Goal: Ask a question: Ask a question

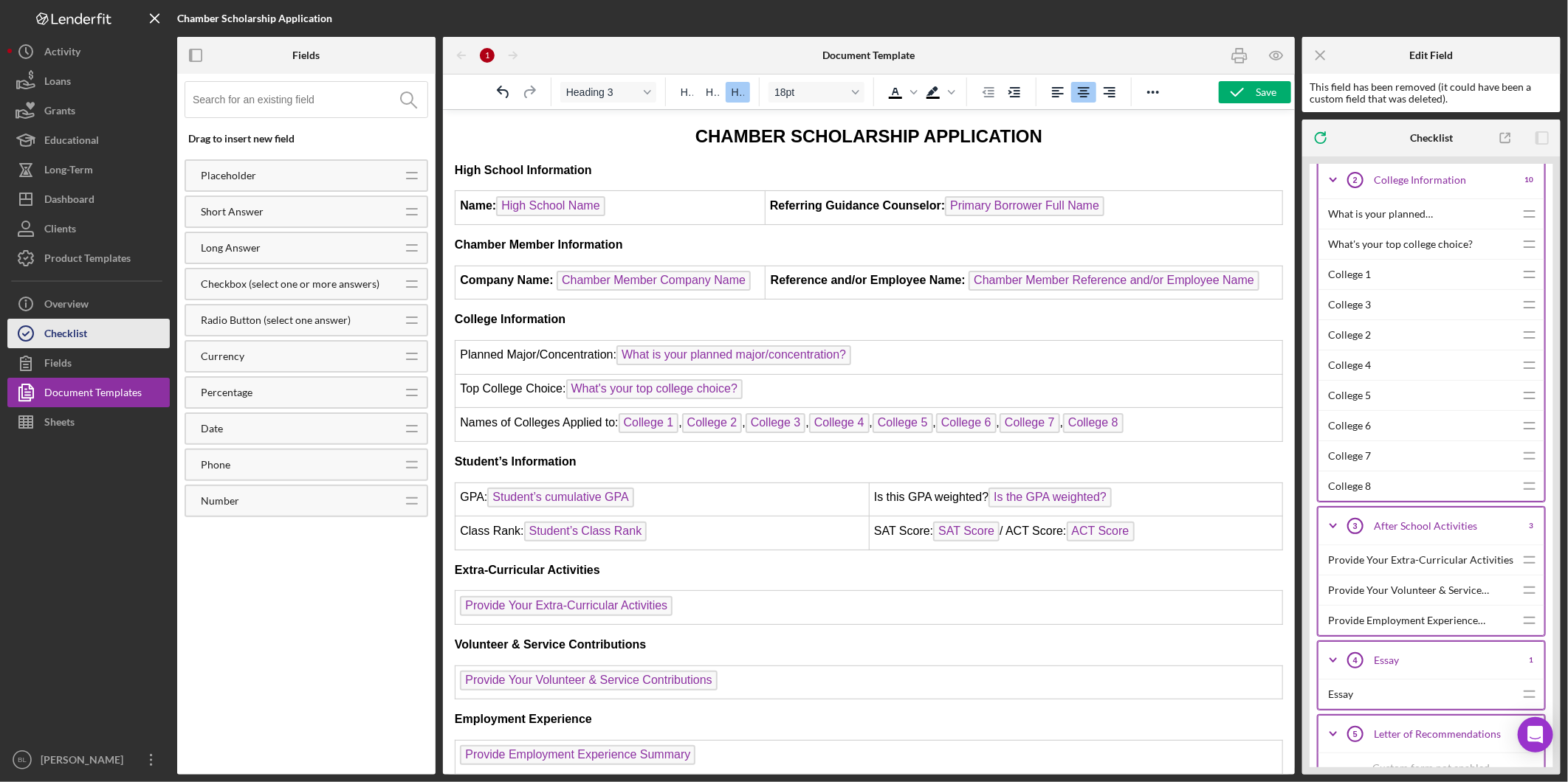
click at [94, 325] on button "Checklist" at bounding box center [89, 334] width 163 height 29
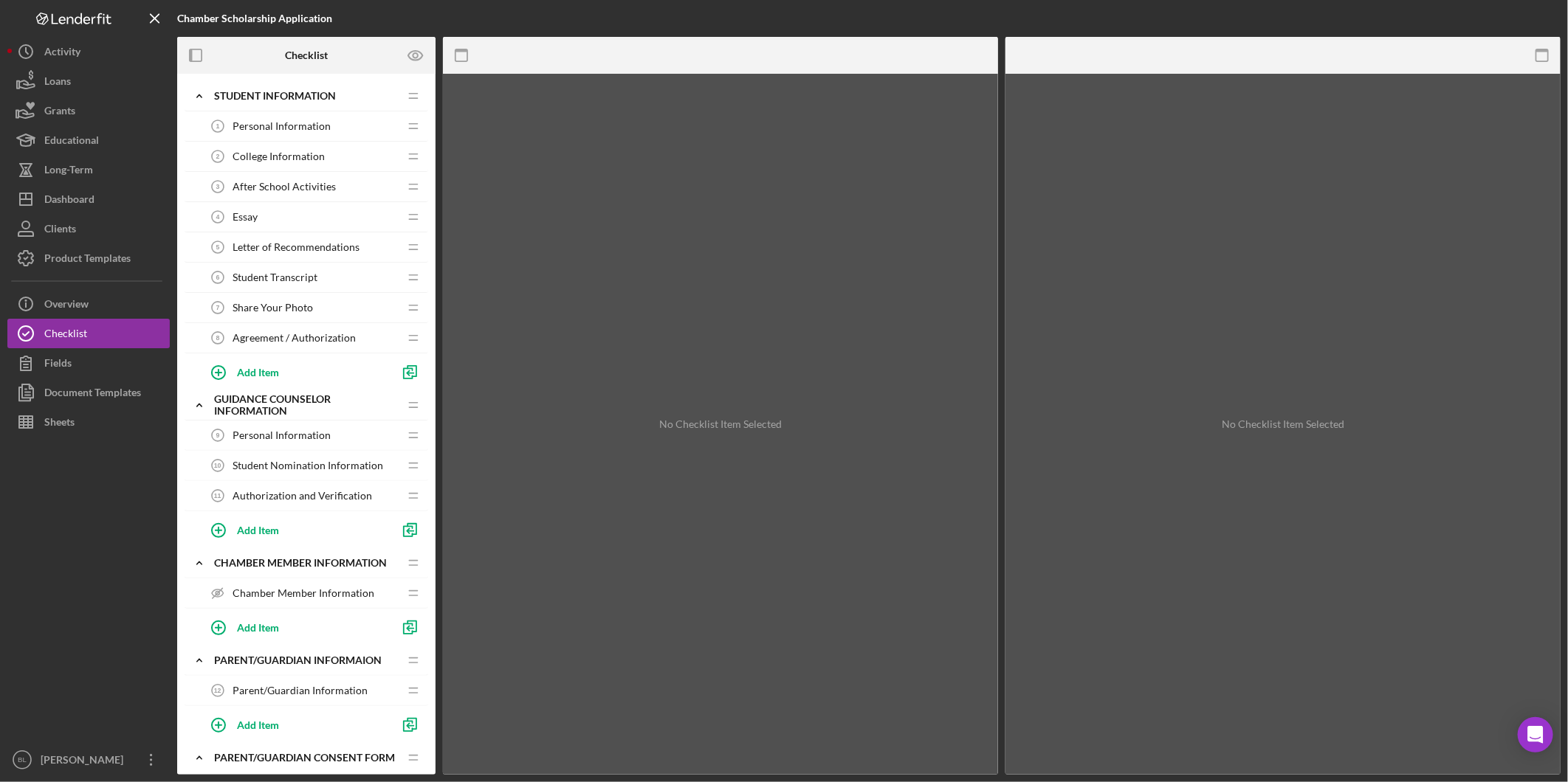
click at [288, 188] on span "After School Activities" at bounding box center [284, 186] width 104 height 12
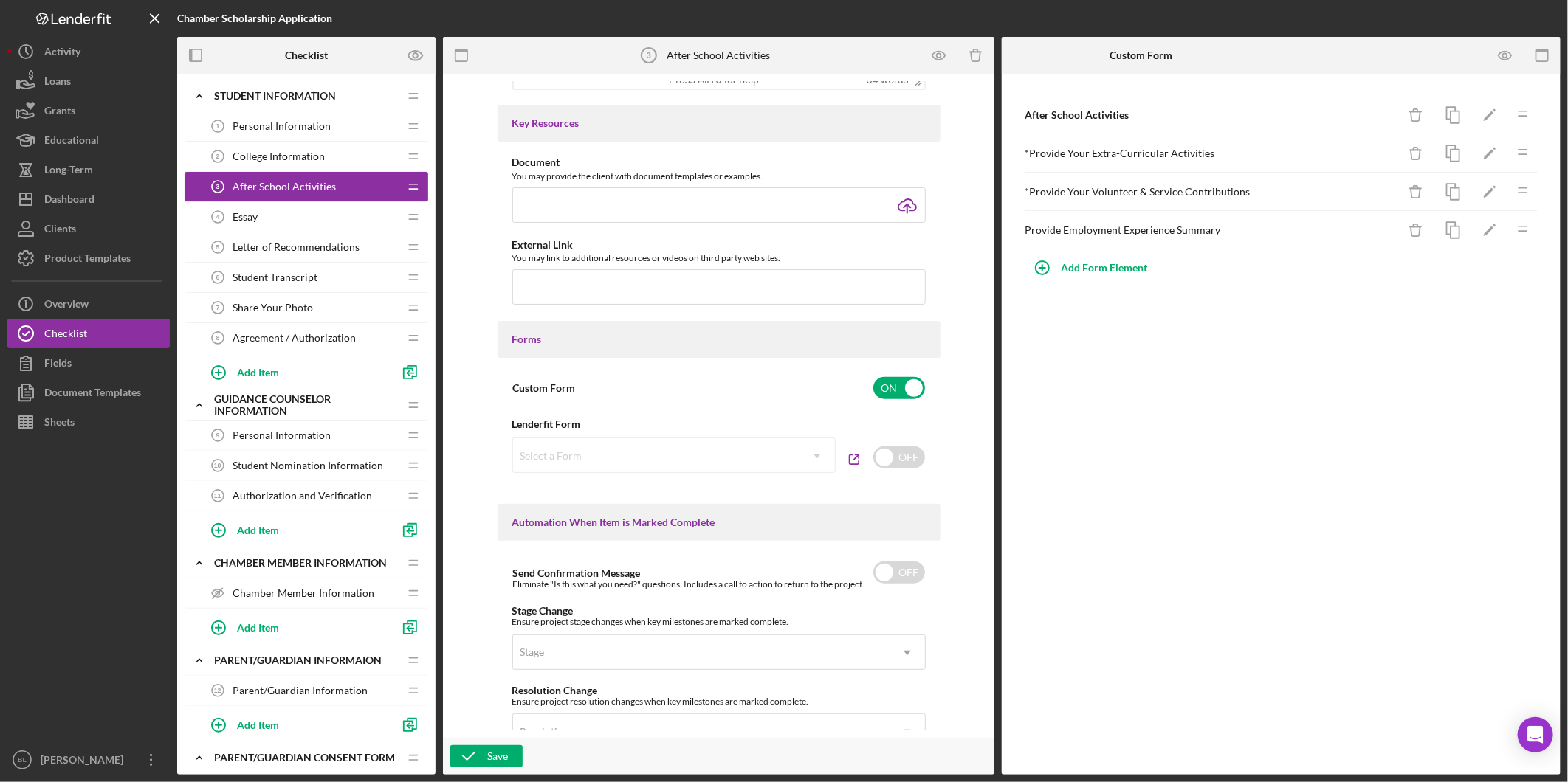
scroll to position [551, 0]
click at [916, 453] on input "checkbox" at bounding box center [898, 458] width 51 height 22
checkbox input "true"
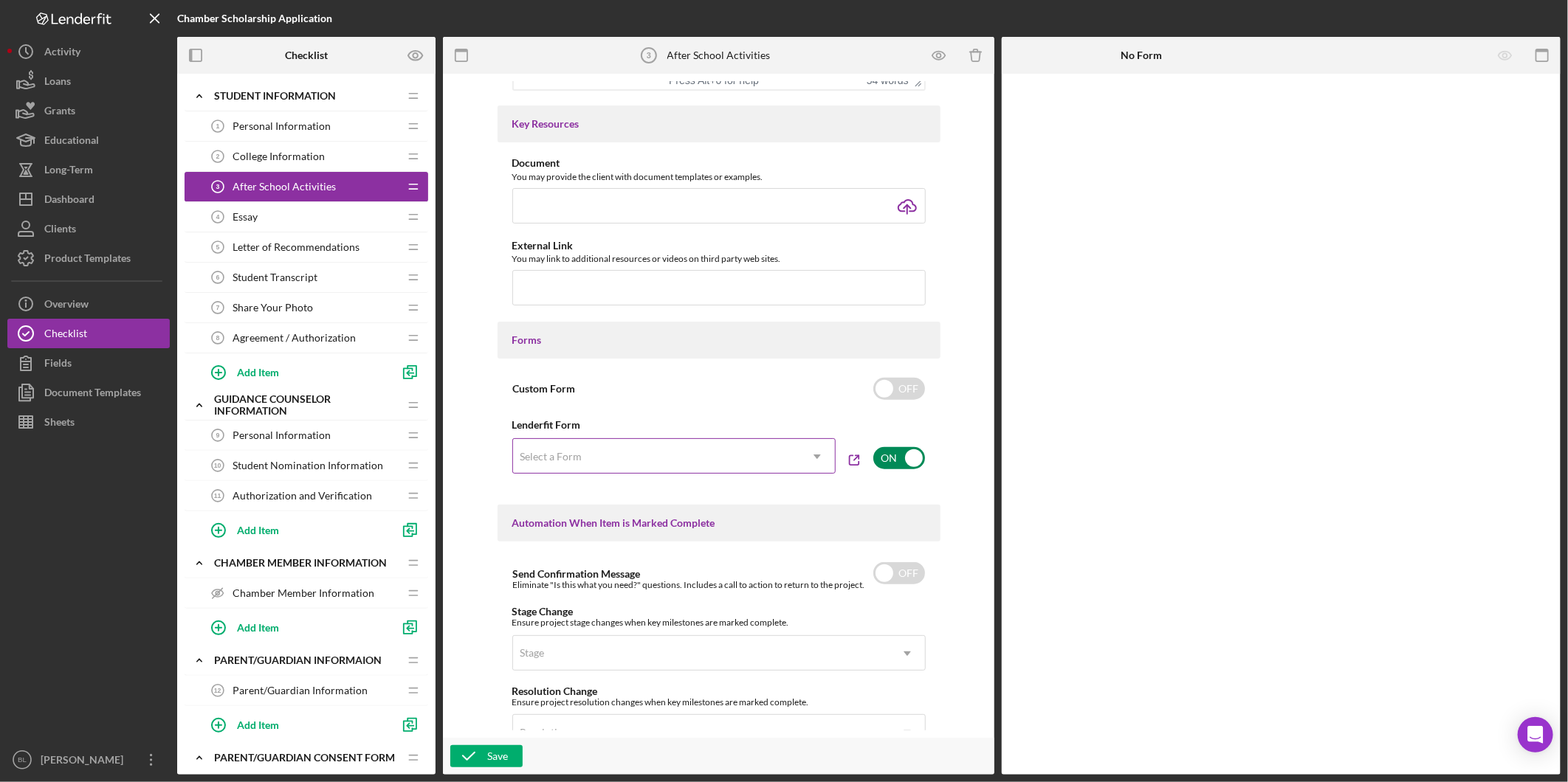
click at [810, 459] on icon "Icon/Dropdown Arrow" at bounding box center [817, 457] width 35 height 35
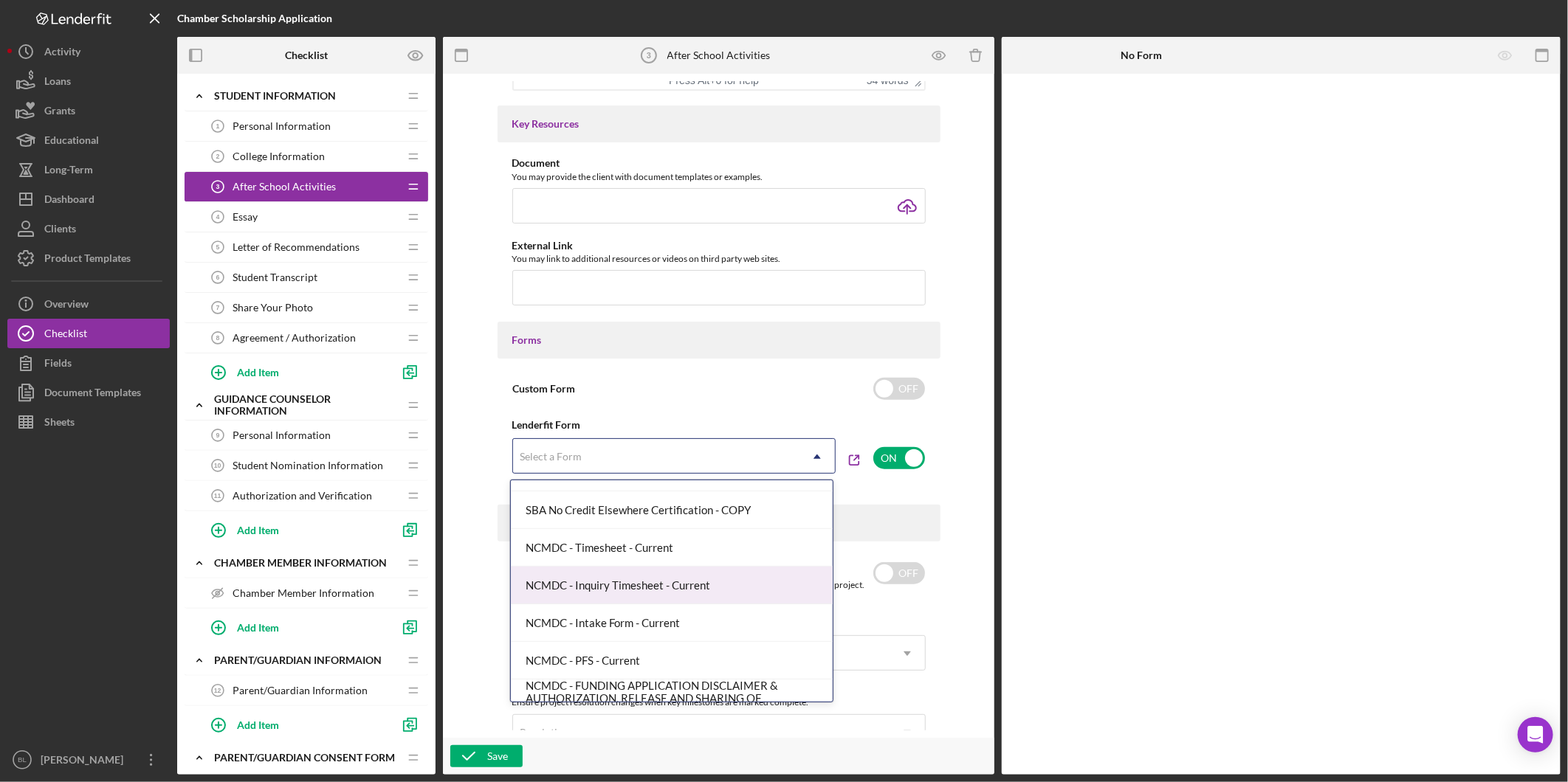
scroll to position [678, 0]
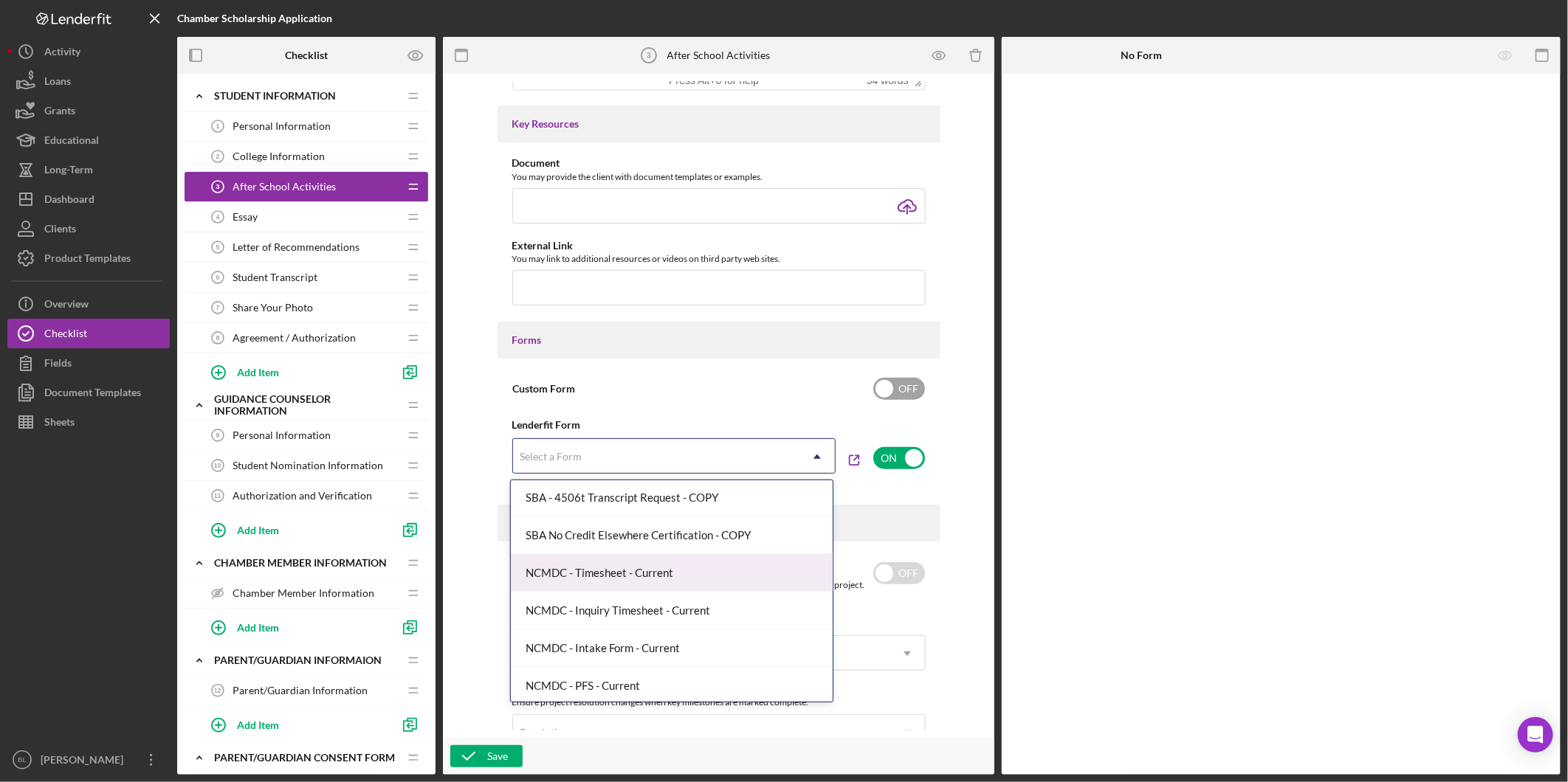
click at [909, 384] on input "checkbox" at bounding box center [898, 389] width 51 height 22
checkbox input "true"
checkbox input "false"
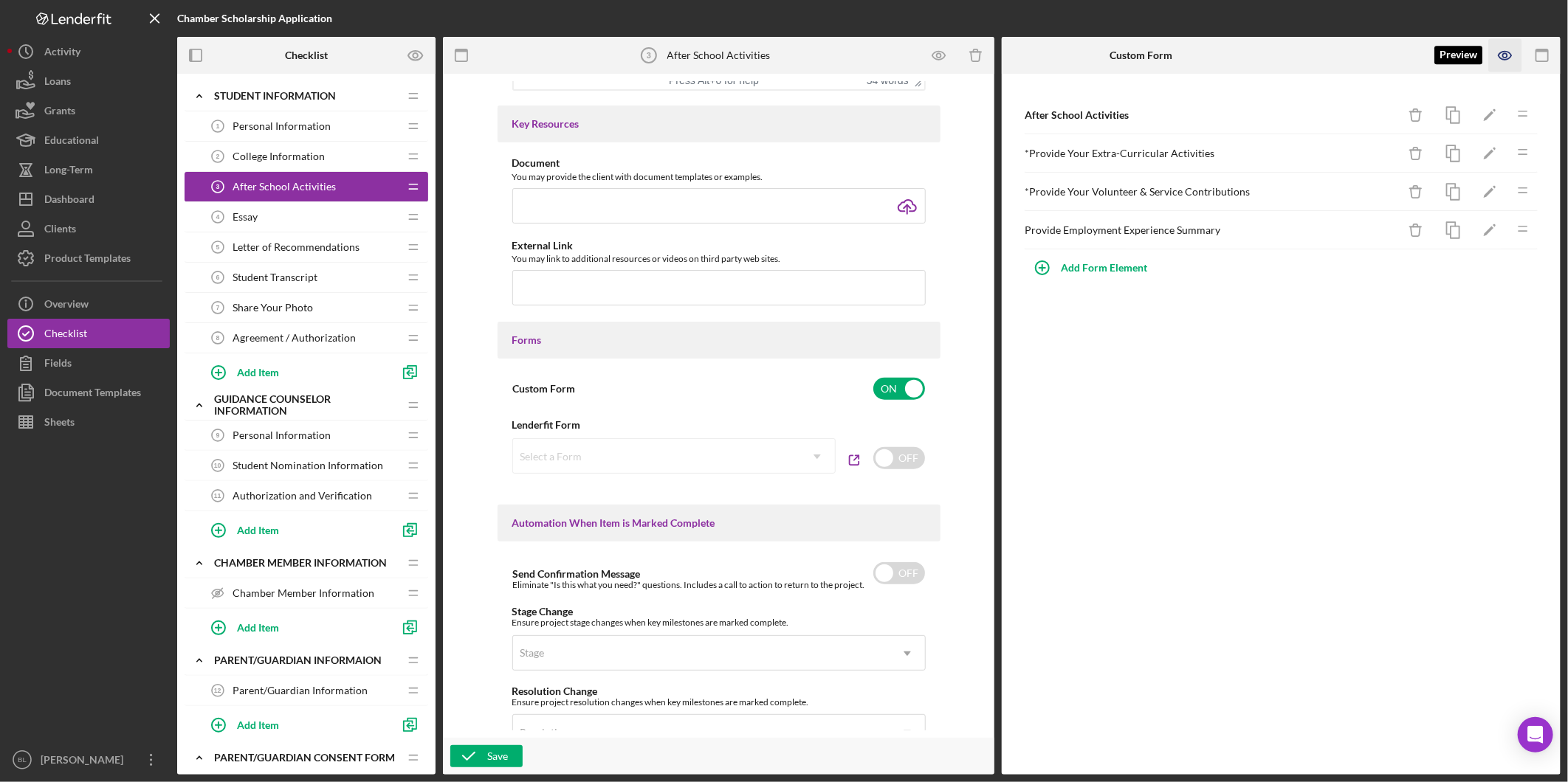
click at [1504, 54] on icon "button" at bounding box center [1505, 55] width 33 height 33
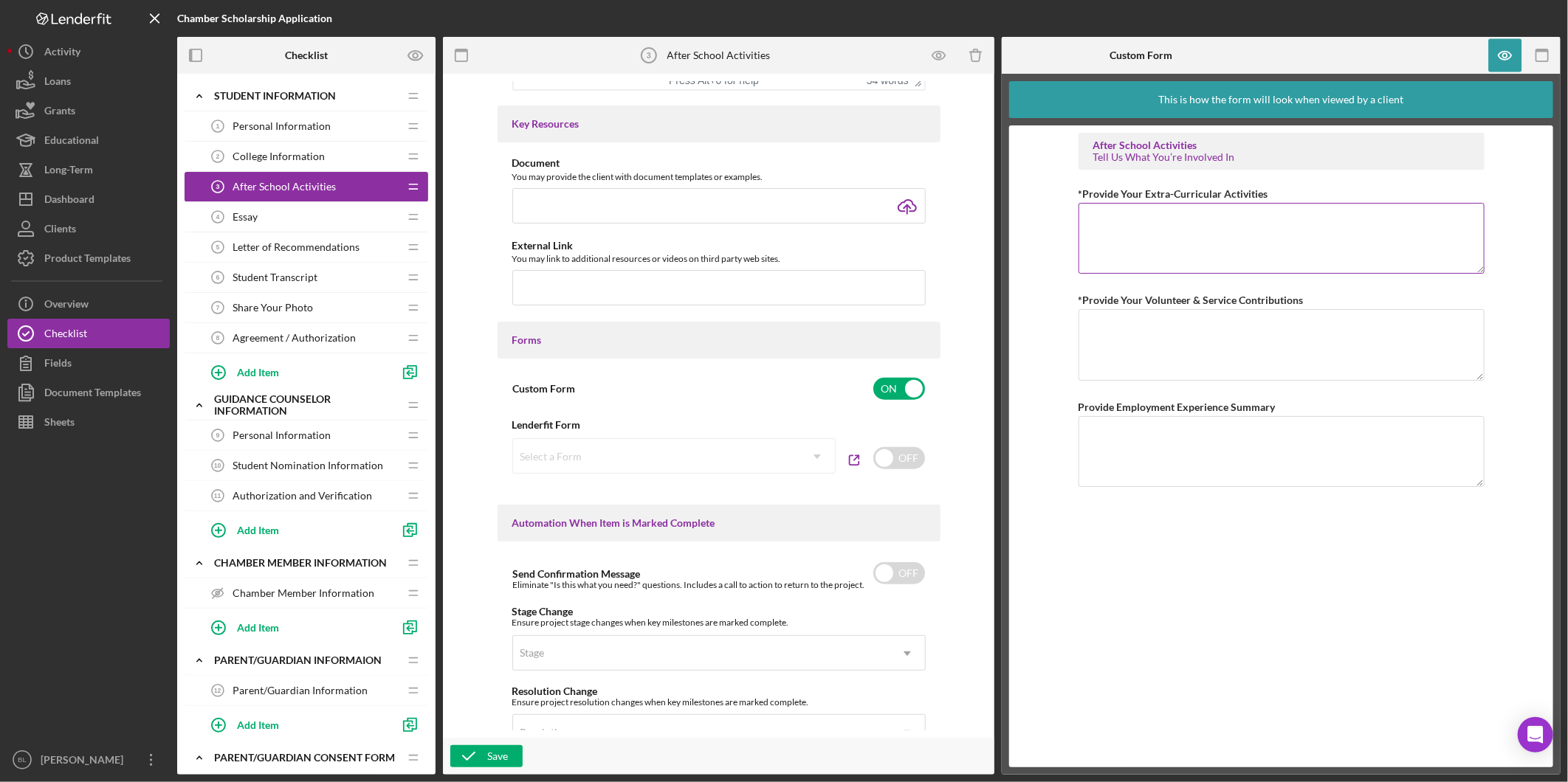
click at [1279, 229] on textarea "*Provide Your Extra-Curricular Activities" at bounding box center [1281, 238] width 406 height 71
click at [94, 259] on div "Product Templates" at bounding box center [87, 260] width 87 height 33
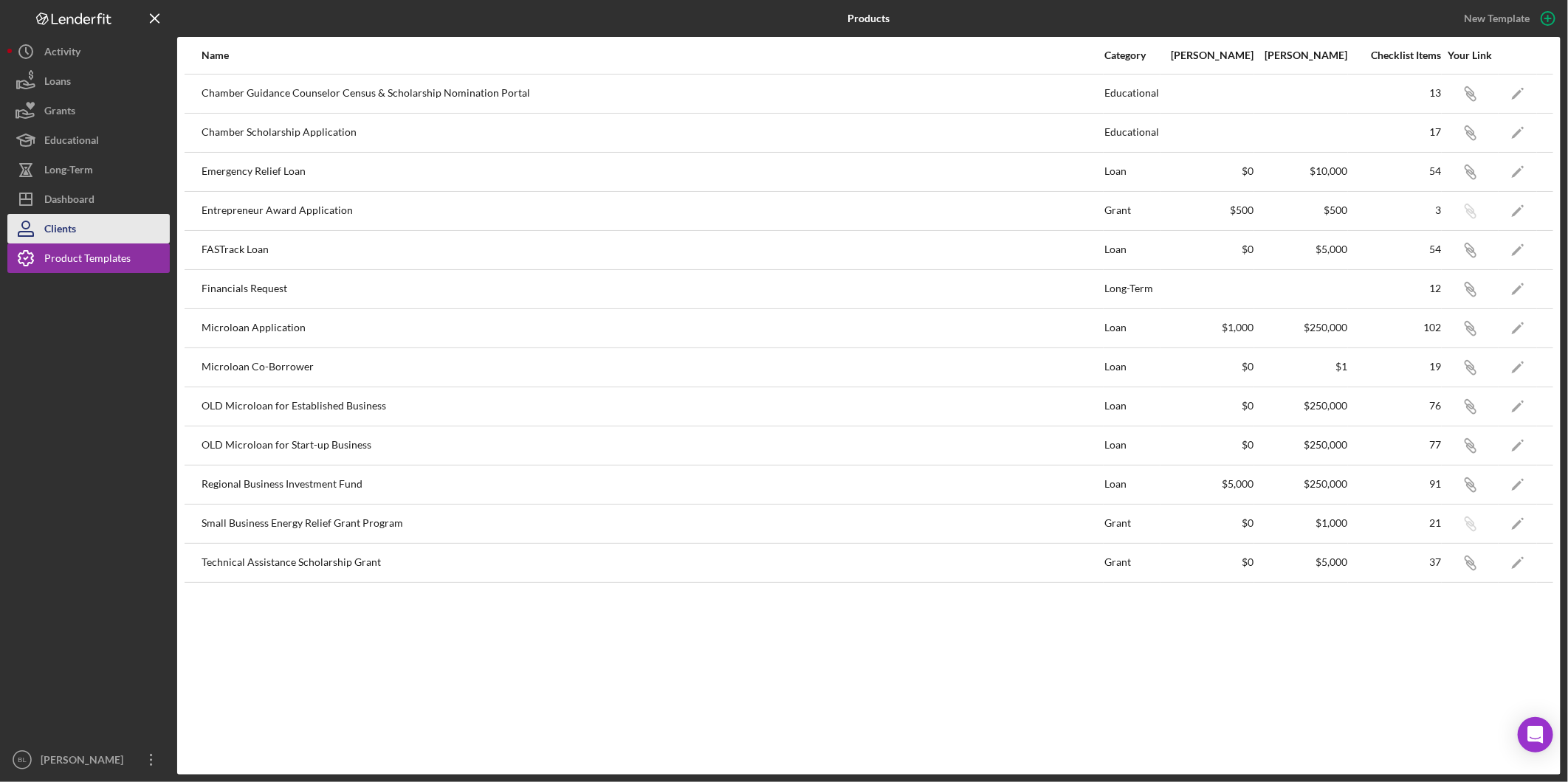
click at [72, 225] on div "Clients" at bounding box center [60, 230] width 31 height 33
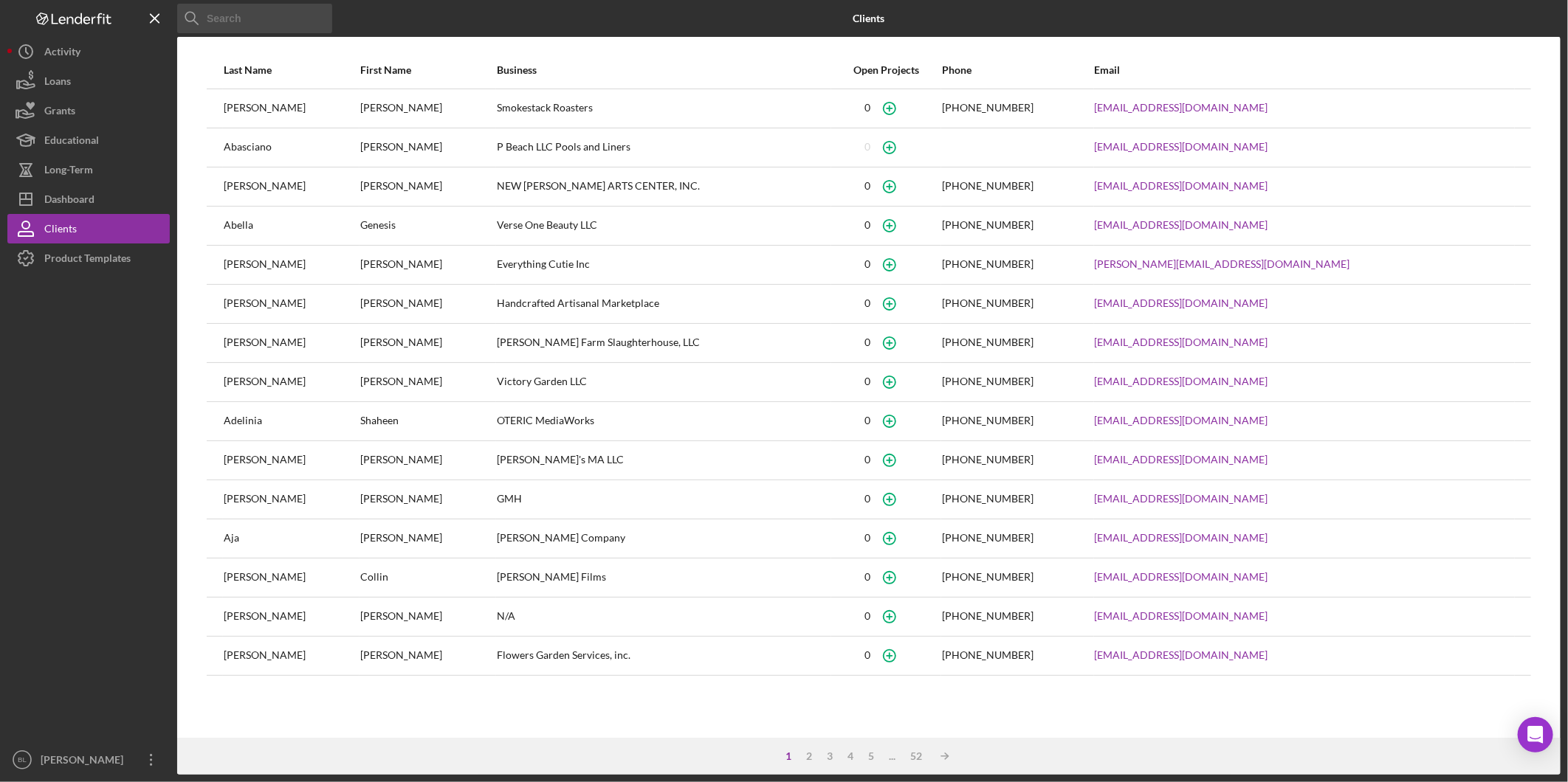
click at [265, 15] on input at bounding box center [255, 18] width 155 height 29
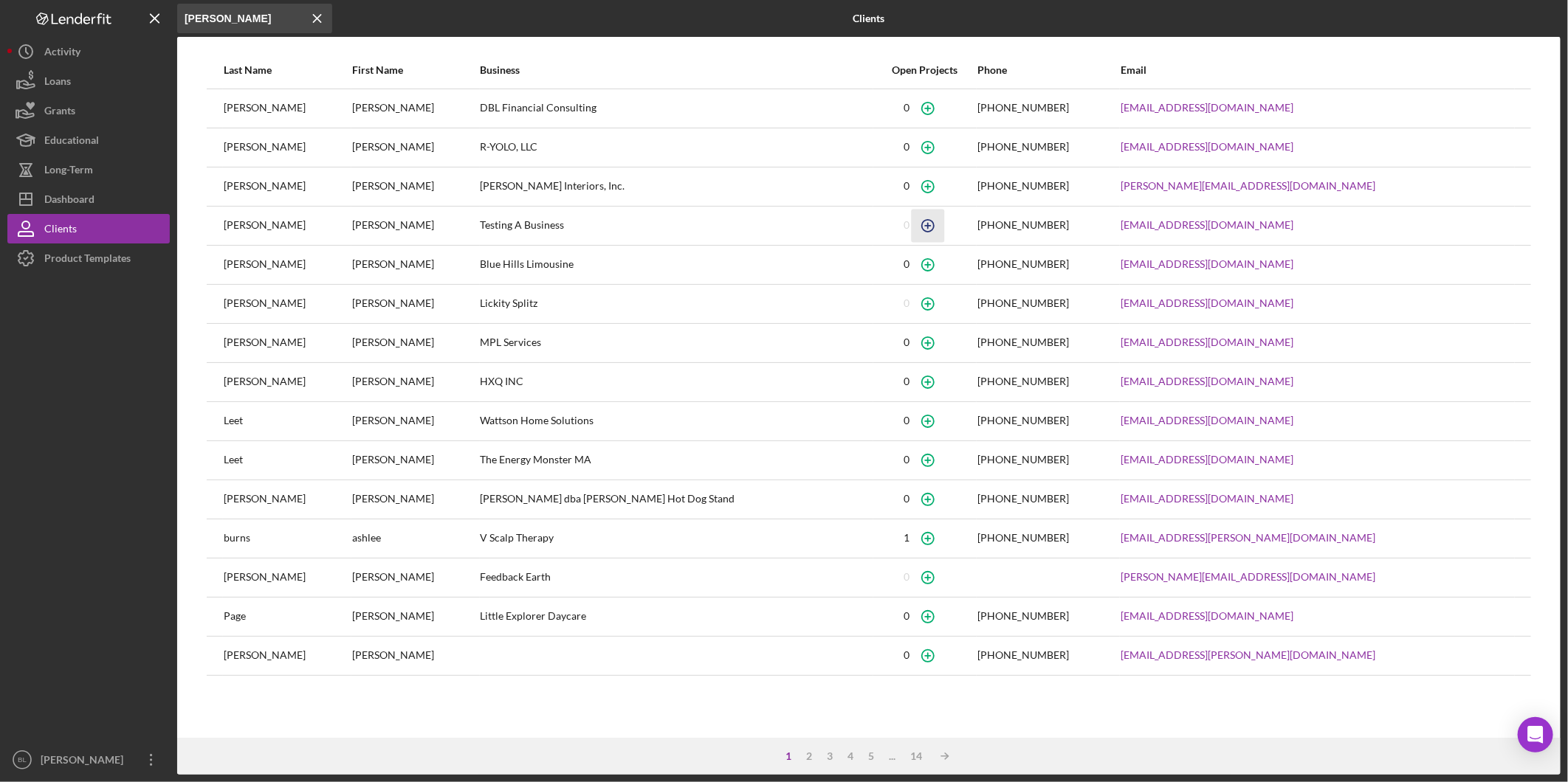
type input "[PERSON_NAME]"
click at [911, 224] on icon "button" at bounding box center [927, 225] width 33 height 33
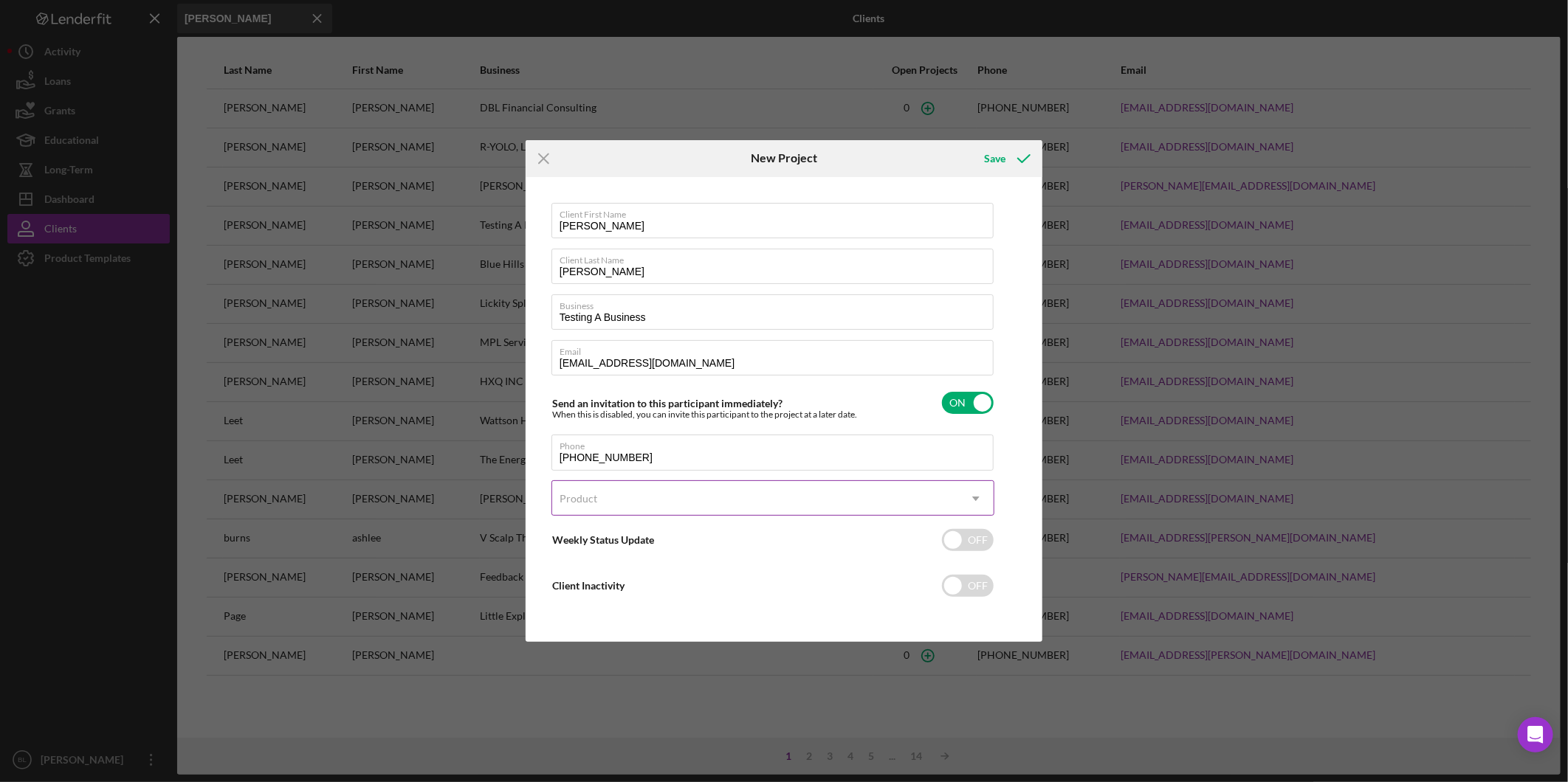
click at [758, 508] on div "Product" at bounding box center [755, 498] width 406 height 34
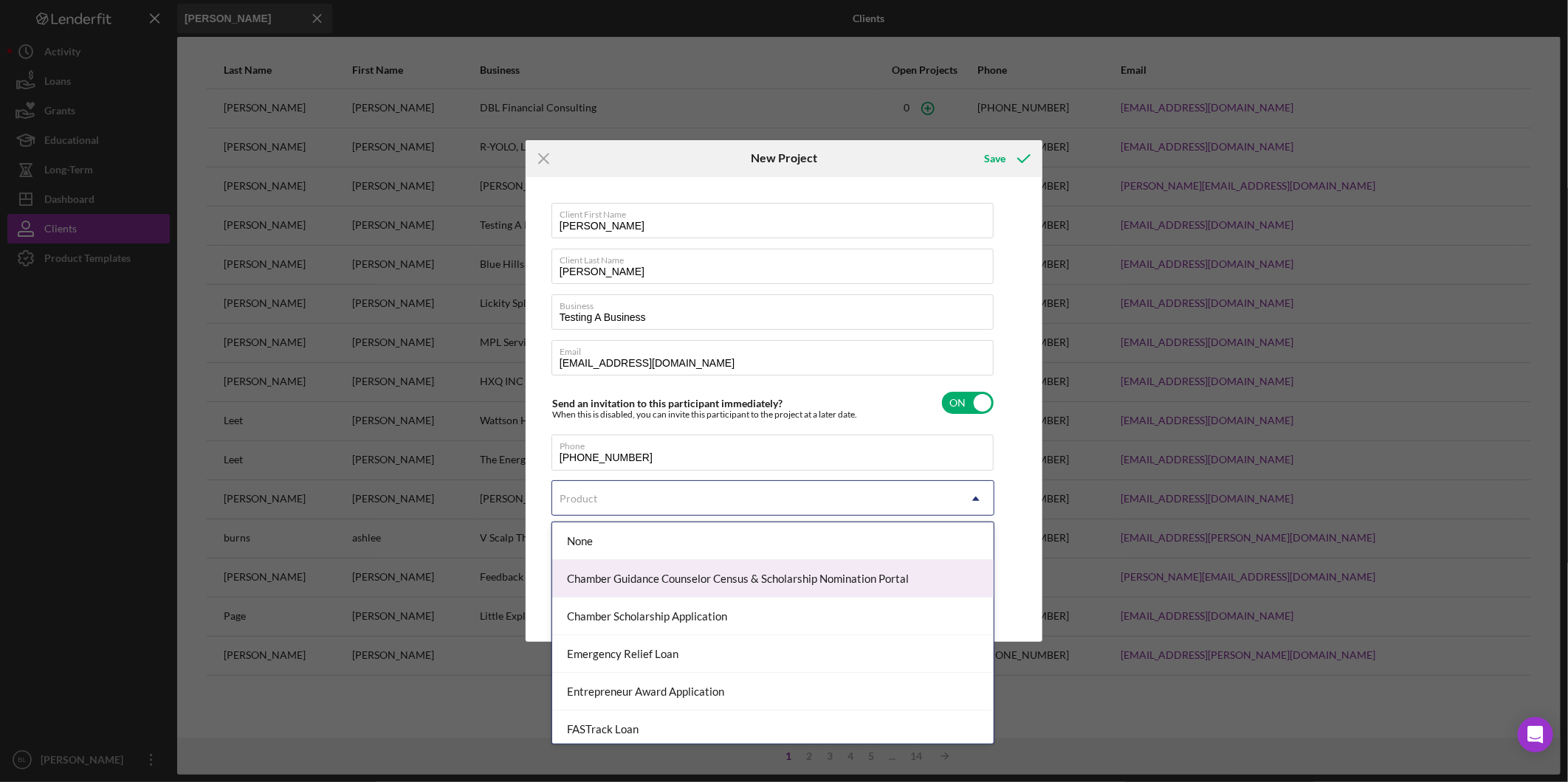
click at [800, 580] on div "Chamber Guidance Counselor Census & Scholarship Nomination Portal" at bounding box center [772, 578] width 441 height 38
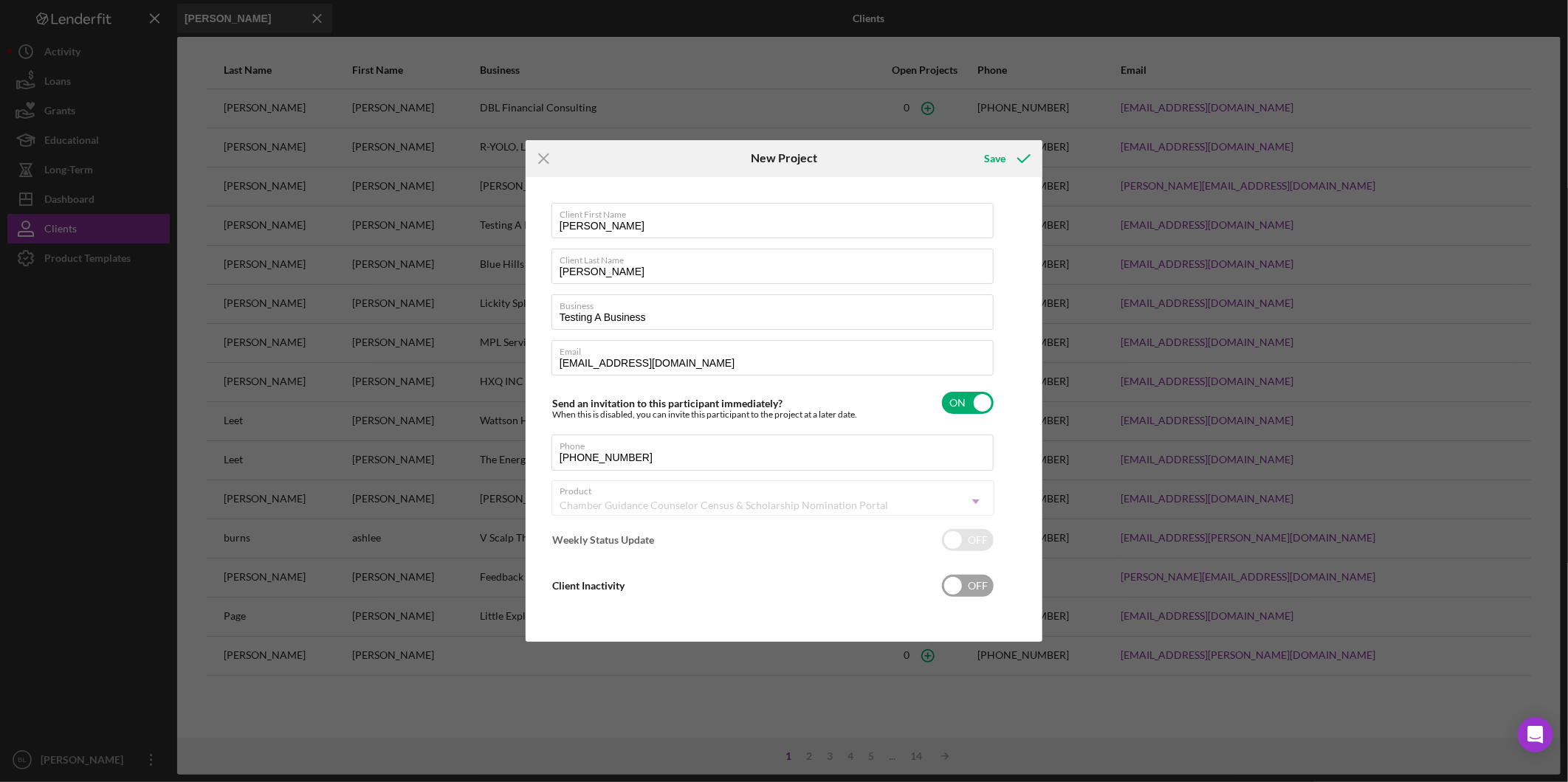
checkbox input "true"
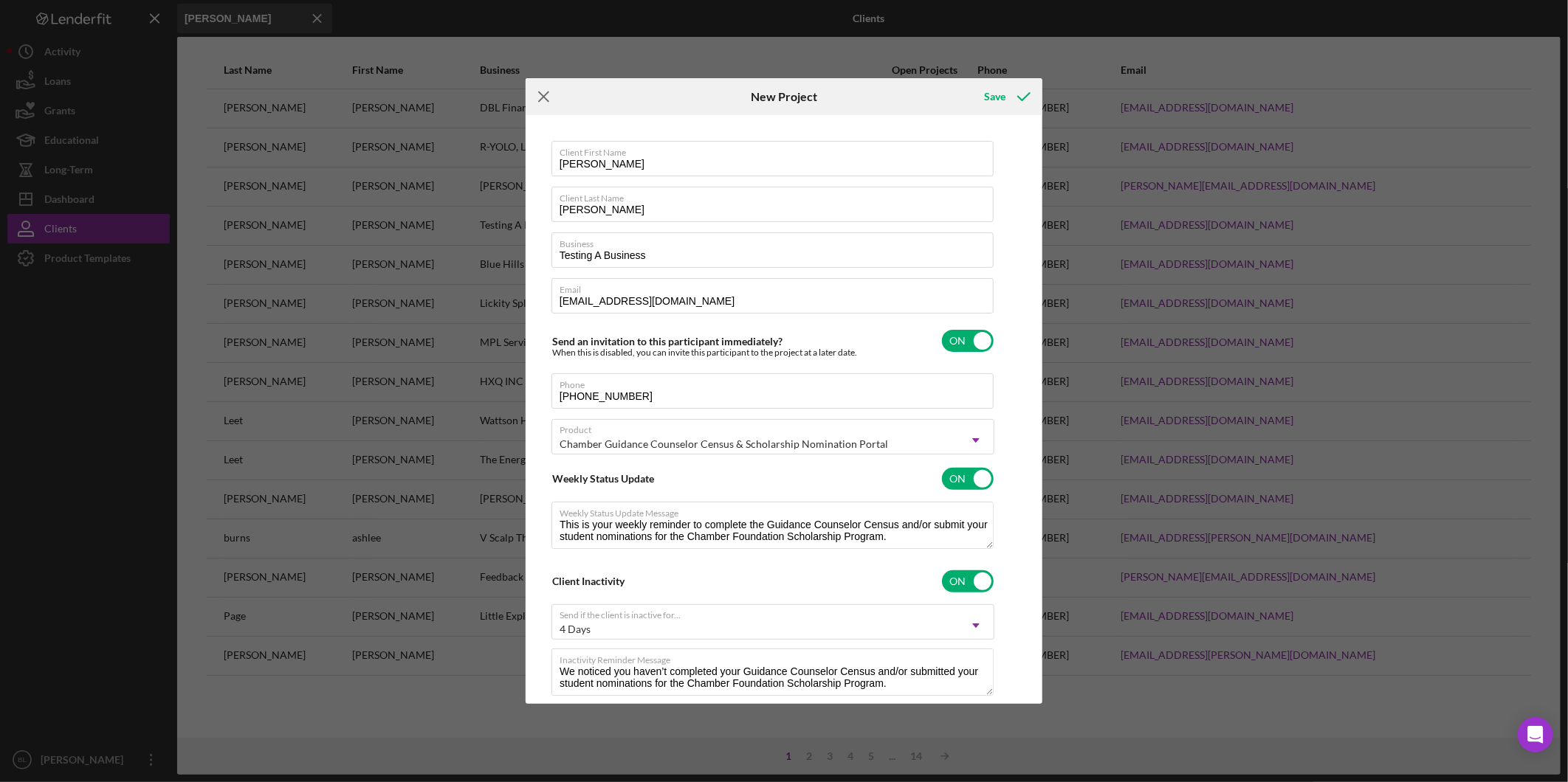
click at [541, 98] on line at bounding box center [543, 97] width 10 height 10
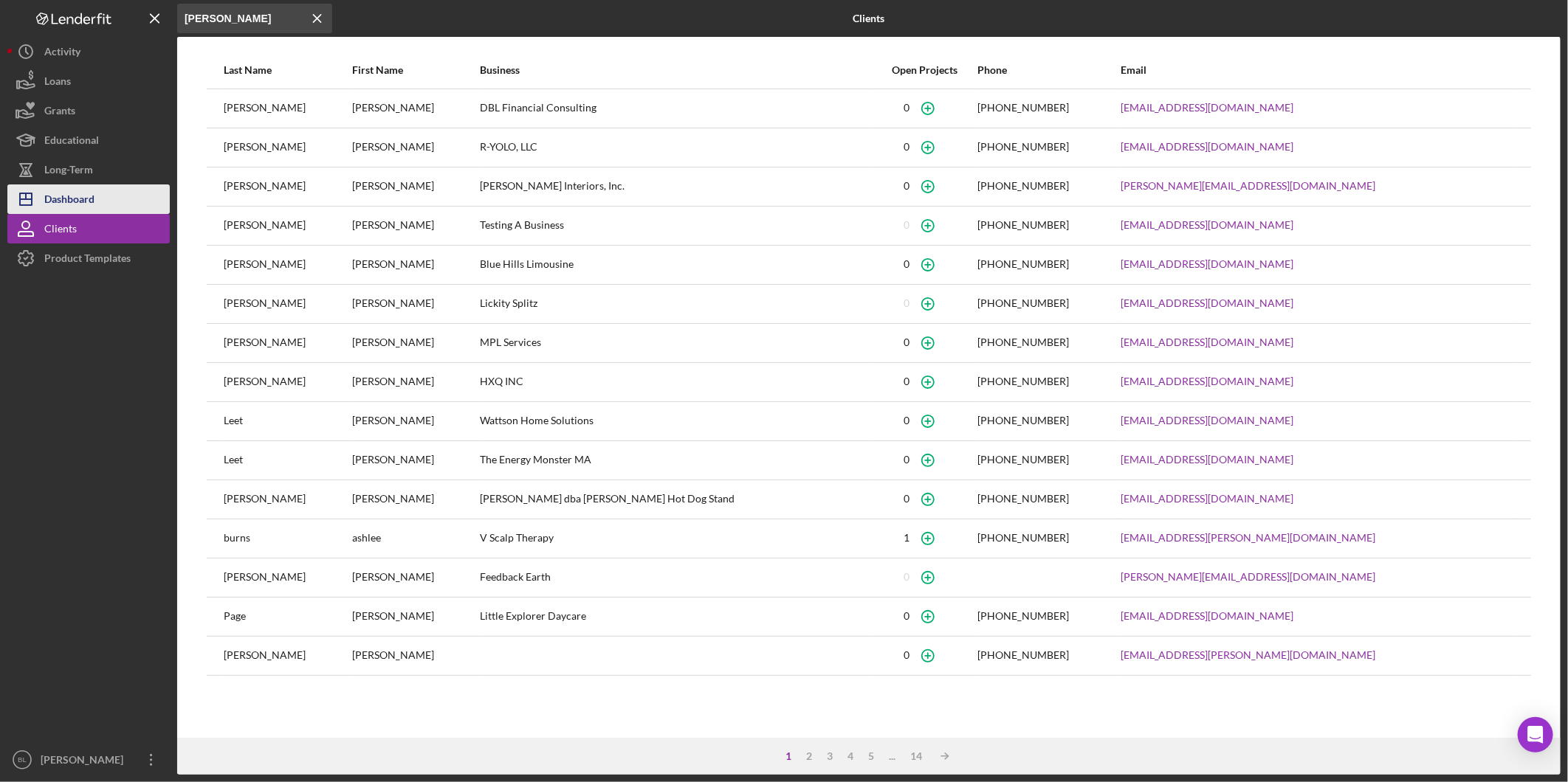
click at [107, 202] on button "Icon/Dashboard Dashboard" at bounding box center [89, 199] width 163 height 29
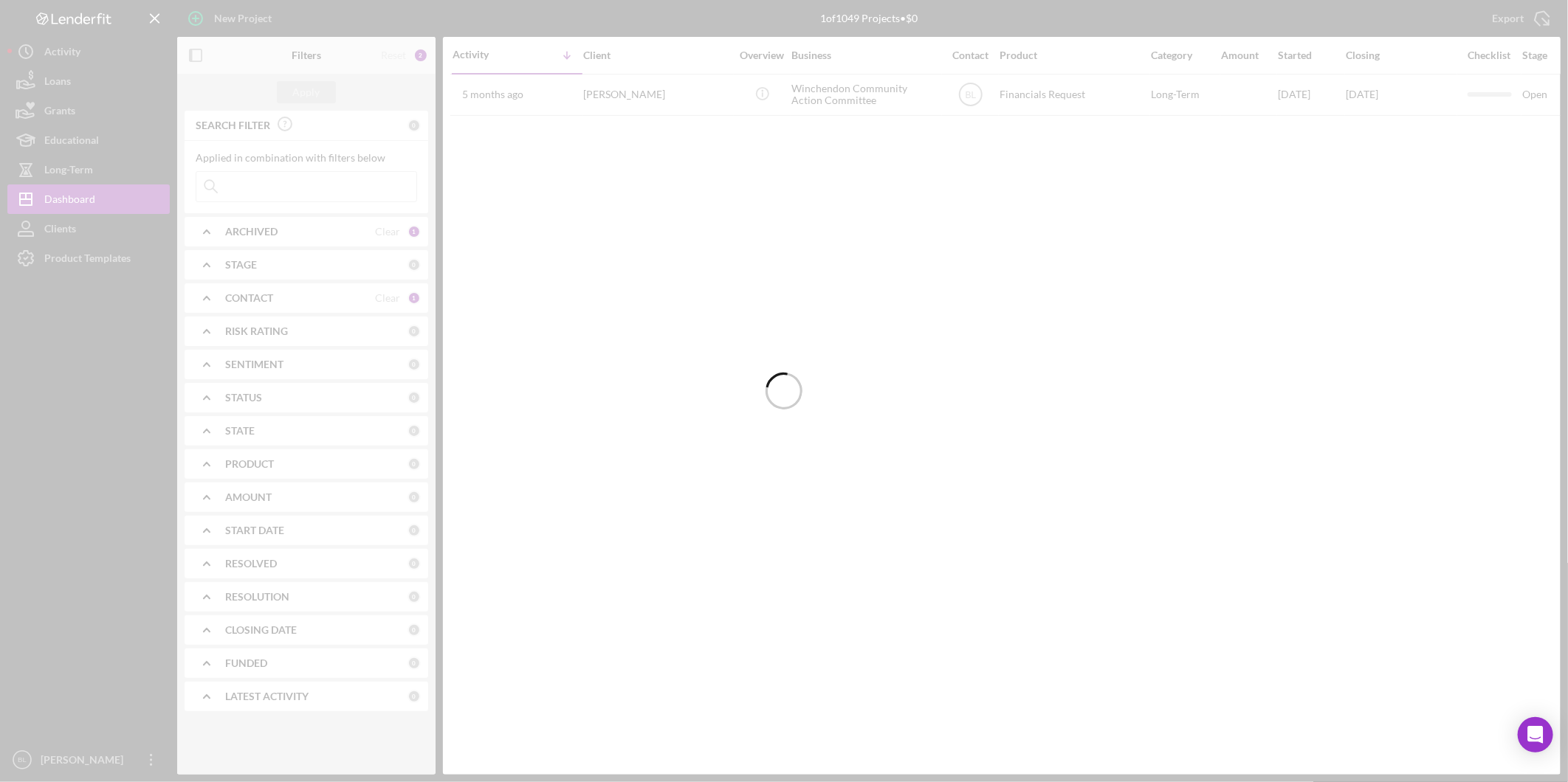
click at [111, 261] on div at bounding box center [784, 391] width 1568 height 782
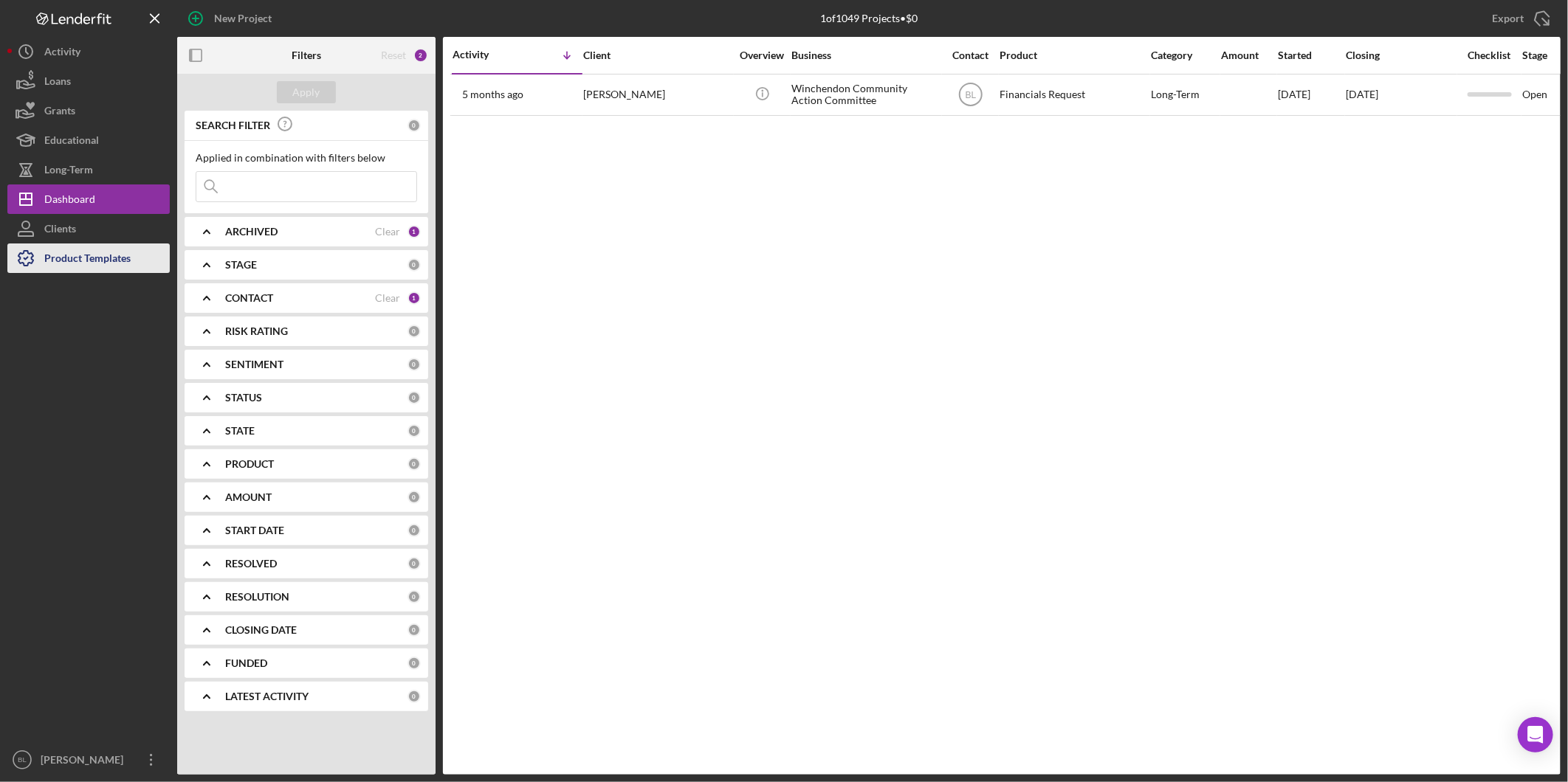
click at [136, 253] on button "Product Templates" at bounding box center [89, 258] width 163 height 29
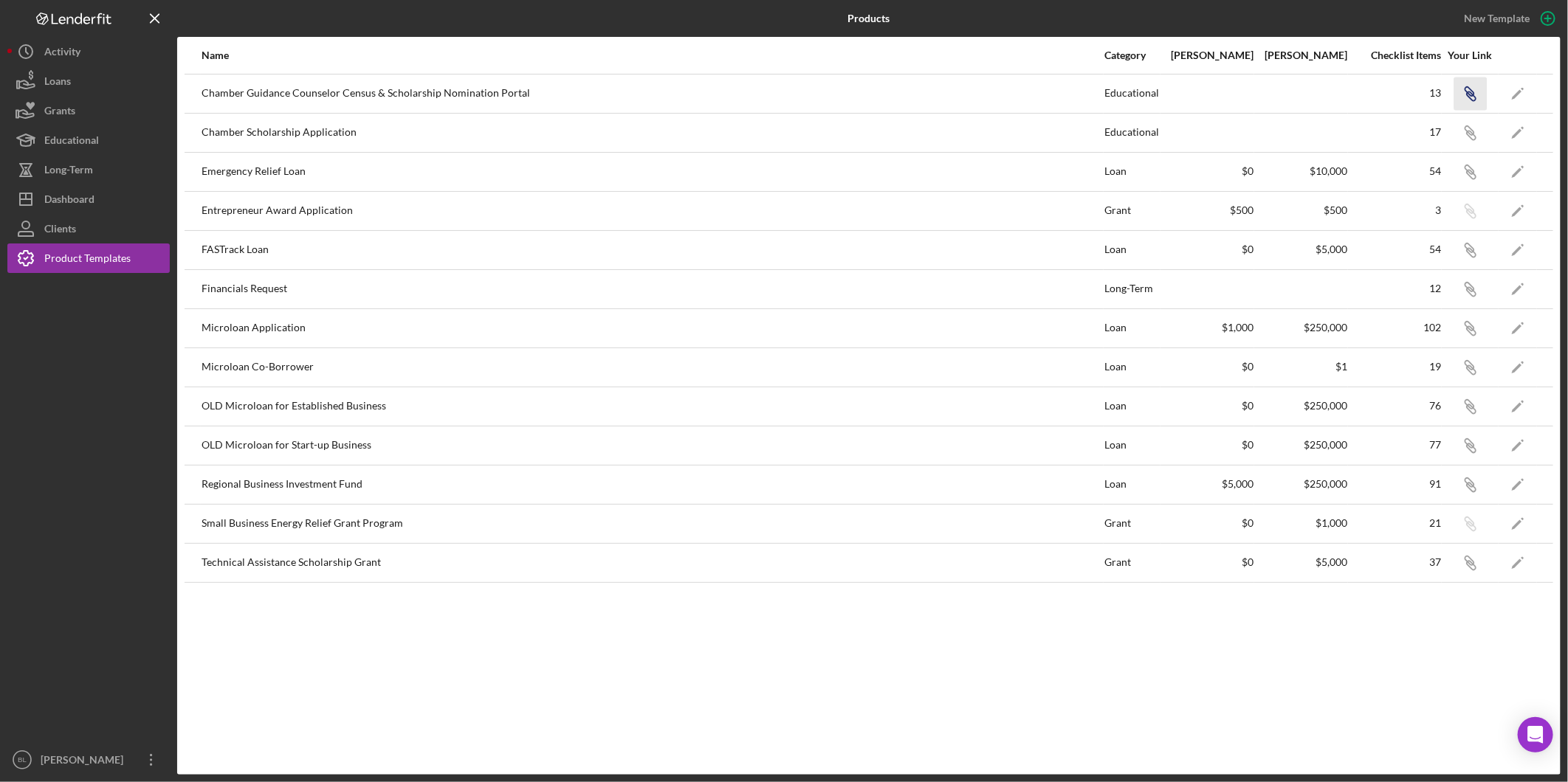
click at [1474, 92] on icon "button" at bounding box center [1469, 92] width 9 height 9
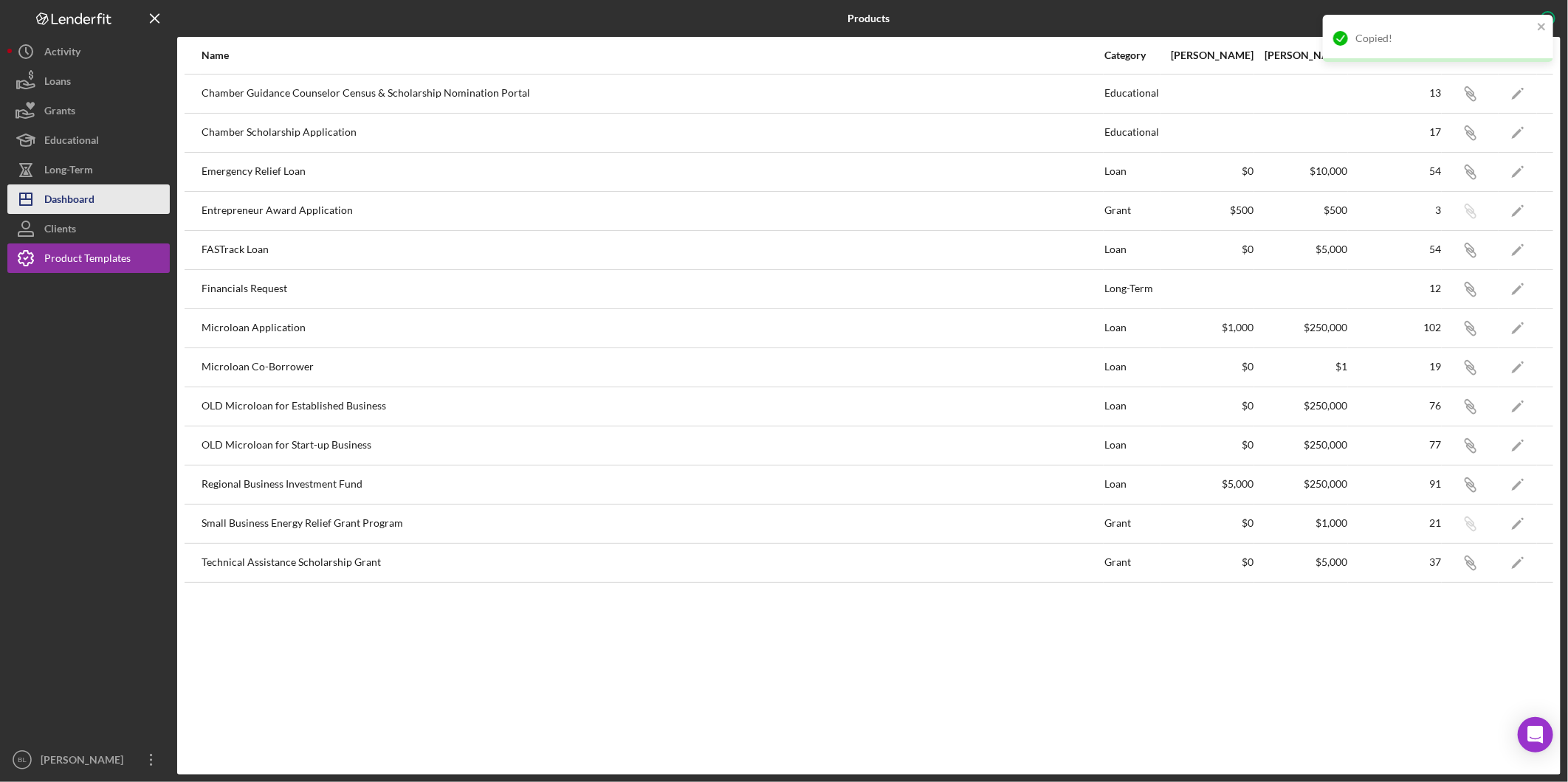
click at [77, 193] on div "Dashboard" at bounding box center [69, 201] width 50 height 33
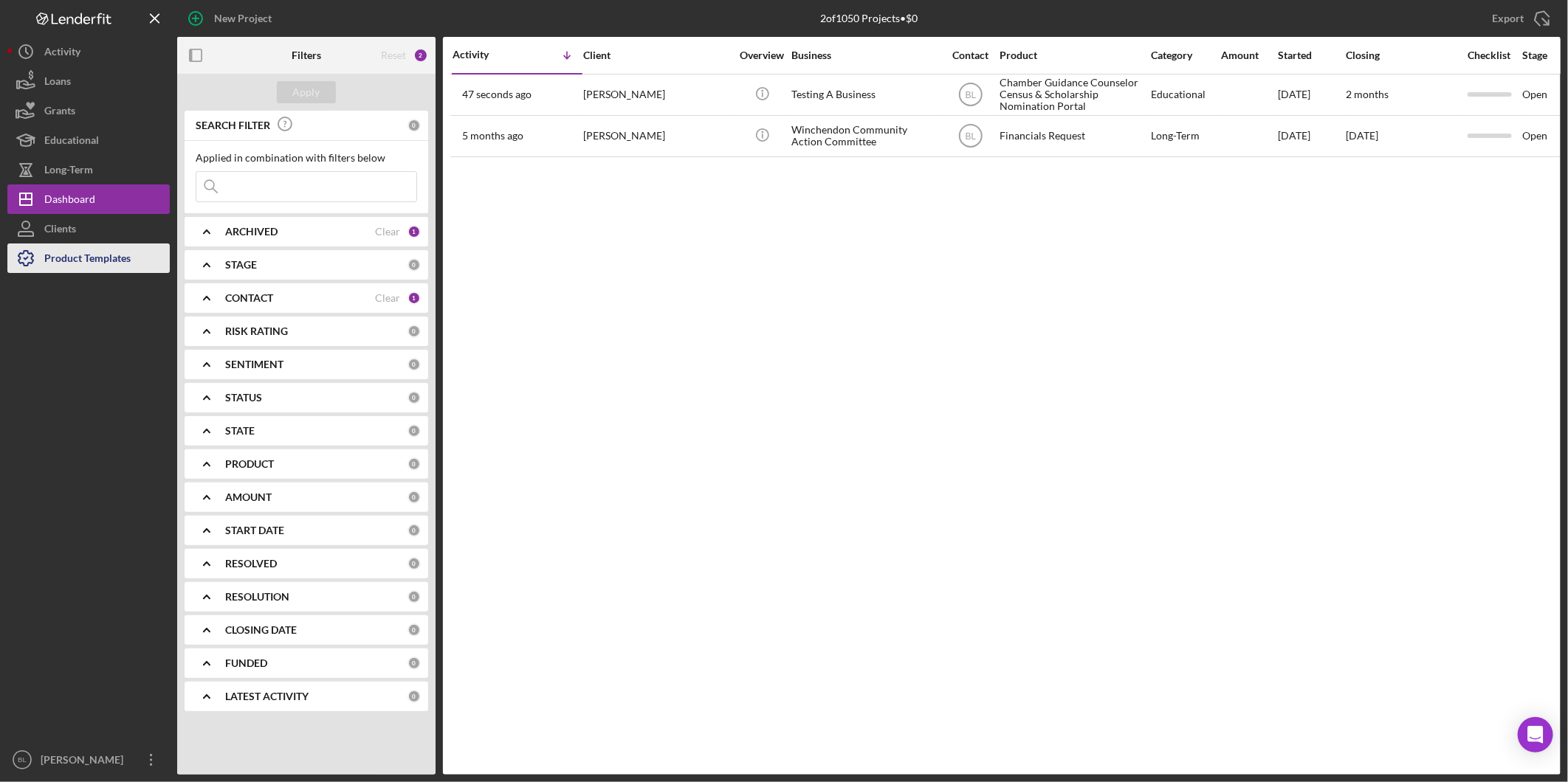
click at [78, 251] on div "Product Templates" at bounding box center [87, 260] width 87 height 33
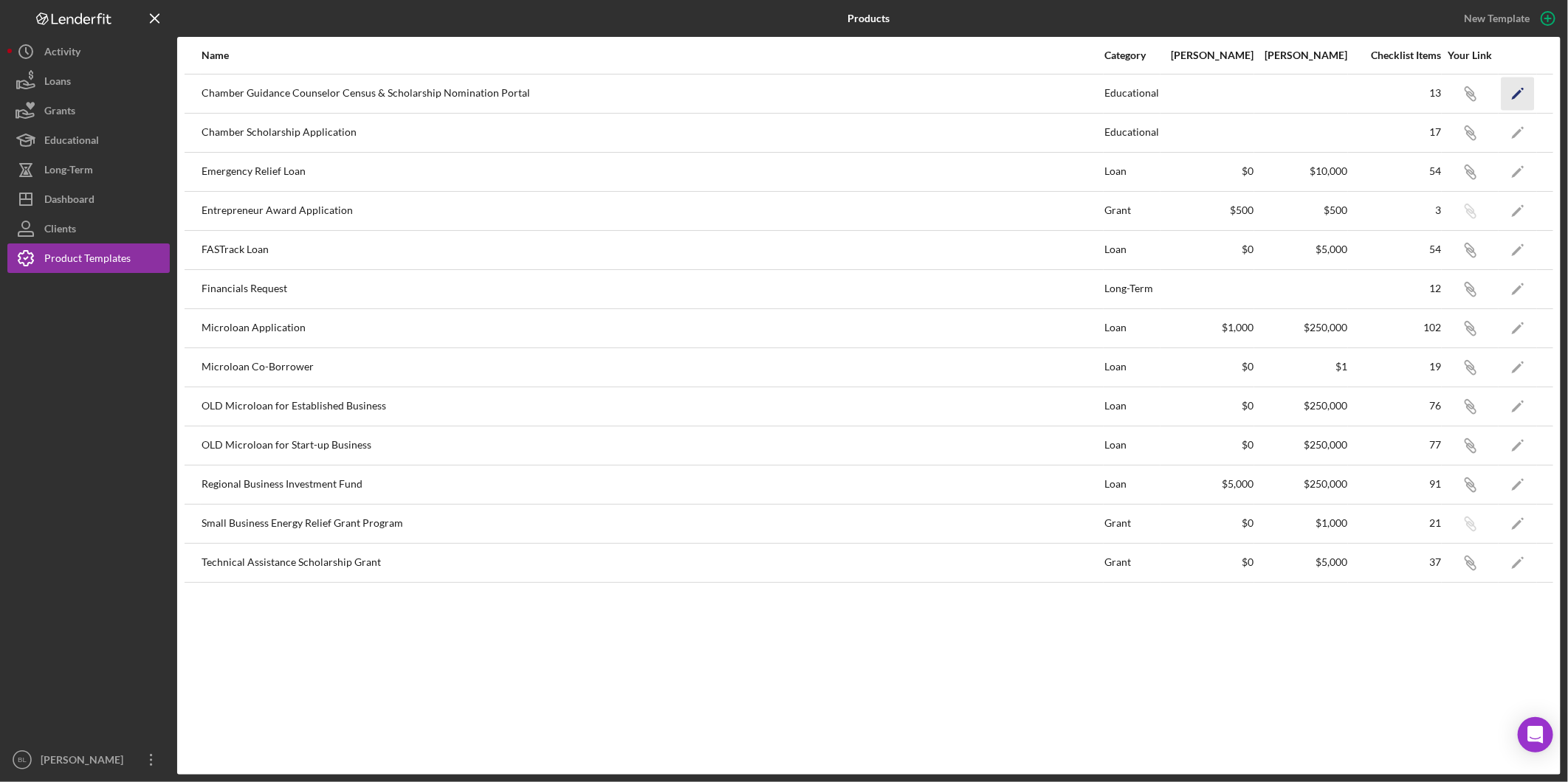
click at [1515, 91] on icon "Icon/Edit" at bounding box center [1517, 93] width 33 height 33
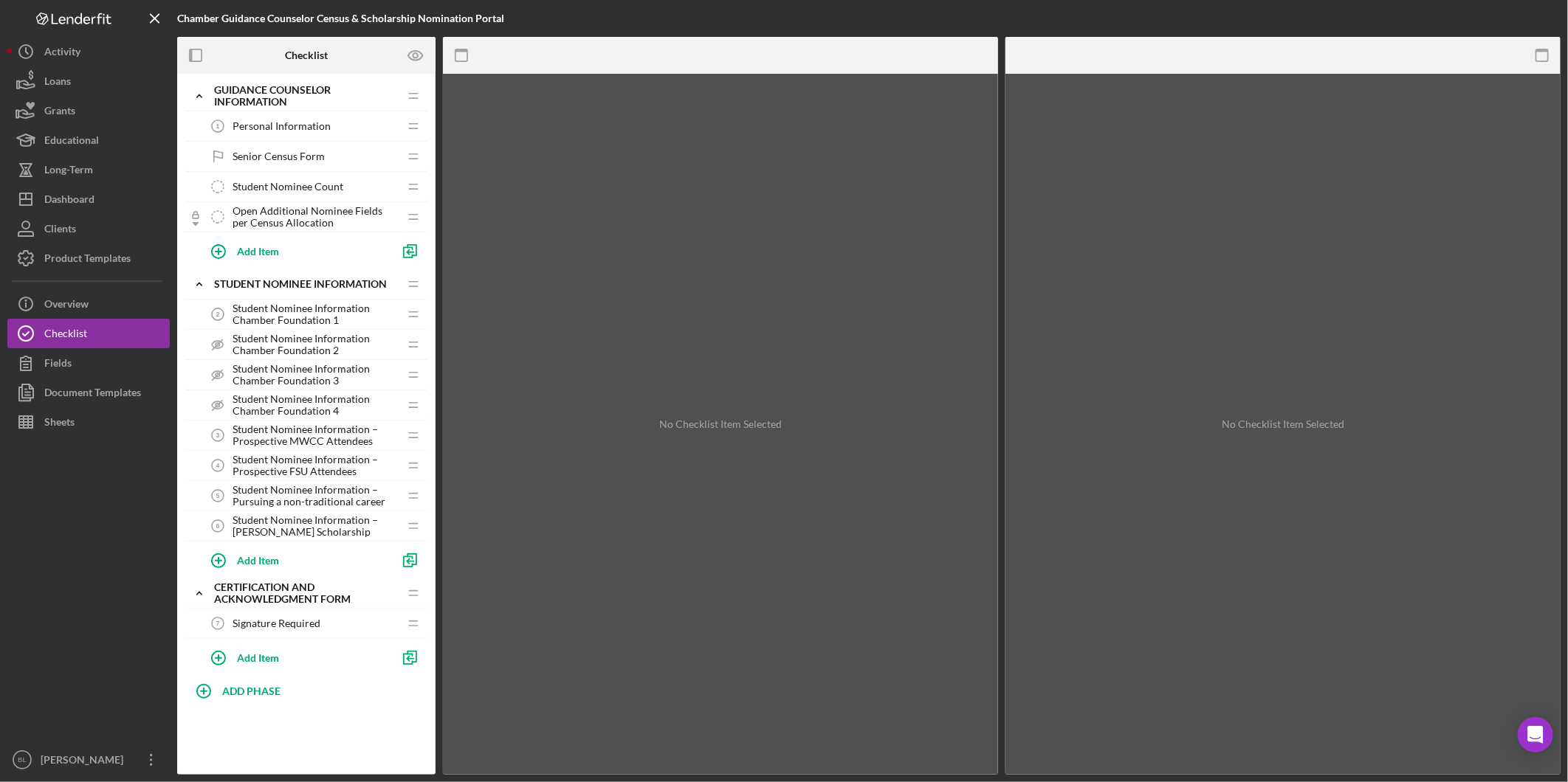
click at [251, 153] on span "Senior Census Form" at bounding box center [278, 156] width 92 height 12
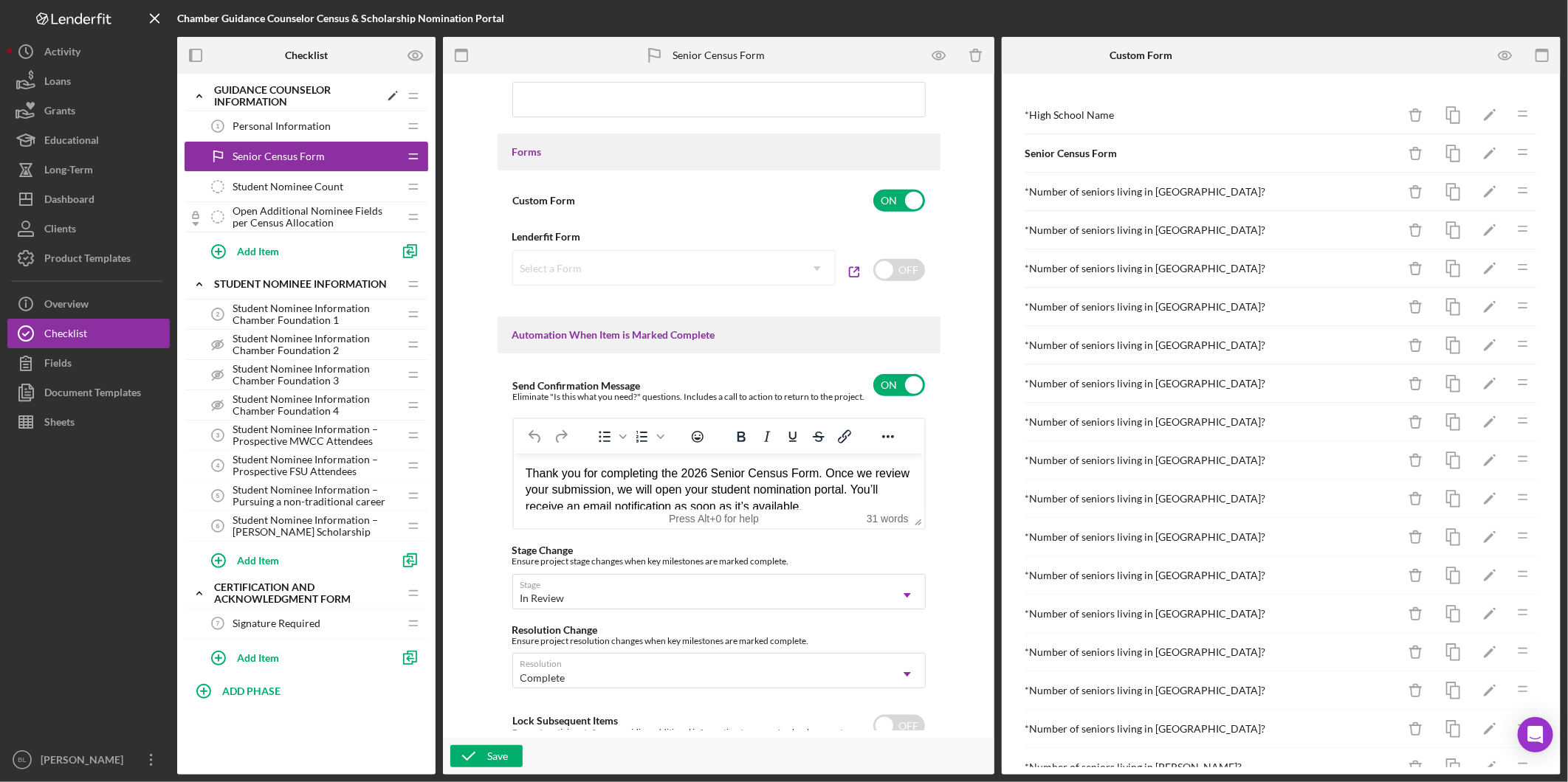
click at [203, 100] on icon "Icon/Expander" at bounding box center [199, 96] width 29 height 29
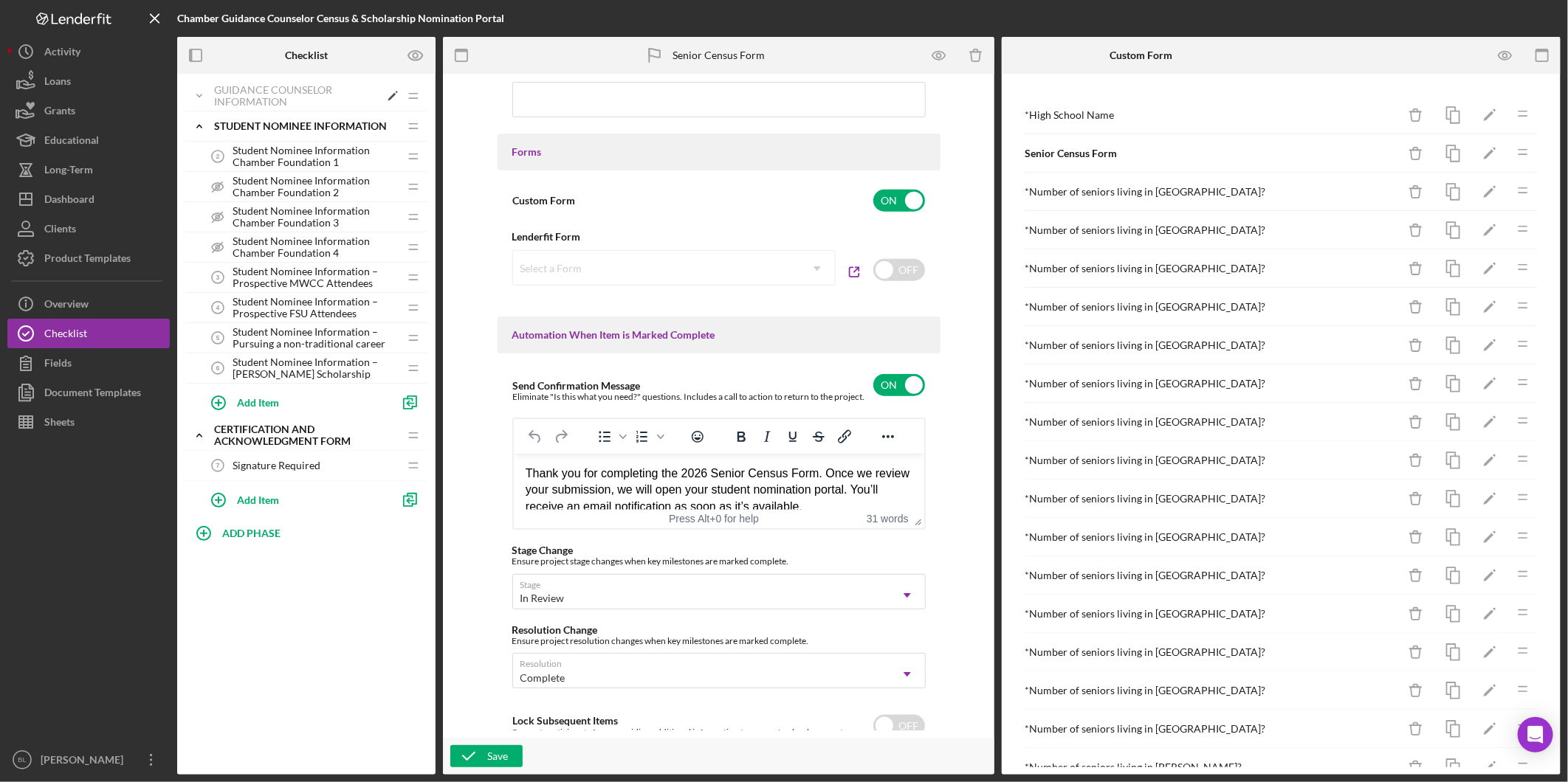
click at [206, 101] on icon "Icon/Expander" at bounding box center [199, 96] width 29 height 29
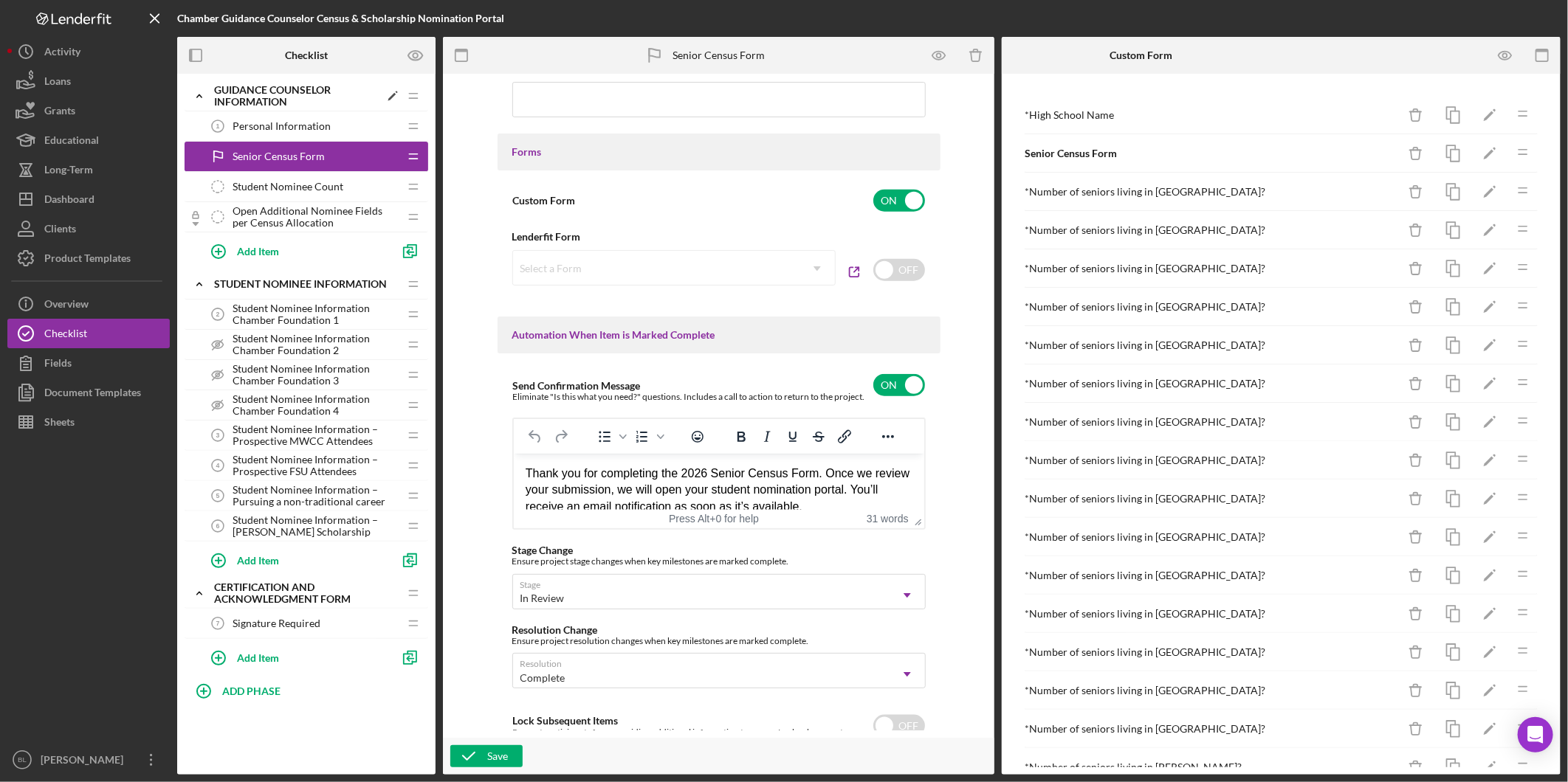
click at [201, 90] on icon "Icon/Expander" at bounding box center [199, 96] width 29 height 29
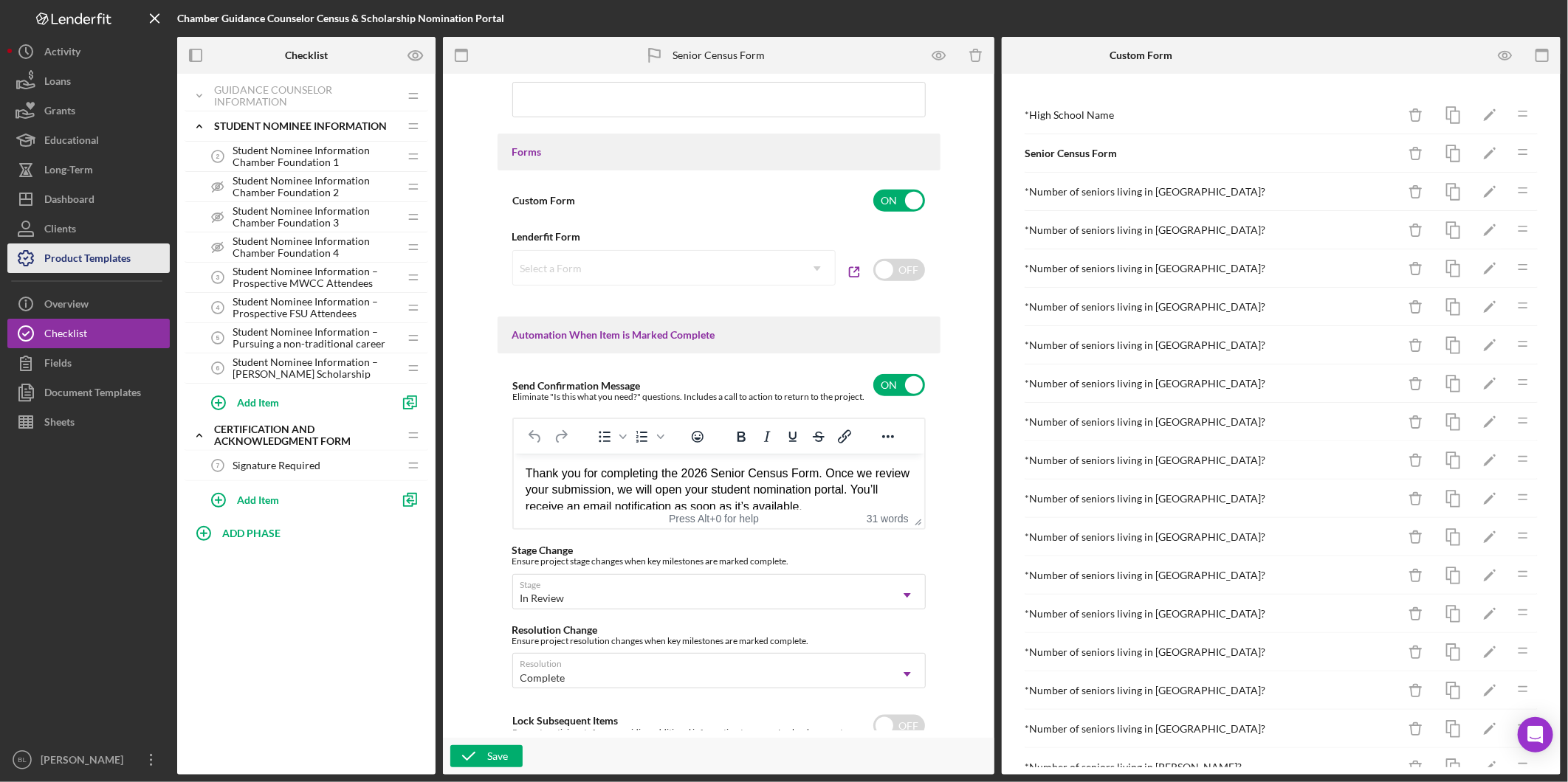
click at [91, 253] on div "Product Templates" at bounding box center [87, 260] width 87 height 33
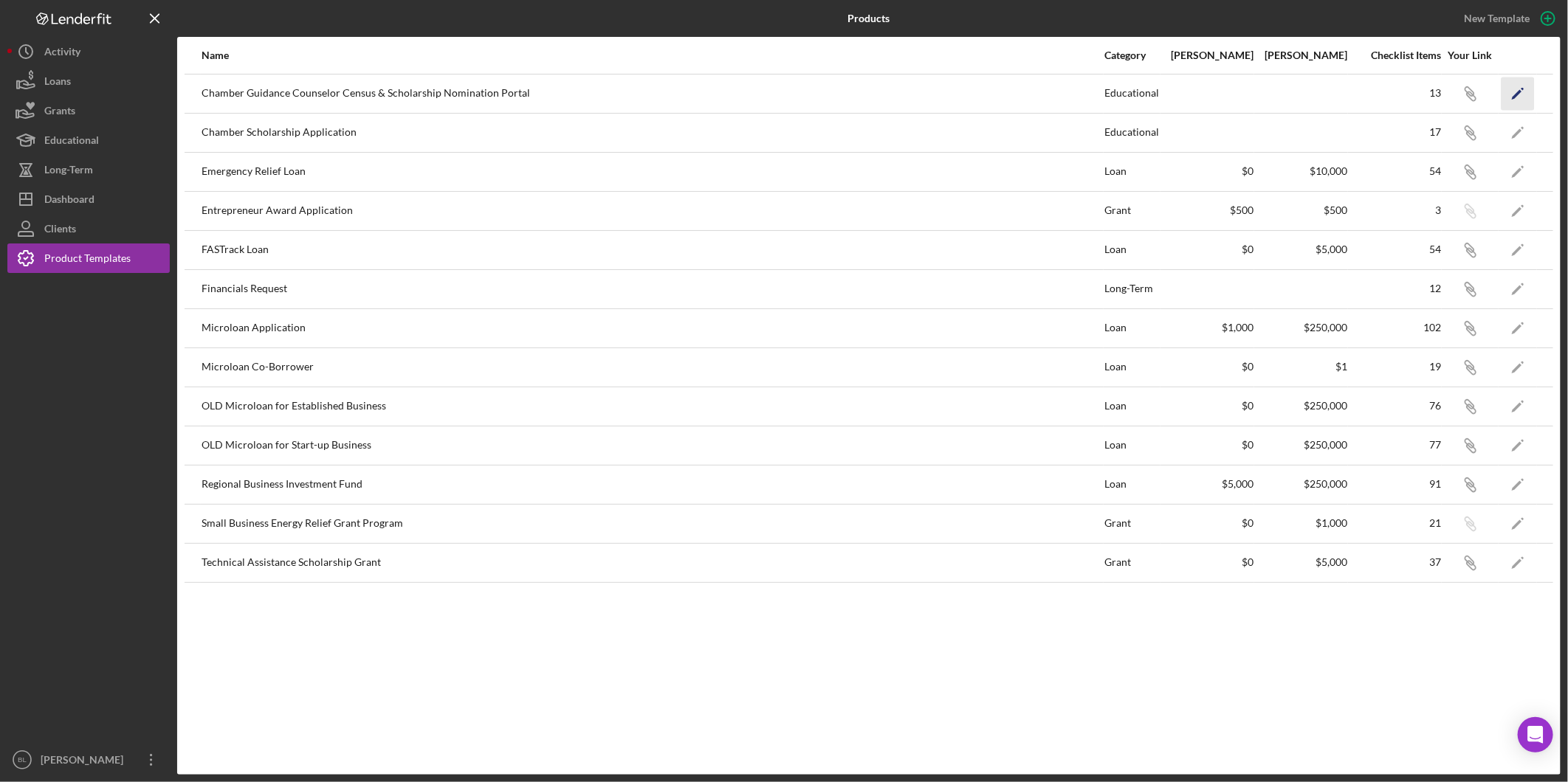
click at [1507, 91] on icon "Icon/Edit" at bounding box center [1517, 93] width 33 height 33
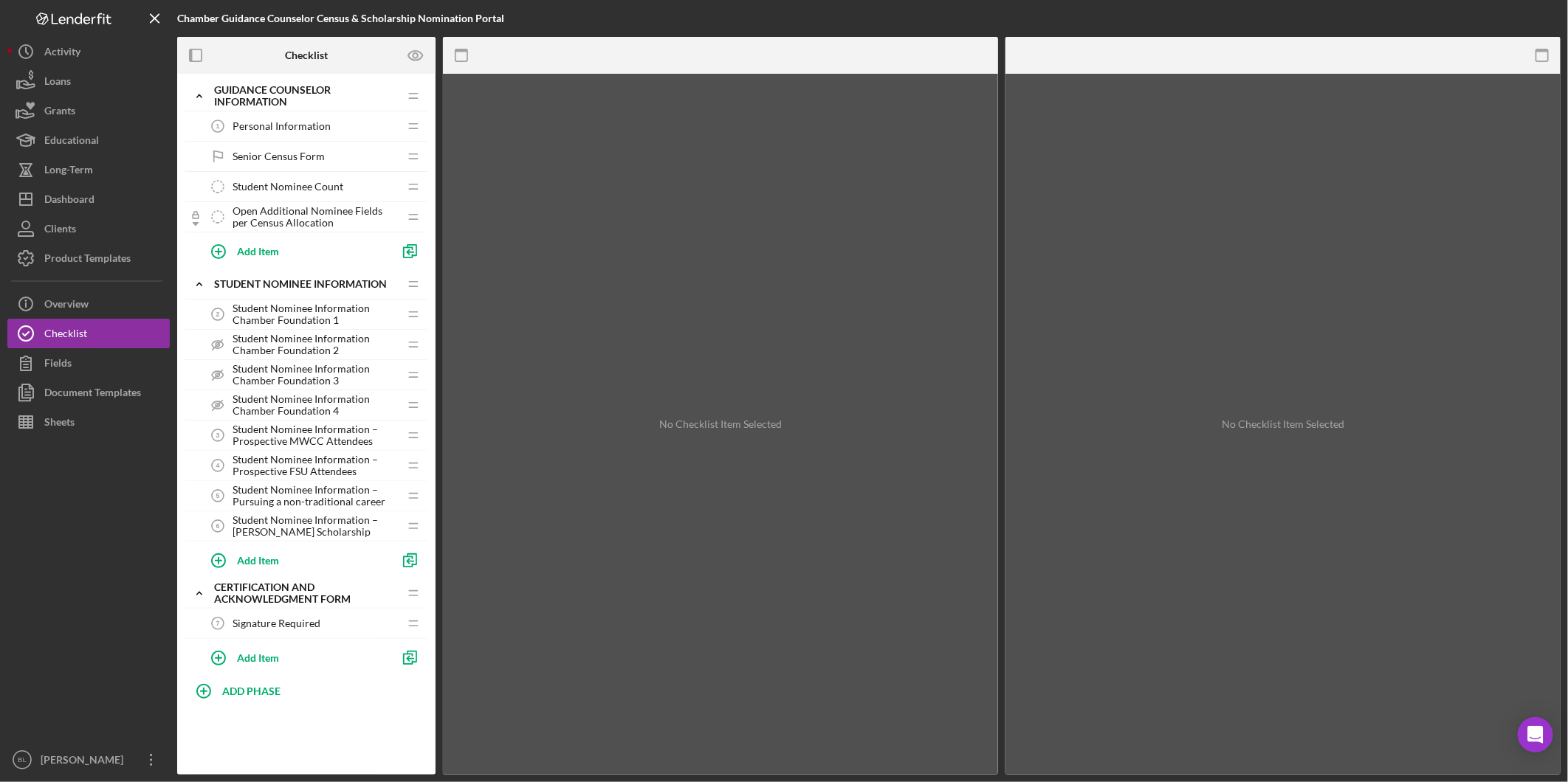
drag, startPoint x: 284, startPoint y: 151, endPoint x: 362, endPoint y: 176, distance: 81.9
click at [285, 151] on span "Senior Census Form" at bounding box center [278, 156] width 92 height 12
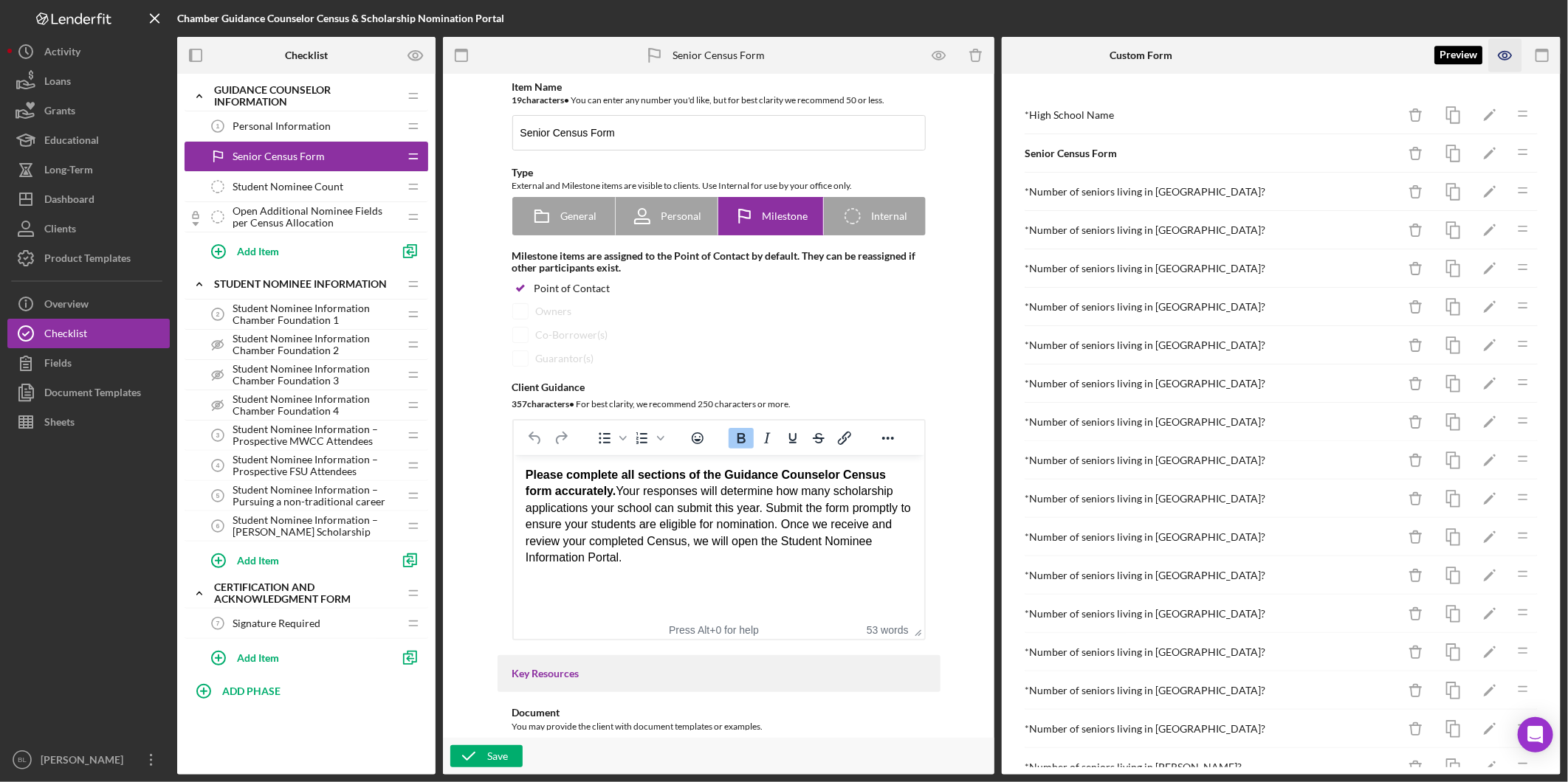
click at [1506, 58] on icon "button" at bounding box center [1505, 55] width 5 height 5
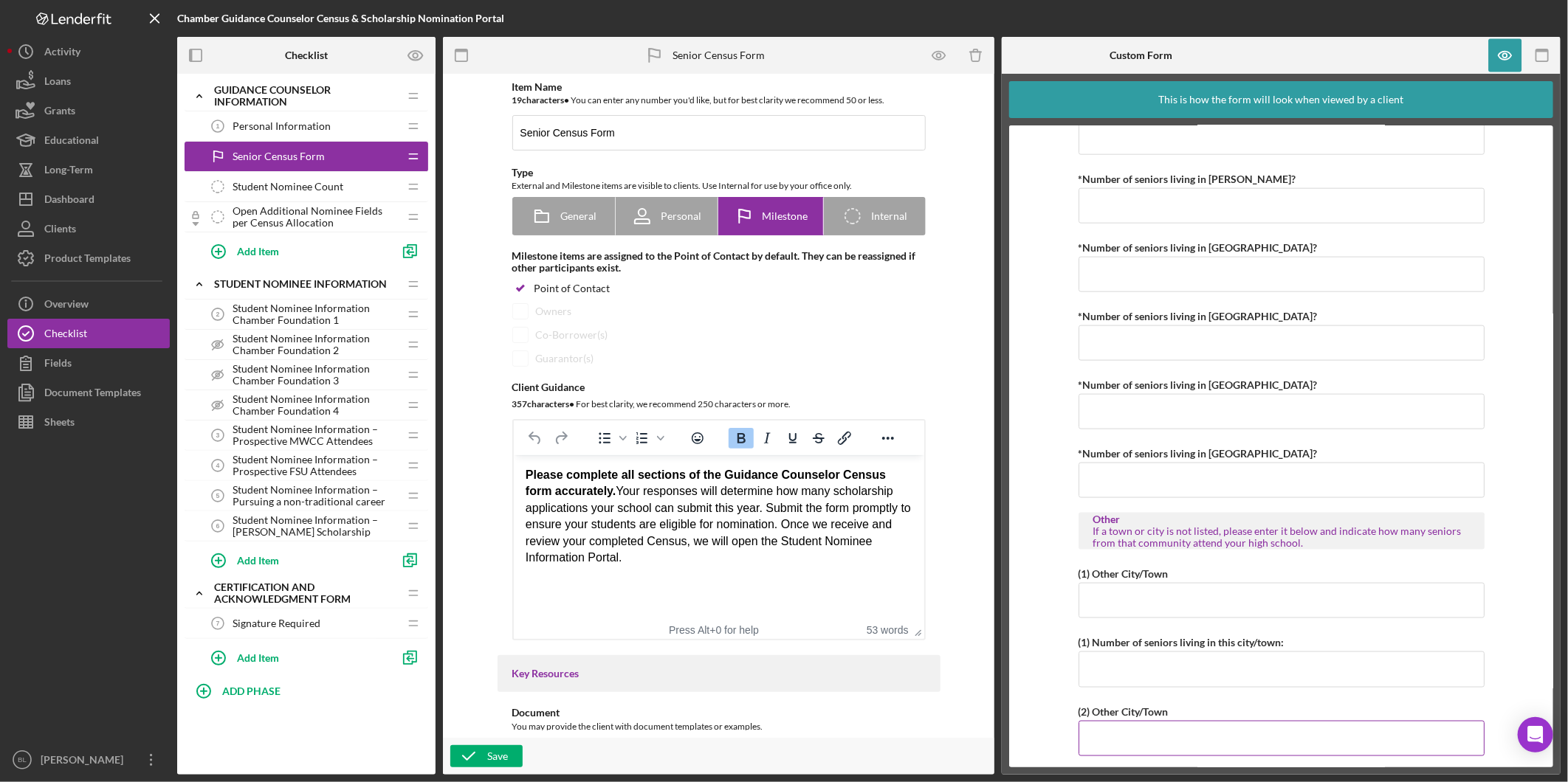
scroll to position [1483, 0]
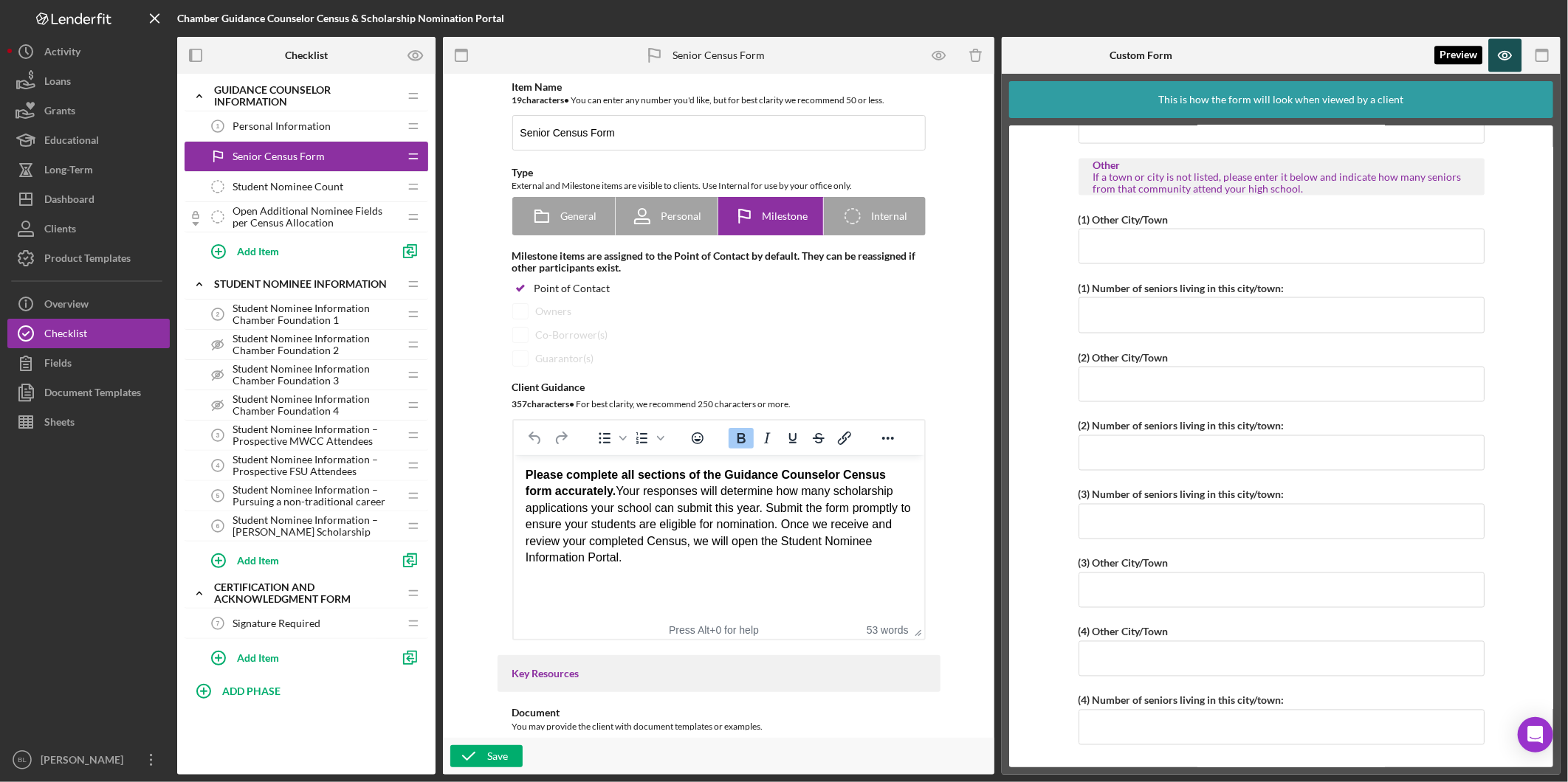
click at [1499, 61] on icon "button" at bounding box center [1505, 55] width 33 height 33
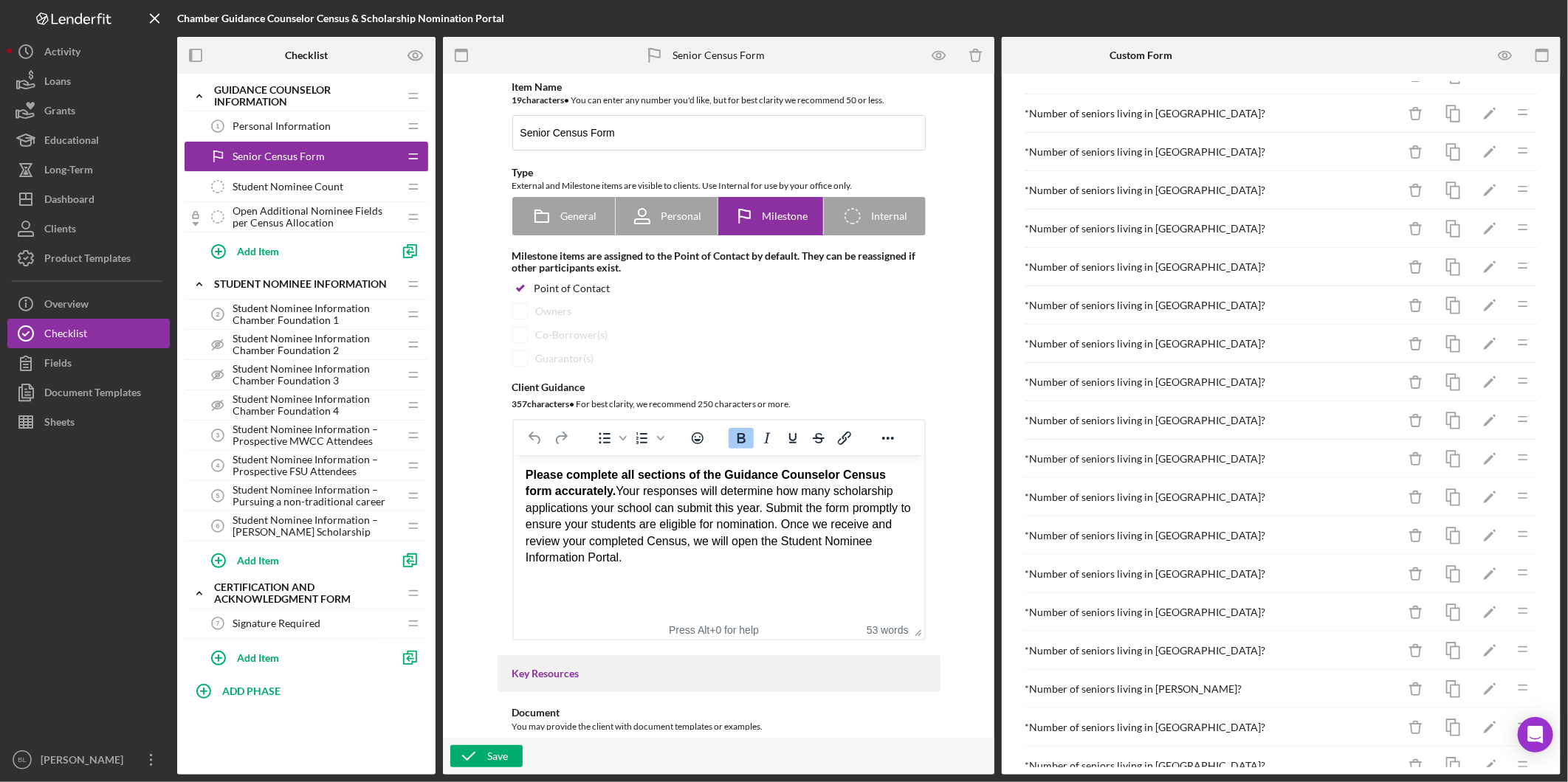
scroll to position [0, 0]
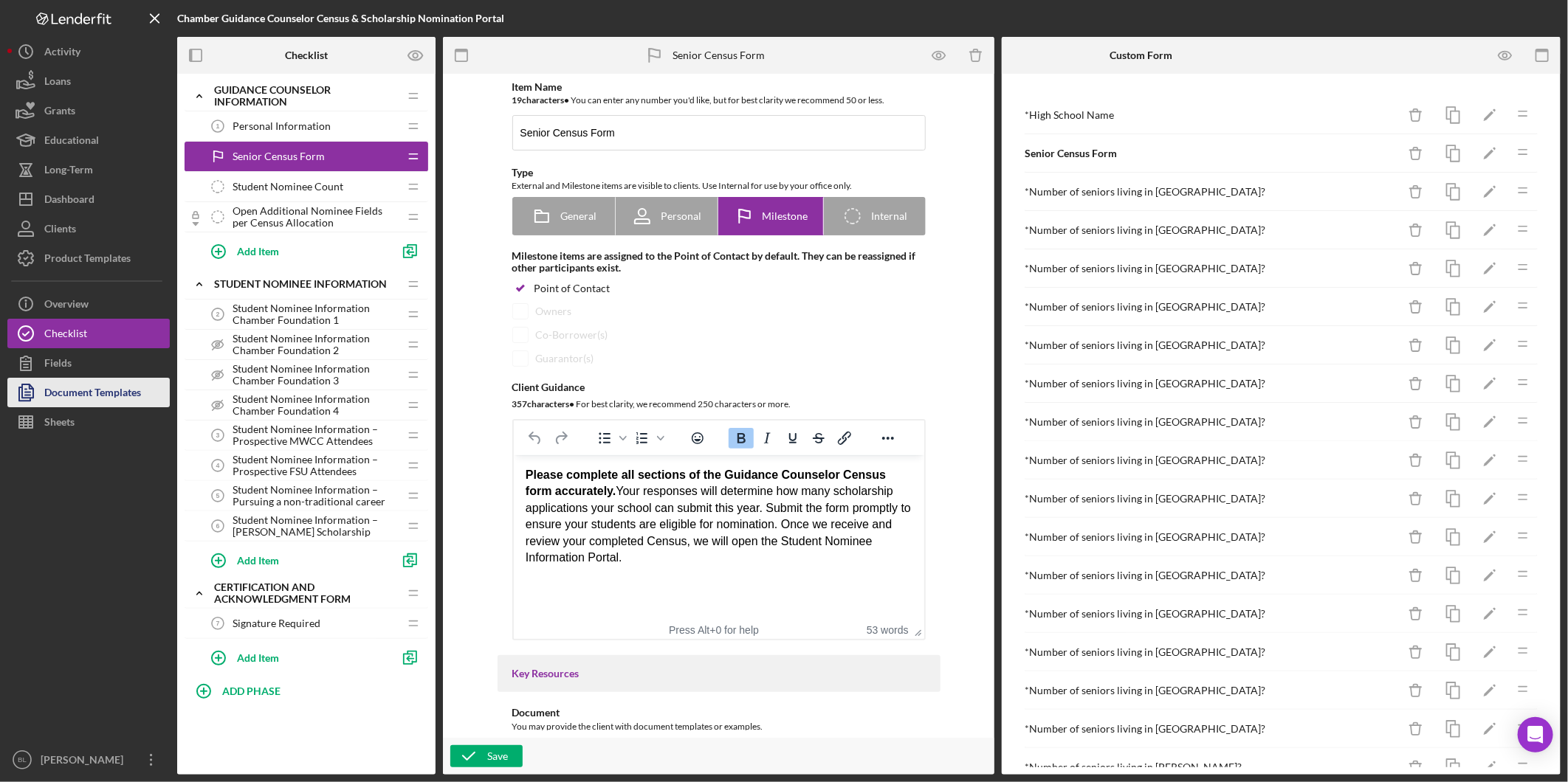
click at [108, 394] on div "Document Templates" at bounding box center [93, 394] width 97 height 33
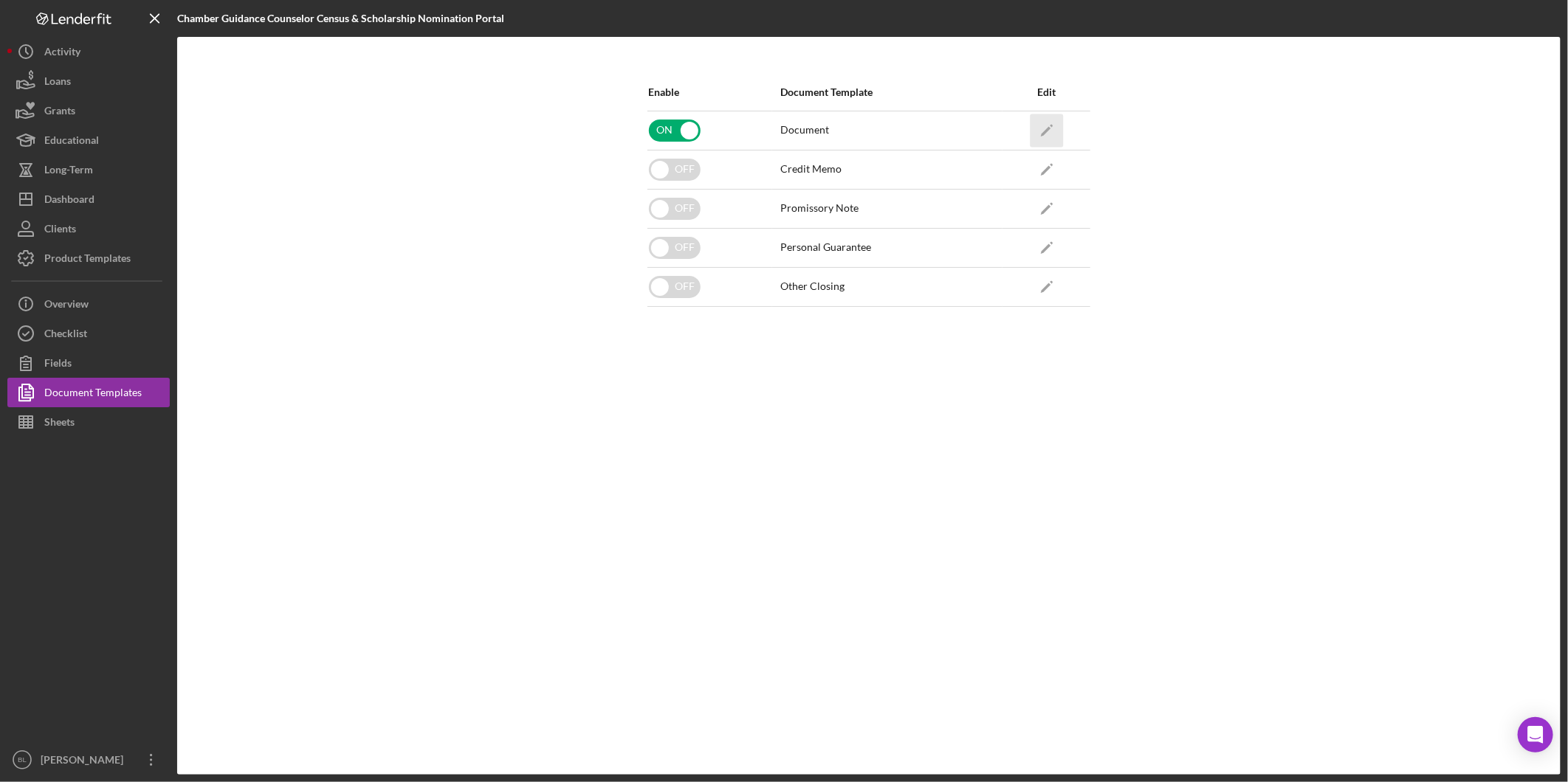
click at [1043, 126] on icon "Icon/Edit" at bounding box center [1046, 130] width 33 height 33
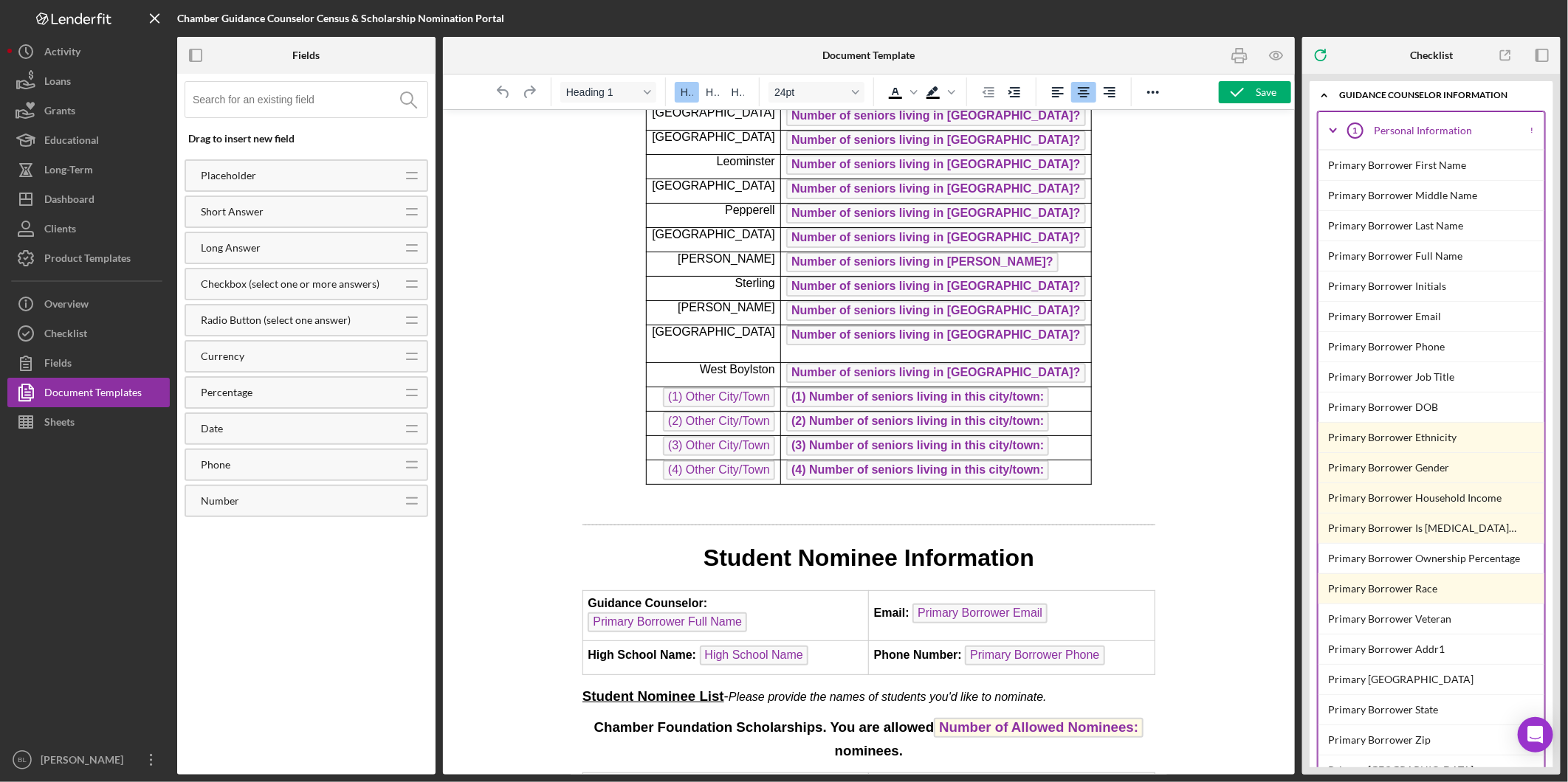
scroll to position [491, 0]
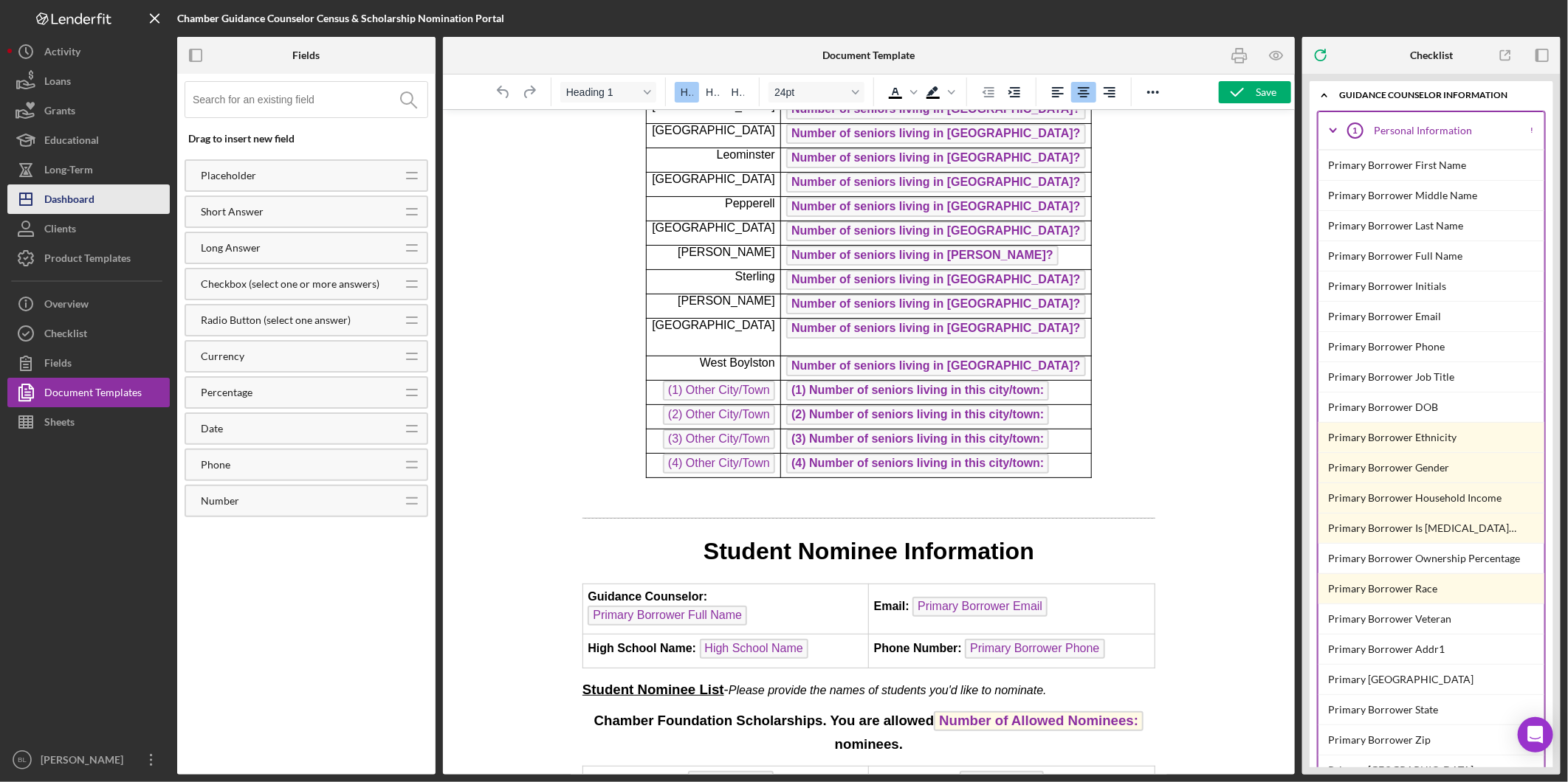
click at [72, 209] on div "Dashboard" at bounding box center [69, 201] width 50 height 33
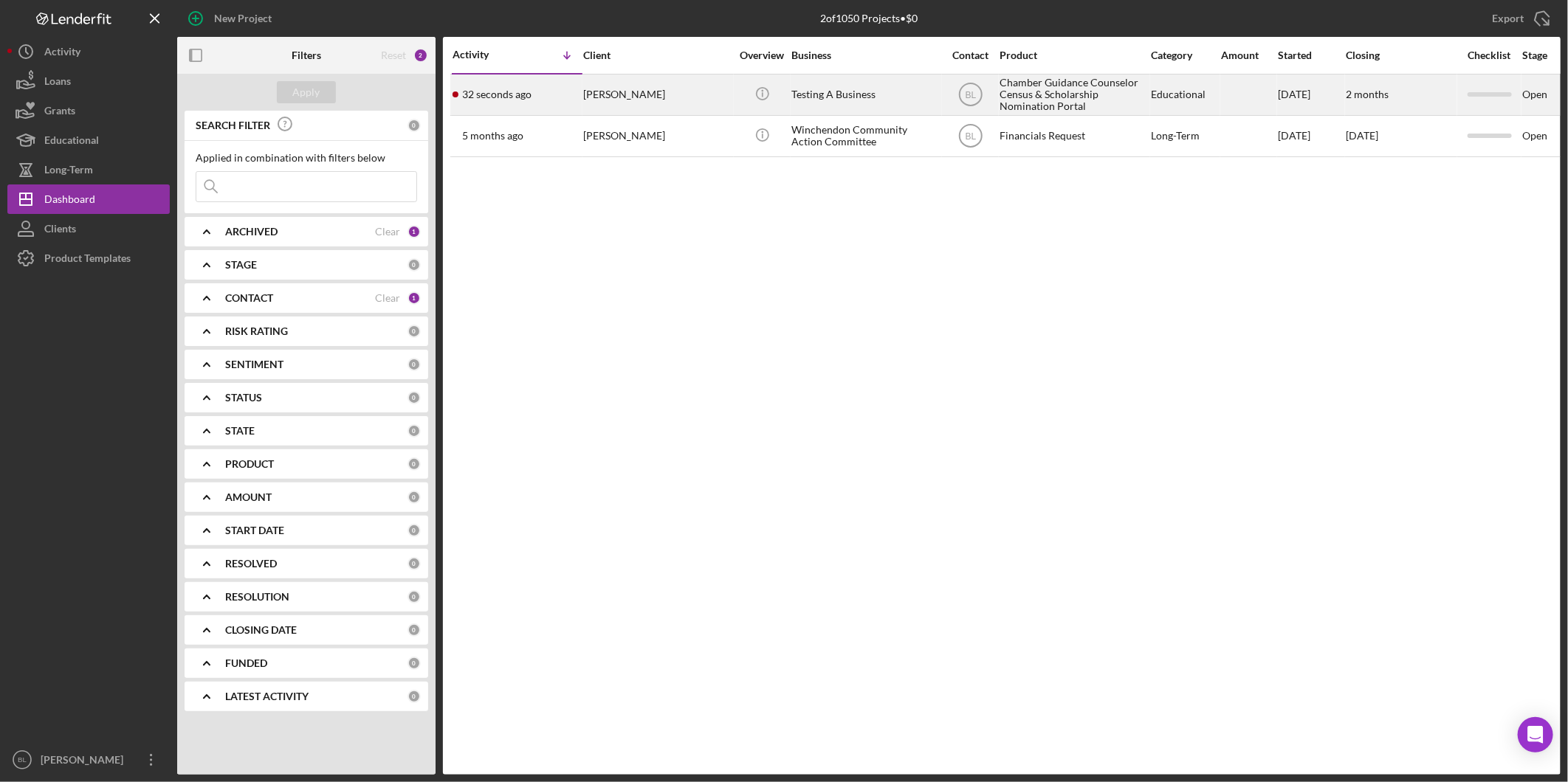
click at [1039, 94] on div "Chamber Guidance Counselor Census & Scholarship Nomination Portal" at bounding box center [1073, 94] width 147 height 39
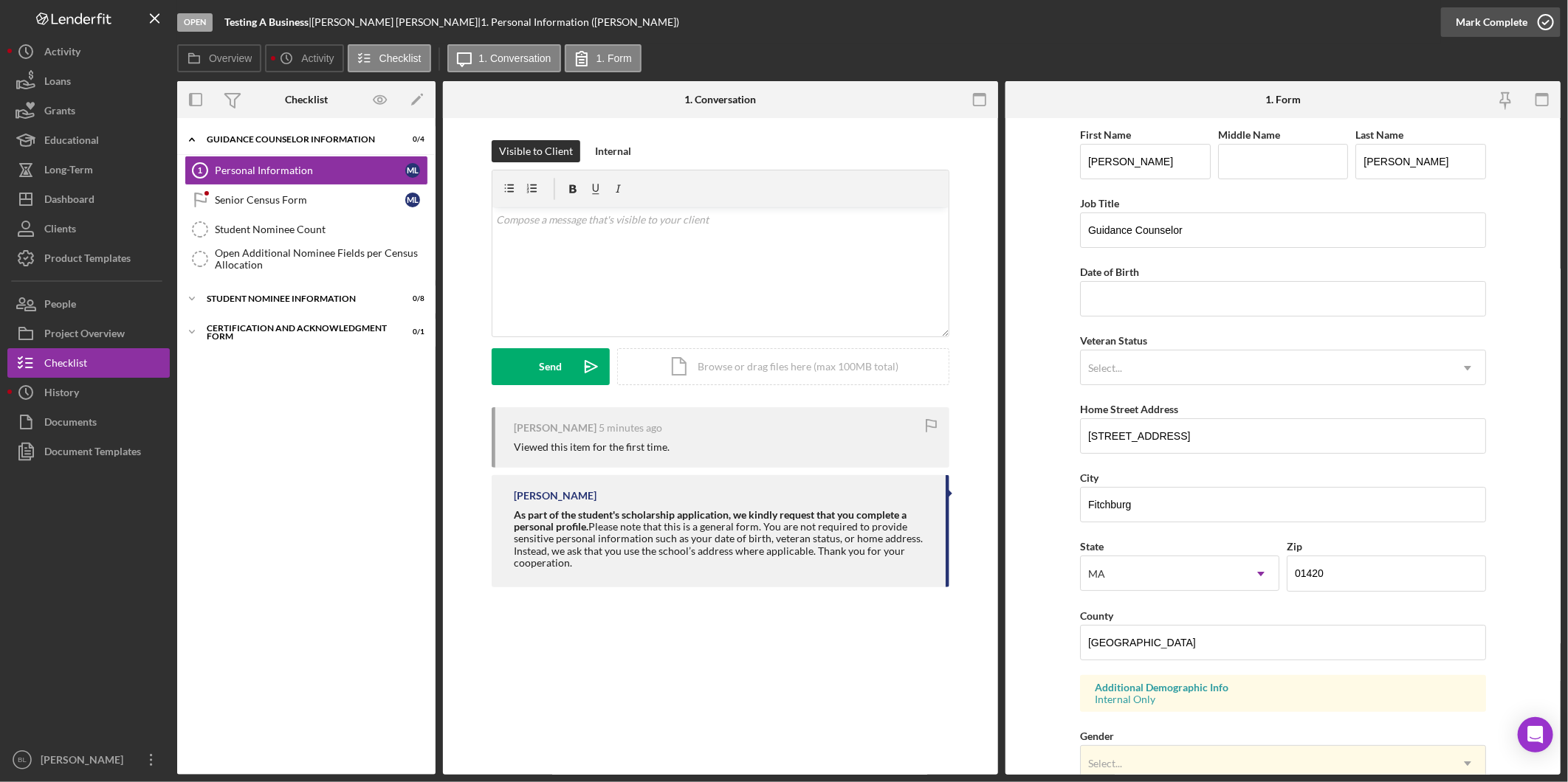
click at [1549, 21] on icon "button" at bounding box center [1546, 22] width 37 height 37
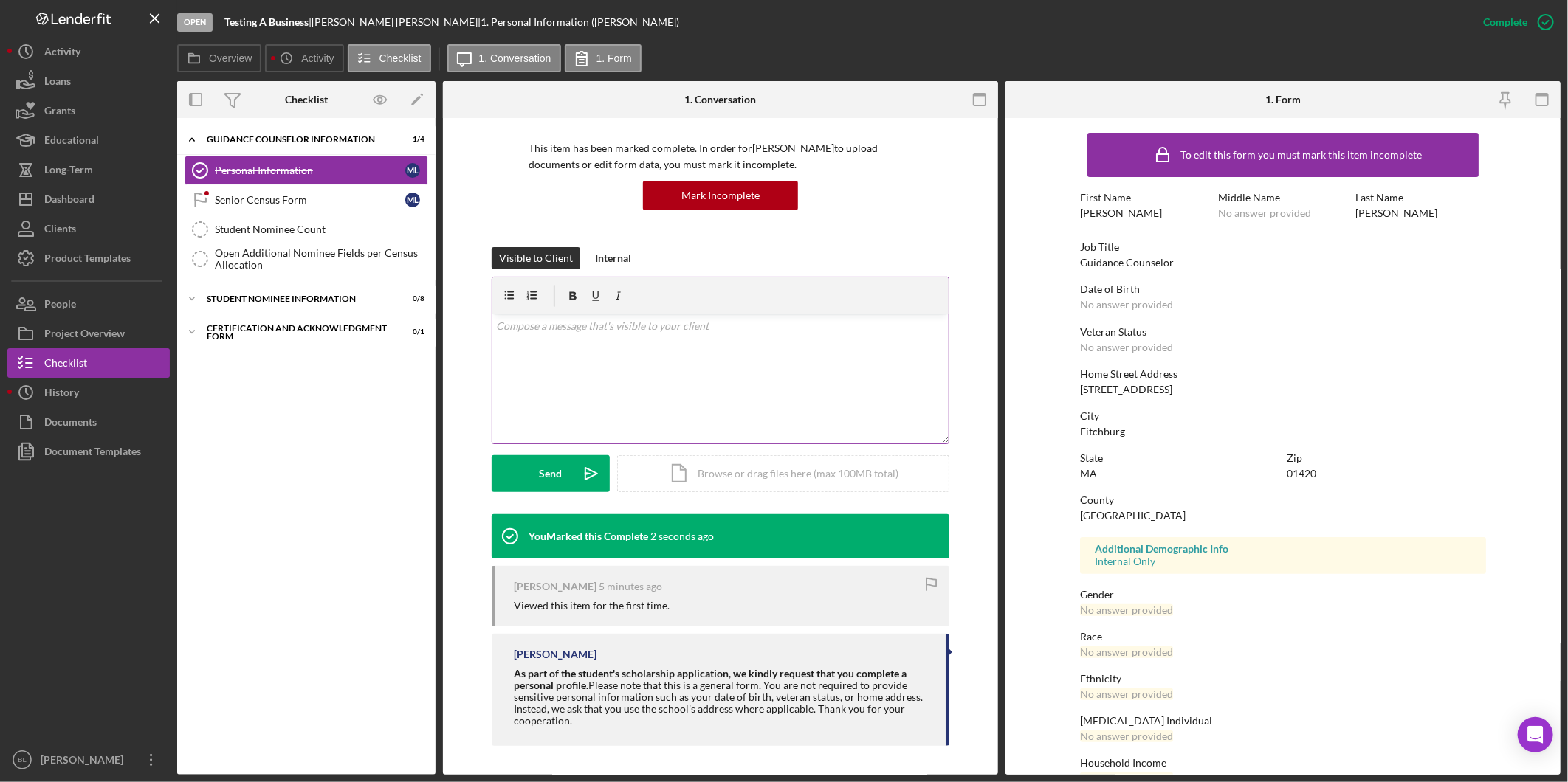
scroll to position [97, 0]
click at [316, 193] on link "Senior Census Form Senior Census Form M L" at bounding box center [307, 200] width 244 height 29
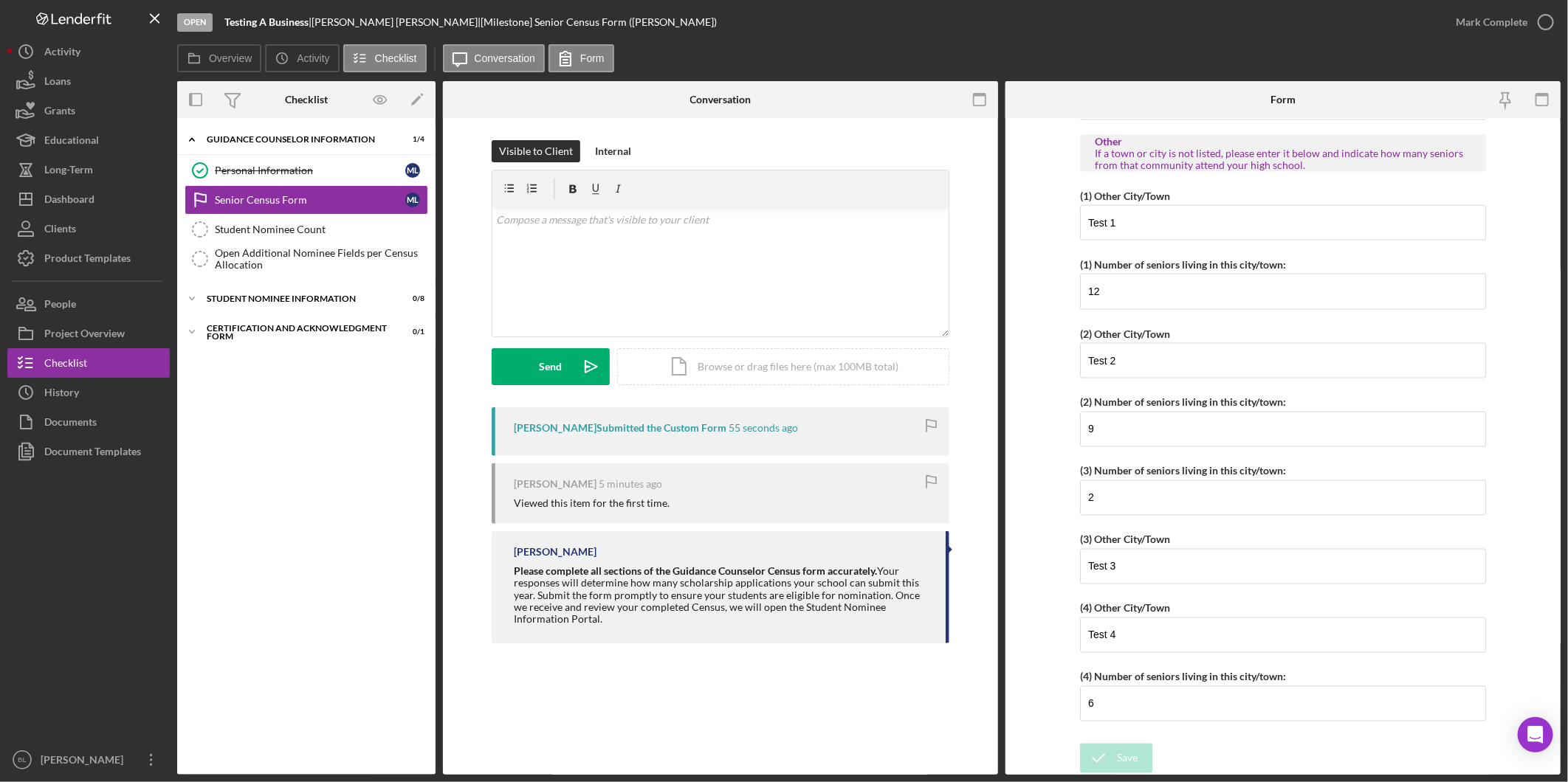
scroll to position [1500, 0]
click at [1553, 12] on icon "button" at bounding box center [1546, 22] width 37 height 37
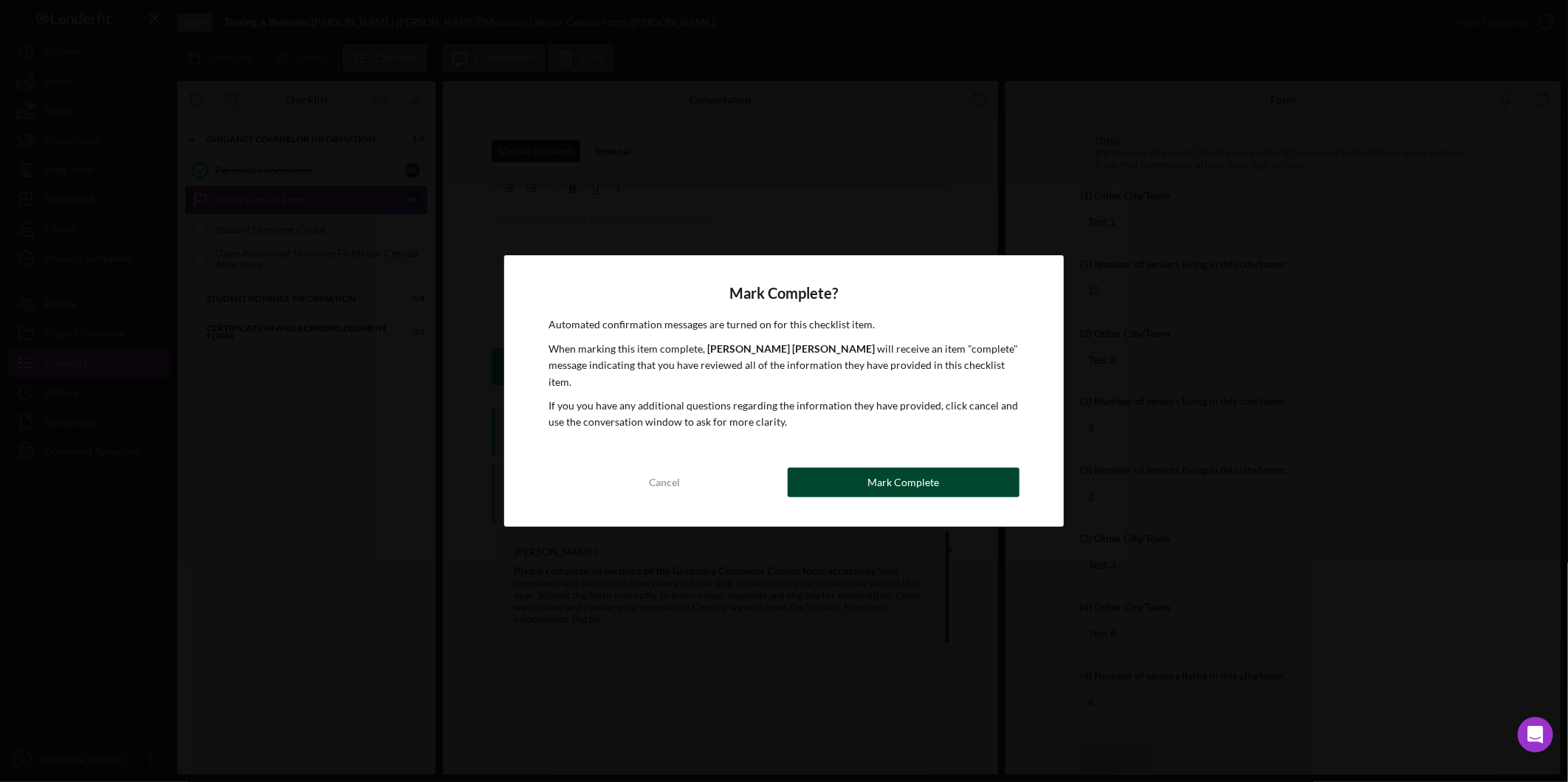
click at [889, 473] on div "Mark Complete" at bounding box center [903, 482] width 71 height 29
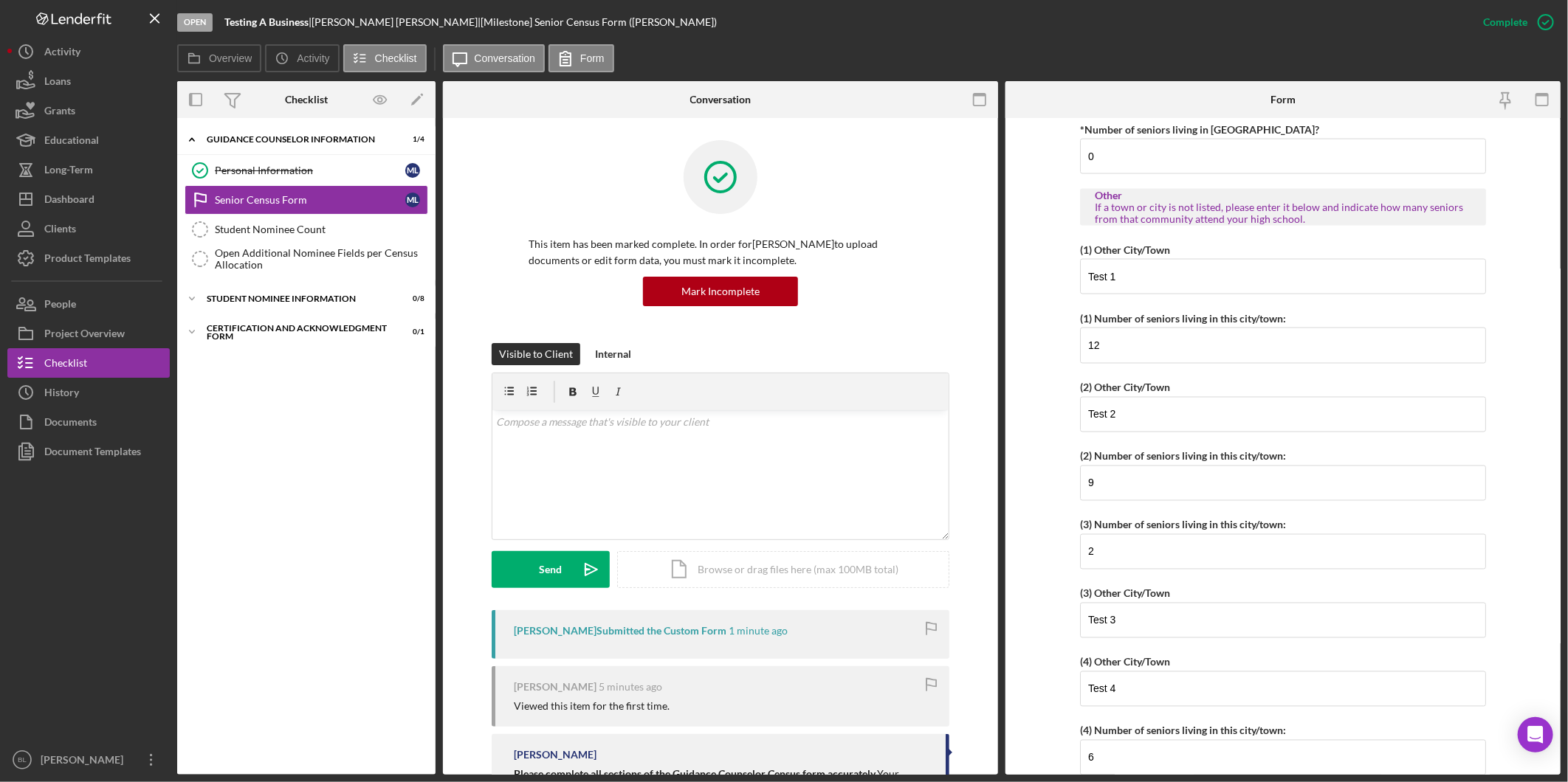
scroll to position [1559, 0]
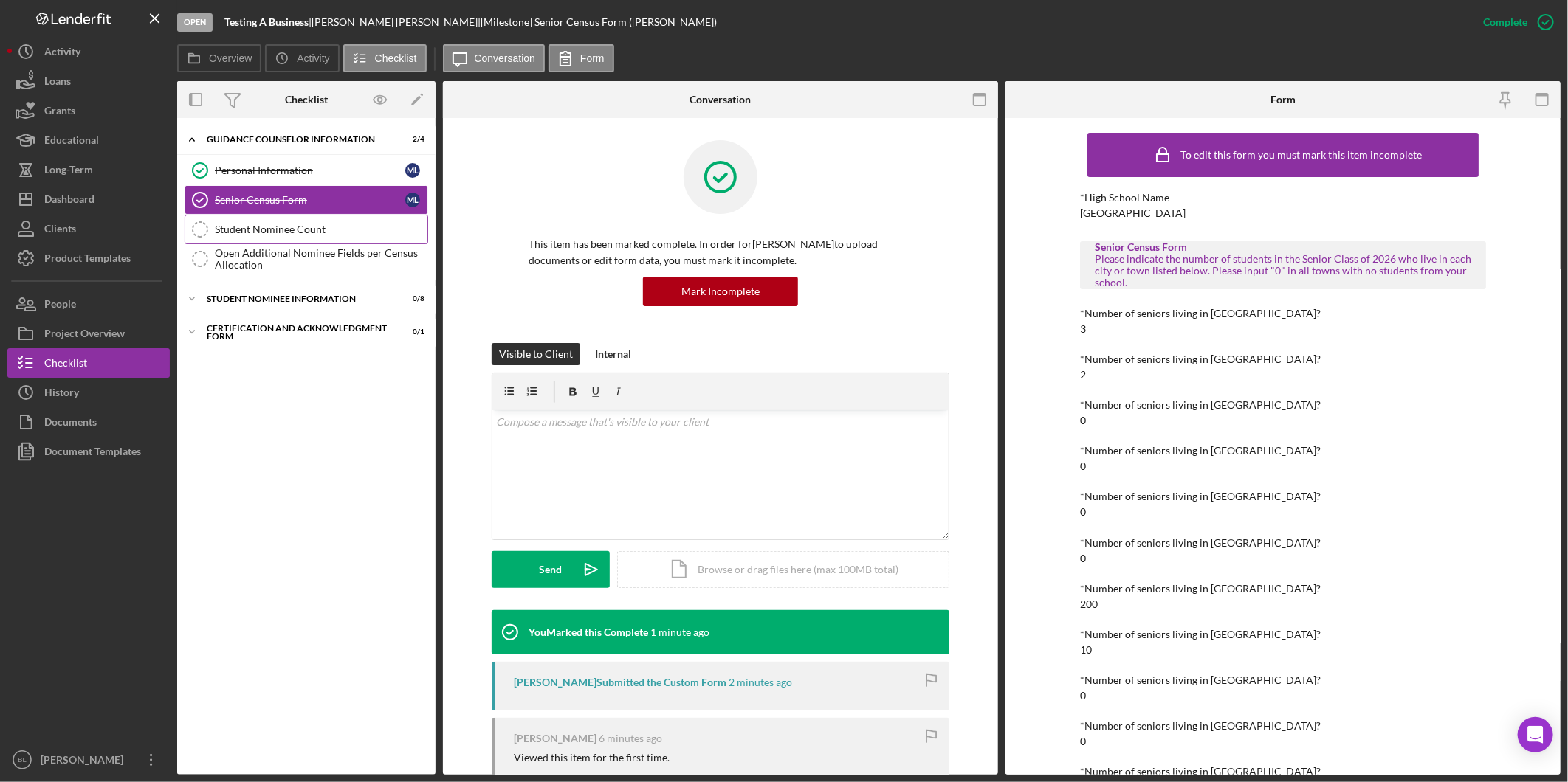
click at [264, 231] on div "Student Nominee Count" at bounding box center [321, 229] width 212 height 12
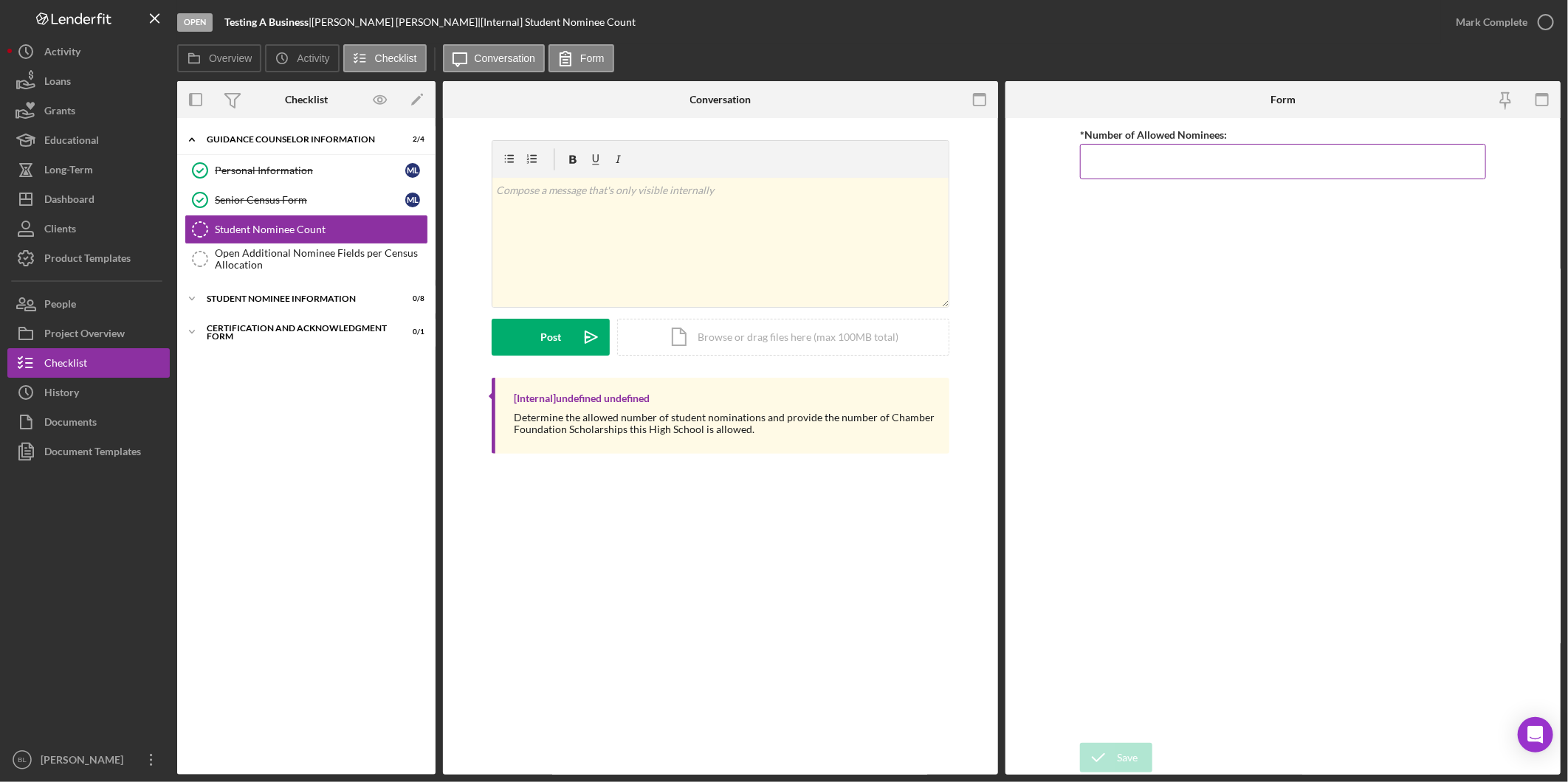
click at [1200, 166] on input "*Number of Allowed Nominees:" at bounding box center [1283, 162] width 406 height 35
type input "4"
drag, startPoint x: 1174, startPoint y: 271, endPoint x: 1478, endPoint y: 70, distance: 364.4
click at [1185, 274] on div "*Number of Allowed Nominees: 4" at bounding box center [1283, 431] width 406 height 610
drag, startPoint x: 1551, startPoint y: 22, endPoint x: 1290, endPoint y: 570, distance: 607.0
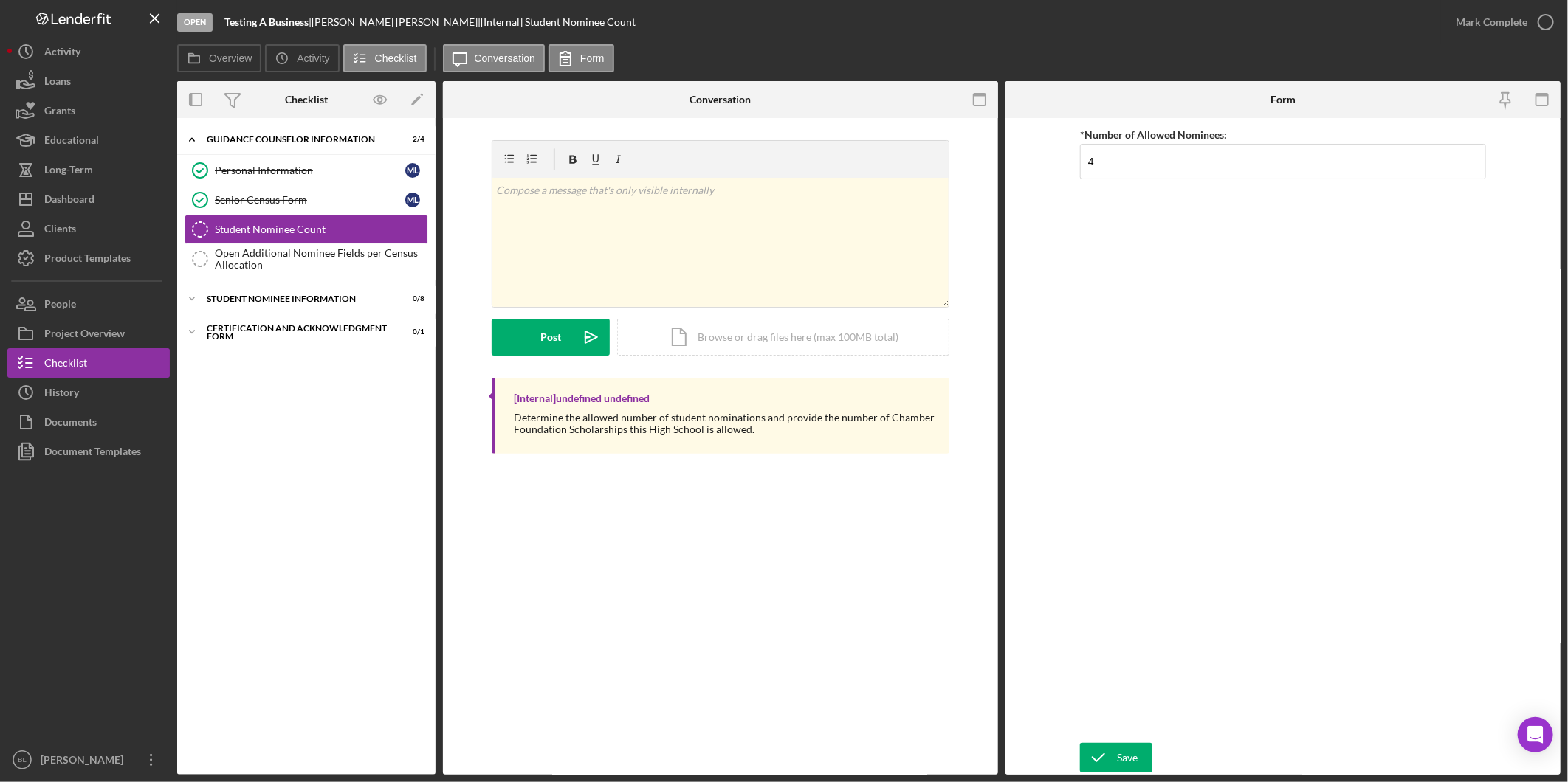
click at [1305, 581] on div "Open Testing A Business | [PERSON_NAME] | [Internal] Student Nominee Count Mark…" at bounding box center [868, 387] width 1383 height 774
click at [1111, 757] on icon "submit" at bounding box center [1099, 757] width 37 height 37
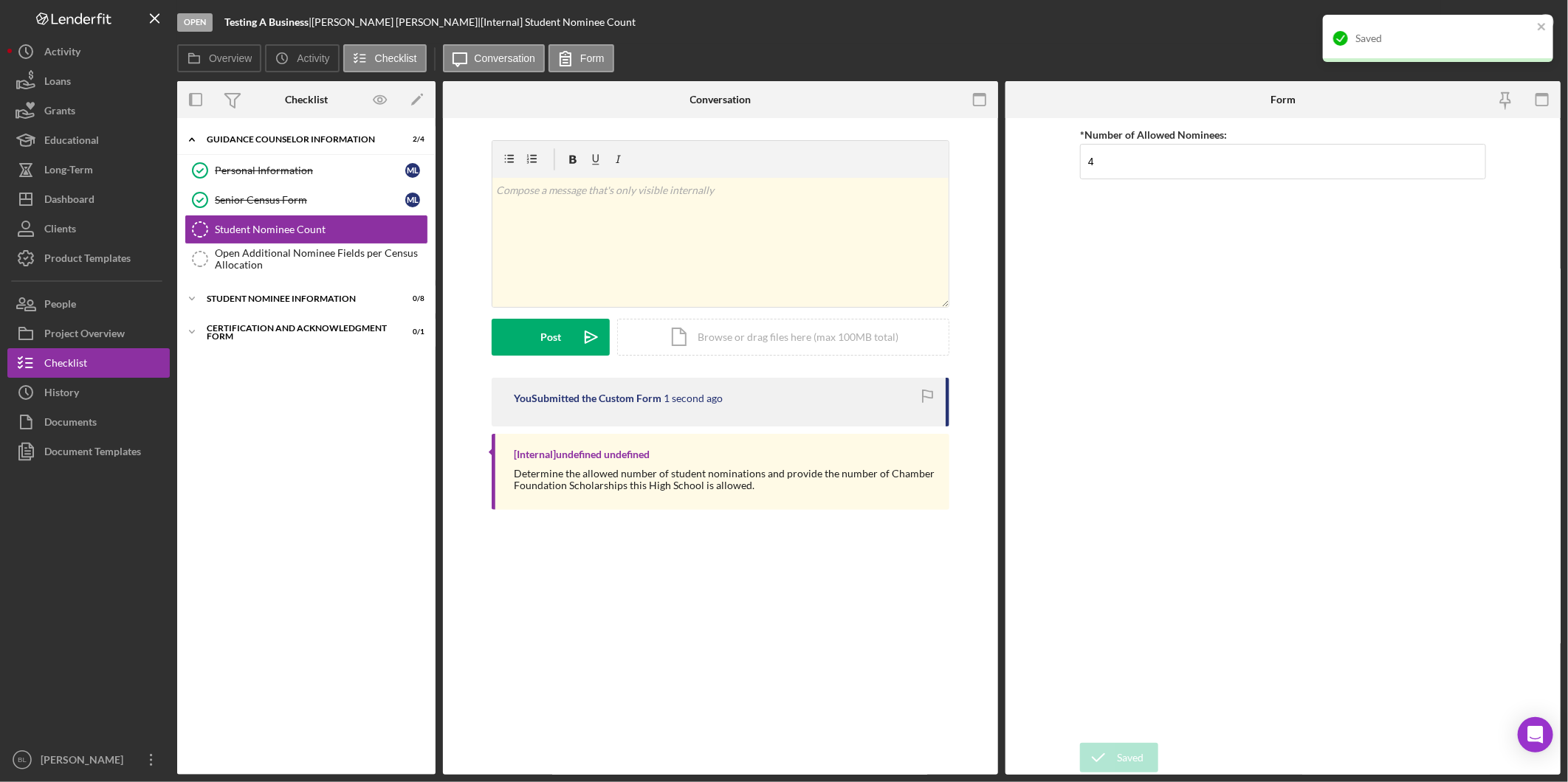
click at [1335, 426] on div "*Number of Allowed Nominees: 4" at bounding box center [1283, 431] width 406 height 610
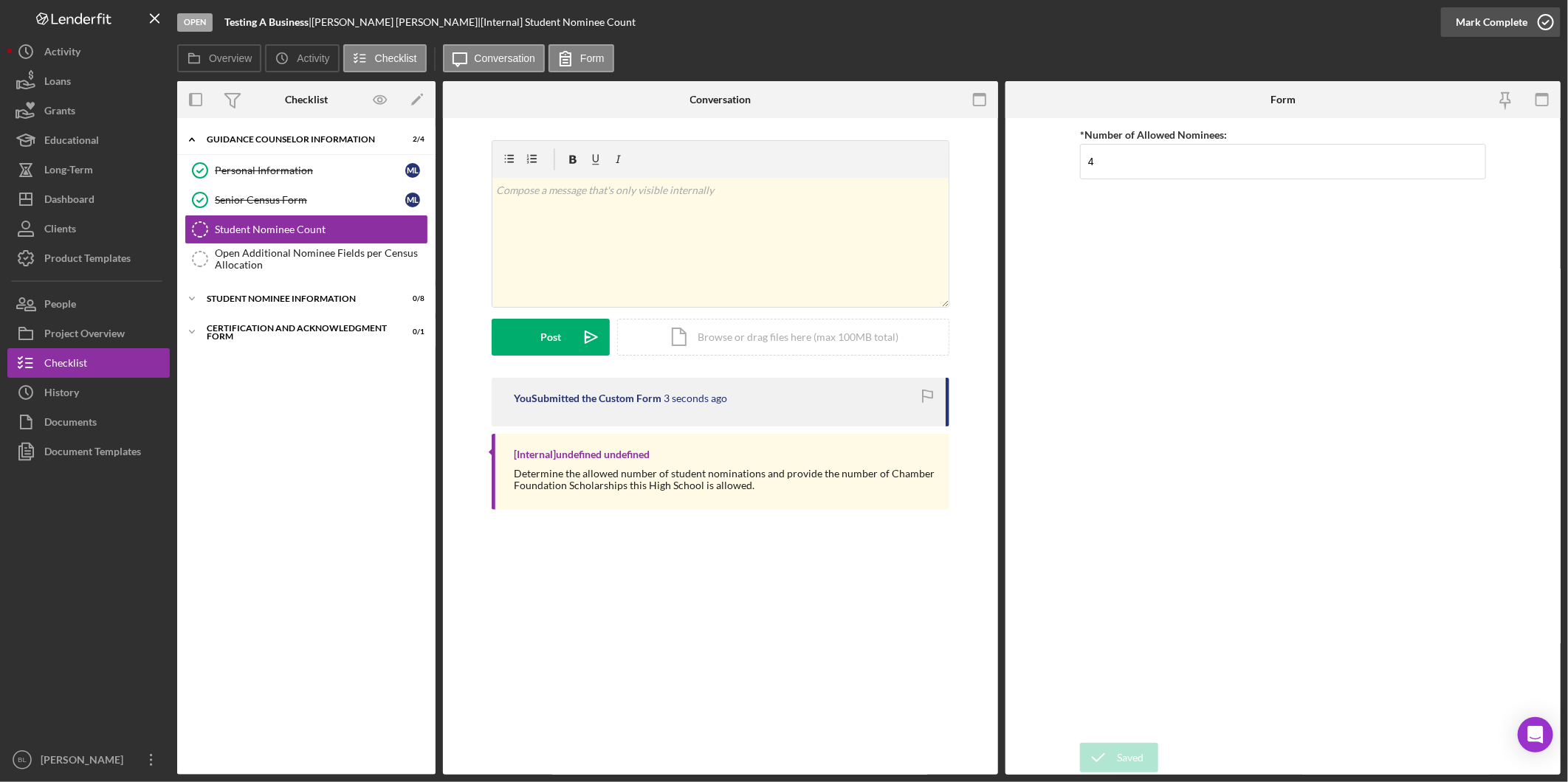
click at [1553, 30] on icon "button" at bounding box center [1546, 22] width 37 height 37
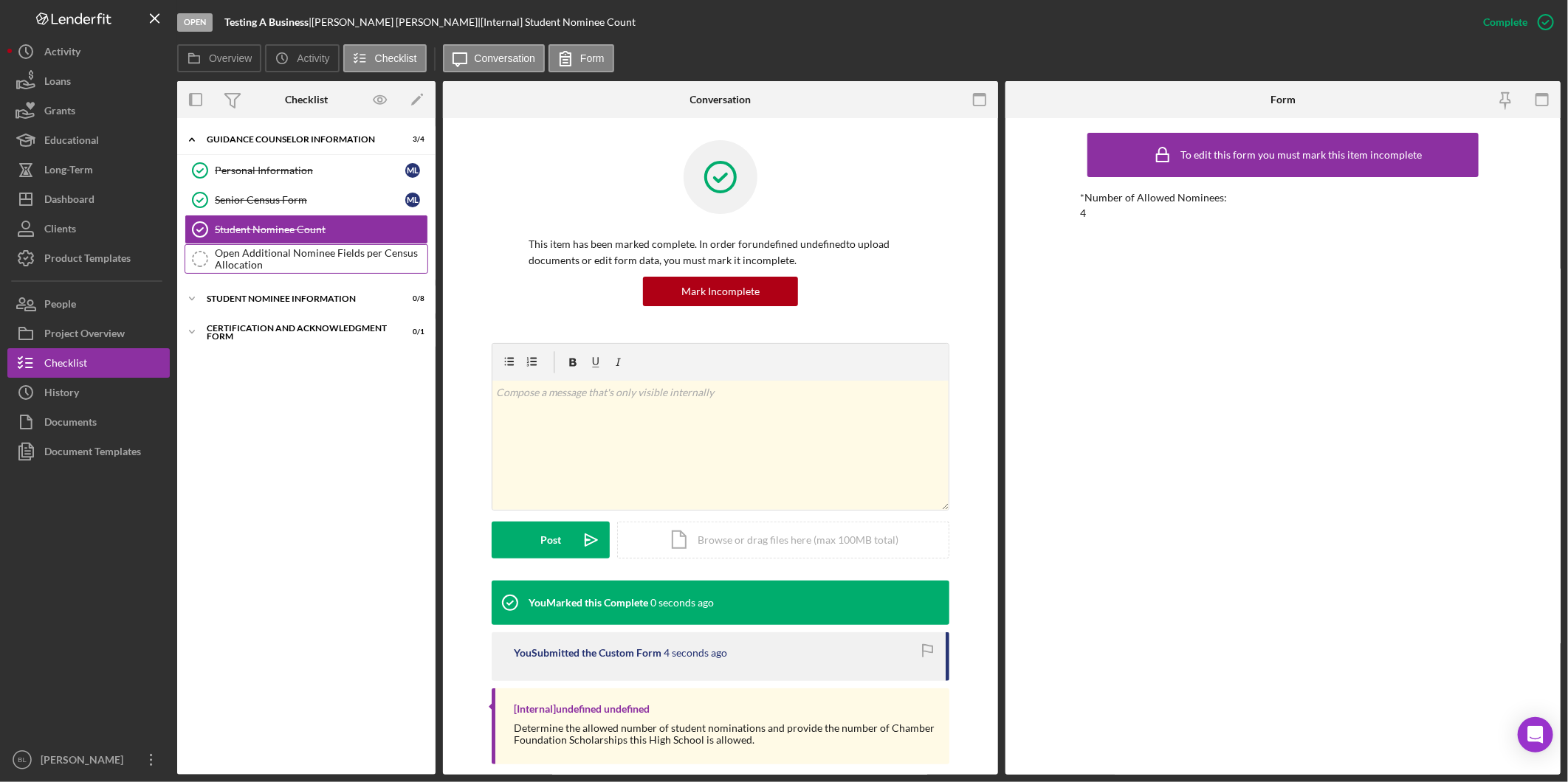
click at [321, 248] on div "Open Additional Nominee Fields per Census Allocation" at bounding box center [321, 258] width 212 height 24
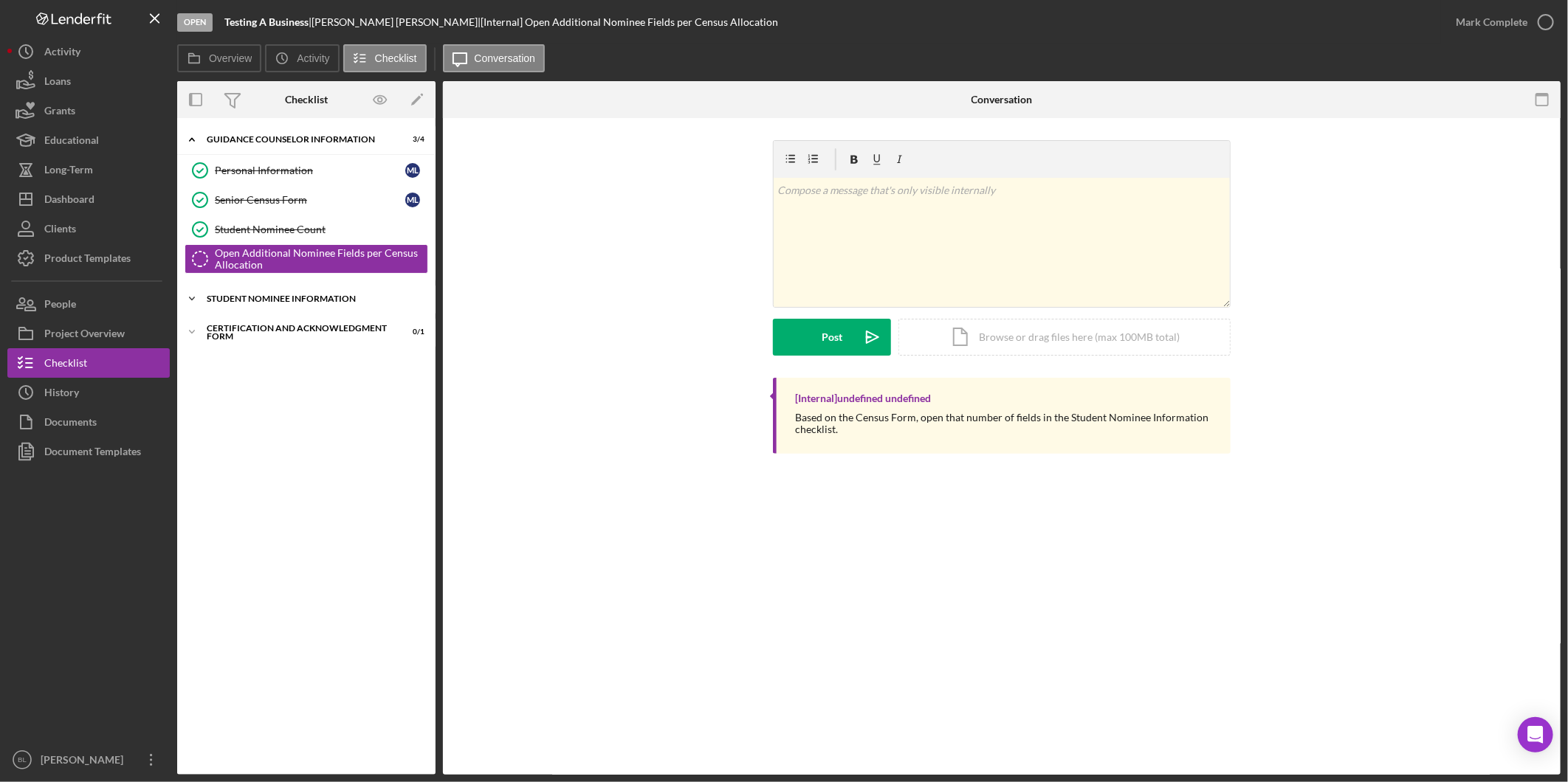
click at [205, 300] on icon "Icon/Expander" at bounding box center [192, 298] width 29 height 29
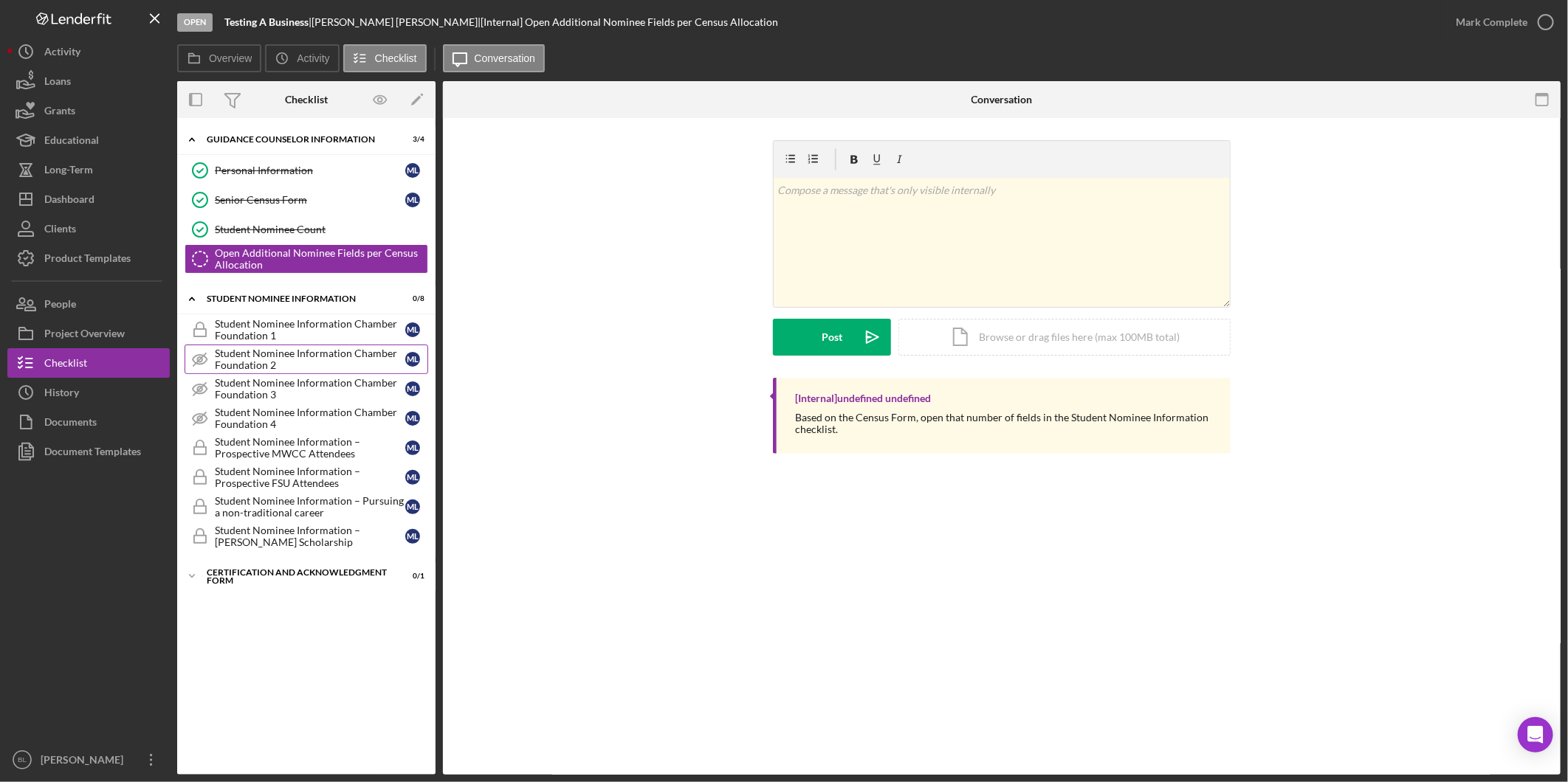
click at [304, 363] on div "Student Nominee Information Chamber Foundation 2" at bounding box center [310, 359] width 190 height 24
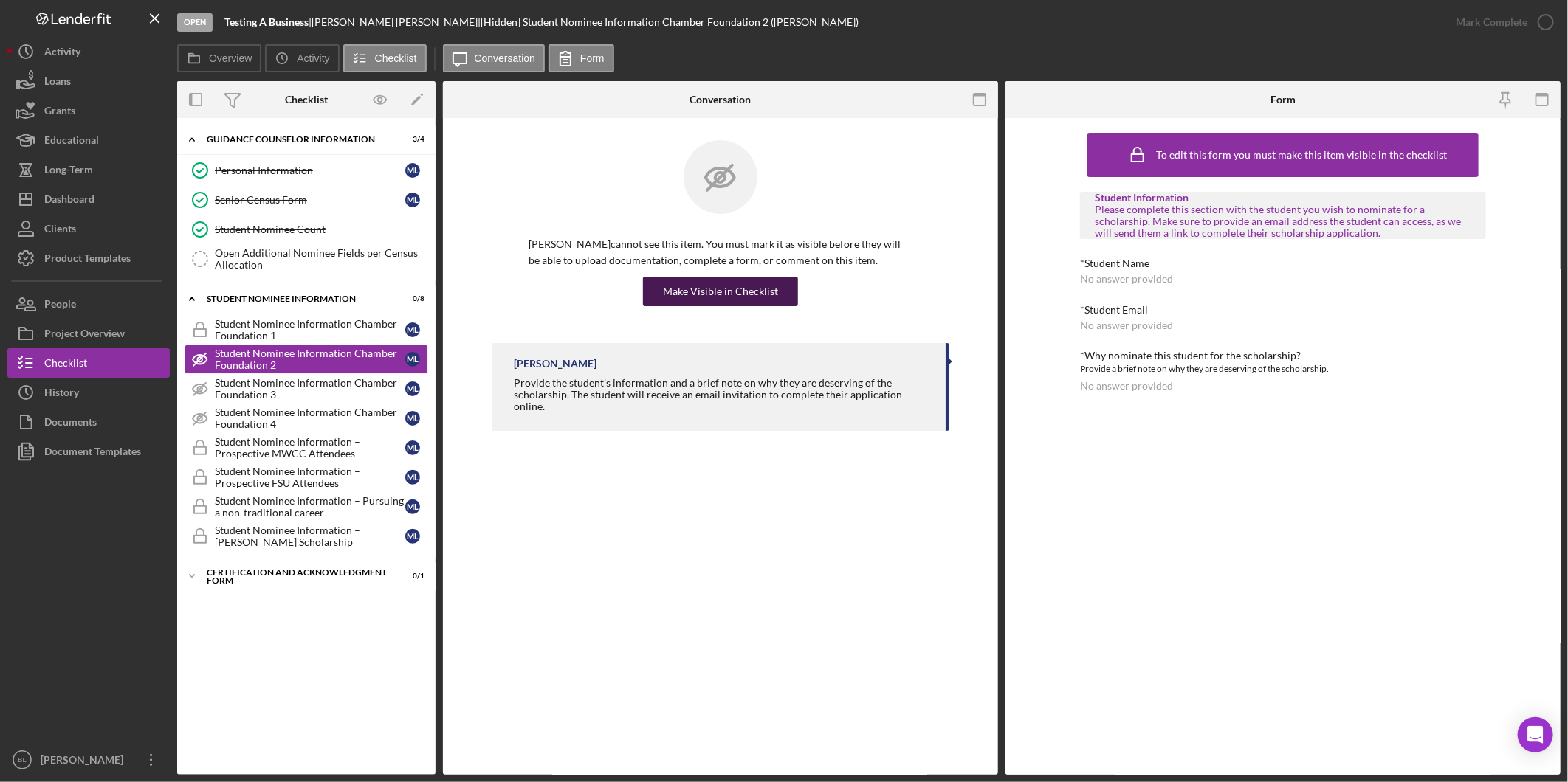
click at [703, 292] on div "Make Visible in Checklist" at bounding box center [720, 291] width 115 height 29
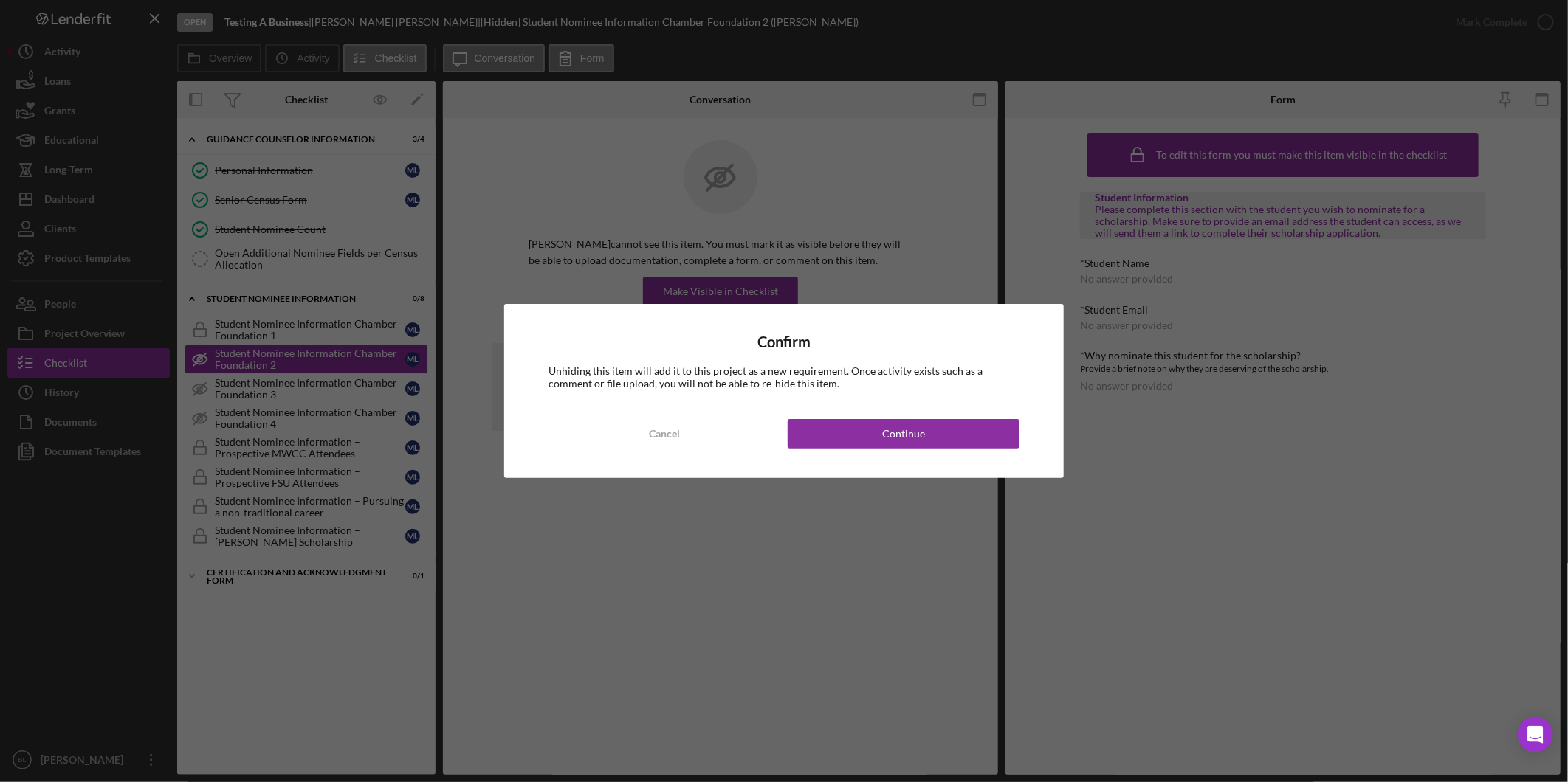
drag, startPoint x: 902, startPoint y: 432, endPoint x: 723, endPoint y: 387, distance: 184.6
click at [901, 432] on div "Continue" at bounding box center [904, 434] width 43 height 29
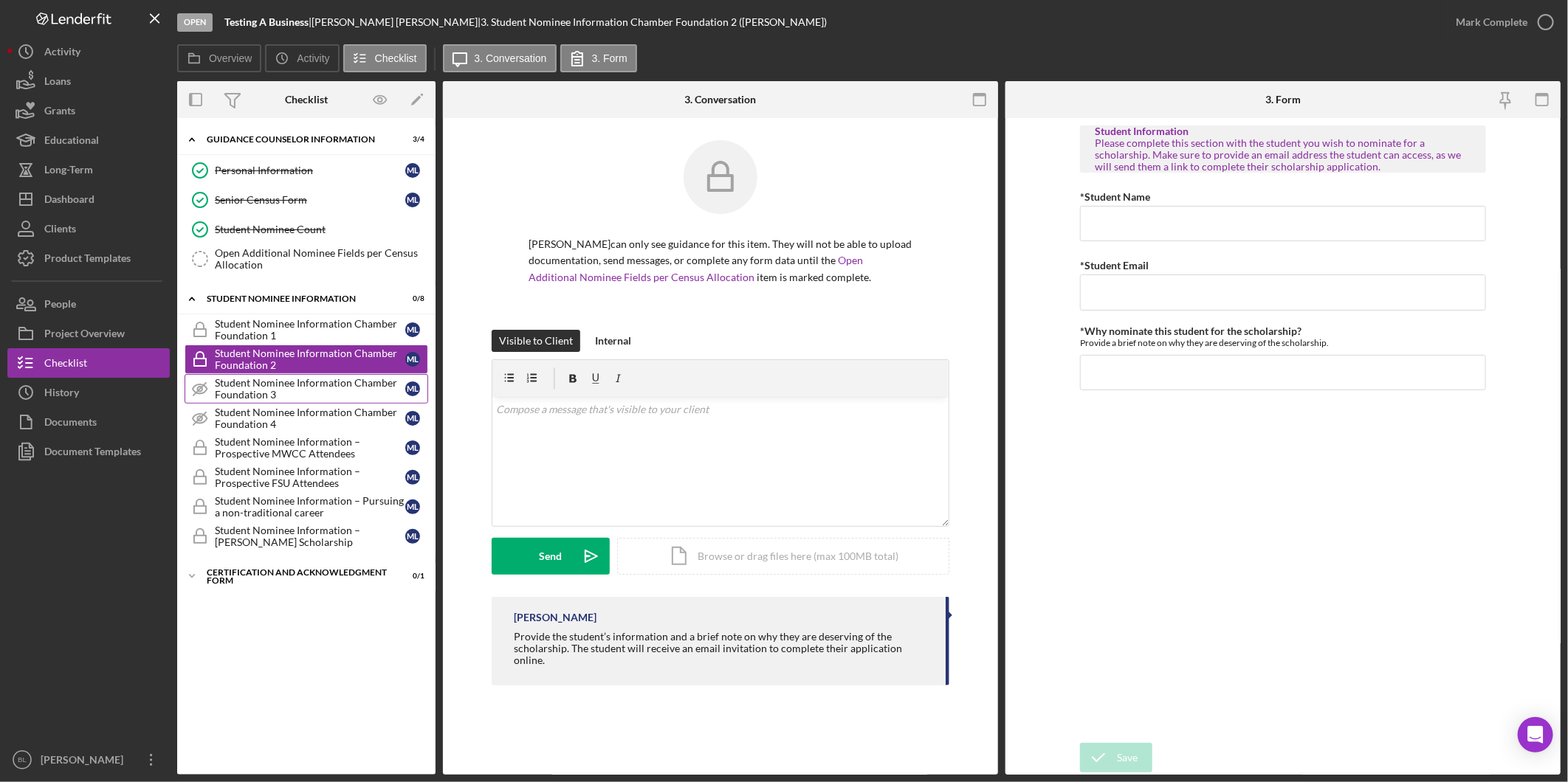
click at [300, 384] on div "Student Nominee Information Chamber Foundation 3" at bounding box center [310, 389] width 190 height 24
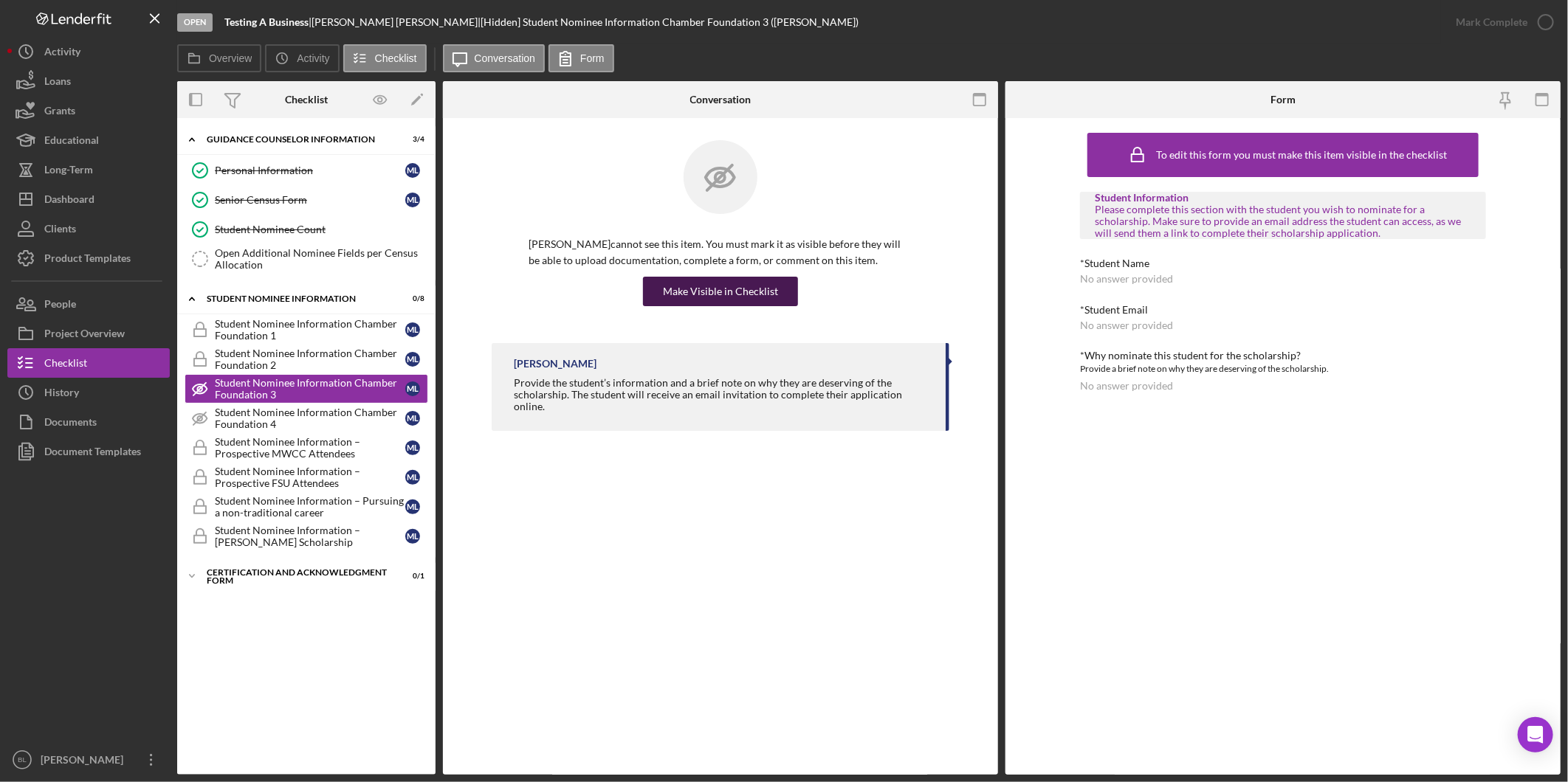
click at [736, 293] on div "Make Visible in Checklist" at bounding box center [720, 291] width 115 height 29
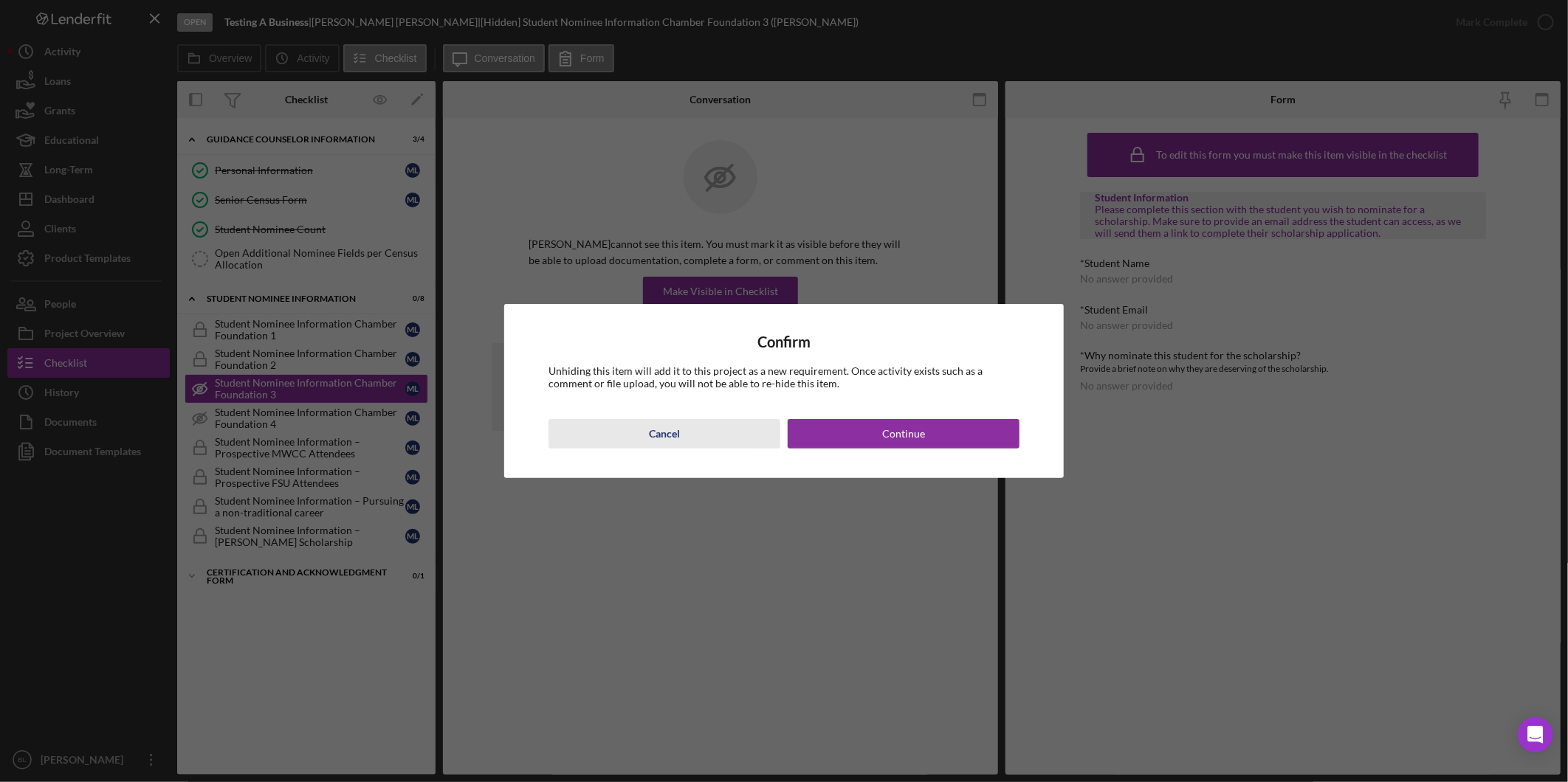
drag, startPoint x: 839, startPoint y: 426, endPoint x: 551, endPoint y: 419, distance: 288.1
click at [840, 426] on button "Continue" at bounding box center [904, 434] width 232 height 29
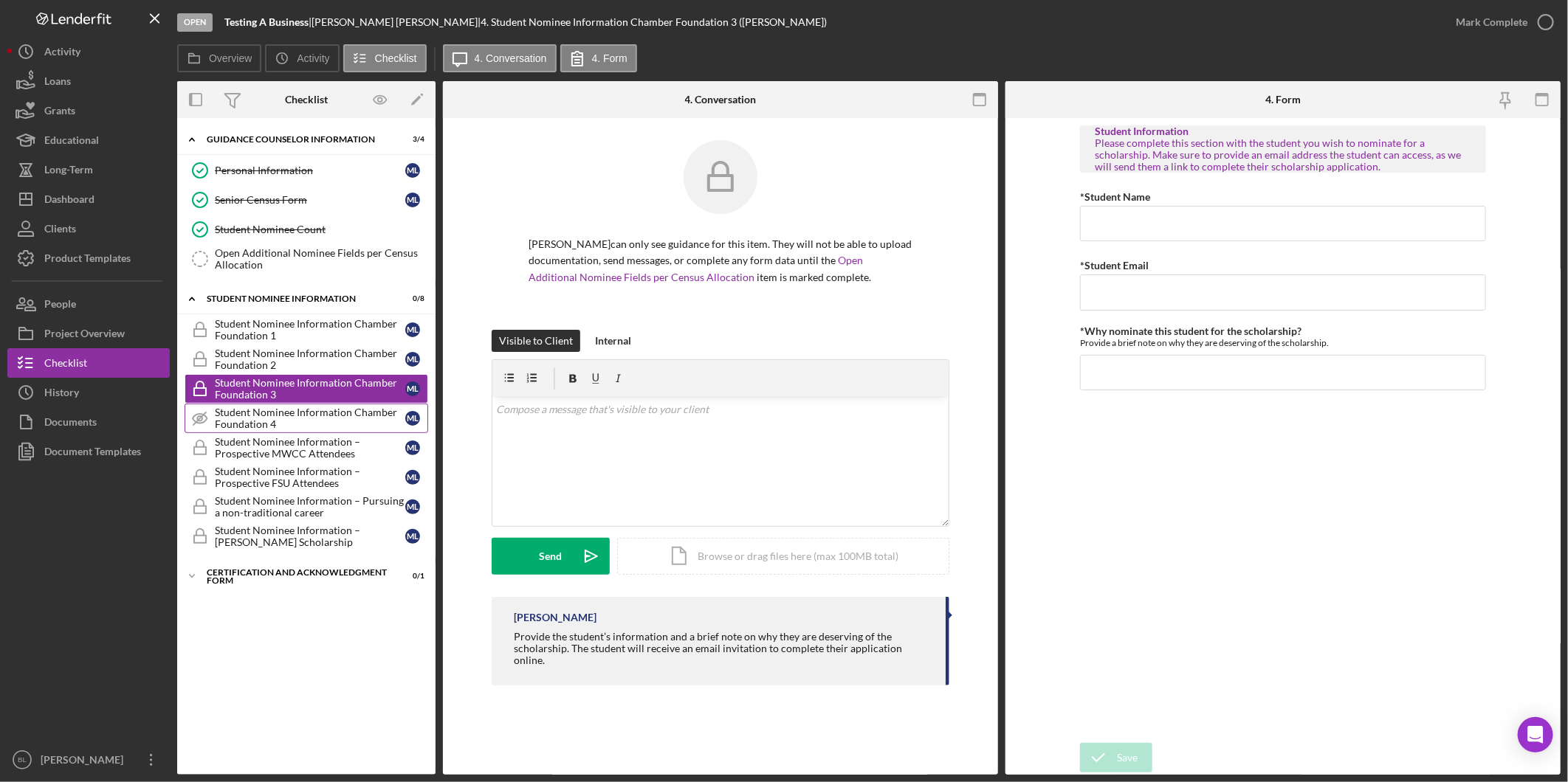
click at [274, 422] on div "Student Nominee Information Chamber Foundation 4" at bounding box center [310, 418] width 190 height 24
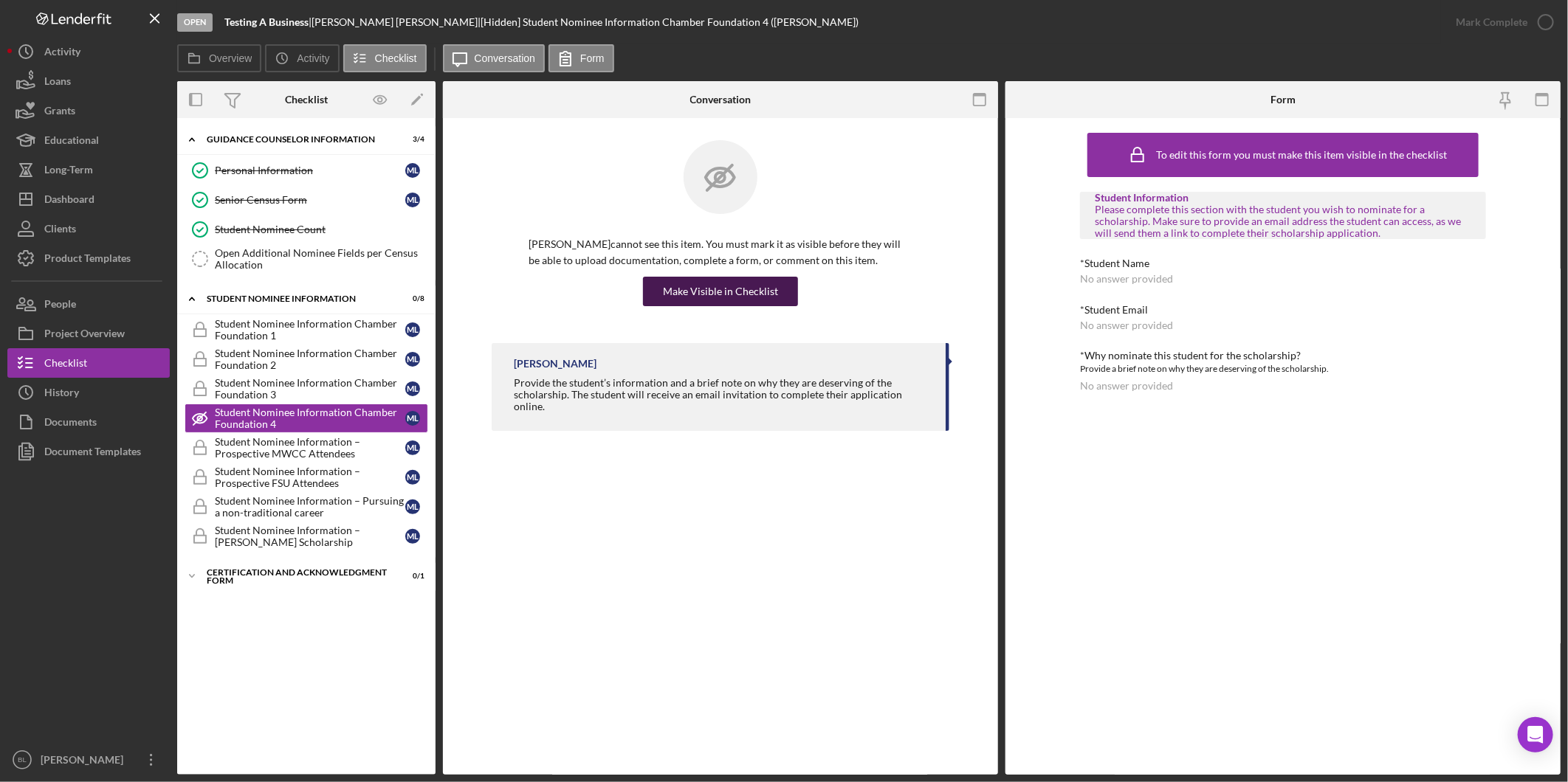
click at [759, 299] on div "Make Visible in Checklist" at bounding box center [720, 291] width 115 height 29
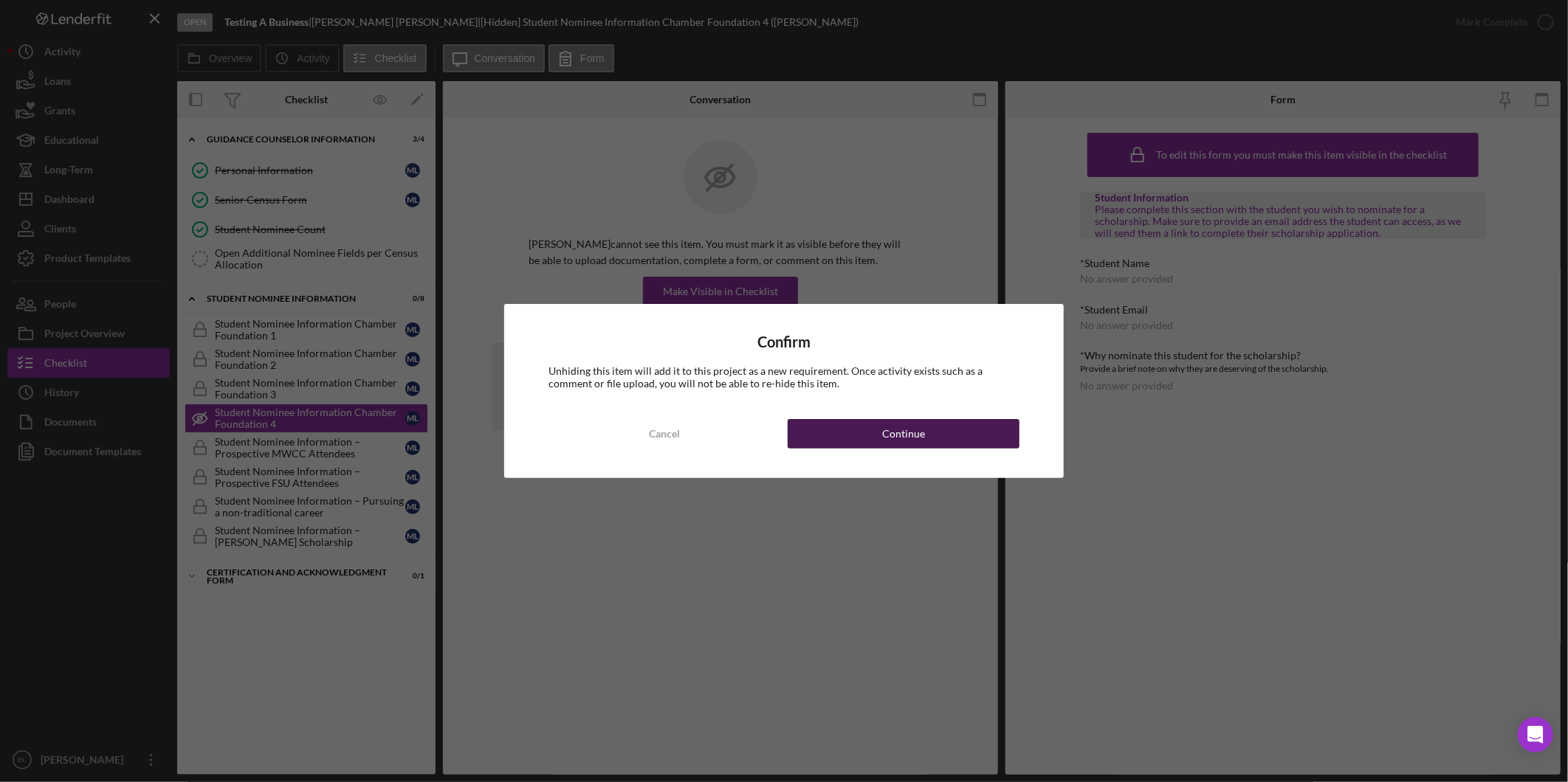
click at [838, 436] on button "Continue" at bounding box center [904, 434] width 232 height 29
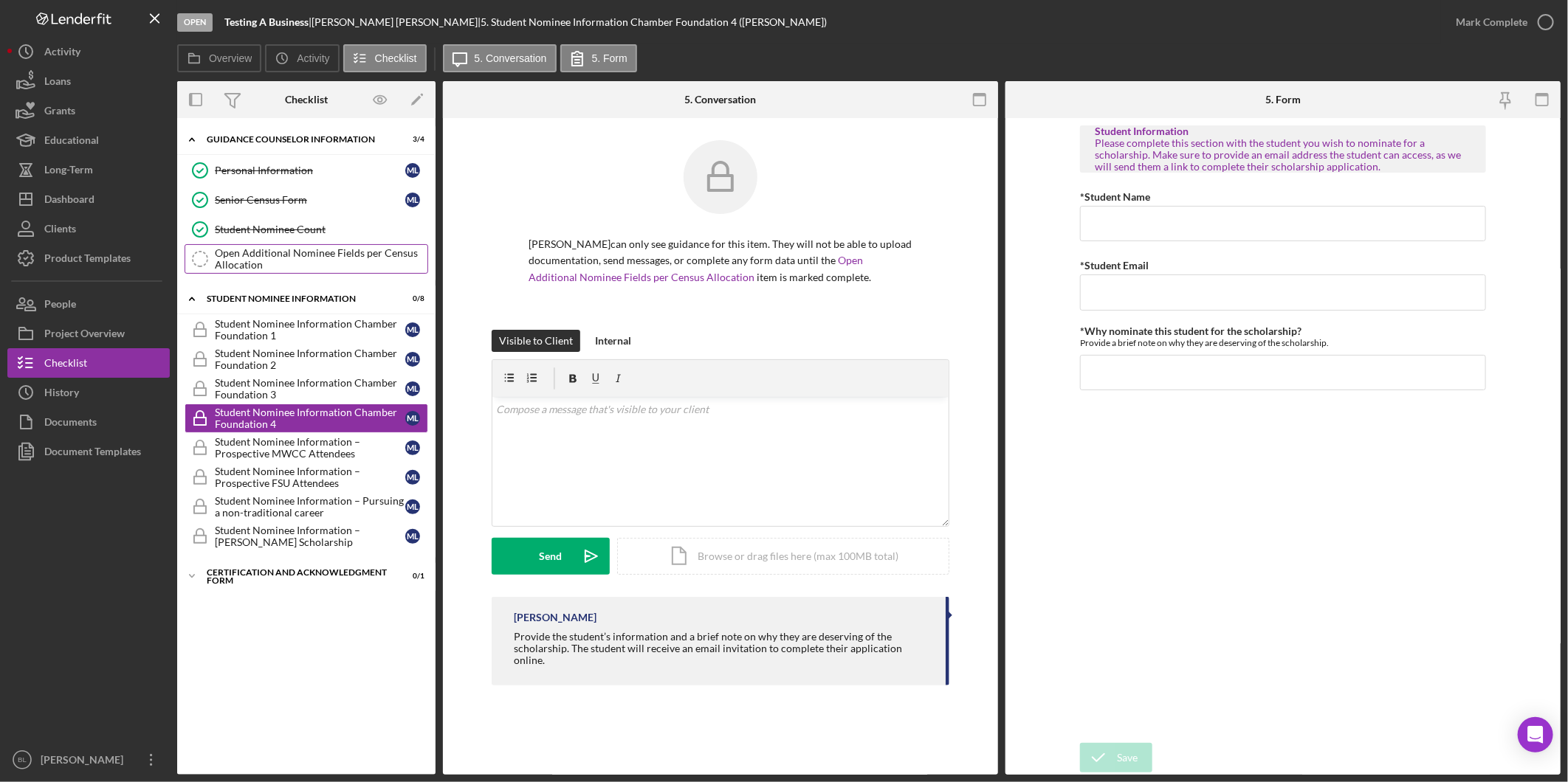
click at [304, 261] on div "Open Additional Nominee Fields per Census Allocation" at bounding box center [321, 258] width 212 height 24
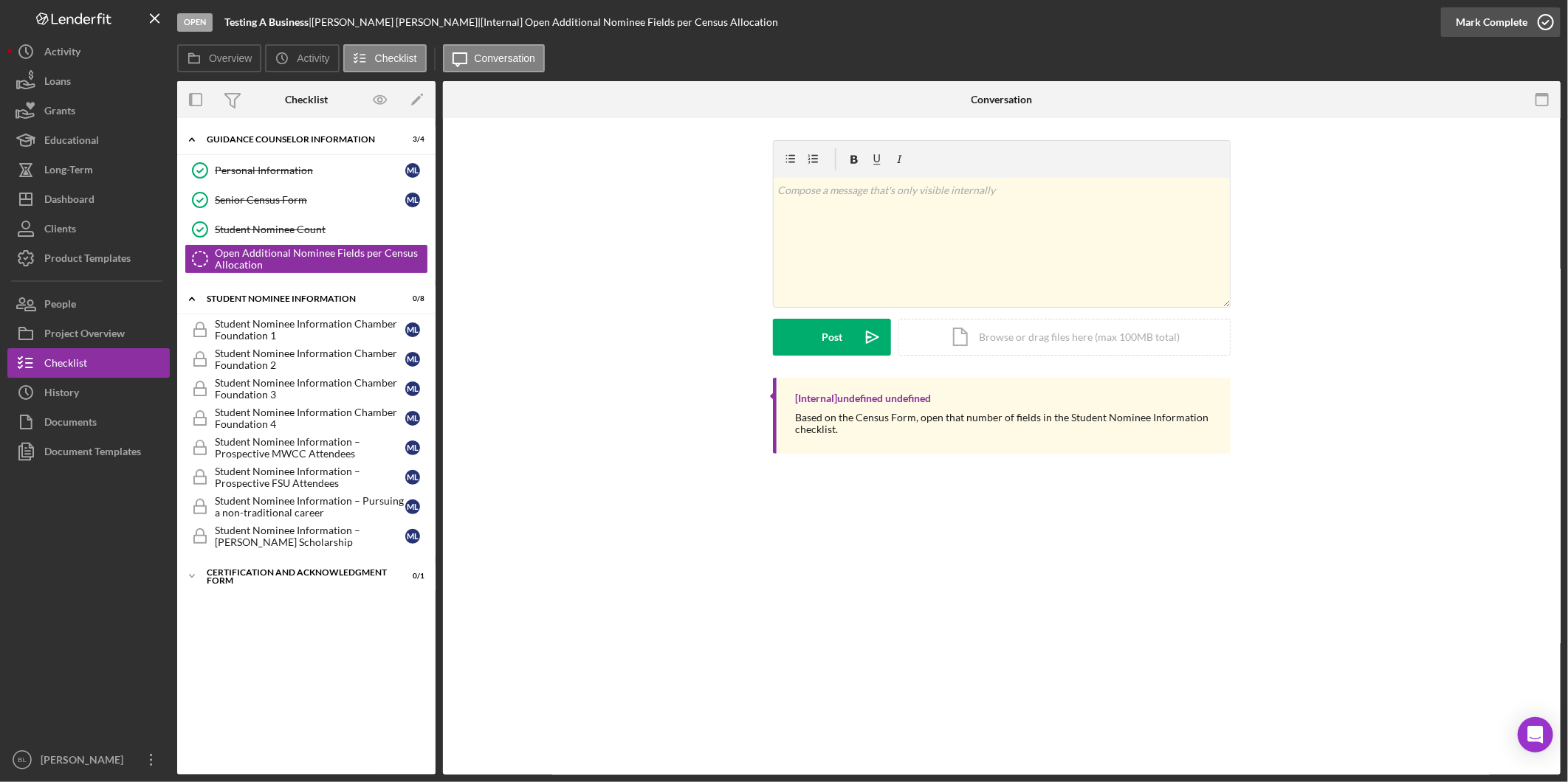
click at [1523, 18] on div "Mark Complete" at bounding box center [1491, 22] width 71 height 29
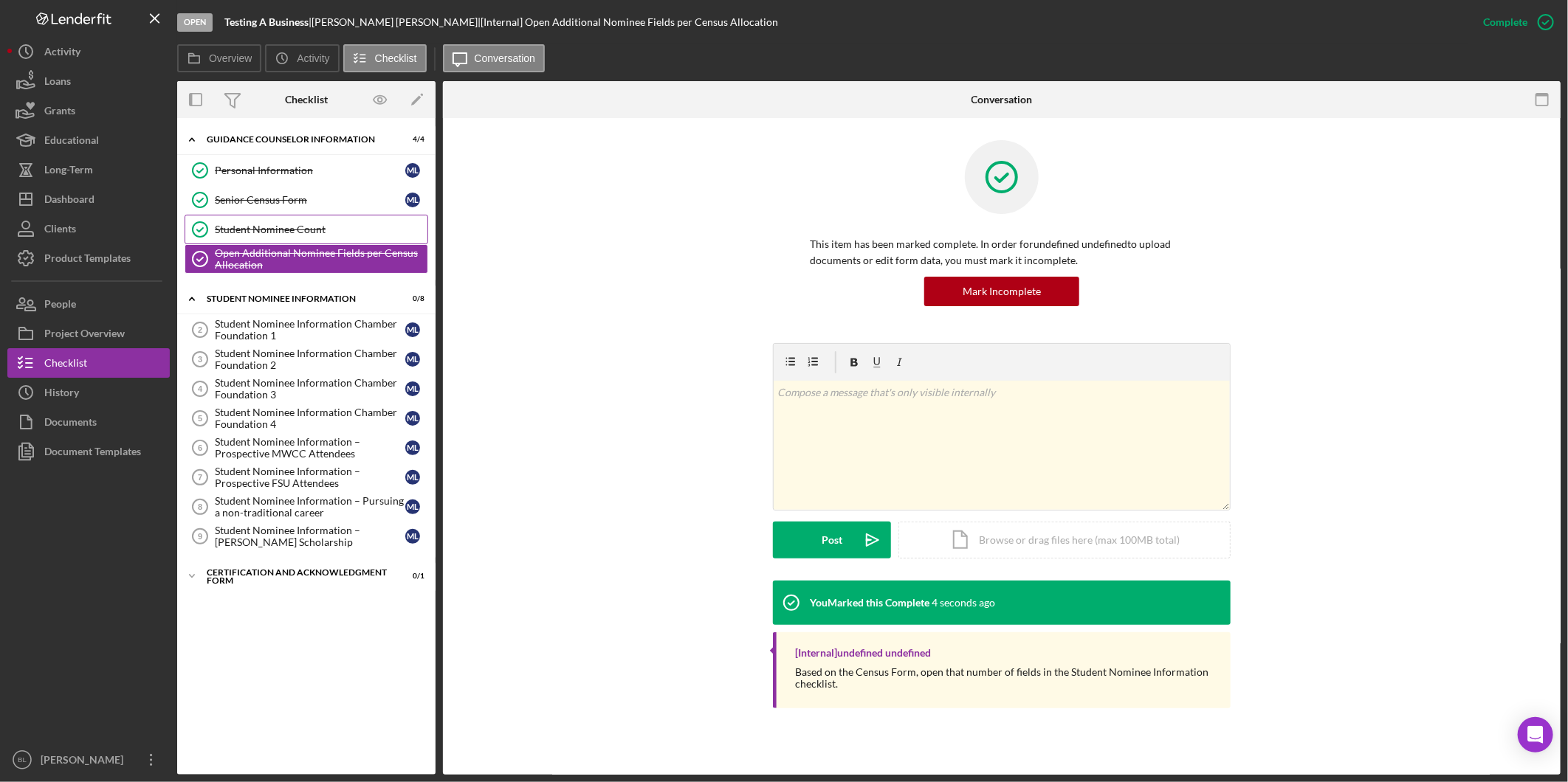
click at [268, 230] on div "Student Nominee Count" at bounding box center [321, 229] width 212 height 12
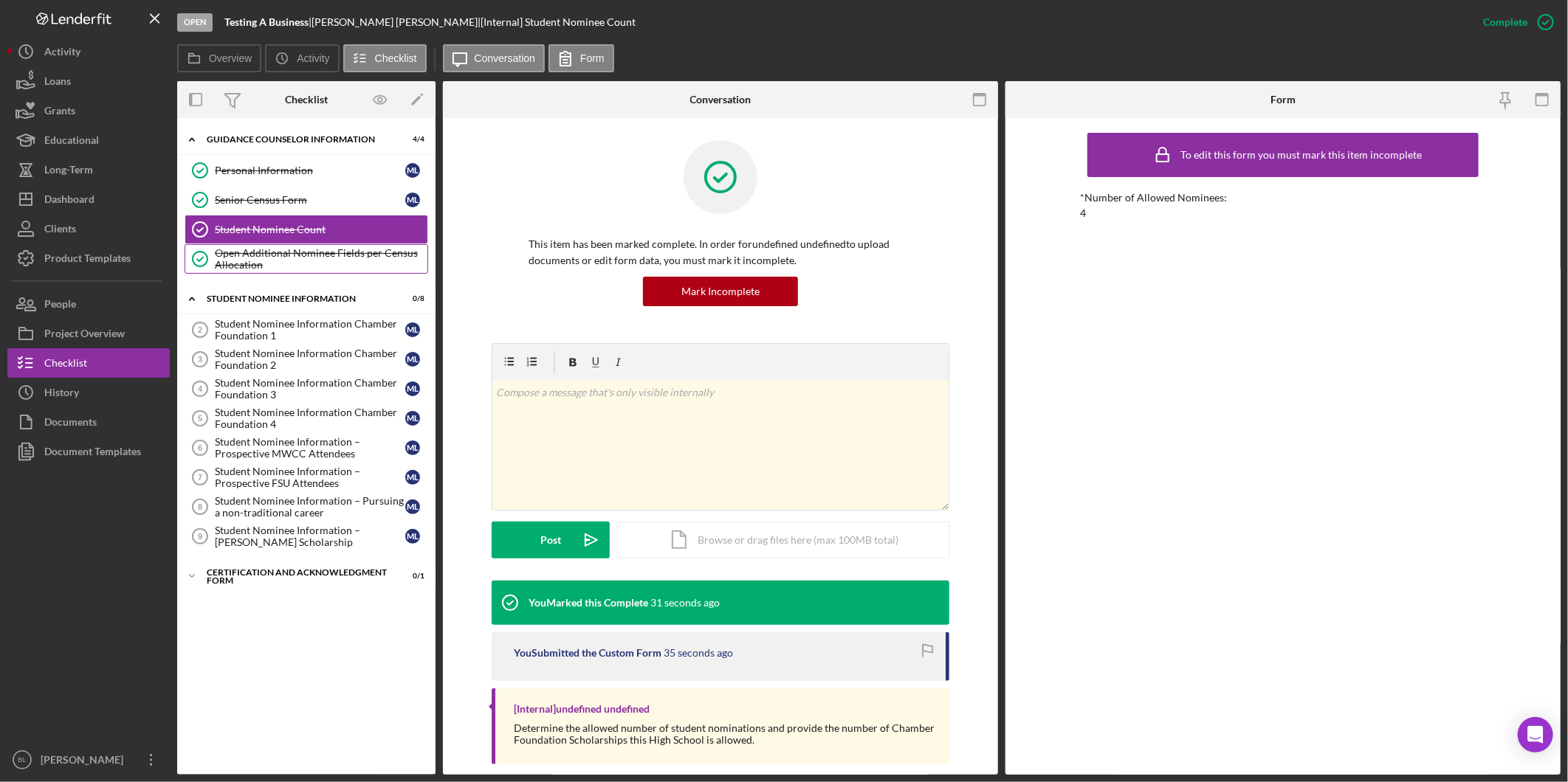
click at [282, 252] on div "Open Additional Nominee Fields per Census Allocation" at bounding box center [321, 258] width 212 height 24
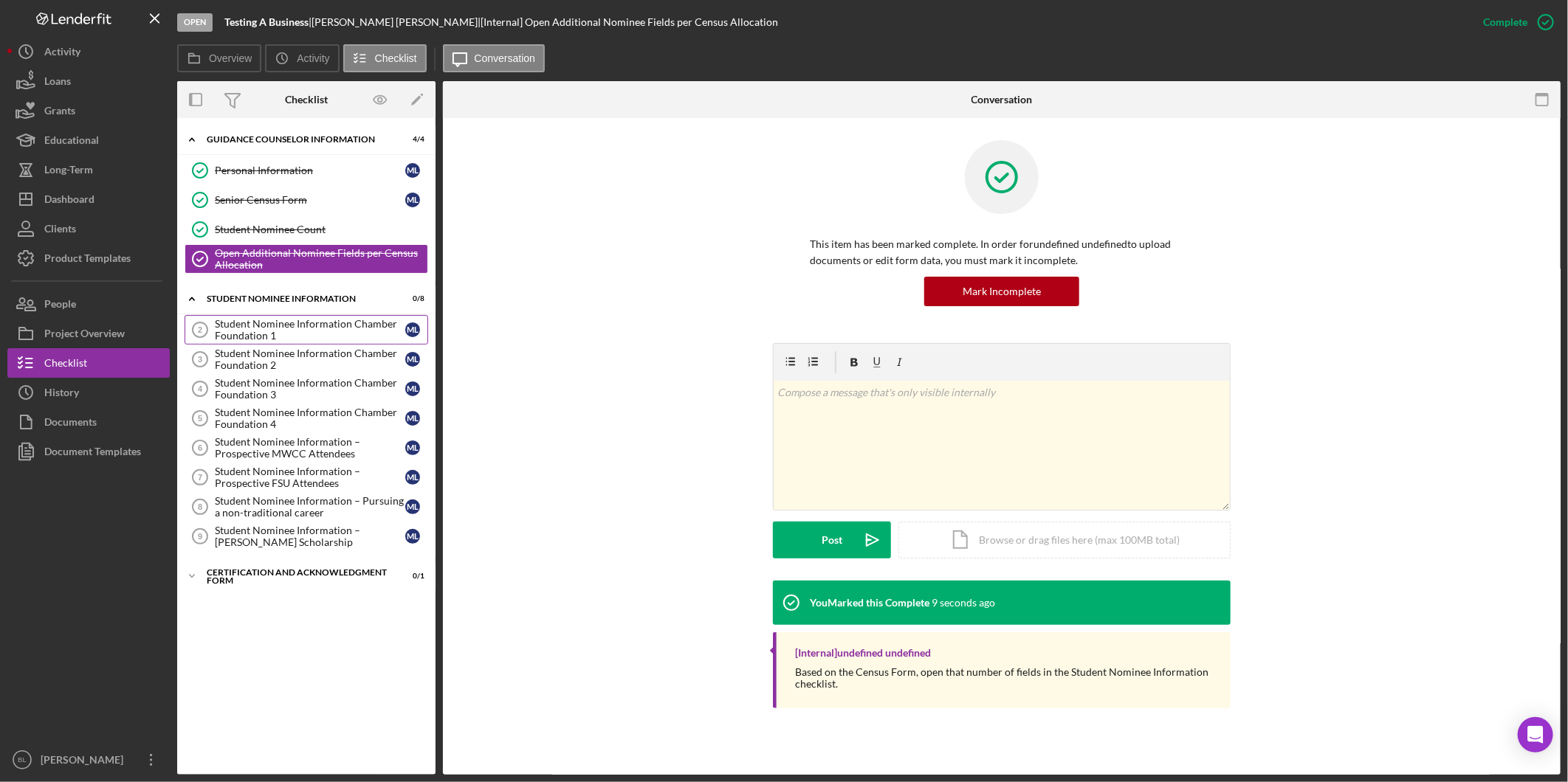
click at [311, 324] on div "Student Nominee Information Chamber Foundation 1" at bounding box center [310, 330] width 190 height 24
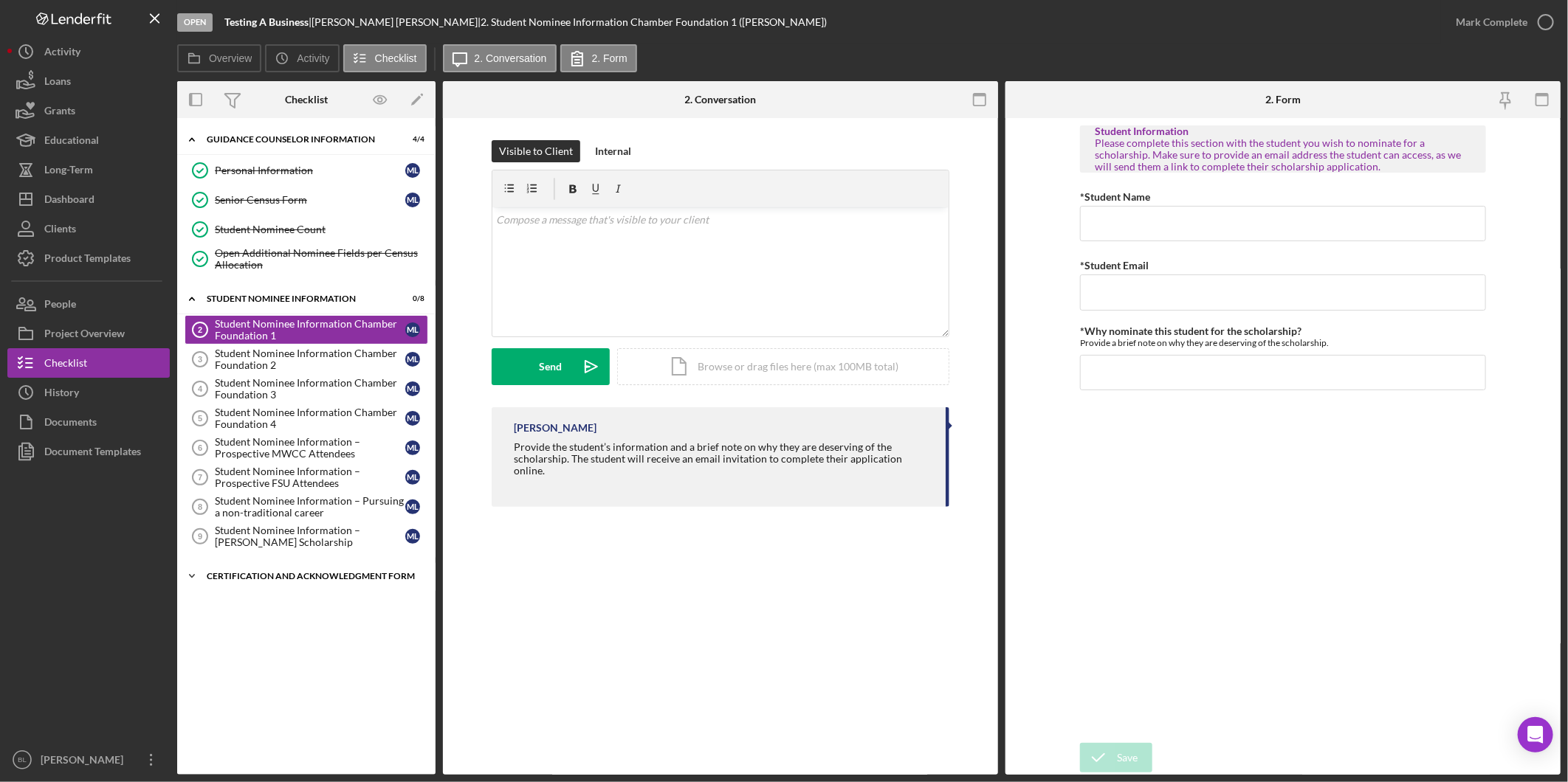
click at [277, 587] on div "Icon/Expander Certification and Acknowledgment Form 0 / 1" at bounding box center [306, 576] width 259 height 29
click at [277, 587] on div "Icon/Expander Certification and Acknowledgment Form 0 / 1" at bounding box center [306, 576] width 259 height 30
click at [100, 259] on div "Product Templates" at bounding box center [87, 260] width 87 height 33
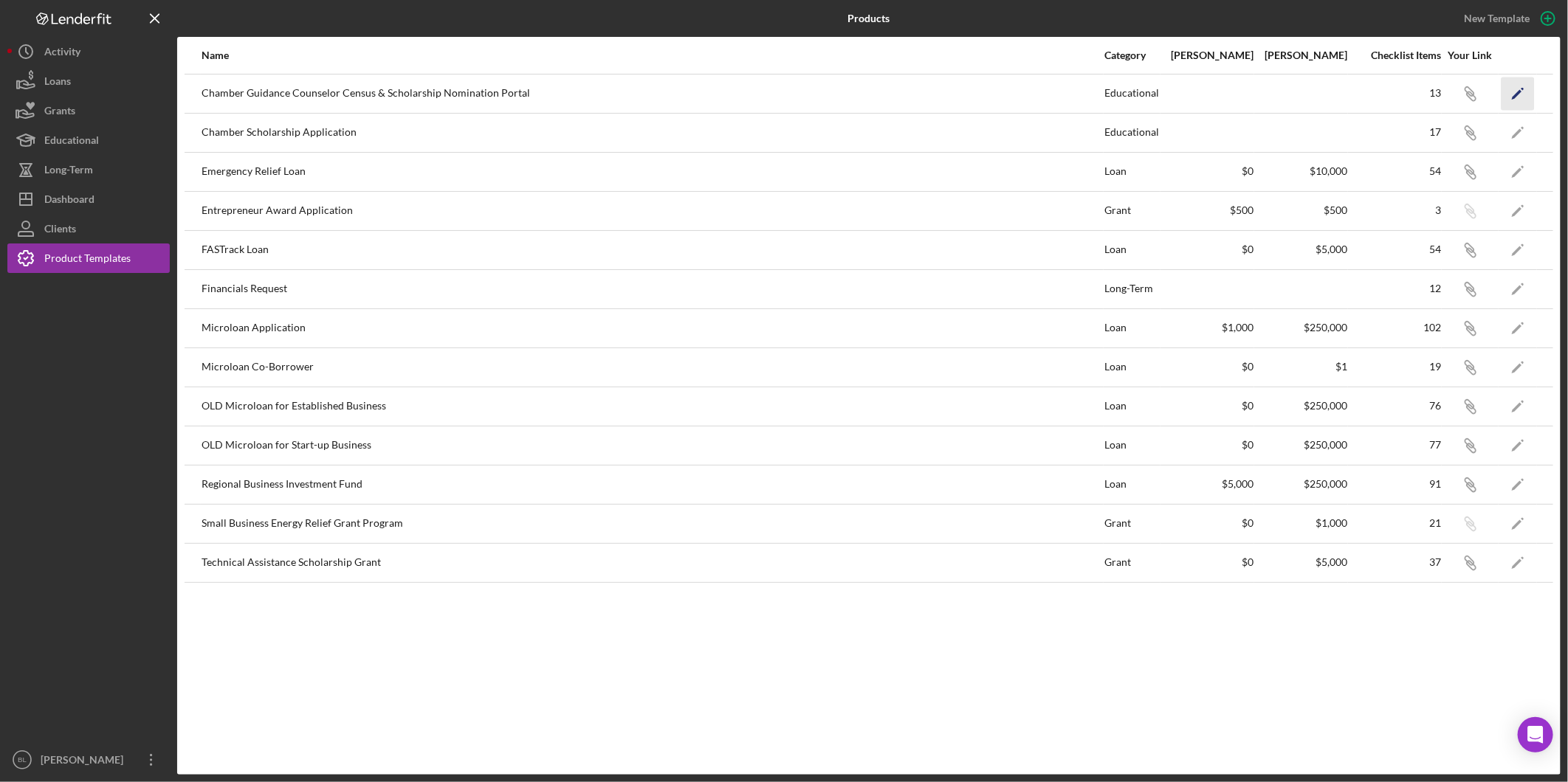
click at [1518, 91] on polygon "button" at bounding box center [1517, 94] width 10 height 10
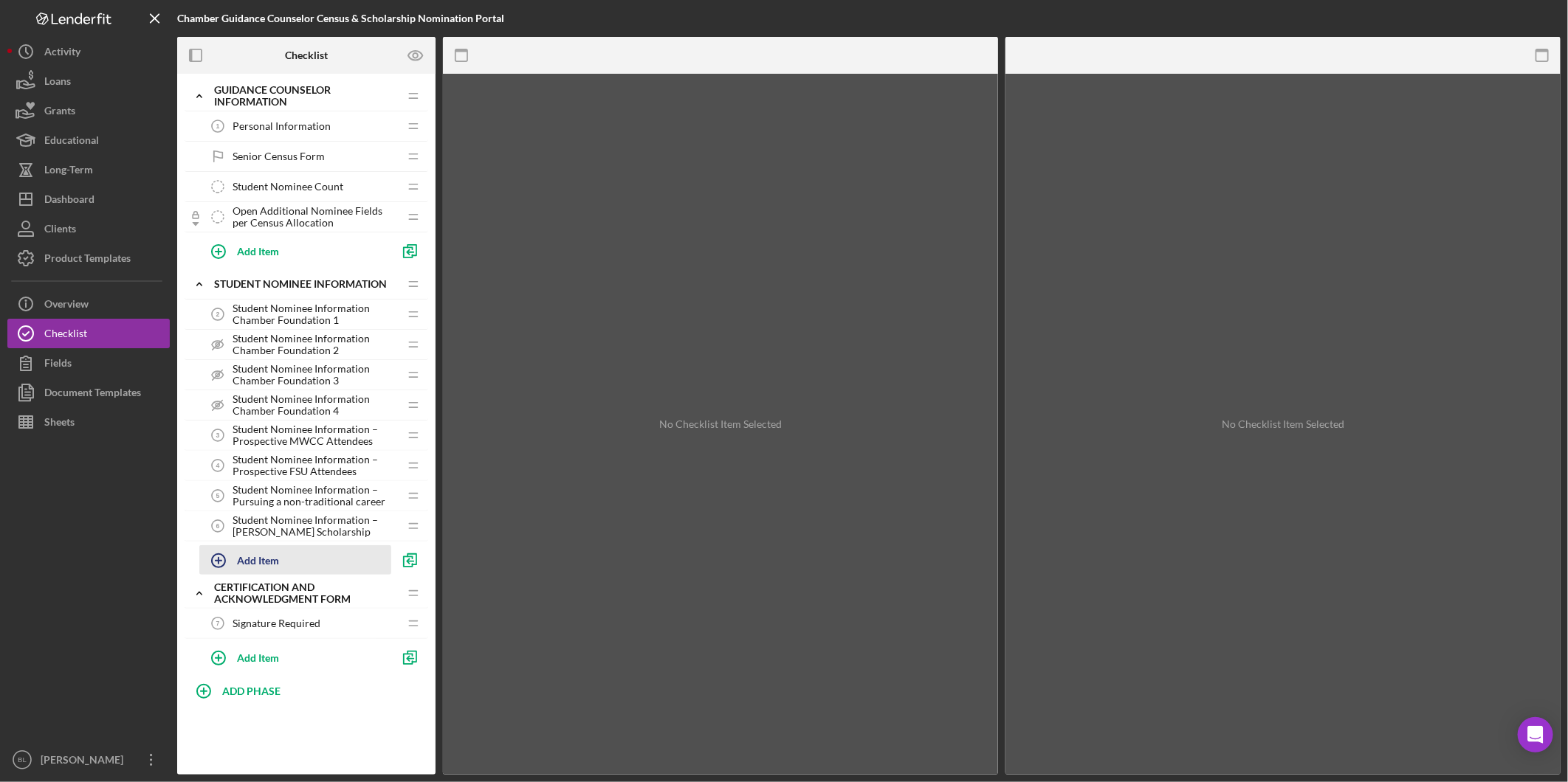
click at [265, 563] on div "Add Item" at bounding box center [258, 560] width 42 height 28
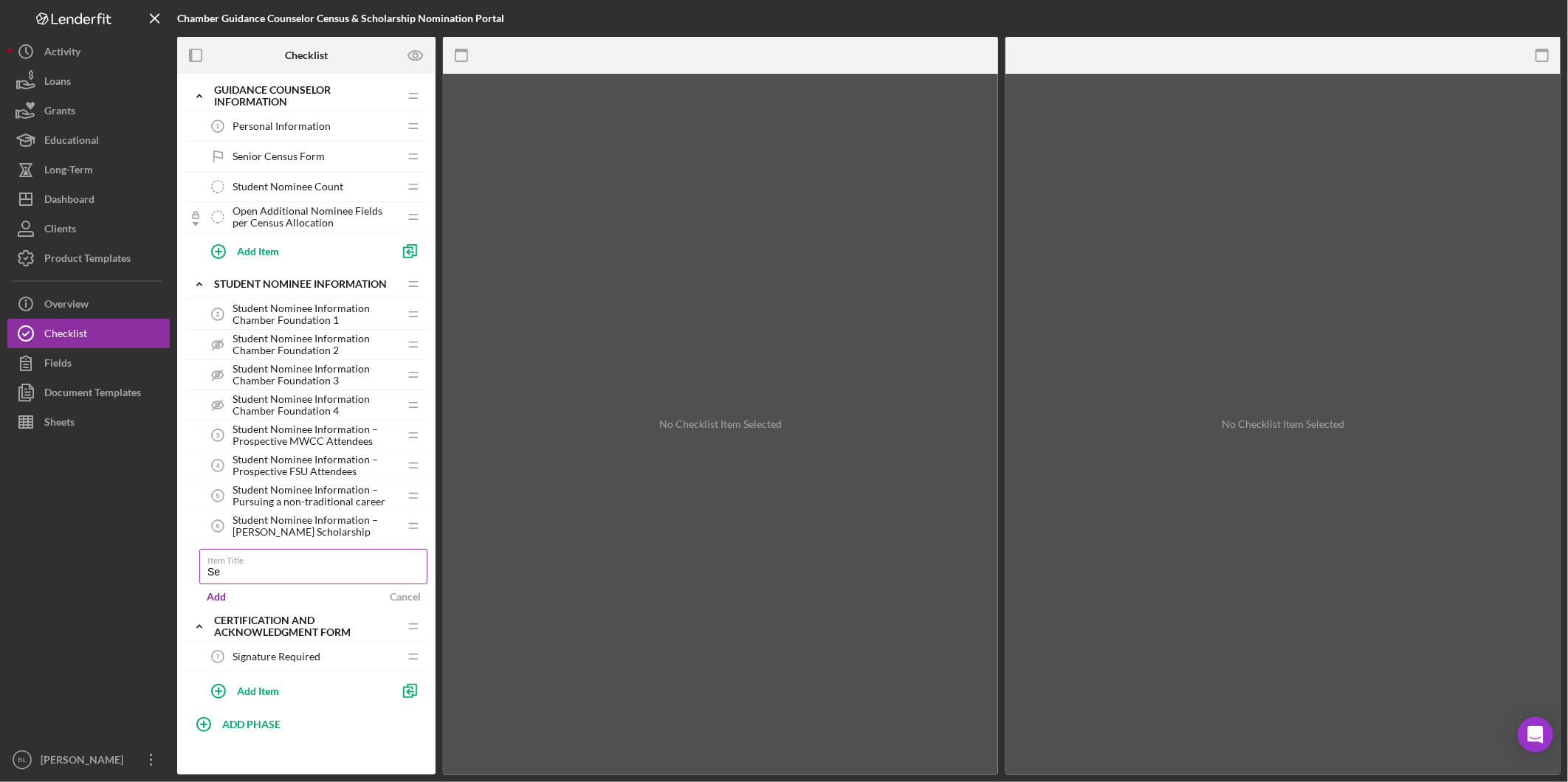
type input "S"
click at [417, 594] on div "Cancel" at bounding box center [405, 596] width 31 height 22
click at [285, 207] on span "Open Additional Nominee Fields per Census Allocation" at bounding box center [315, 217] width 166 height 24
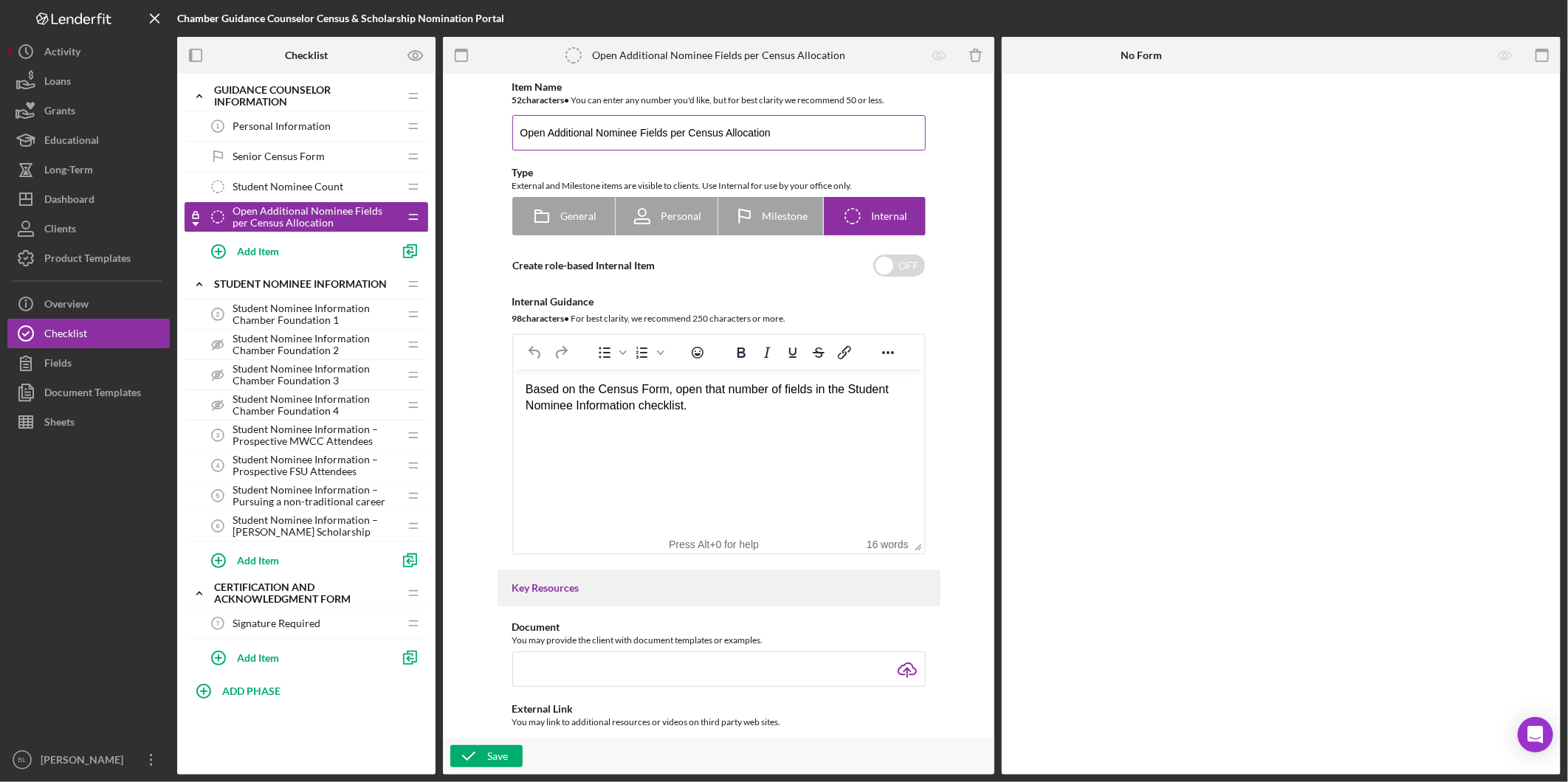
click at [784, 133] on input "Open Additional Nominee Fields per Census Allocation" at bounding box center [719, 133] width 413 height 35
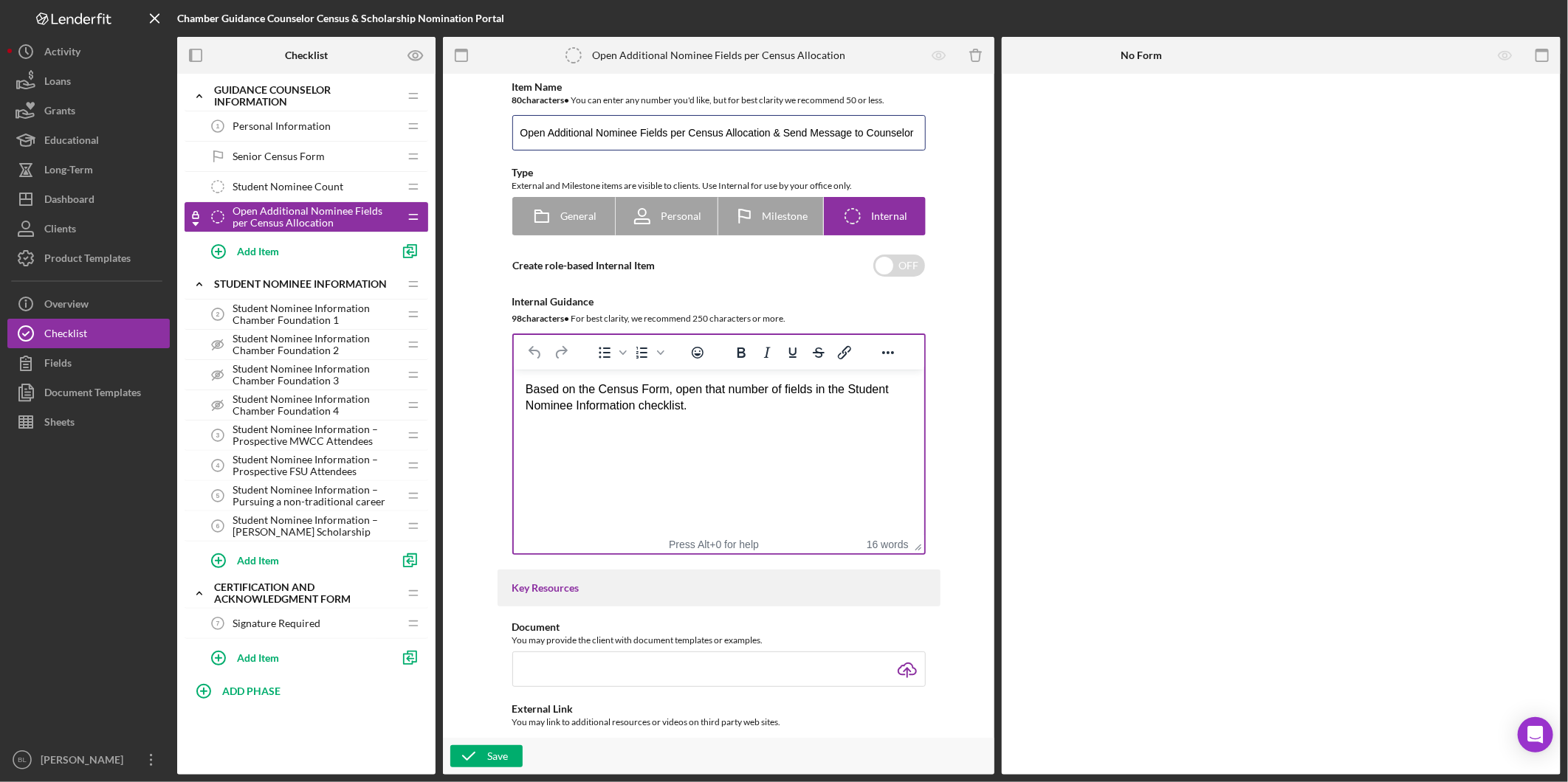
type input "Open Additional Nominee Fields per Census Allocation & Send Message to Counselor"
click at [580, 426] on html "Based on the Census Form, open that number of fields in the Student Nominee Inf…" at bounding box center [718, 398] width 410 height 57
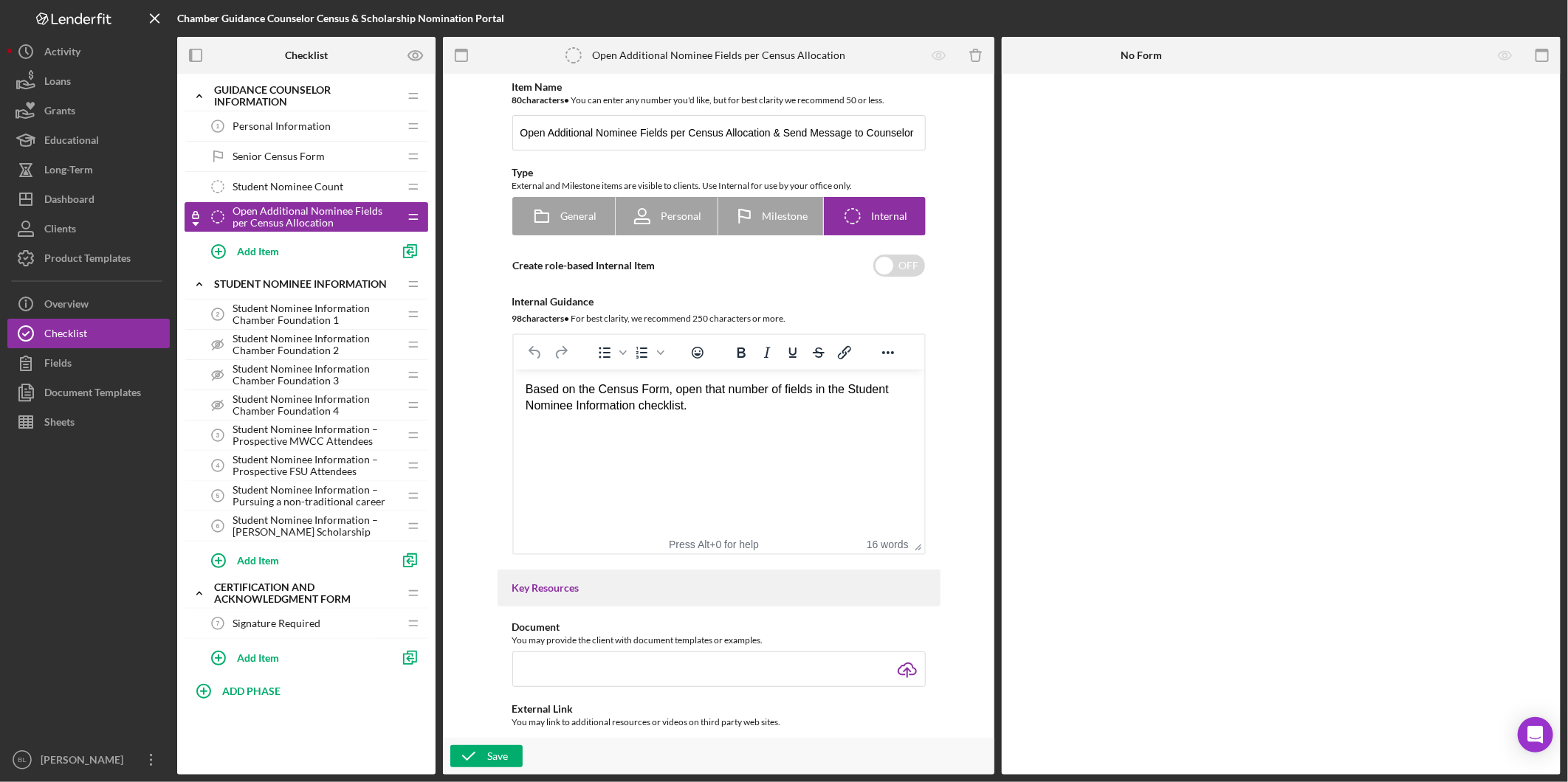
click at [716, 412] on div "Based on the Census Form, open that number of fields in the Student Nominee Inf…" at bounding box center [718, 398] width 387 height 33
click at [620, 442] on div "Then send an email to the Guidance Counselor" at bounding box center [718, 439] width 387 height 16
click at [815, 442] on div "Then send a message to the Guidance Counselor" at bounding box center [718, 439] width 387 height 16
drag, startPoint x: 835, startPoint y: 457, endPoint x: 519, endPoint y: 384, distance: 324.3
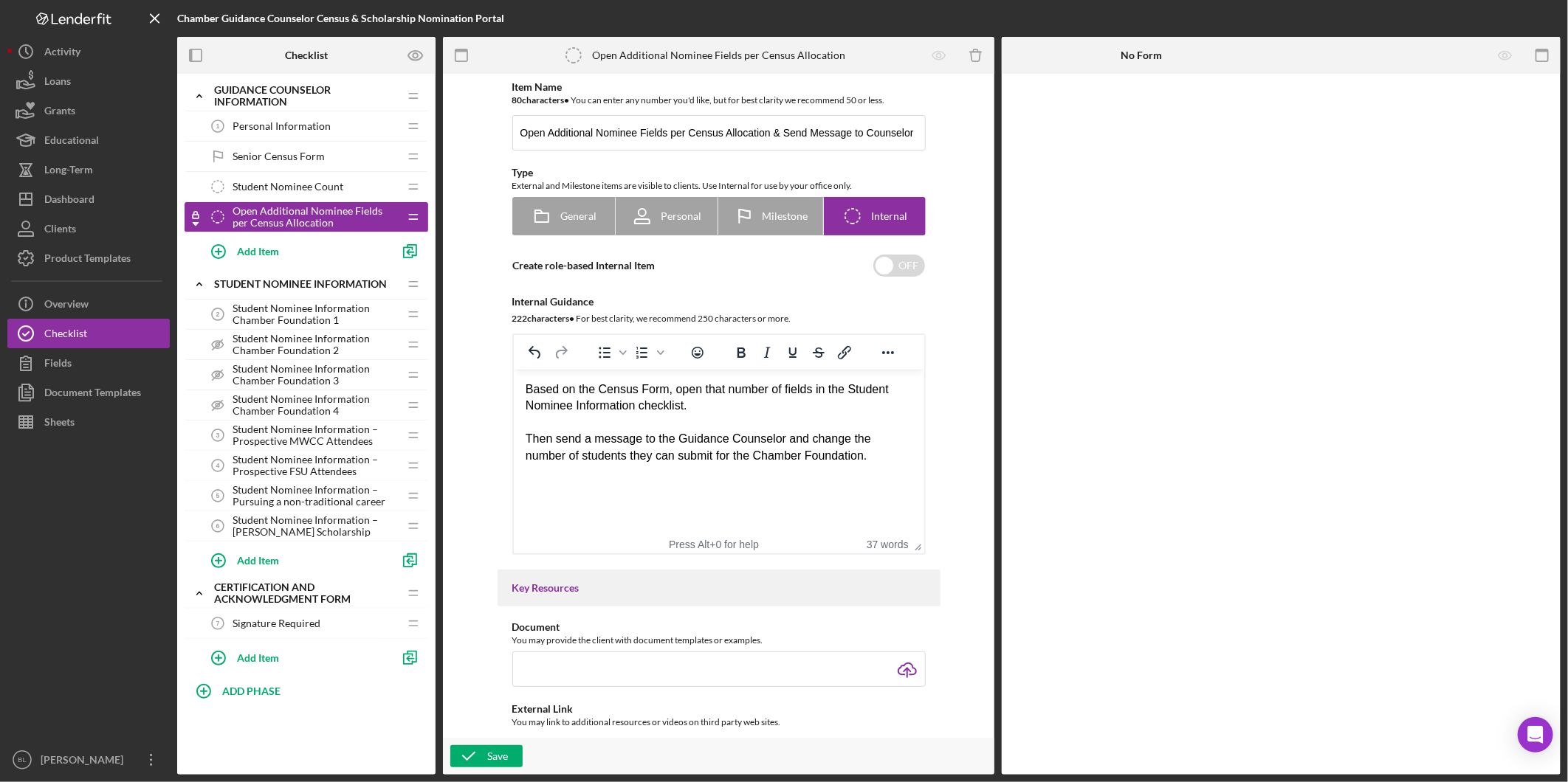
click at [519, 384] on html "Based on the Census Form, open that number of fields in the Student Nominee Inf…" at bounding box center [718, 422] width 410 height 107
copy body "Based on the Census Form, open that number of fields in the Student Nominee Inf…"
drag, startPoint x: 671, startPoint y: 480, endPoint x: 715, endPoint y: 482, distance: 44.0
click at [671, 476] on html "Based on the Census Form, open that number of fields in the Student Nominee Inf…" at bounding box center [718, 422] width 410 height 107
drag, startPoint x: 841, startPoint y: 450, endPoint x: 1003, endPoint y: 752, distance: 342.7
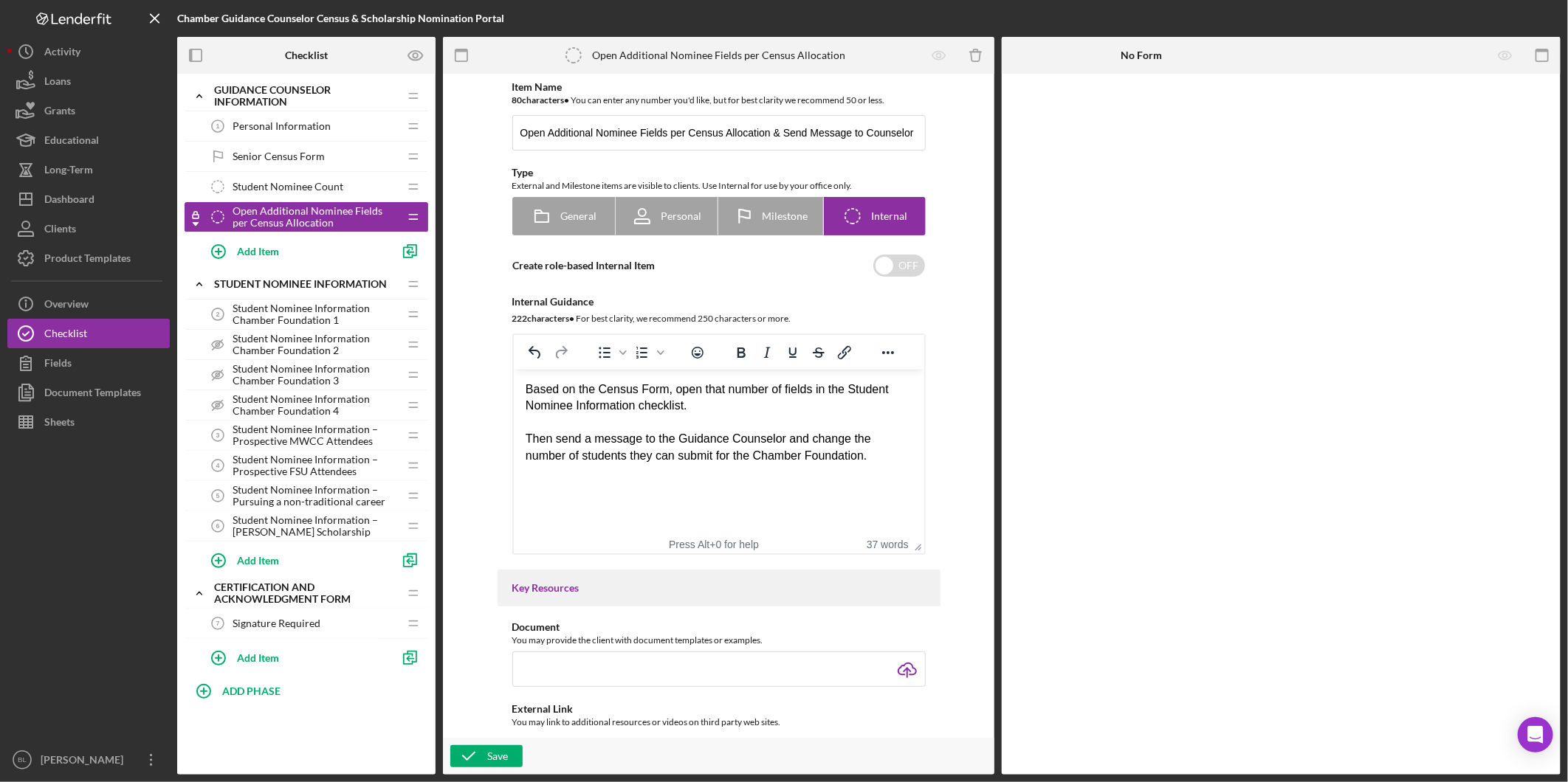
click at [513, 382] on html "Based on the Census Form, open that number of fields in the Student Nominee Inf…" at bounding box center [718, 422] width 410 height 107
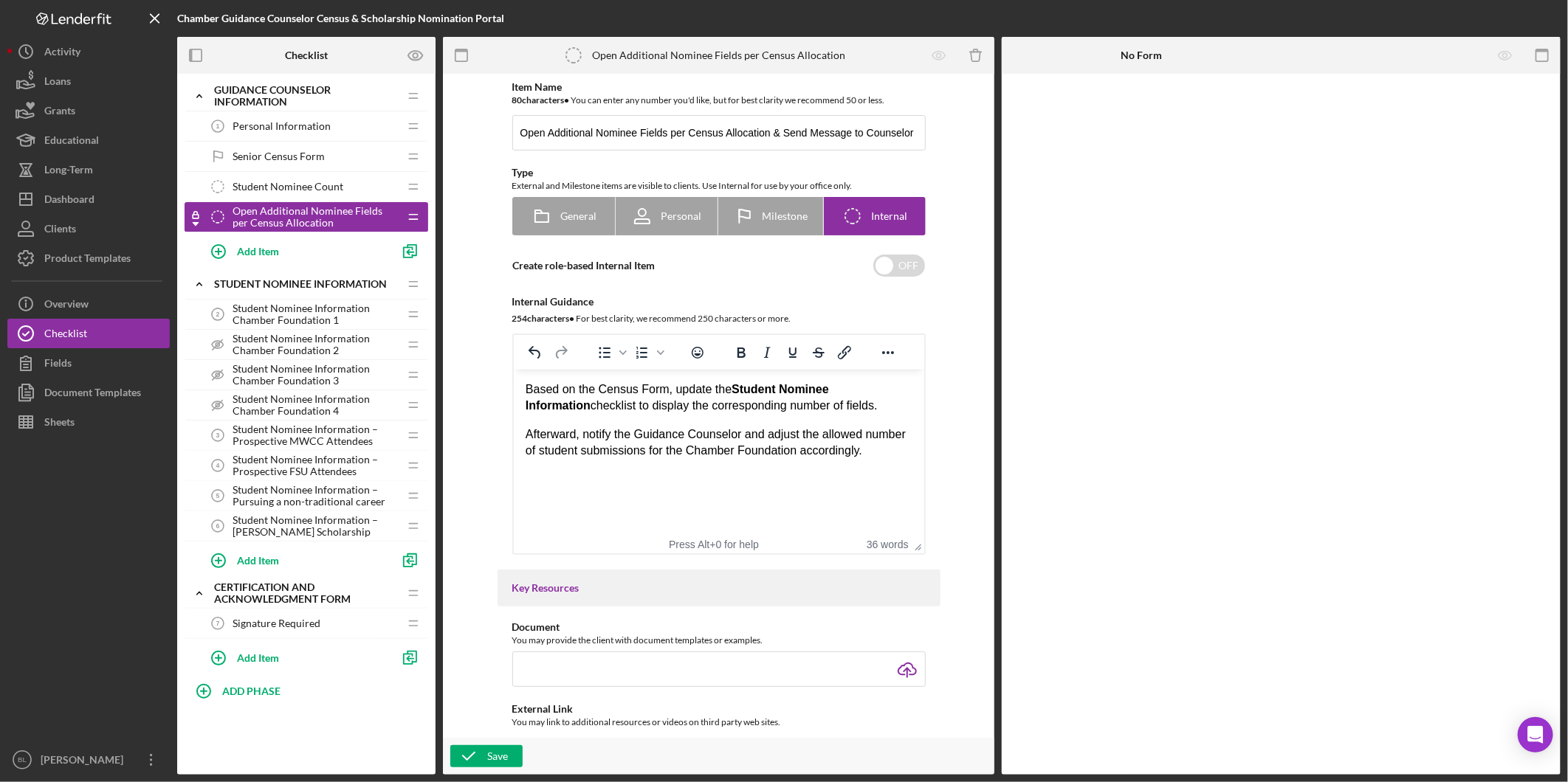
click at [901, 464] on body "Based on the Census Form, update the Student Nominee Information checklist to d…" at bounding box center [718, 435] width 387 height 107
click at [563, 439] on p "Afterward, notify the Guidance Counselor and adjust the allowed number of stude…" at bounding box center [718, 442] width 387 height 33
click at [746, 437] on p "Afterward, notify the Guidance Counselor and adjust the allowed number of stude…" at bounding box center [718, 442] width 387 height 33
click at [814, 429] on p "Afterward, notify the Guidance Counselor by sending a and adjust the allowed nu…" at bounding box center [718, 451] width 387 height 49
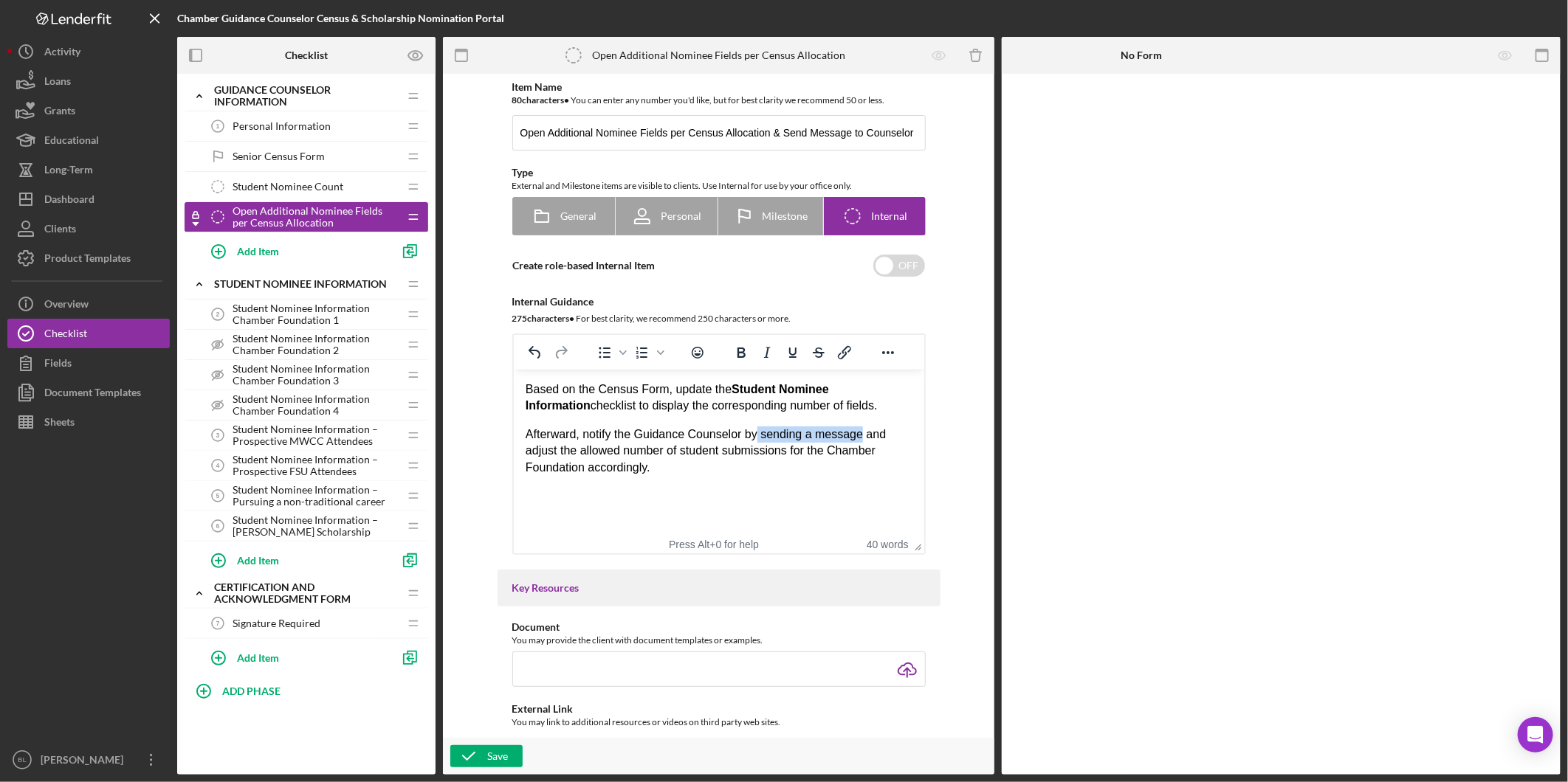
drag, startPoint x: 856, startPoint y: 439, endPoint x: 755, endPoint y: 439, distance: 101.0
click at [755, 439] on p "Afterward, notify the Guidance Counselor by sending a message and adjust the al…" at bounding box center [718, 451] width 387 height 49
click at [573, 439] on p "Afterward, notify the Guidance Counselor and adjust the allowed number of stude…" at bounding box center [718, 442] width 387 height 33
click at [633, 468] on p "Afterward send a message to notify the Guidance Counselor and adjust the allowe…" at bounding box center [718, 451] width 387 height 49
drag, startPoint x: 605, startPoint y: 503, endPoint x: 526, endPoint y: 496, distance: 79.3
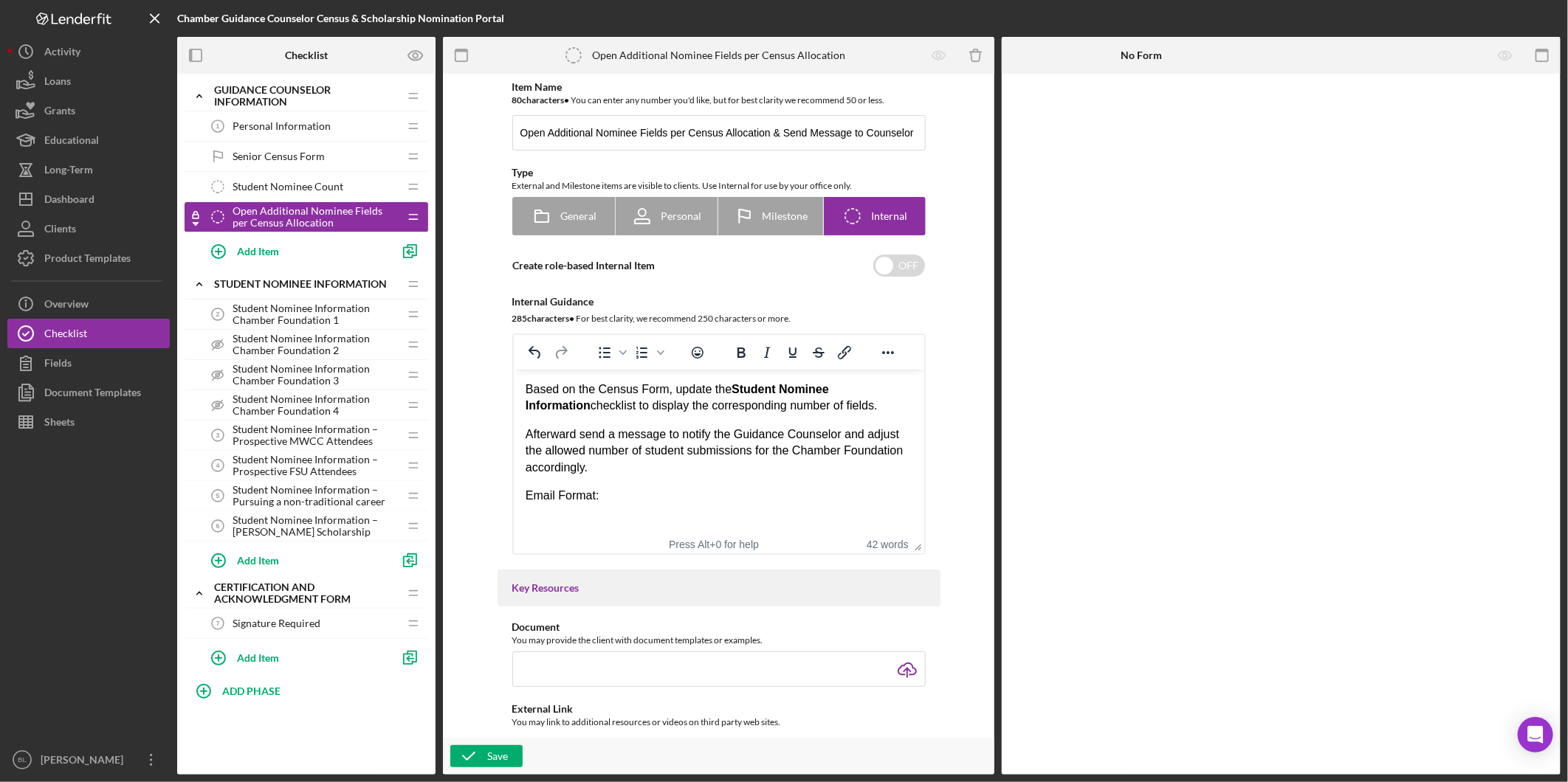
click at [526, 496] on p "Email Format:" at bounding box center [718, 495] width 387 height 16
drag, startPoint x: 601, startPoint y: 498, endPoint x: 964, endPoint y: 879, distance: 526.2
click at [513, 510] on html "Based on the Census Form, update the Student Nominee Information checklist to d…" at bounding box center [718, 471] width 410 height 203
click at [586, 498] on p "Message:" at bounding box center [718, 495] width 387 height 16
drag, startPoint x: 586, startPoint y: 498, endPoint x: 492, endPoint y: 497, distance: 94.0
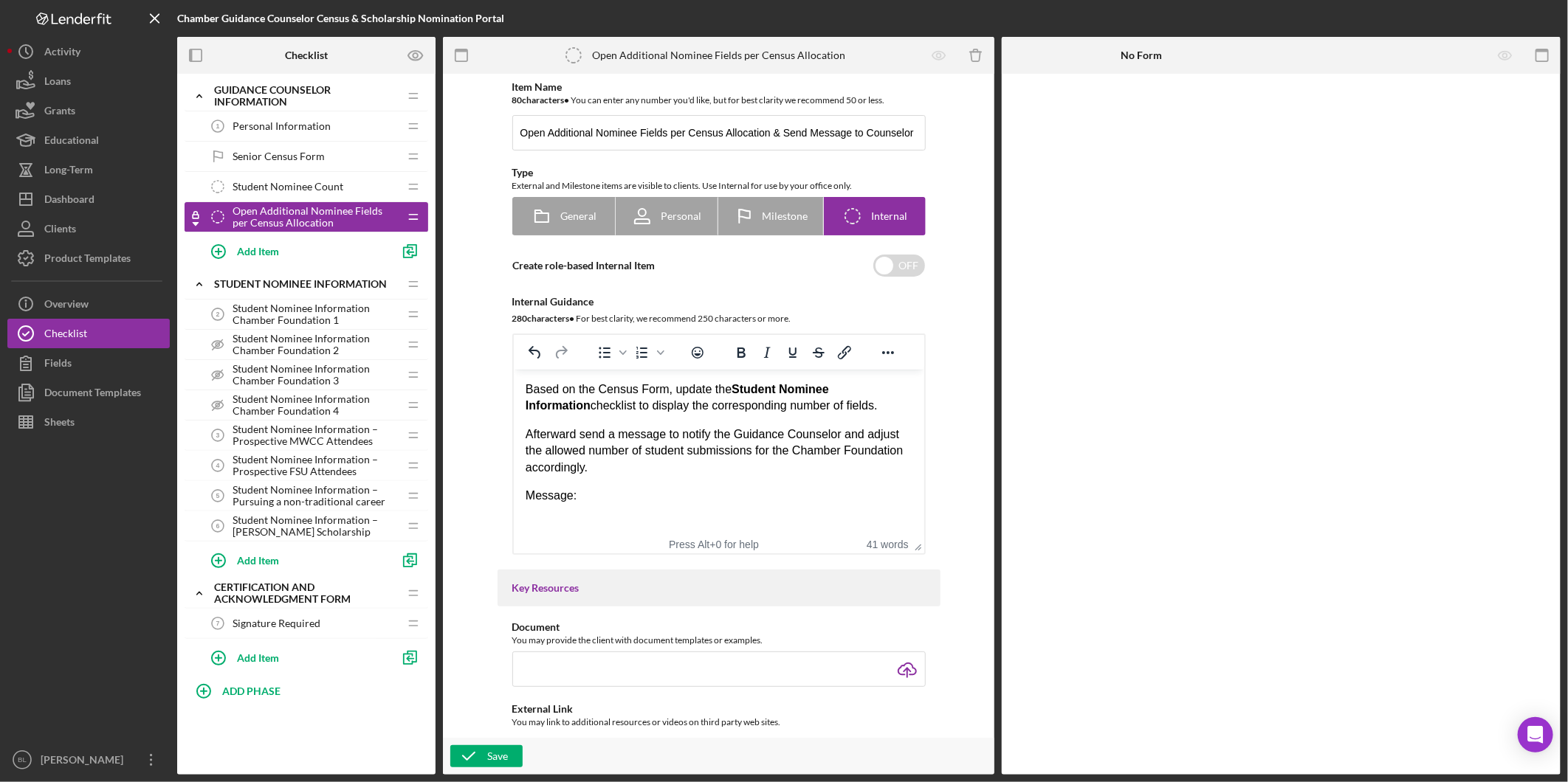
click at [513, 497] on html "Based on the Census Form, update the Student Nominee Information checklist to d…" at bounding box center [718, 471] width 410 height 203
click at [545, 519] on p "Rich Text Area. Press ALT-0 for help." at bounding box center [718, 524] width 387 height 16
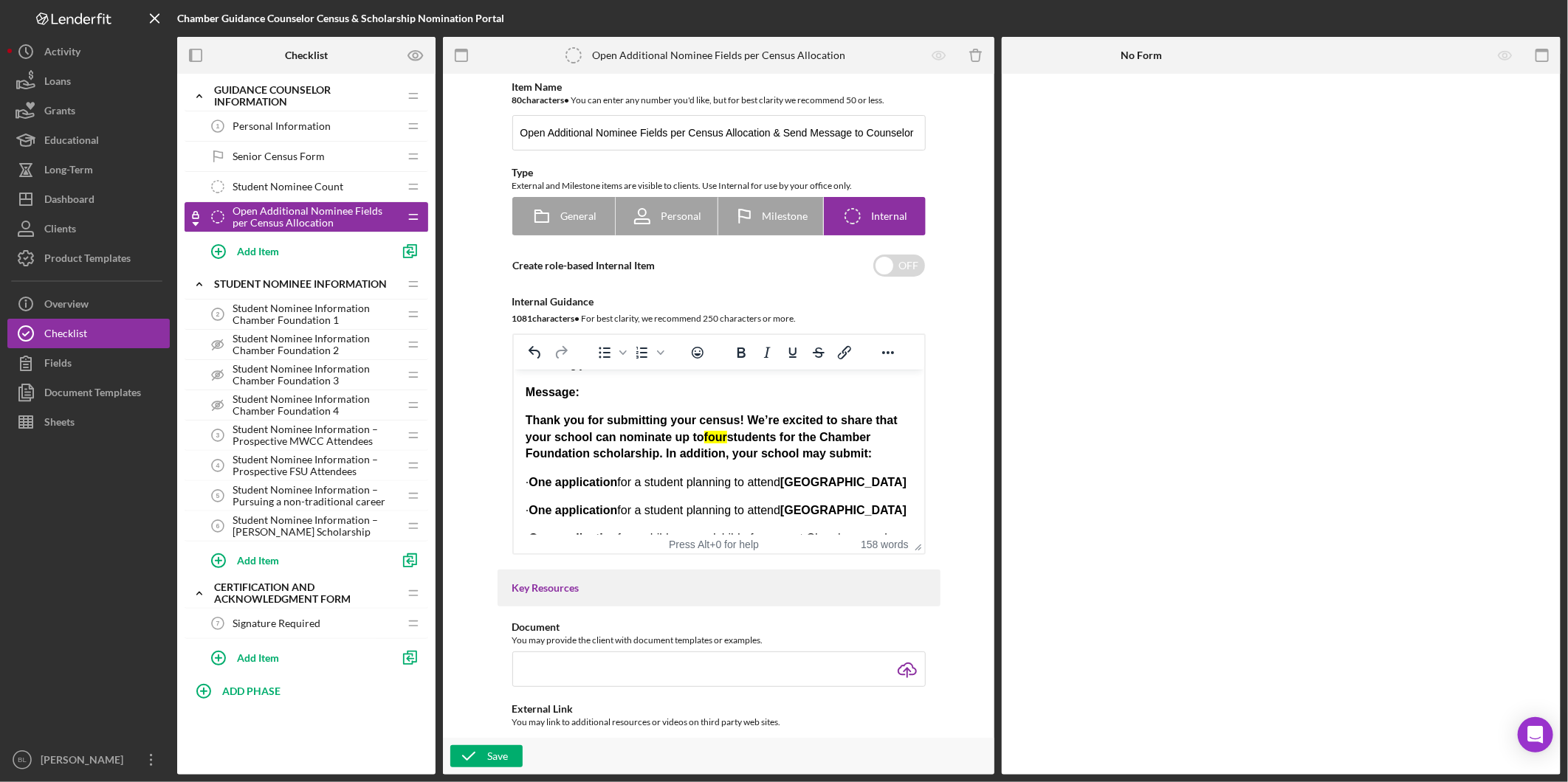
scroll to position [81, 0]
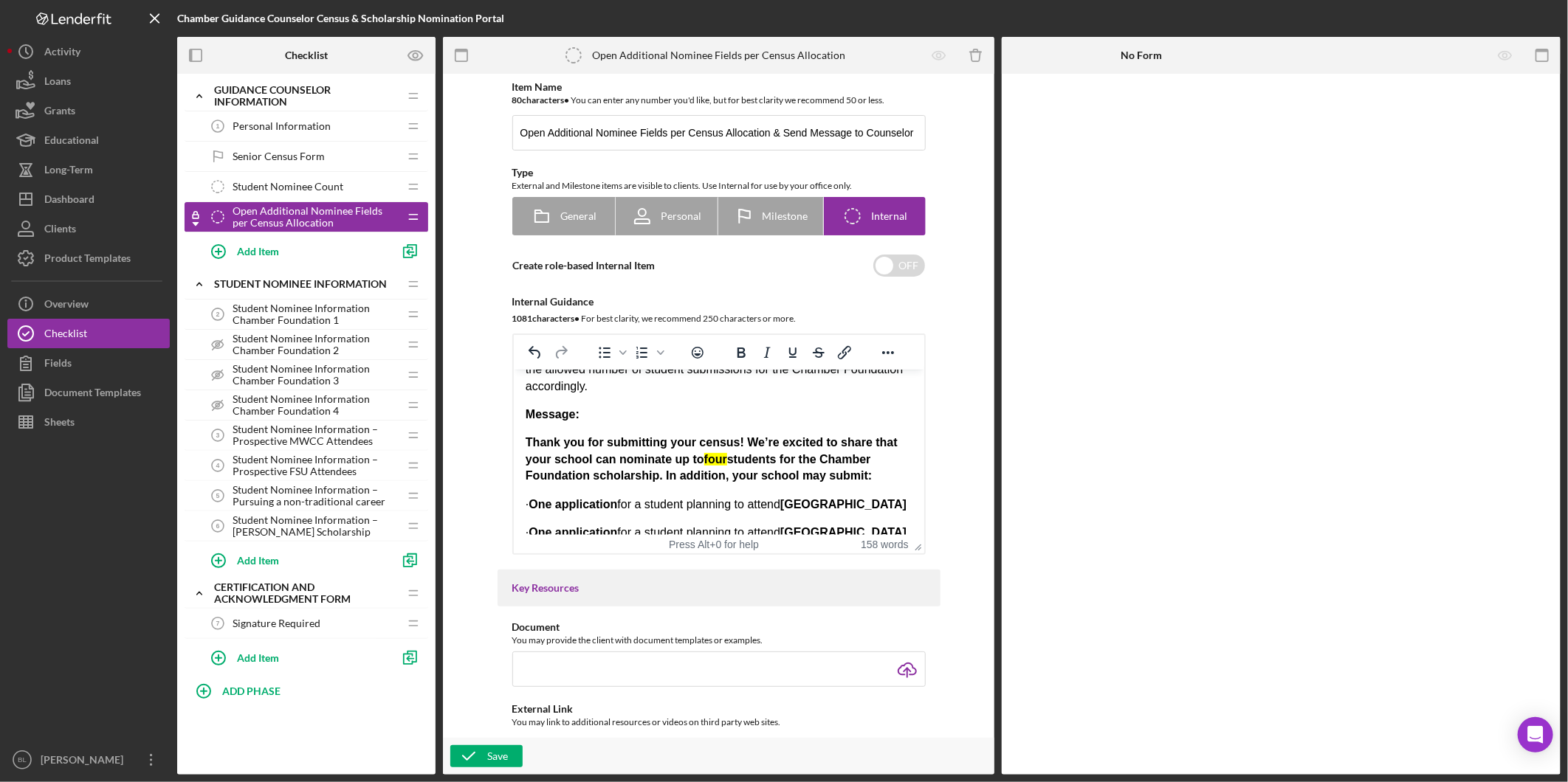
click at [720, 459] on mark "four" at bounding box center [715, 459] width 23 height 12
click at [789, 466] on strong "Thank you for submitting your census! We’re excited to share that your school c…" at bounding box center [710, 459] width 372 height 46
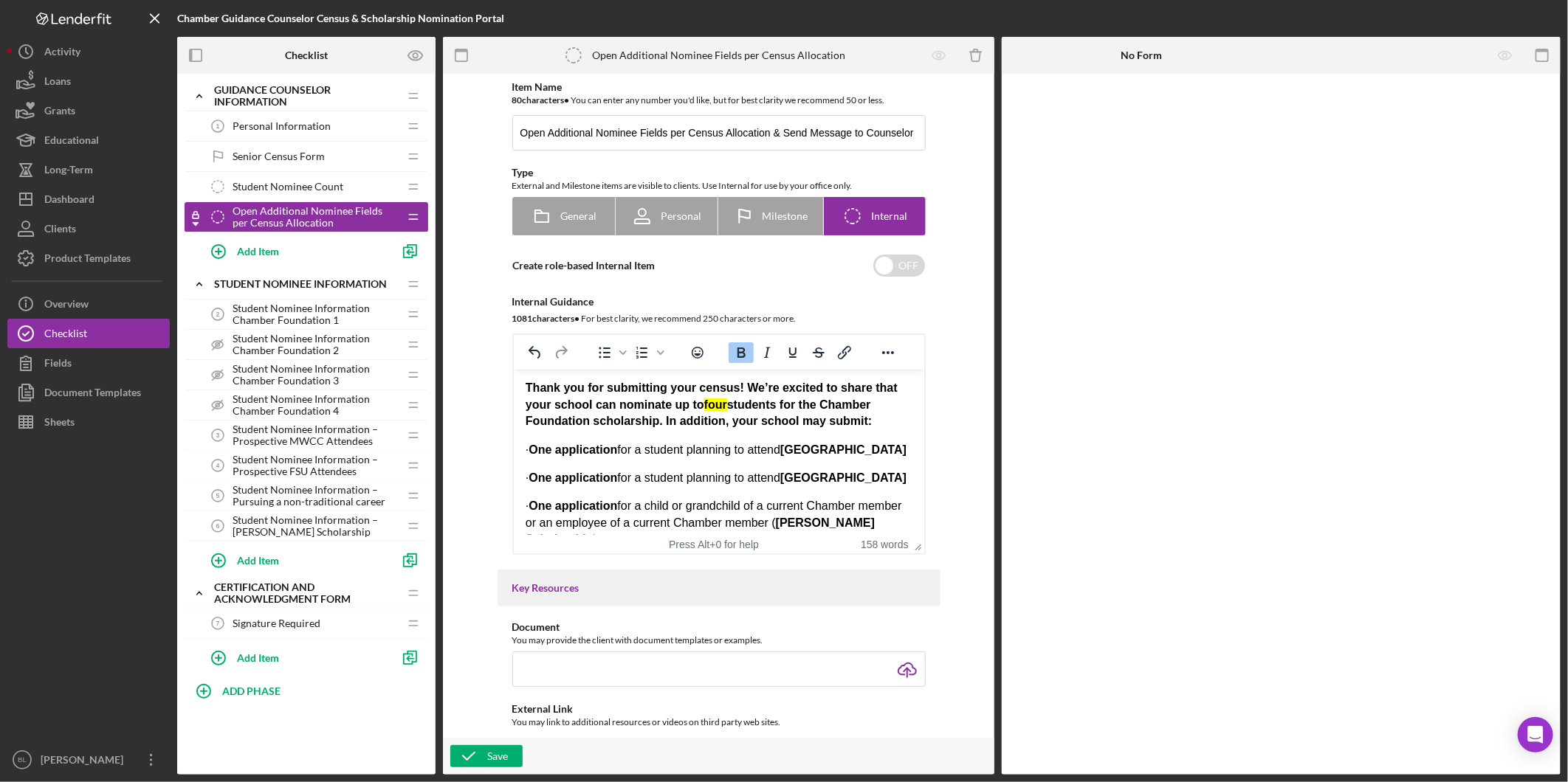
scroll to position [163, 0]
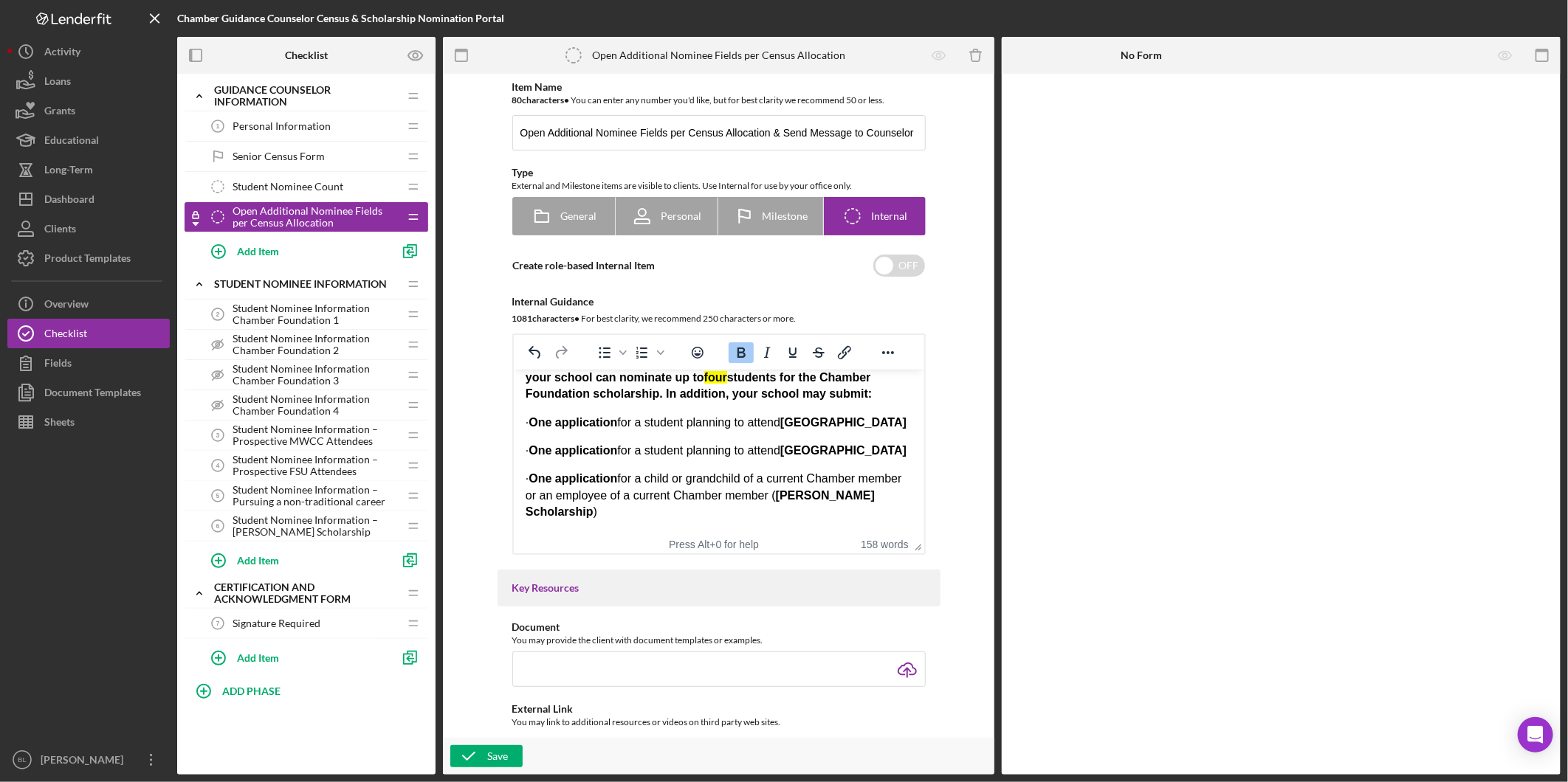
click at [555, 421] on p "· One application for a student planning to attend [GEOGRAPHIC_DATA]" at bounding box center [718, 422] width 387 height 16
click at [602, 356] on icon "Bullet list" at bounding box center [604, 352] width 18 height 18
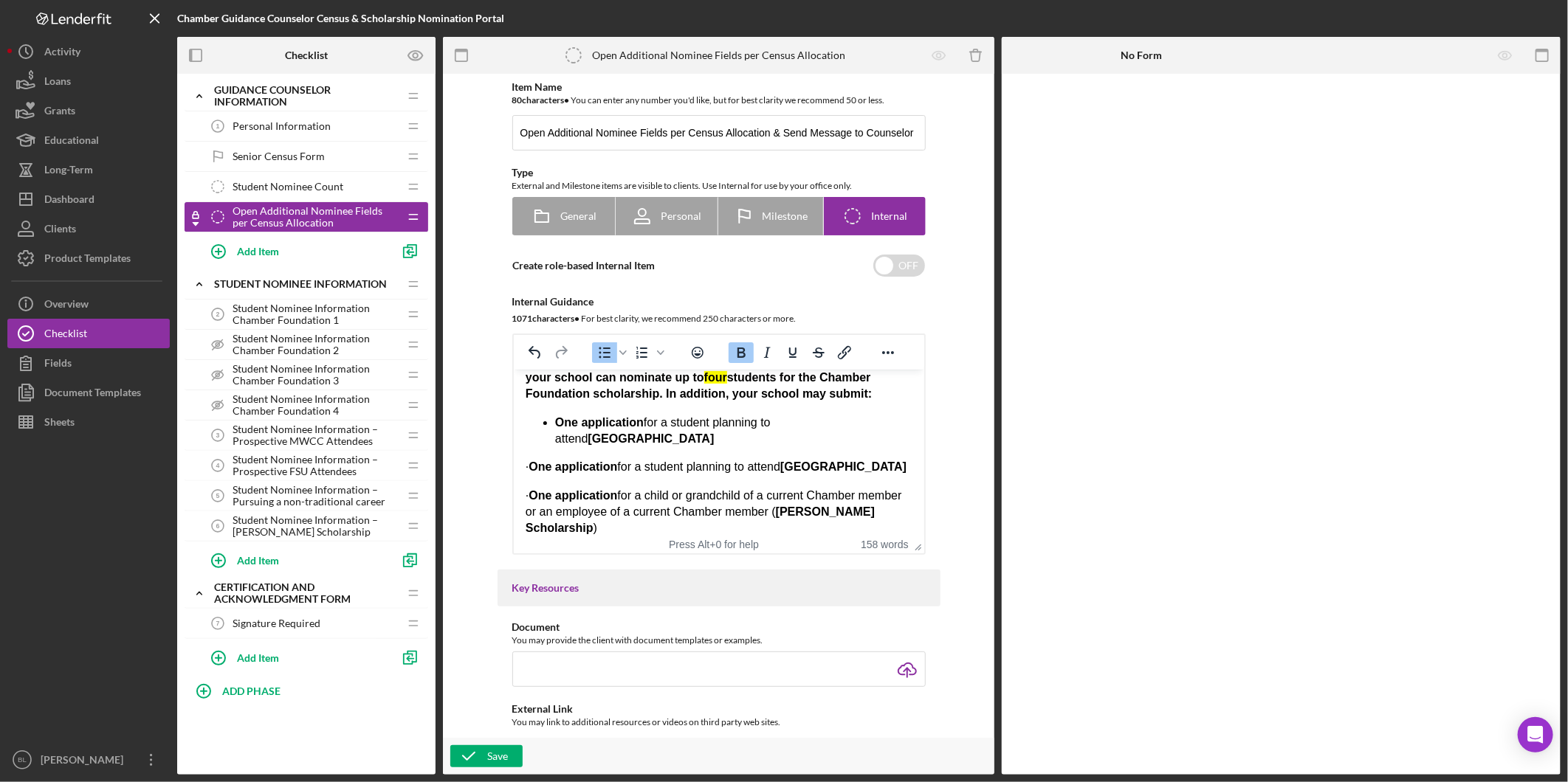
click at [558, 471] on strong "One application" at bounding box center [572, 466] width 88 height 12
click at [595, 351] on icon "Bullet list" at bounding box center [604, 352] width 18 height 18
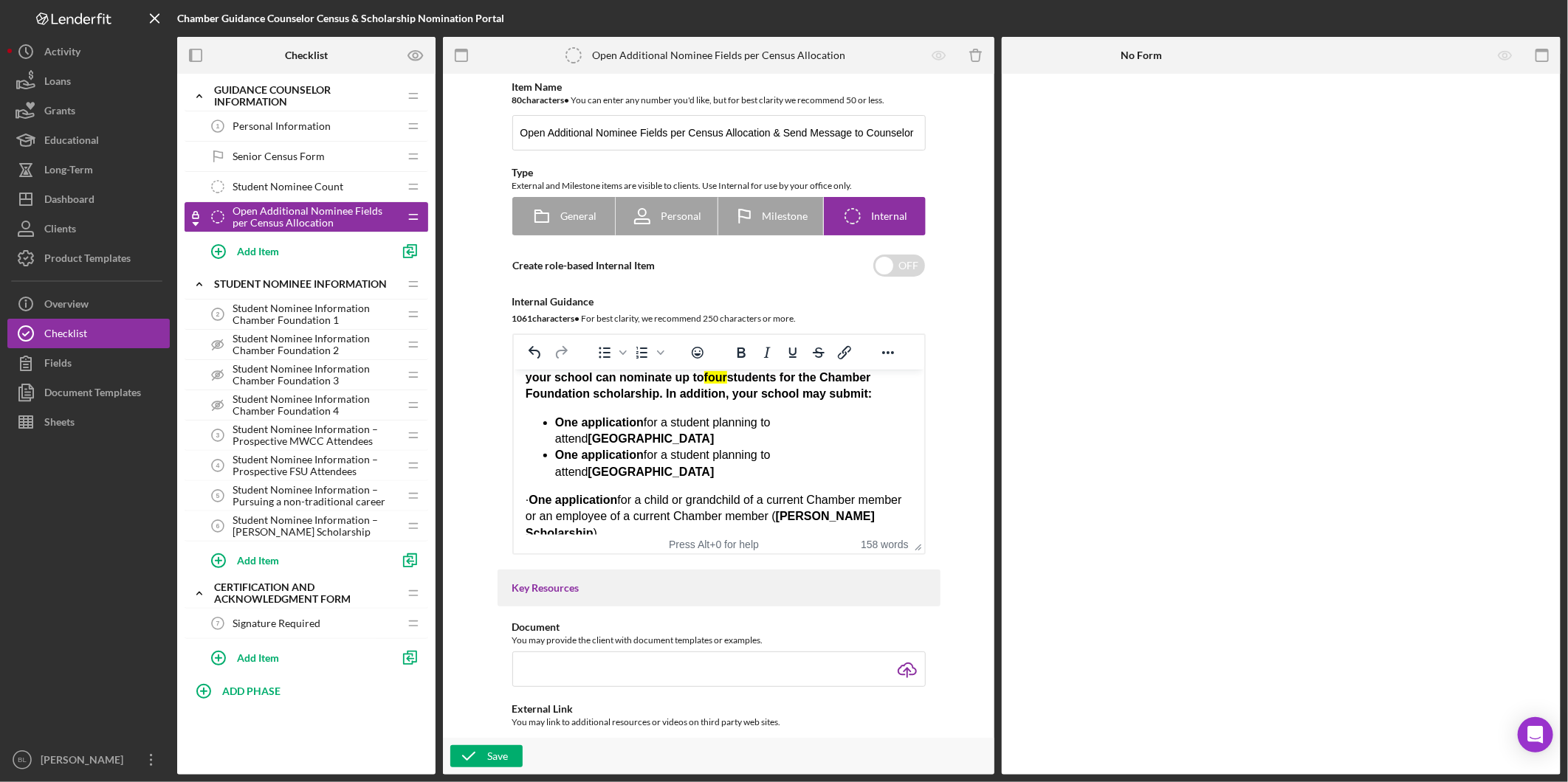
drag, startPoint x: 555, startPoint y: 501, endPoint x: 493, endPoint y: 498, distance: 62.1
click at [513, 498] on html "Based on the Census Form, update the Student Nominee Information checklist to d…" at bounding box center [718, 447] width 410 height 481
click at [602, 351] on icon "Bullet list" at bounding box center [604, 352] width 18 height 18
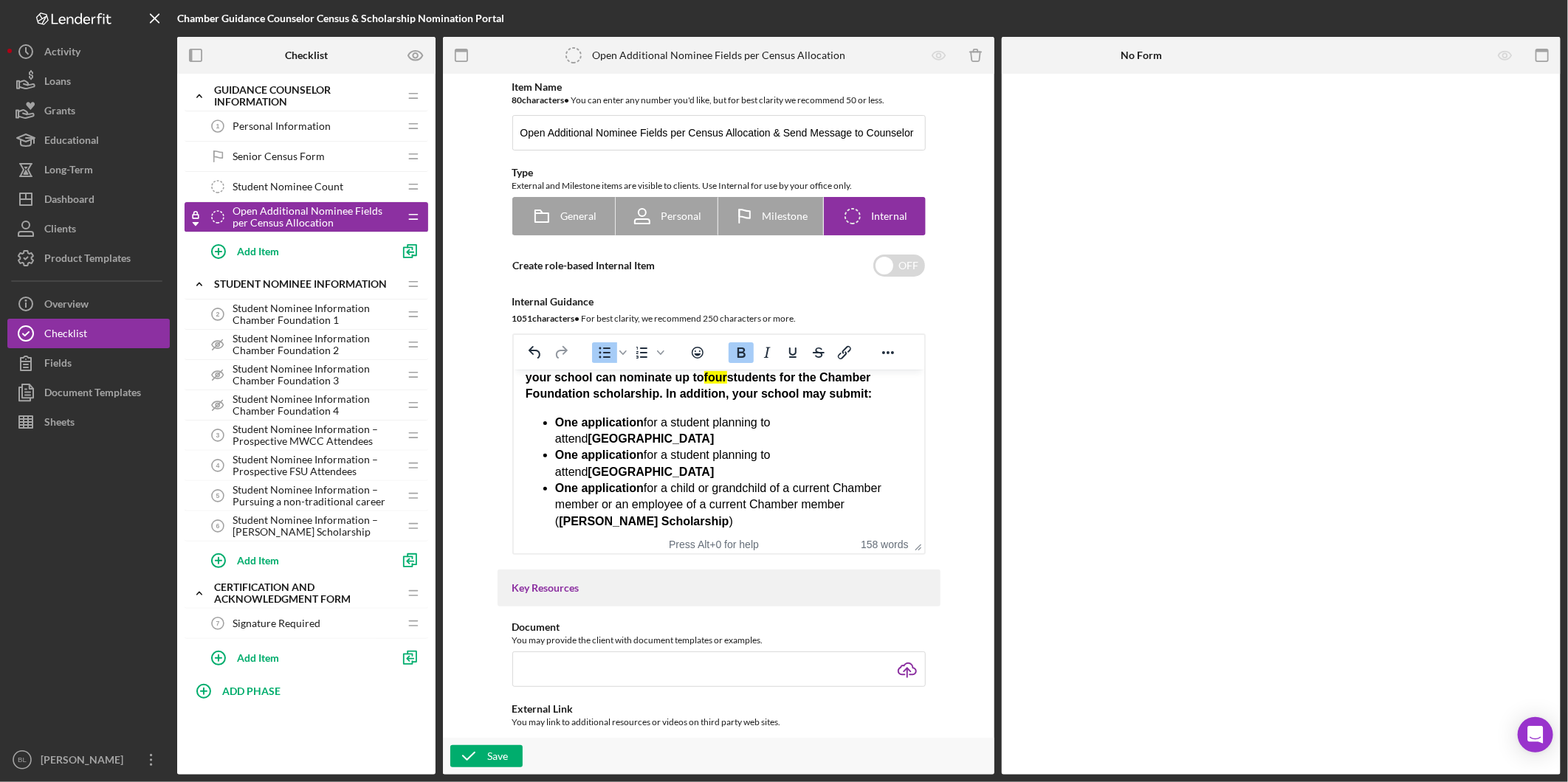
scroll to position [245, 0]
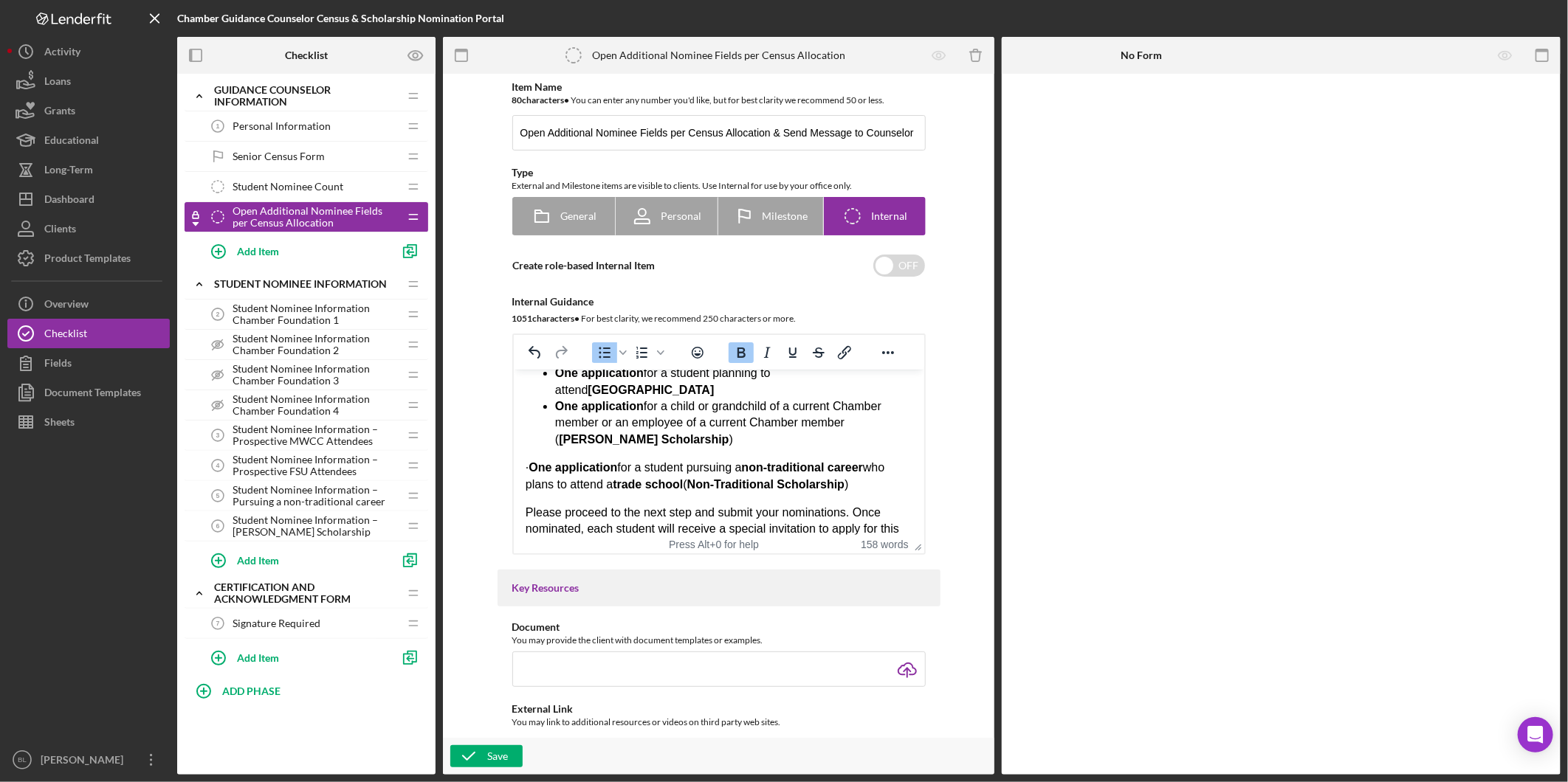
click at [555, 464] on p "· One application for a student pursuing a non-traditional career who plans to …" at bounding box center [718, 476] width 387 height 33
drag, startPoint x: 556, startPoint y: 466, endPoint x: 495, endPoint y: 468, distance: 61.0
click at [513, 468] on html "Based on the Census Form, update the Student Nominee Information checklist to d…" at bounding box center [718, 360] width 410 height 470
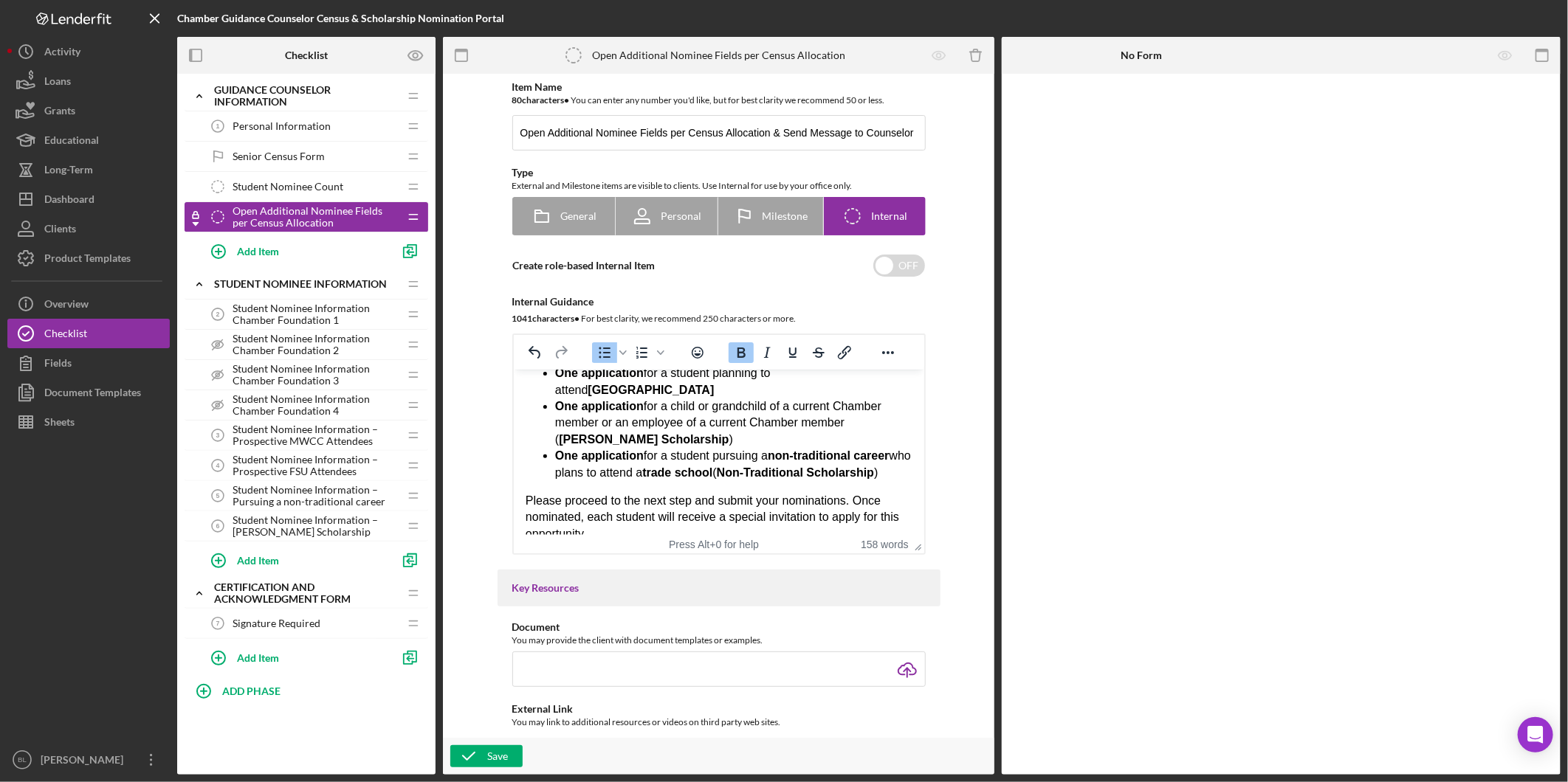
scroll to position [307, 0]
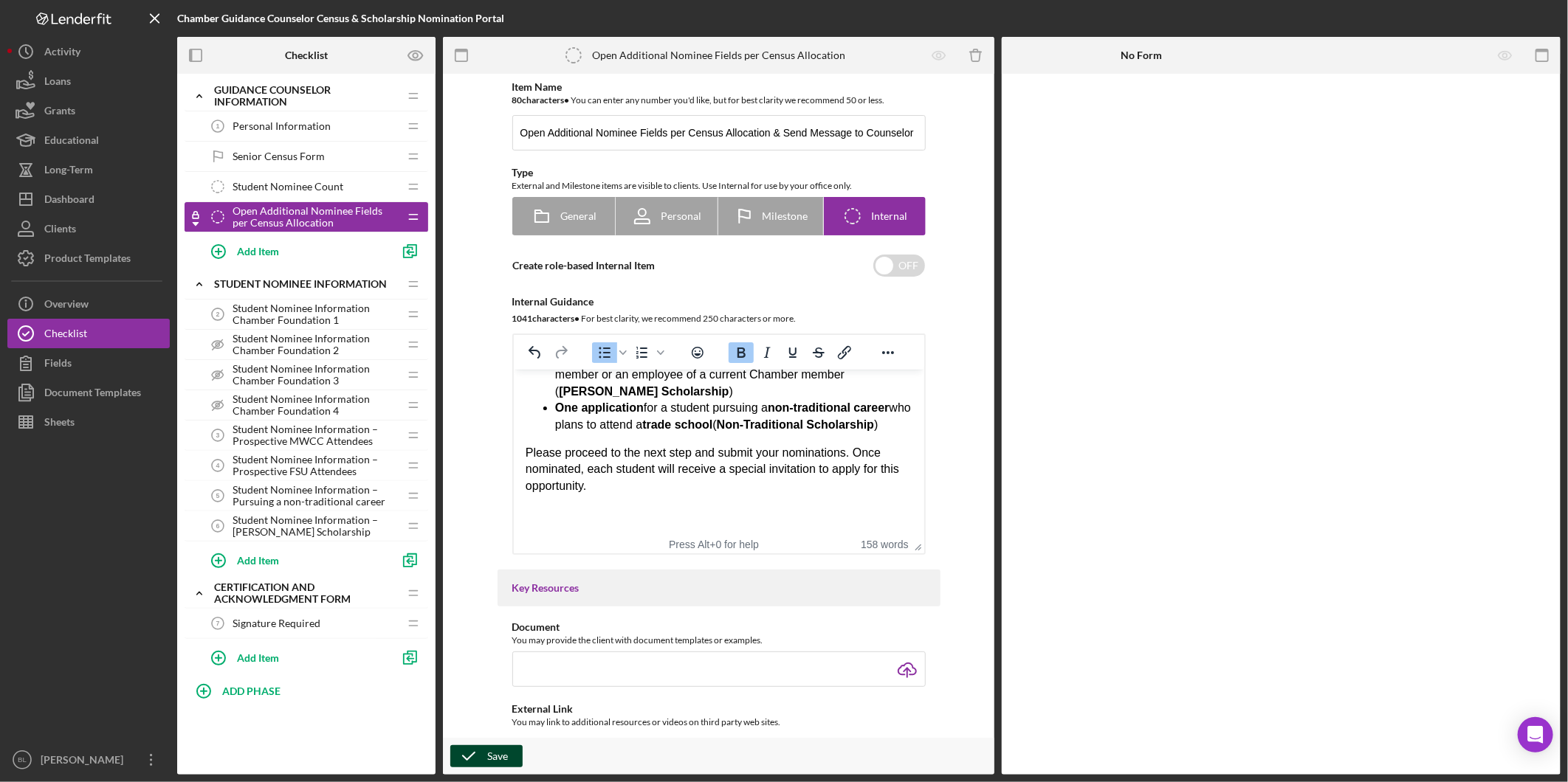
click at [474, 758] on icon "button" at bounding box center [469, 756] width 37 height 37
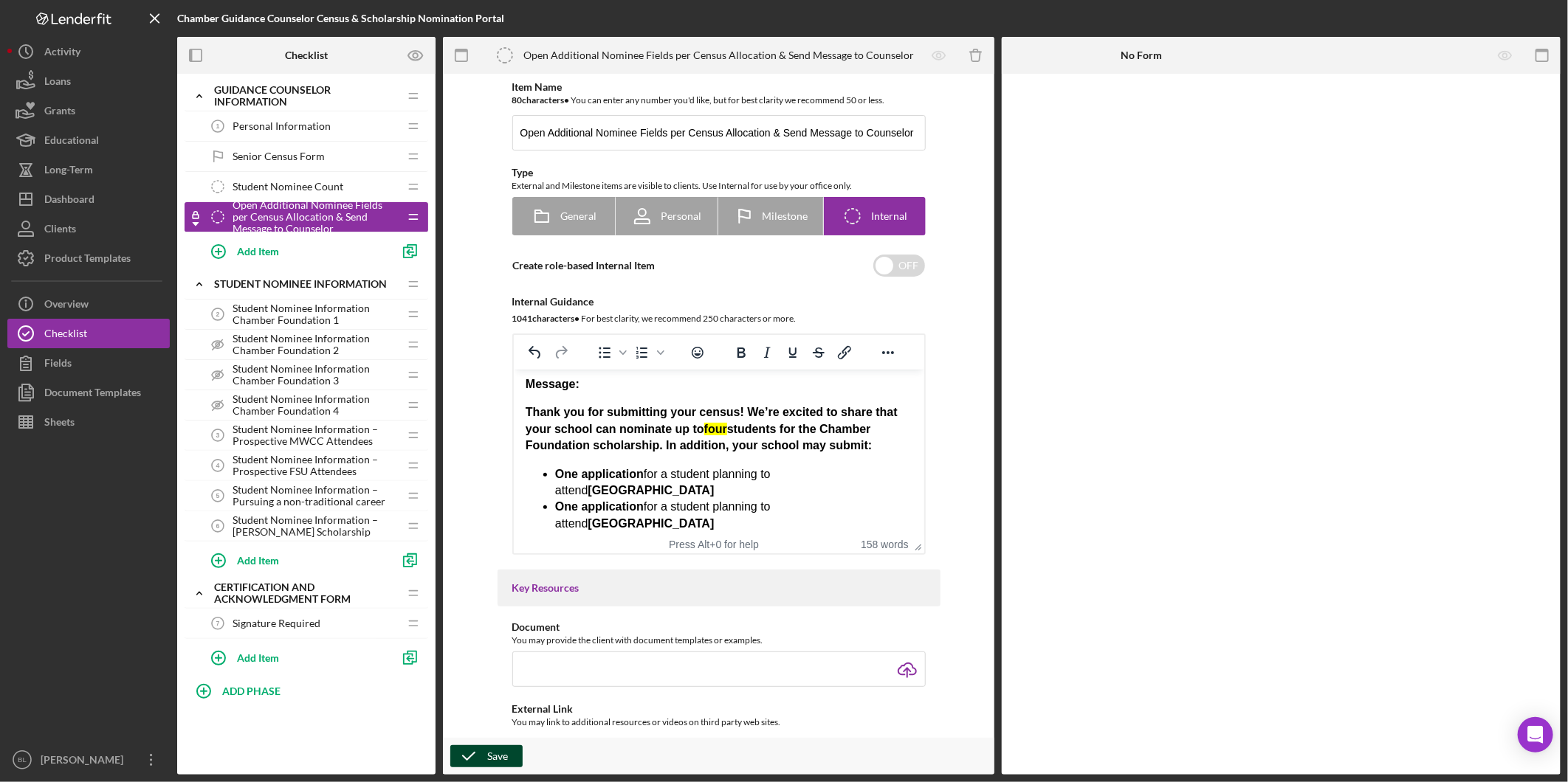
scroll to position [82, 0]
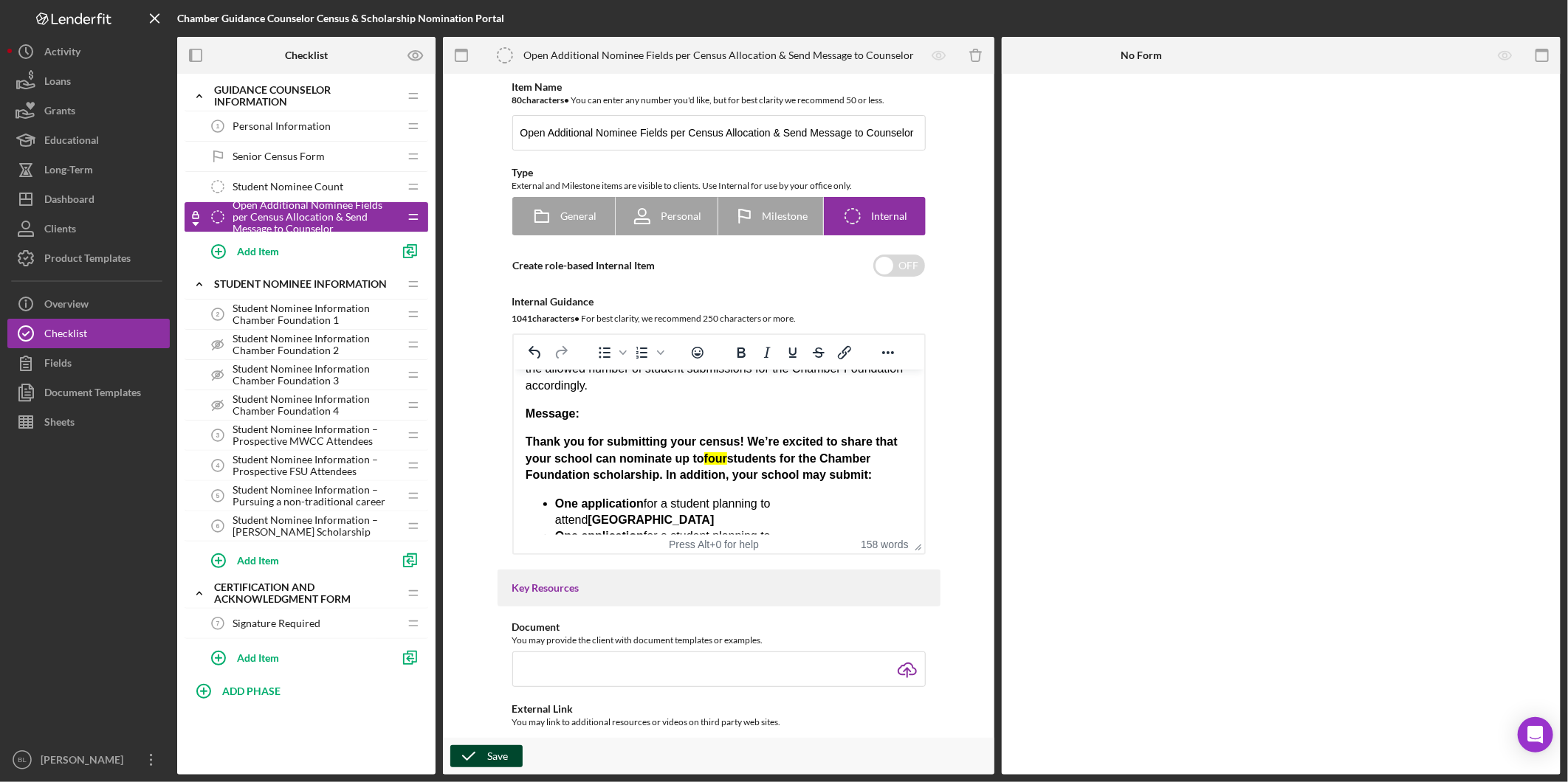
click at [469, 754] on icon "button" at bounding box center [469, 756] width 37 height 37
drag, startPoint x: 596, startPoint y: 133, endPoint x: 631, endPoint y: 133, distance: 35.0
click at [633, 131] on input "Open Additional Nominee Fields per Census Allocation & Send Message to Counselor" at bounding box center [719, 133] width 413 height 35
click at [613, 133] on input "Open Additional Nominee Fields per Census Allocation & Send Message to Counselor" at bounding box center [719, 133] width 413 height 35
click at [611, 133] on input "Open Additional Nominee Fields per Census Allocation & Send Message to Counselor" at bounding box center [719, 133] width 413 height 35
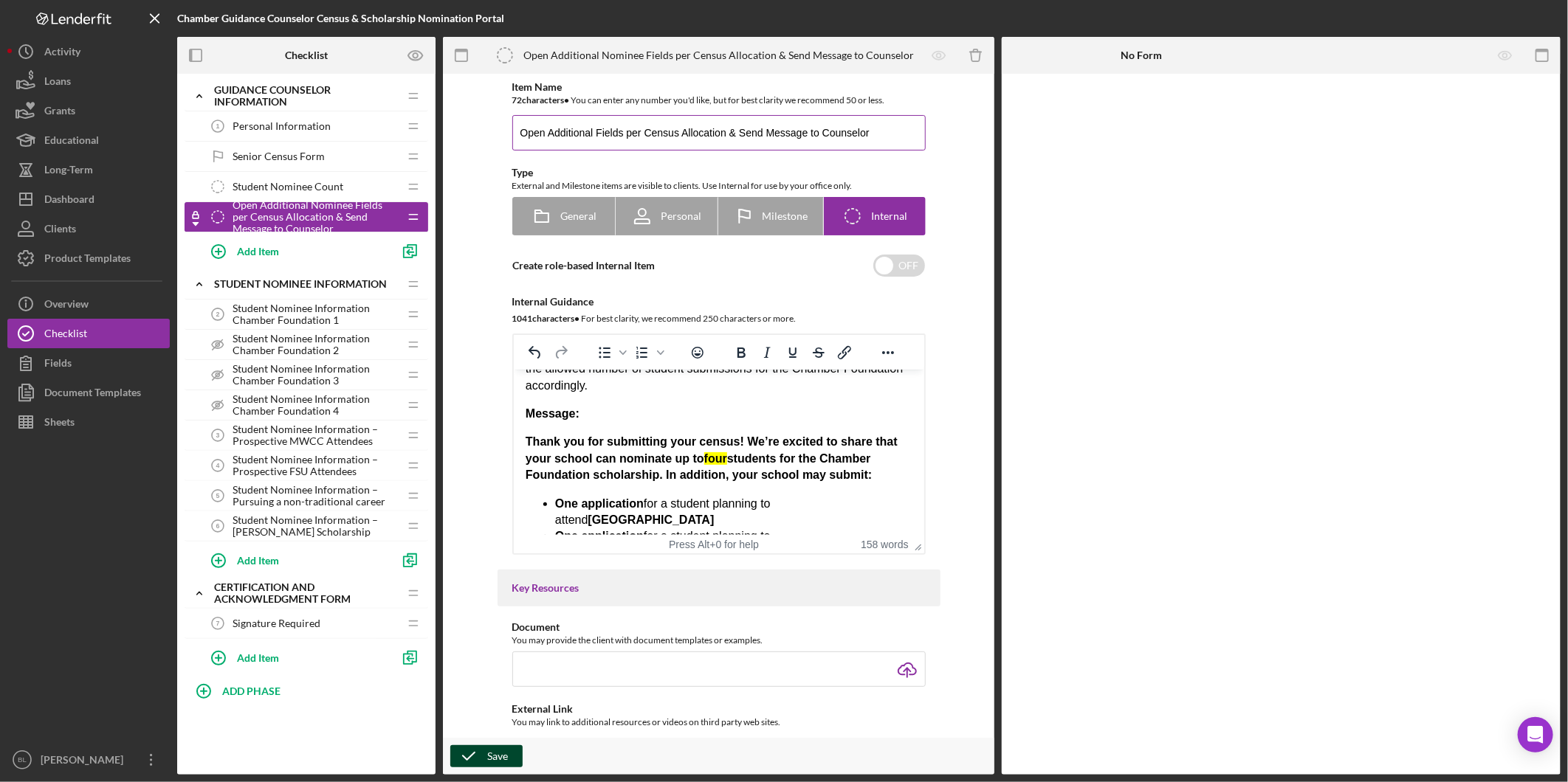
click at [704, 136] on input "Open Additional Fields per Census Allocation & Send Message to Counselor" at bounding box center [719, 133] width 413 height 35
drag, startPoint x: 825, startPoint y: 130, endPoint x: 762, endPoint y: 131, distance: 63.0
click at [762, 131] on input "Open Additional Fields per Census & Send Message to Counselor" at bounding box center [719, 133] width 413 height 35
type input "Open Additional Fields per Census & Send Message"
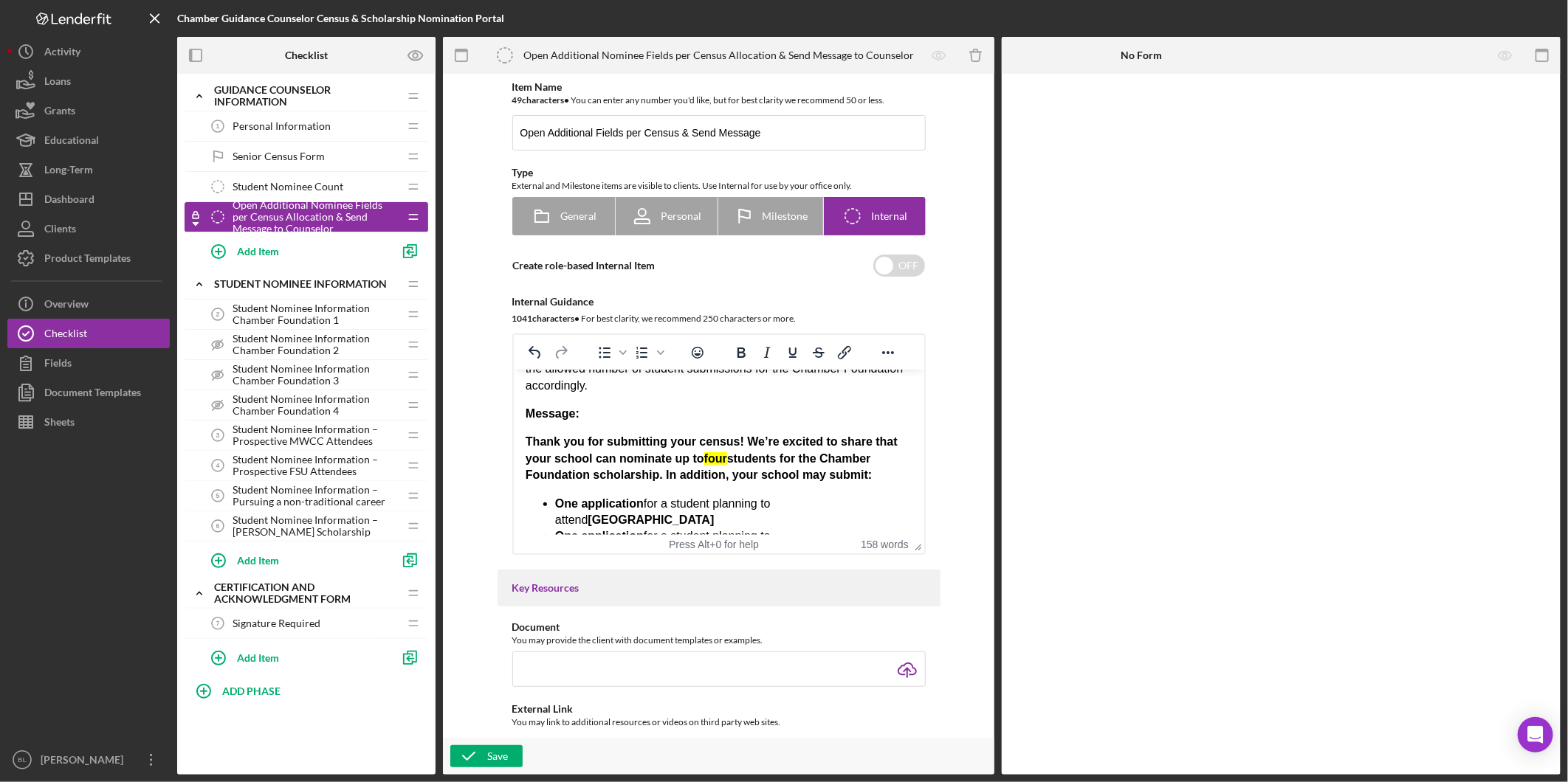
drag, startPoint x: 466, startPoint y: 754, endPoint x: 496, endPoint y: 731, distance: 37.8
click at [467, 755] on icon "button" at bounding box center [469, 756] width 37 height 37
drag, startPoint x: 805, startPoint y: 123, endPoint x: 521, endPoint y: 130, distance: 284.1
click at [521, 130] on input "Open Additional Fields per Census & Send Message" at bounding box center [719, 133] width 413 height 35
click at [832, 133] on input "Open Additional Fields per Census & Send Message" at bounding box center [719, 133] width 413 height 35
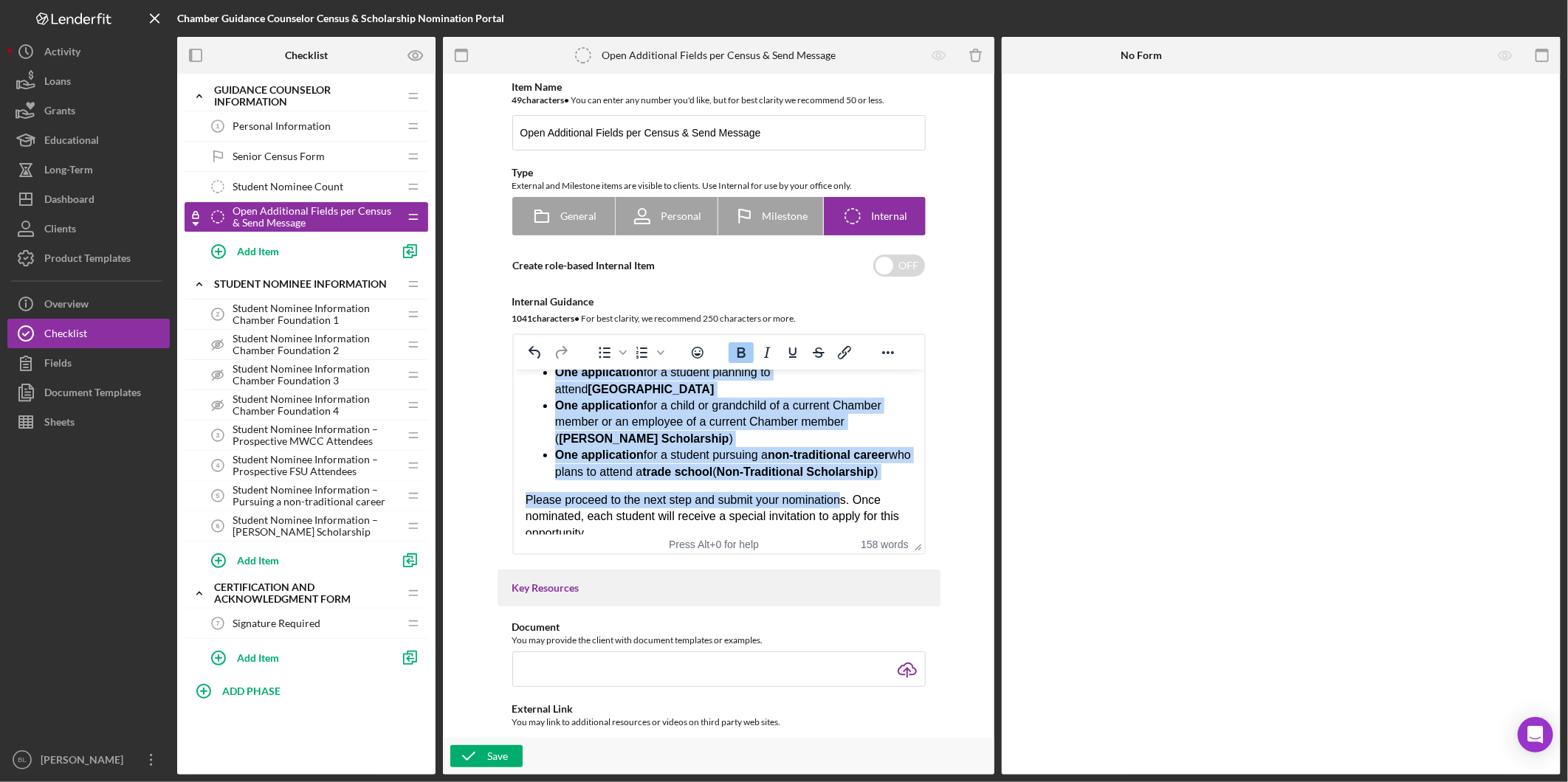
scroll to position [307, 0]
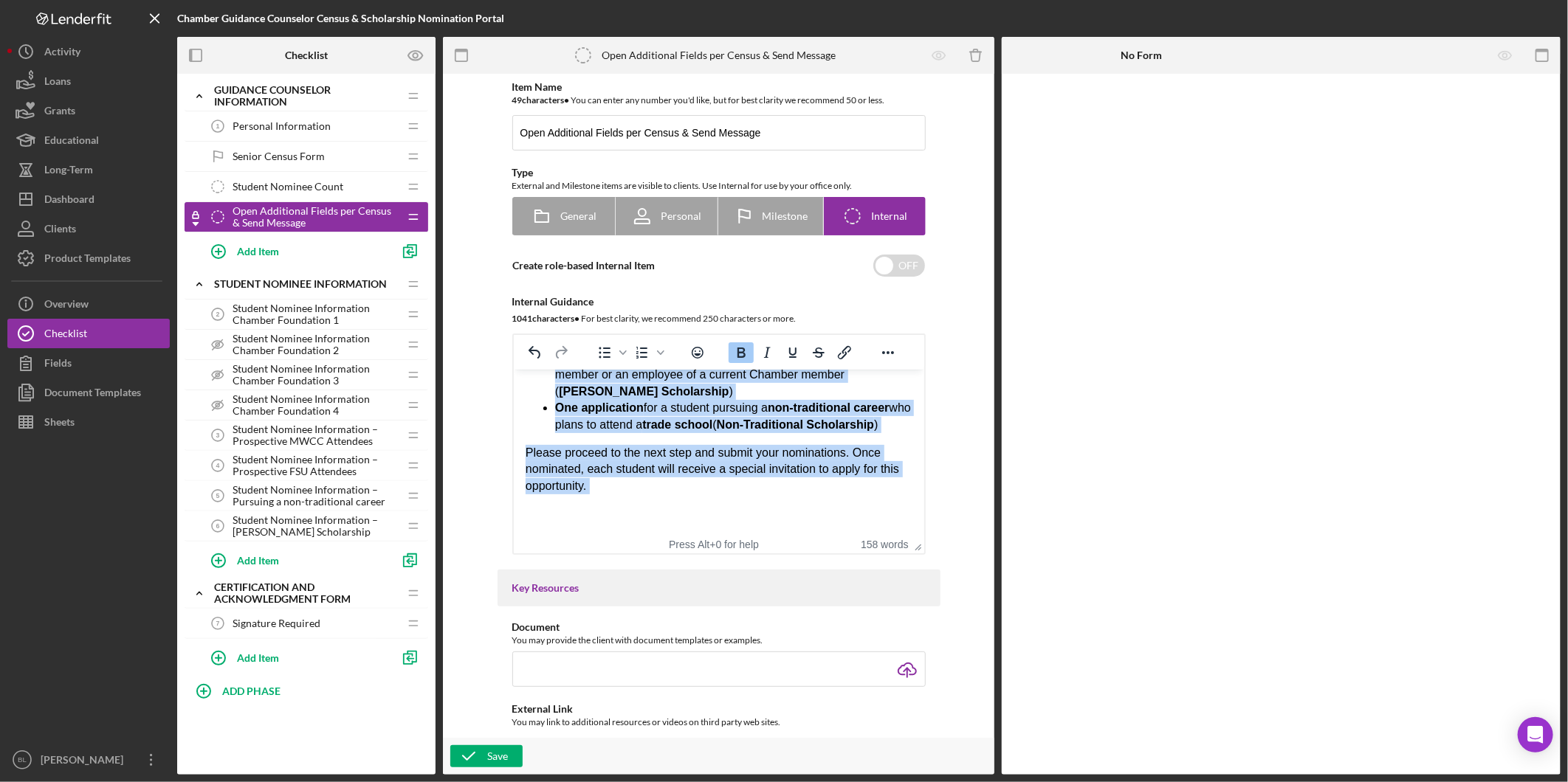
drag, startPoint x: 524, startPoint y: 441, endPoint x: 842, endPoint y: 506, distance: 324.6
click at [842, 506] on div "Based on the Census Form, update the Student Nominee Information checklist to d…" at bounding box center [718, 305] width 387 height 435
copy div "Thank you for submitting your census! We’re excited to share that your school c…"
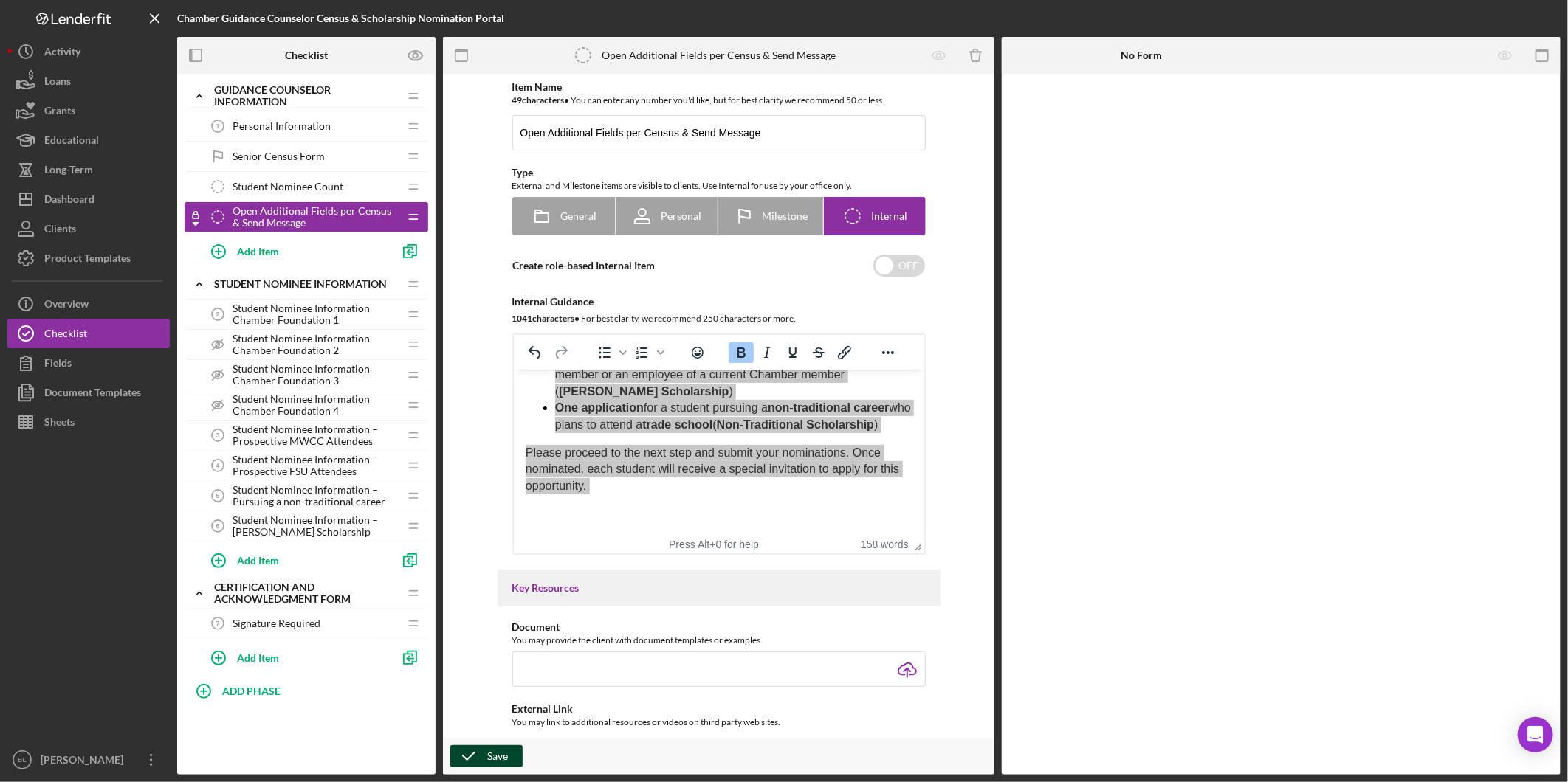
click at [463, 753] on icon "button" at bounding box center [469, 756] width 37 height 37
click at [82, 208] on div "Dashboard" at bounding box center [69, 201] width 50 height 33
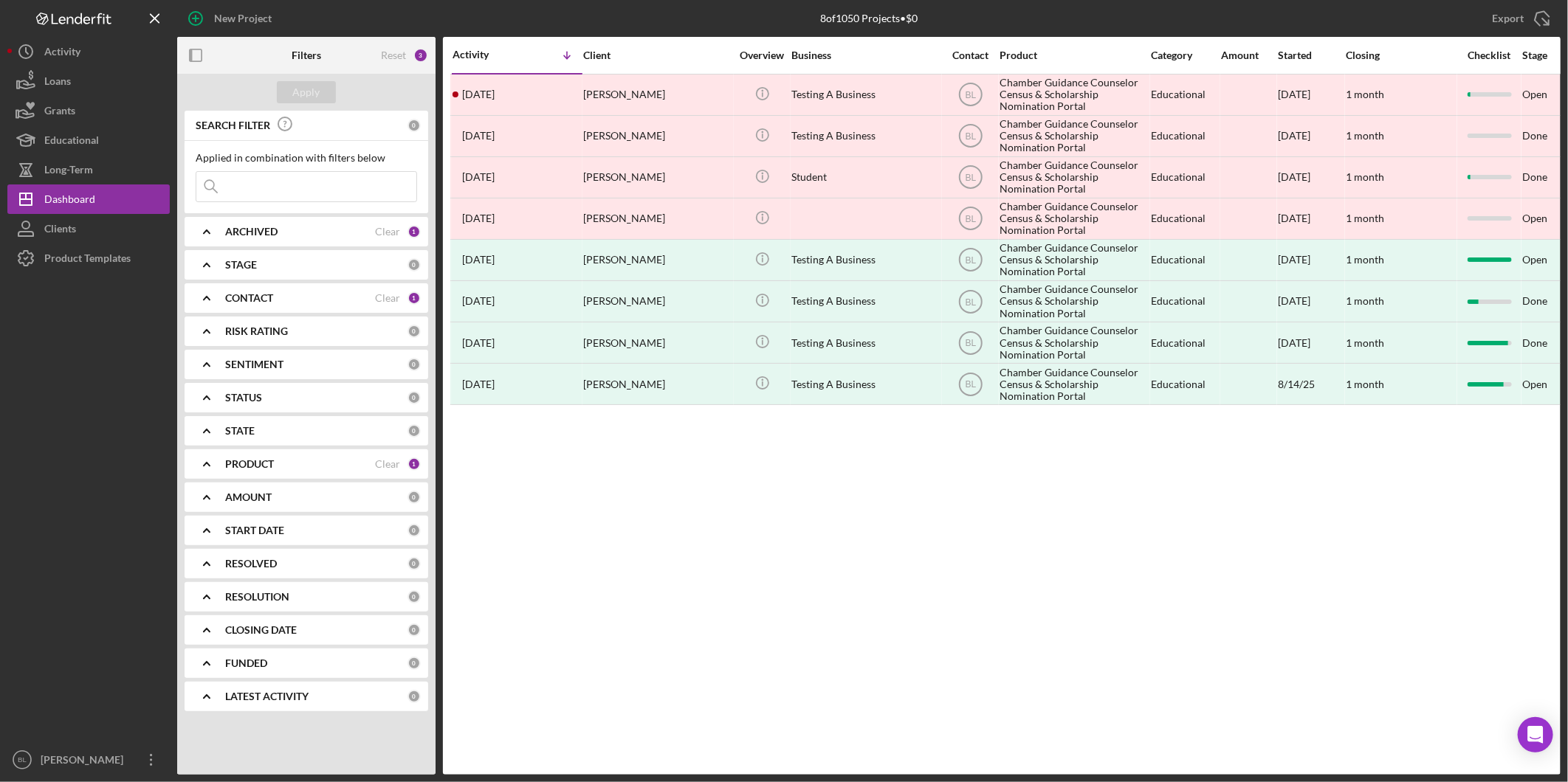
click at [275, 237] on b "ARCHIVED" at bounding box center [252, 231] width 52 height 12
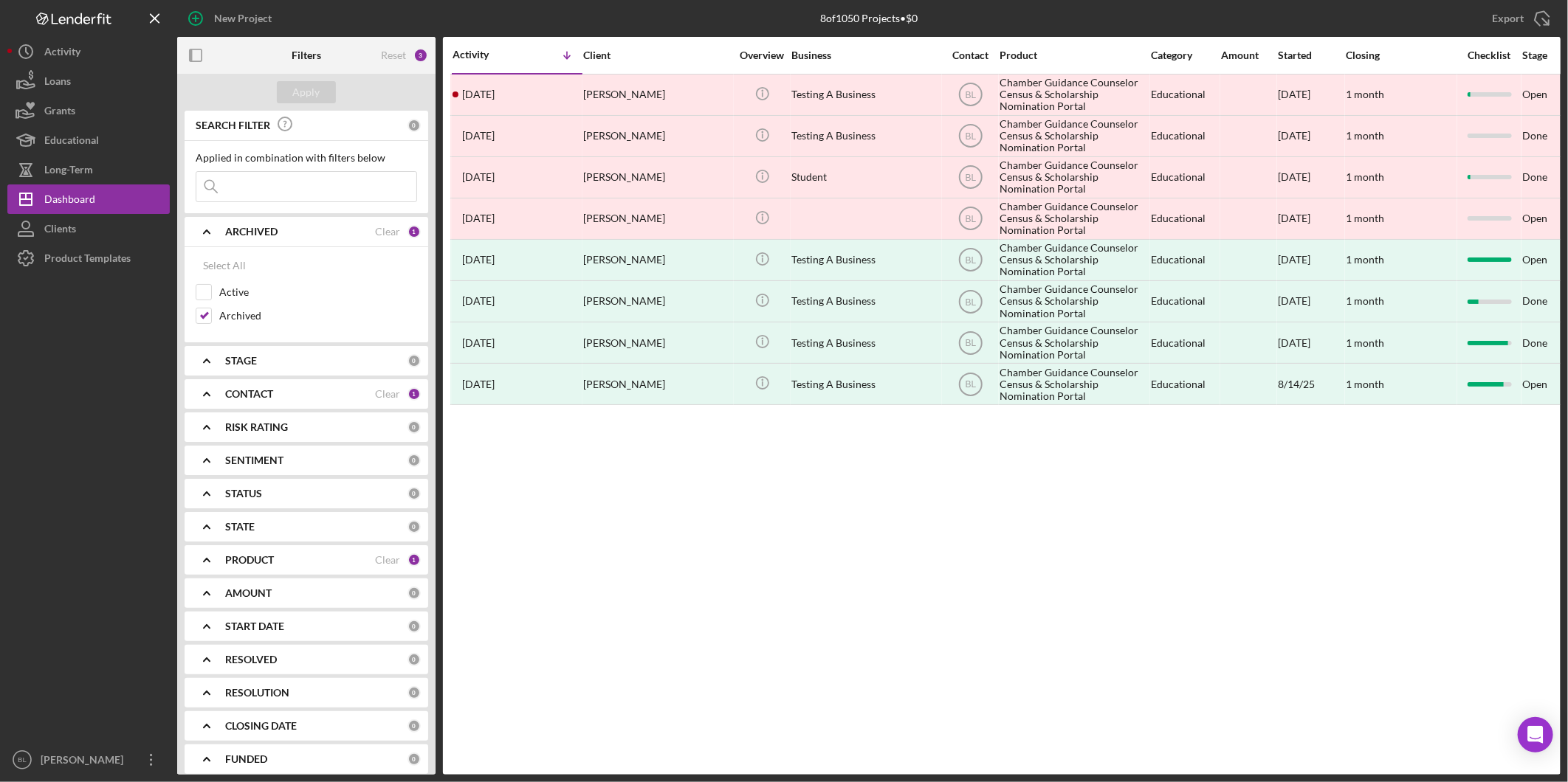
drag, startPoint x: 267, startPoint y: 295, endPoint x: 315, endPoint y: 281, distance: 50.0
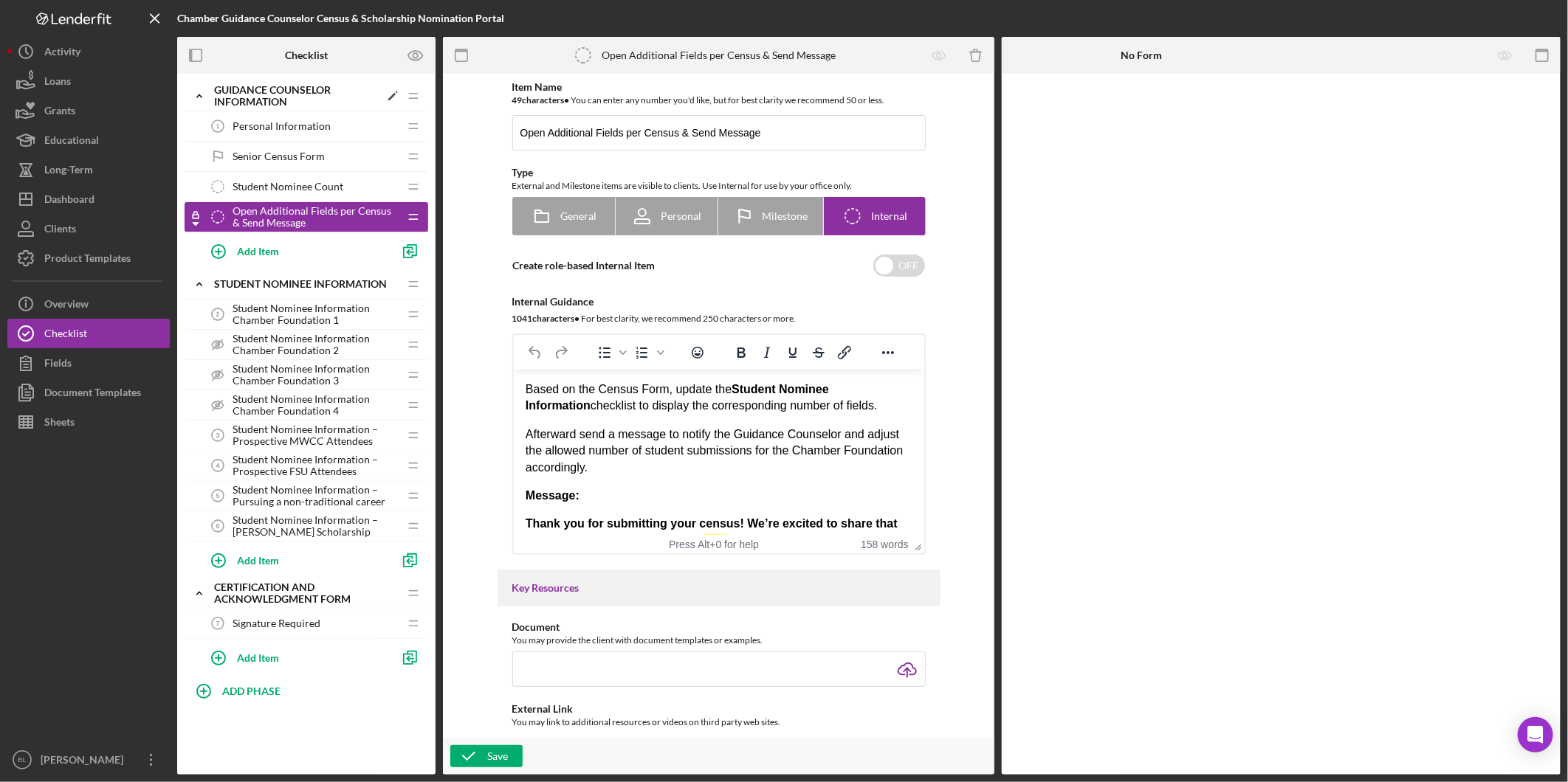
click at [199, 94] on icon "Icon/Expander" at bounding box center [199, 96] width 29 height 29
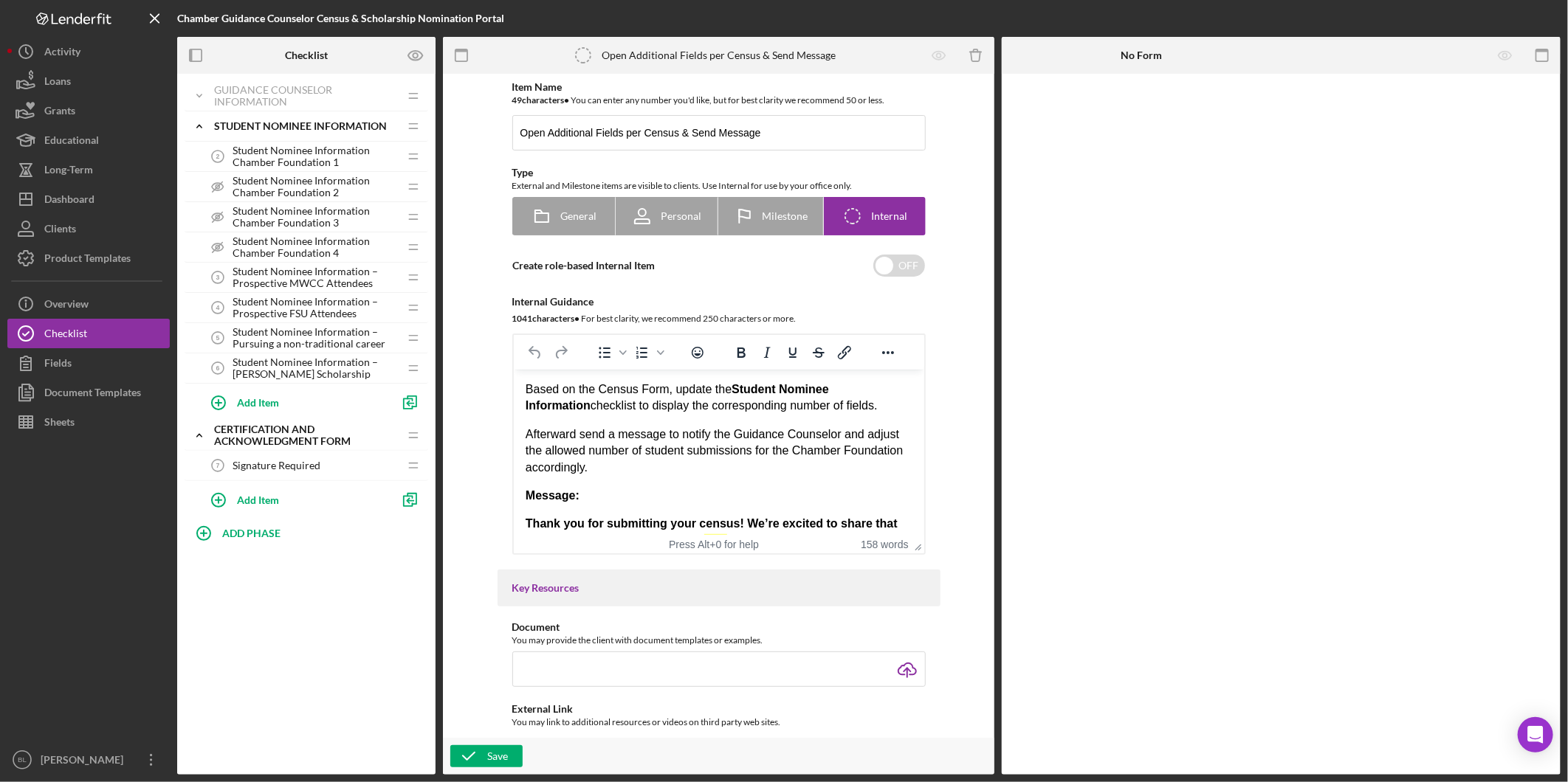
click at [253, 628] on div "Icon/Expander Guidance Counselor Information Icon/Edit Icon/Drag Personal Infor…" at bounding box center [306, 424] width 259 height 701
click at [76, 193] on div "Dashboard" at bounding box center [69, 201] width 50 height 33
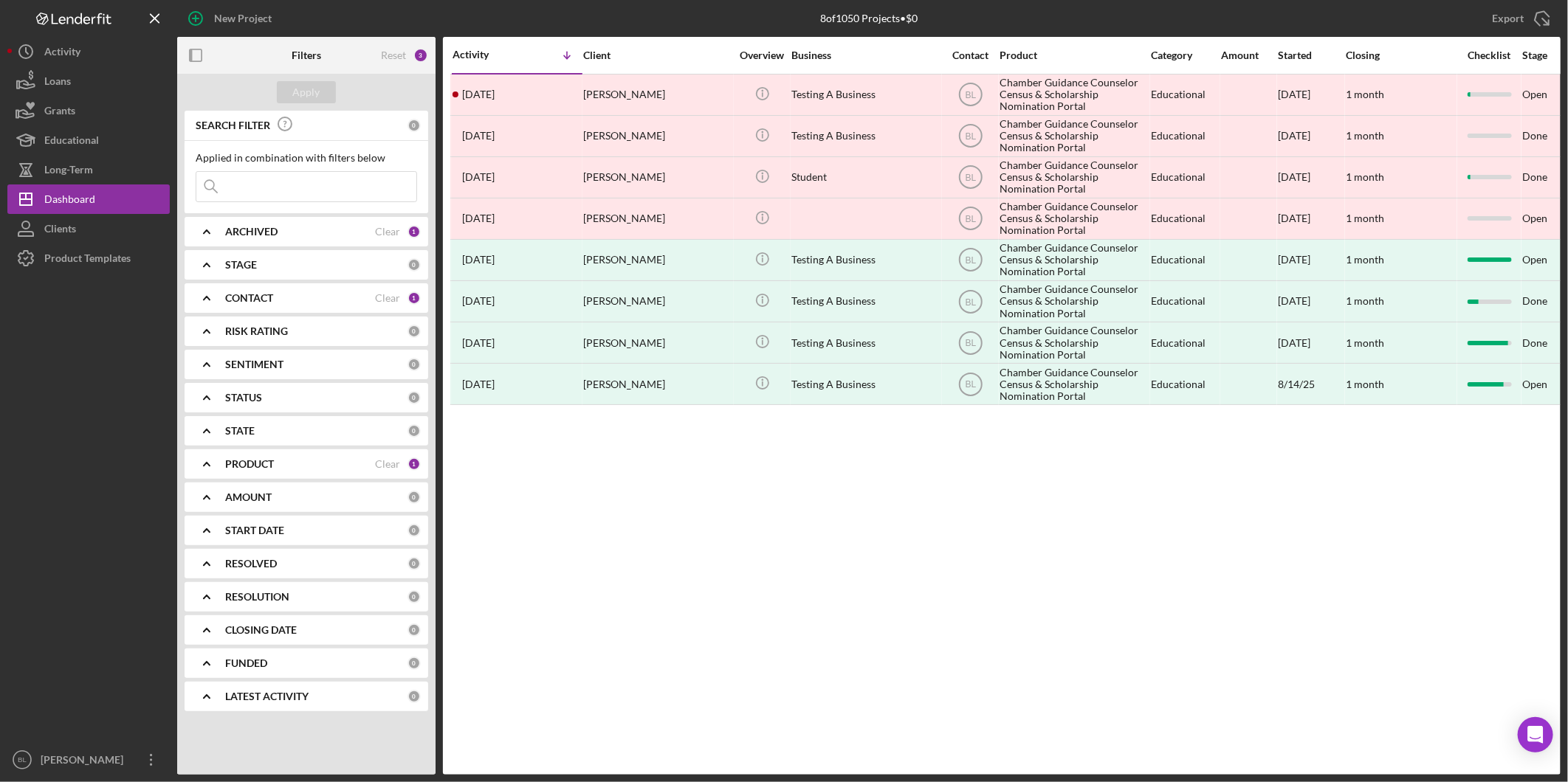
click at [300, 234] on div "ARCHIVED" at bounding box center [300, 231] width 150 height 12
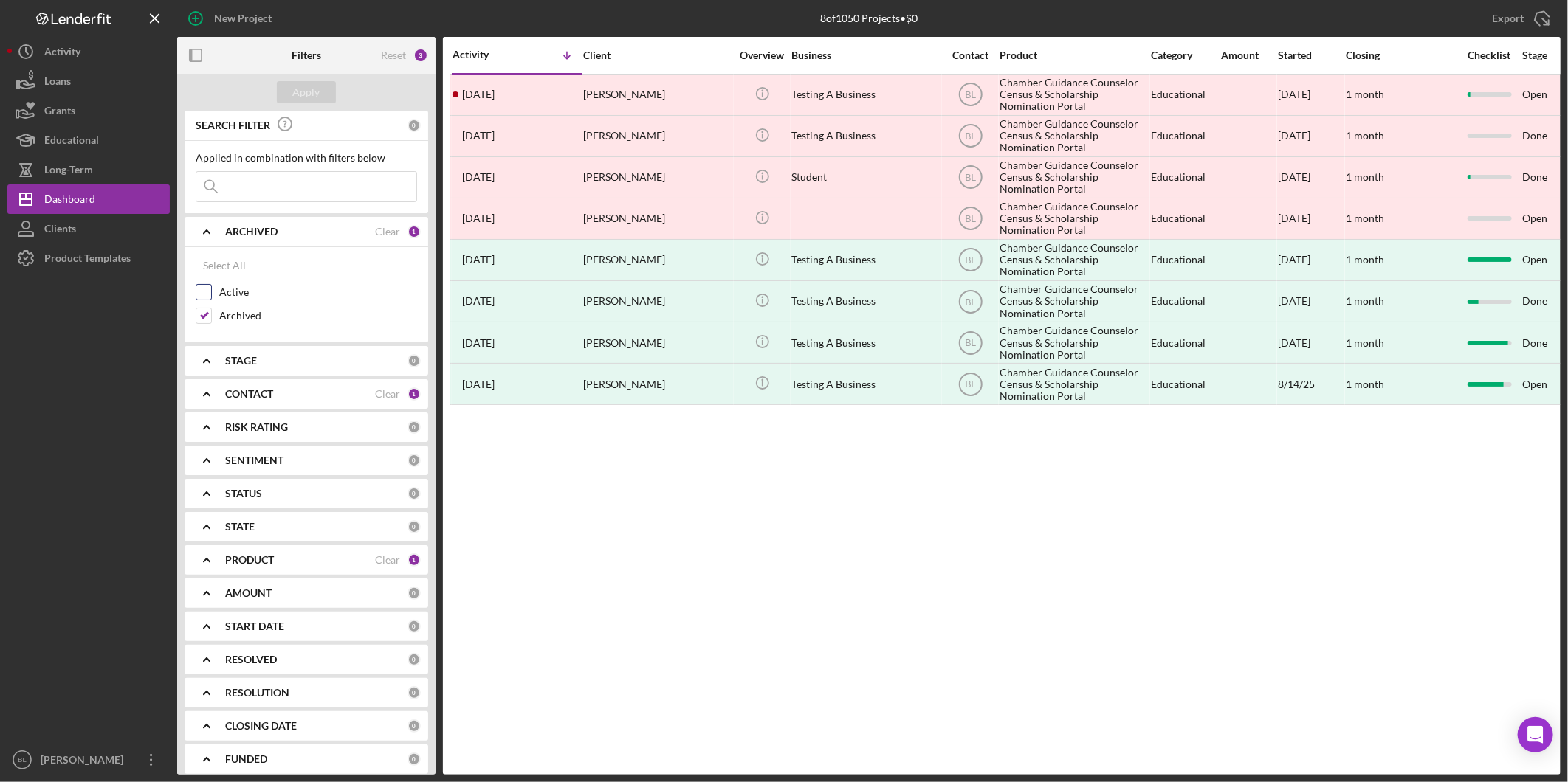
click at [206, 296] on input "Active" at bounding box center [203, 291] width 15 height 15
checkbox input "true"
drag, startPoint x: 204, startPoint y: 311, endPoint x: 320, endPoint y: 342, distance: 120.1
click at [204, 313] on input "Archived" at bounding box center [203, 315] width 15 height 15
checkbox input "false"
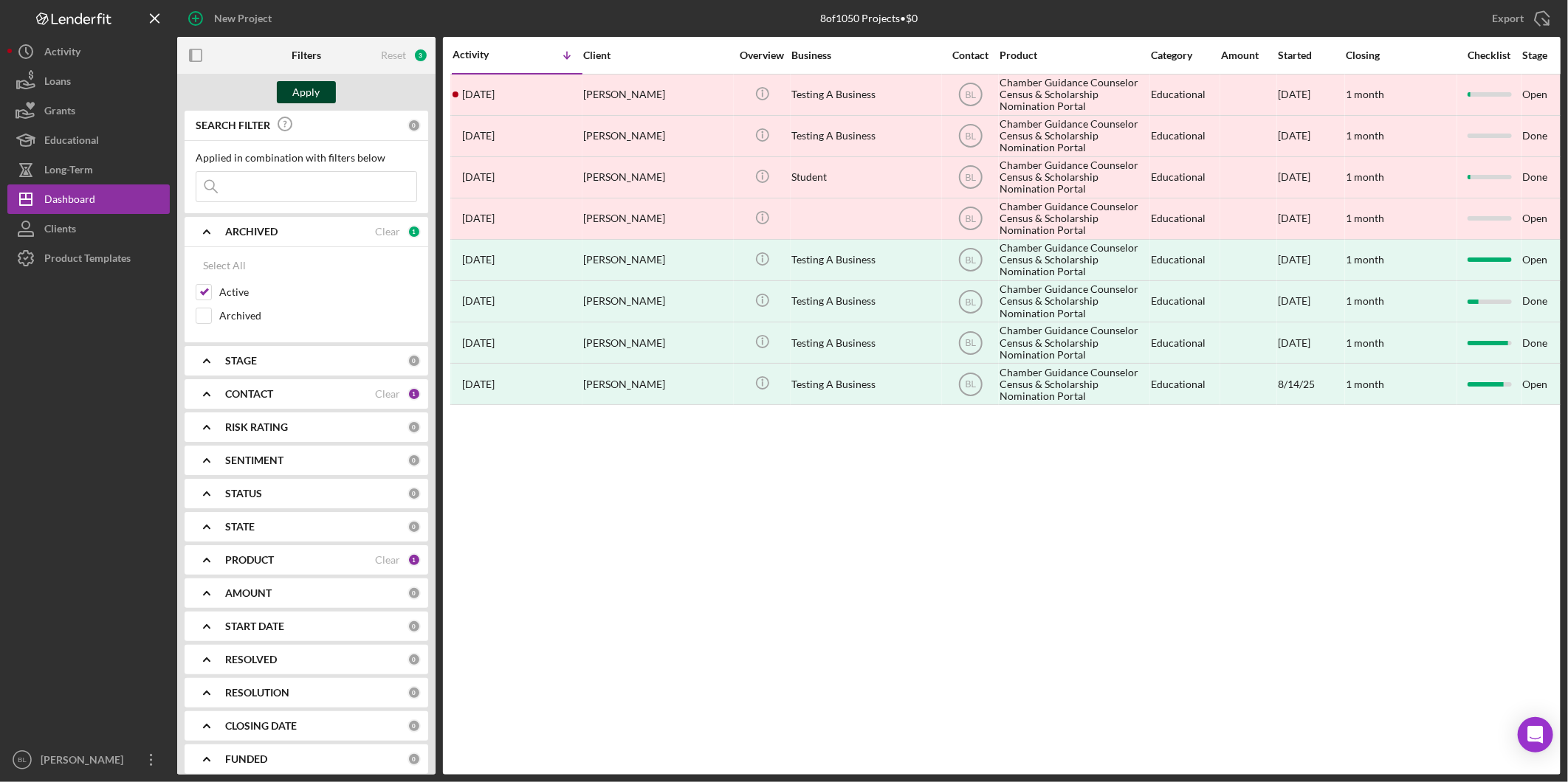
click at [304, 101] on div "Apply" at bounding box center [307, 92] width 28 height 22
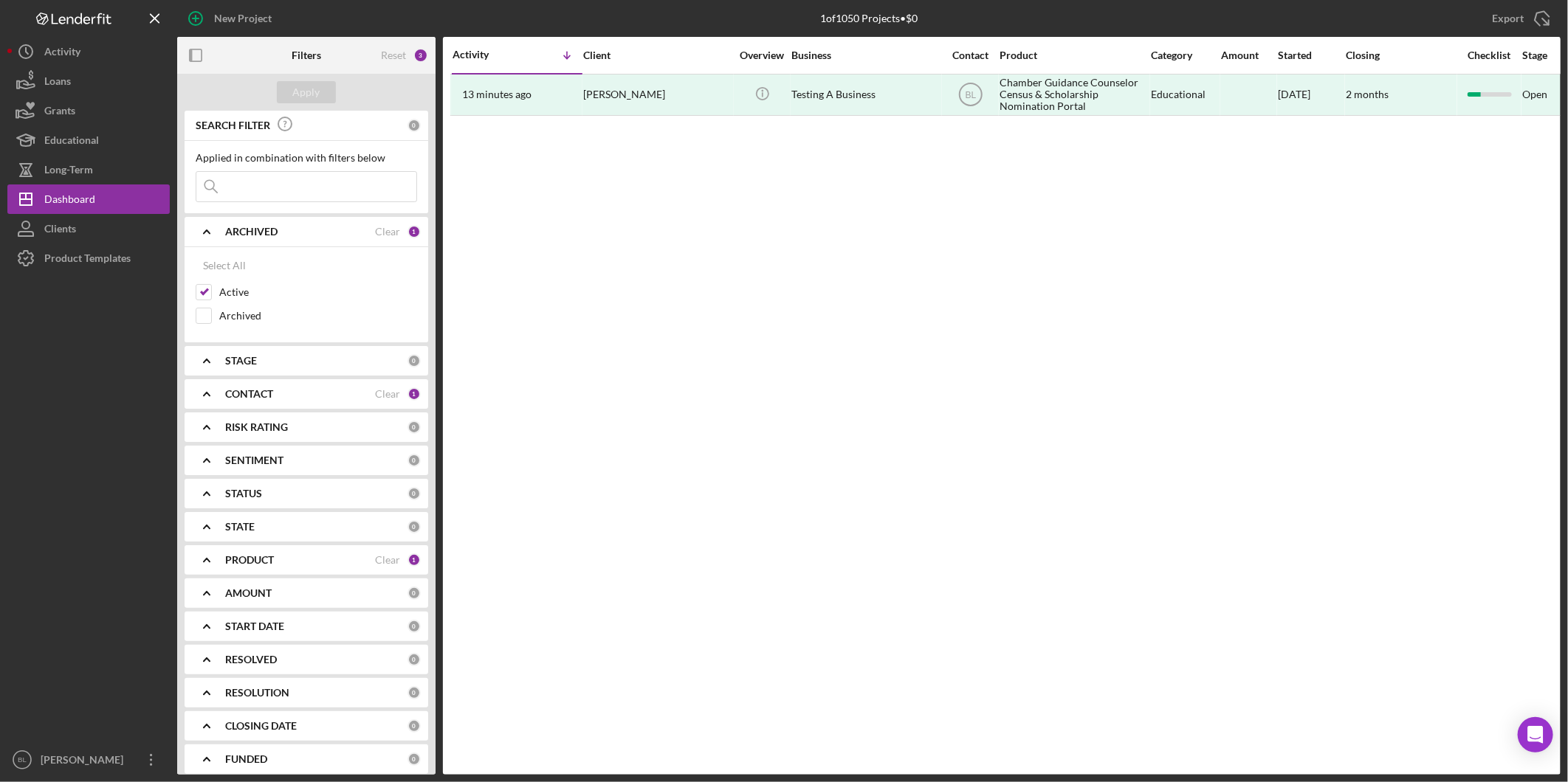
click at [240, 363] on b "STAGE" at bounding box center [241, 360] width 31 height 12
click at [248, 359] on b "STAGE" at bounding box center [241, 360] width 31 height 12
click at [232, 229] on b "ARCHIVED" at bounding box center [252, 231] width 52 height 12
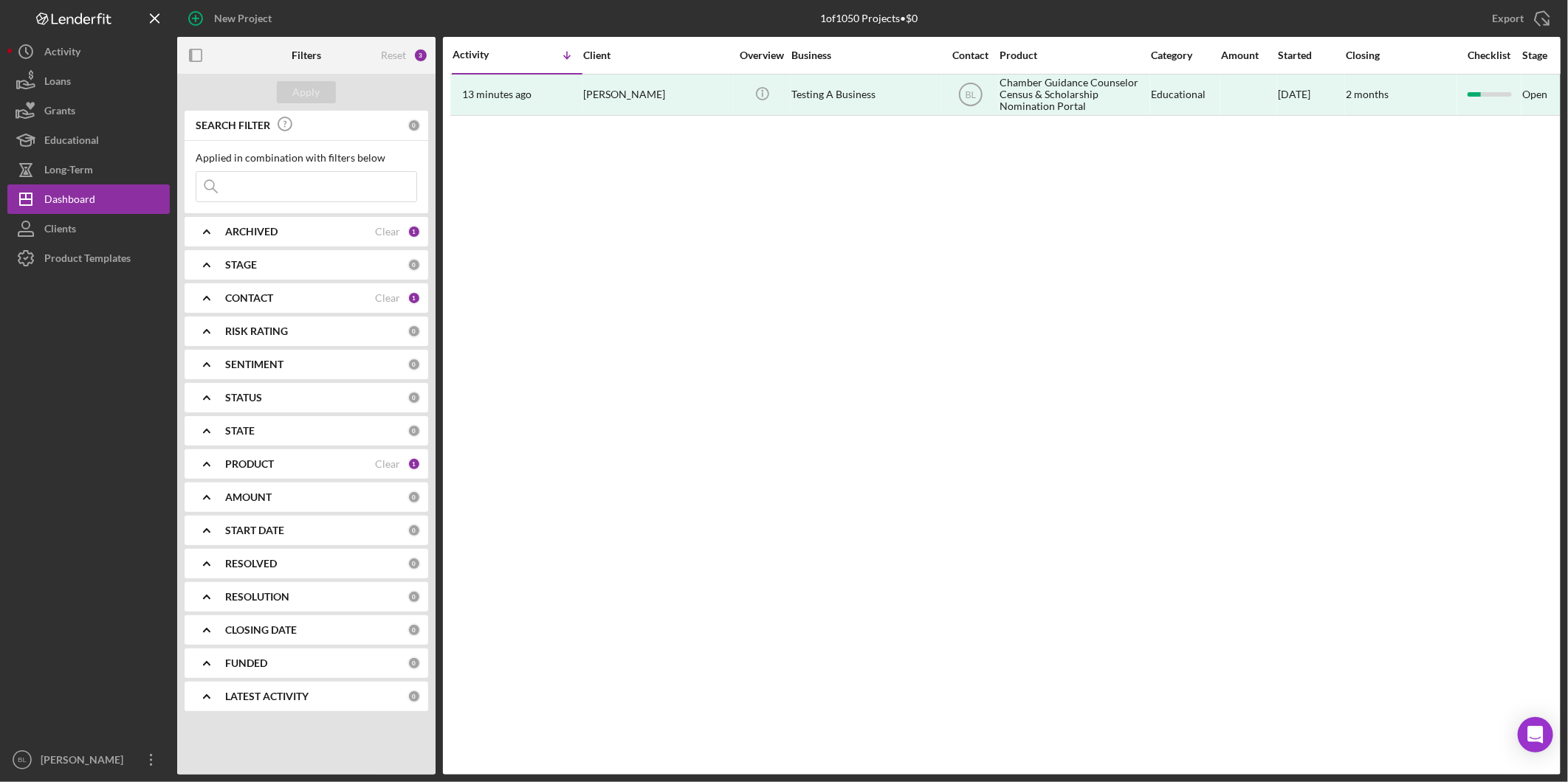
click at [256, 298] on b "CONTACT" at bounding box center [249, 297] width 48 height 12
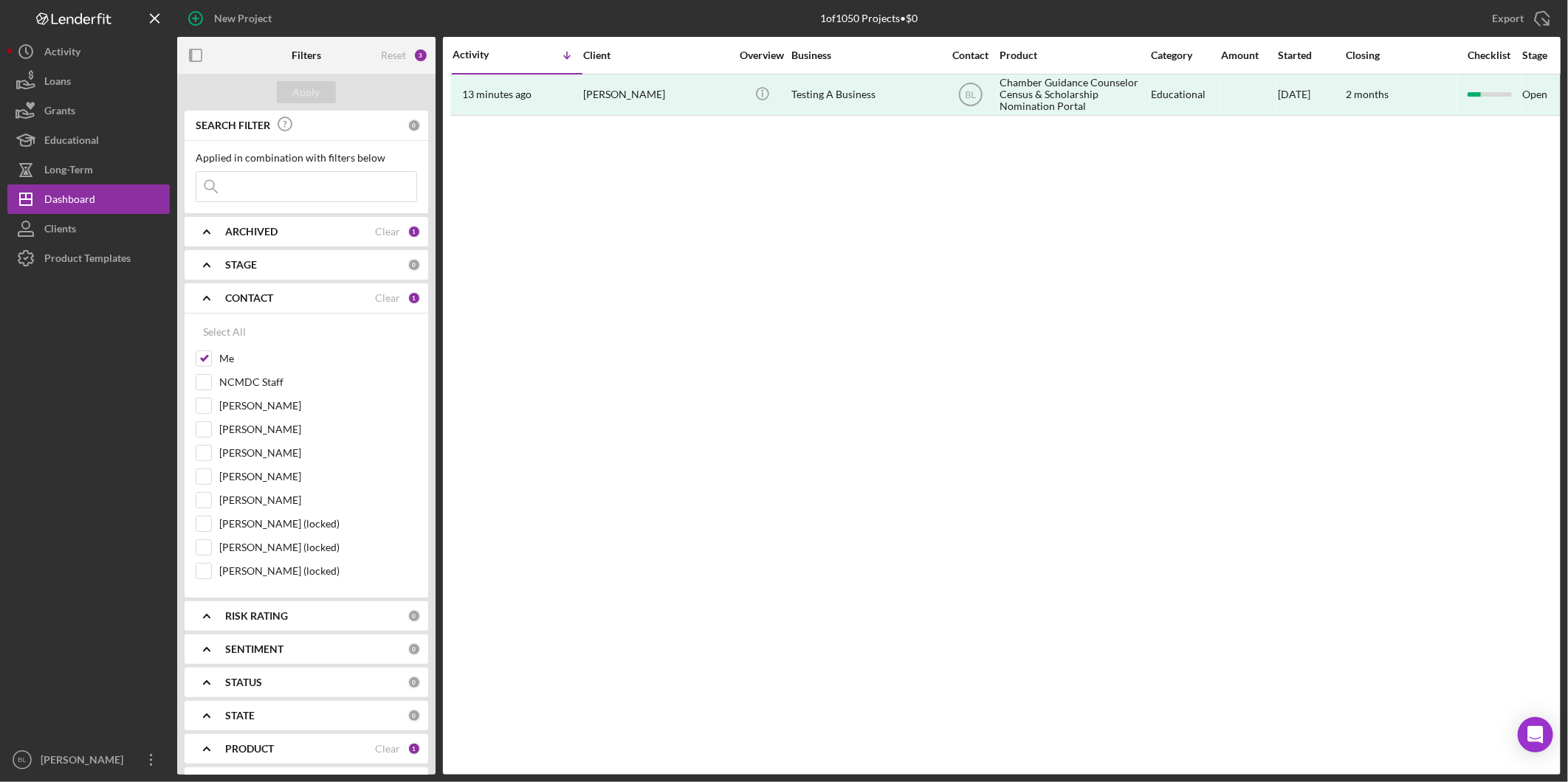
click at [260, 297] on b "CONTACT" at bounding box center [249, 297] width 48 height 12
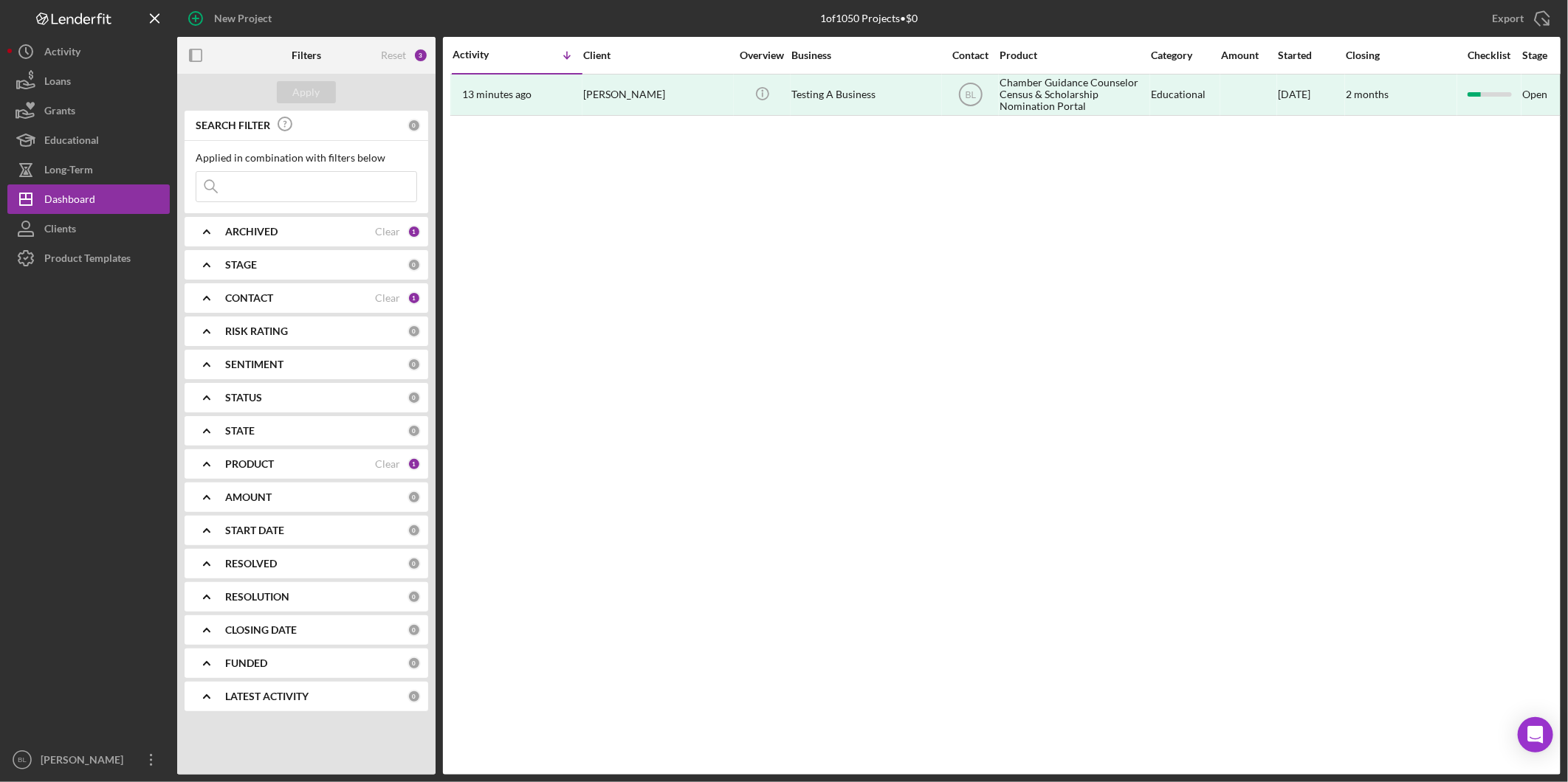
click at [304, 458] on div "PRODUCT Clear 1" at bounding box center [323, 464] width 196 height 29
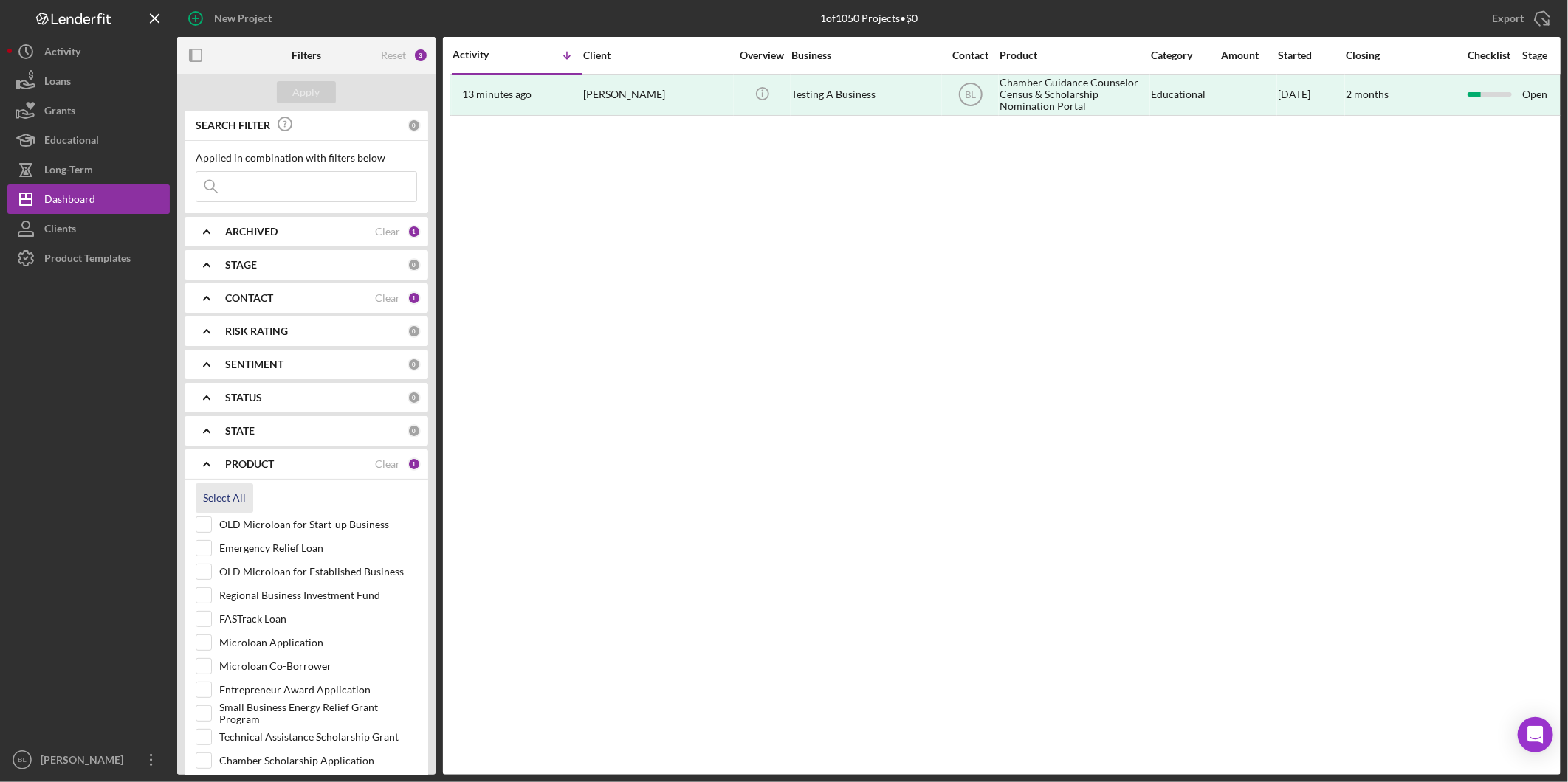
click at [229, 503] on div "Select All" at bounding box center [225, 498] width 43 height 29
checkbox input "true"
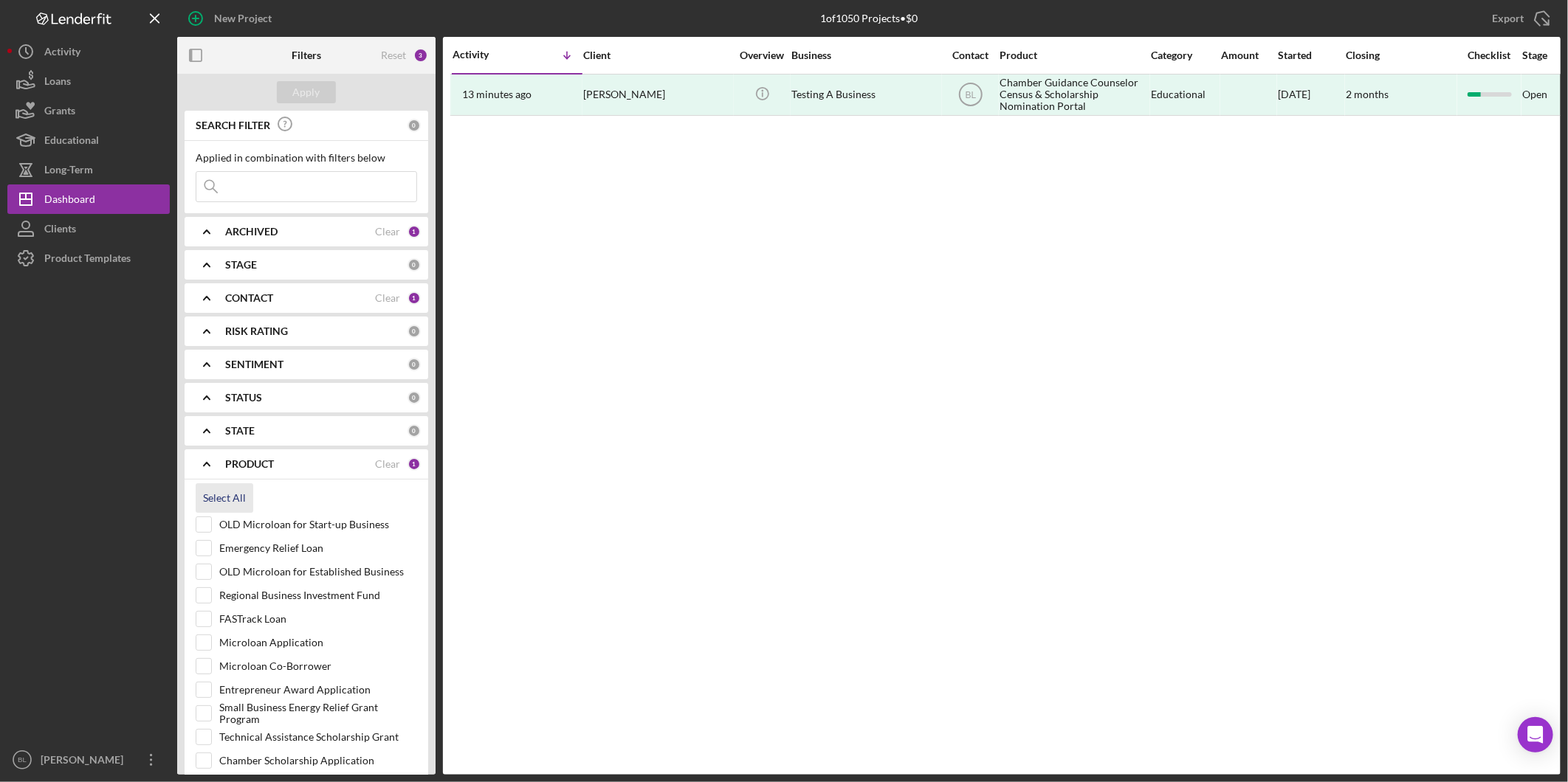
checkbox input "true"
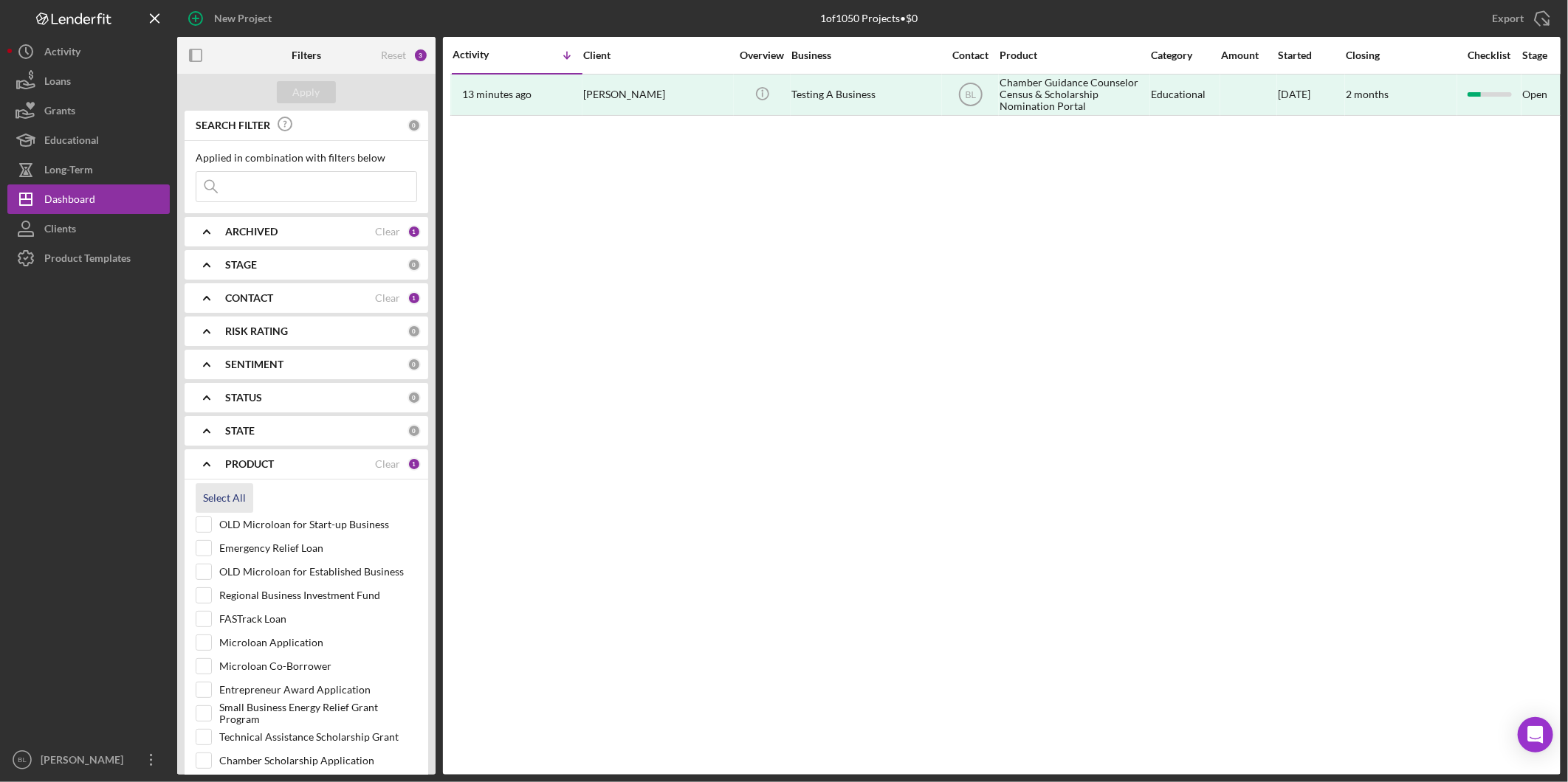
checkbox input "true"
click at [323, 97] on button "Apply" at bounding box center [306, 92] width 59 height 22
drag, startPoint x: 871, startPoint y: 399, endPoint x: 880, endPoint y: 396, distance: 9.5
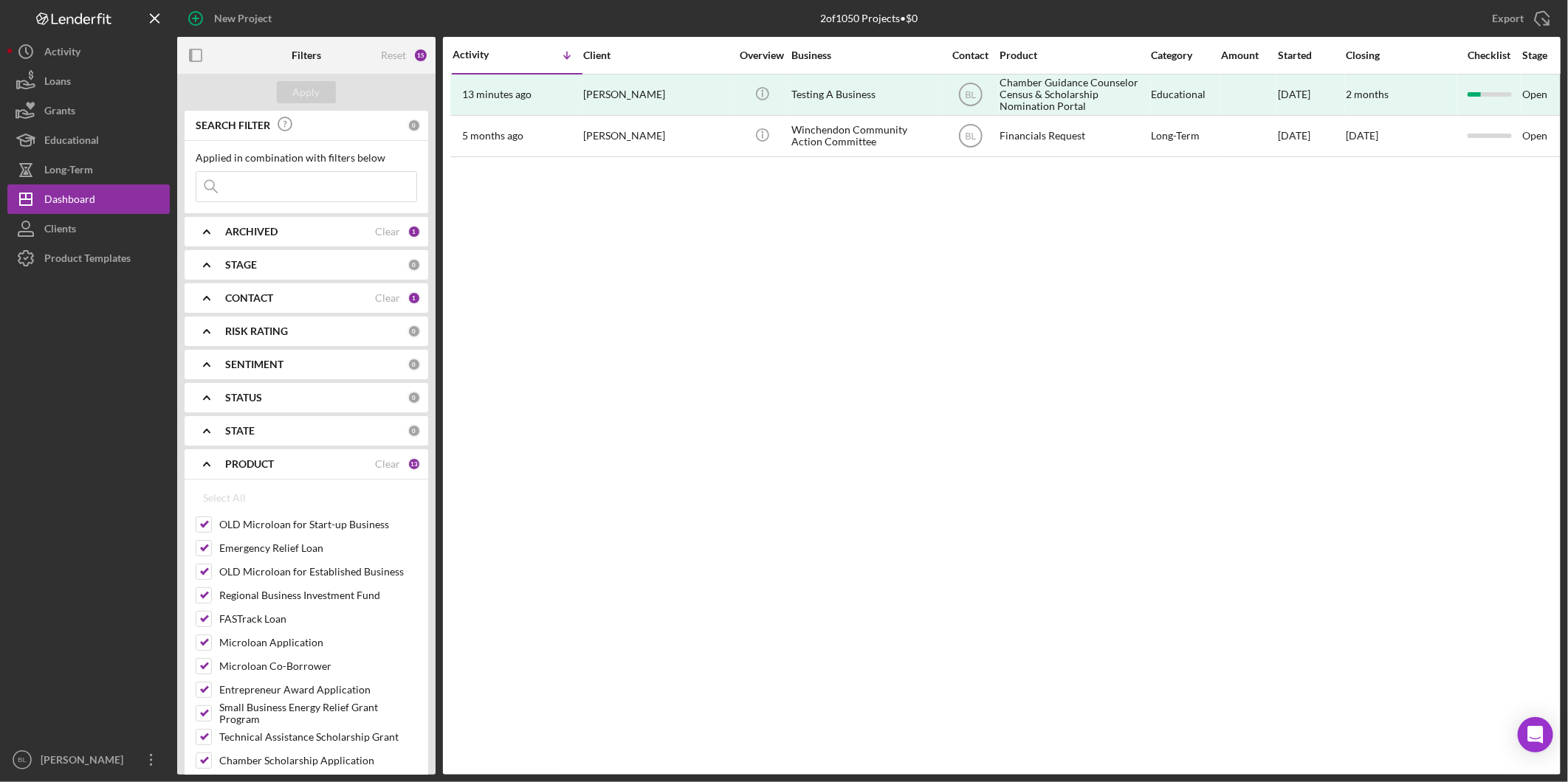
click at [872, 399] on div "Activity Icon/Table Sort Arrow Client Overview Business Contact Product Categor…" at bounding box center [1001, 406] width 1118 height 738
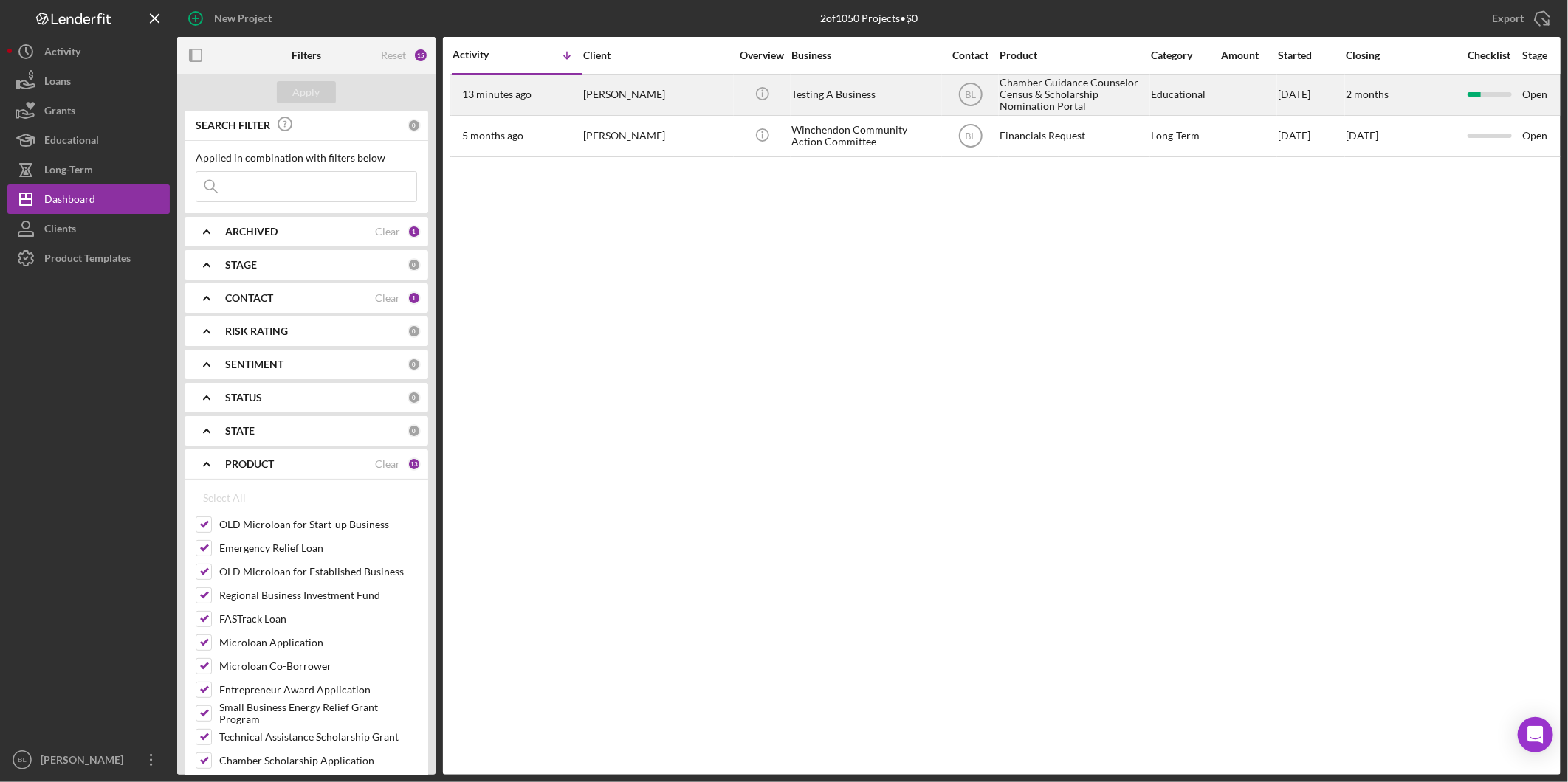
click at [641, 93] on div "[PERSON_NAME]" at bounding box center [657, 94] width 147 height 39
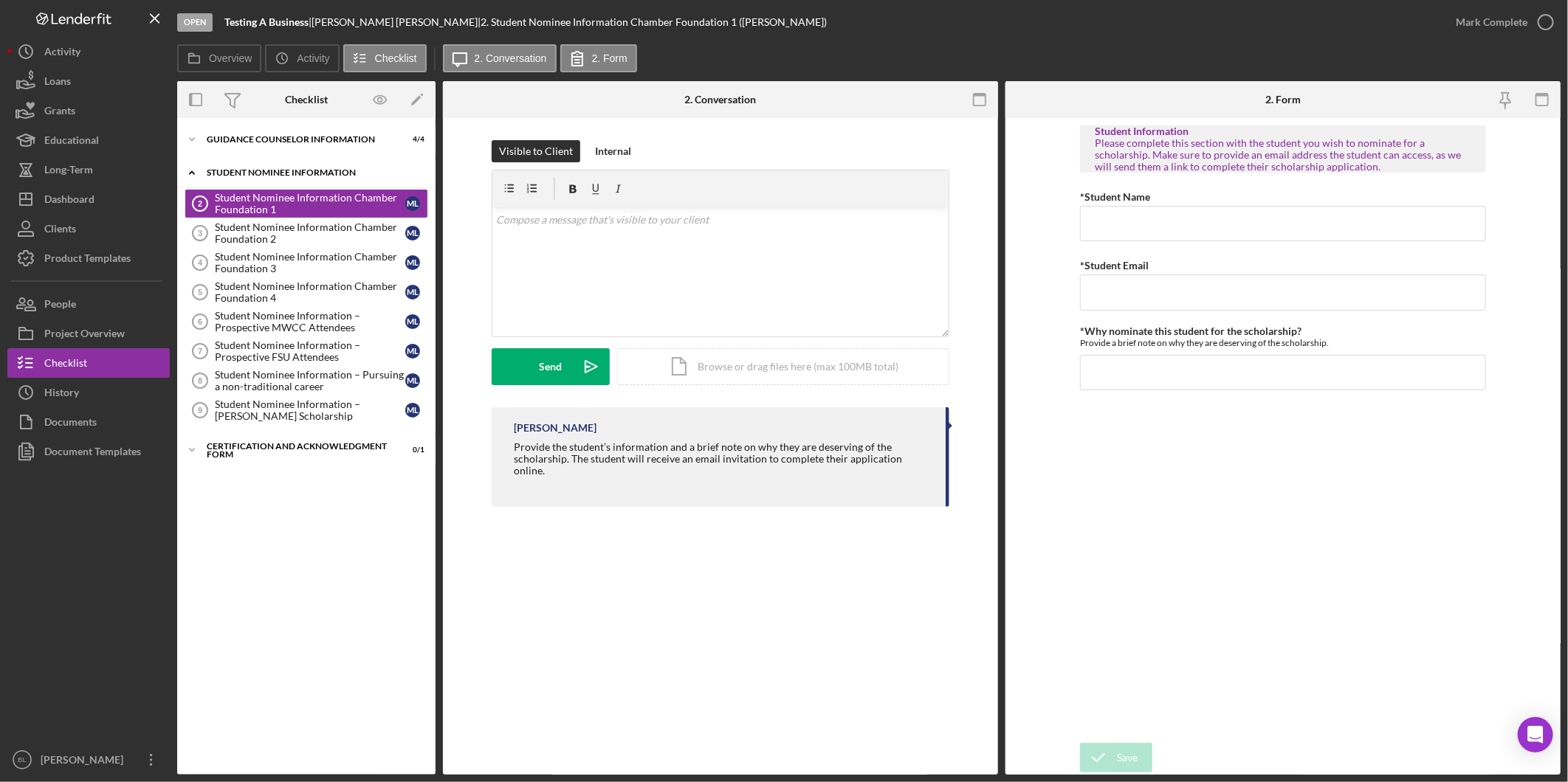
click at [263, 171] on div "Student Nominee Information" at bounding box center [311, 172] width 210 height 9
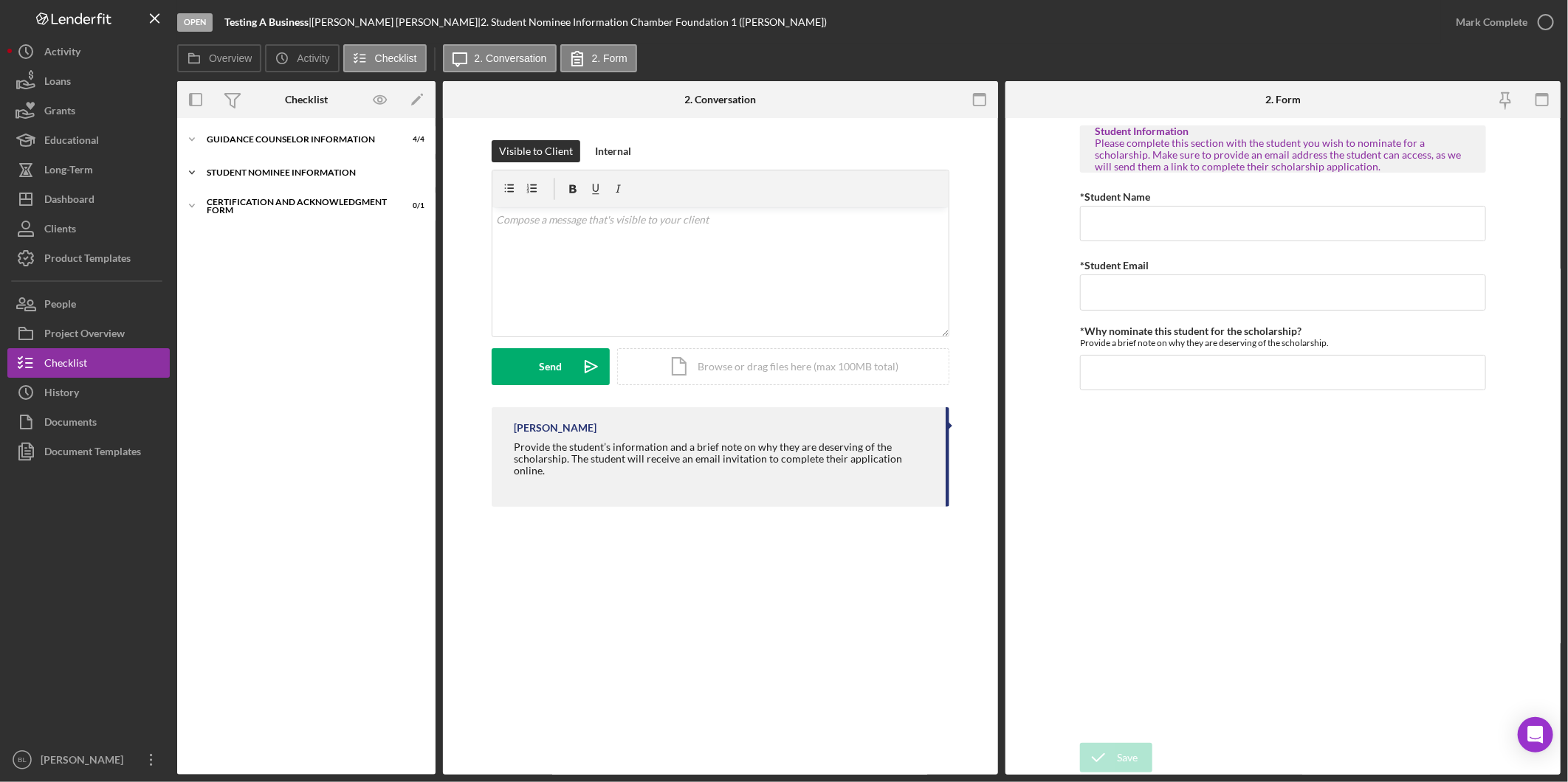
click at [263, 171] on div "Student Nominee Information" at bounding box center [311, 172] width 210 height 9
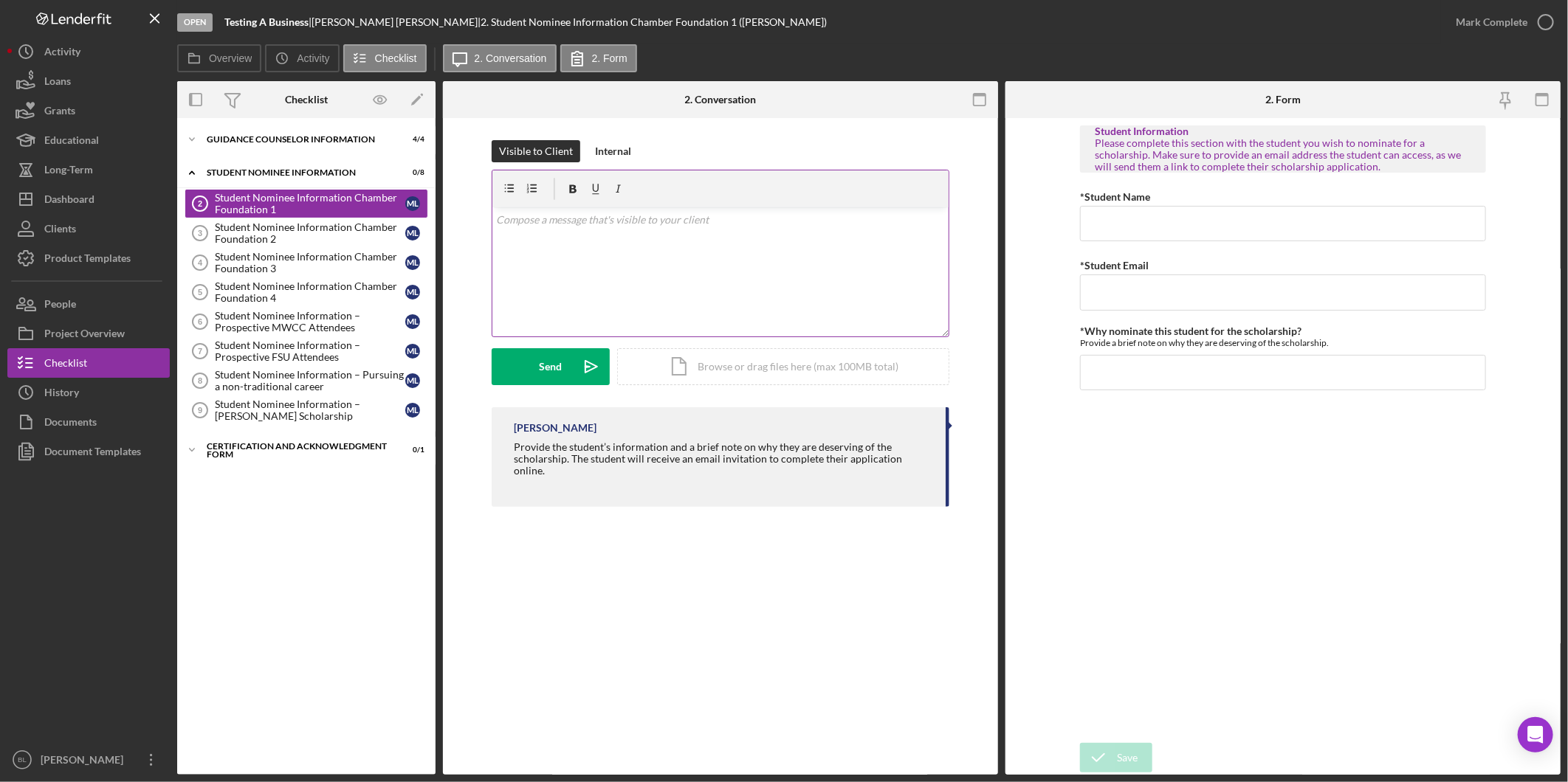
click at [648, 225] on p at bounding box center [721, 219] width 448 height 16
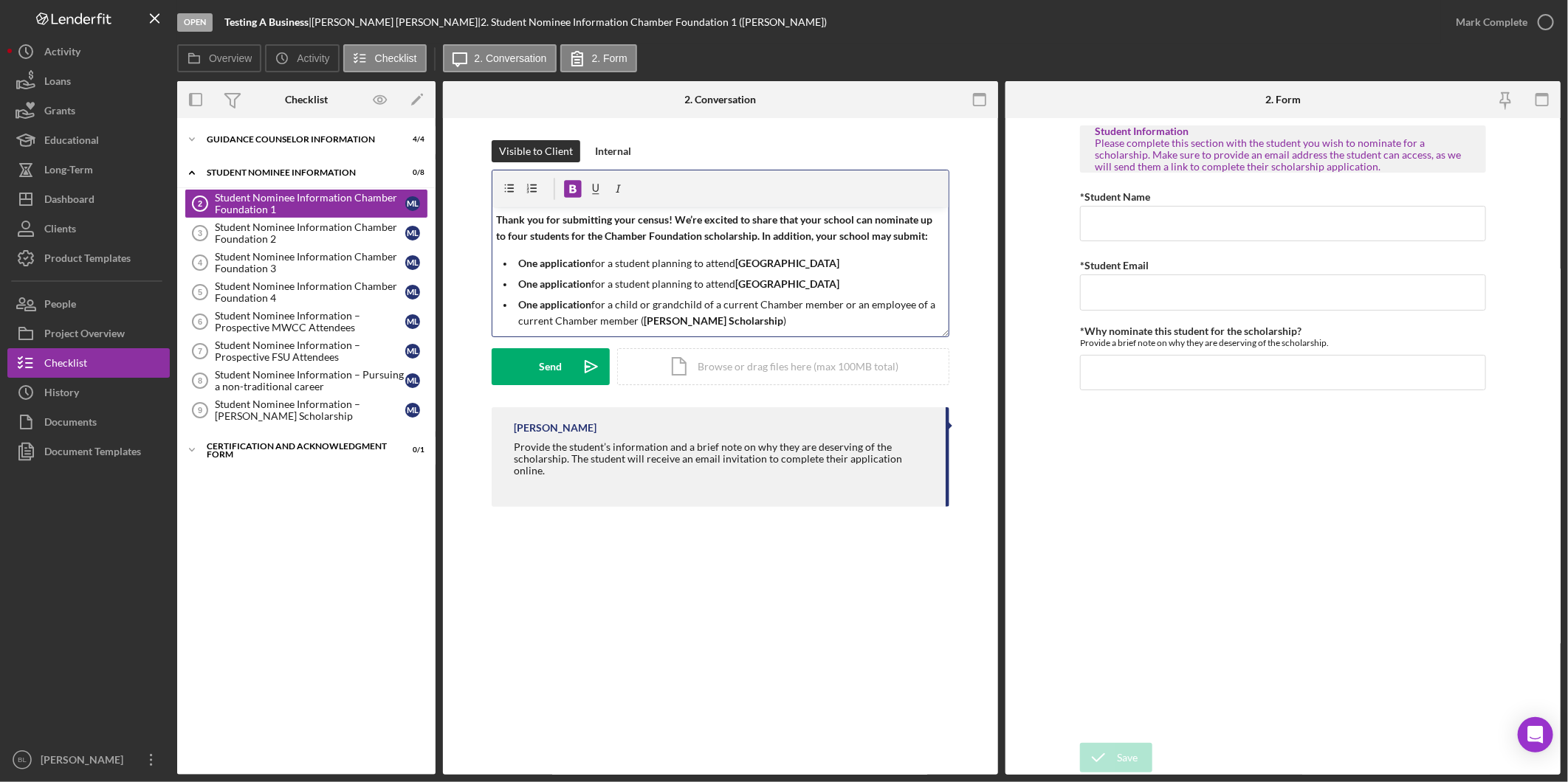
click at [514, 235] on strong "Thank you for submitting your census! We’re excited to share that your school c…" at bounding box center [716, 228] width 439 height 29
click at [513, 235] on strong "Thank you for submitting your census! We’re excited to share that your school c…" at bounding box center [716, 228] width 439 height 29
click at [522, 234] on strong "Thank you for submitting your census! We’re excited to share that your school c…" at bounding box center [716, 228] width 439 height 29
click at [594, 186] on icon "button" at bounding box center [596, 188] width 6 height 8
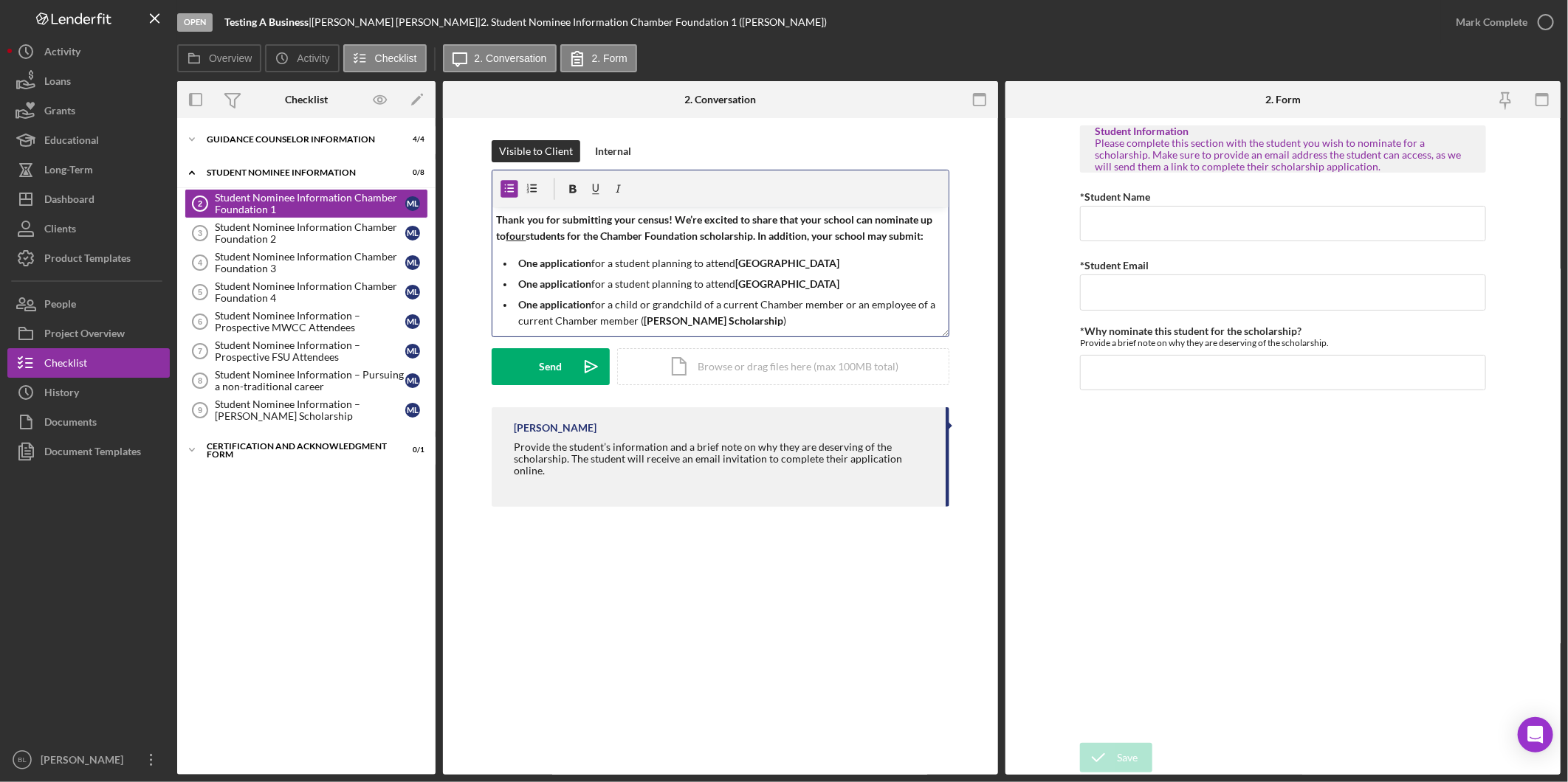
click at [617, 257] on p "One application for a student planning to attend [GEOGRAPHIC_DATA]" at bounding box center [732, 263] width 426 height 16
click at [543, 363] on div "Send" at bounding box center [551, 366] width 23 height 37
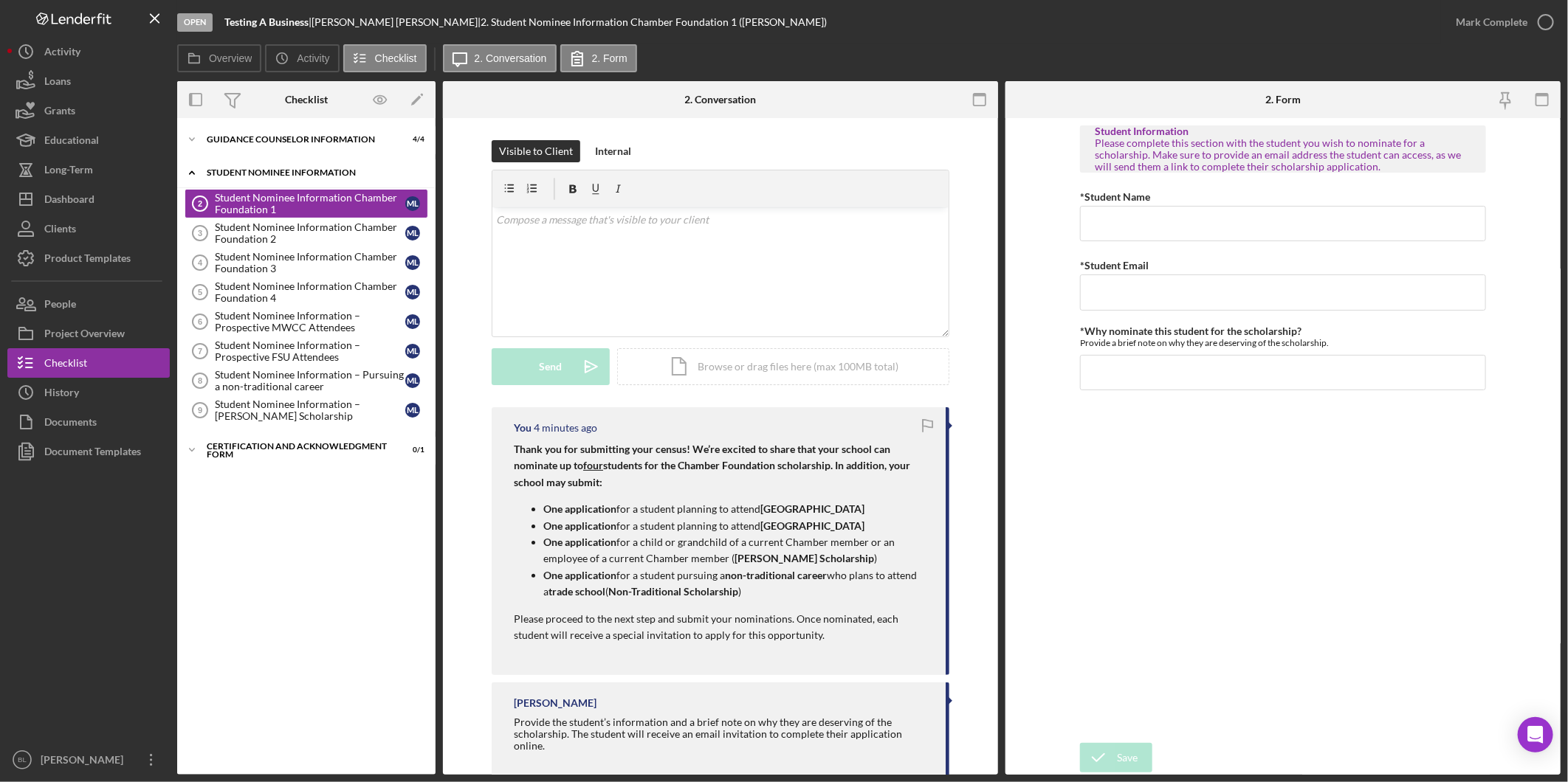
click at [194, 179] on icon "Icon/Expander" at bounding box center [192, 172] width 29 height 29
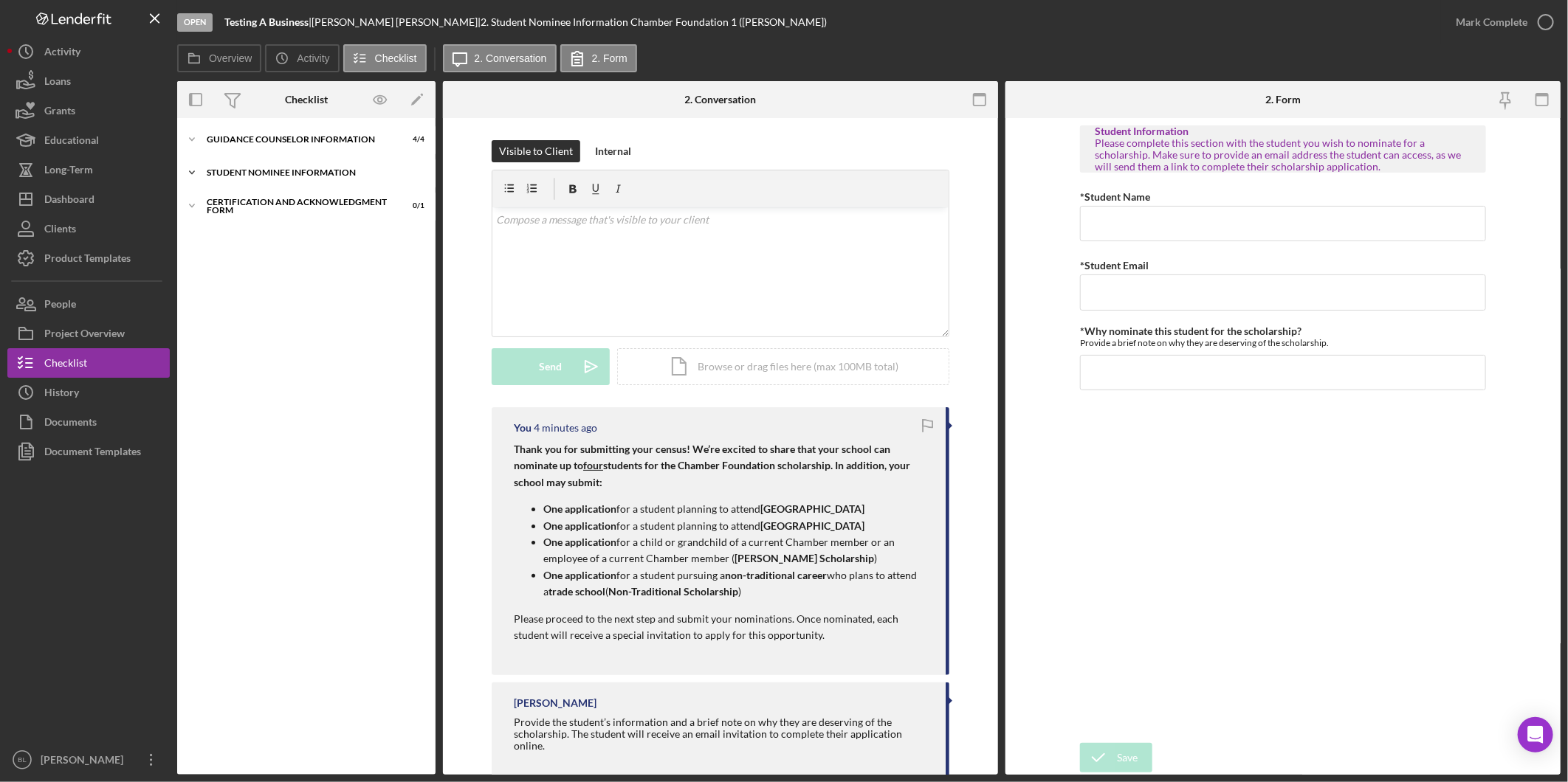
click at [236, 166] on div "Icon/Expander Student Nominee Information 0 / 8" at bounding box center [306, 172] width 259 height 29
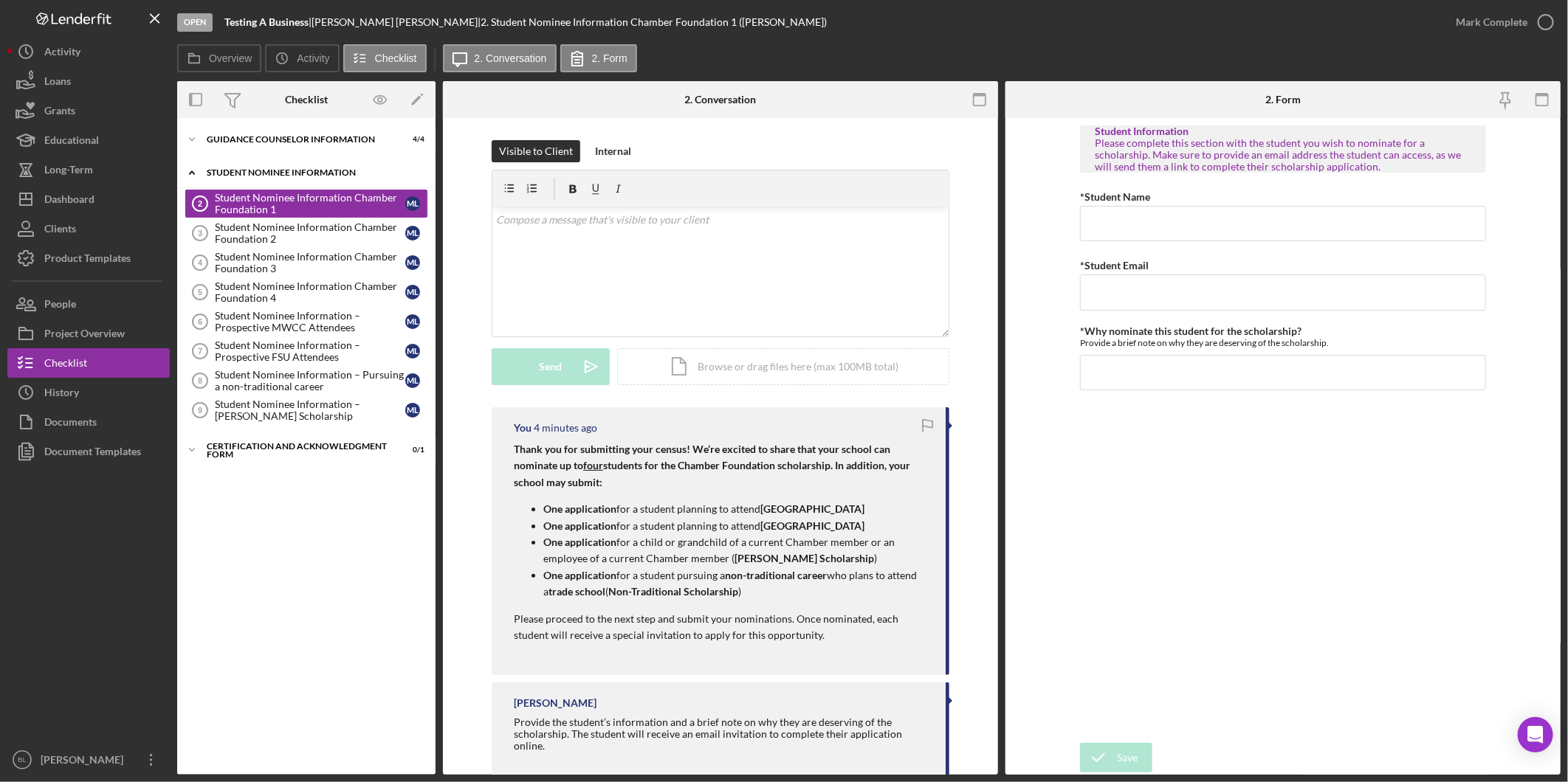
click at [306, 168] on div "Student Nominee Information" at bounding box center [311, 172] width 210 height 9
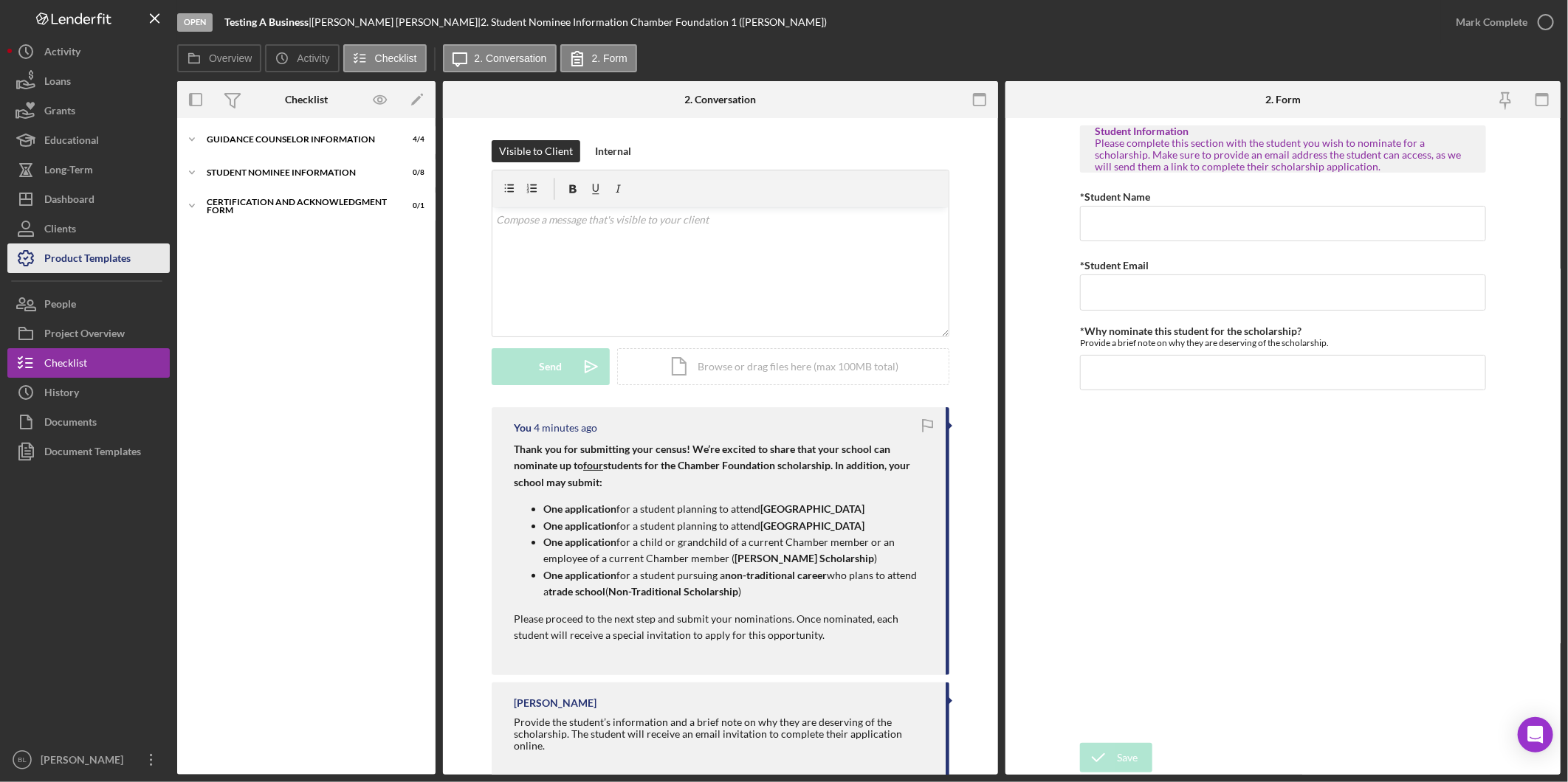
click at [87, 248] on div "Product Templates" at bounding box center [87, 260] width 87 height 33
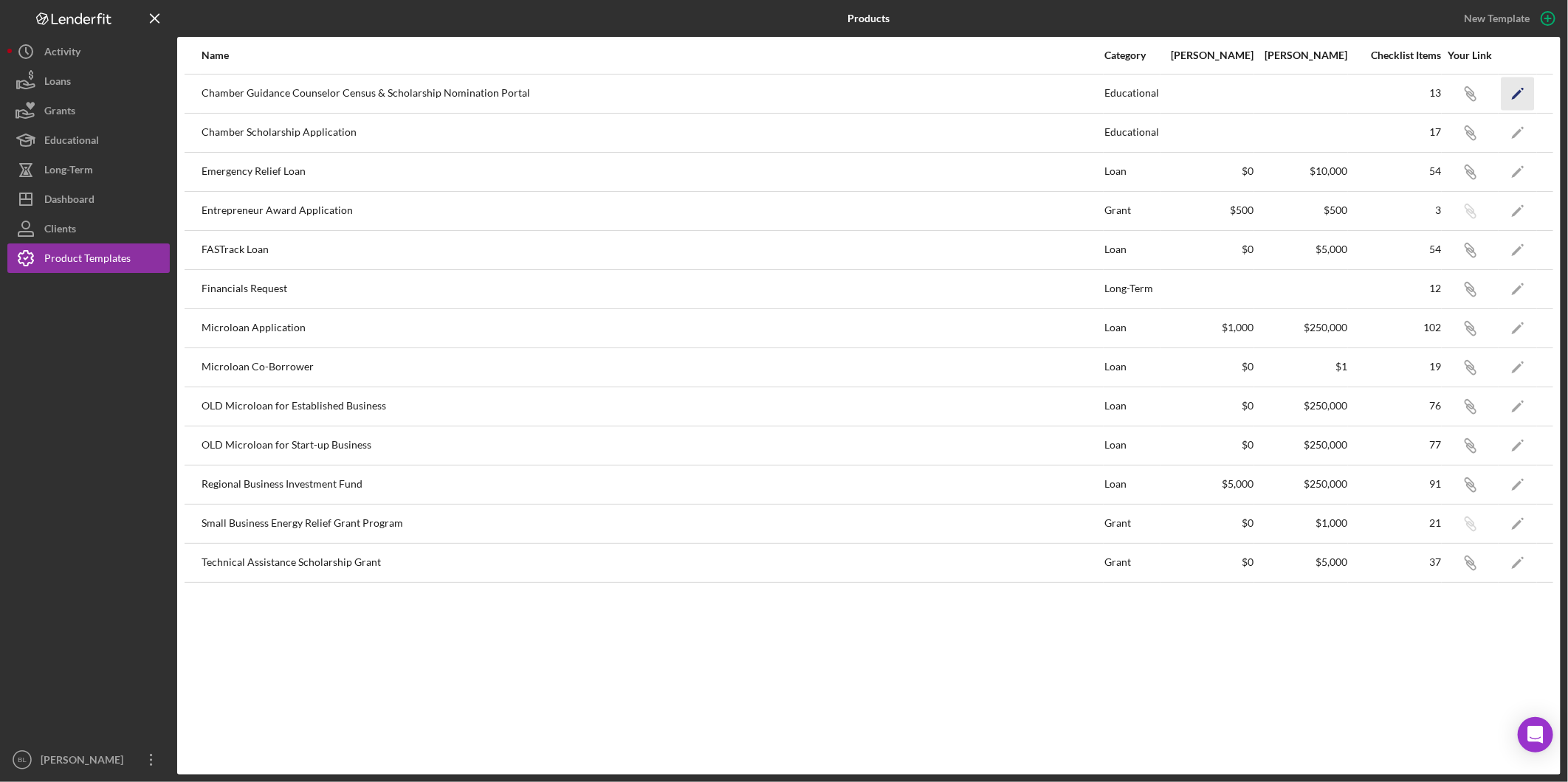
click at [1526, 94] on icon "Icon/Edit" at bounding box center [1517, 93] width 33 height 33
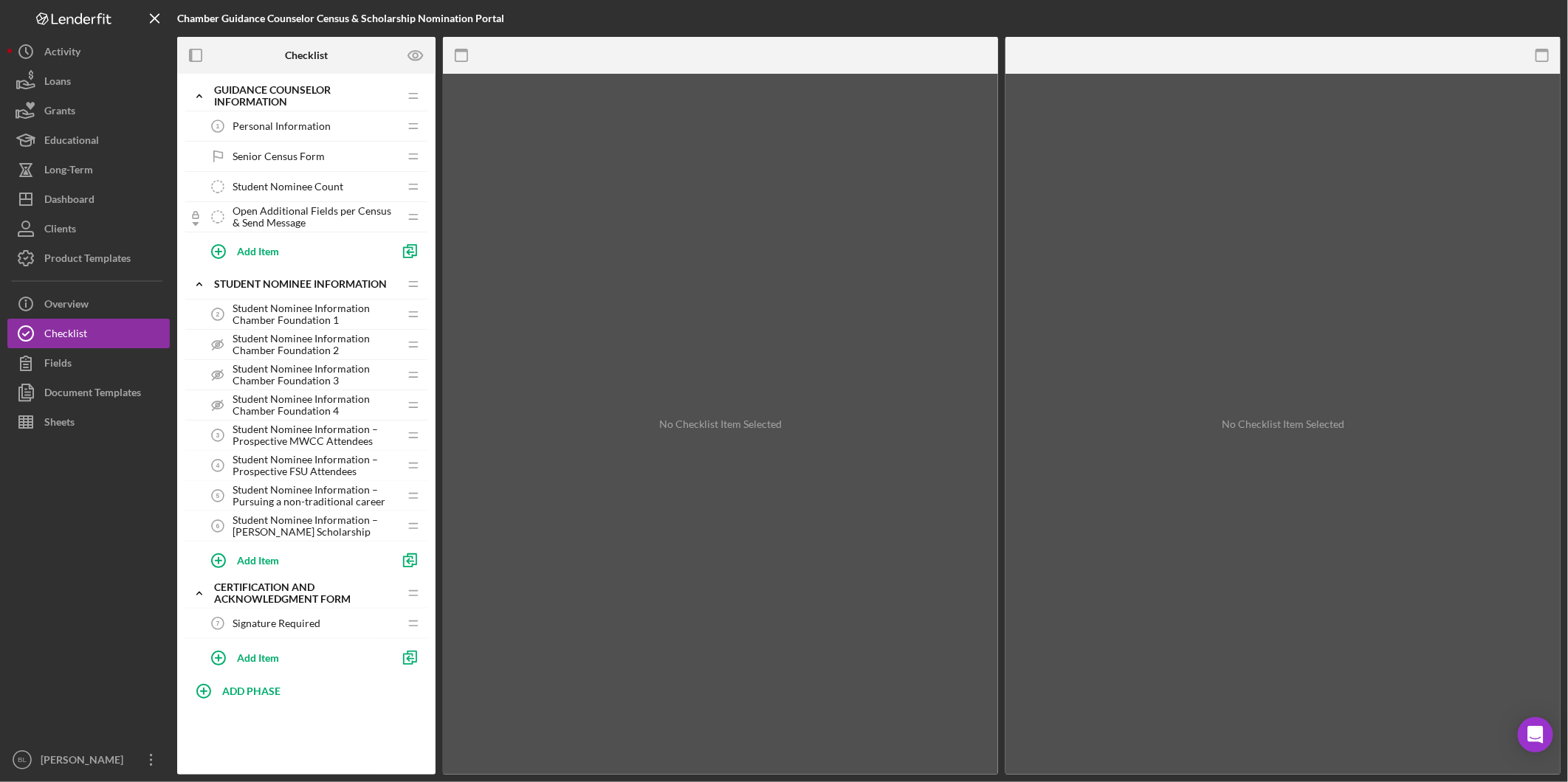
click at [267, 130] on span "Personal Information" at bounding box center [282, 126] width 98 height 12
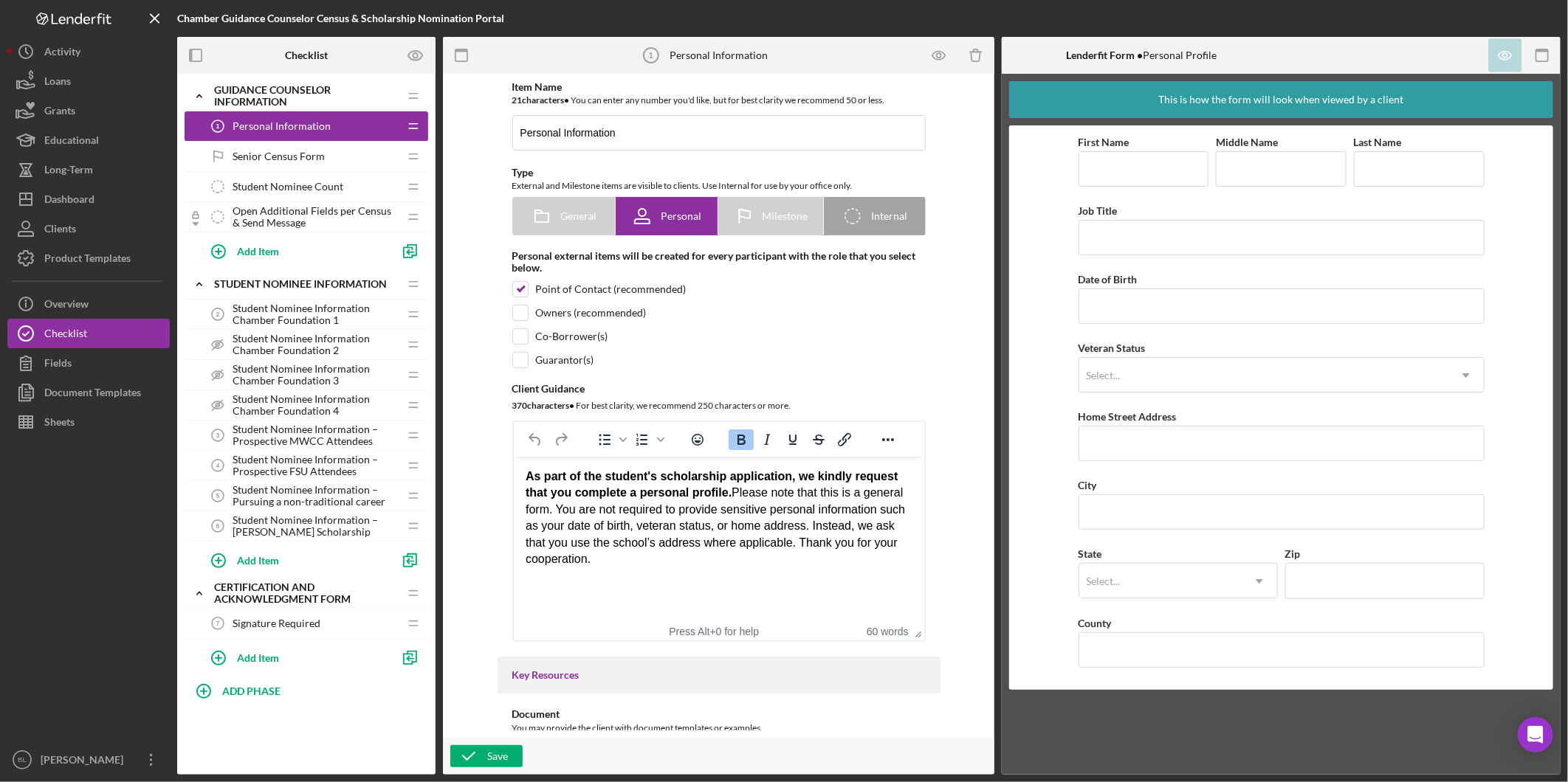
click at [277, 153] on span "Senior Census Form" at bounding box center [278, 156] width 92 height 12
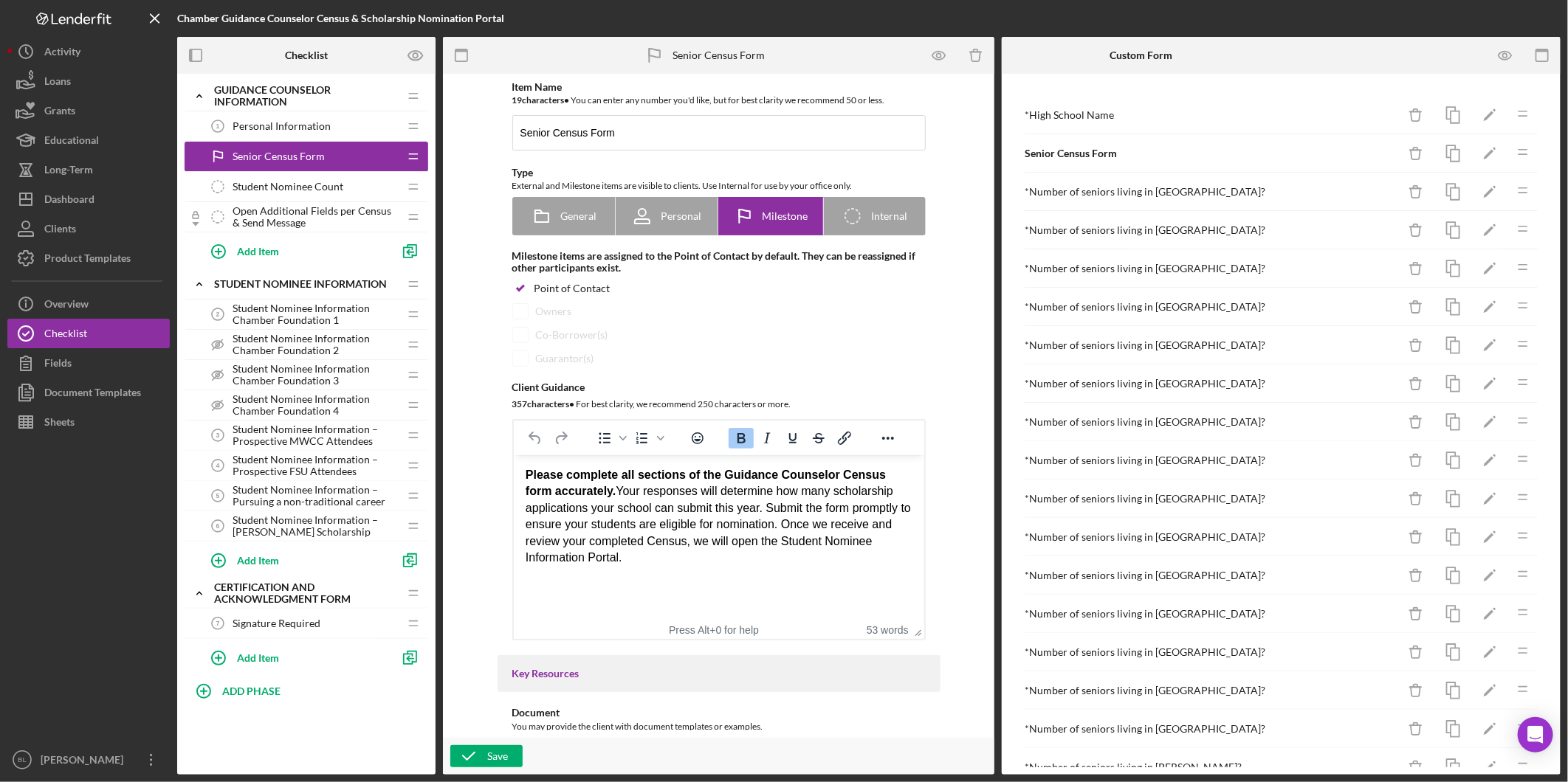
click at [278, 187] on span "Student Nominee Count" at bounding box center [288, 186] width 110 height 12
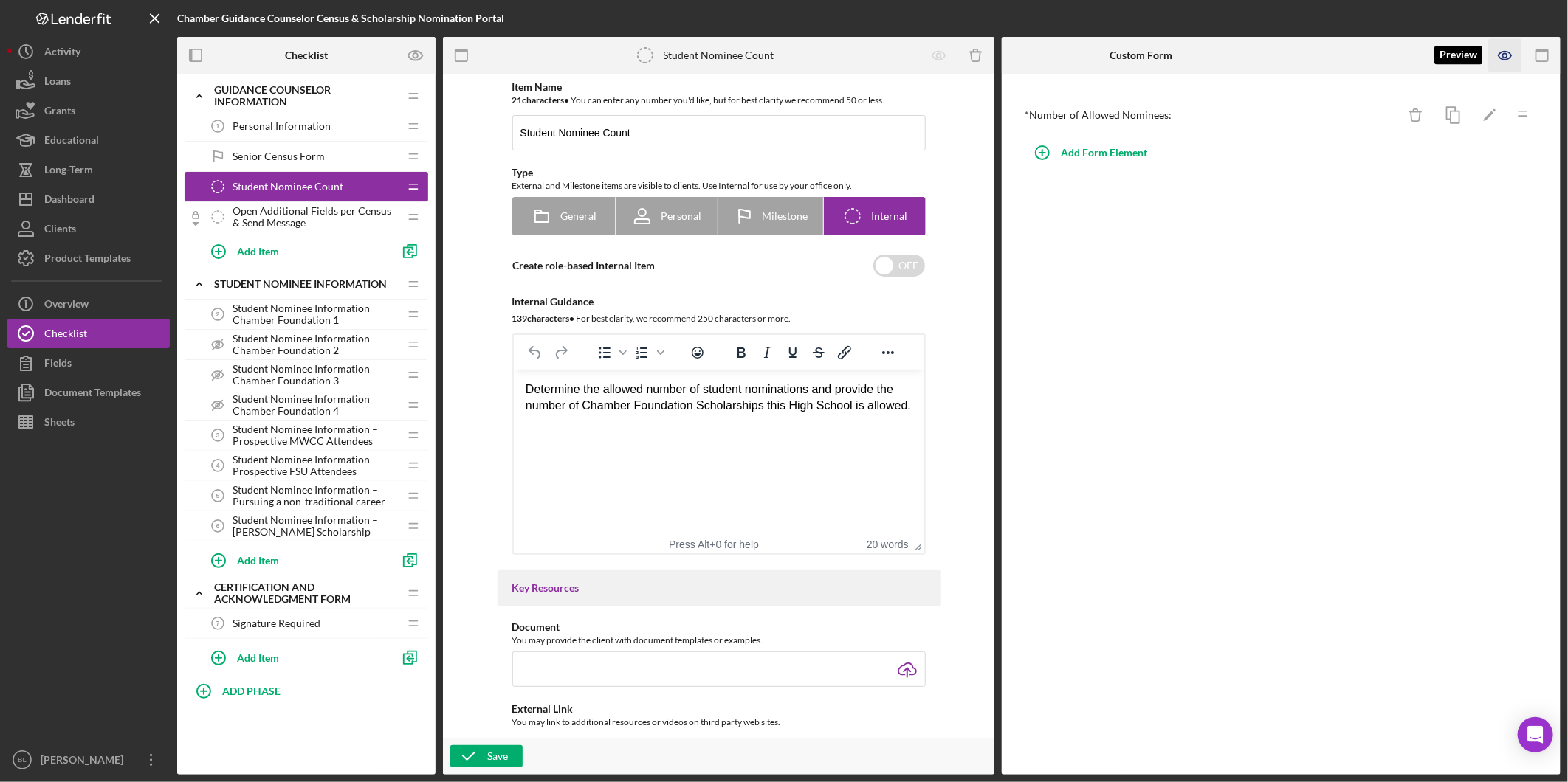
click at [1507, 42] on icon "button" at bounding box center [1505, 55] width 33 height 33
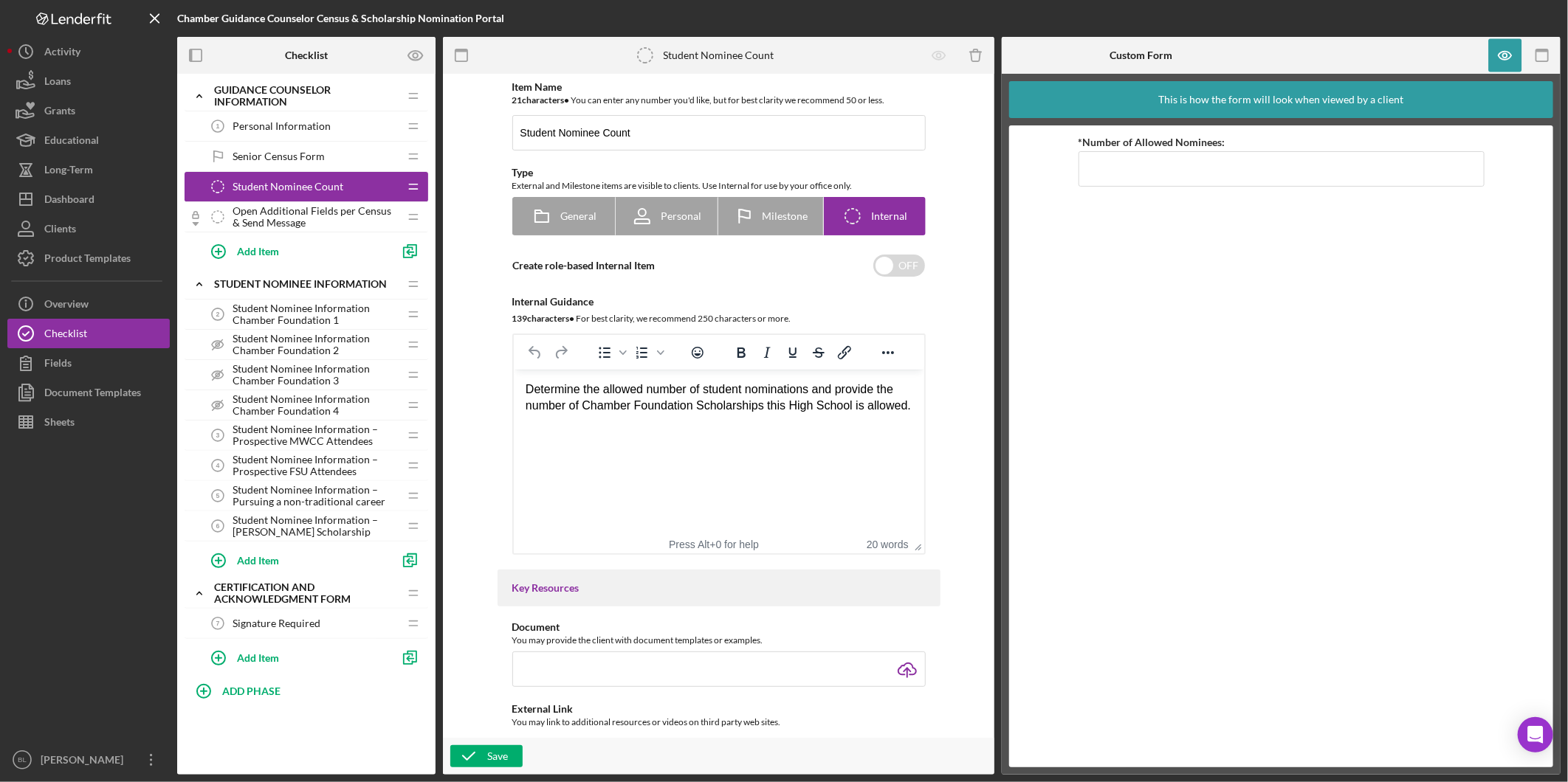
click at [293, 207] on span "Open Additional Fields per Census & Send Message" at bounding box center [315, 217] width 166 height 24
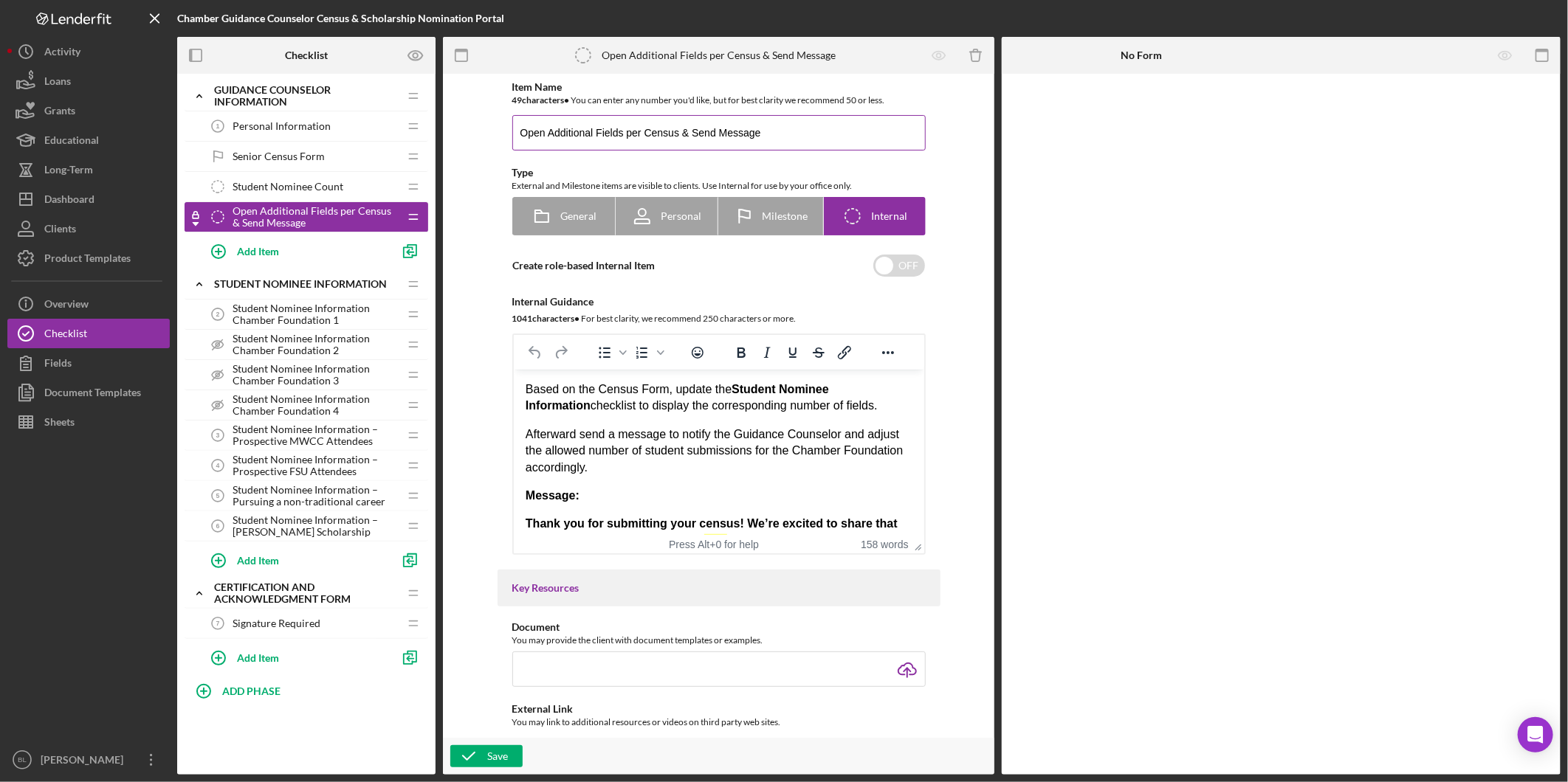
click at [589, 131] on input "Open Additional Fields per Census & Send Message" at bounding box center [719, 133] width 413 height 35
type input "Open Additional Student Fields per Census & Send Message"
click at [493, 754] on div "Save" at bounding box center [497, 756] width 21 height 22
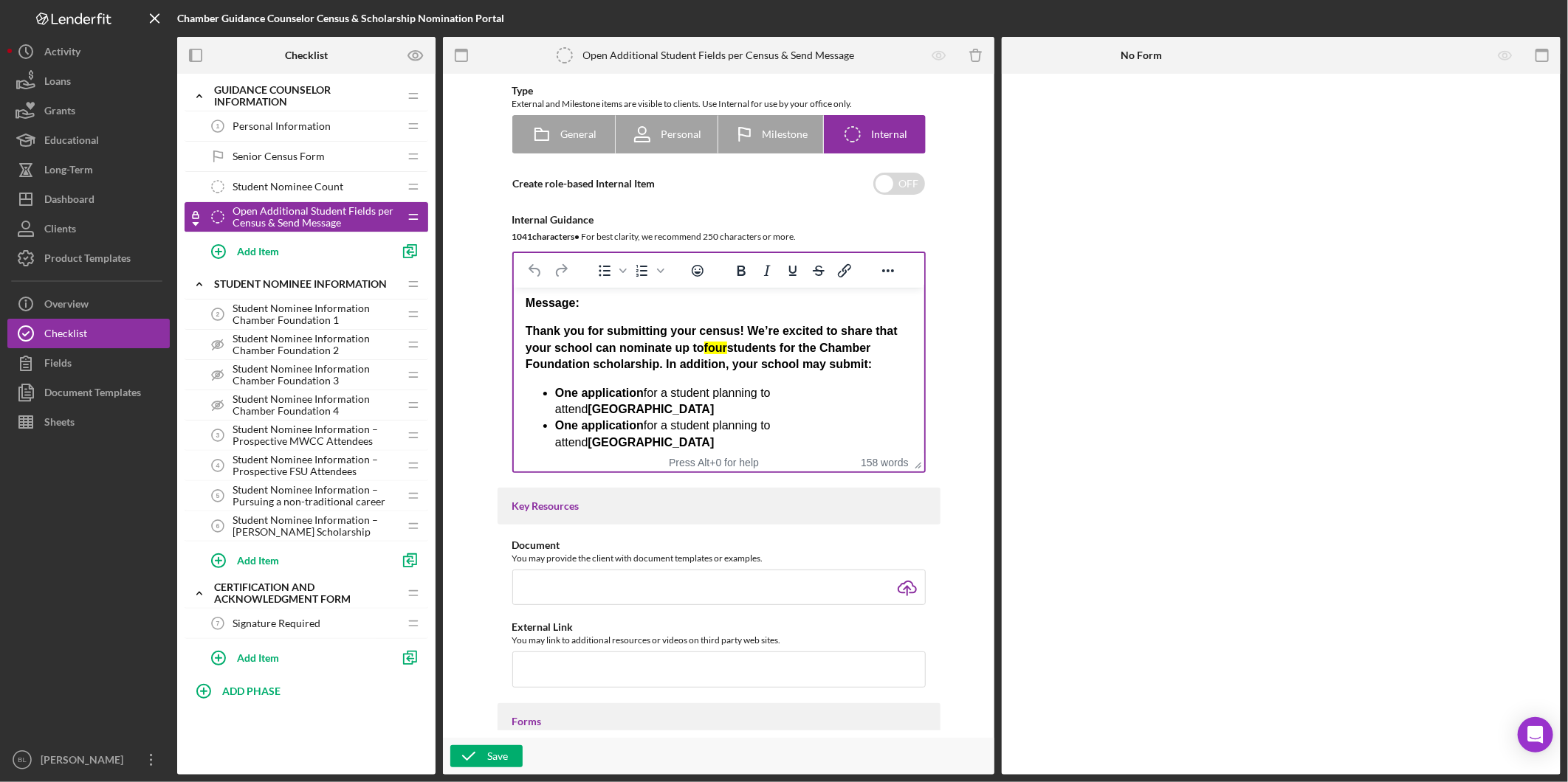
scroll to position [82, 0]
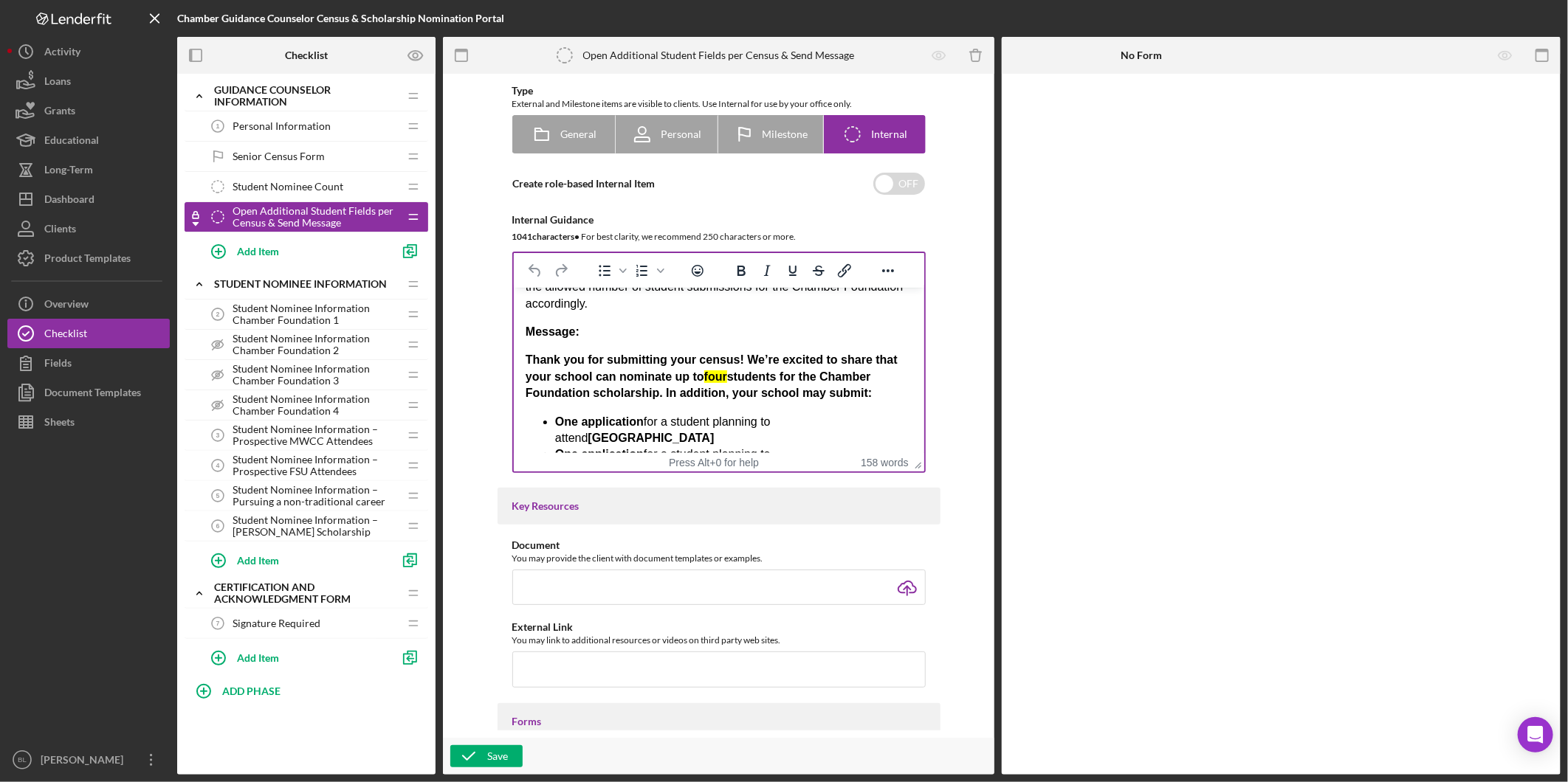
click at [715, 376] on mark "four" at bounding box center [715, 376] width 23 height 12
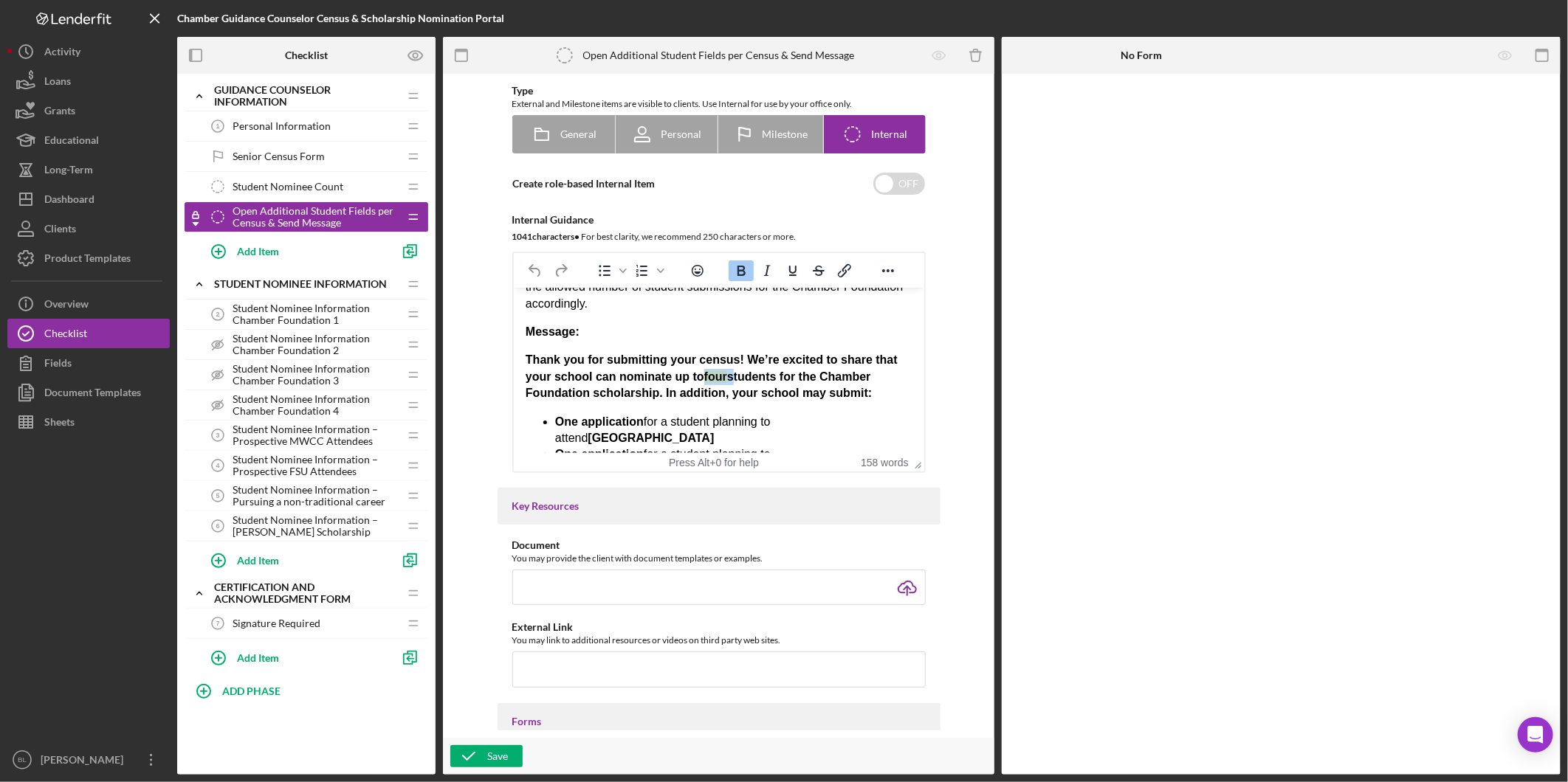
click at [715, 376] on mark "four" at bounding box center [715, 376] width 23 height 12
click at [786, 268] on icon "Underline" at bounding box center [792, 271] width 18 height 18
click at [810, 348] on div "Based on the Census Form, update the Student Nominee Information checklist to d…" at bounding box center [718, 435] width 387 height 435
click at [479, 758] on icon "button" at bounding box center [469, 756] width 37 height 37
click at [85, 186] on div "Dashboard" at bounding box center [69, 201] width 50 height 33
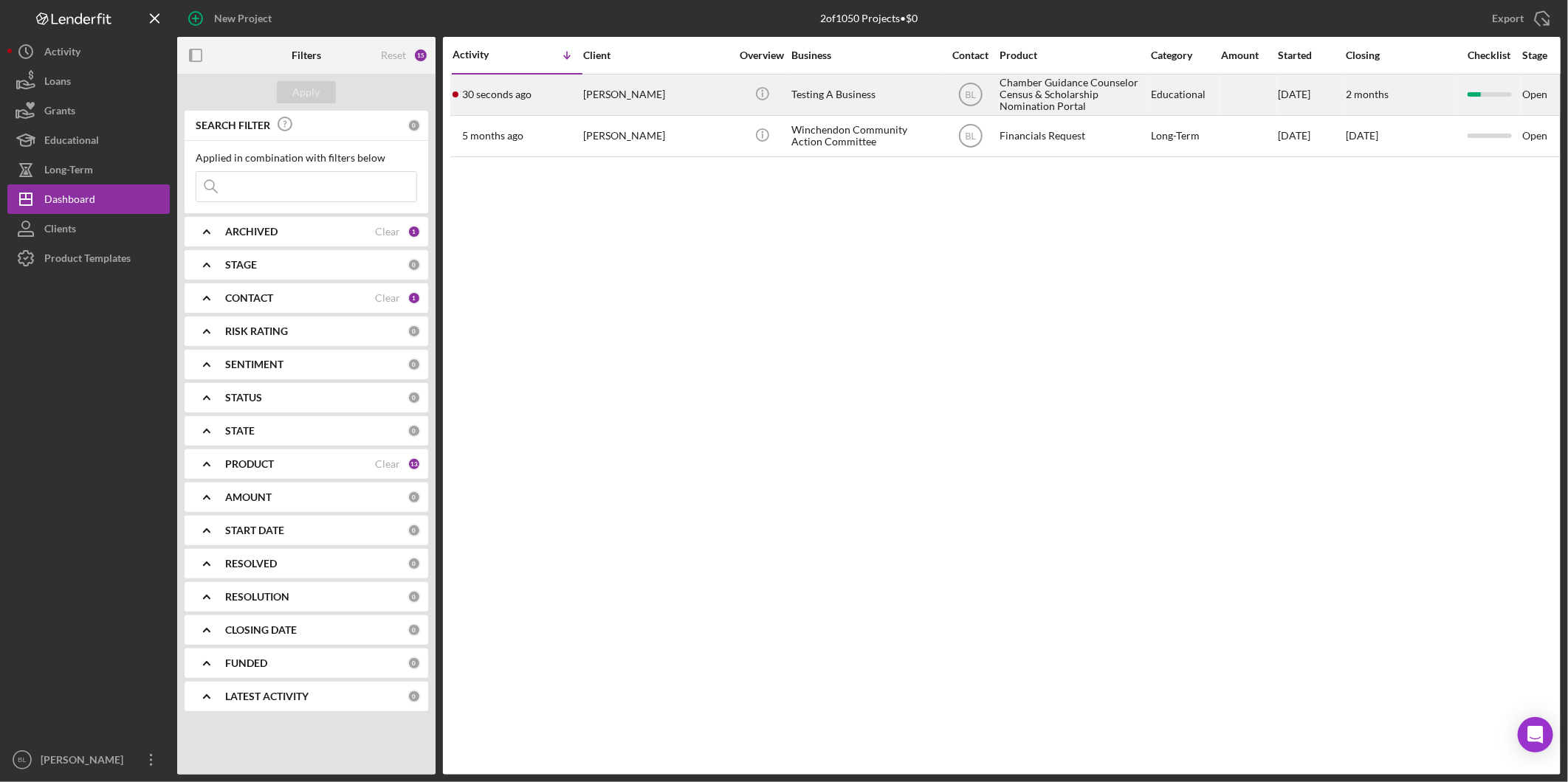
click at [1024, 84] on div "Chamber Guidance Counselor Census & Scholarship Nomination Portal" at bounding box center [1073, 94] width 147 height 39
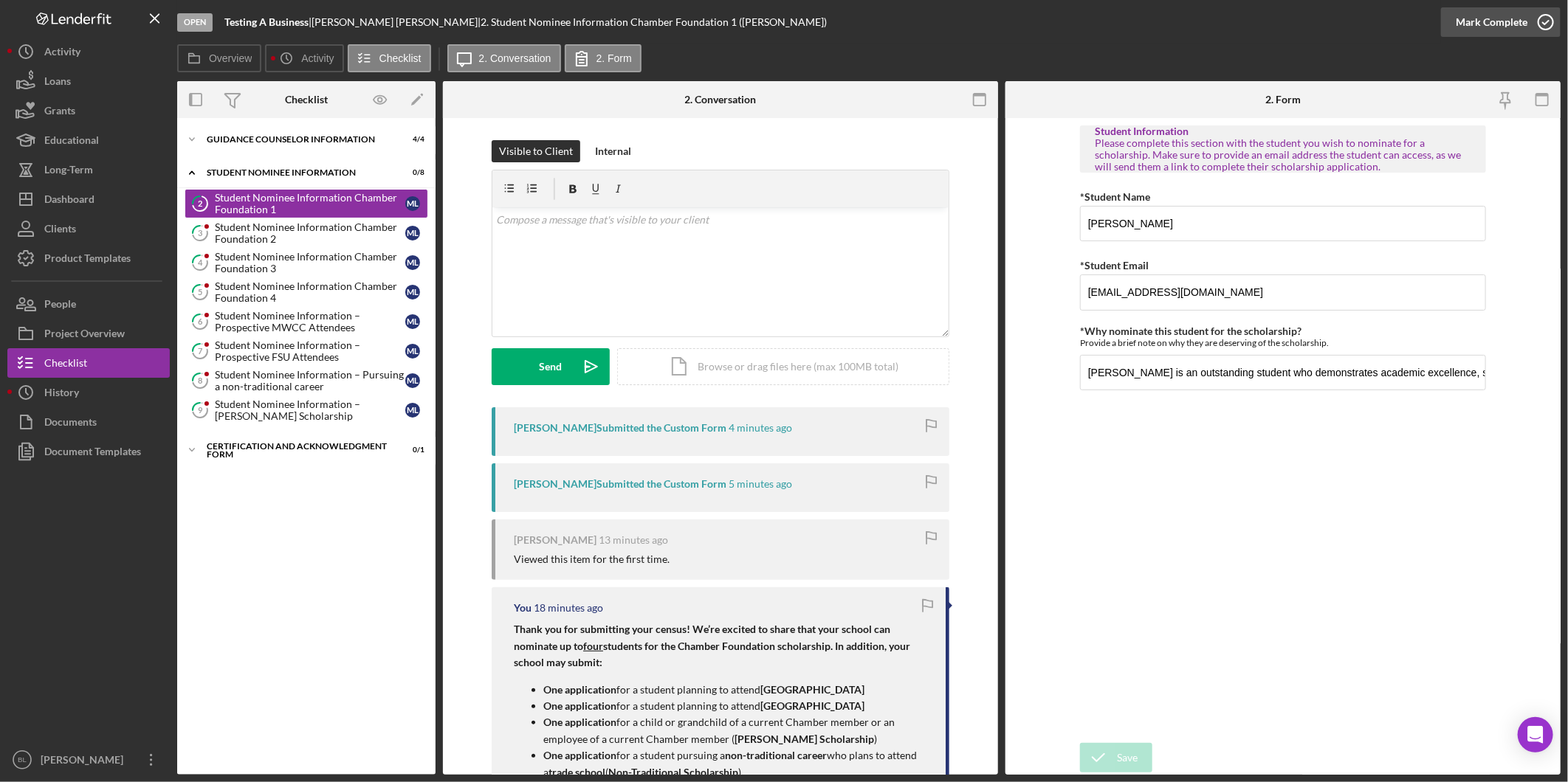
click at [1534, 20] on icon "button" at bounding box center [1546, 22] width 37 height 37
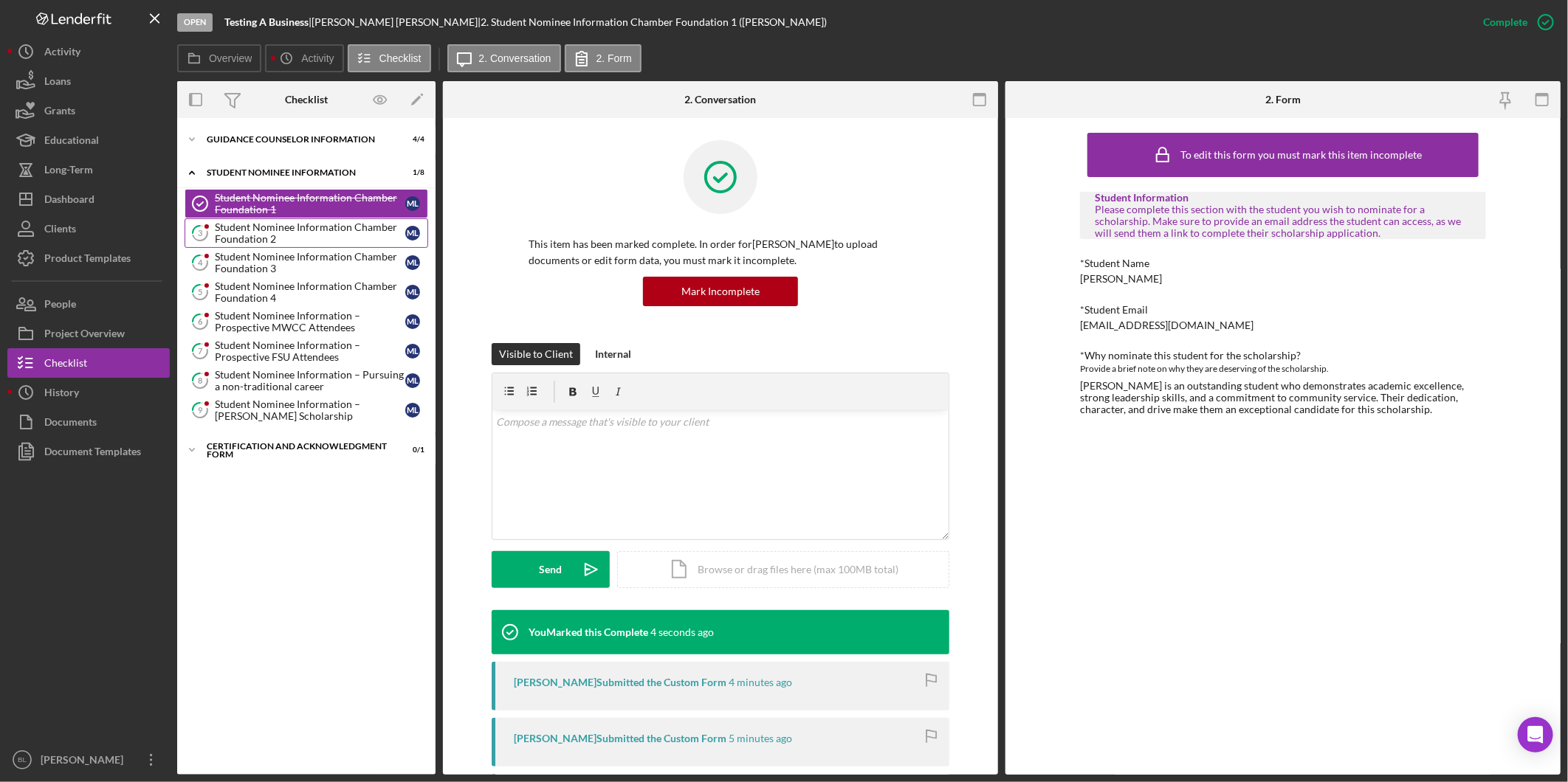
click at [251, 225] on div "Student Nominee Information Chamber Foundation 2" at bounding box center [310, 233] width 190 height 24
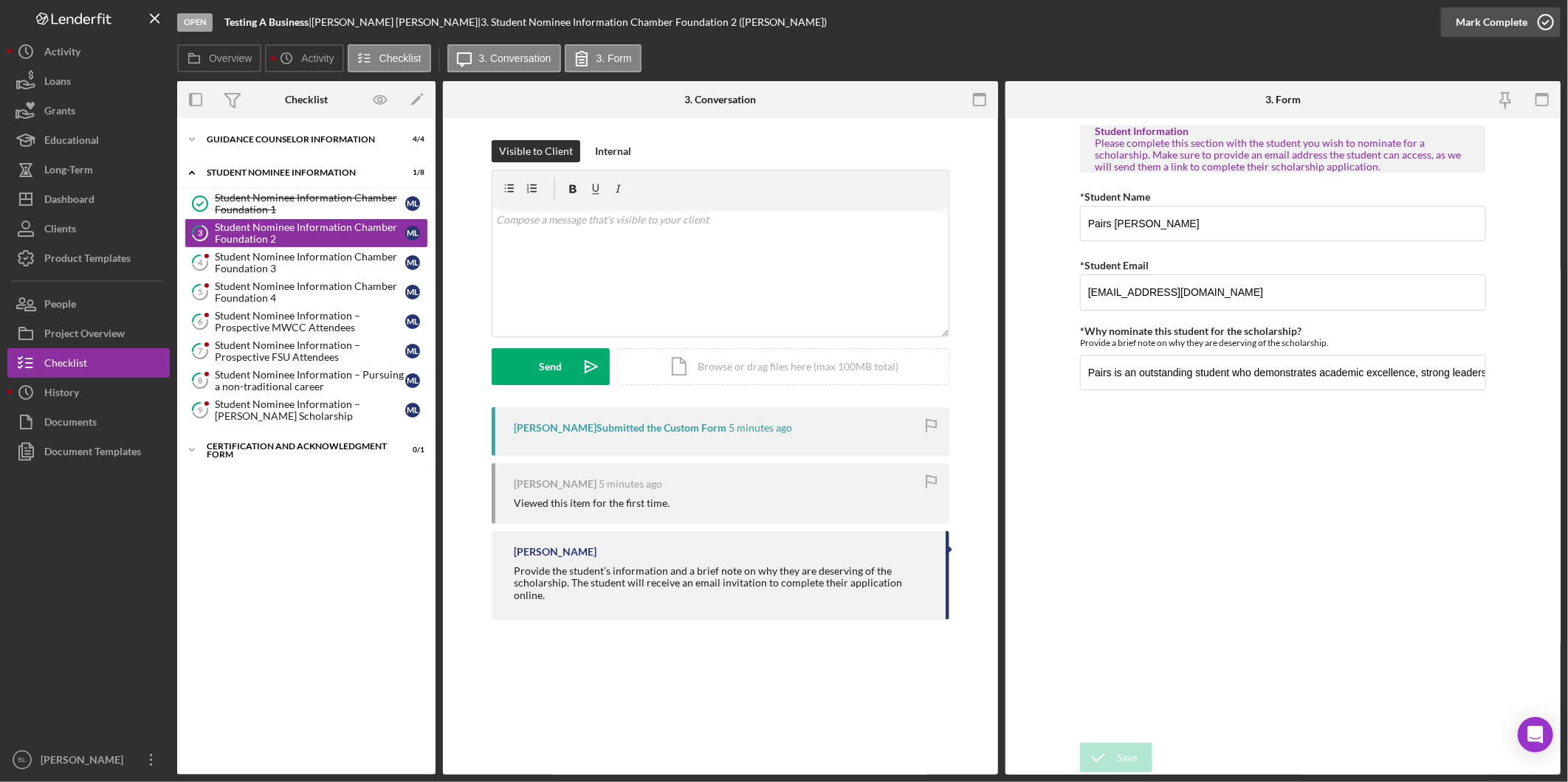
click at [1537, 18] on icon "button" at bounding box center [1546, 22] width 37 height 37
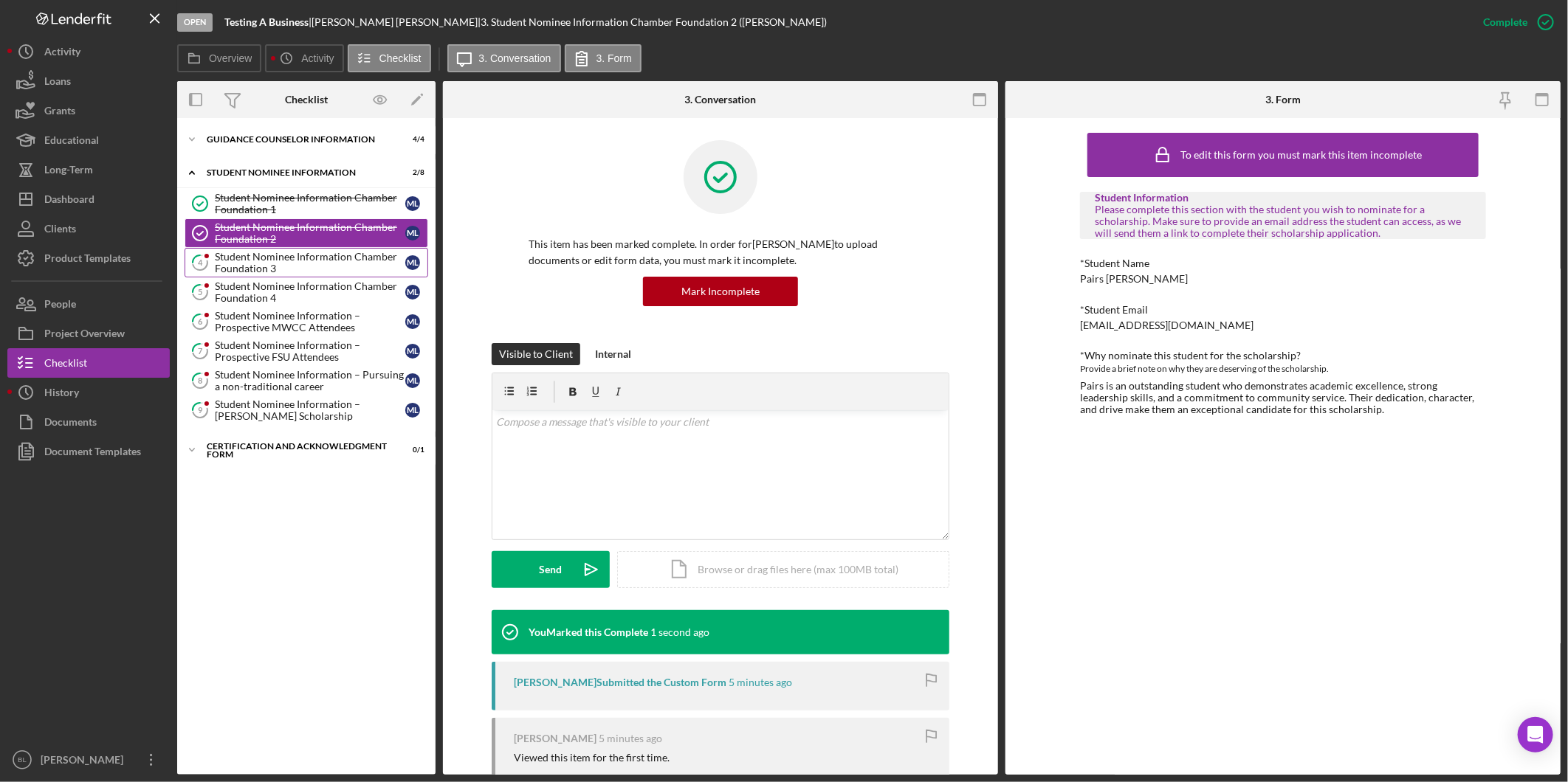
click at [286, 264] on div "Student Nominee Information Chamber Foundation 3" at bounding box center [310, 262] width 190 height 24
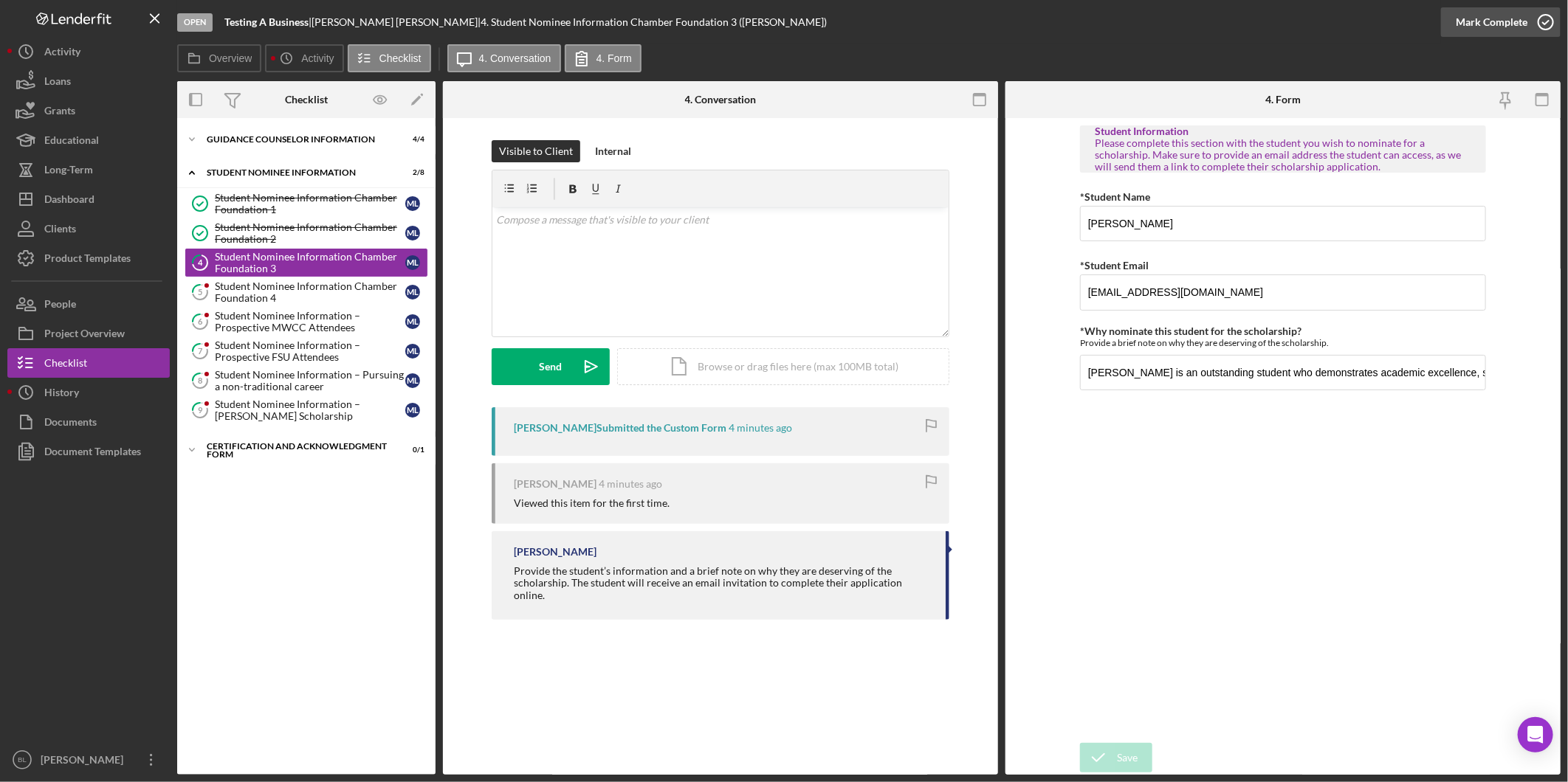
click at [1532, 24] on icon "button" at bounding box center [1546, 22] width 37 height 37
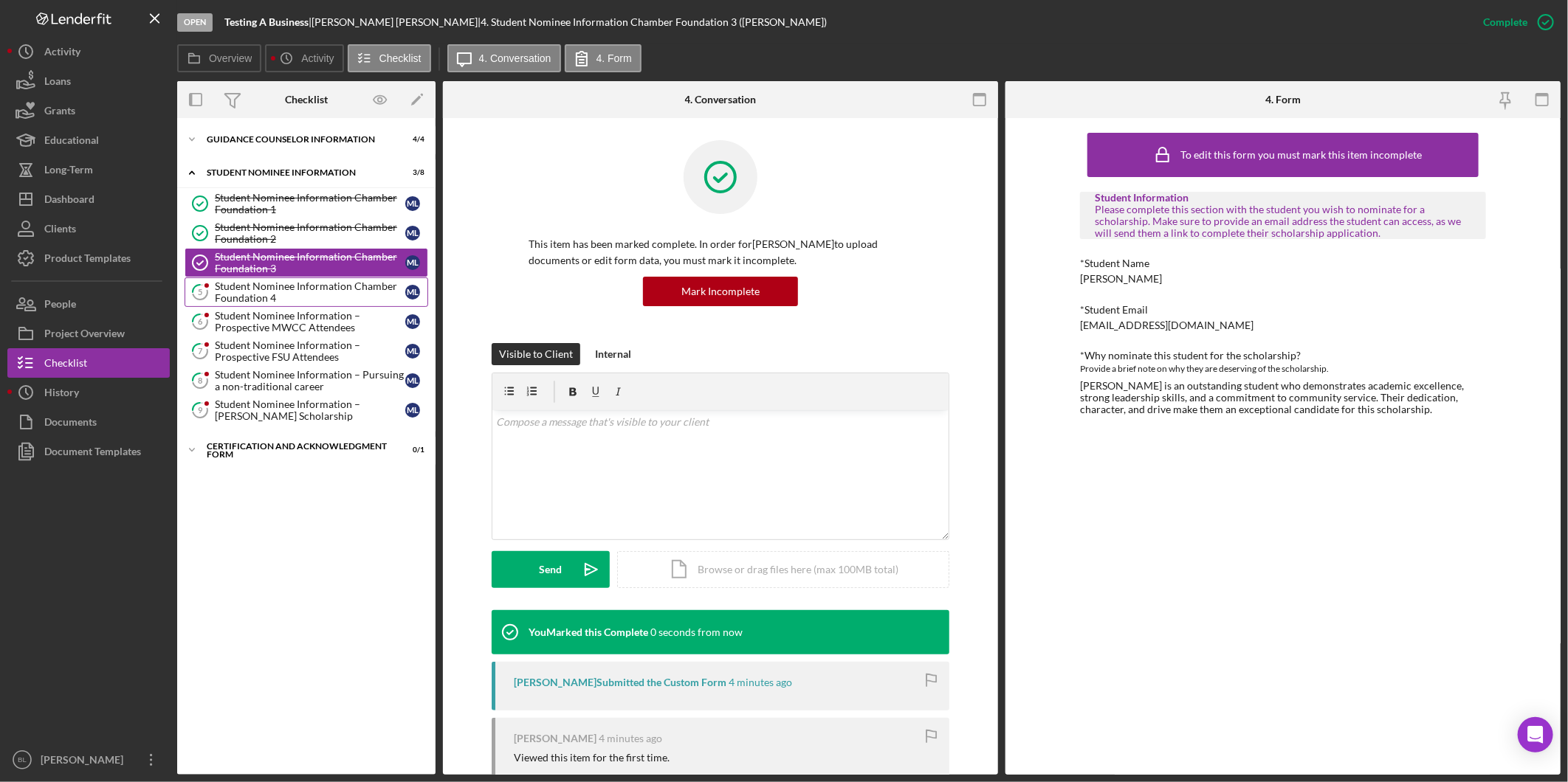
click at [267, 281] on div "Student Nominee Information Chamber Foundation 4" at bounding box center [310, 292] width 190 height 24
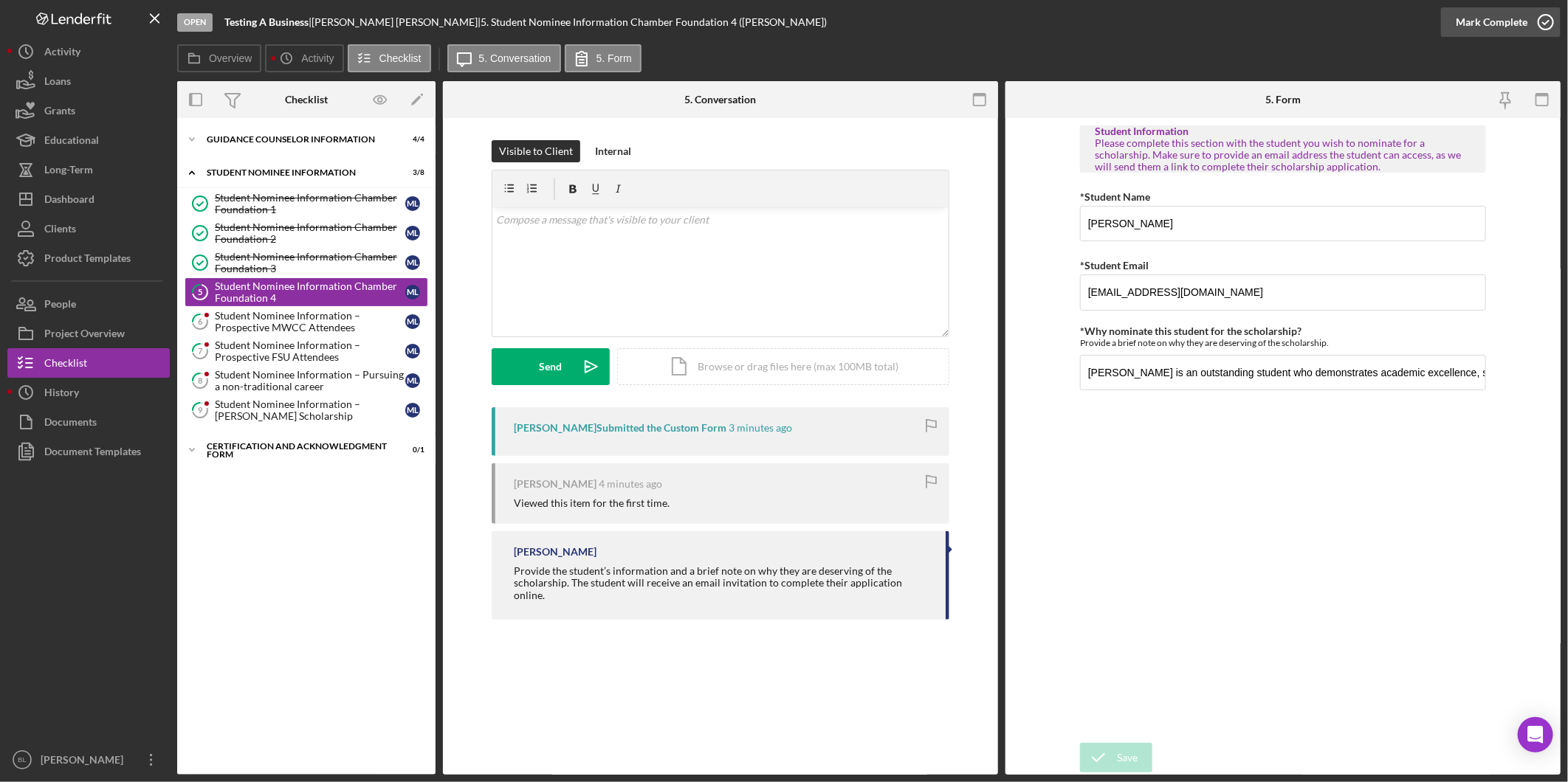
click at [1547, 24] on icon "button" at bounding box center [1546, 22] width 37 height 37
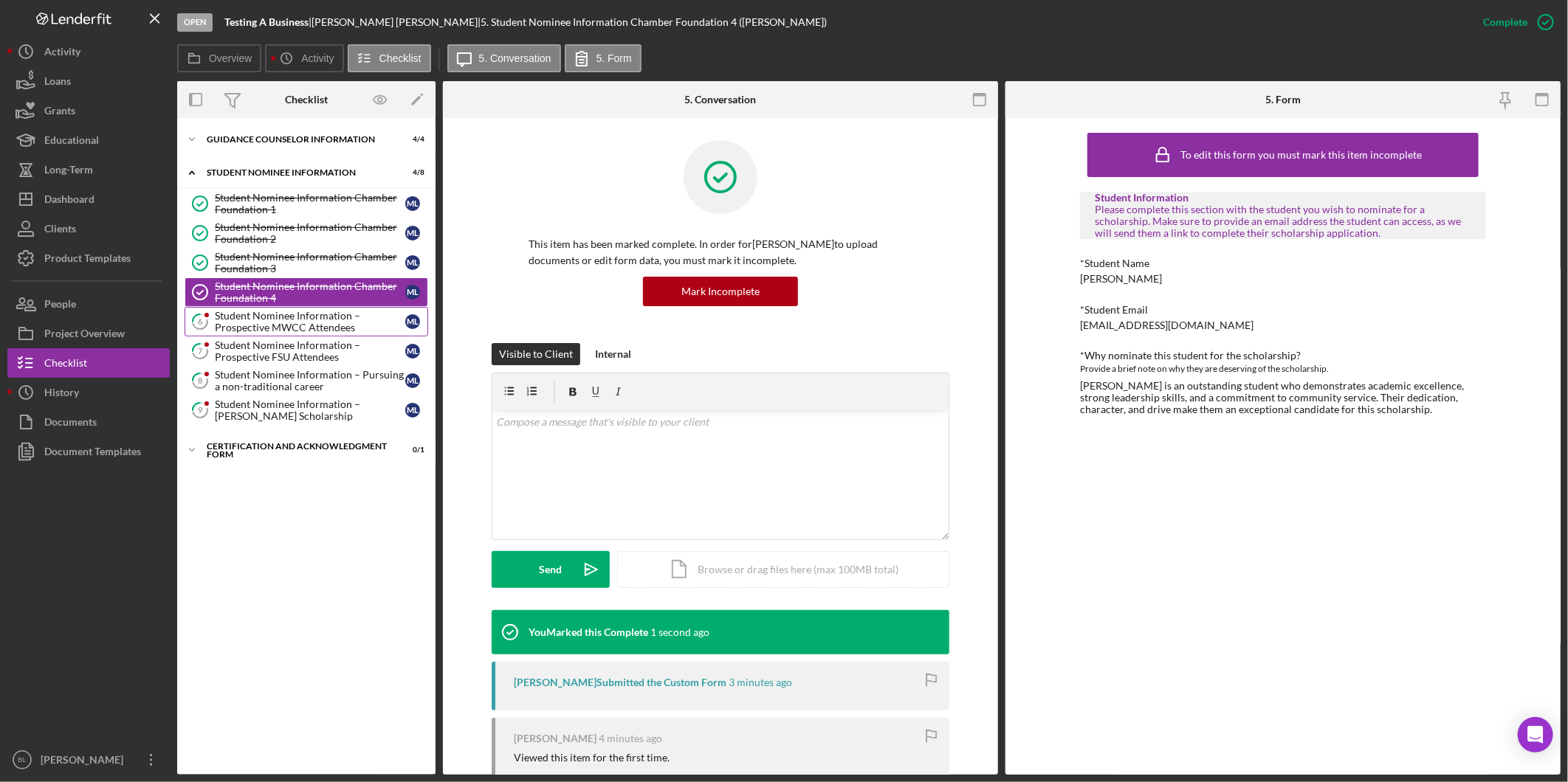
click at [334, 324] on div "Student Nominee Information – Prospective MWCC Attendees" at bounding box center [310, 321] width 190 height 24
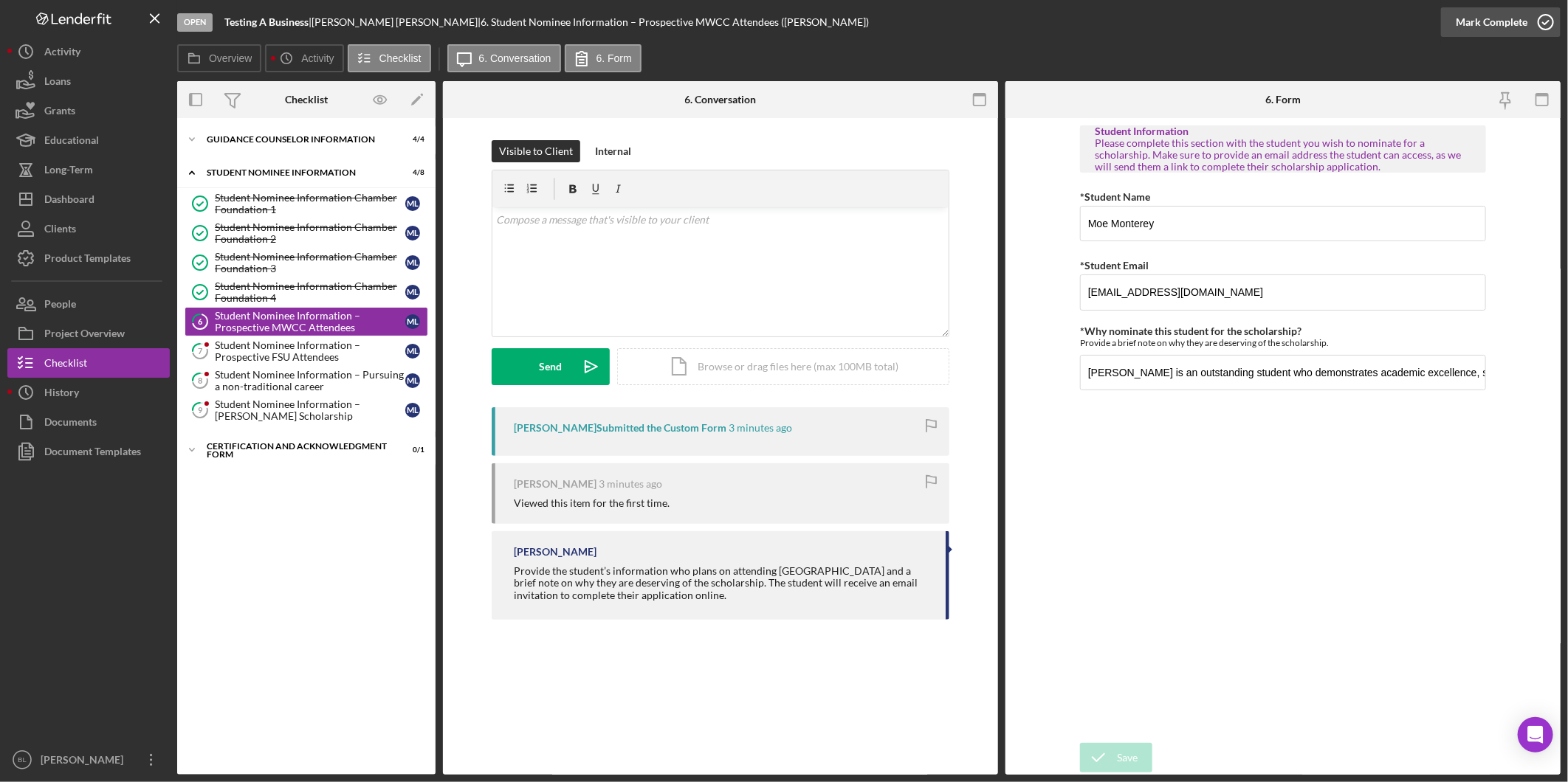
click at [1538, 23] on circle "button" at bounding box center [1545, 21] width 15 height 15
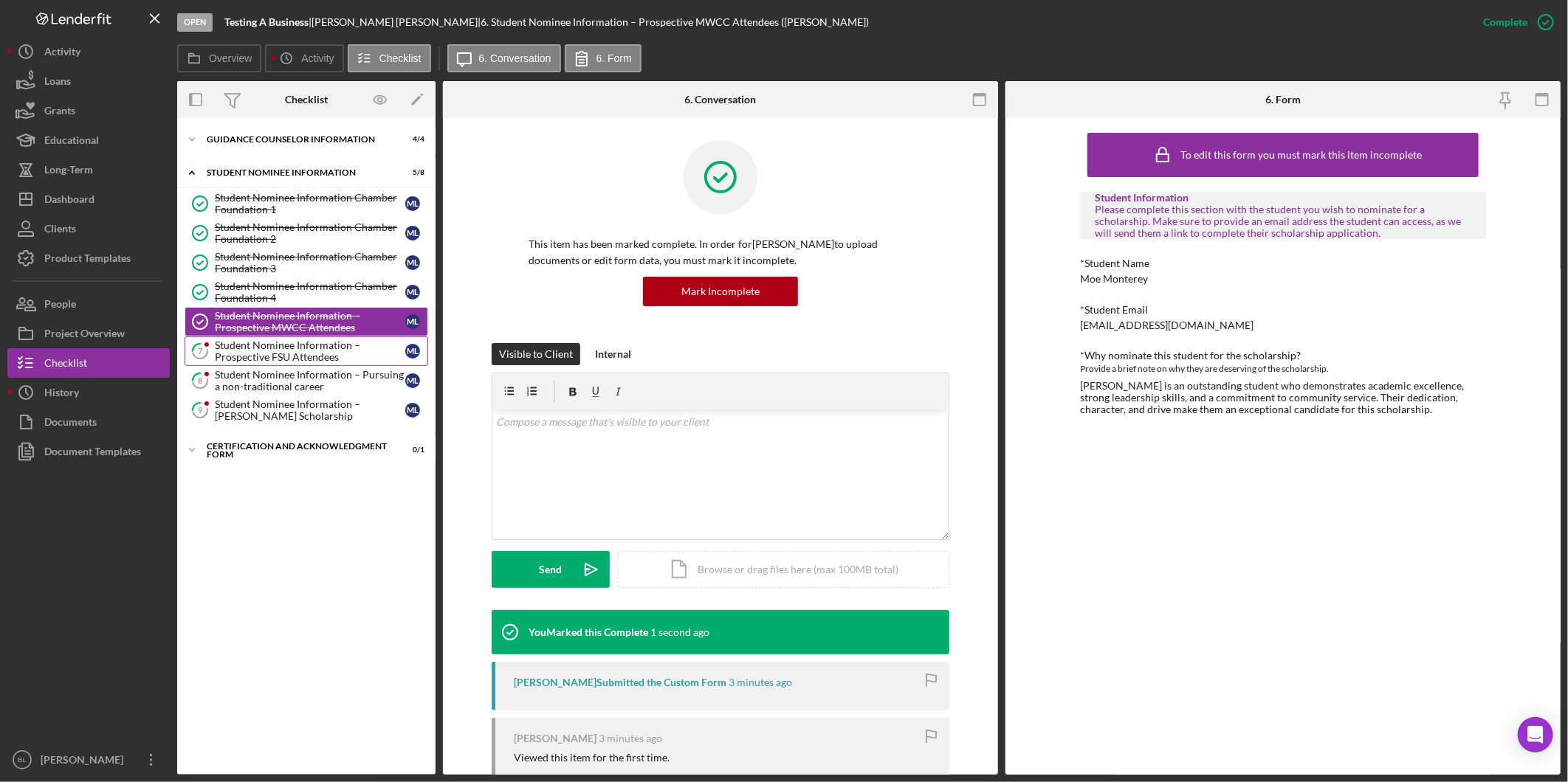
click at [229, 353] on div "Student Nominee Information – Prospective FSU Attendees" at bounding box center [310, 351] width 190 height 24
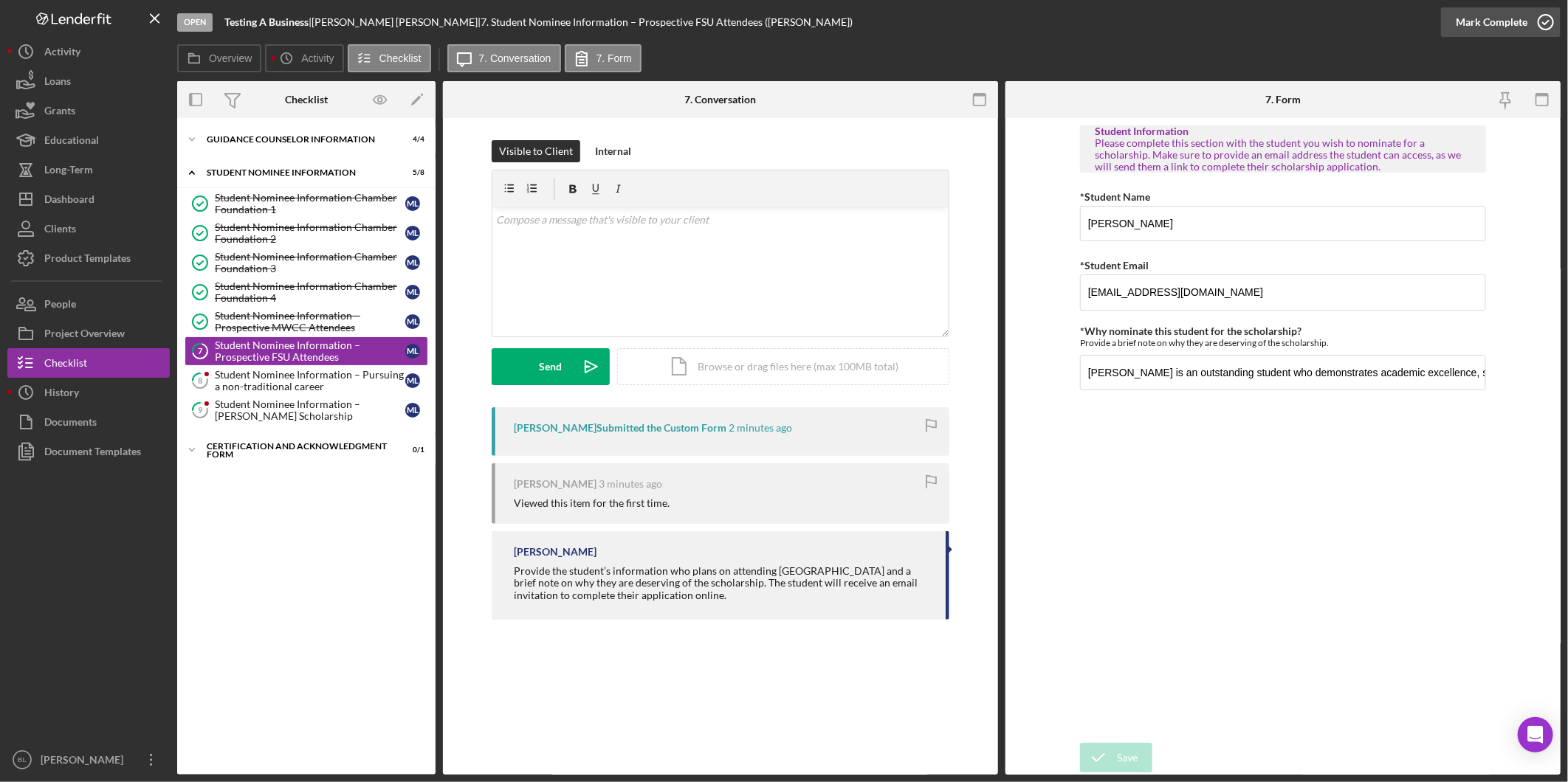
click at [1548, 18] on icon "button" at bounding box center [1546, 22] width 37 height 37
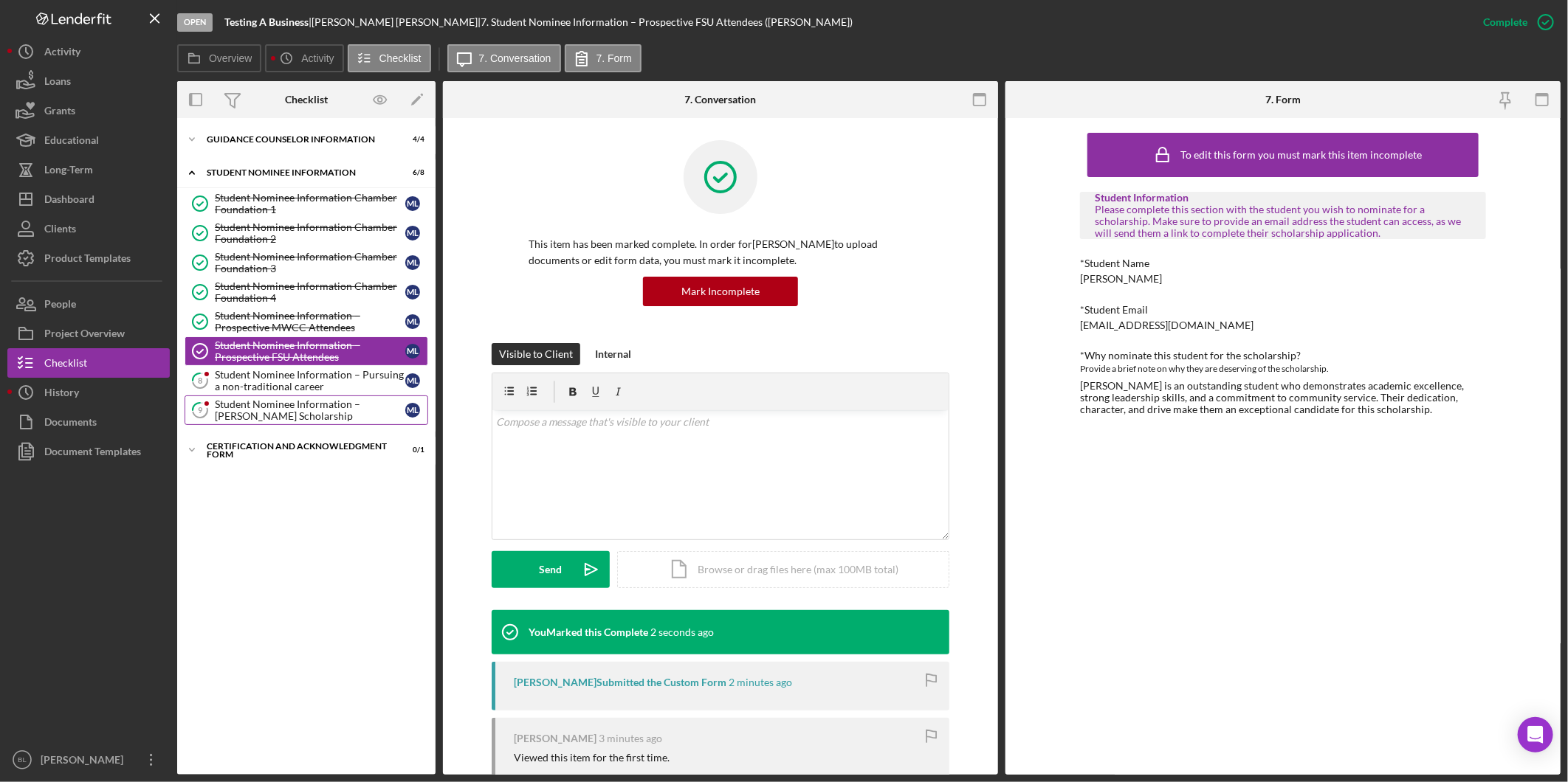
click at [226, 399] on div "Student Nominee Information – [PERSON_NAME] Scholarship" at bounding box center [310, 410] width 190 height 24
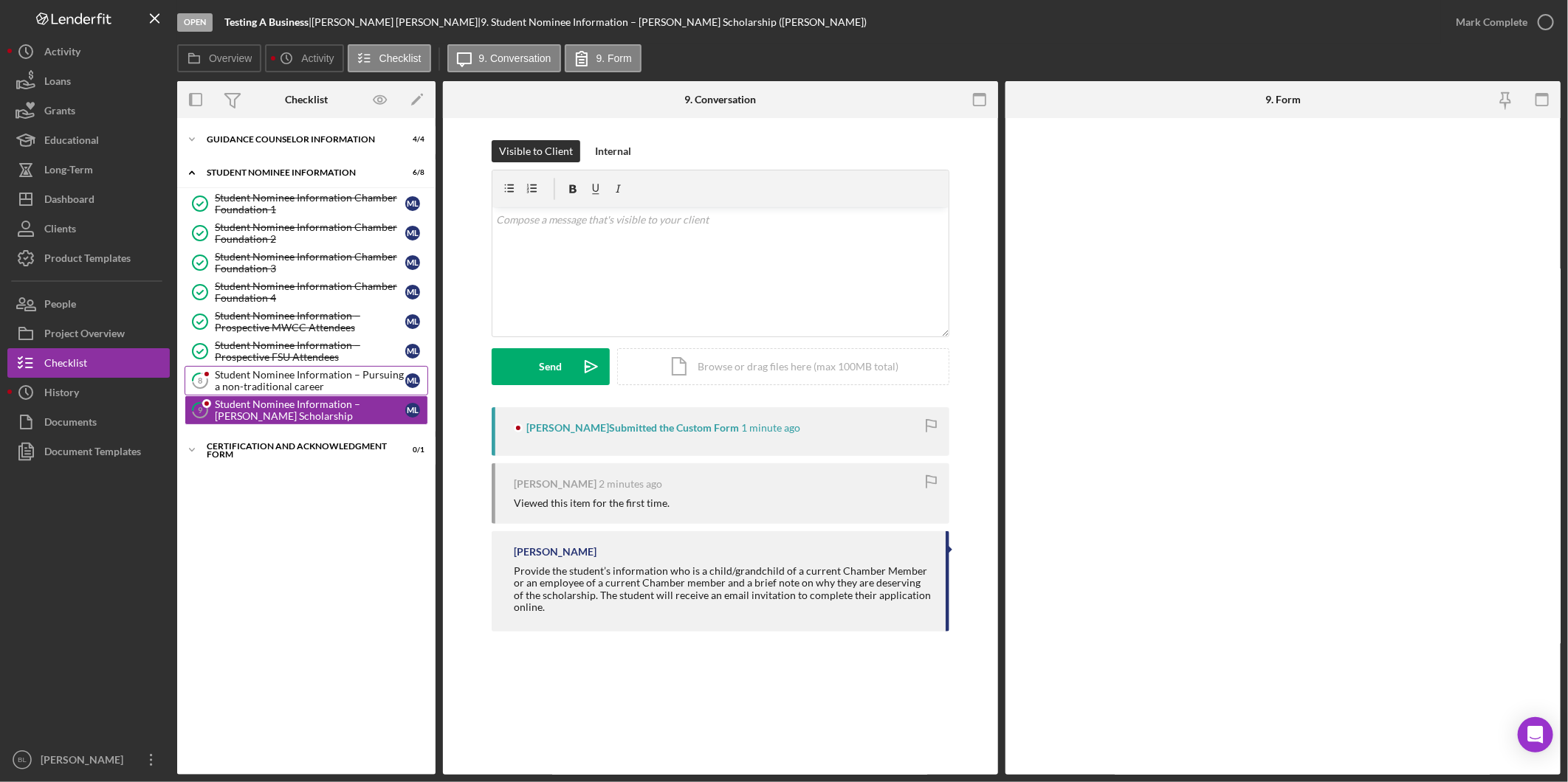
click at [240, 375] on div "Student Nominee Information – Pursuing a non-traditional career" at bounding box center [310, 380] width 190 height 24
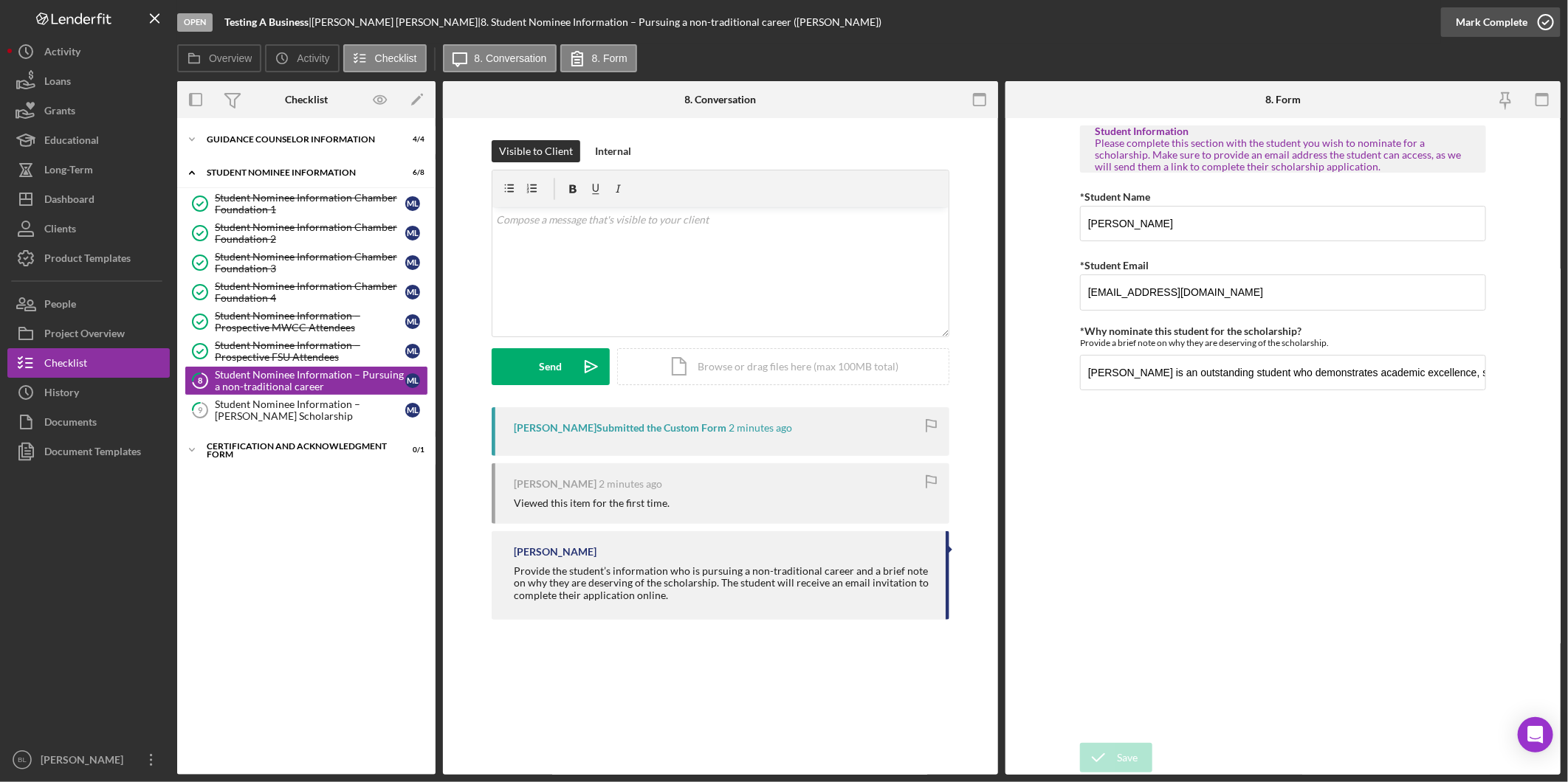
click at [1531, 18] on icon "button" at bounding box center [1546, 22] width 37 height 37
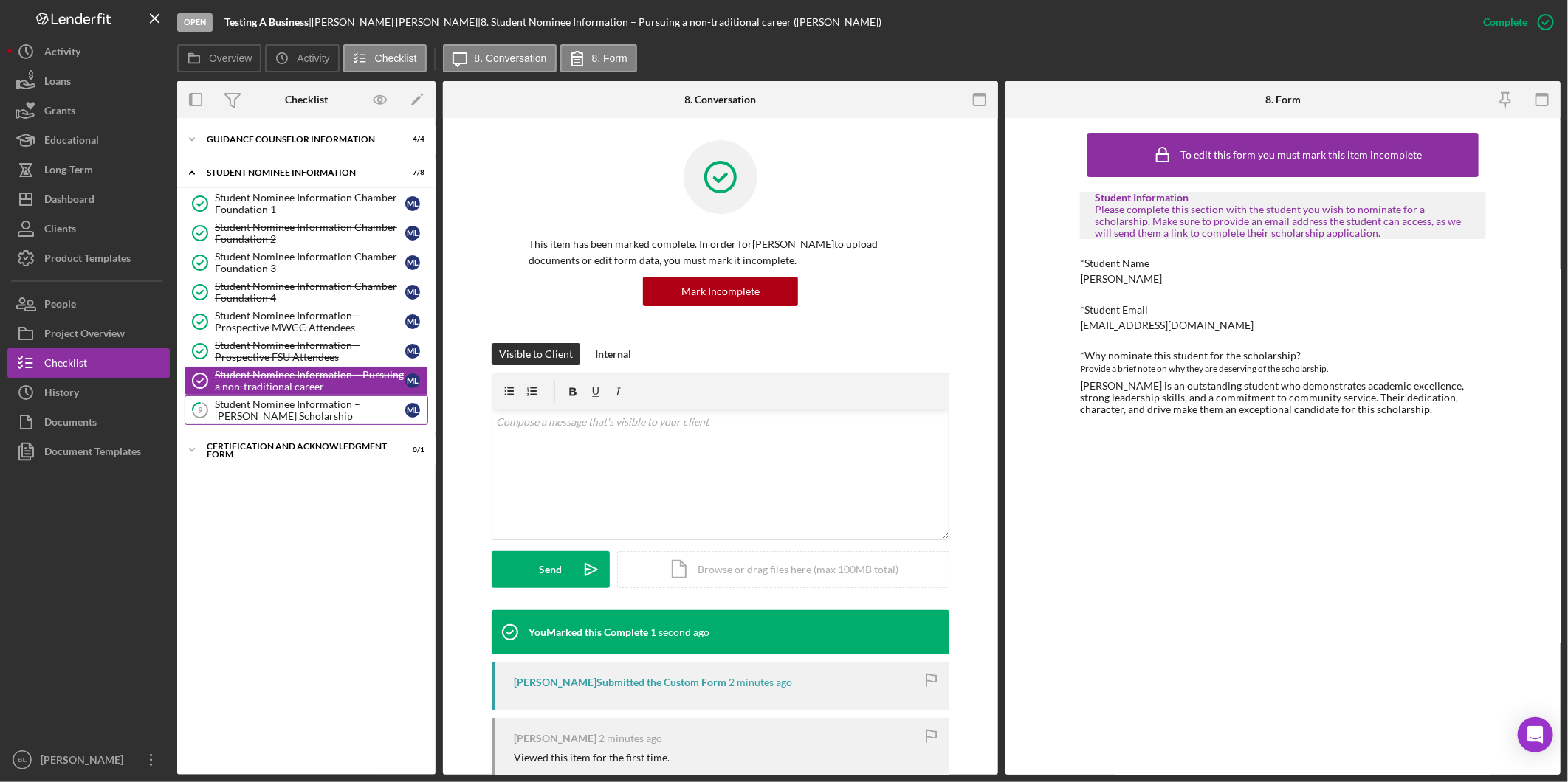
click at [245, 403] on div "Student Nominee Information – [PERSON_NAME] Scholarship" at bounding box center [310, 410] width 190 height 24
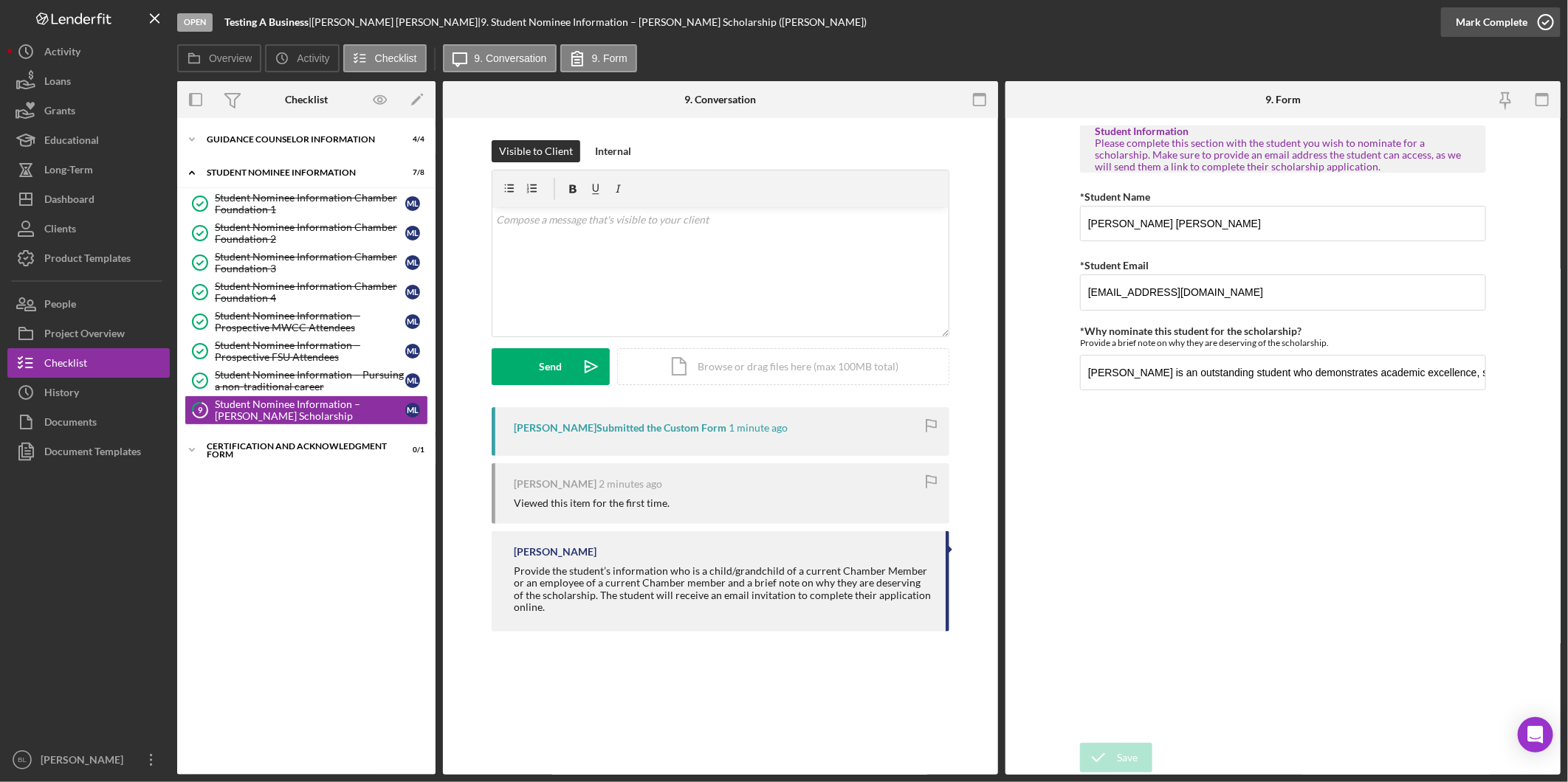
click at [1504, 18] on div "Mark Complete" at bounding box center [1491, 22] width 71 height 29
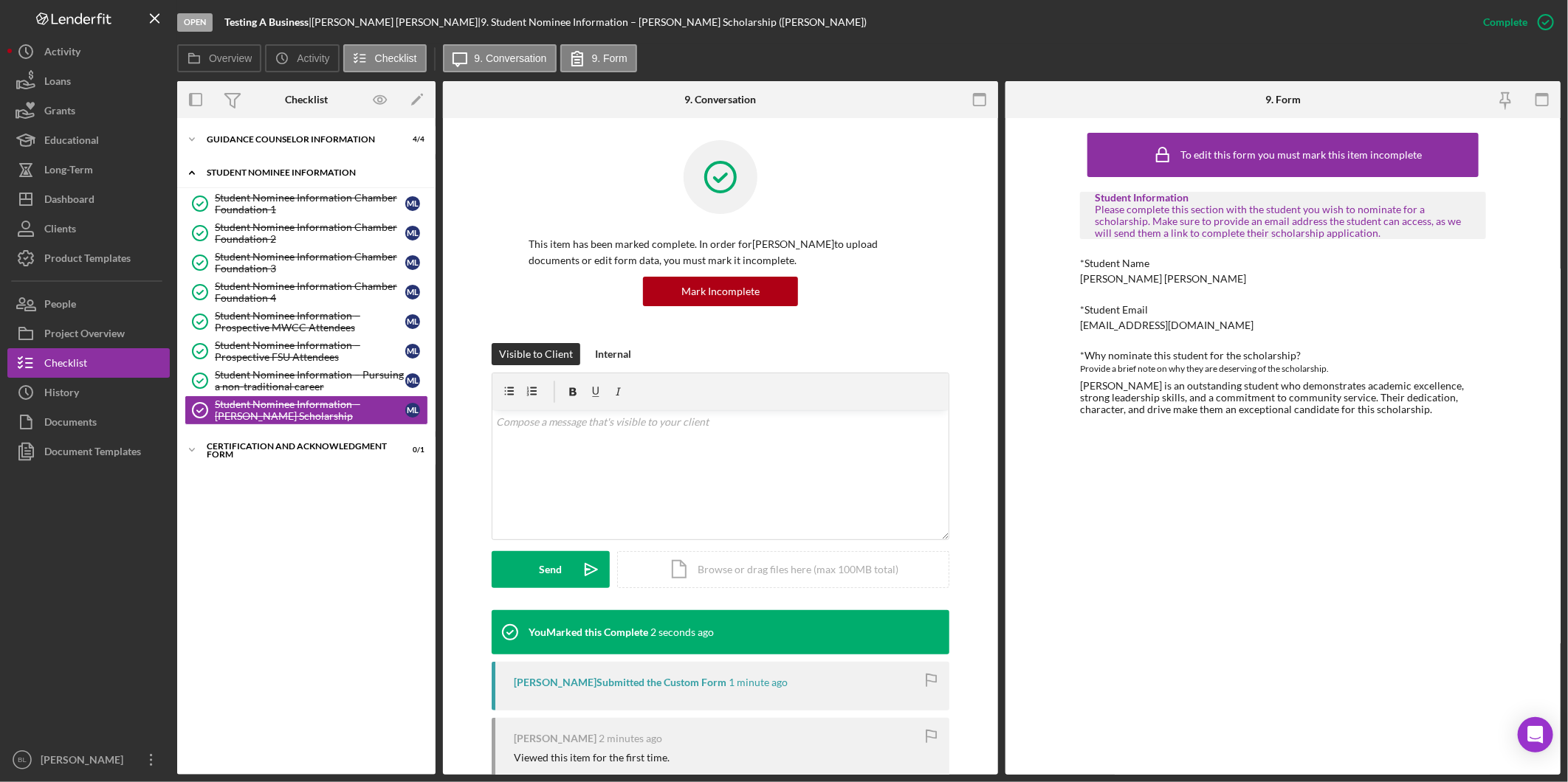
click at [212, 179] on div "Icon/Expander Student Nominee Information 8 / 8" at bounding box center [306, 172] width 259 height 30
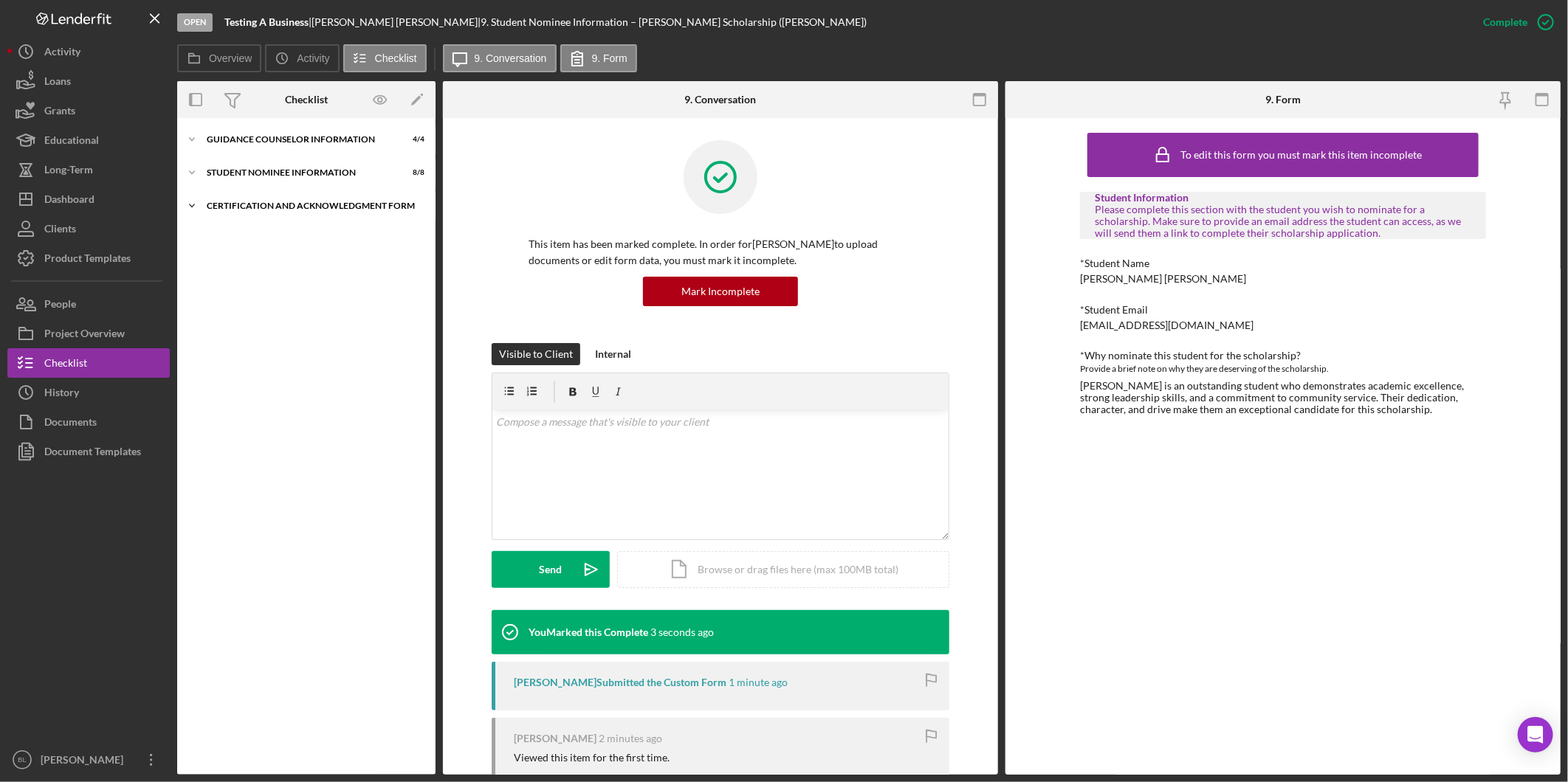
click at [242, 214] on div "Icon/Expander Certification and Acknowledgment Form 0 / 1" at bounding box center [306, 205] width 259 height 29
click at [336, 235] on div "Signature Required" at bounding box center [310, 236] width 190 height 12
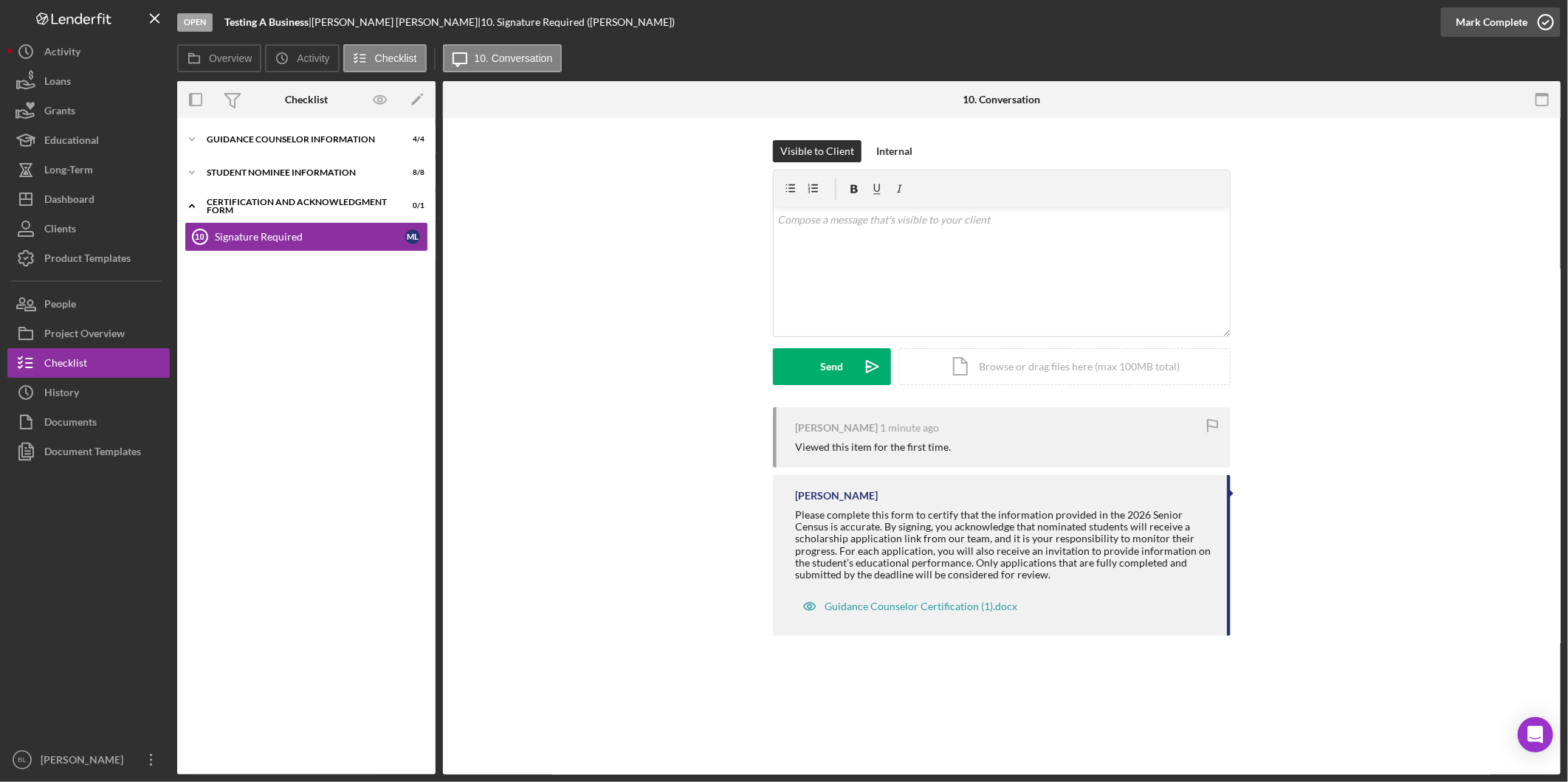
click at [1540, 29] on icon "button" at bounding box center [1546, 22] width 37 height 37
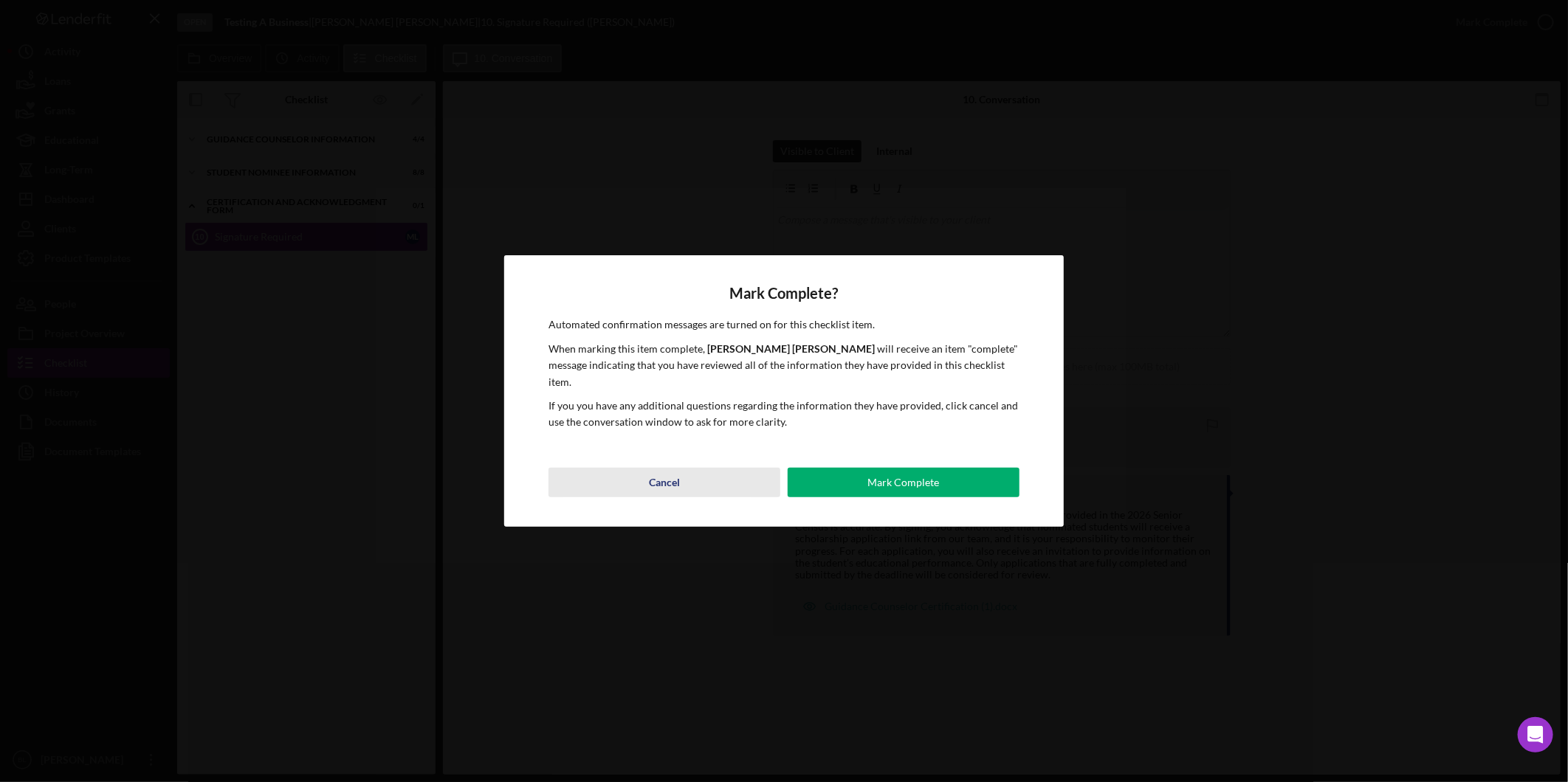
click at [694, 477] on button "Cancel" at bounding box center [664, 482] width 232 height 29
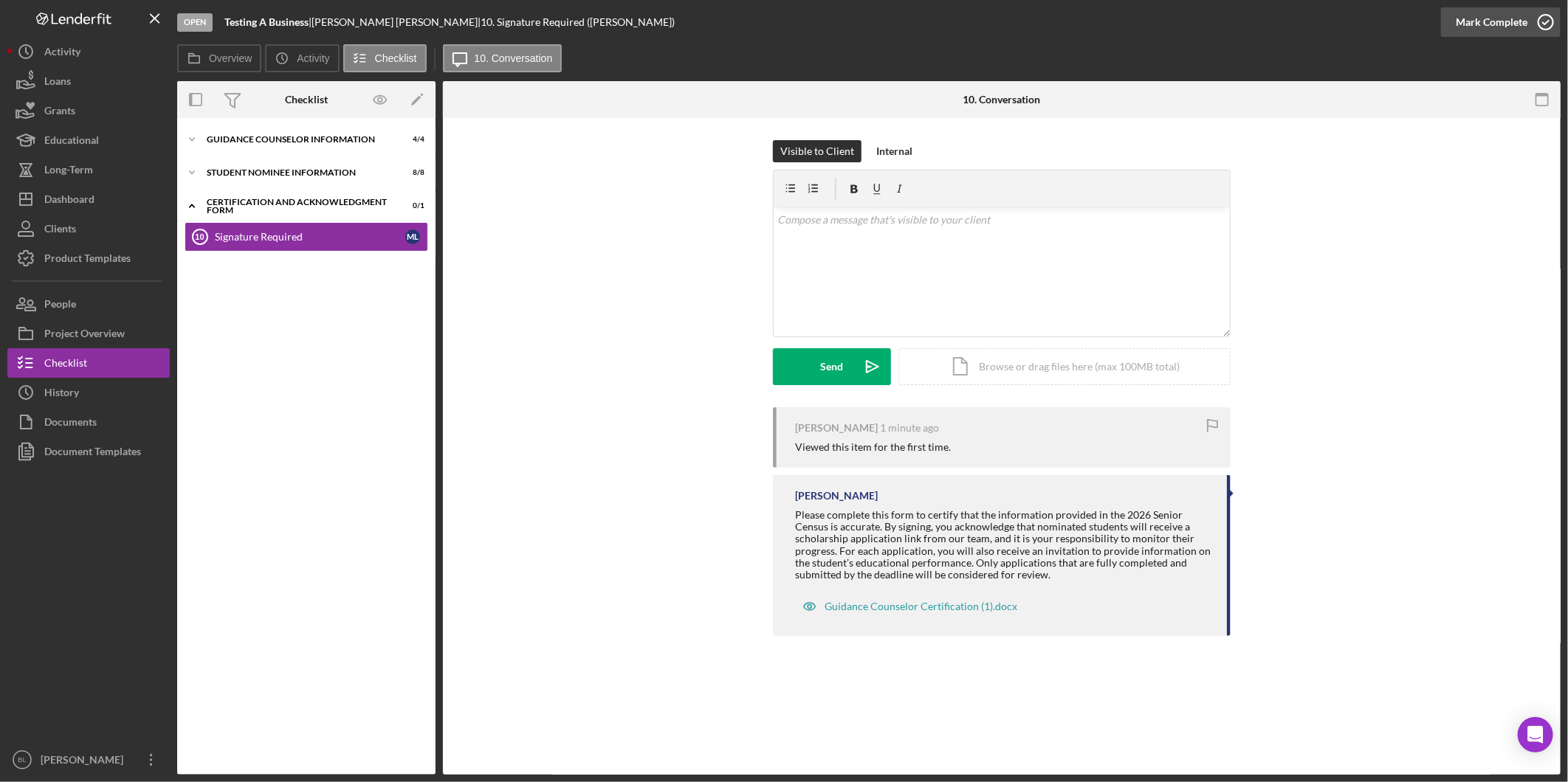
click at [1525, 25] on div "Mark Complete" at bounding box center [1491, 22] width 71 height 29
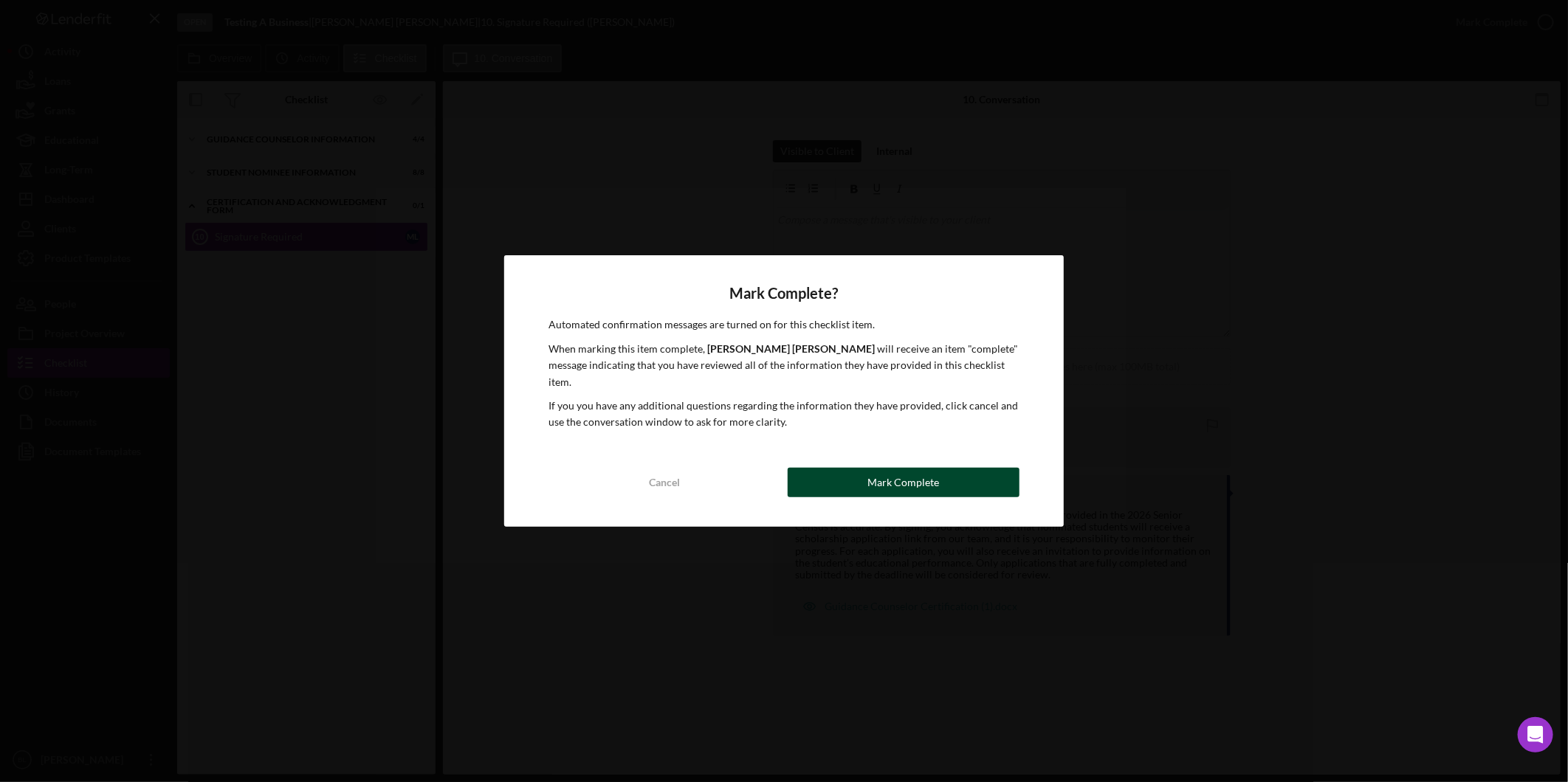
click at [850, 473] on button "Mark Complete" at bounding box center [904, 482] width 232 height 29
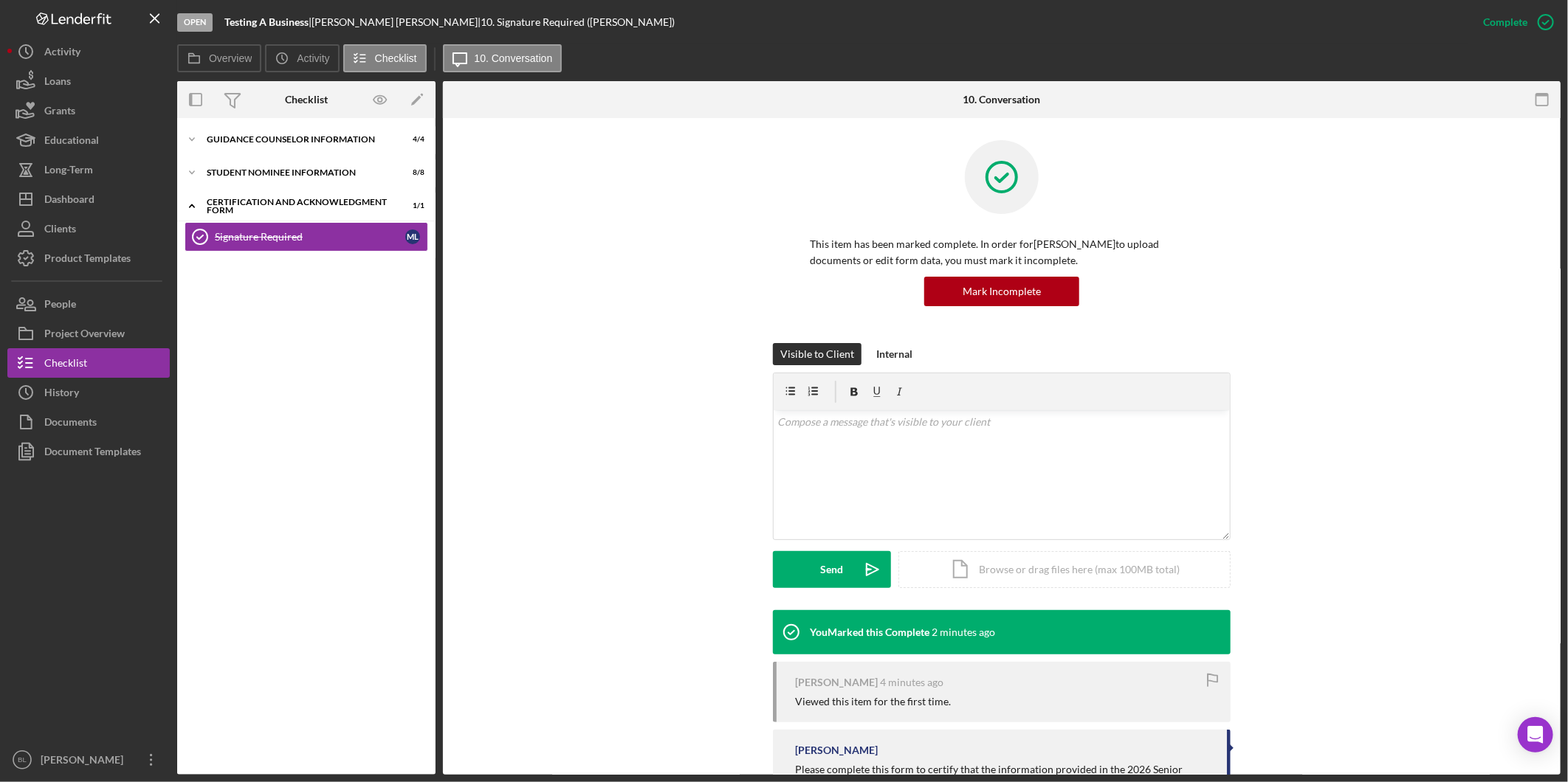
click at [320, 380] on div "Icon/Expander Guidance Counselor Information 4 / 4 Icon/Expander Student Nomine…" at bounding box center [306, 446] width 259 height 642
click at [86, 455] on div "Document Templates" at bounding box center [93, 453] width 97 height 33
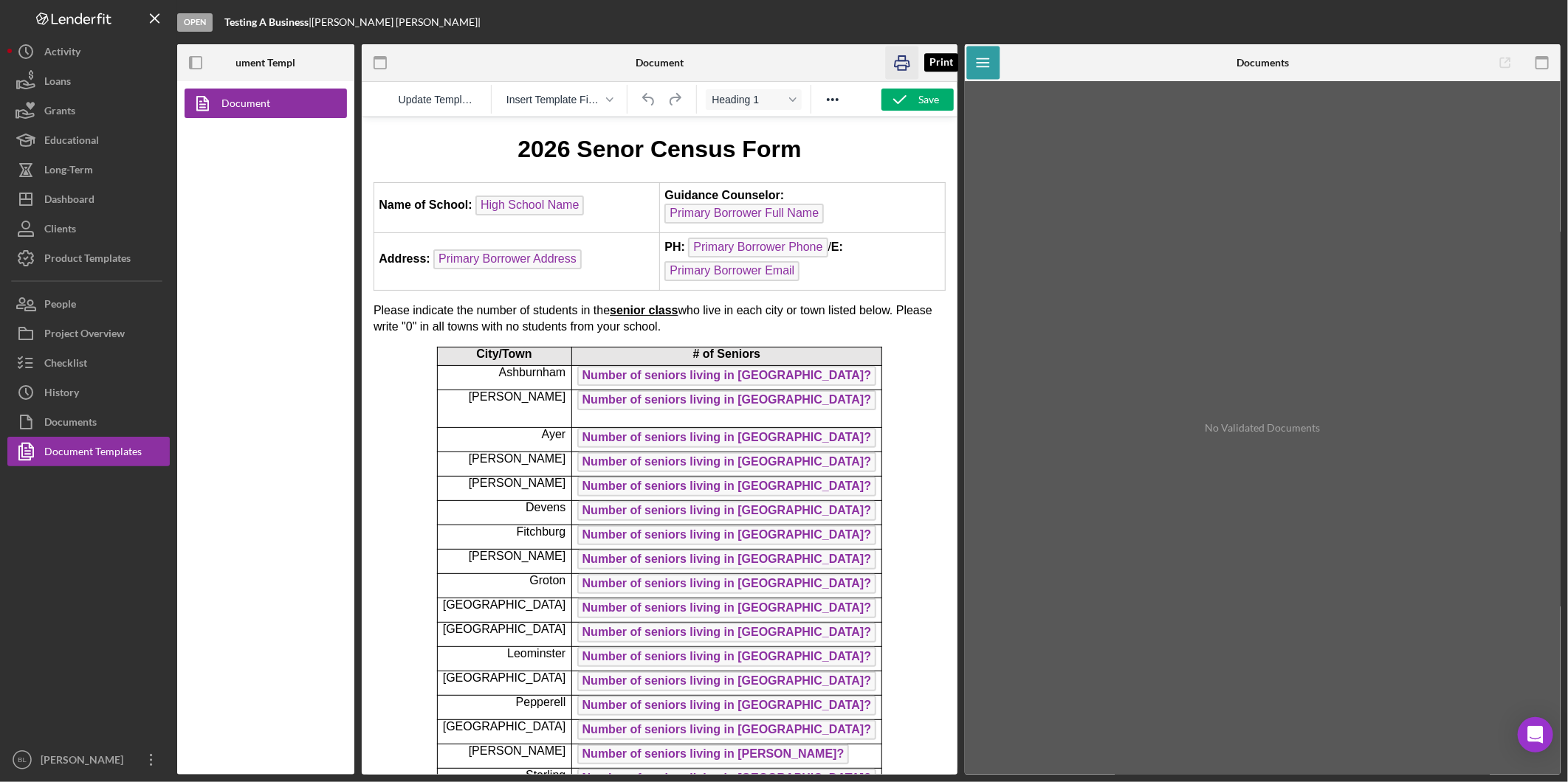
click at [912, 63] on icon "button" at bounding box center [902, 63] width 33 height 33
click at [909, 64] on icon "button" at bounding box center [902, 63] width 33 height 33
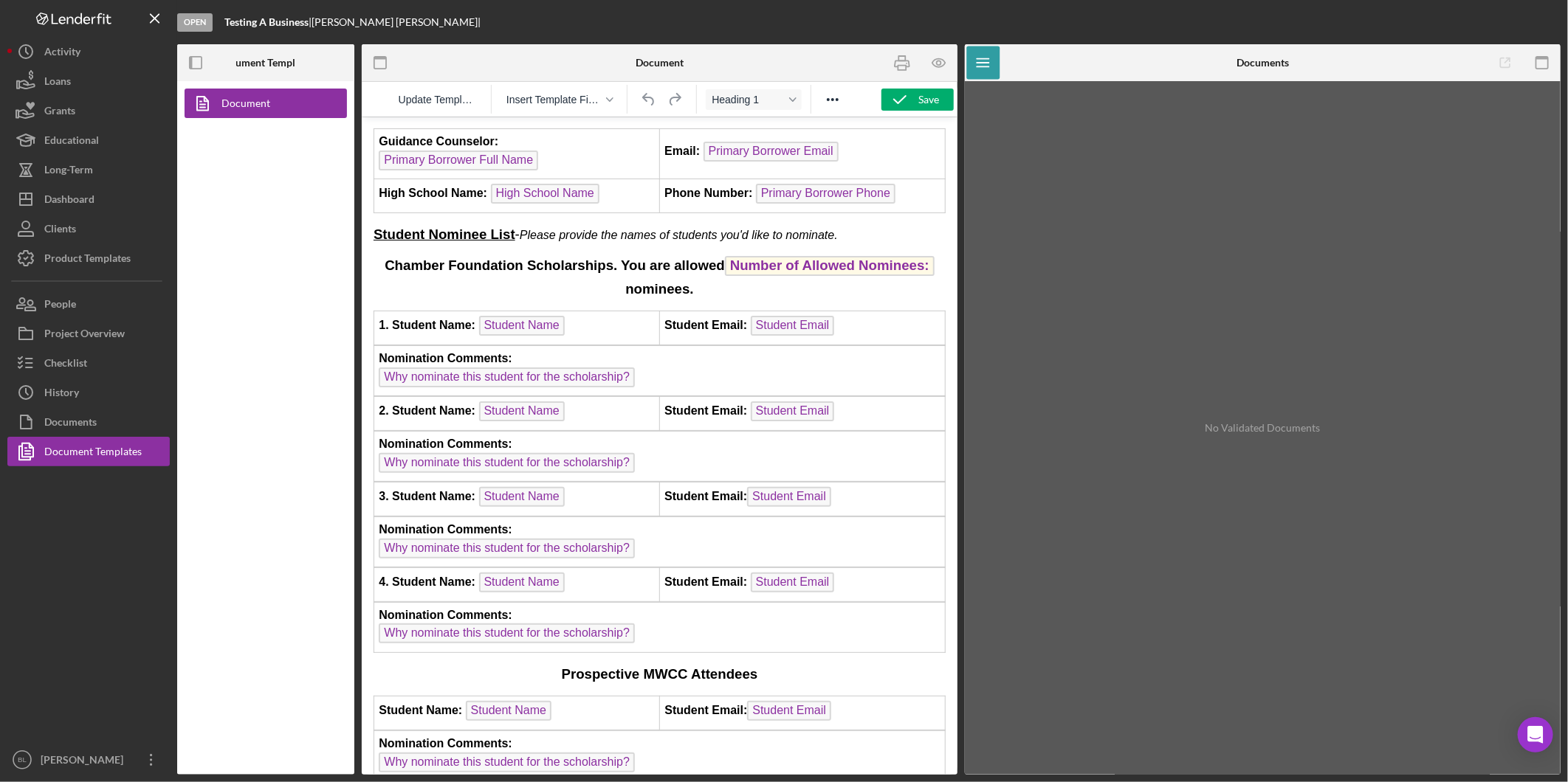
scroll to position [984, 0]
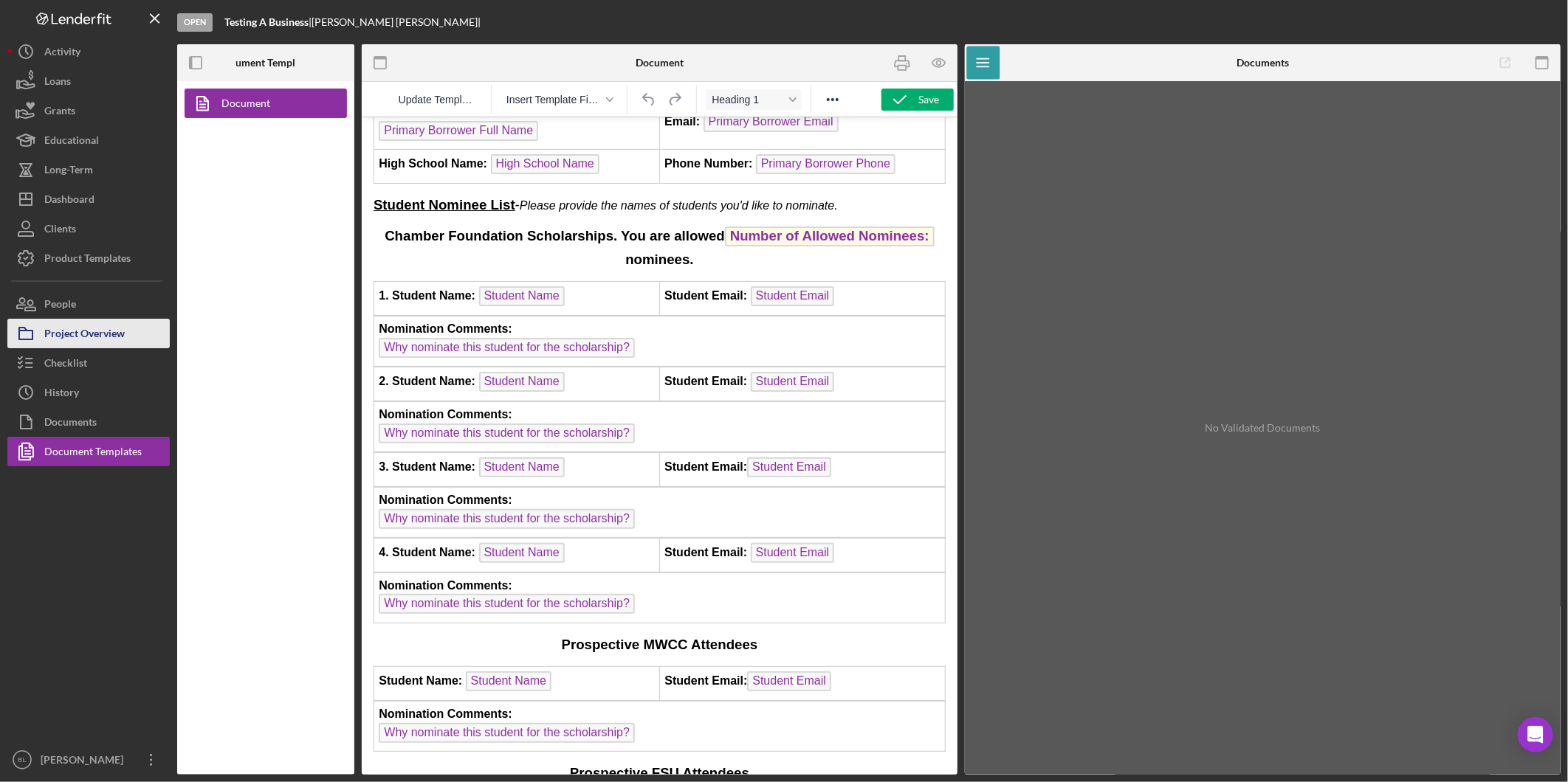
drag, startPoint x: 68, startPoint y: 365, endPoint x: 124, endPoint y: 347, distance: 58.8
click at [68, 365] on div "Checklist" at bounding box center [66, 364] width 43 height 33
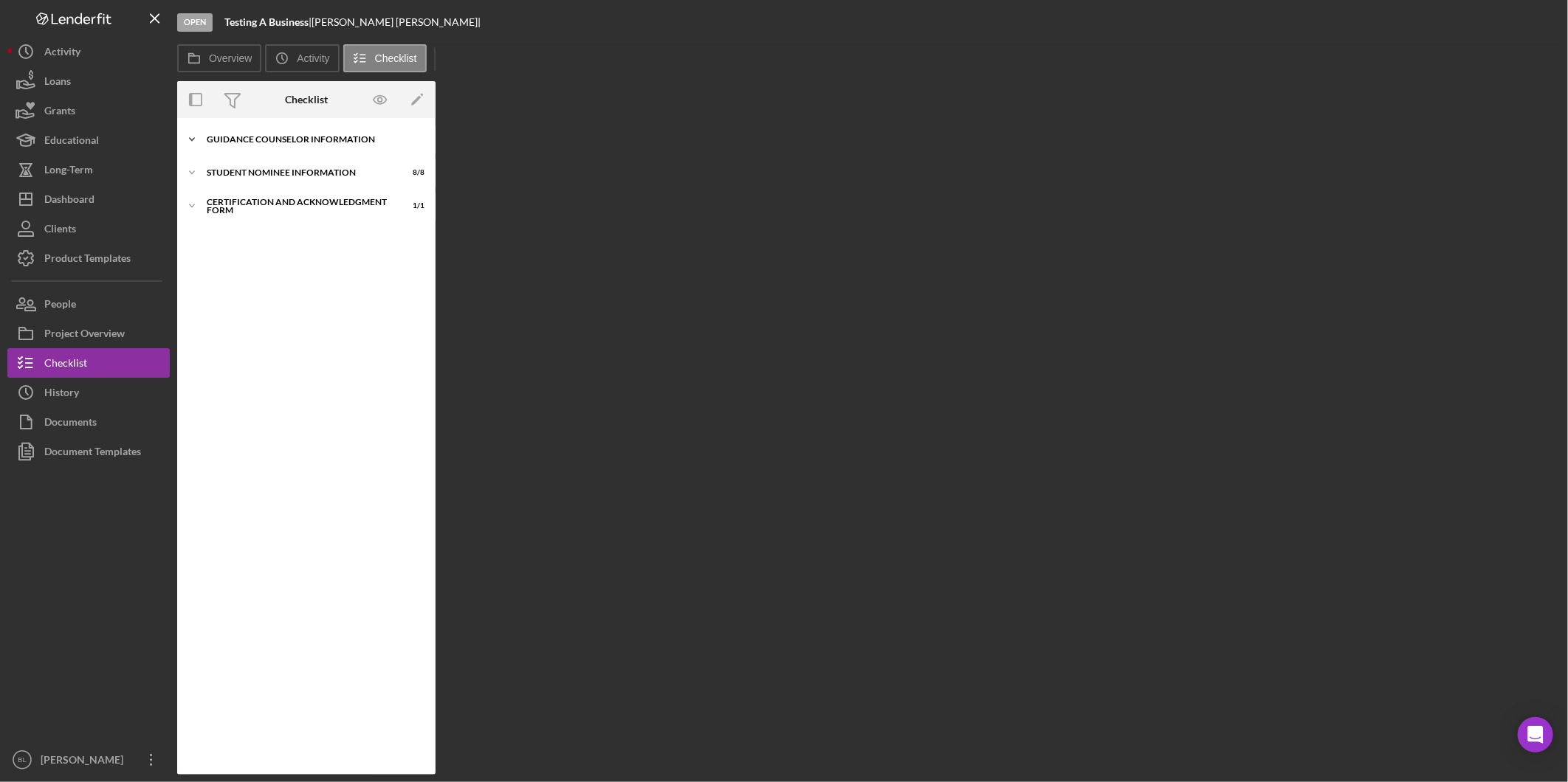
click at [294, 144] on div "Icon/Expander Guidance Counselor Information 4 / 4" at bounding box center [306, 140] width 259 height 29
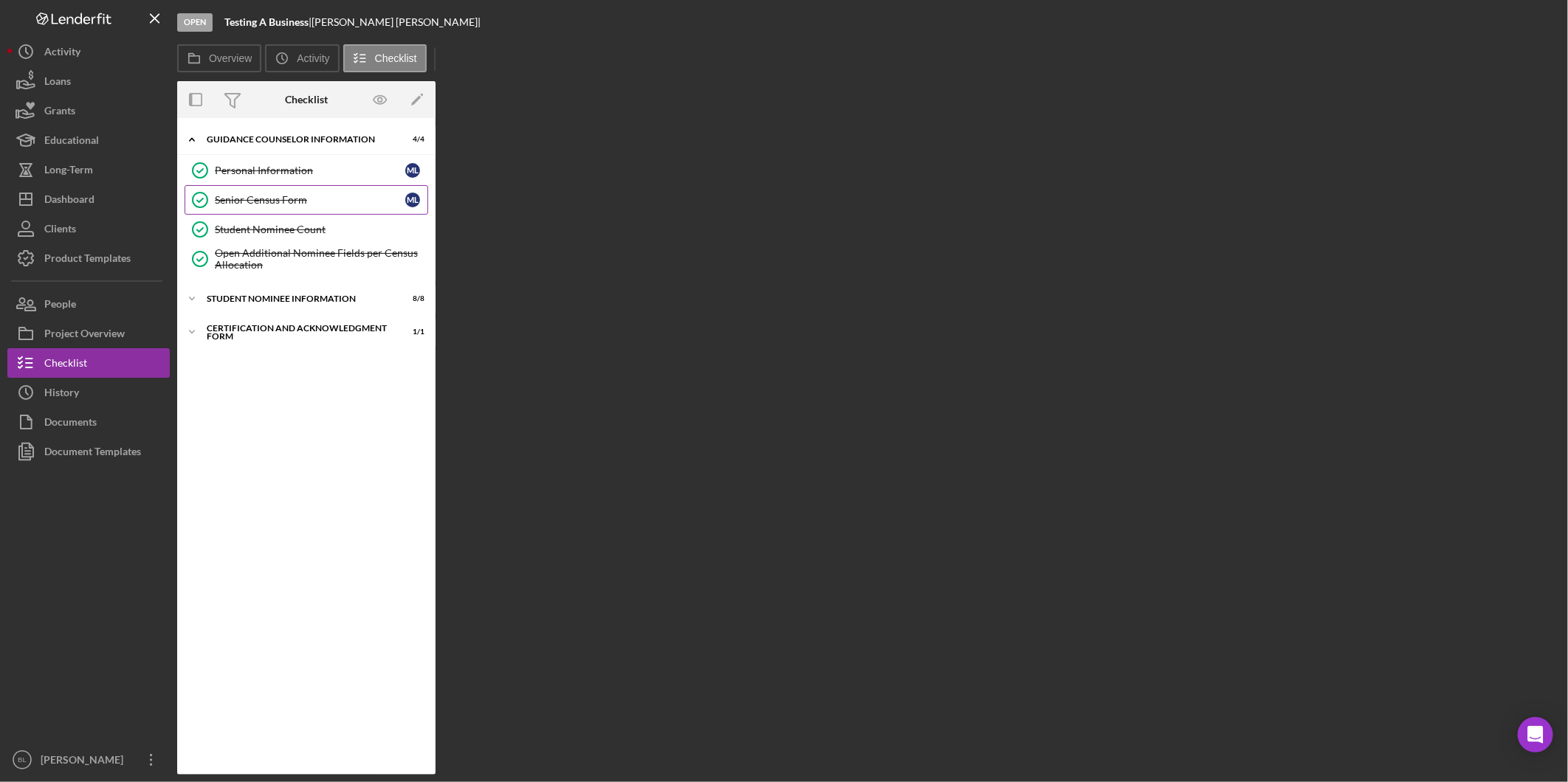
click at [285, 204] on div "Senior Census Form" at bounding box center [310, 199] width 190 height 12
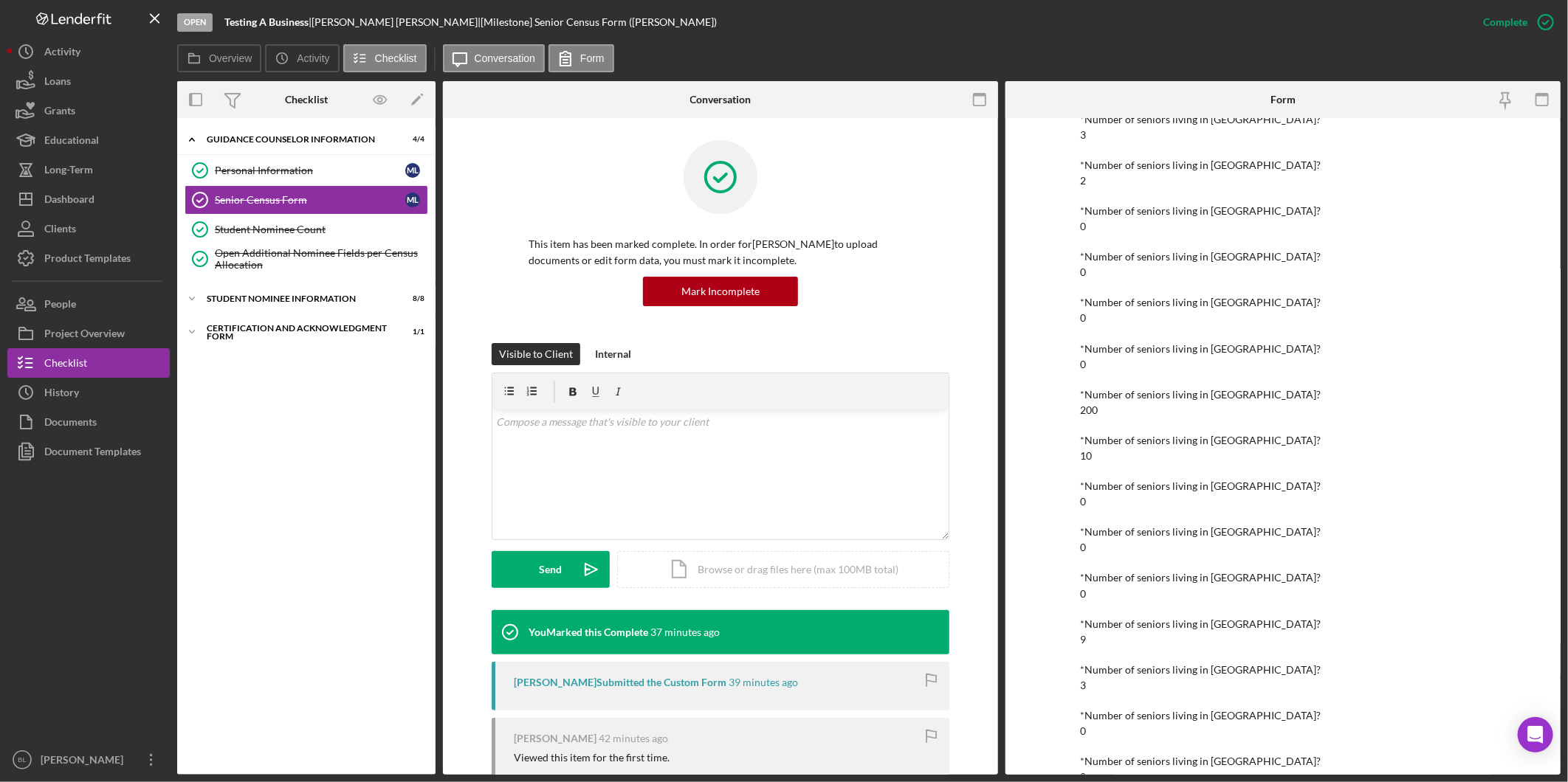
scroll to position [245, 0]
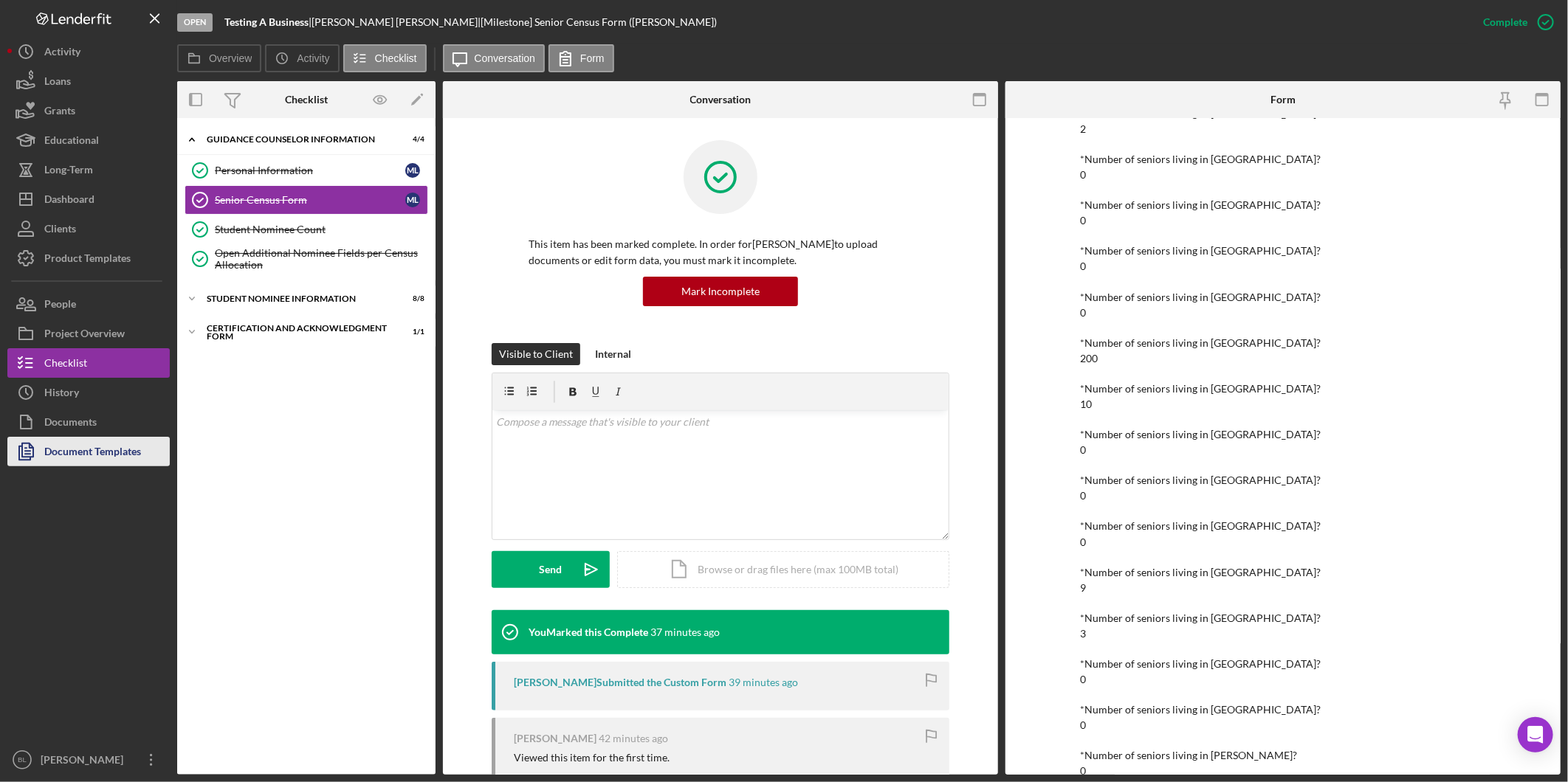
click at [71, 452] on div "Document Templates" at bounding box center [93, 453] width 97 height 33
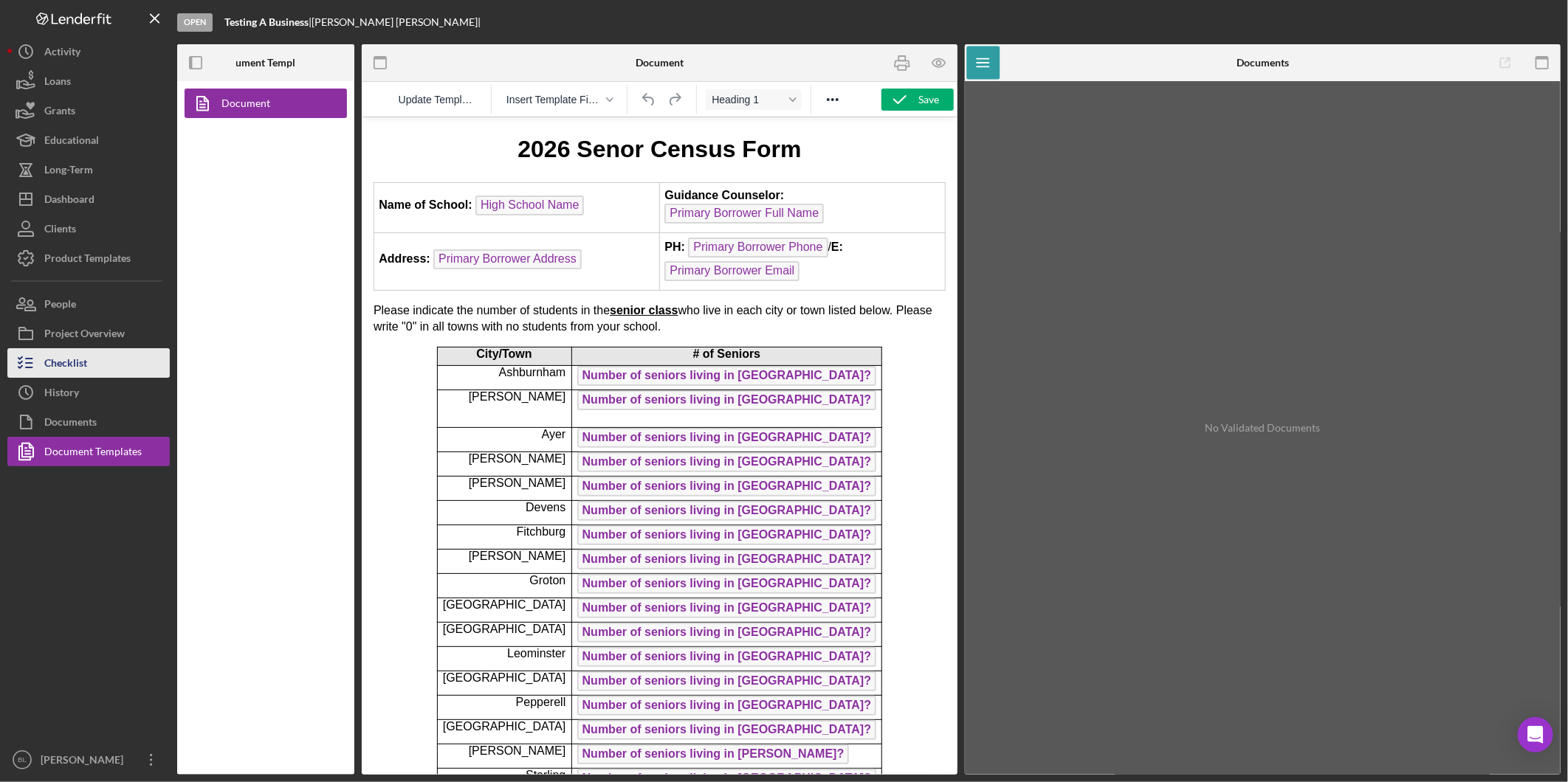
click at [68, 359] on div "Checklist" at bounding box center [66, 364] width 43 height 33
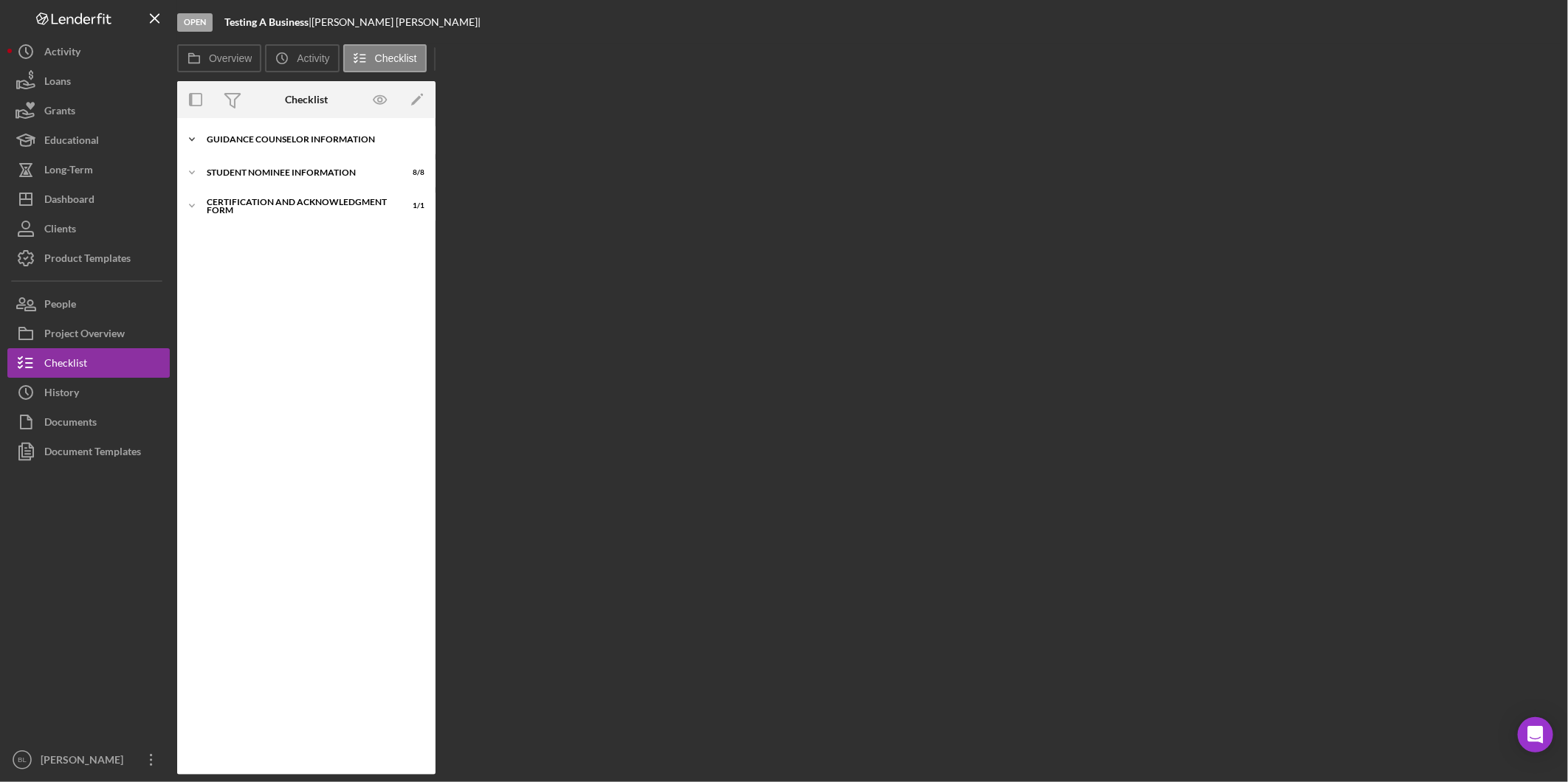
click at [275, 139] on div "Guidance Counselor Information" at bounding box center [311, 140] width 210 height 9
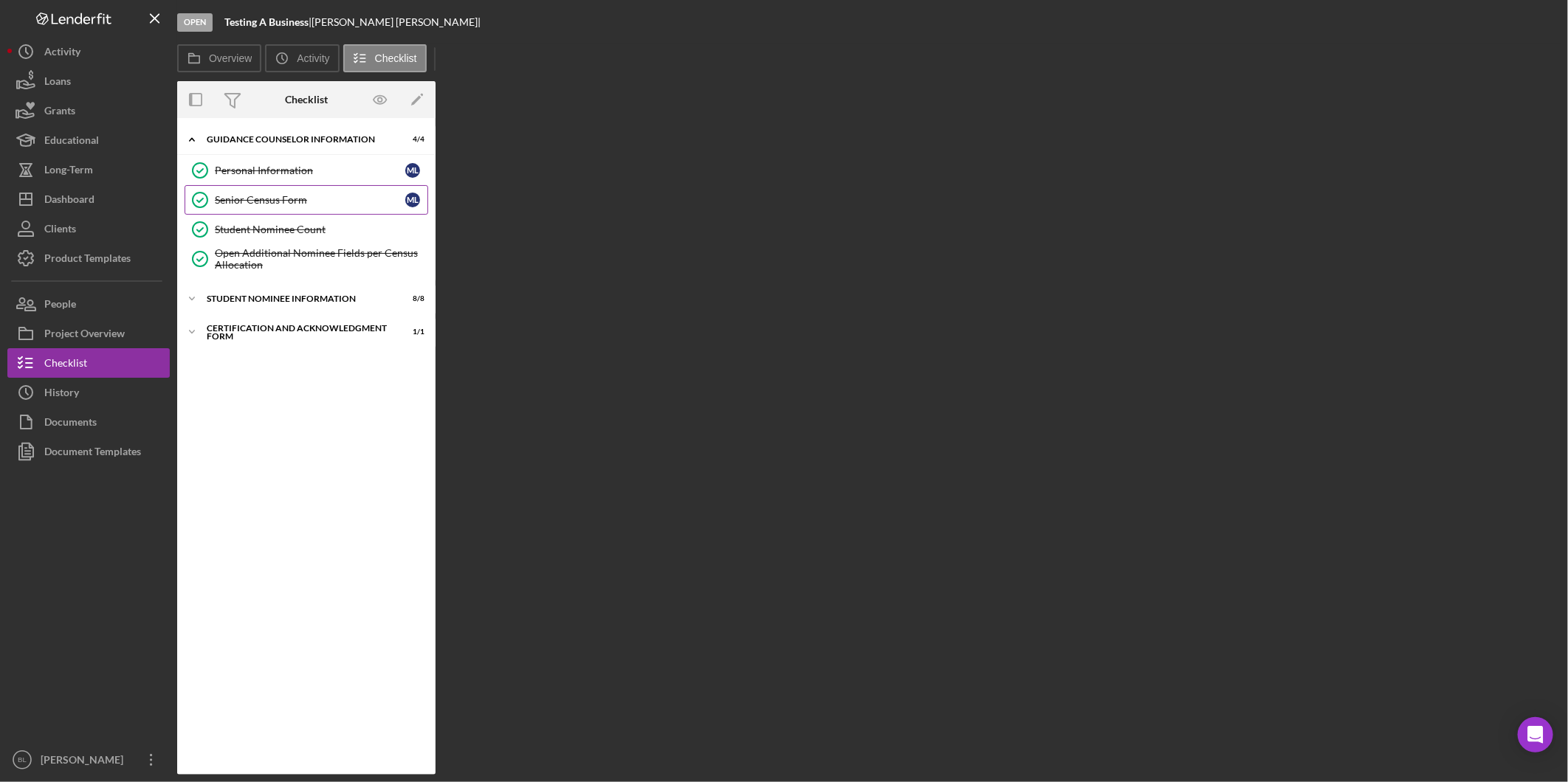
click at [279, 205] on div "Senior Census Form" at bounding box center [310, 199] width 190 height 12
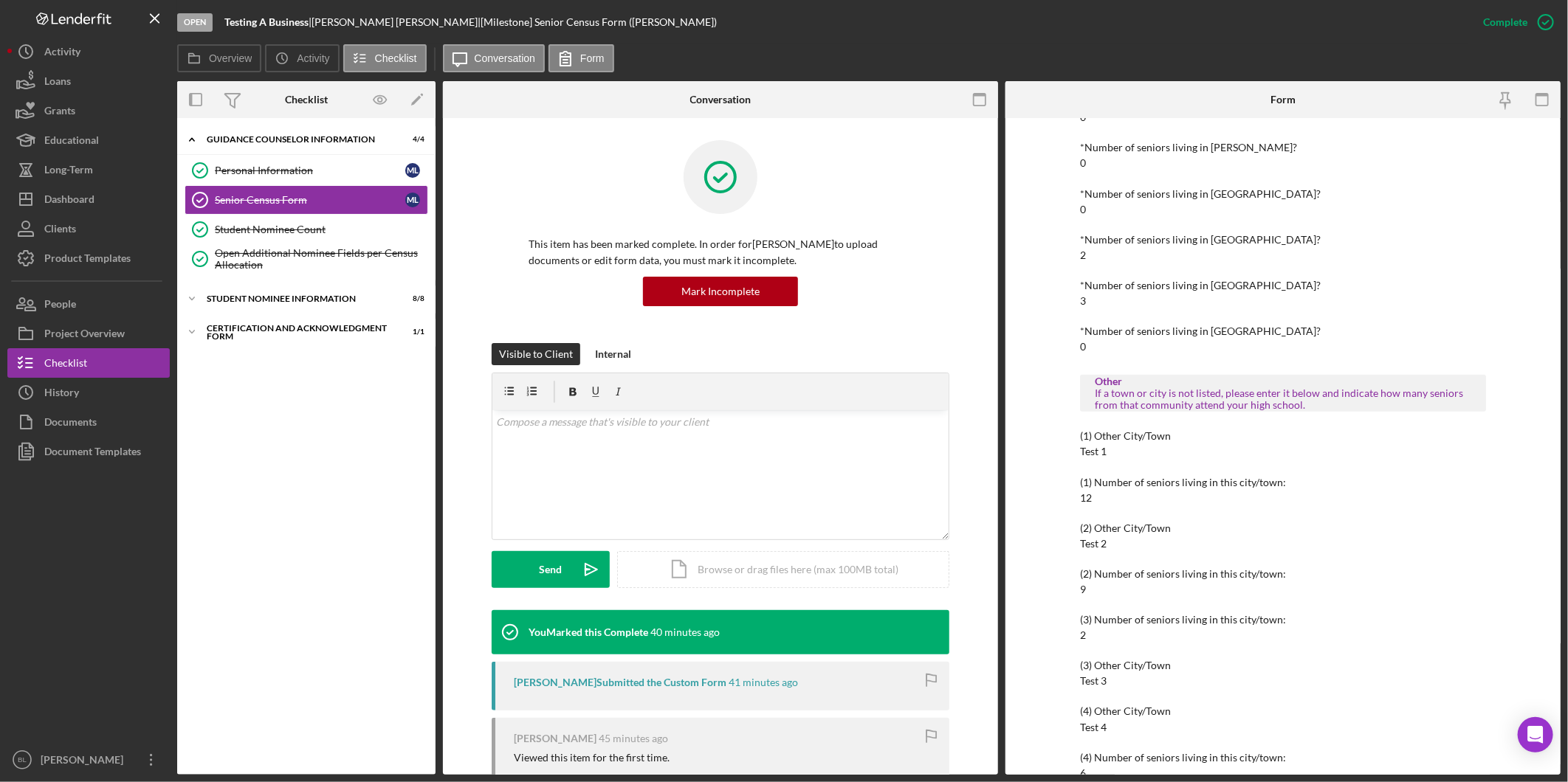
scroll to position [879, 0]
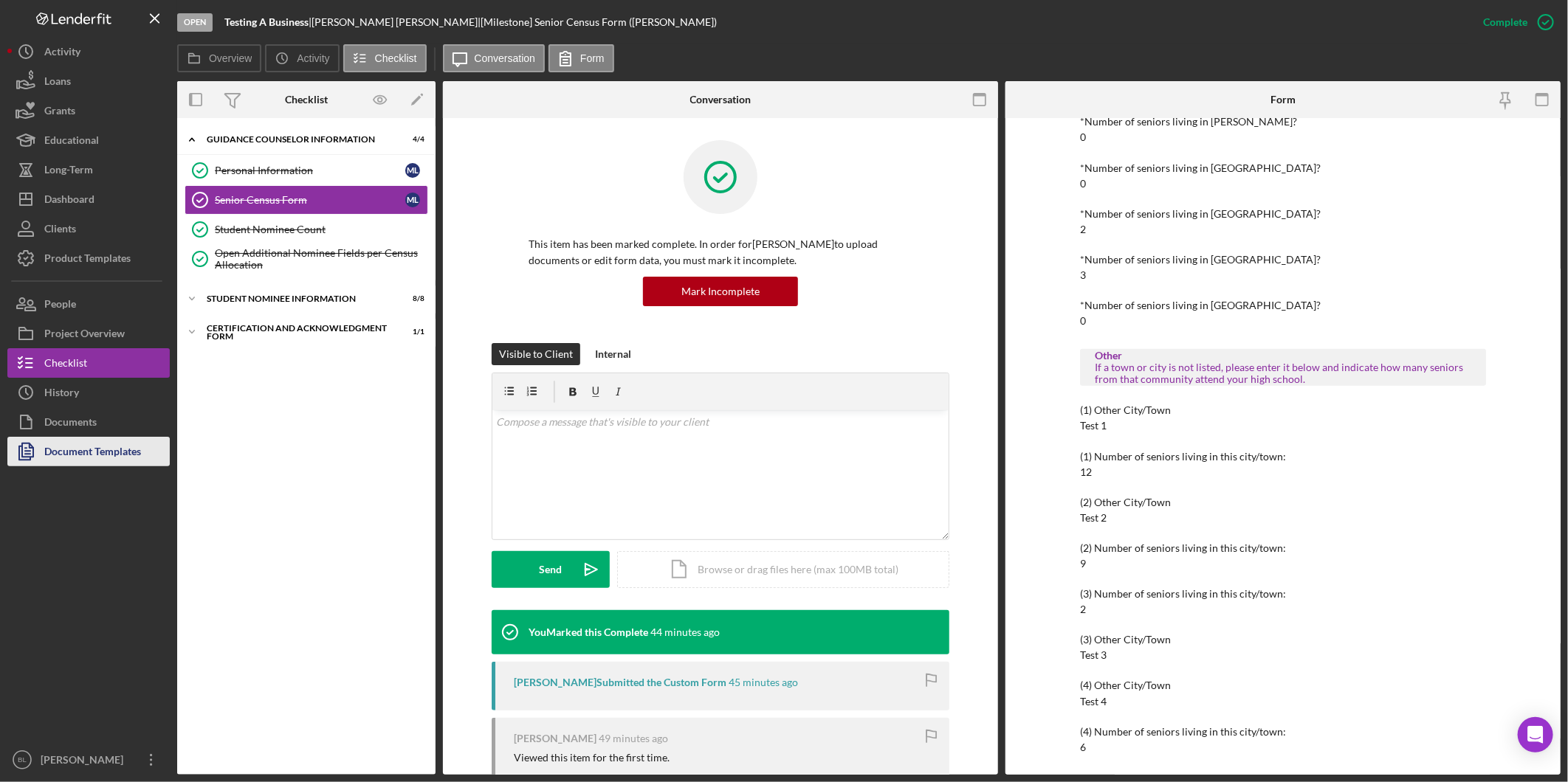
drag, startPoint x: 117, startPoint y: 443, endPoint x: 138, endPoint y: 487, distance: 48.8
click at [117, 443] on div "Document Templates" at bounding box center [93, 453] width 97 height 33
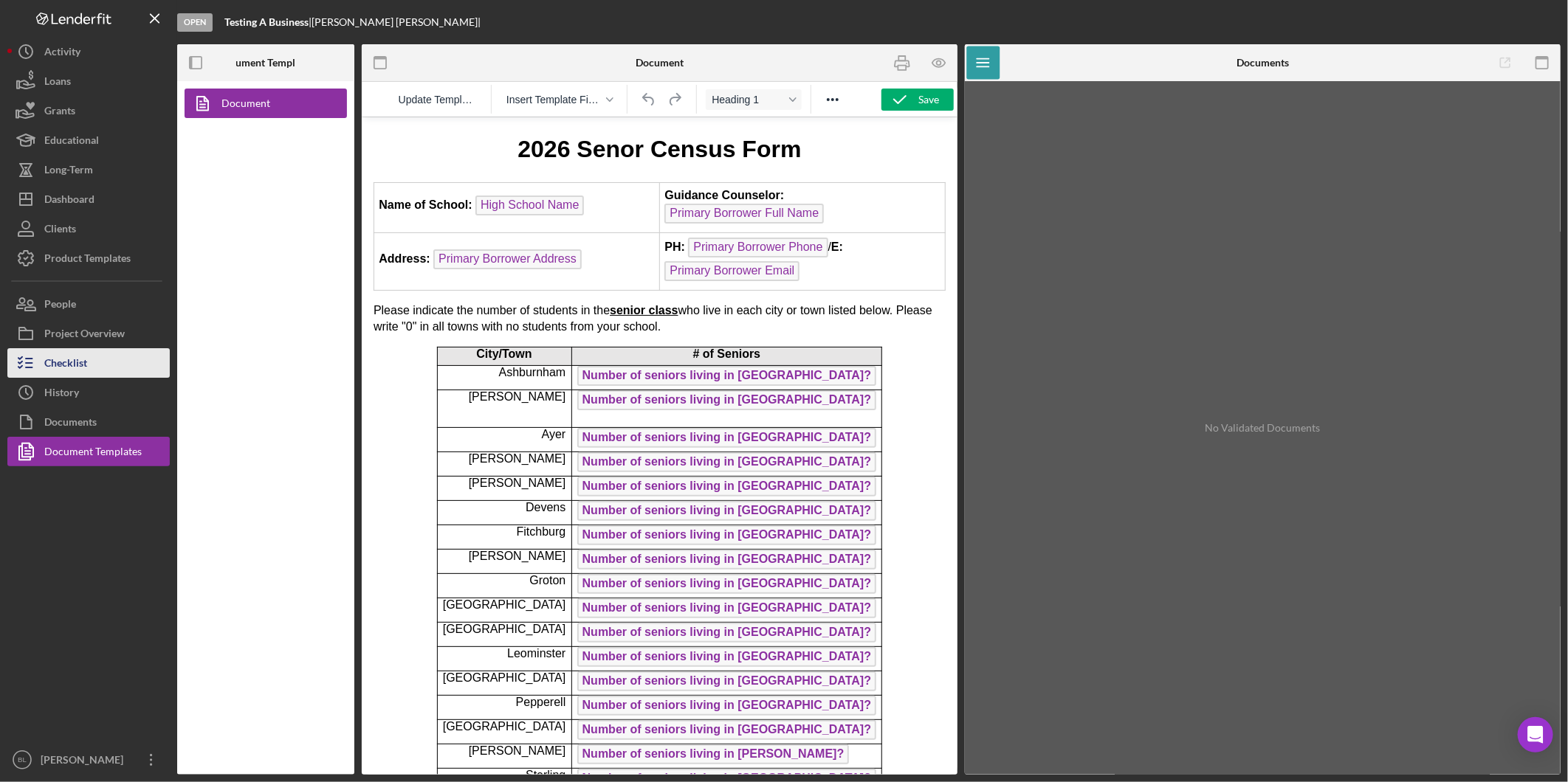
click at [105, 370] on button "Checklist" at bounding box center [89, 363] width 163 height 29
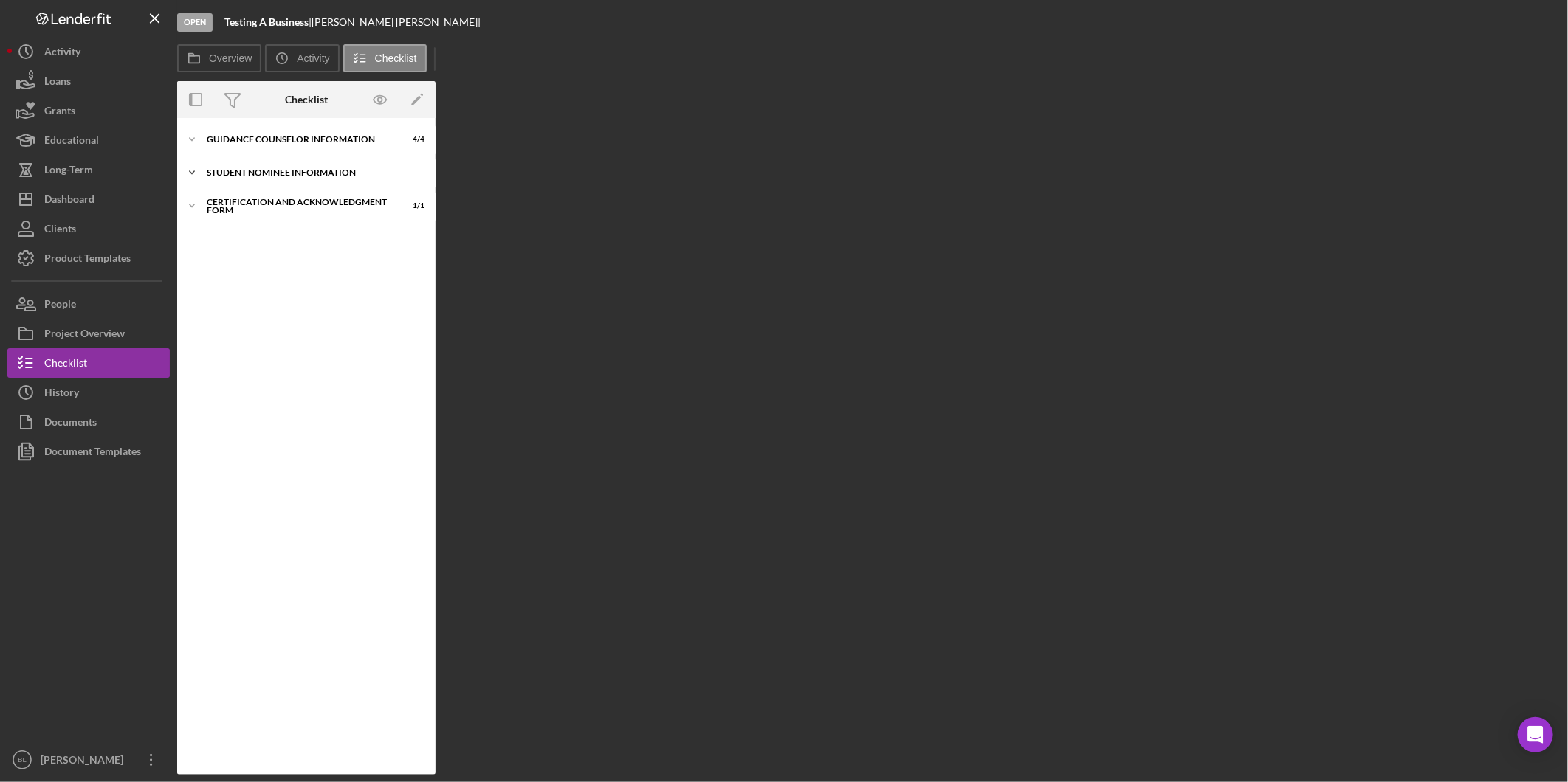
click at [274, 169] on div "Student Nominee Information" at bounding box center [311, 172] width 210 height 9
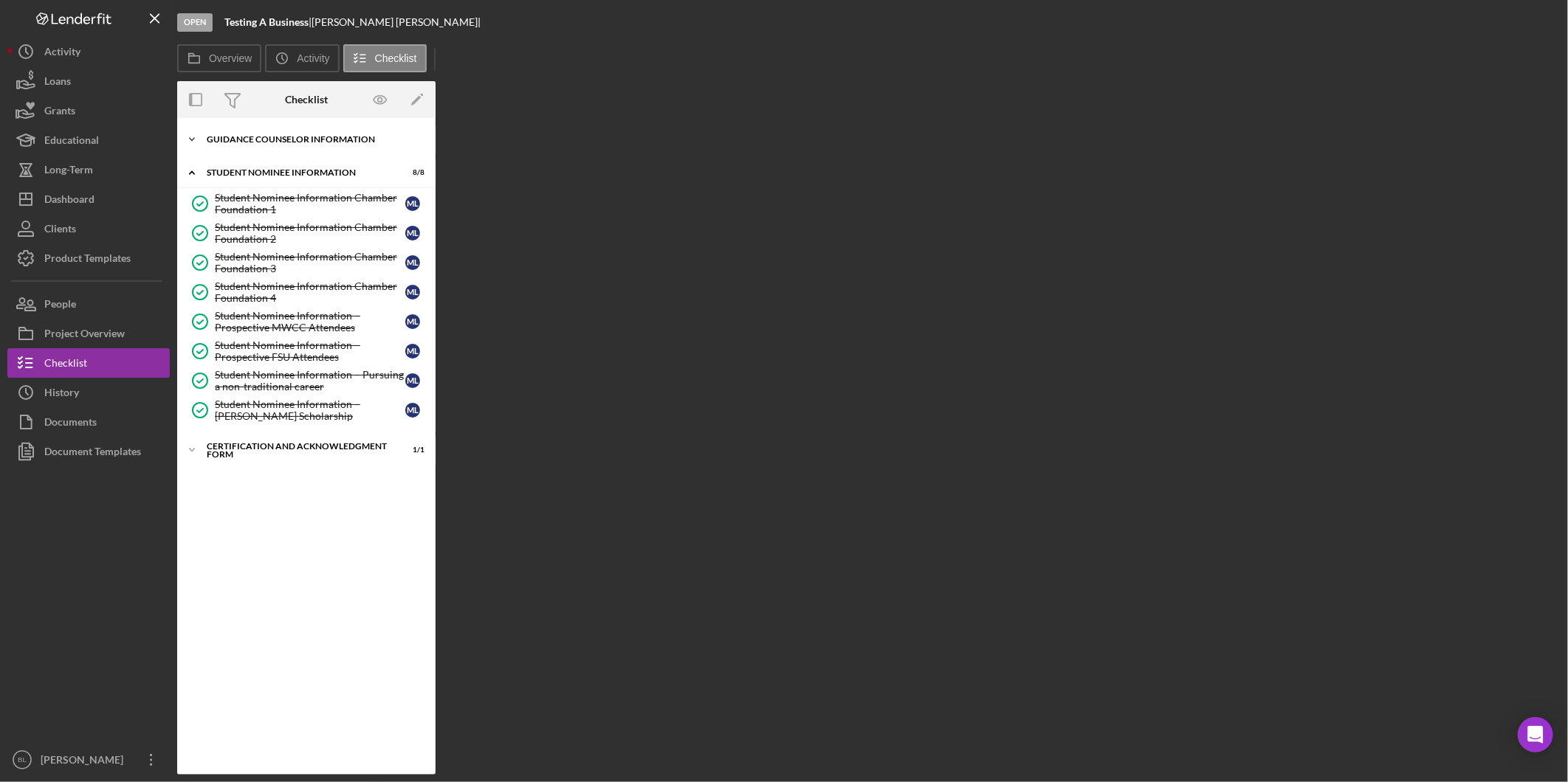
click at [273, 146] on div "Icon/Expander Guidance Counselor Information 4 / 4" at bounding box center [306, 140] width 259 height 29
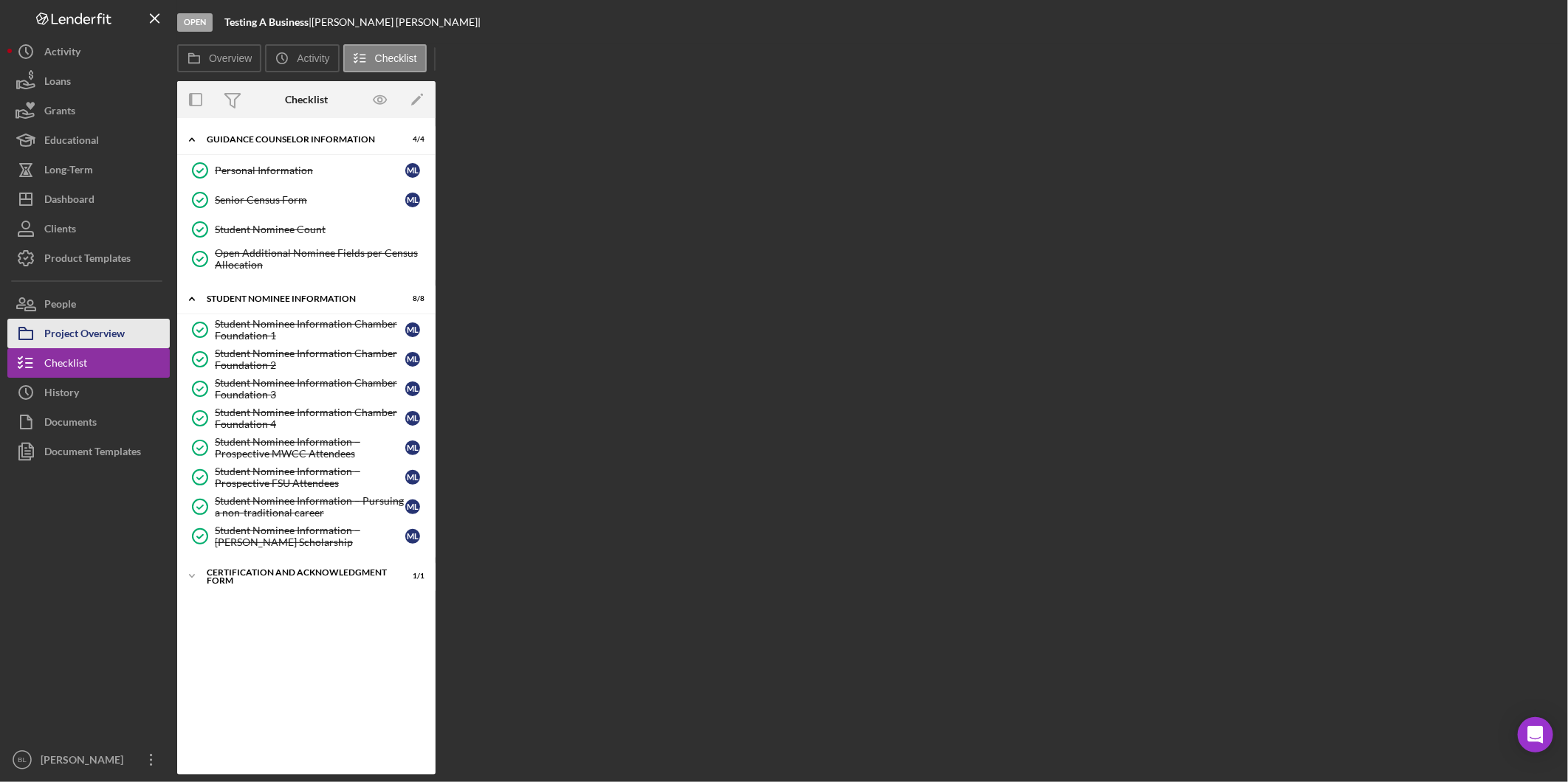
click at [97, 330] on div "Project Overview" at bounding box center [84, 335] width 81 height 33
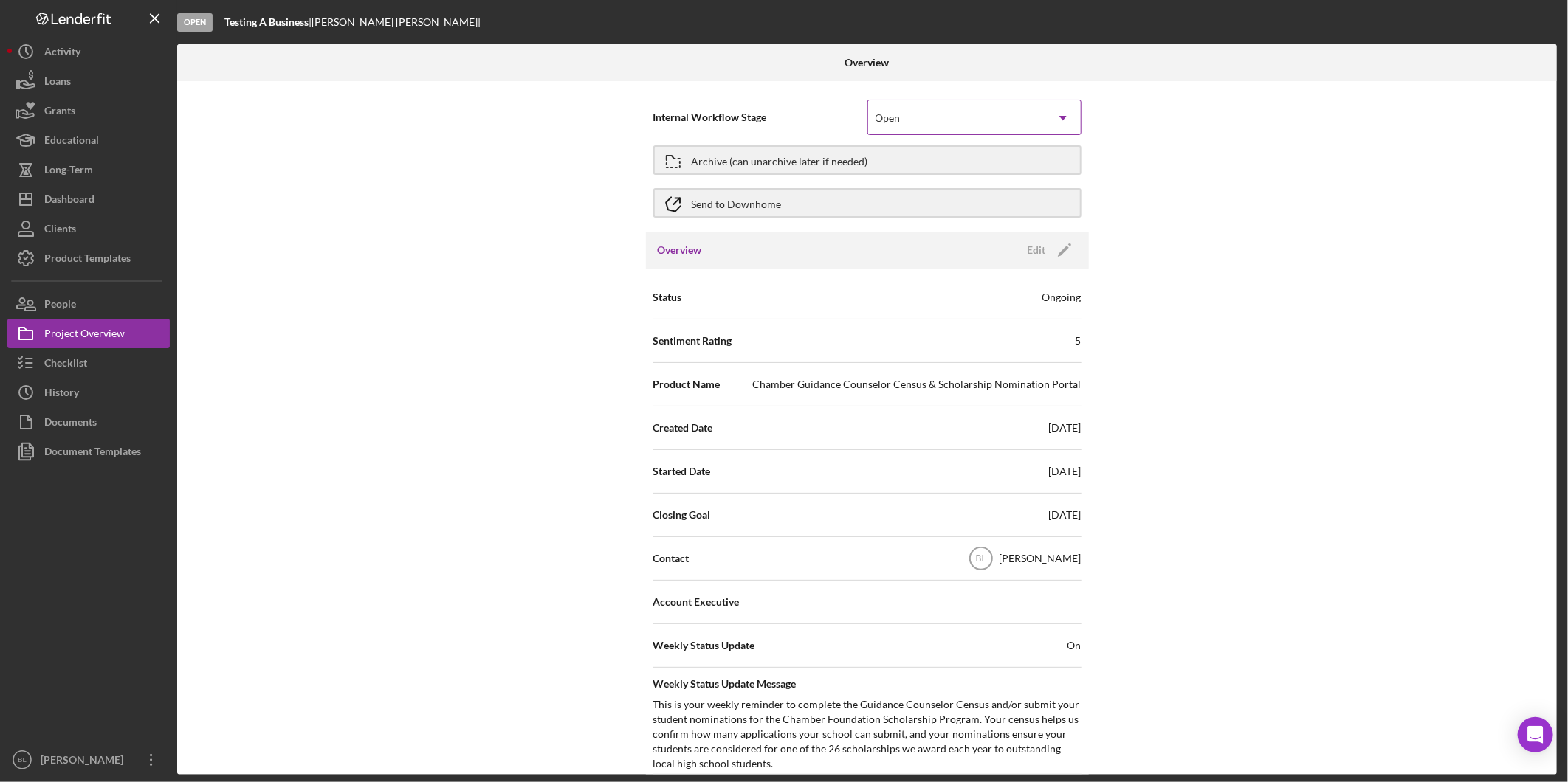
click at [1026, 118] on div "Open" at bounding box center [957, 118] width 177 height 34
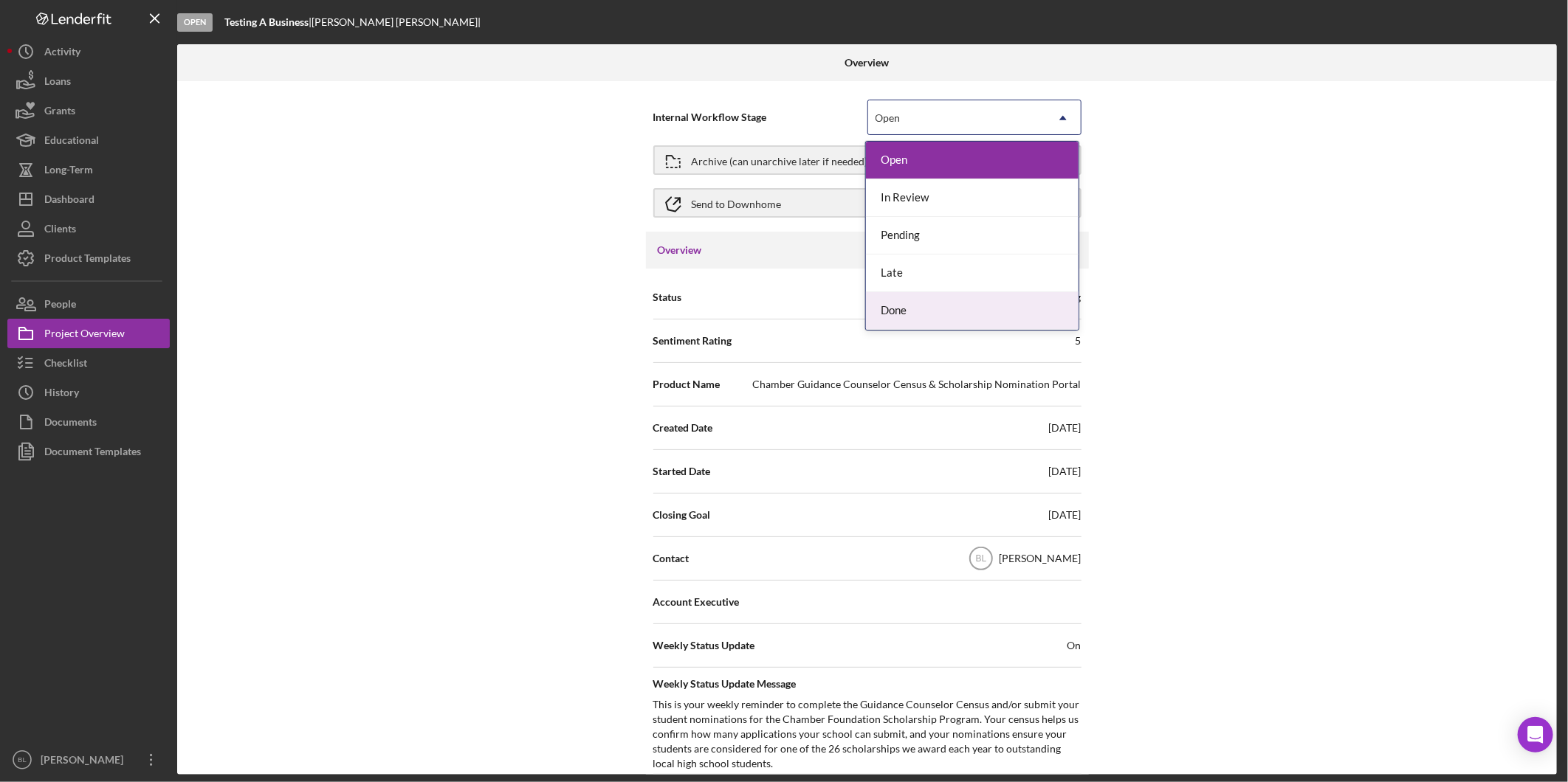
click at [924, 304] on div "Done" at bounding box center [972, 310] width 212 height 38
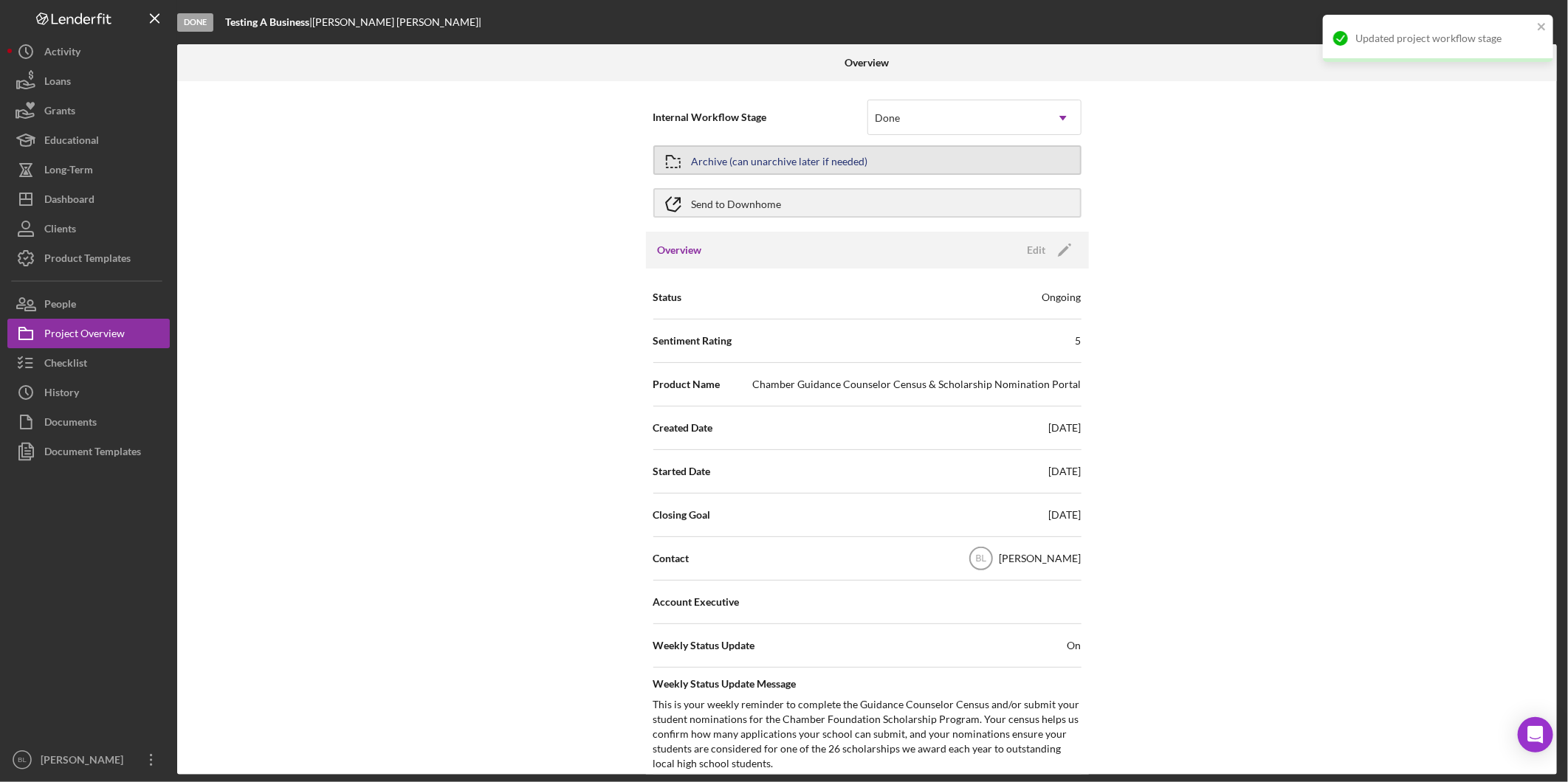
click at [890, 156] on button "Archive (can unarchive later if needed)" at bounding box center [868, 160] width 428 height 29
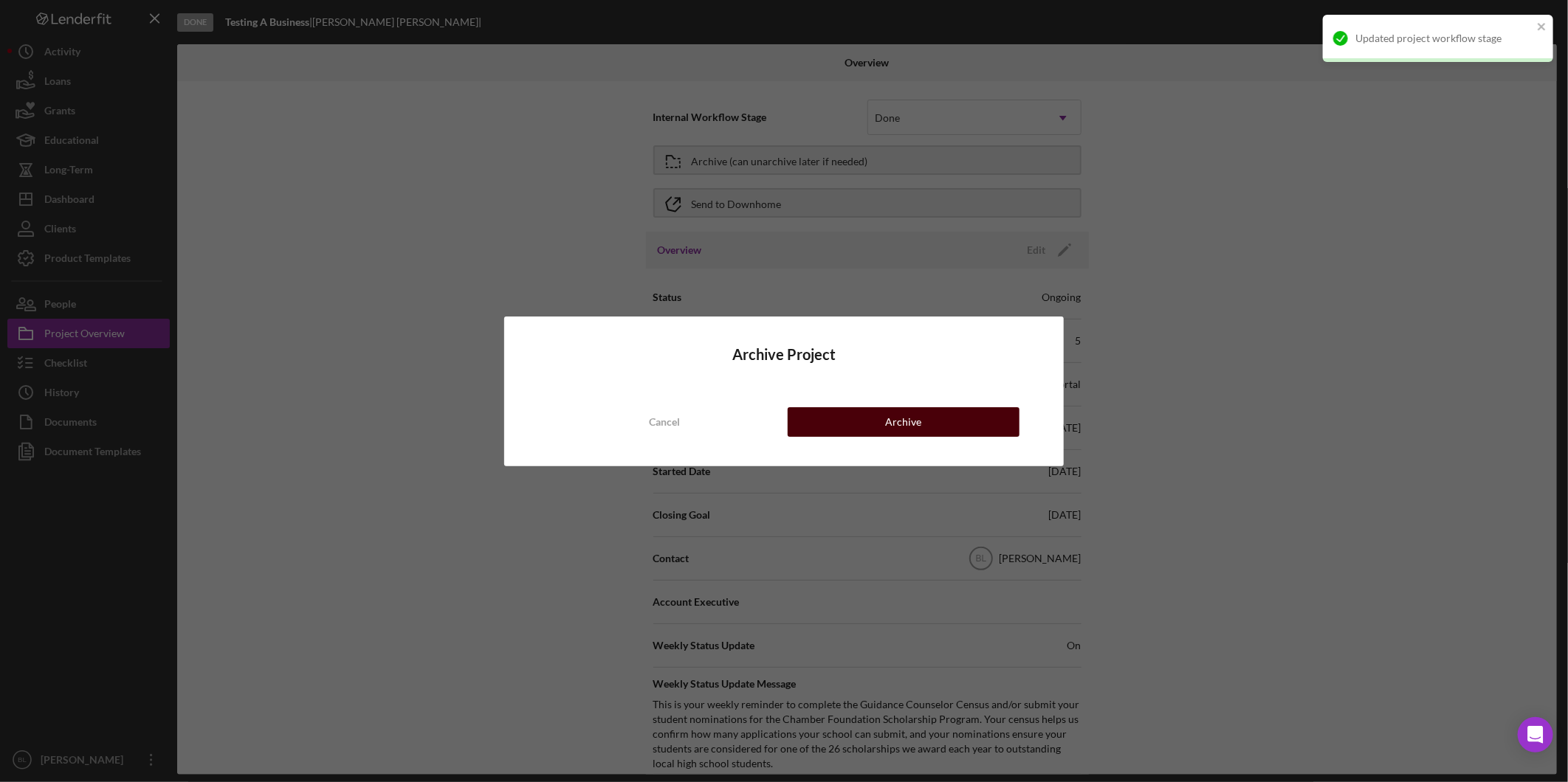
click at [925, 422] on button "Archive" at bounding box center [904, 422] width 232 height 29
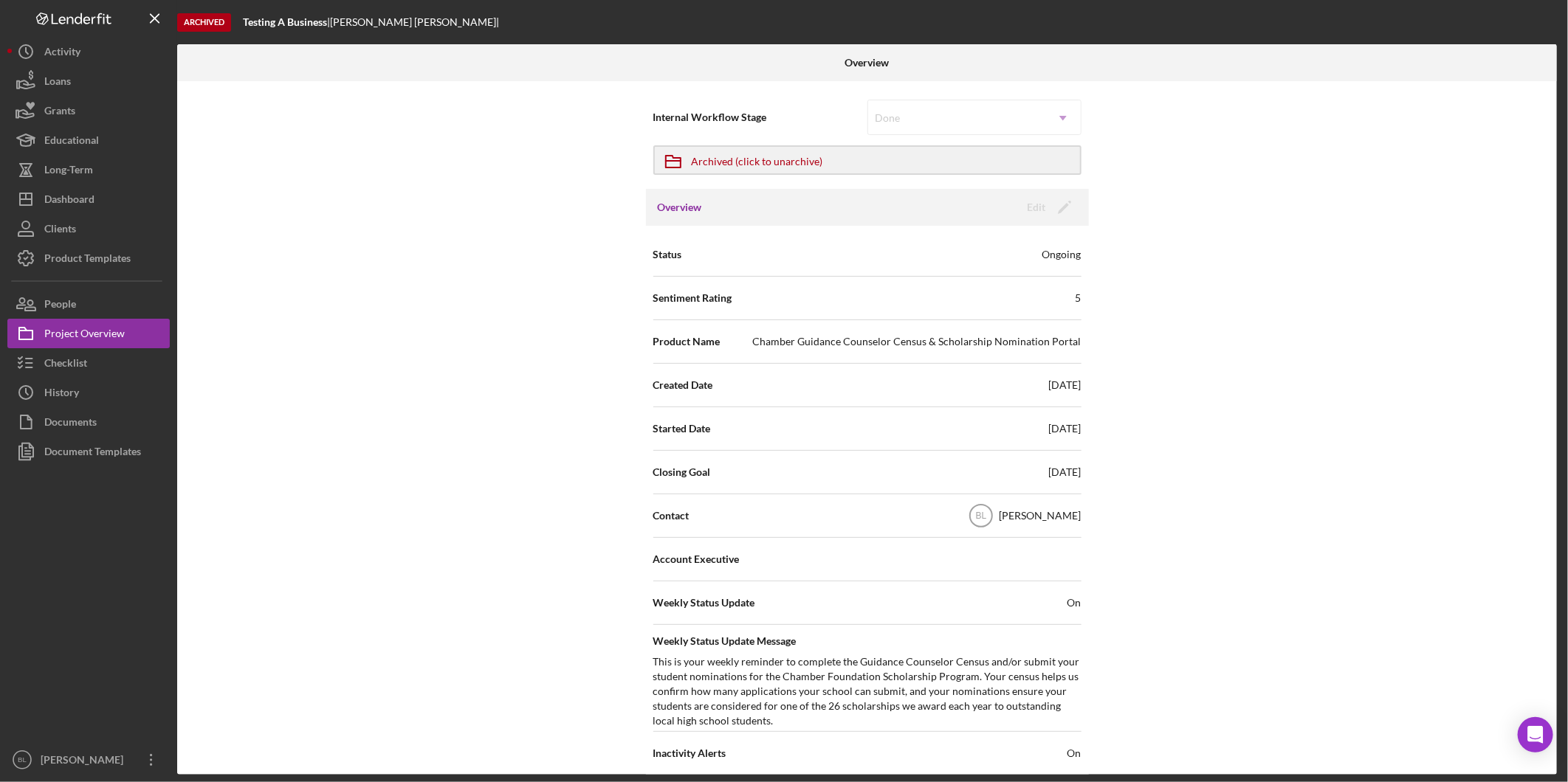
click at [402, 219] on div "Internal Workflow Stage Done Icon/Dropdown Arrow Icon/Archived Archived (click …" at bounding box center [867, 428] width 1380 height 694
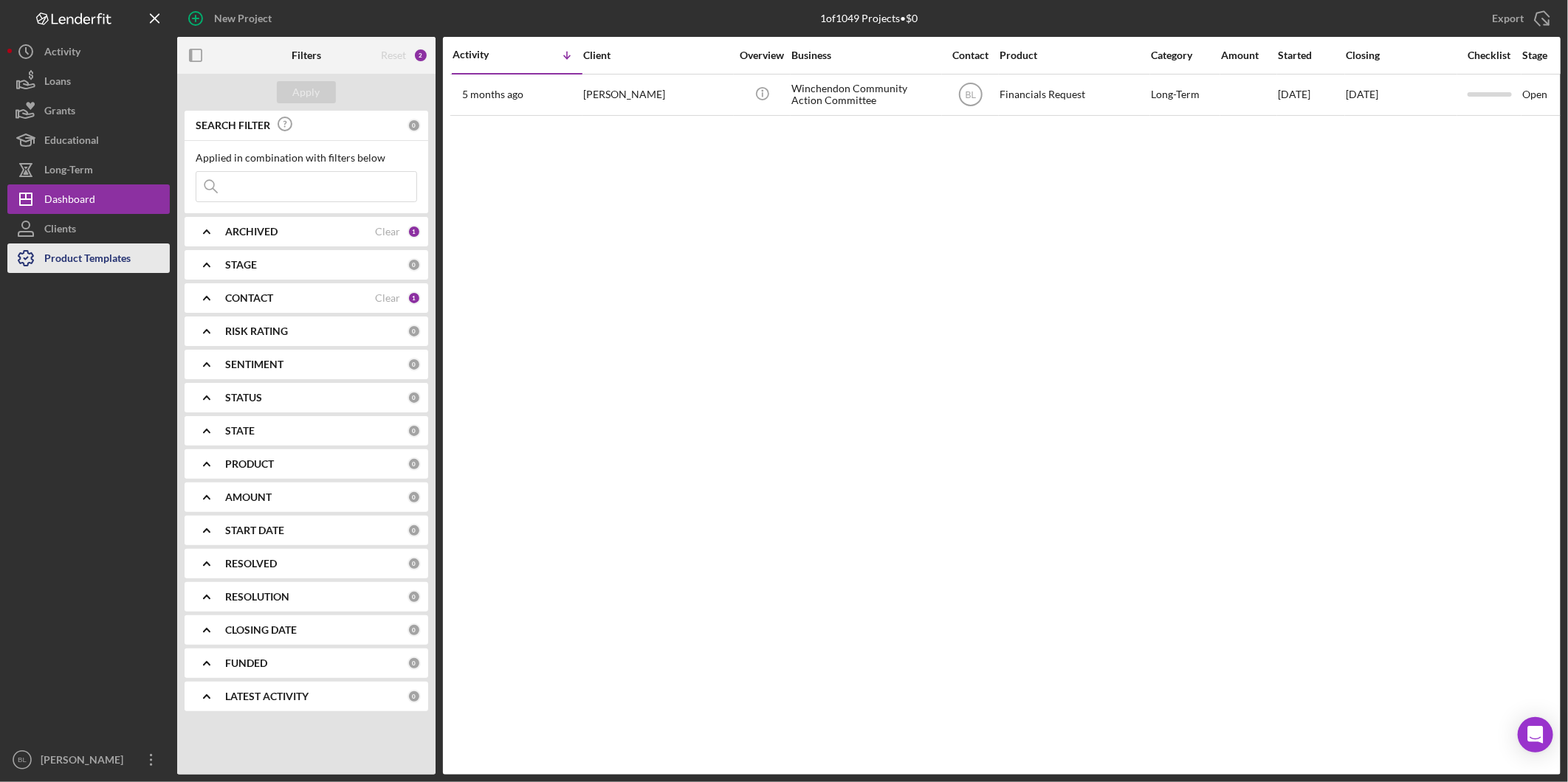
click at [115, 261] on div "Product Templates" at bounding box center [87, 260] width 87 height 33
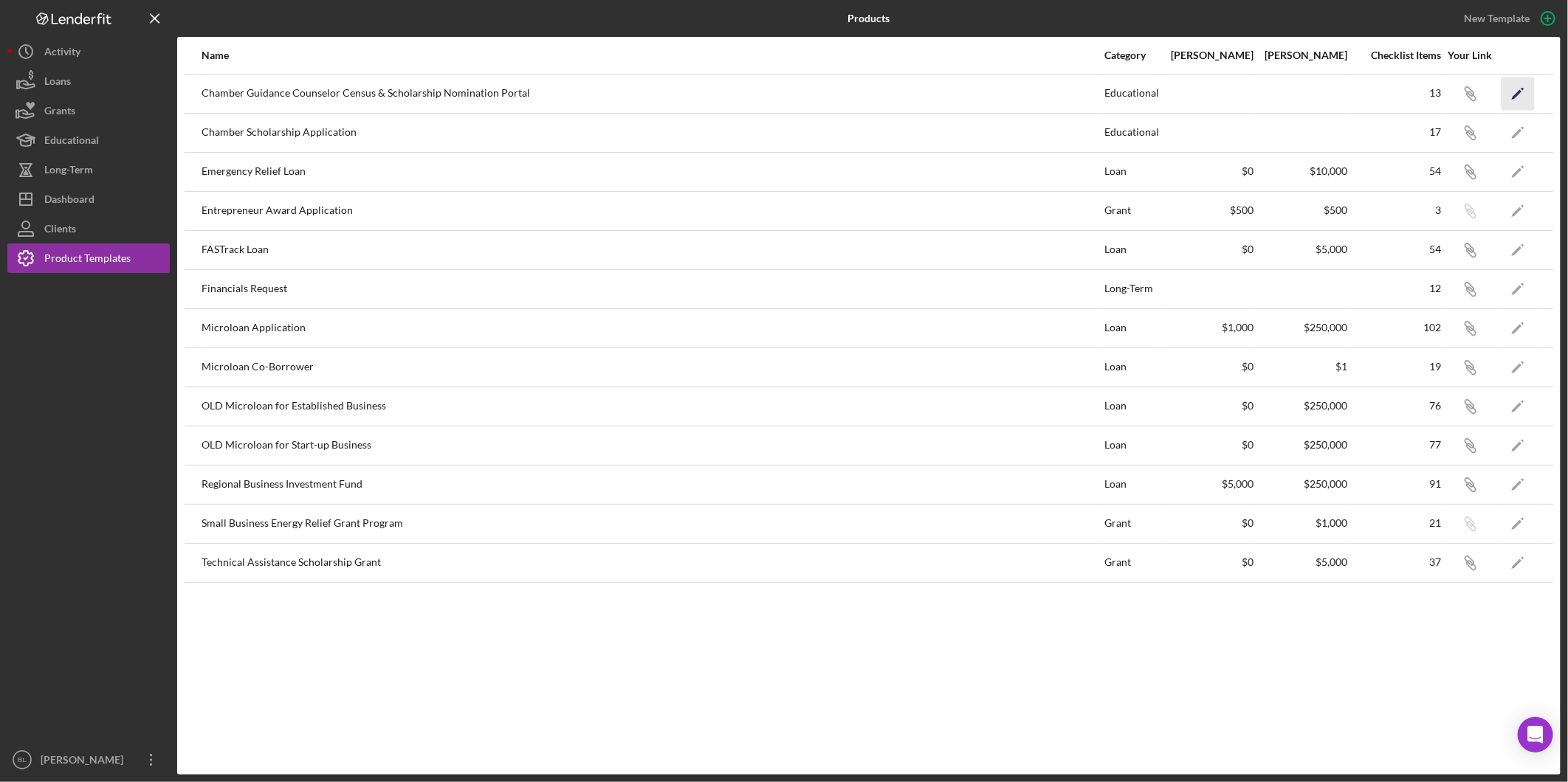
click at [1515, 93] on icon "Icon/Edit" at bounding box center [1517, 93] width 33 height 33
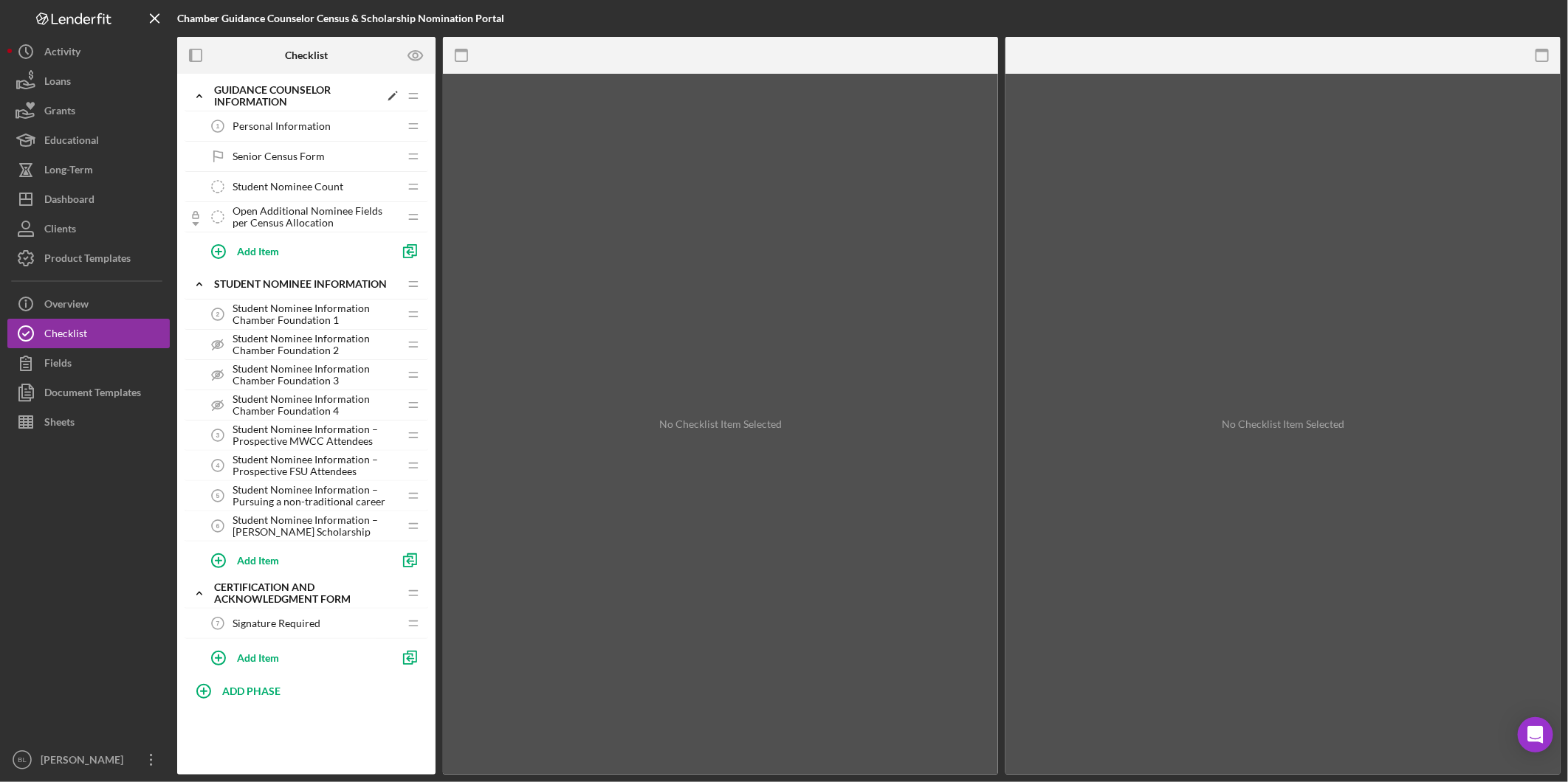
click at [203, 97] on icon "Icon/Expander" at bounding box center [199, 96] width 29 height 29
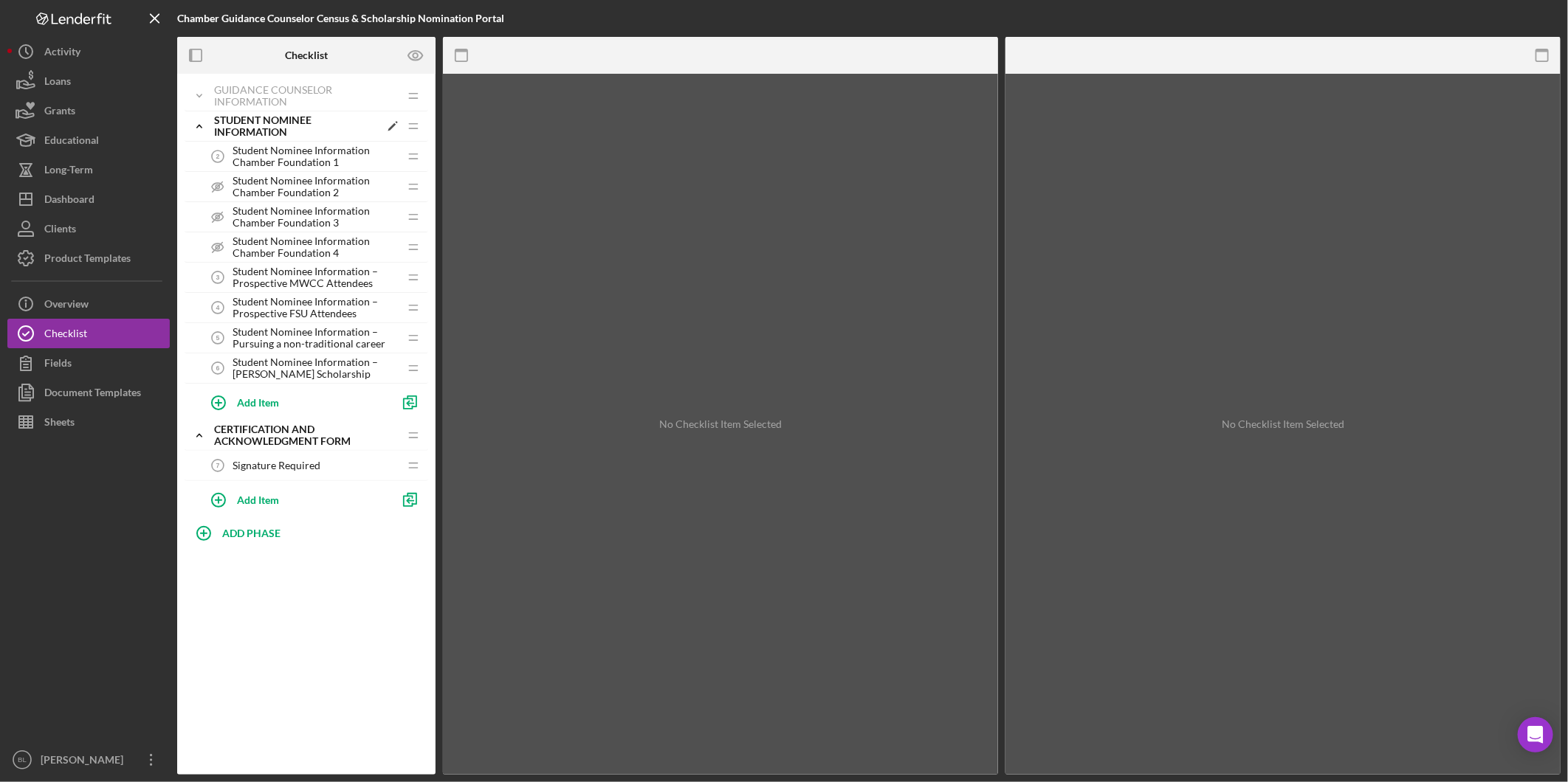
click at [202, 123] on icon "Icon/Expander" at bounding box center [199, 126] width 29 height 29
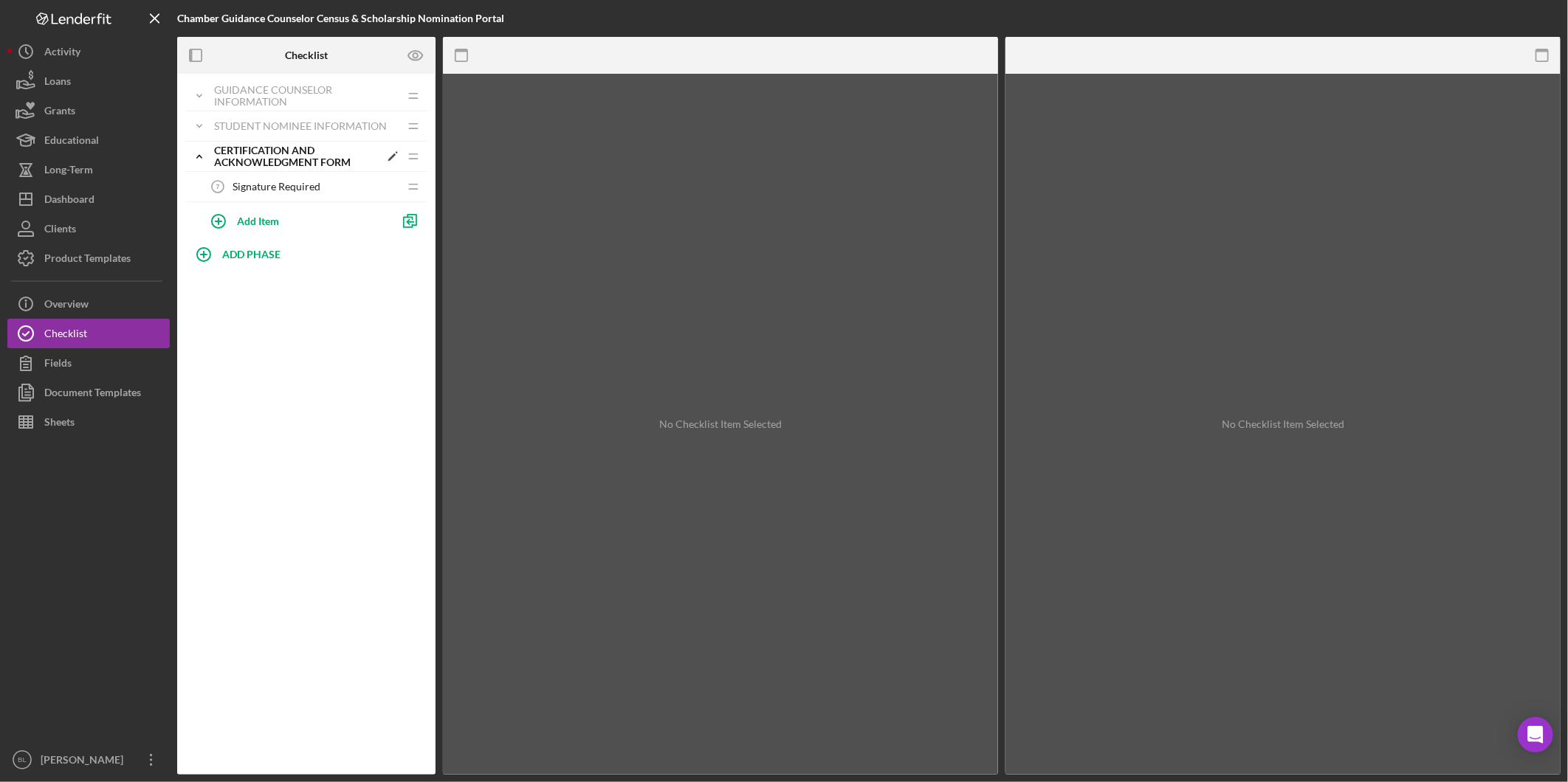
click at [197, 156] on icon "Icon/Expander" at bounding box center [199, 156] width 29 height 29
click at [204, 94] on icon "Icon/Expander" at bounding box center [199, 96] width 29 height 29
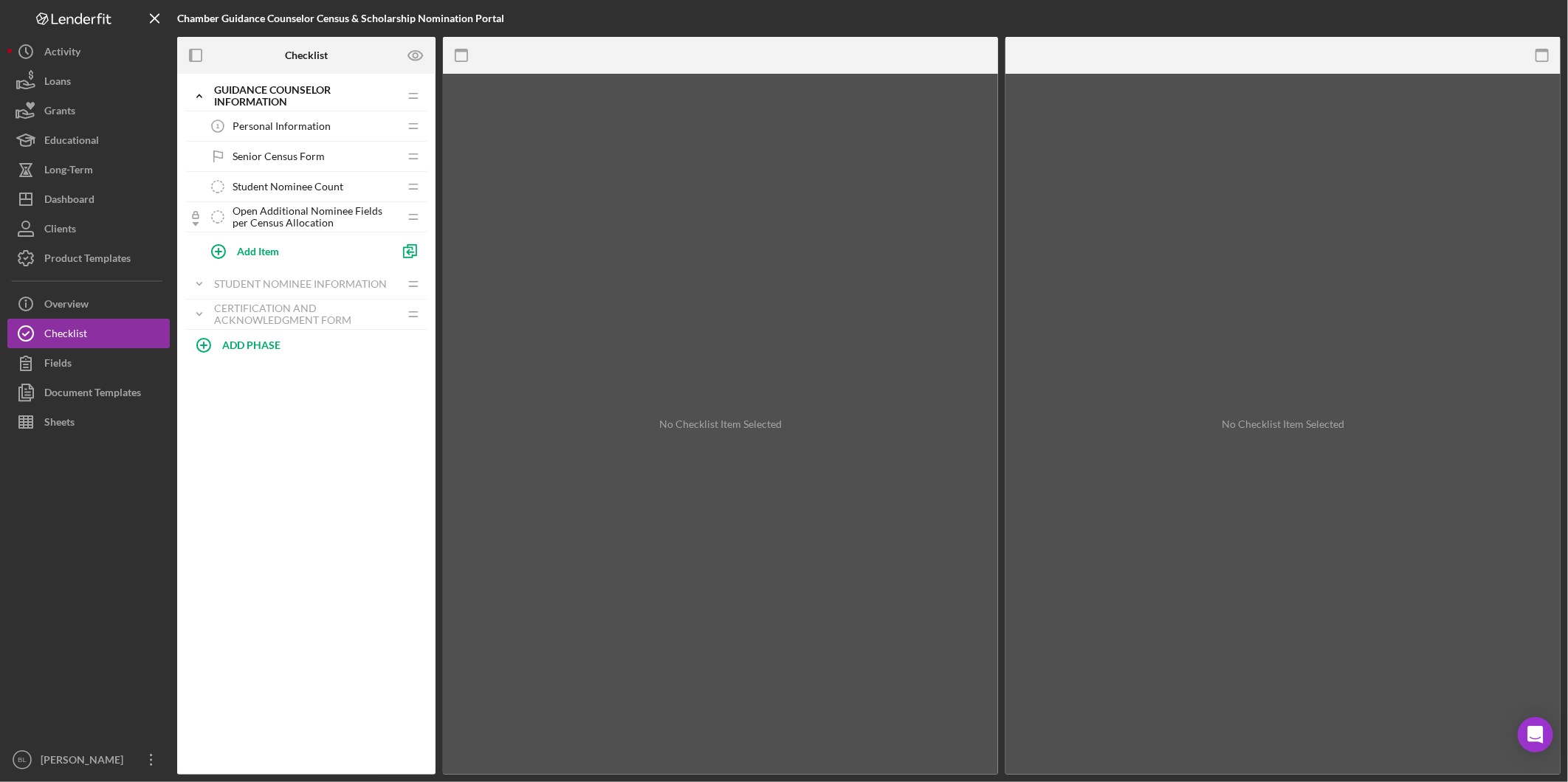
click at [298, 192] on span "Student Nominee Count" at bounding box center [288, 186] width 110 height 12
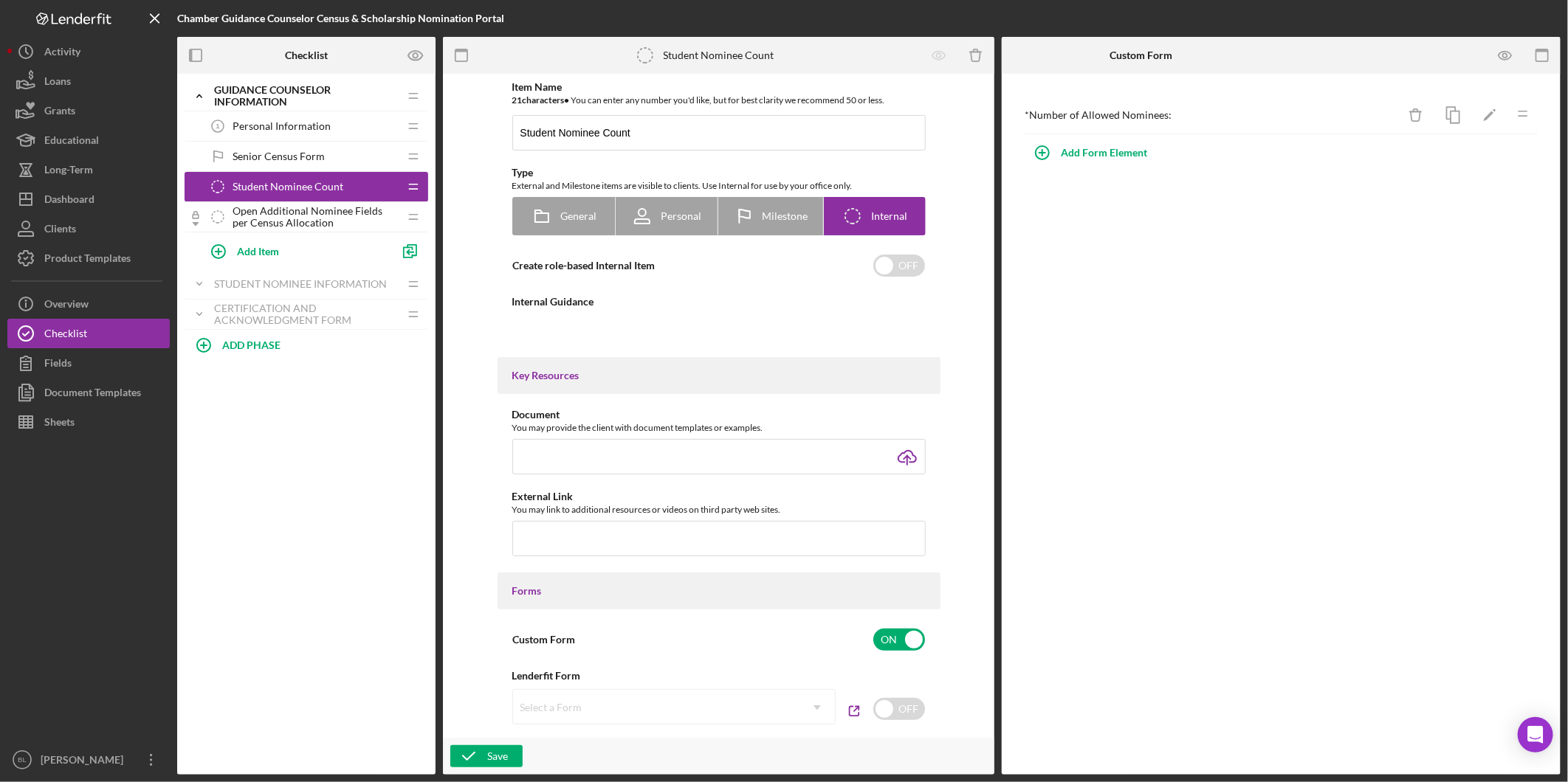
type textarea "<div>Determine the allowed number of student nominations and provide the number…"
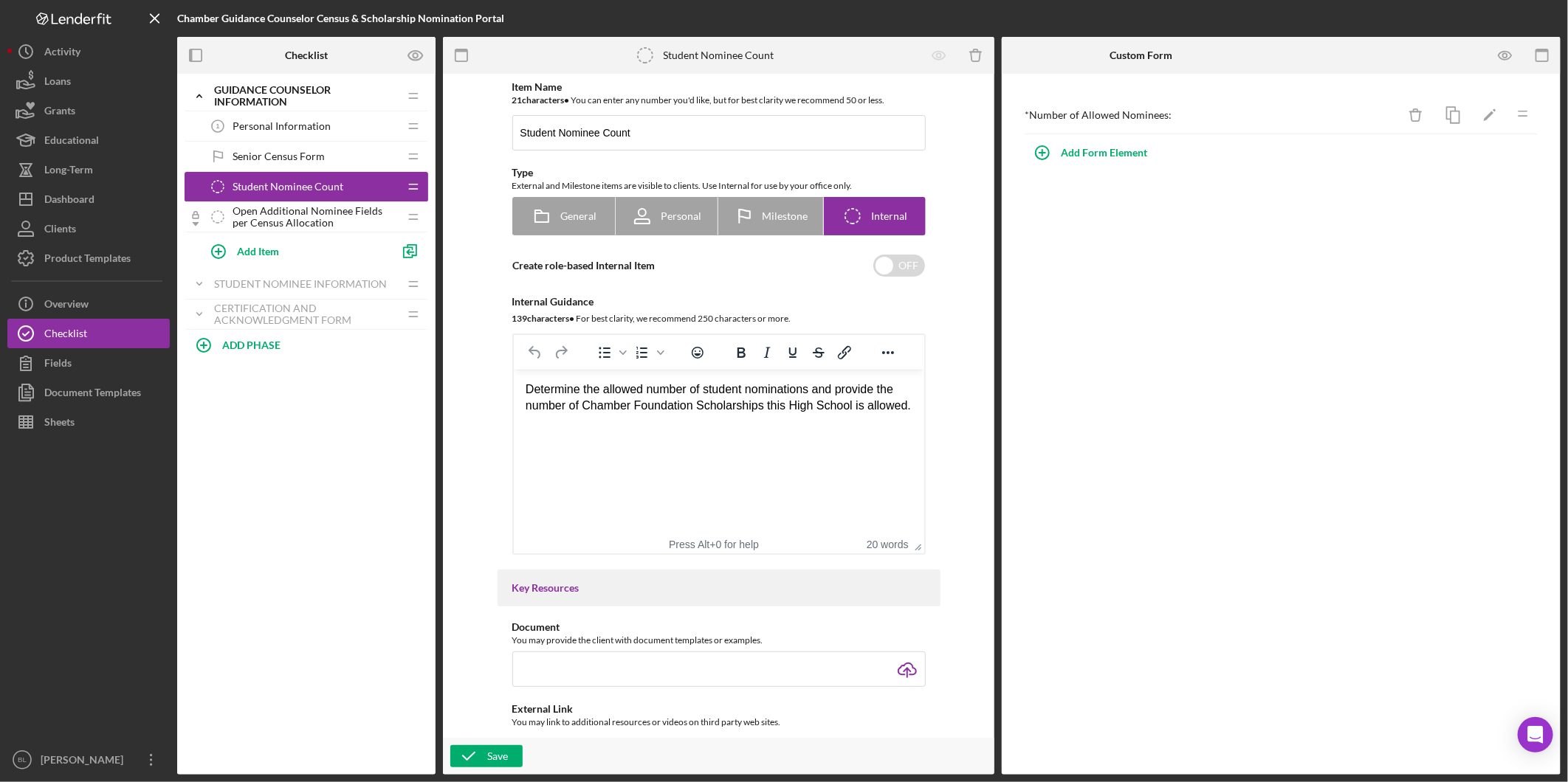
click at [254, 211] on span "Open Additional Nominee Fields per Census Allocation" at bounding box center [315, 217] width 166 height 24
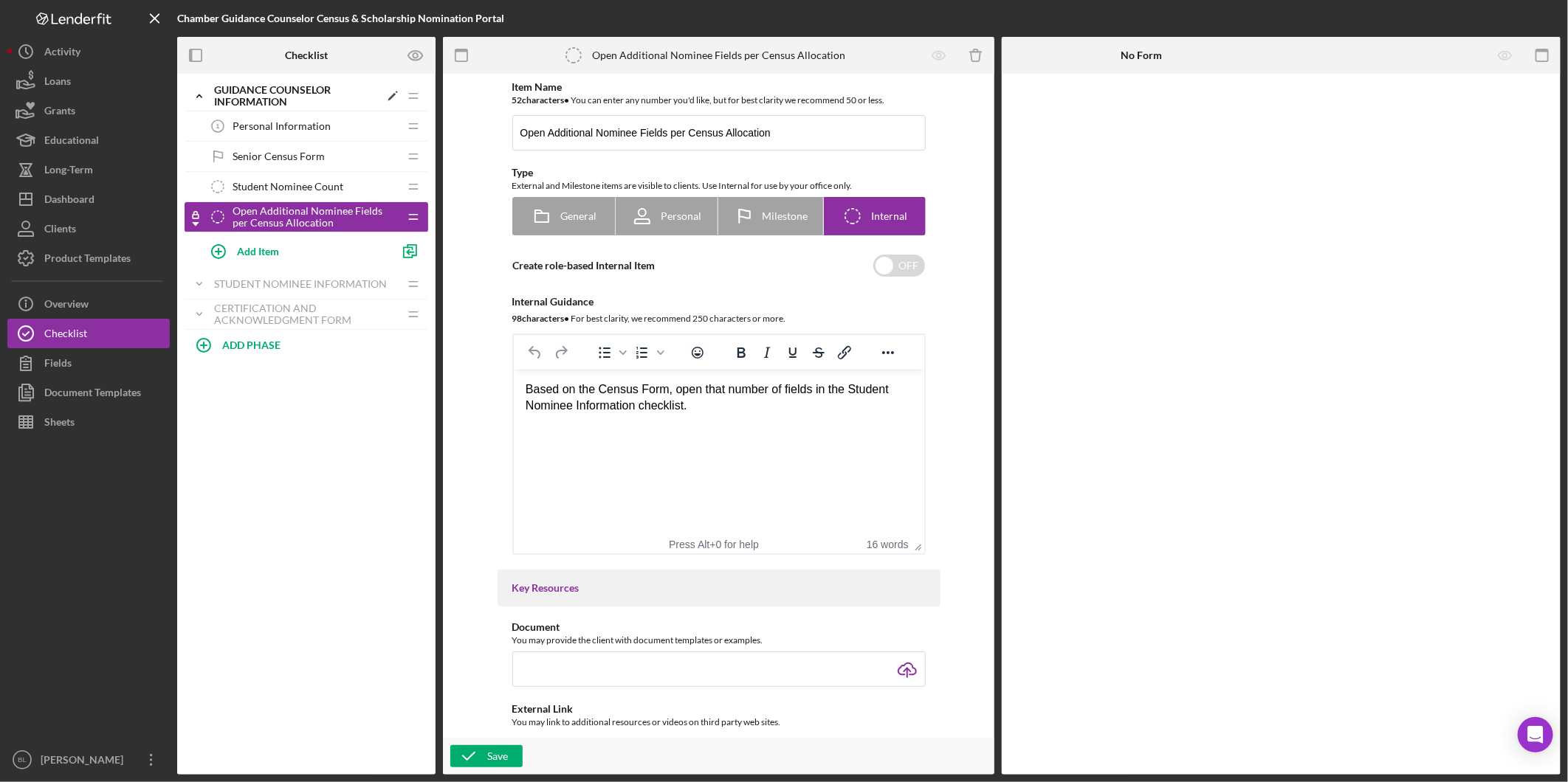
click at [197, 96] on polyline at bounding box center [199, 96] width 5 height 3
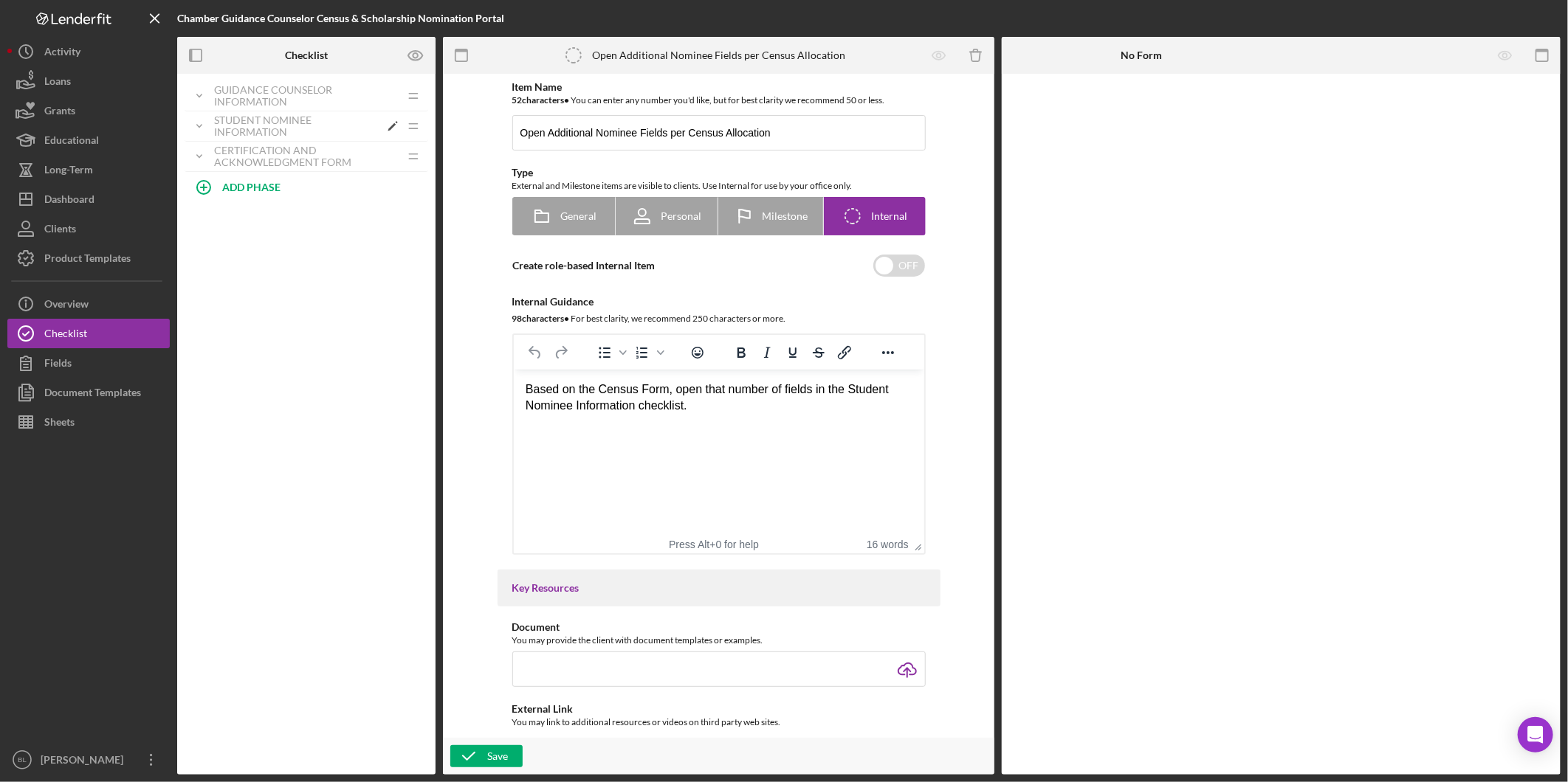
click at [261, 130] on div "Student Nominee Information" at bounding box center [297, 126] width 166 height 24
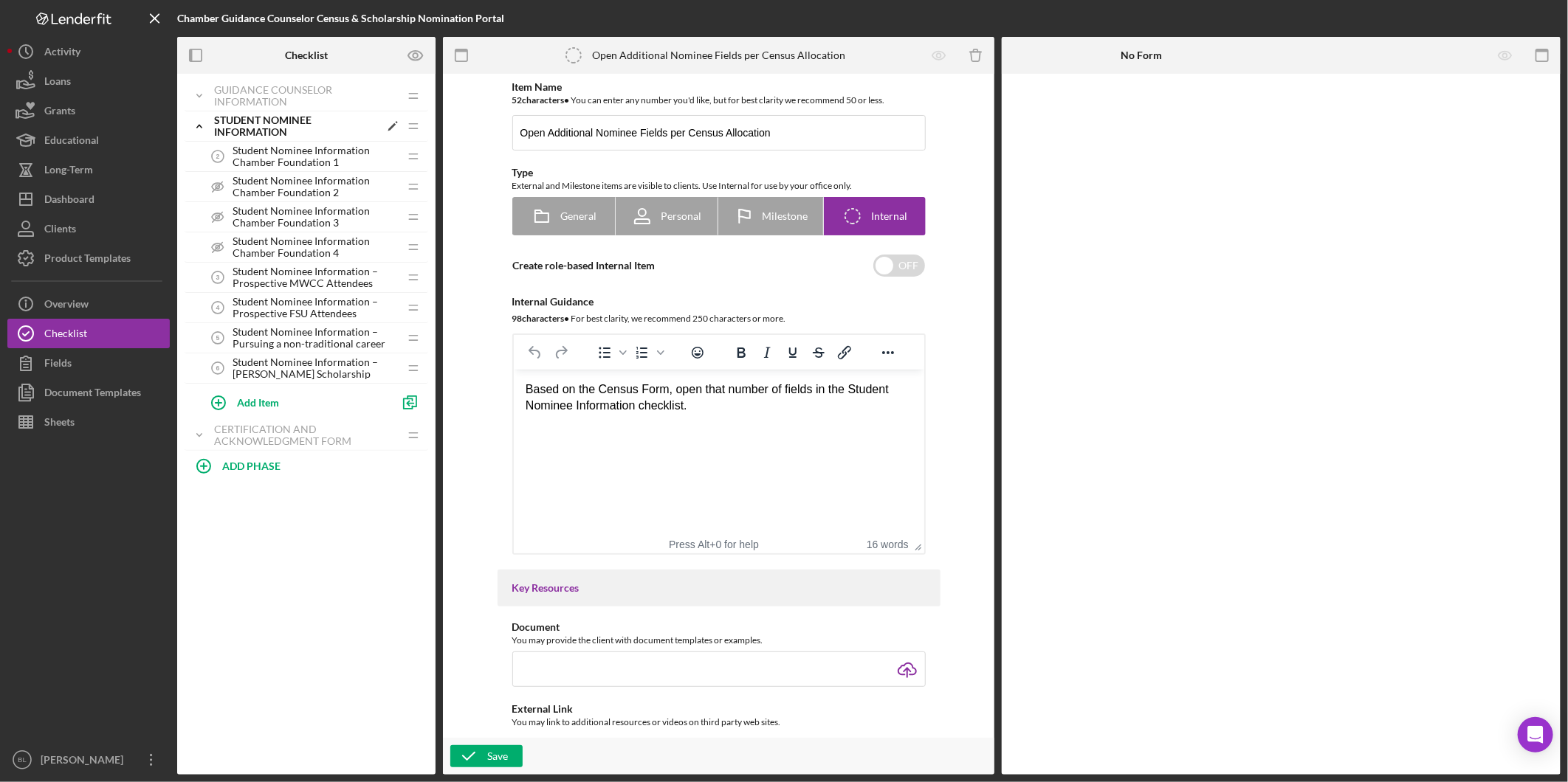
click at [193, 121] on icon "Icon/Expander" at bounding box center [199, 126] width 29 height 29
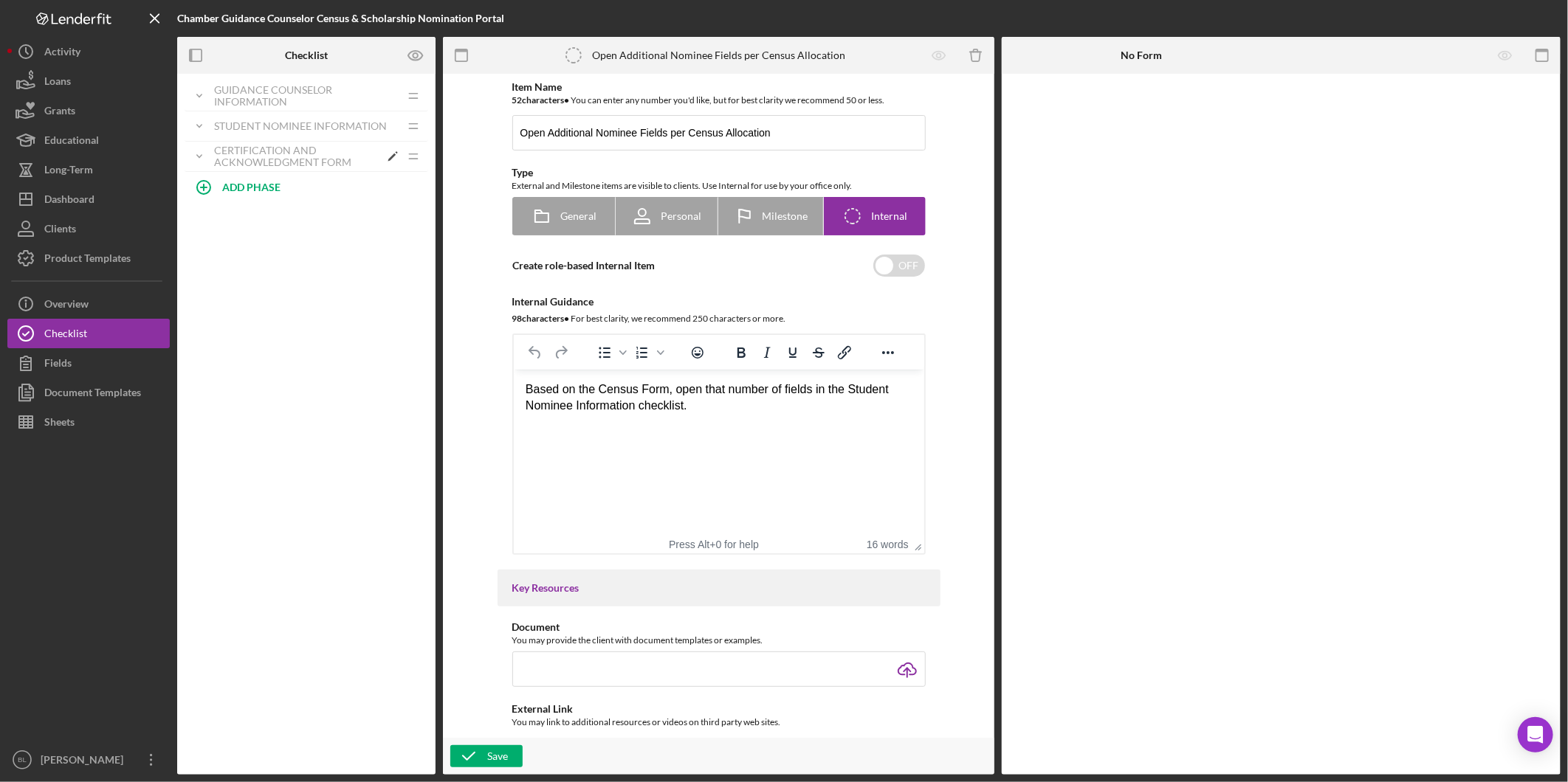
click at [284, 161] on div "Certification and Acknowledgment Form" at bounding box center [297, 156] width 166 height 24
click at [91, 386] on div "Document Templates" at bounding box center [93, 394] width 97 height 33
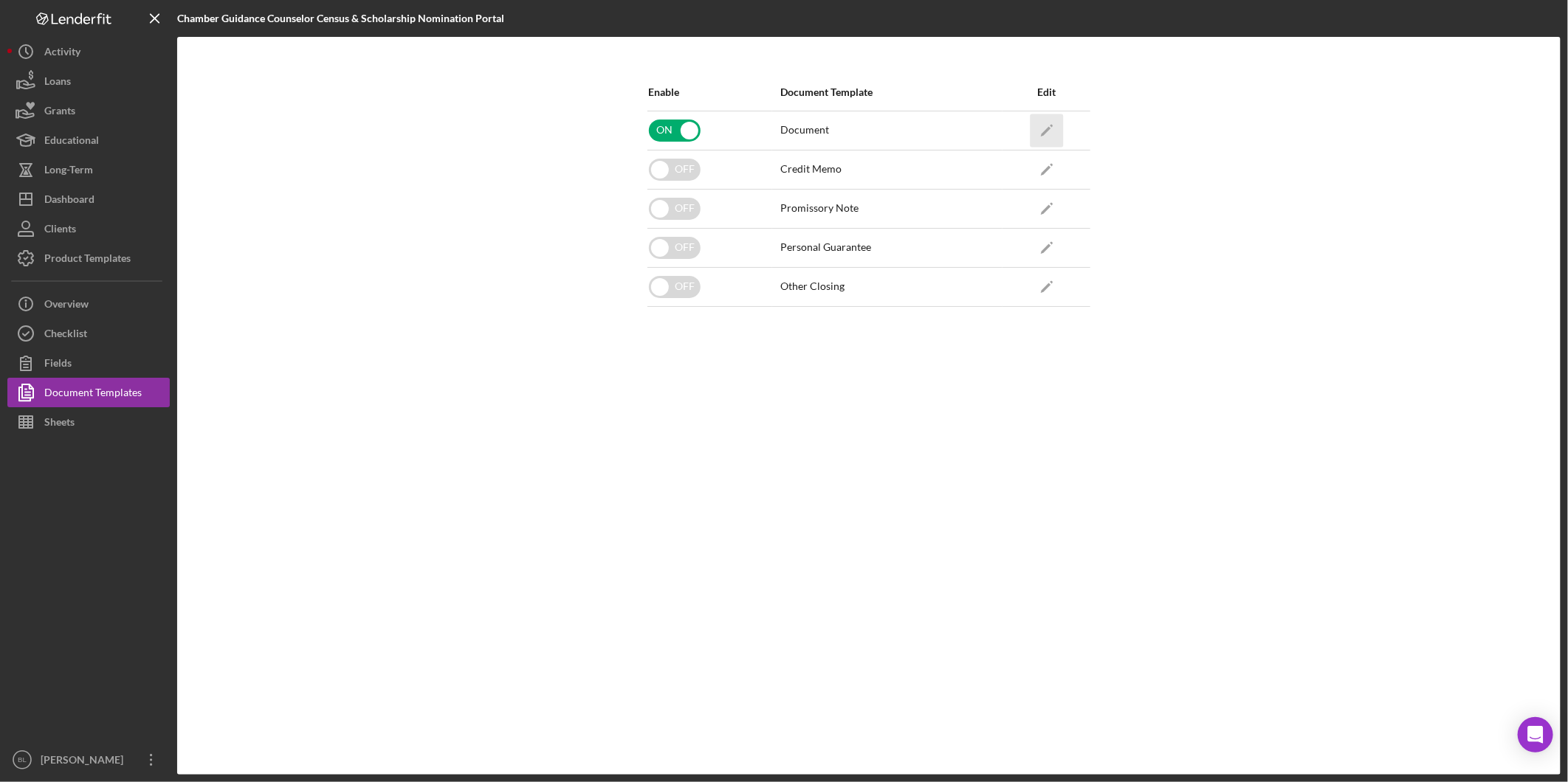
click at [1052, 124] on icon "button" at bounding box center [1051, 126] width 3 height 3
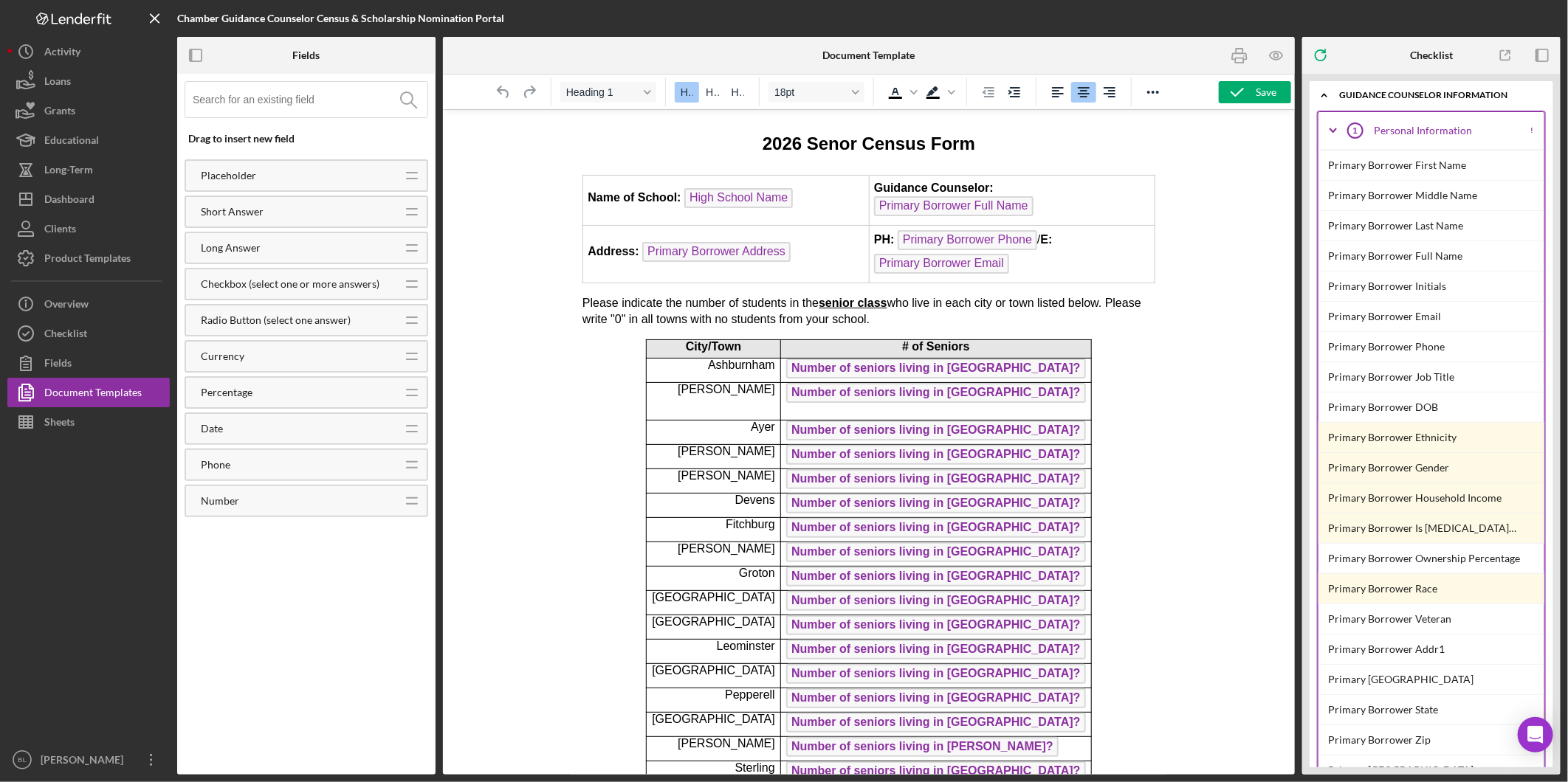
click at [609, 301] on span "Please indicate the number of students in the senior class who live in each cit…" at bounding box center [861, 310] width 558 height 29
drag, startPoint x: 881, startPoint y: 314, endPoint x: 552, endPoint y: 297, distance: 329.4
click at [859, 90] on div "Font size 12pt" at bounding box center [855, 92] width 12 height 8
click at [832, 141] on div "10pt" at bounding box center [809, 141] width 58 height 18
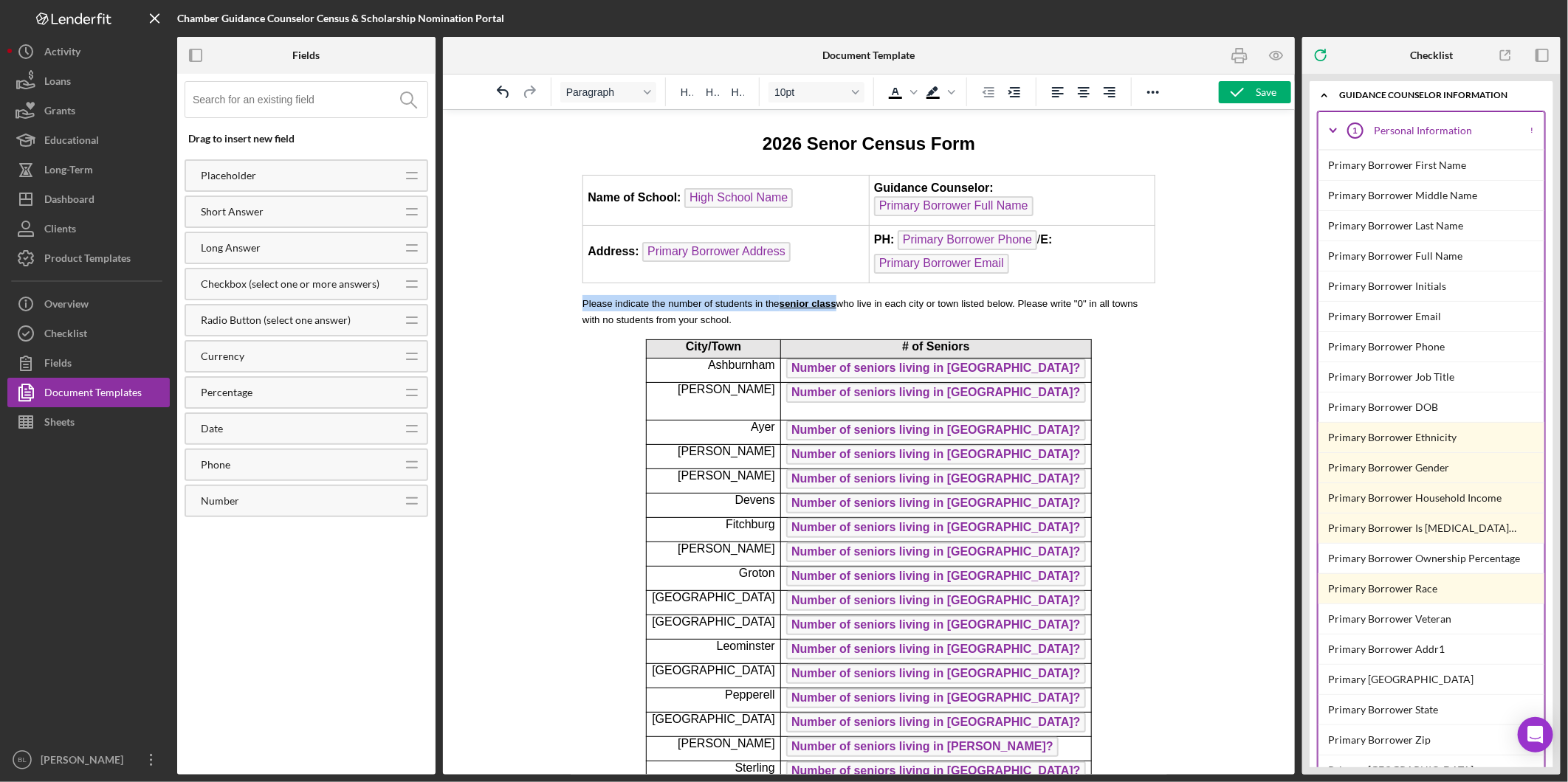
click at [810, 321] on p "Please indicate the number of students in the senior class who live in each cit…" at bounding box center [868, 310] width 573 height 33
click at [1049, 314] on p "Please indicate the number of students in the senior class who live in each cit…" at bounding box center [868, 310] width 573 height 33
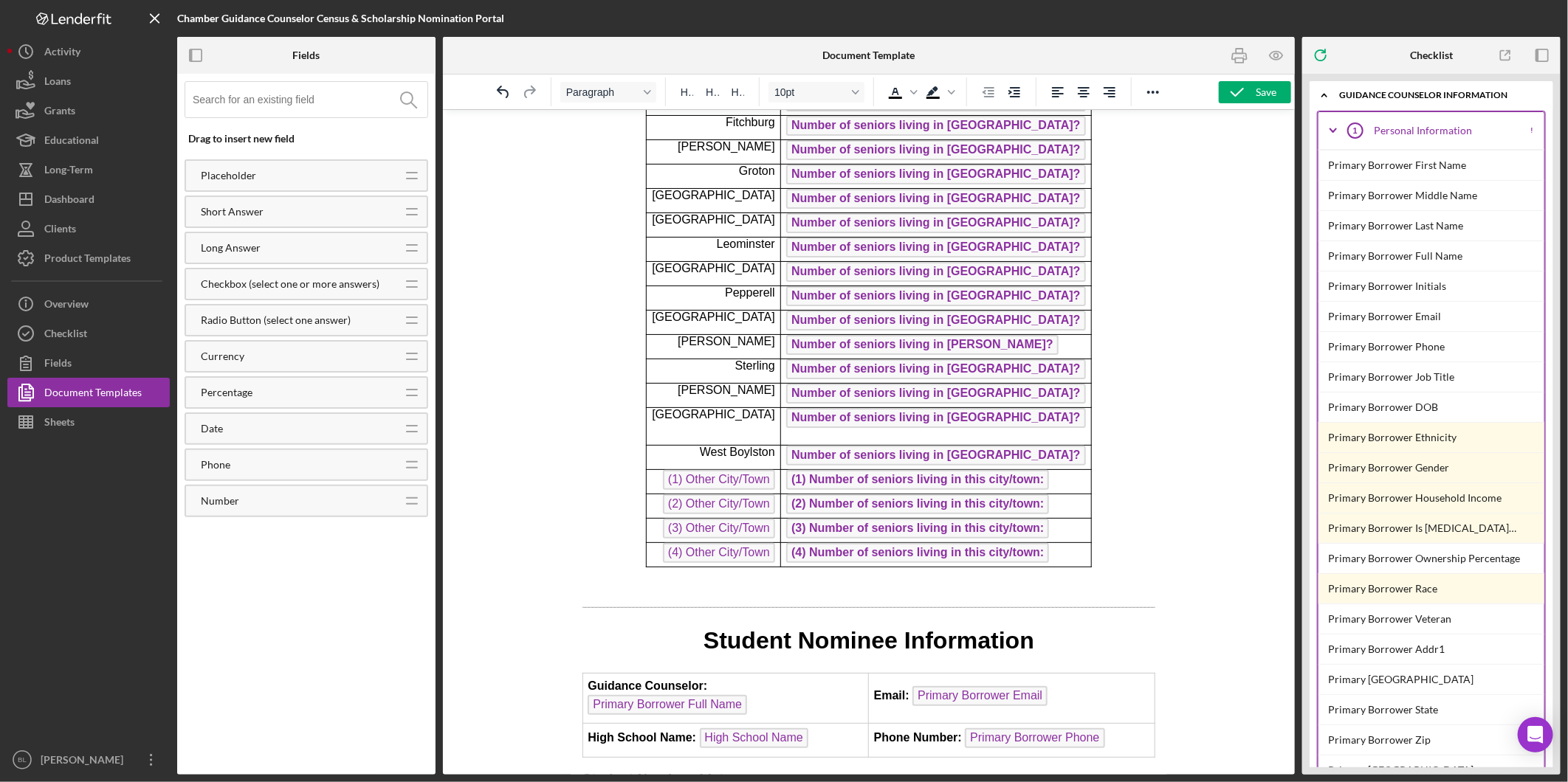
scroll to position [491, 0]
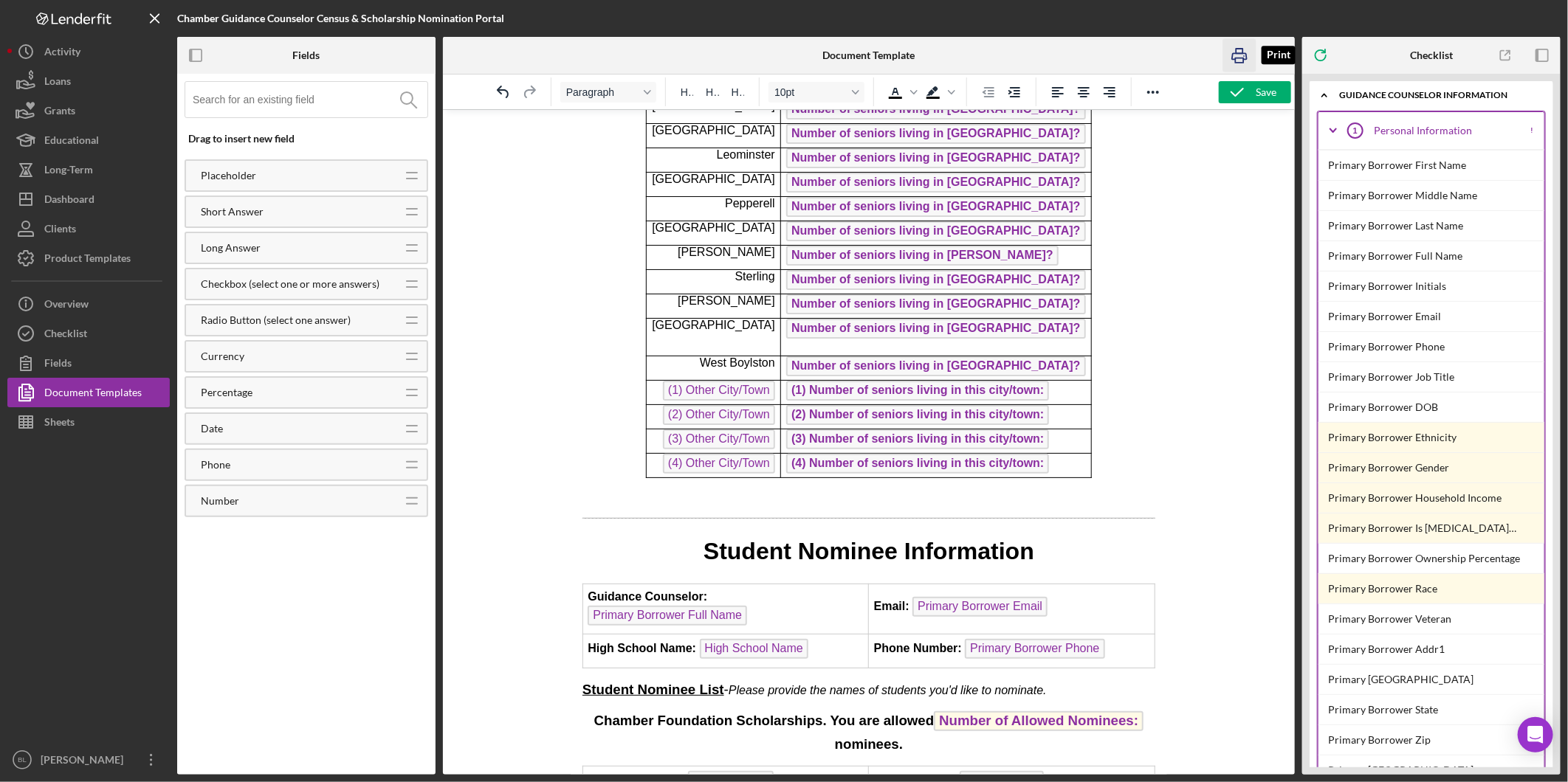
click at [1245, 56] on icon "button" at bounding box center [1240, 55] width 33 height 33
click at [1098, 380] on body "2026 Senor Census Form Name of School: High School Name Guidance Counselor: Pri…" at bounding box center [868, 712] width 573 height 2157
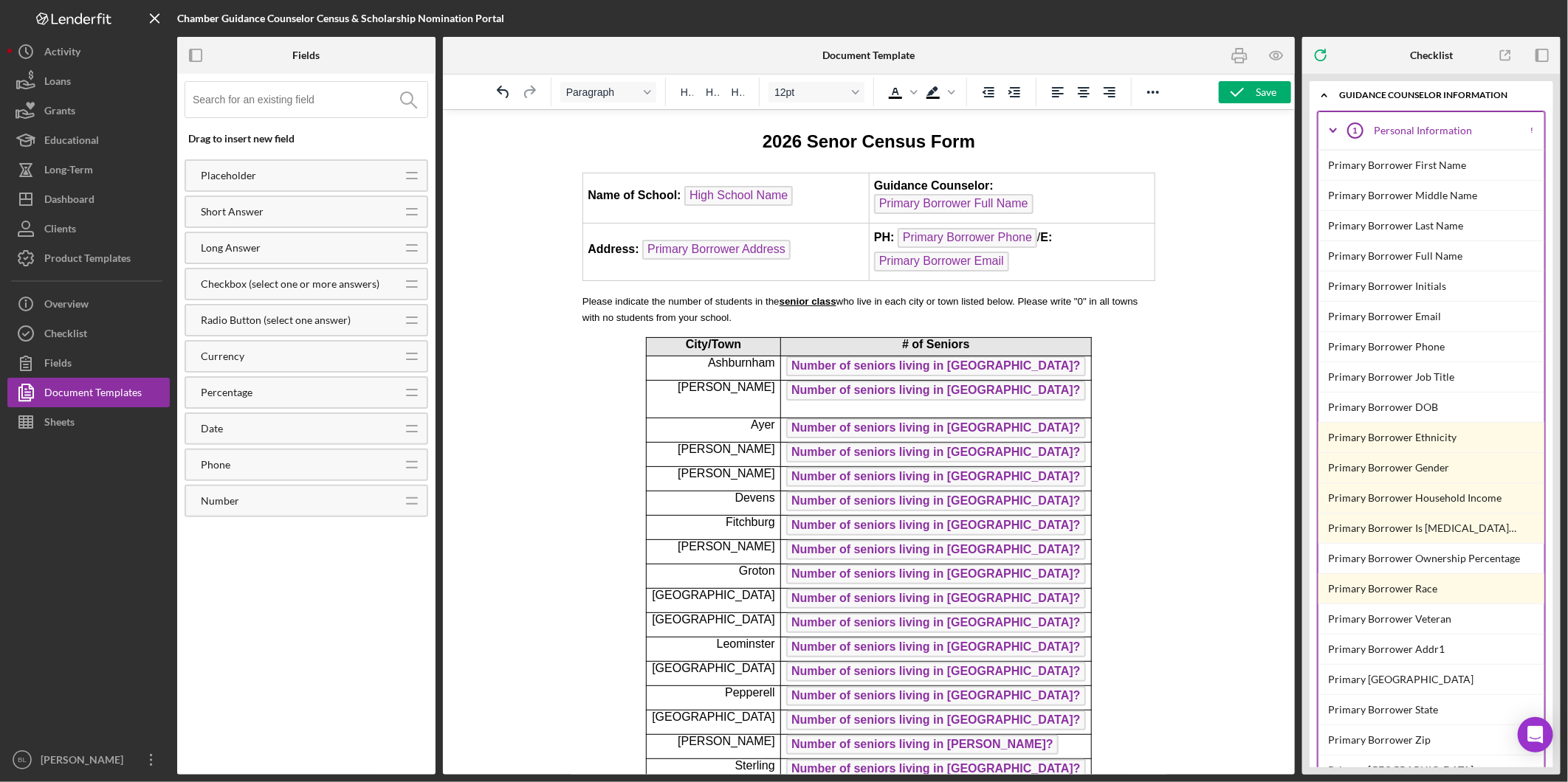
scroll to position [0, 0]
drag, startPoint x: 749, startPoint y: 143, endPoint x: 1003, endPoint y: 150, distance: 254.1
click at [1003, 150] on h1 "2026 Senor Census Form" at bounding box center [868, 141] width 573 height 33
click at [851, 89] on div "Font size 18pt" at bounding box center [855, 92] width 12 height 8
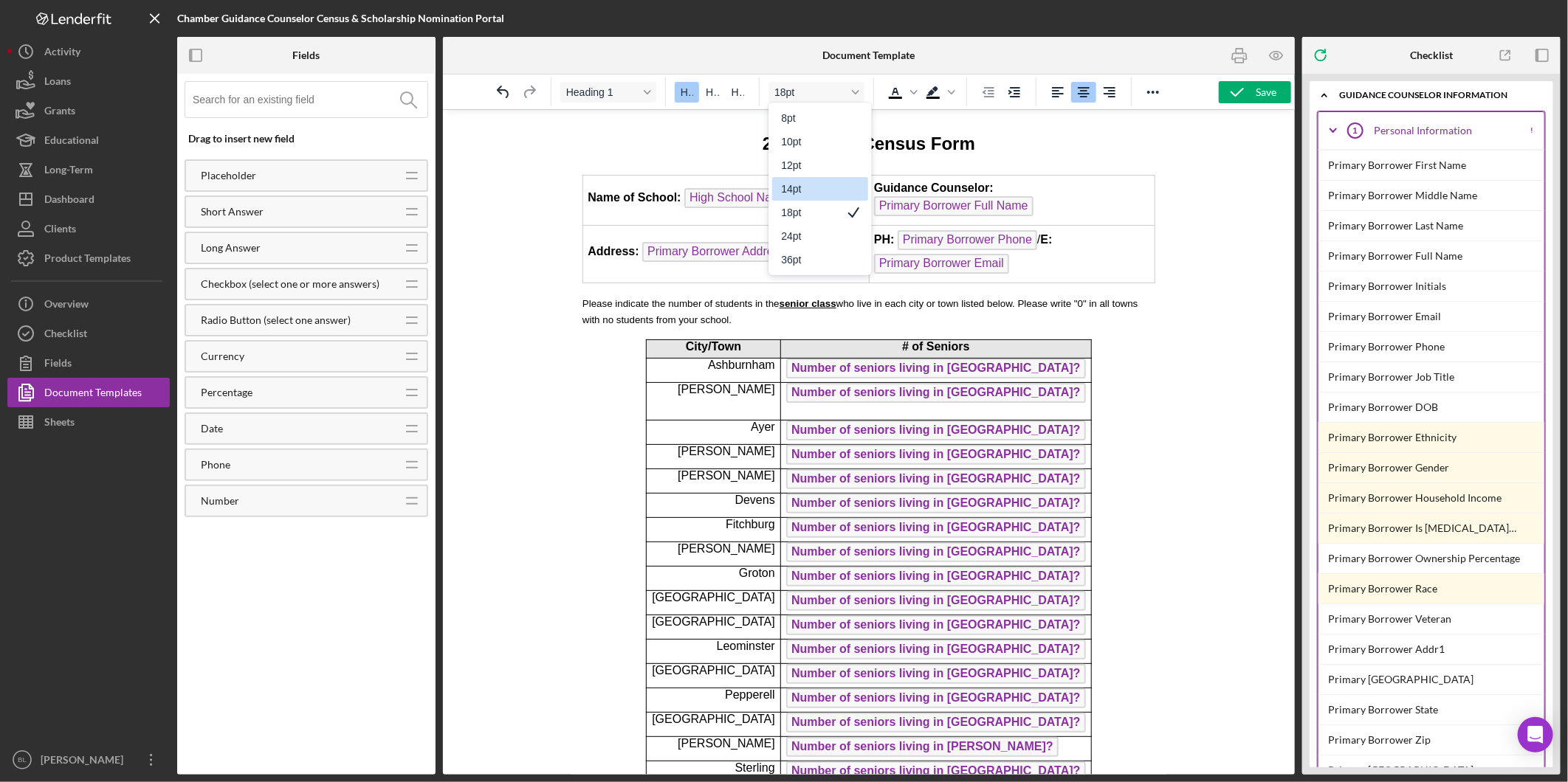
click at [829, 186] on div "14pt" at bounding box center [809, 189] width 58 height 18
click at [1002, 144] on h1 "2026 Senor Census Form" at bounding box center [868, 141] width 573 height 33
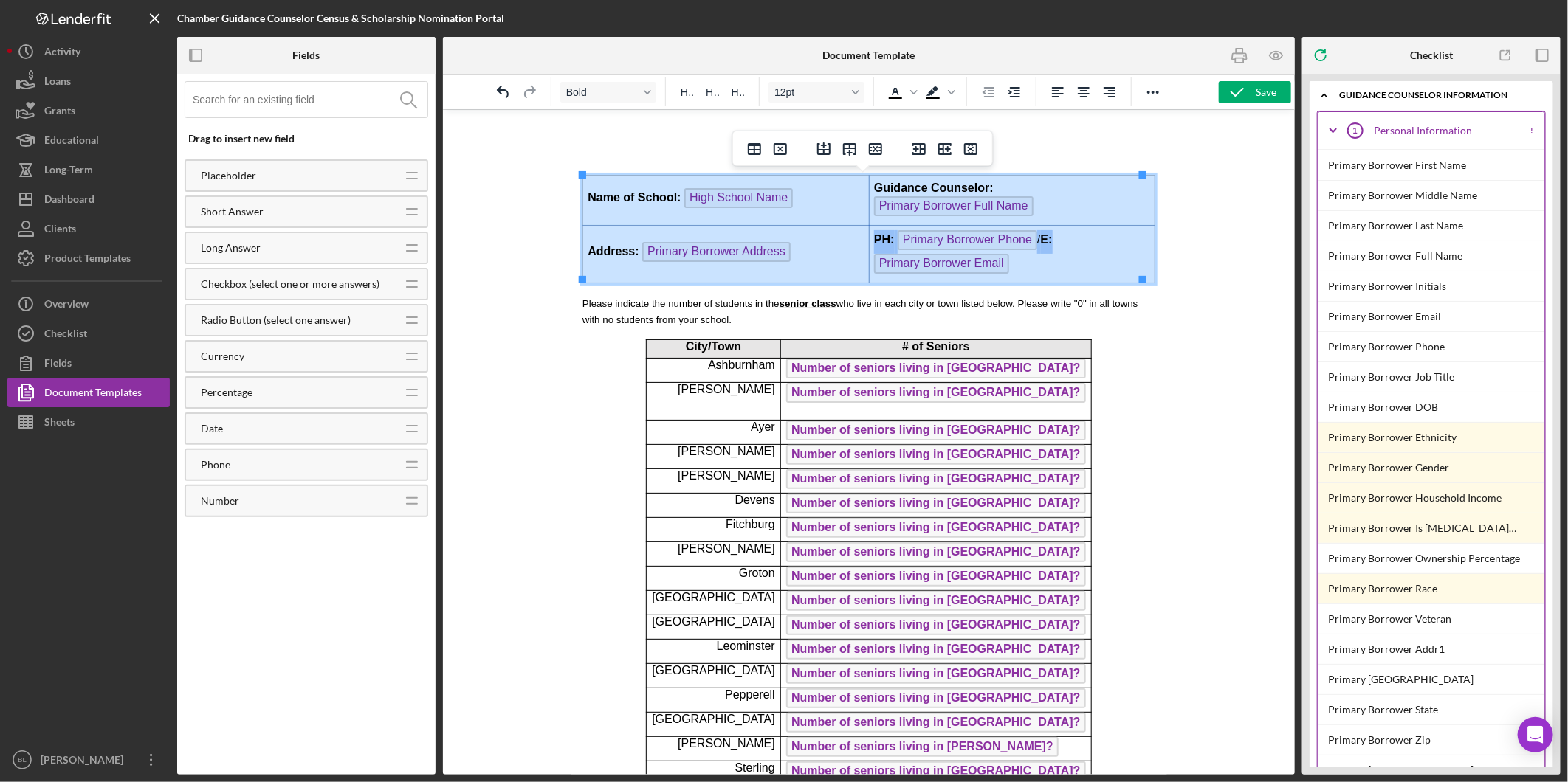
drag, startPoint x: 589, startPoint y: 193, endPoint x: 1071, endPoint y: 246, distance: 484.9
click at [1071, 246] on tbody "Name of School: High School Name Guidance Counselor: Primary Borrower Full Name…" at bounding box center [868, 228] width 572 height 107
click at [856, 96] on icon "Font size 12pt" at bounding box center [856, 92] width 8 height 8
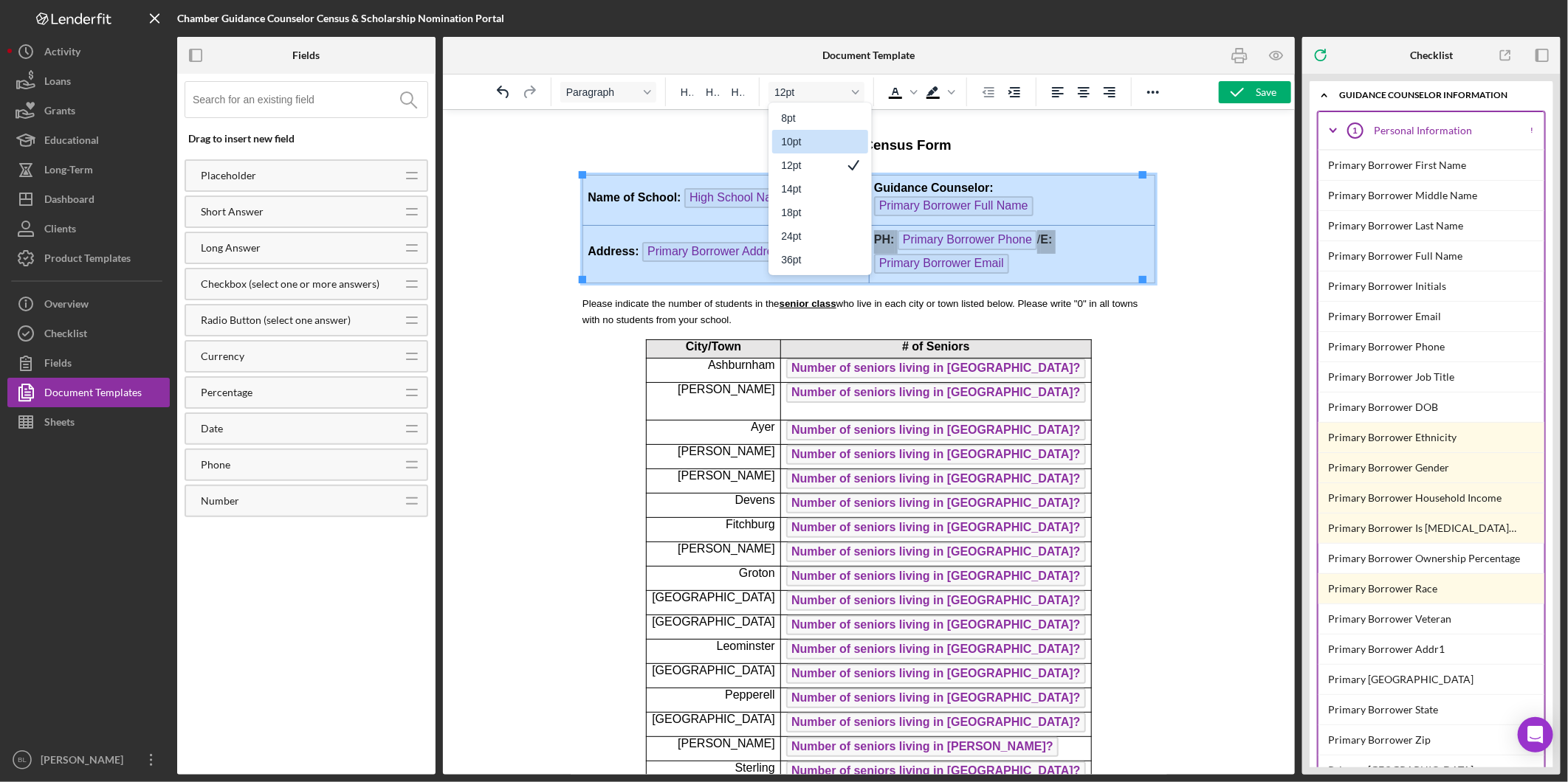
drag, startPoint x: 835, startPoint y: 143, endPoint x: 263, endPoint y: 34, distance: 582.3
click at [835, 143] on div "10pt" at bounding box center [809, 141] width 58 height 18
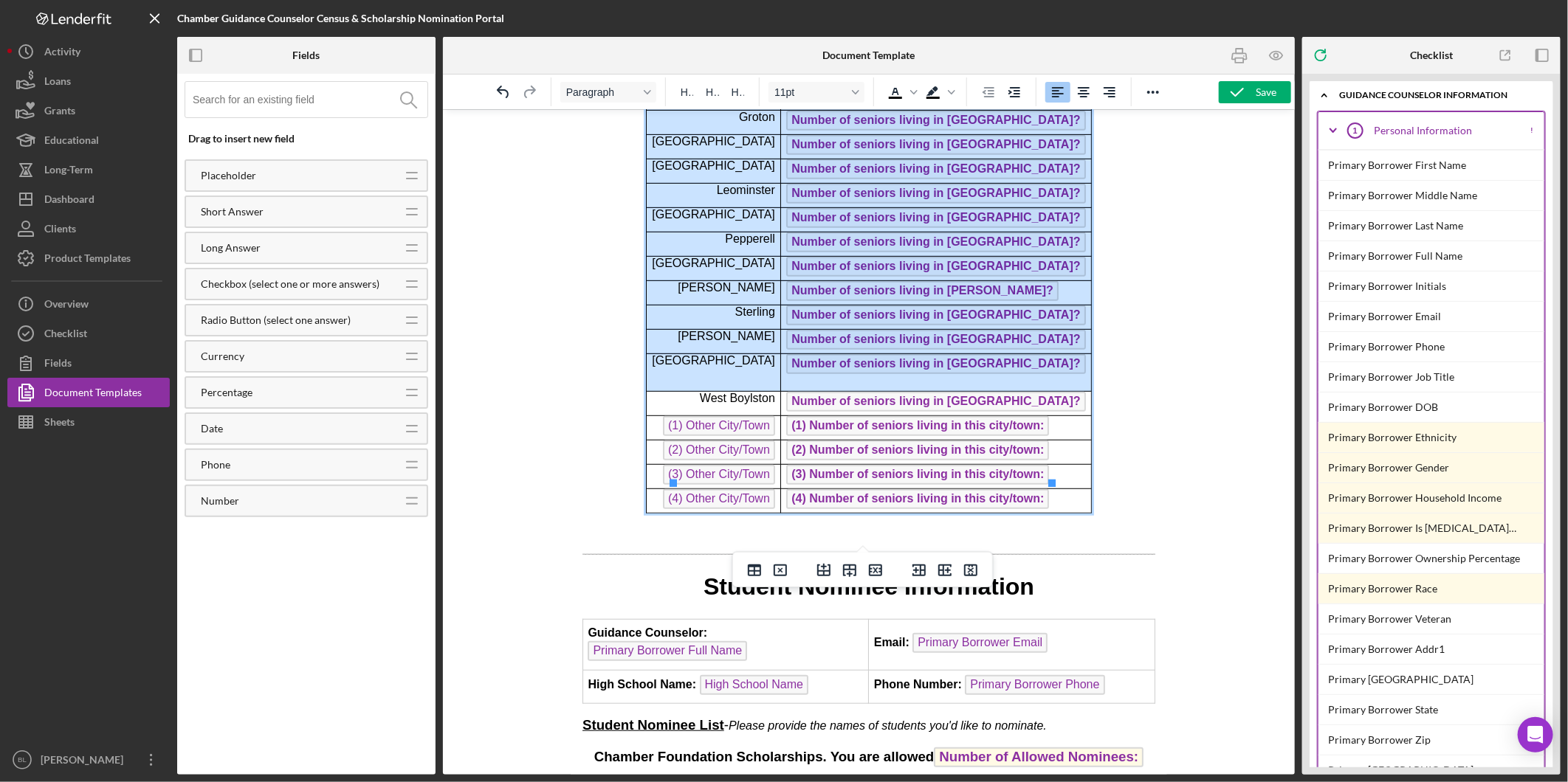
scroll to position [491, 0]
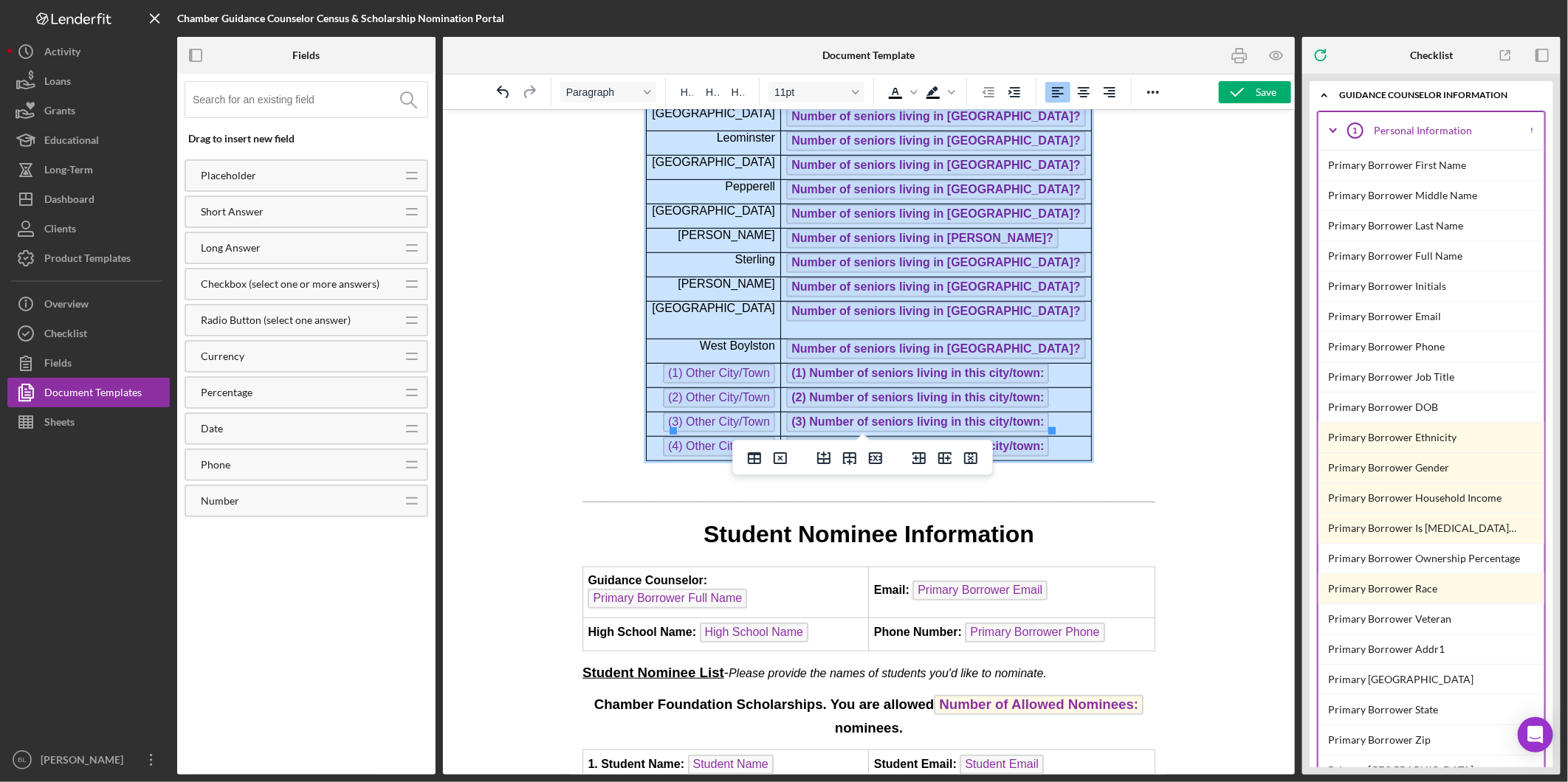
drag, startPoint x: 710, startPoint y: 242, endPoint x: 987, endPoint y: 423, distance: 330.9
click at [987, 423] on tbody "City/Town # of Seniors Ashburnham Number of seniors living in Ashburnham? Ashby…" at bounding box center [868, 146] width 445 height 629
click at [859, 94] on div "Font size 11pt" at bounding box center [855, 92] width 12 height 8
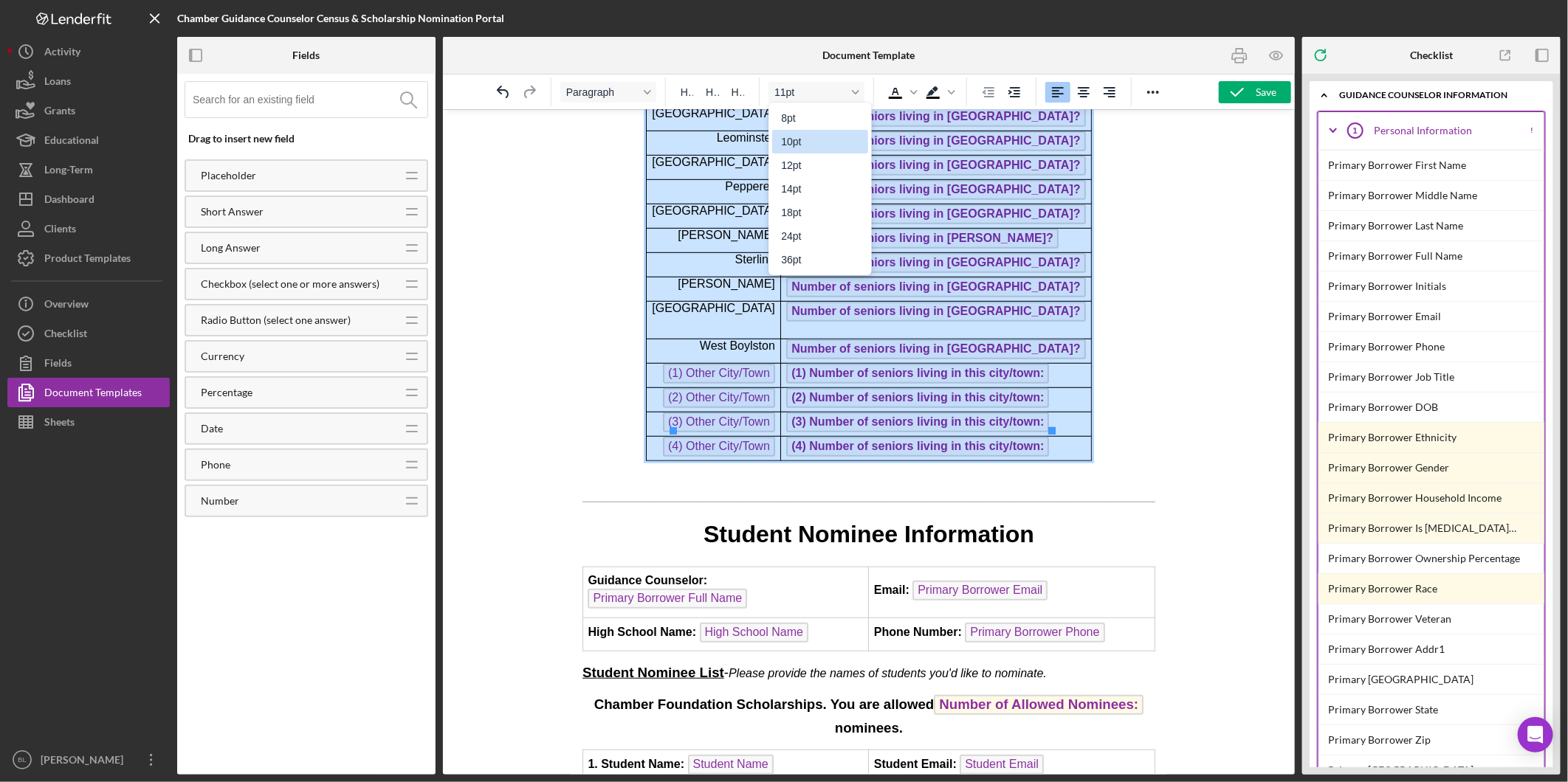
click at [842, 136] on div "10pt" at bounding box center [820, 141] width 96 height 24
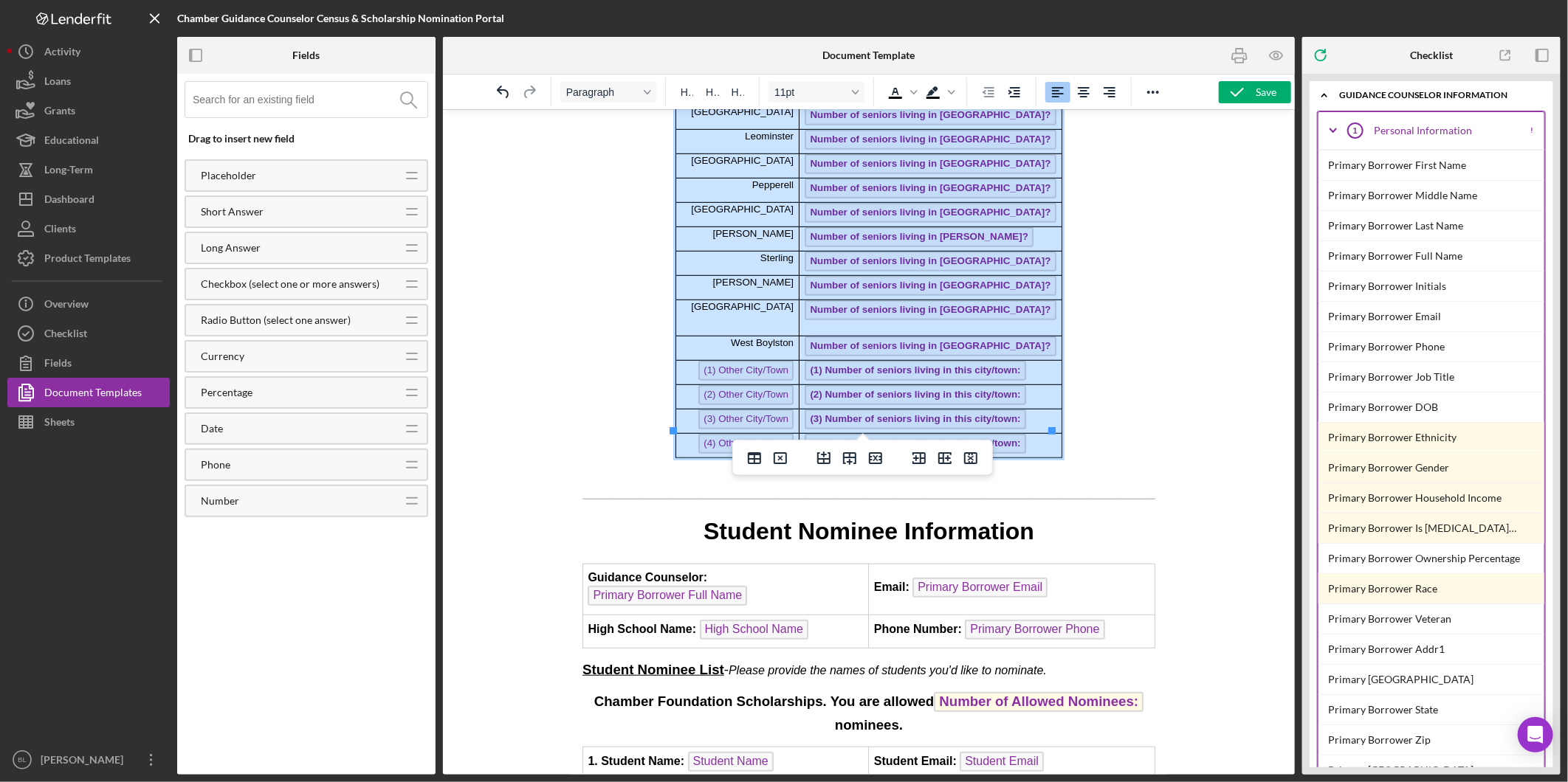
click at [1105, 274] on body "2026 Senor Census Form Name of School: High School Name Guidance Counselor: Pri…" at bounding box center [868, 702] width 573 height 2138
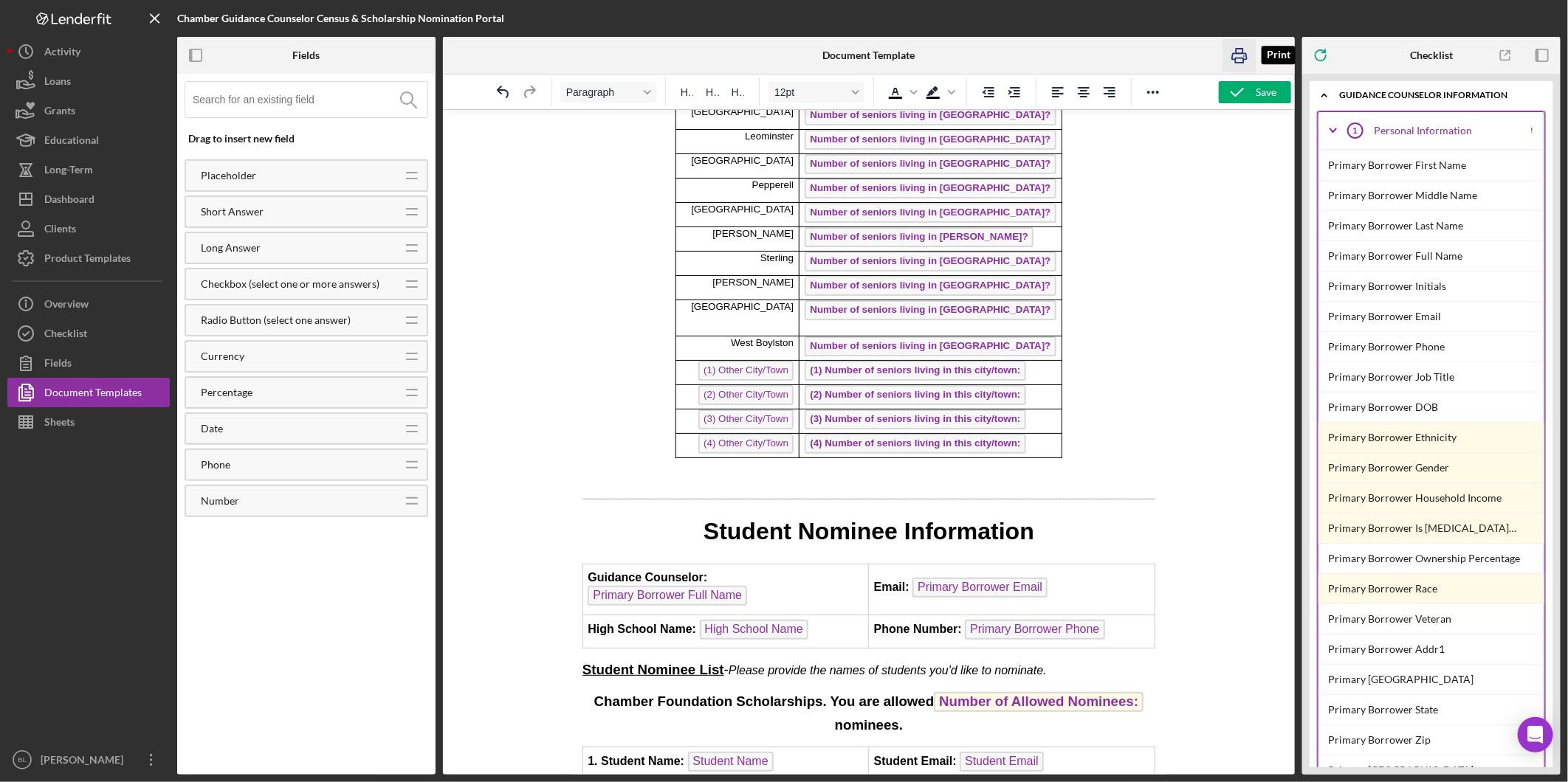
click at [1227, 57] on icon "button" at bounding box center [1240, 55] width 33 height 33
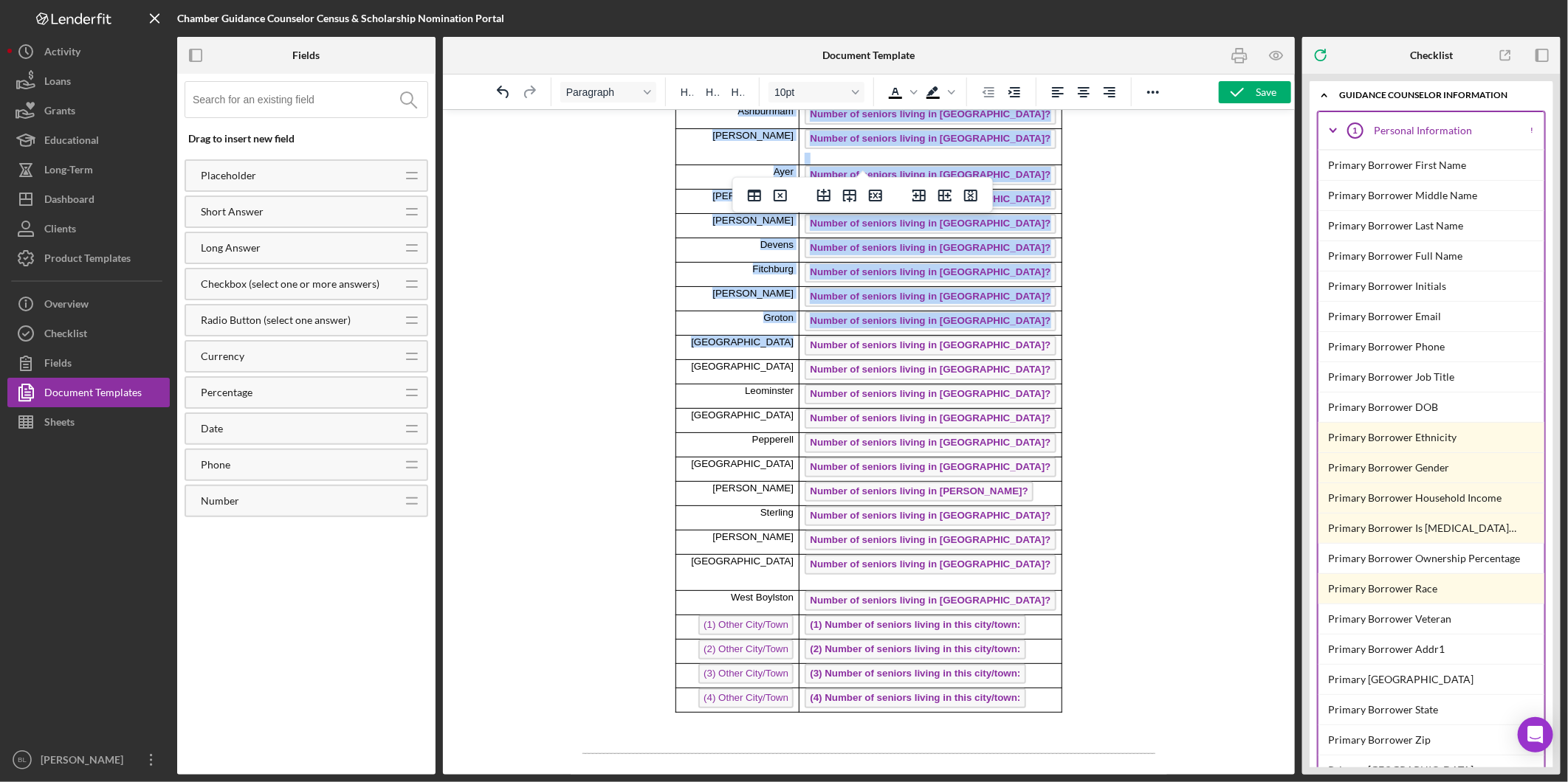
scroll to position [245, 0]
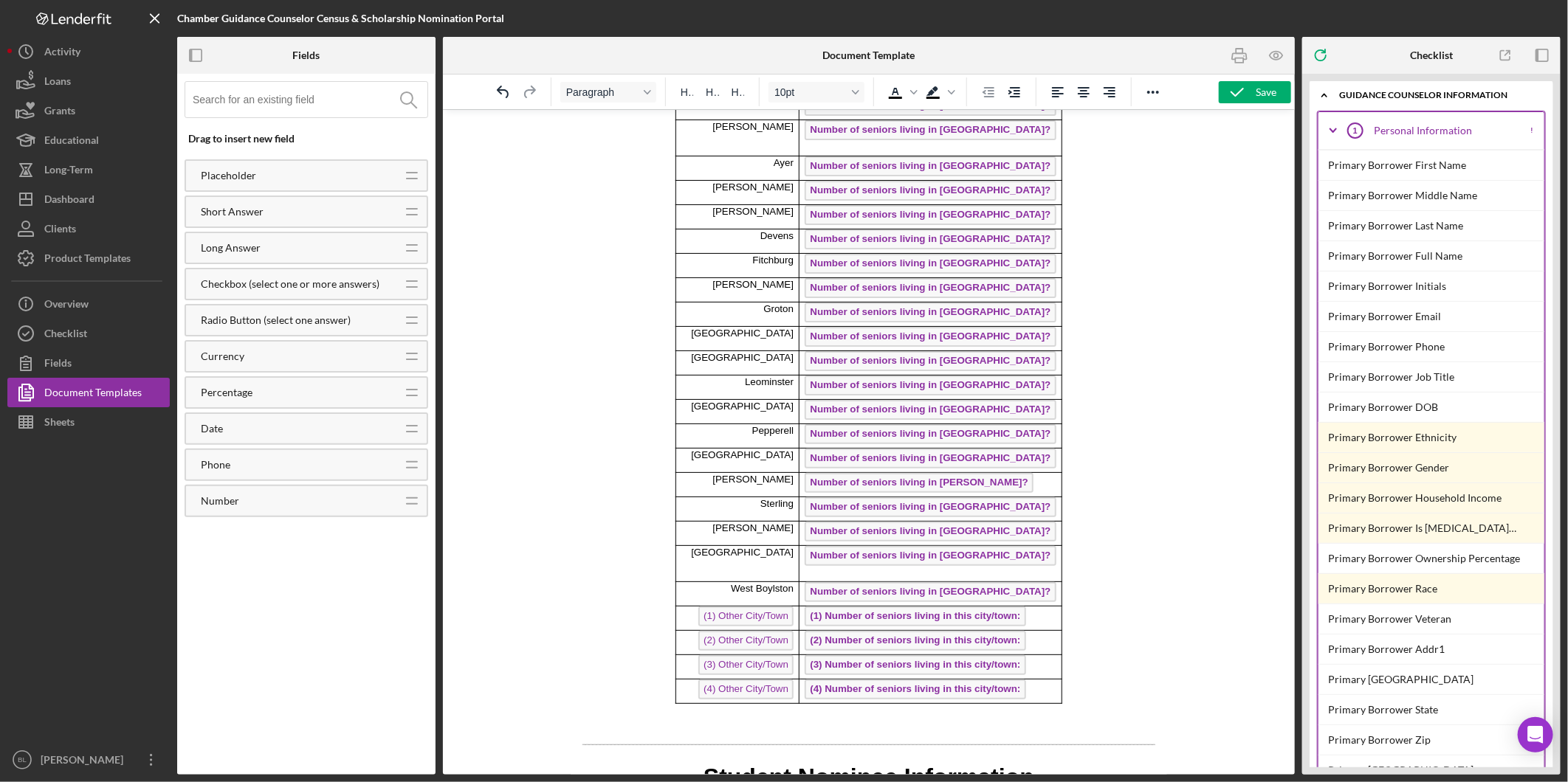
drag, startPoint x: 586, startPoint y: 186, endPoint x: 1062, endPoint y: 647, distance: 662.6
click at [856, 90] on icon "Font size 10pt" at bounding box center [856, 92] width 8 height 8
click at [827, 158] on div "12pt" at bounding box center [809, 165] width 58 height 18
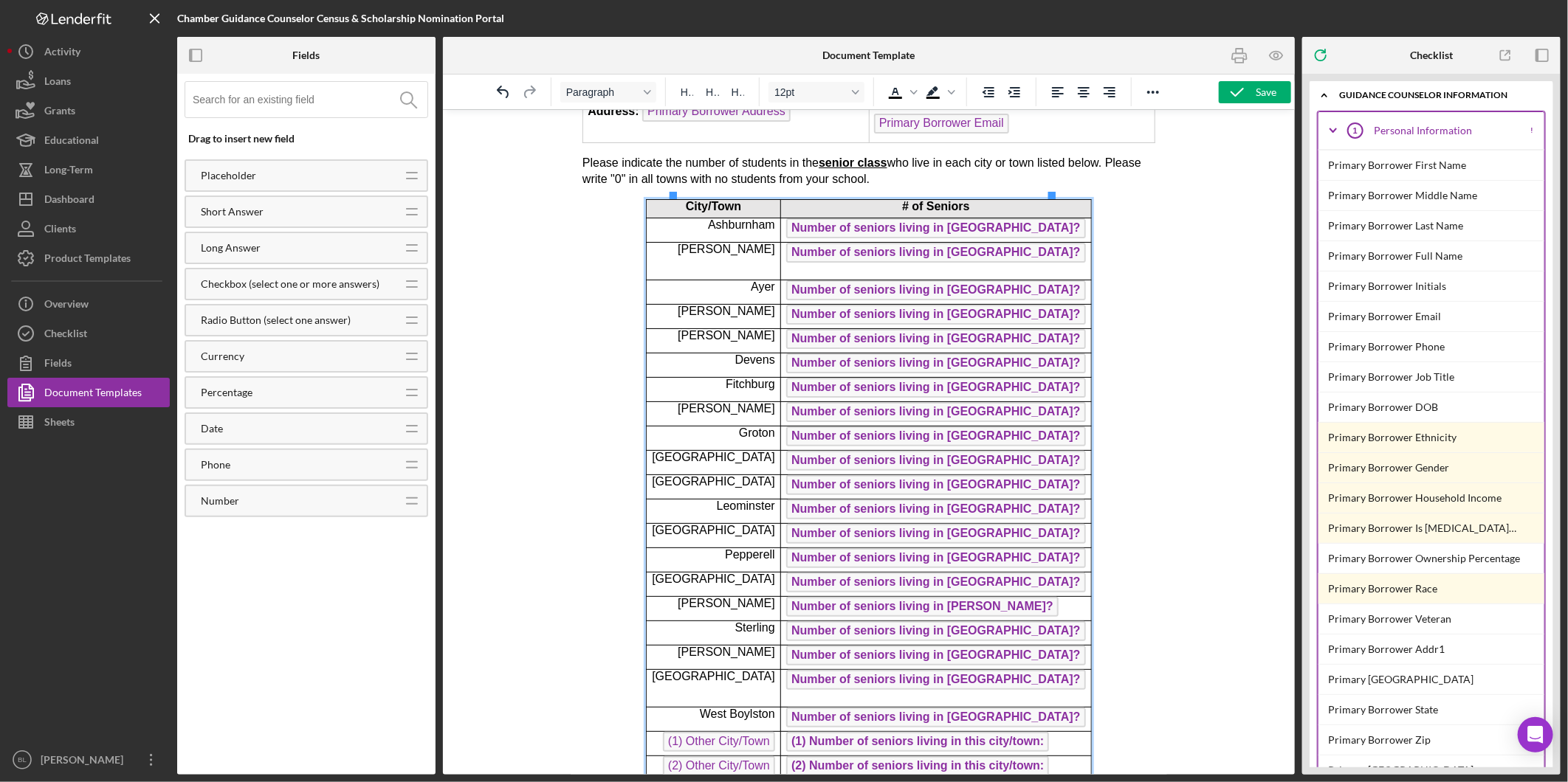
drag, startPoint x: 771, startPoint y: 224, endPoint x: 796, endPoint y: 229, distance: 25.5
click at [772, 223] on span "Ashburnham" at bounding box center [741, 224] width 68 height 12
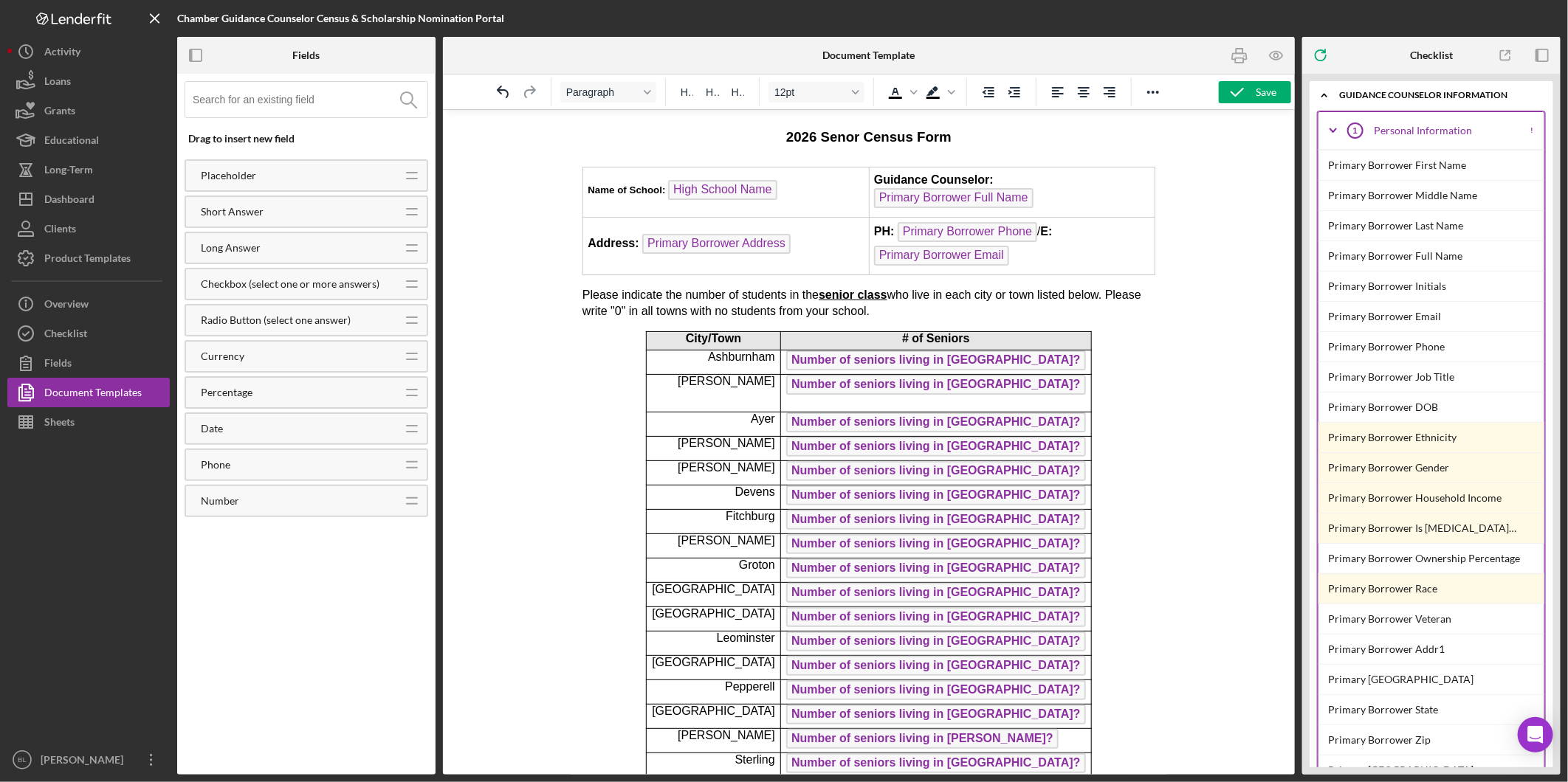
scroll to position [0, 0]
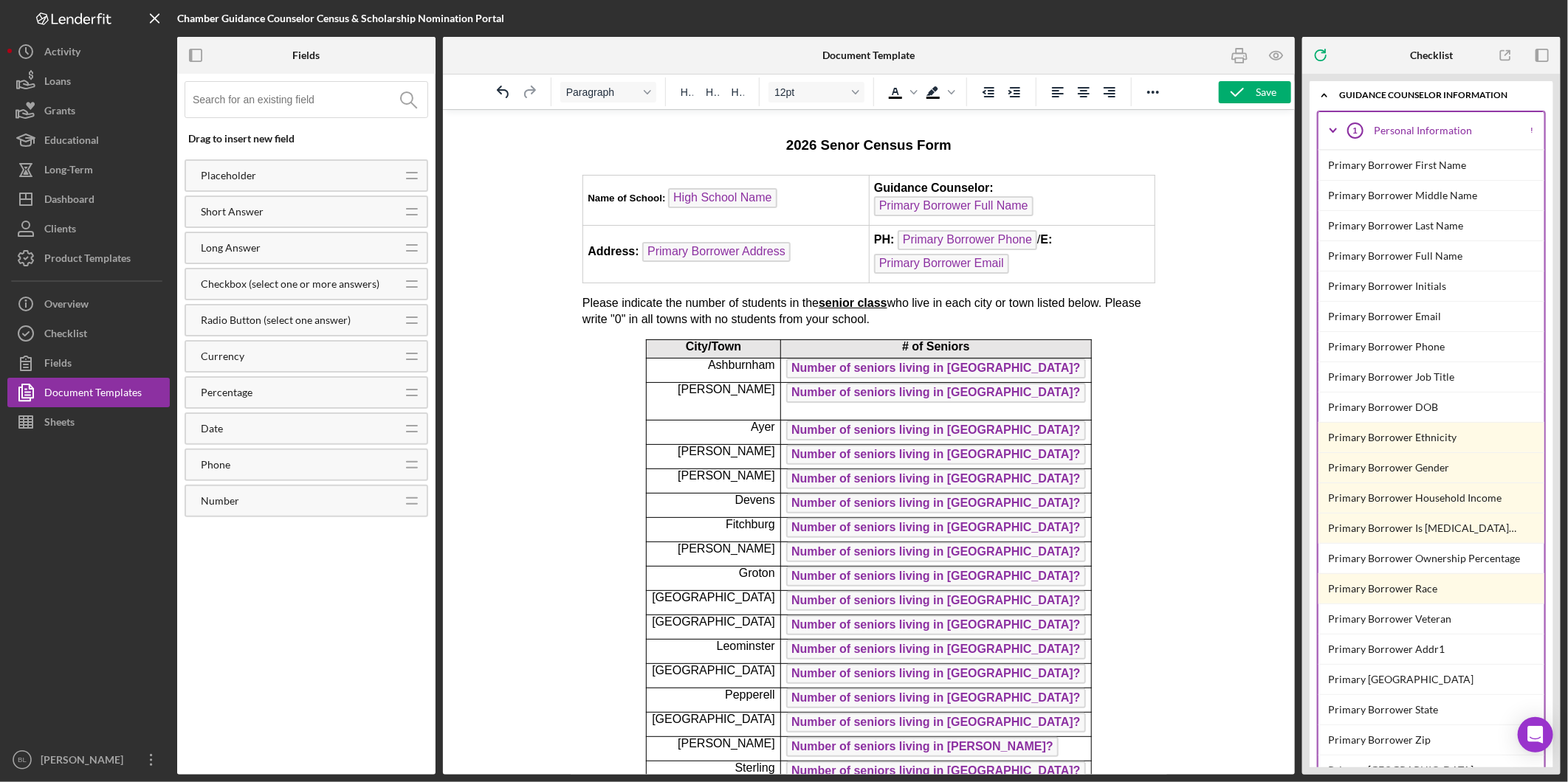
click at [614, 202] on strong "Name of School:" at bounding box center [625, 197] width 77 height 11
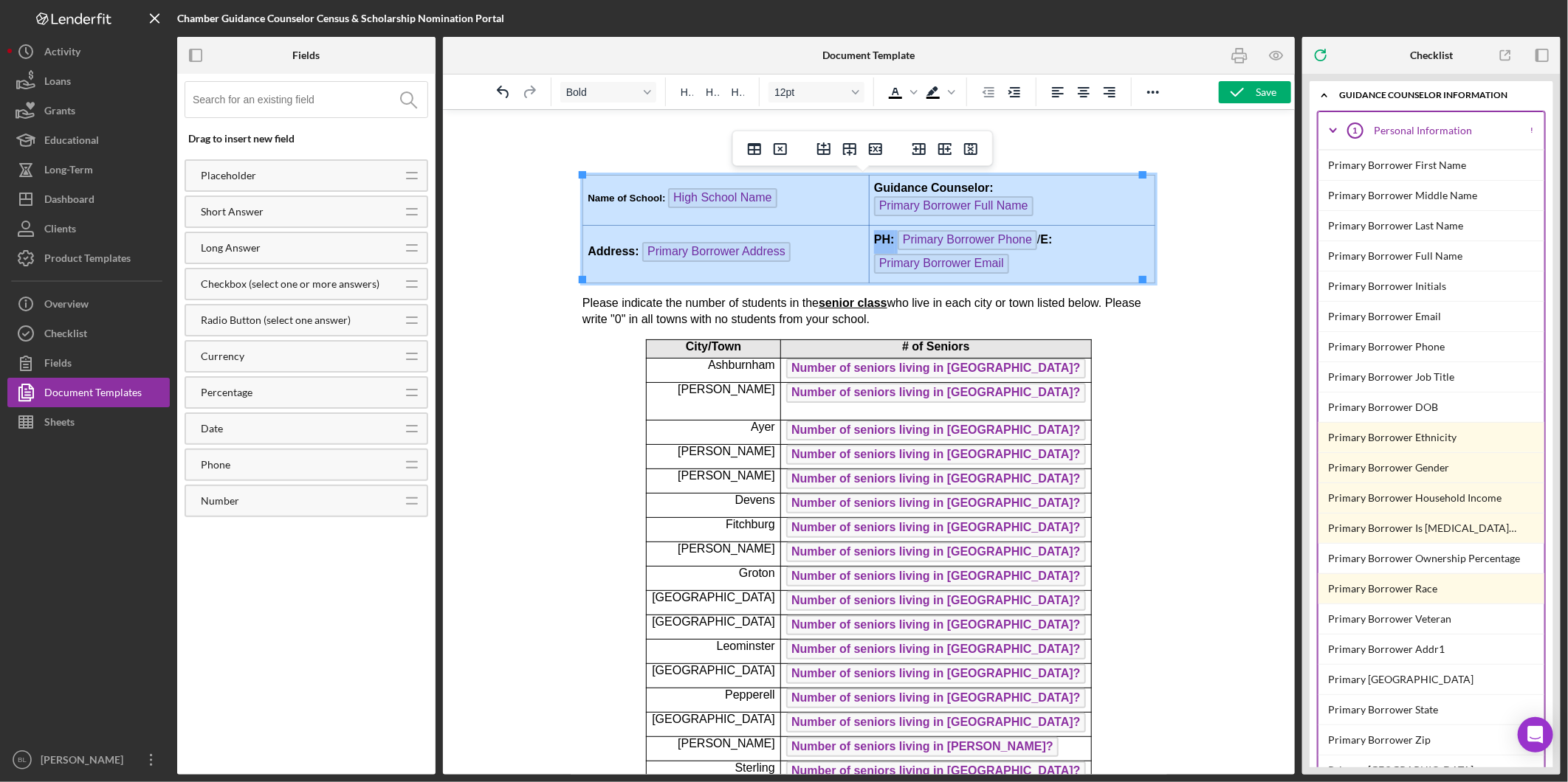
drag, startPoint x: 586, startPoint y: 194, endPoint x: 927, endPoint y: 176, distance: 341.5
click at [1013, 253] on tbody "Name of School: High School Name Guidance Counselor: Primary Borrower Full Name…" at bounding box center [868, 228] width 572 height 107
click at [852, 90] on icon "Font size 12pt" at bounding box center [856, 92] width 8 height 5
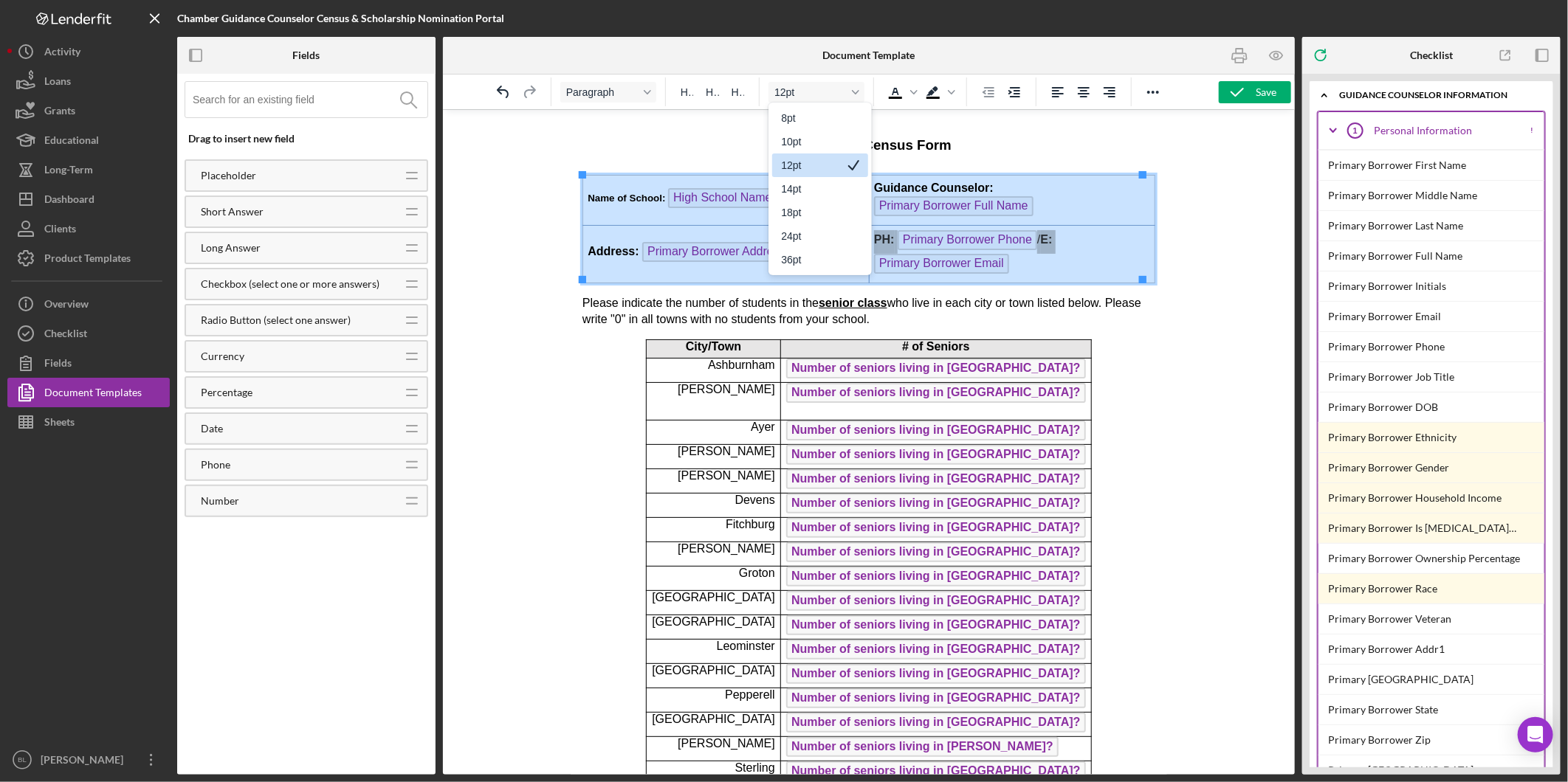
click at [823, 160] on div "12pt" at bounding box center [809, 165] width 58 height 18
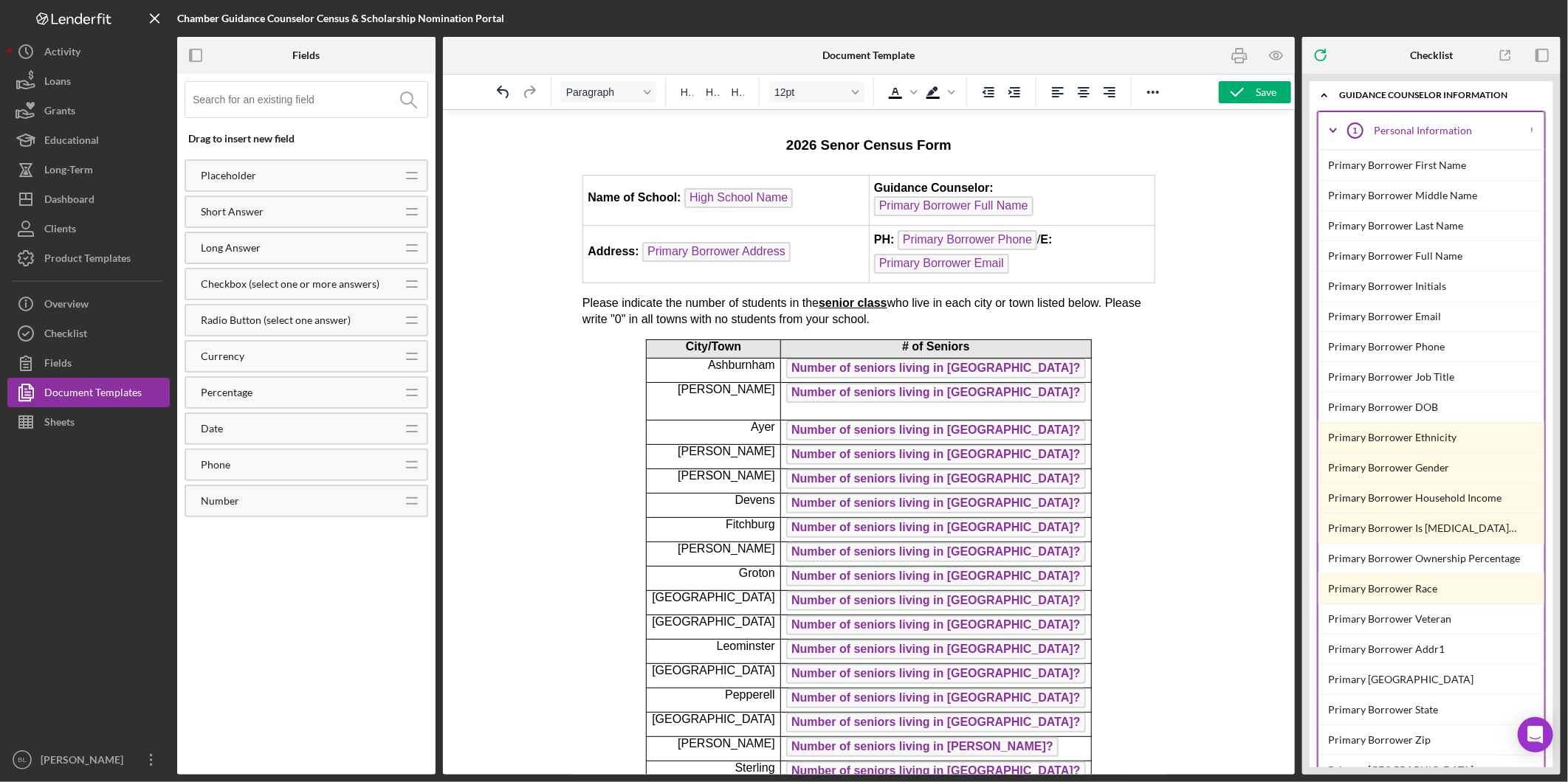
drag, startPoint x: 942, startPoint y: 146, endPoint x: 764, endPoint y: 156, distance: 178.3
click at [764, 156] on h1 "2026 Senor Census Form" at bounding box center [868, 141] width 573 height 33
click at [854, 87] on button "14pt" at bounding box center [816, 92] width 96 height 21
click at [815, 207] on div "18pt" at bounding box center [809, 212] width 58 height 18
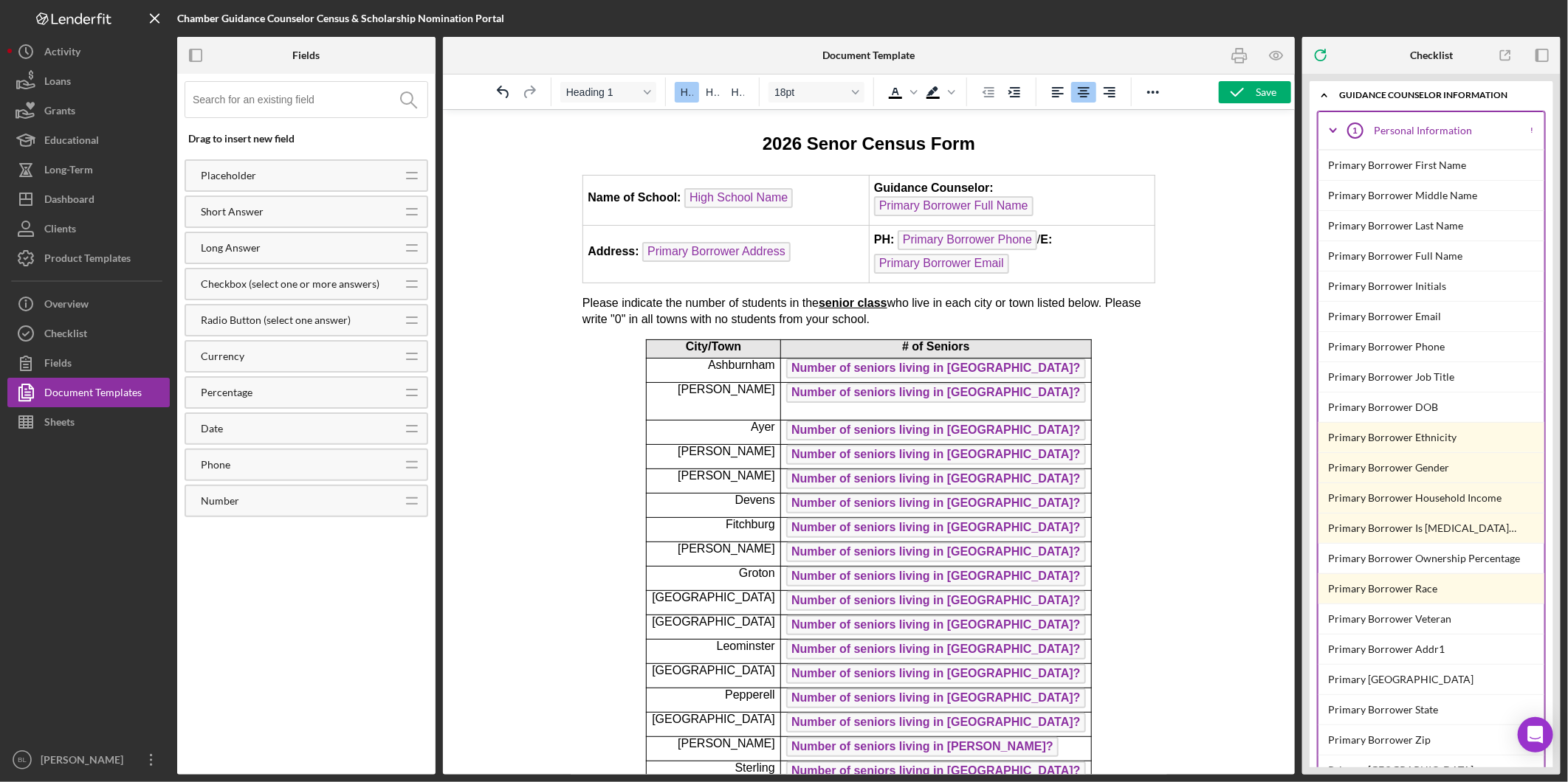
click at [1021, 149] on h1 "2026 Senor Census Form" at bounding box center [868, 141] width 573 height 33
click at [1280, 94] on button "Save" at bounding box center [1255, 92] width 72 height 22
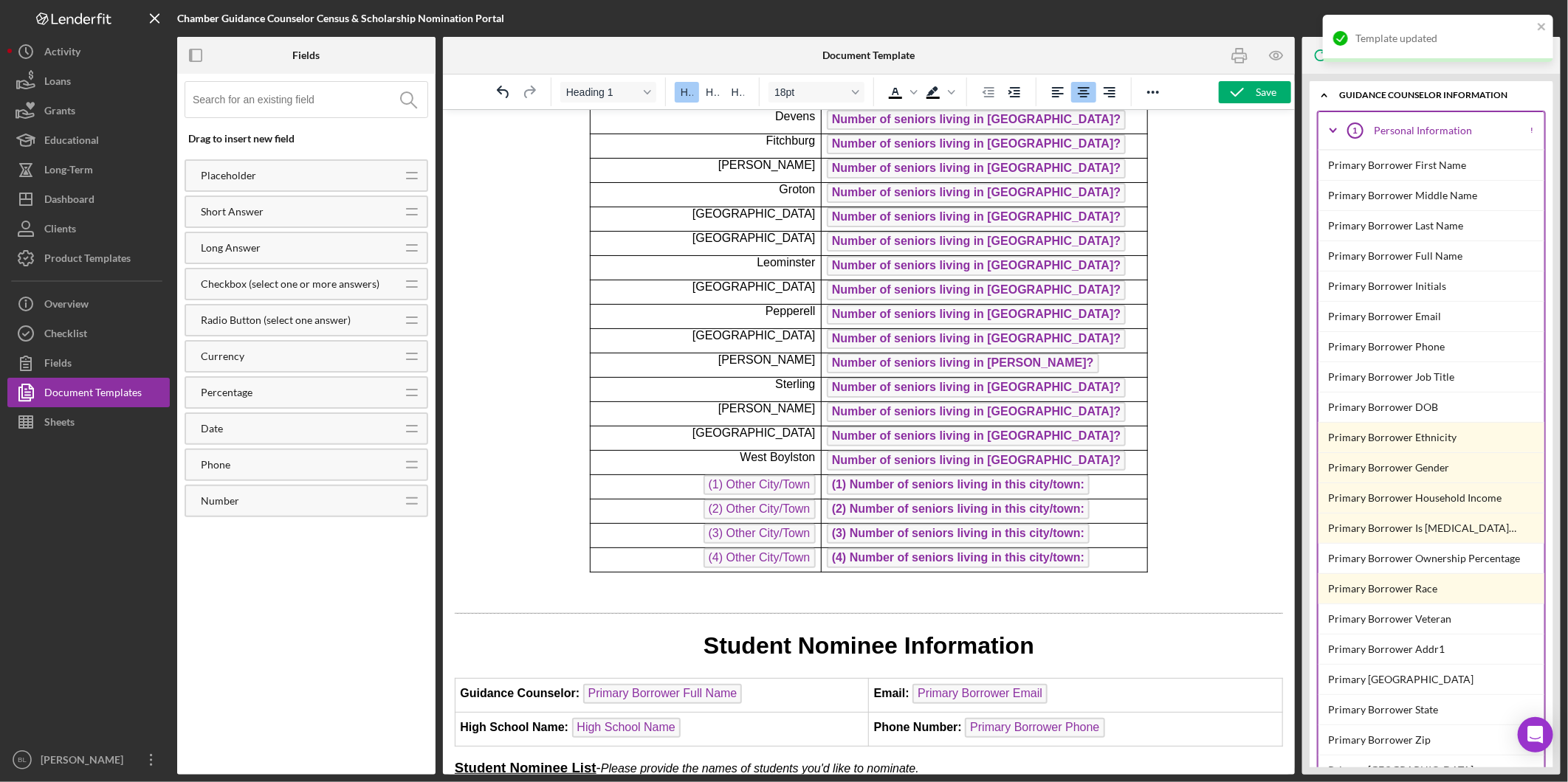
scroll to position [327, 0]
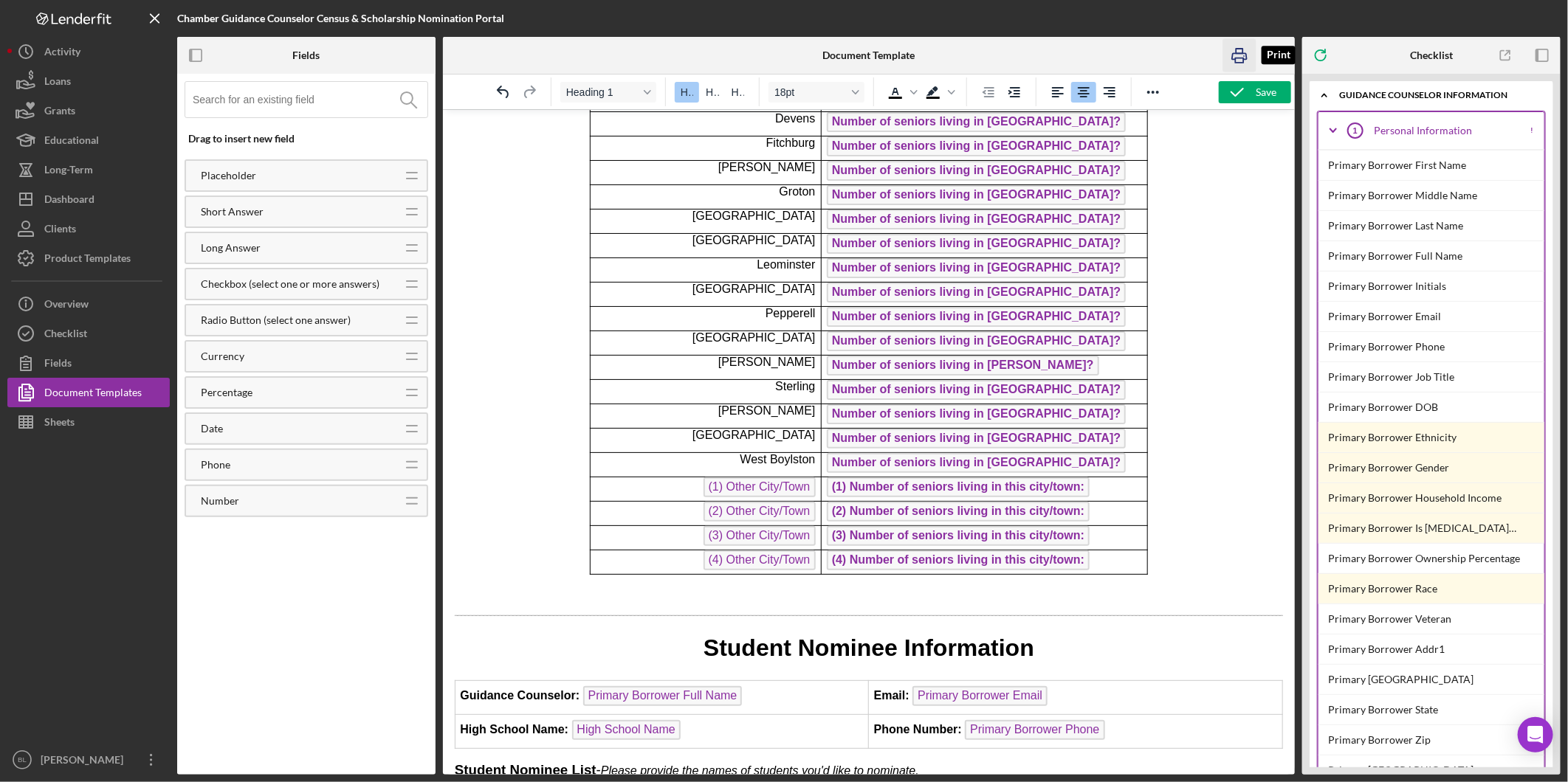
click at [1235, 56] on icon "button" at bounding box center [1240, 55] width 33 height 33
click at [955, 646] on h1 "Student Nominee Information" at bounding box center [868, 647] width 828 height 33
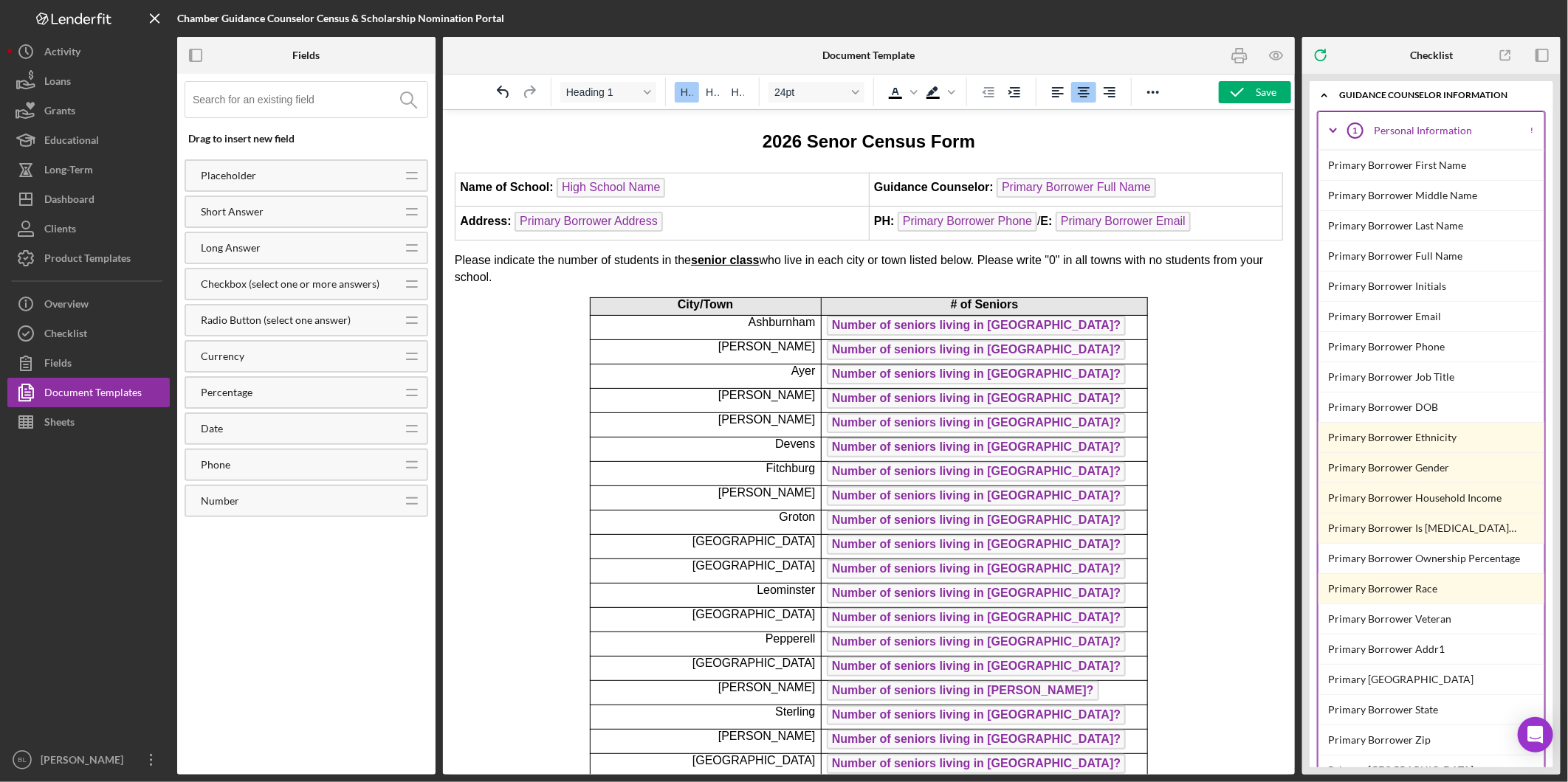
scroll to position [0, 0]
click at [881, 141] on span "2026 Senor Census Form" at bounding box center [868, 143] width 212 height 20
drag, startPoint x: 989, startPoint y: 139, endPoint x: 731, endPoint y: 141, distance: 258.0
click at [731, 141] on h1 "2026 Senor Census Form" at bounding box center [868, 141] width 828 height 33
click at [852, 88] on icon "Font size 18pt" at bounding box center [856, 92] width 8 height 8
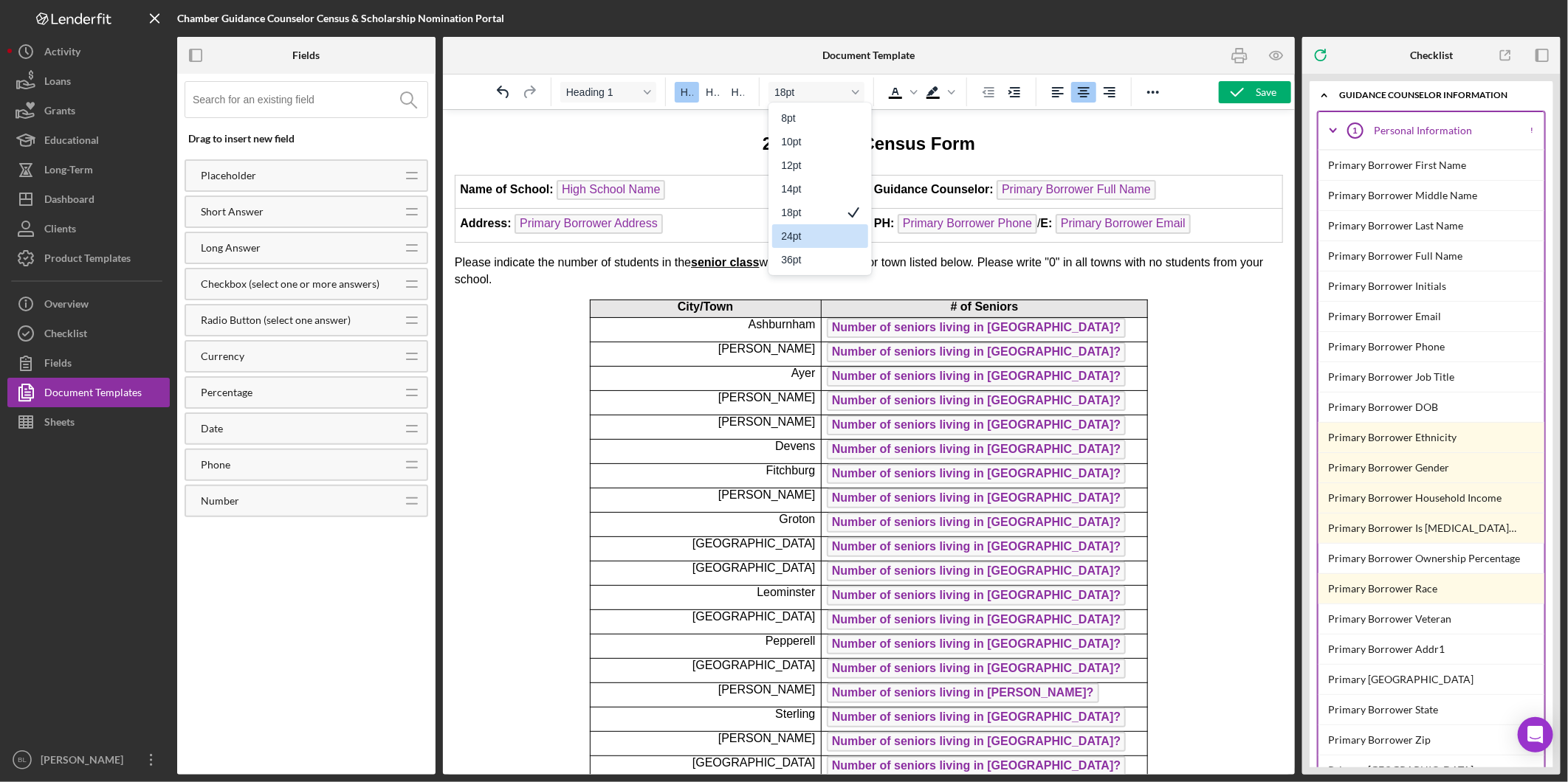
click at [807, 234] on div "24pt" at bounding box center [809, 235] width 58 height 18
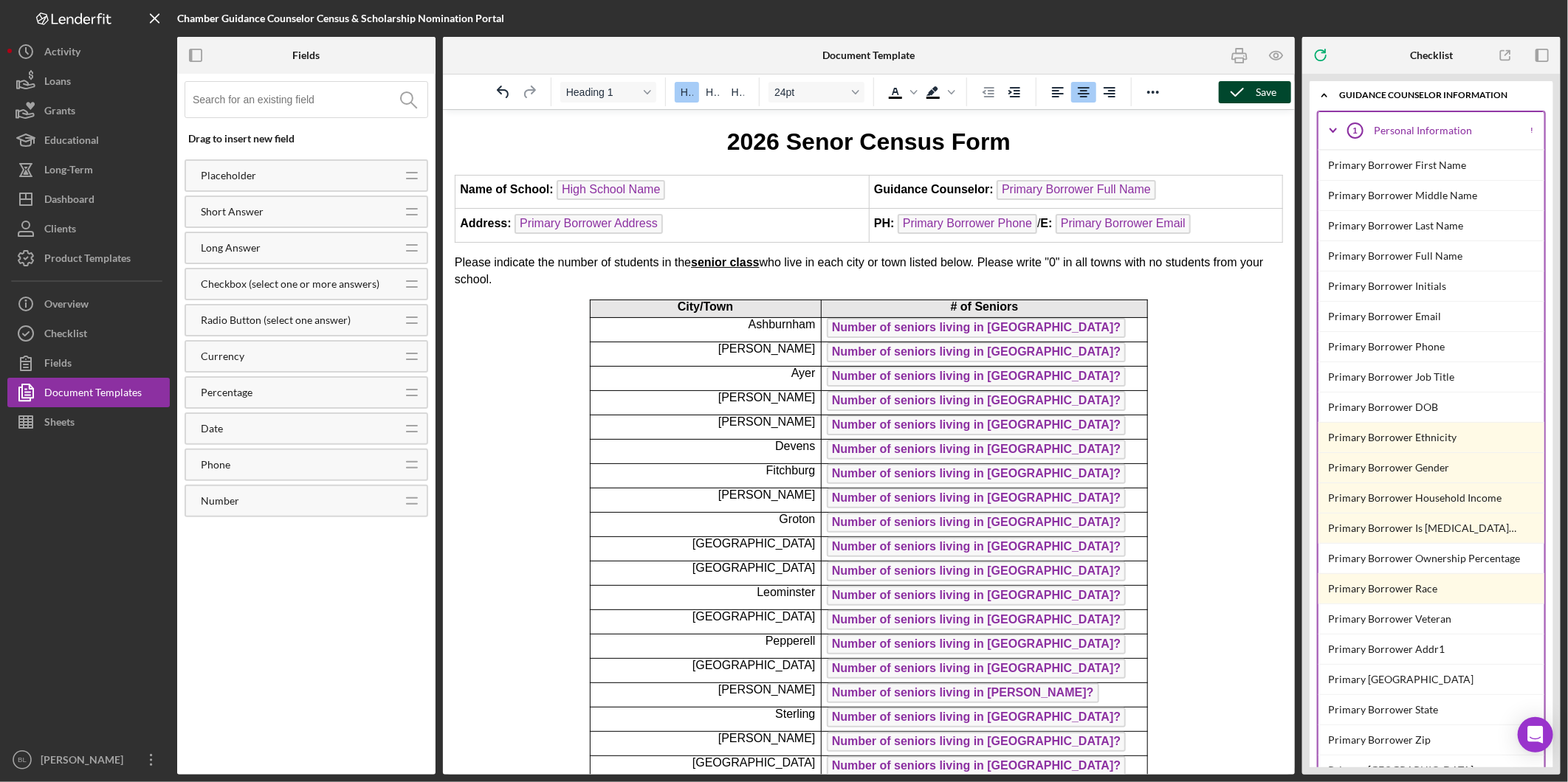
click at [1260, 87] on div "Save" at bounding box center [1266, 92] width 21 height 22
click at [1111, 147] on h1 "2026 Senor Census Form" at bounding box center [868, 141] width 828 height 33
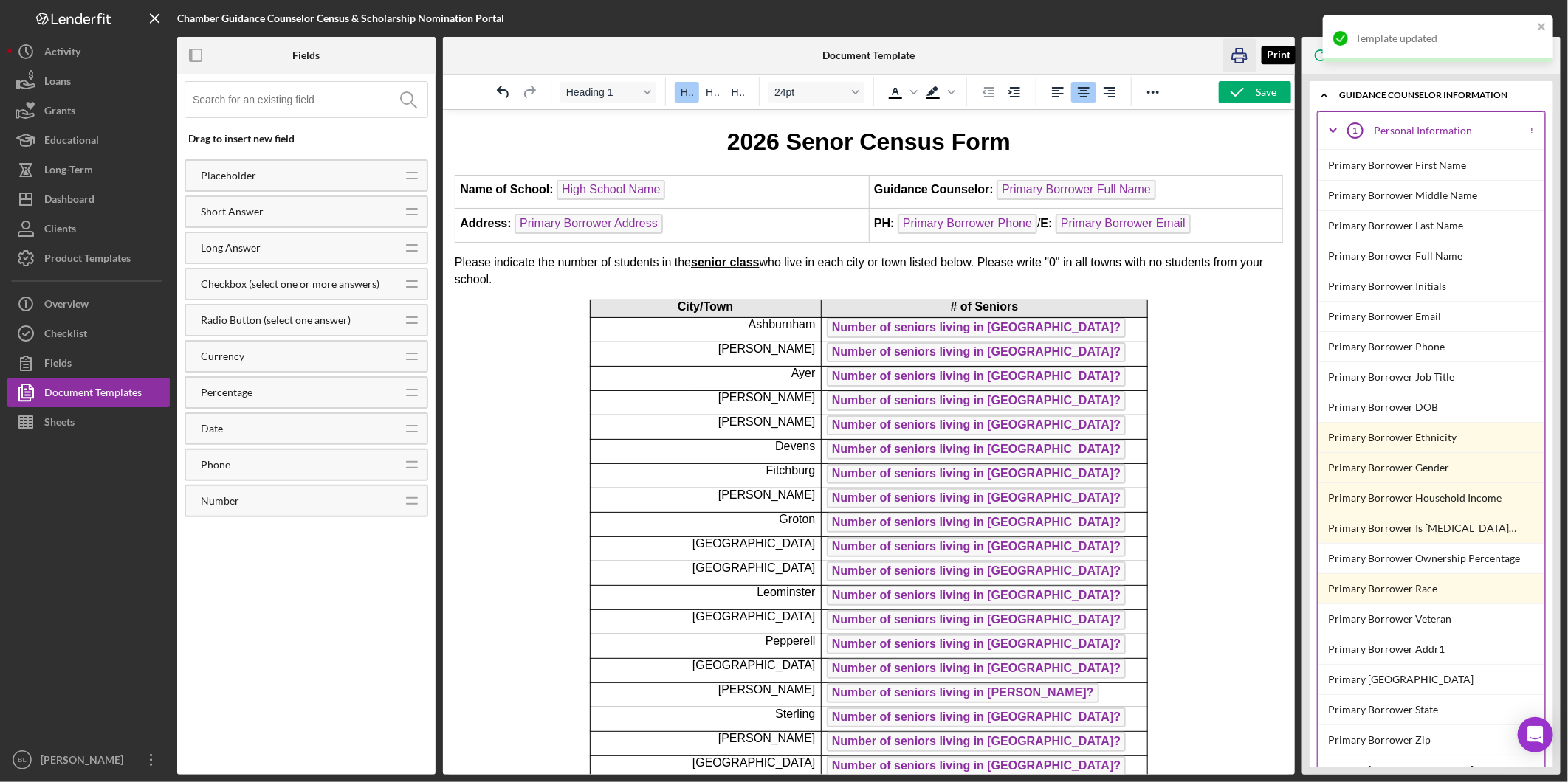
click at [1237, 54] on icon "button" at bounding box center [1240, 55] width 33 height 33
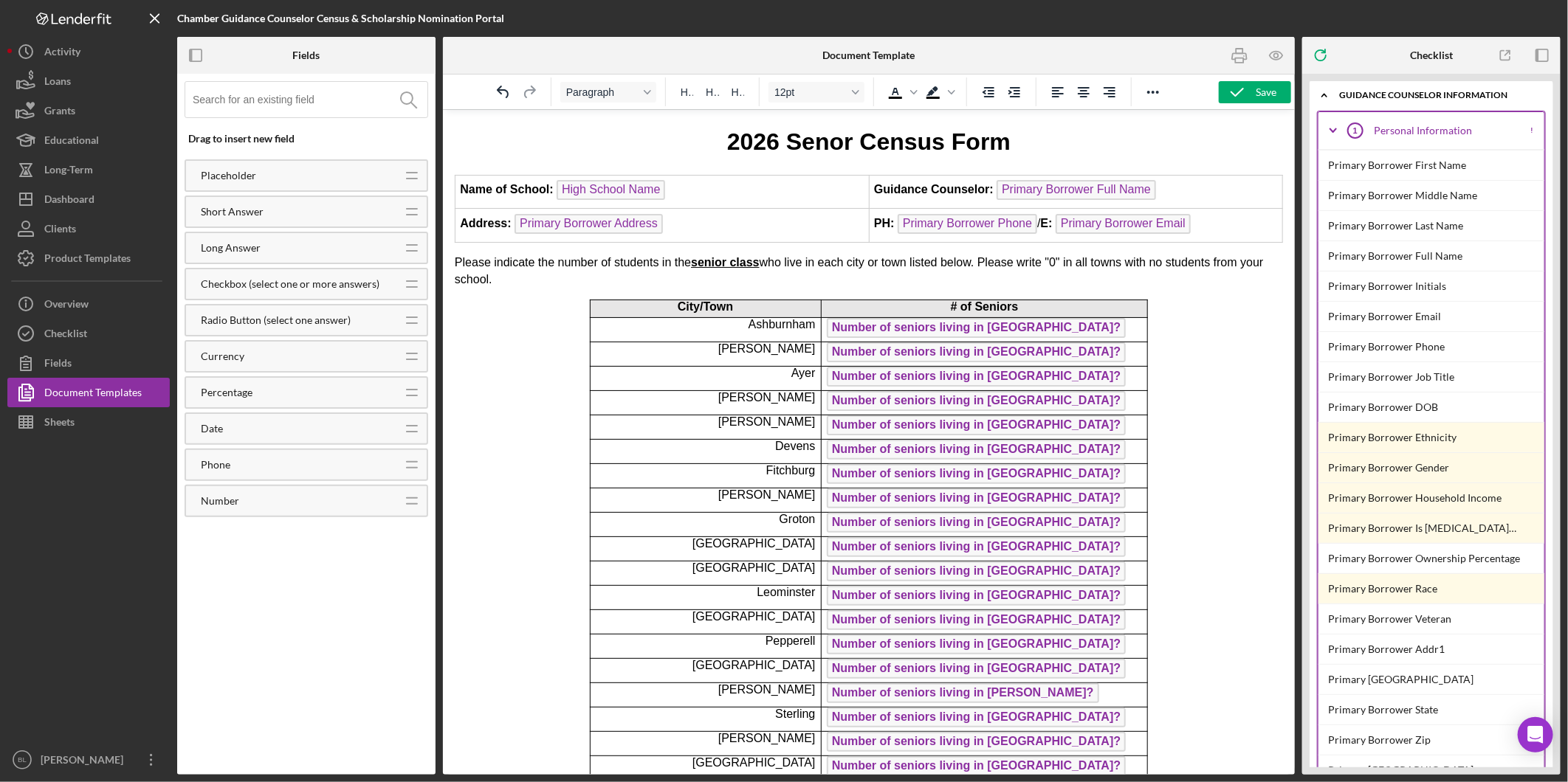
drag, startPoint x: 1238, startPoint y: 376, endPoint x: 1224, endPoint y: 166, distance: 210.5
drag, startPoint x: 120, startPoint y: 323, endPoint x: 160, endPoint y: 360, distance: 54.5
click at [119, 323] on button "Checklist" at bounding box center [89, 334] width 163 height 29
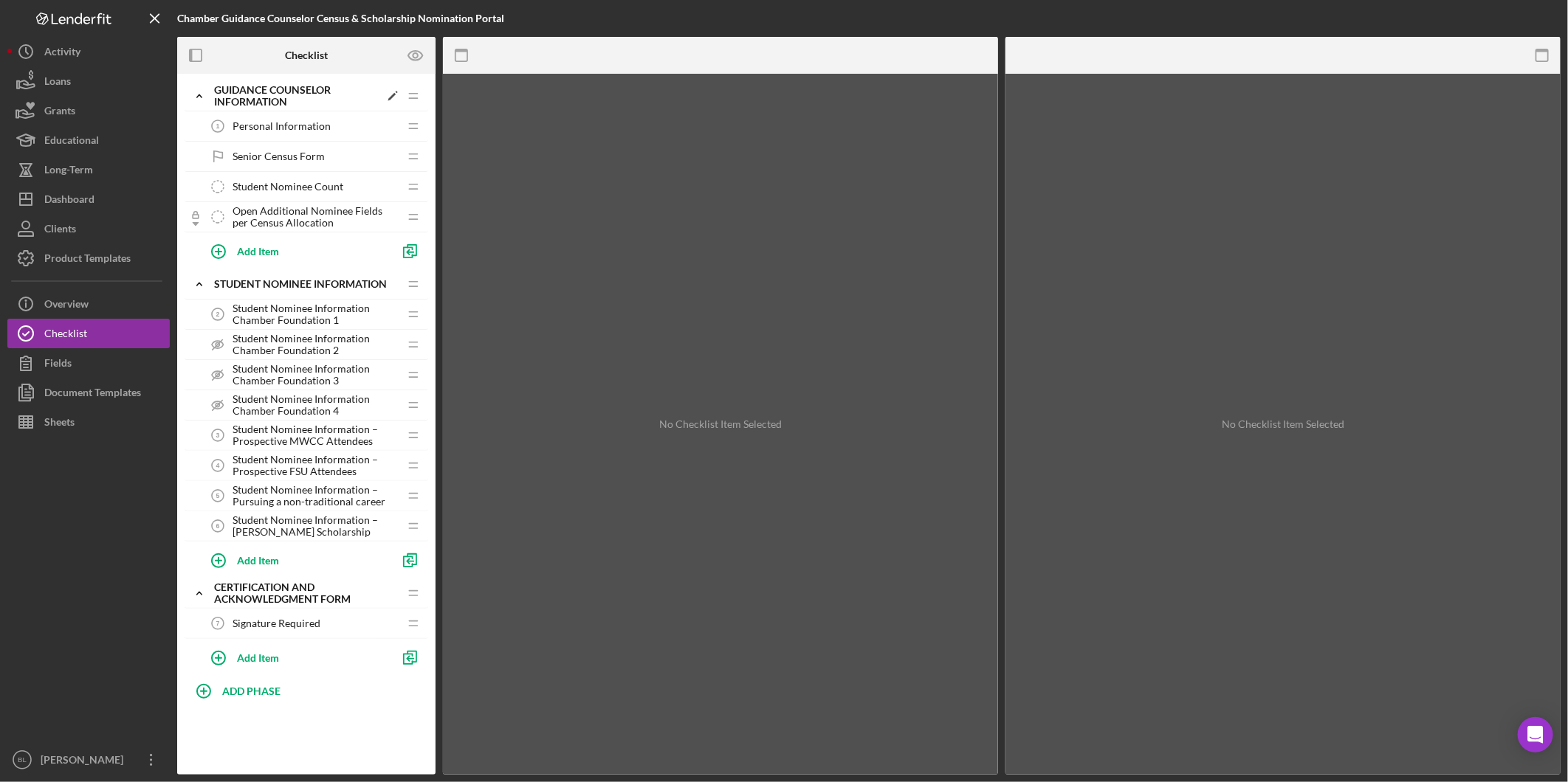
click at [202, 94] on icon "Icon/Expander" at bounding box center [199, 96] width 29 height 29
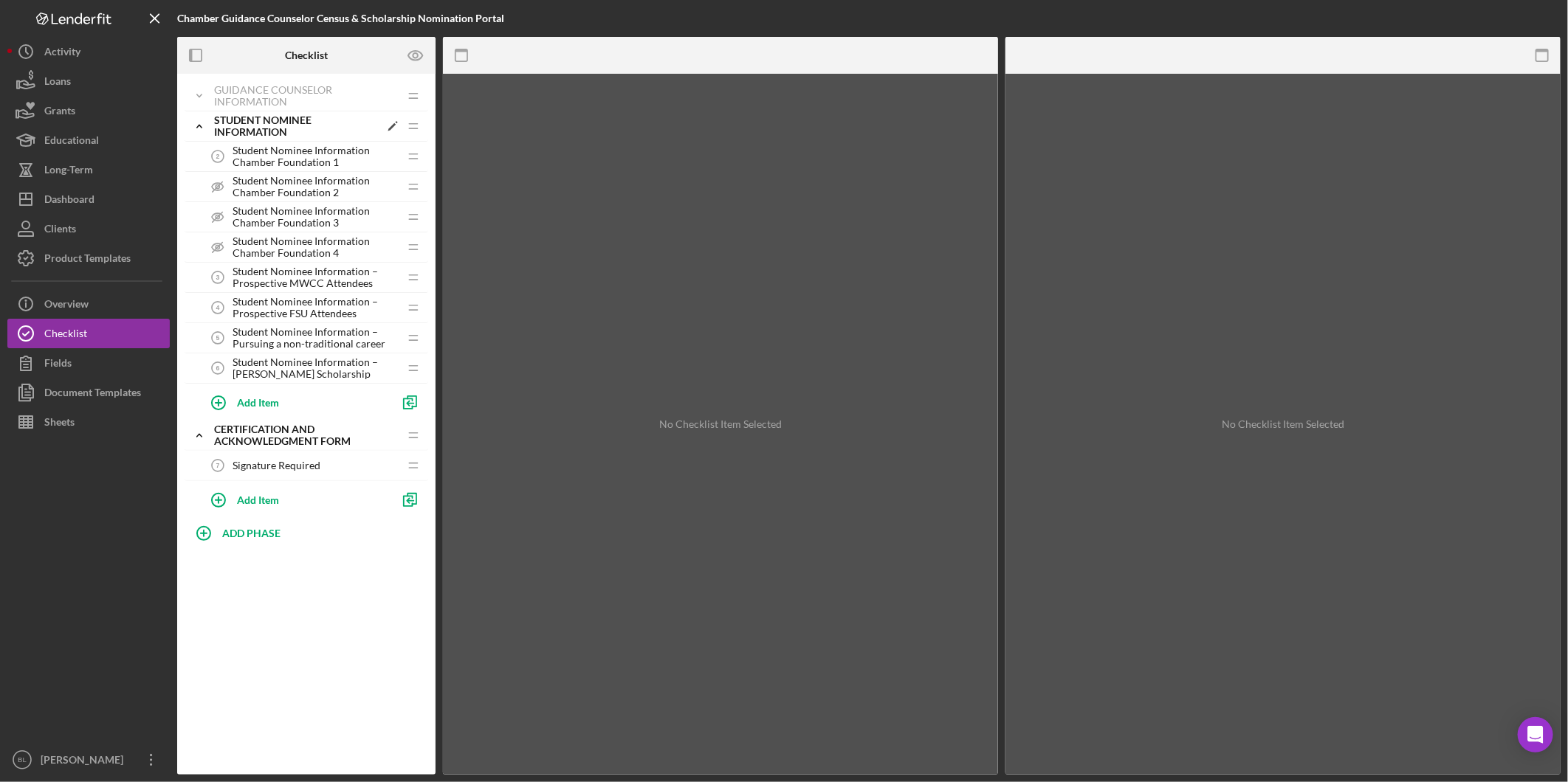
click at [196, 127] on icon "Icon/Expander" at bounding box center [199, 126] width 29 height 29
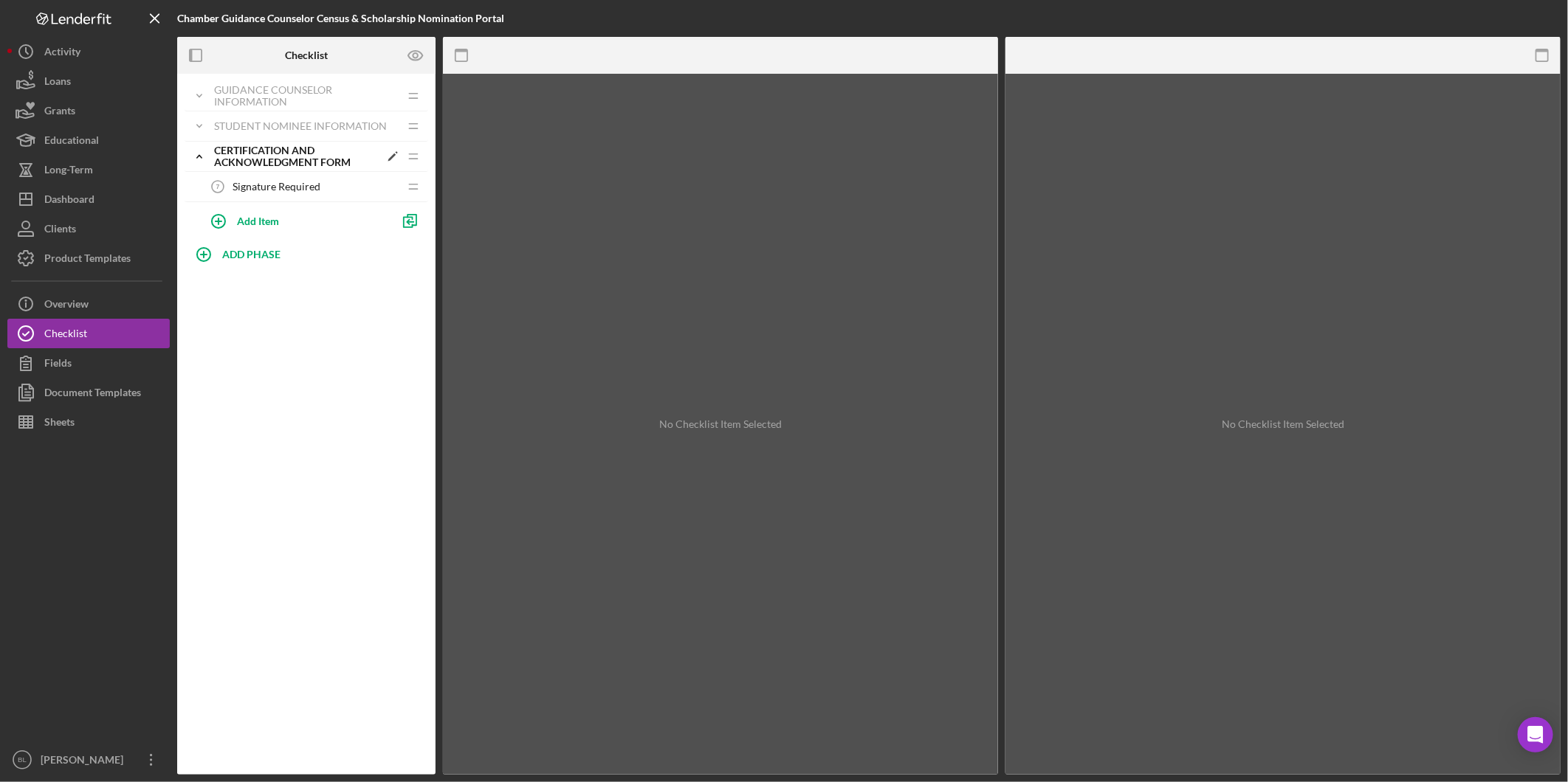
click at [193, 158] on icon "Icon/Expander" at bounding box center [199, 156] width 29 height 29
drag, startPoint x: 293, startPoint y: 426, endPoint x: 283, endPoint y: 251, distance: 175.3
click at [294, 425] on div "Icon/Expander Guidance Counselor Information Icon/Edit Icon/Drag Personal Infor…" at bounding box center [306, 424] width 259 height 701
click at [301, 130] on div "Student Nominee Information" at bounding box center [297, 126] width 166 height 24
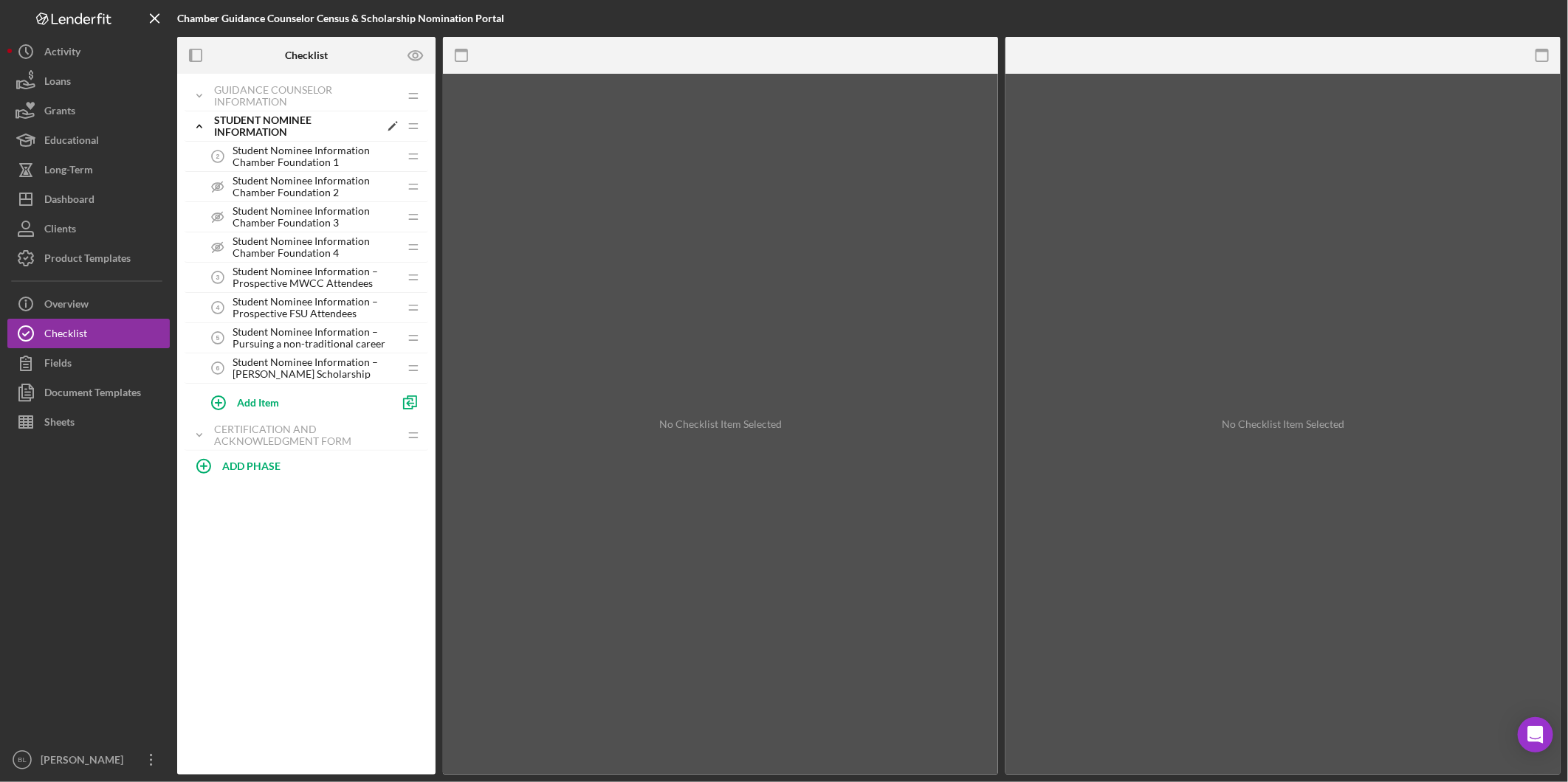
click at [196, 128] on icon "Icon/Expander" at bounding box center [199, 126] width 29 height 29
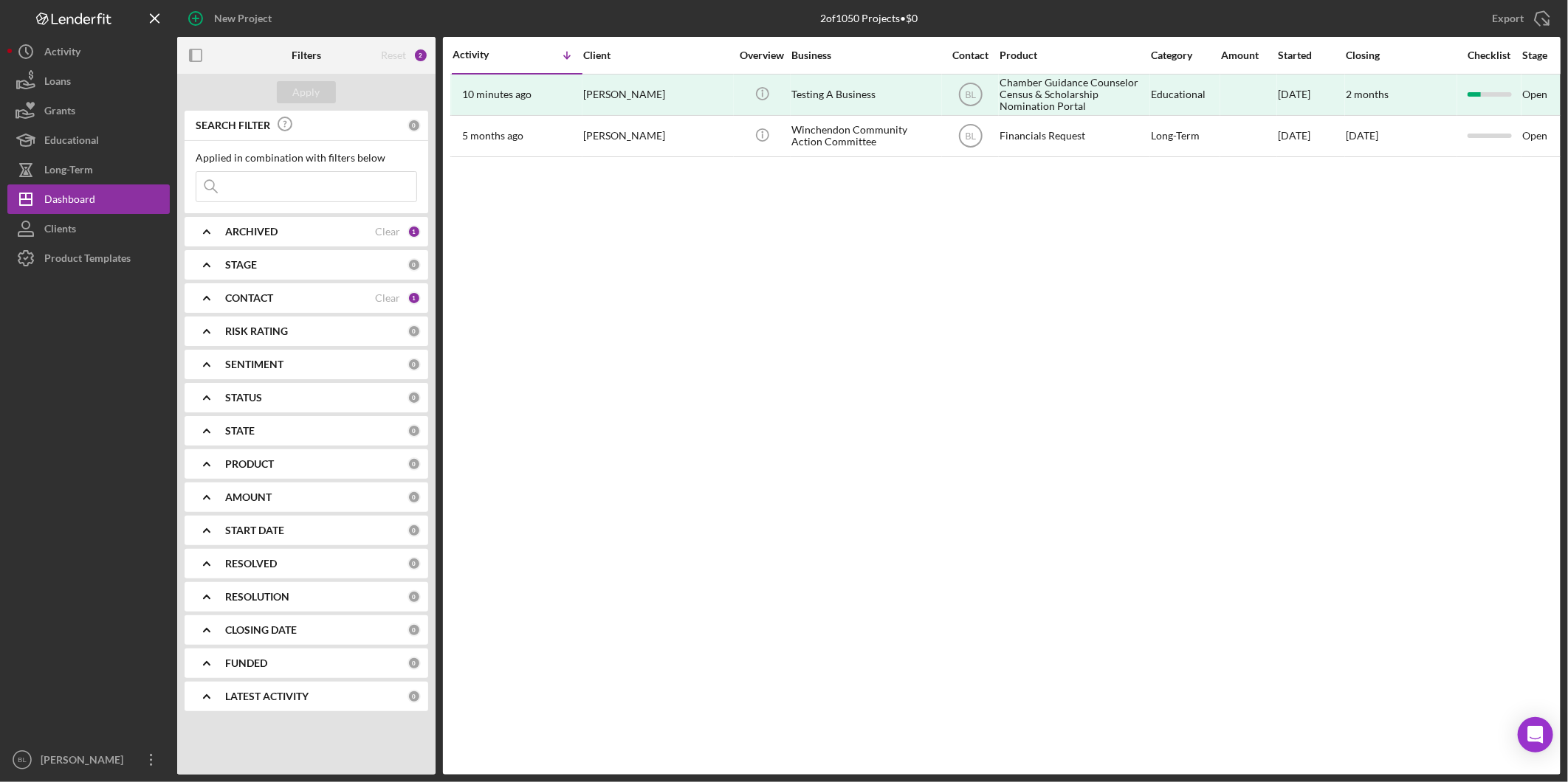
click at [259, 228] on b "ARCHIVED" at bounding box center [252, 231] width 52 height 12
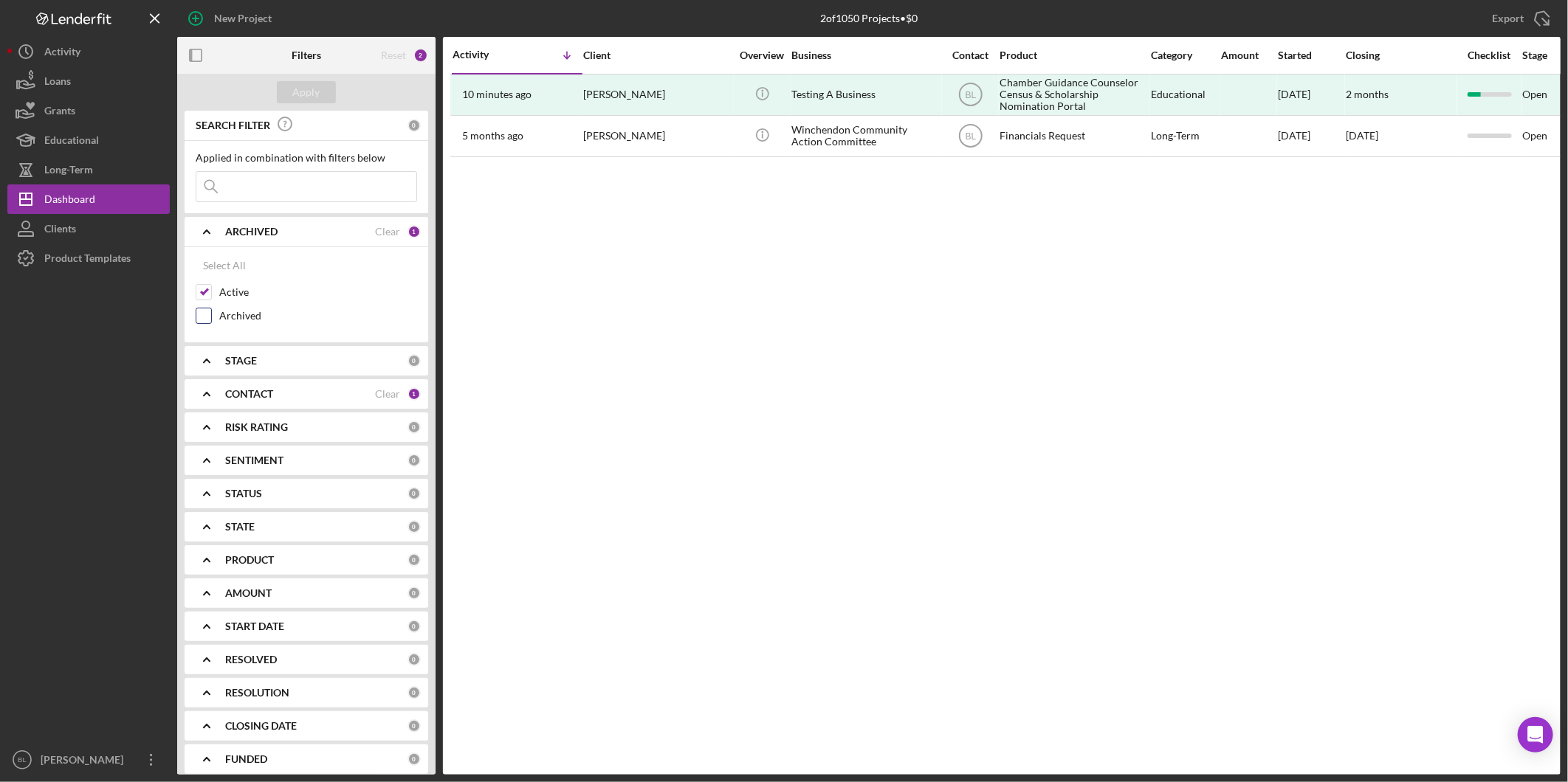
click at [203, 313] on input "Archived" at bounding box center [203, 315] width 15 height 15
checkbox input "true"
click at [203, 293] on input "Active" at bounding box center [203, 291] width 15 height 15
checkbox input "false"
click at [235, 357] on b "STAGE" at bounding box center [241, 360] width 31 height 12
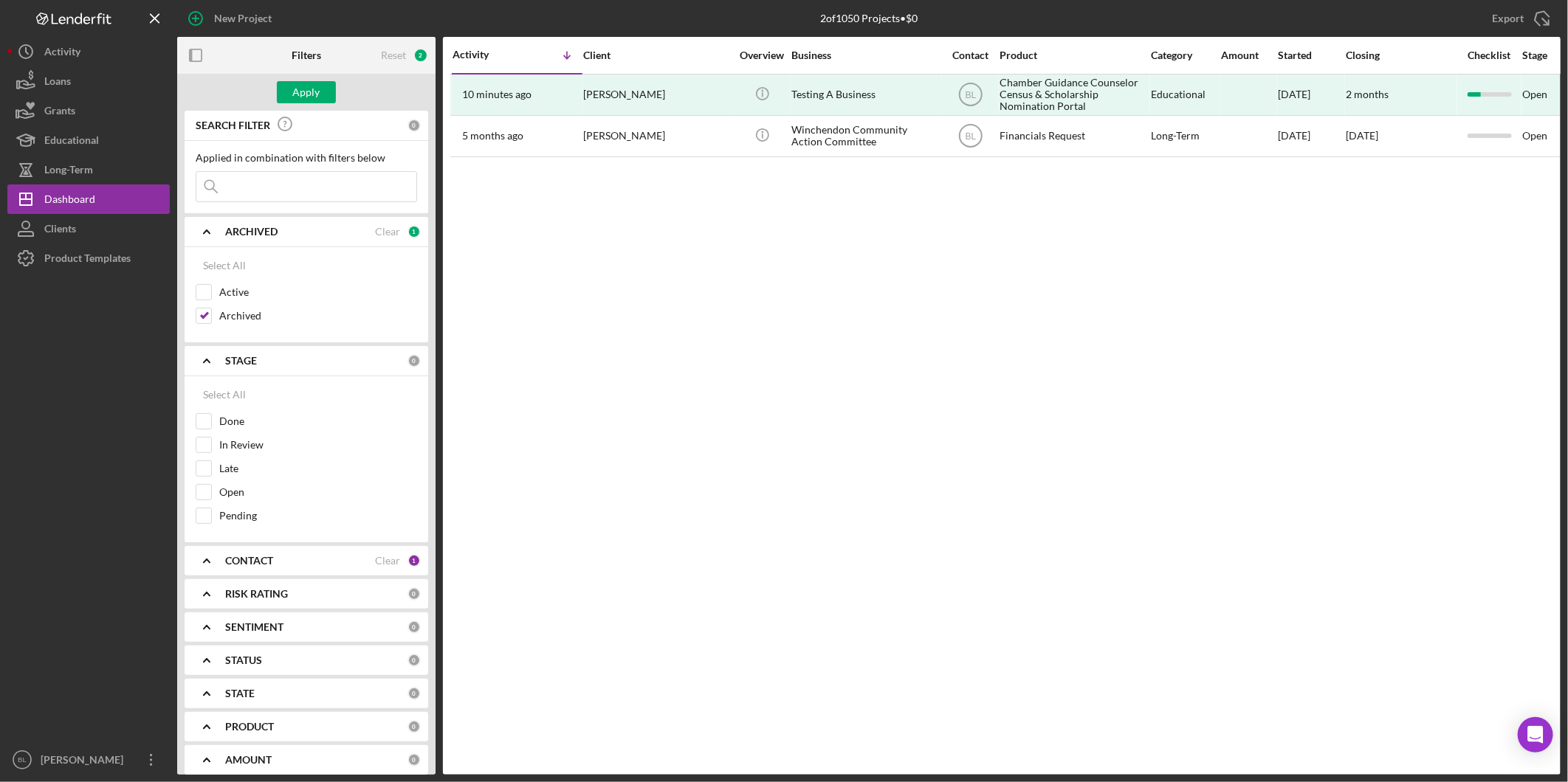
click at [226, 347] on div "STAGE 0" at bounding box center [323, 360] width 196 height 29
click at [232, 393] on b "CONTACT" at bounding box center [249, 393] width 48 height 12
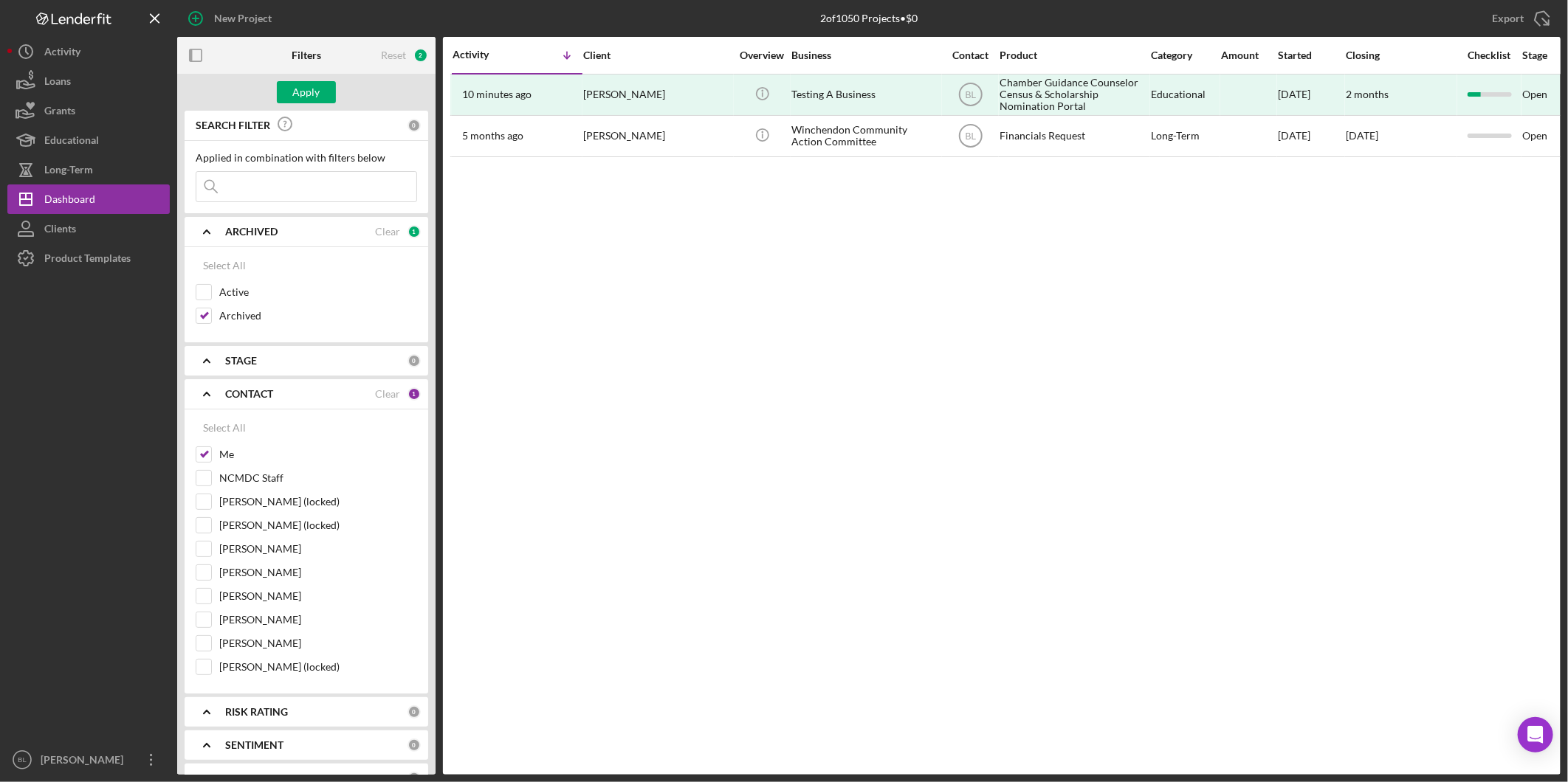
click at [234, 392] on b "CONTACT" at bounding box center [249, 393] width 48 height 12
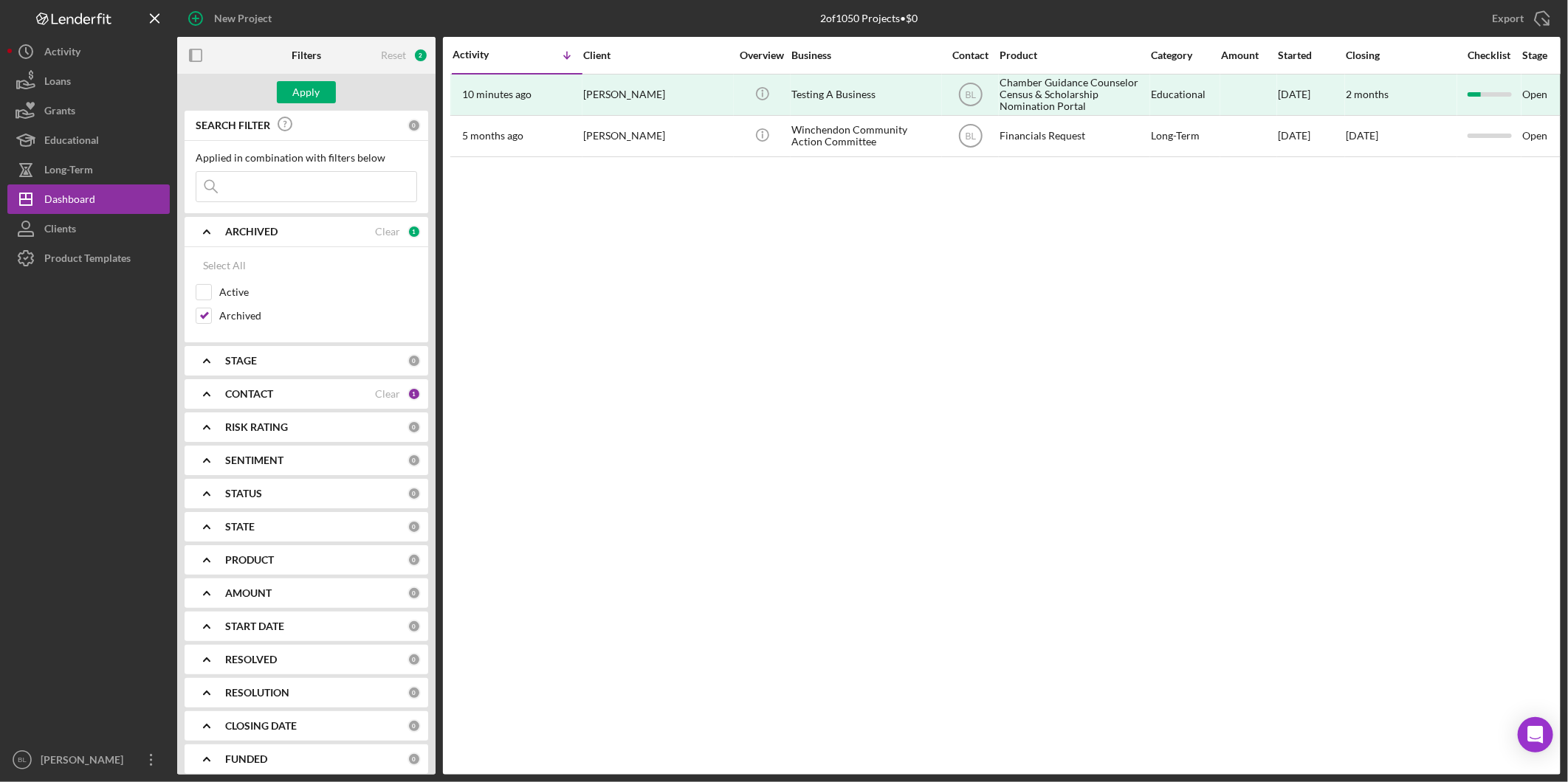
click at [245, 491] on b "STATUS" at bounding box center [244, 493] width 37 height 12
click at [246, 561] on b "PRODUCT" at bounding box center [250, 560] width 49 height 12
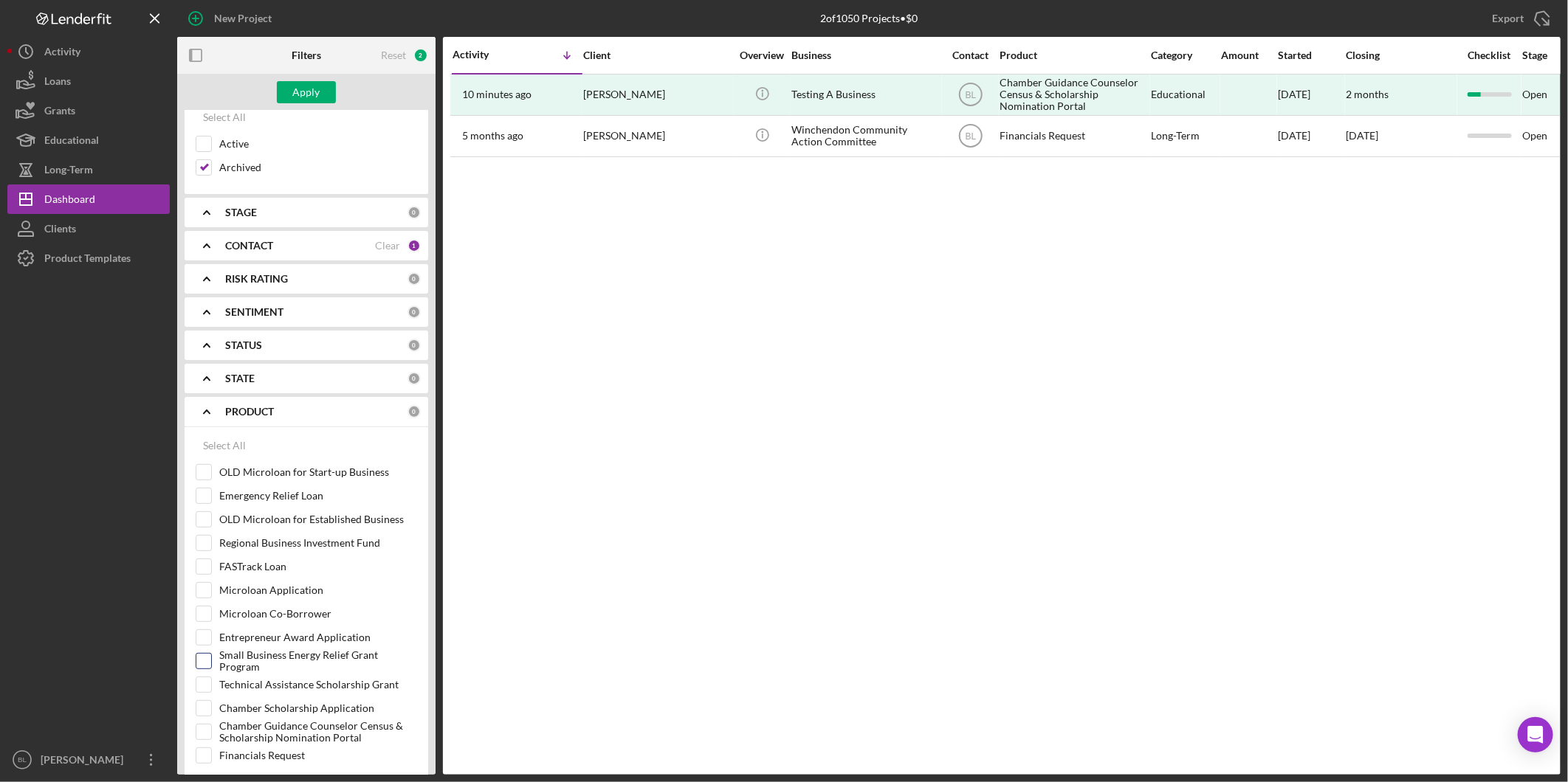
scroll to position [164, 0]
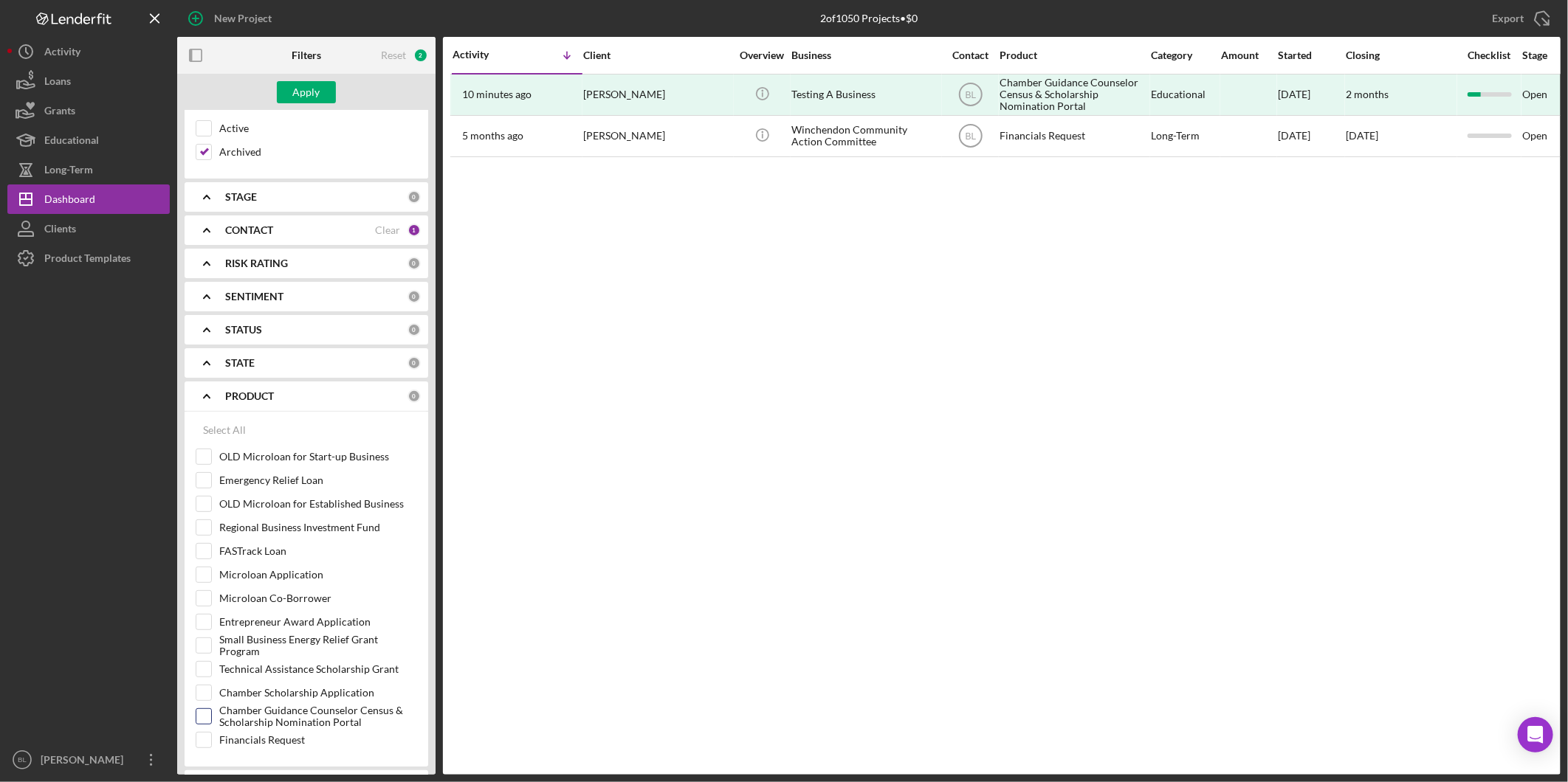
click at [321, 717] on label "Chamber Guidance Counselor Census & Scholarship Nomination Portal" at bounding box center [318, 716] width 198 height 15
click at [211, 717] on input "Chamber Guidance Counselor Census & Scholarship Nomination Portal" at bounding box center [203, 716] width 15 height 15
checkbox input "true"
click at [327, 92] on button "Apply" at bounding box center [306, 92] width 59 height 22
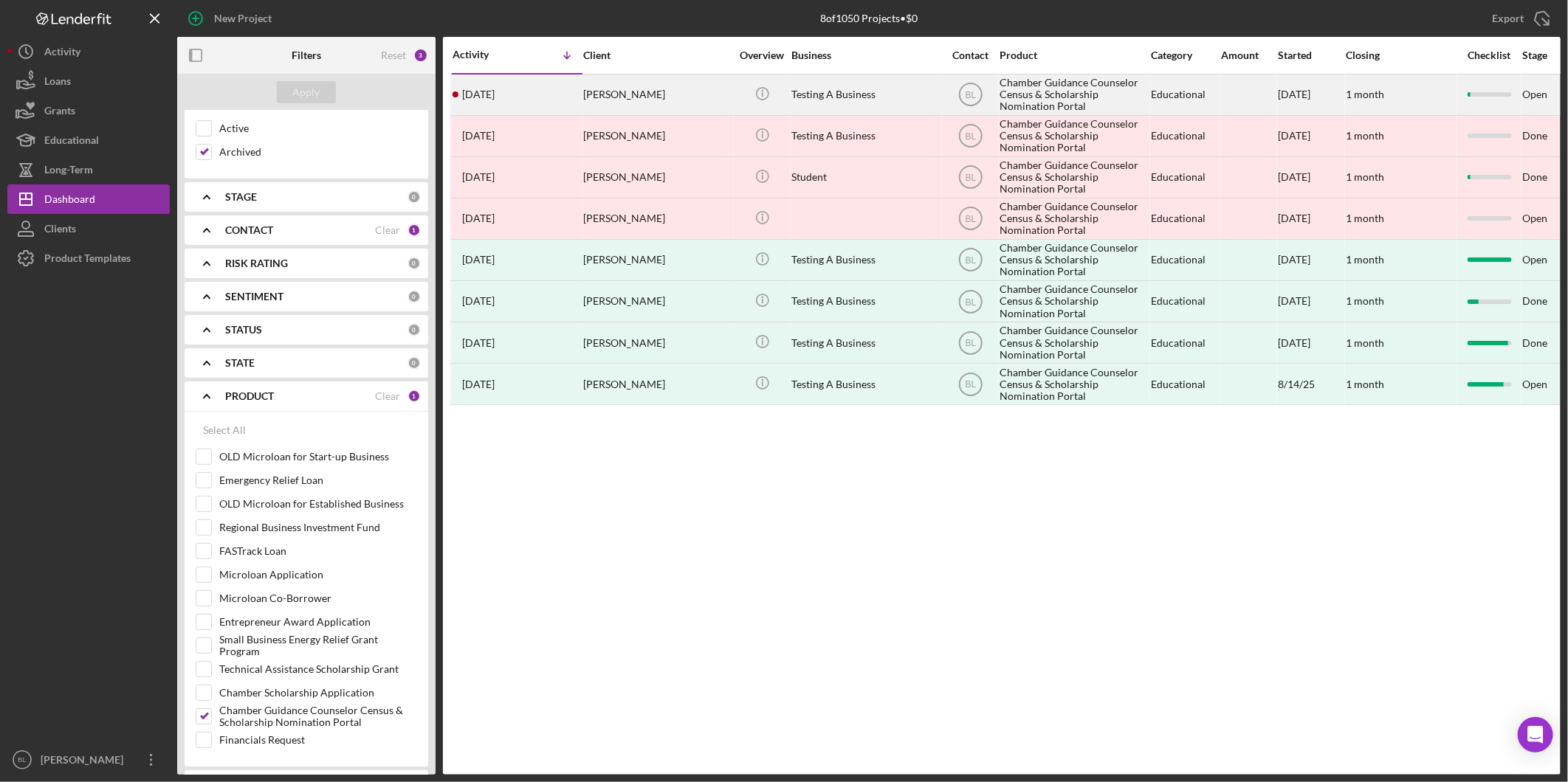
click at [805, 100] on div "Testing A Business" at bounding box center [865, 94] width 147 height 39
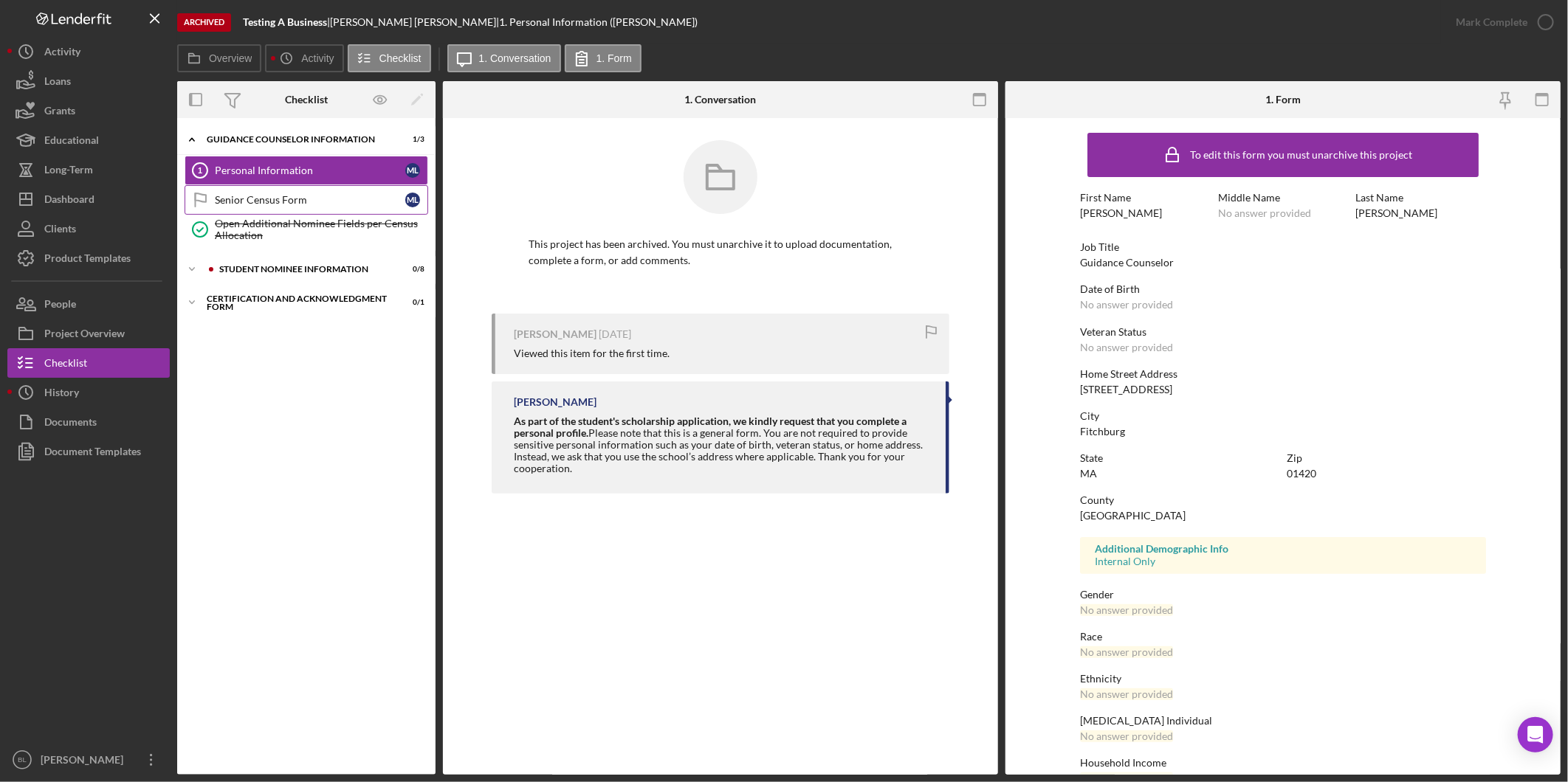
click at [279, 194] on div "Senior Census Form" at bounding box center [310, 199] width 190 height 12
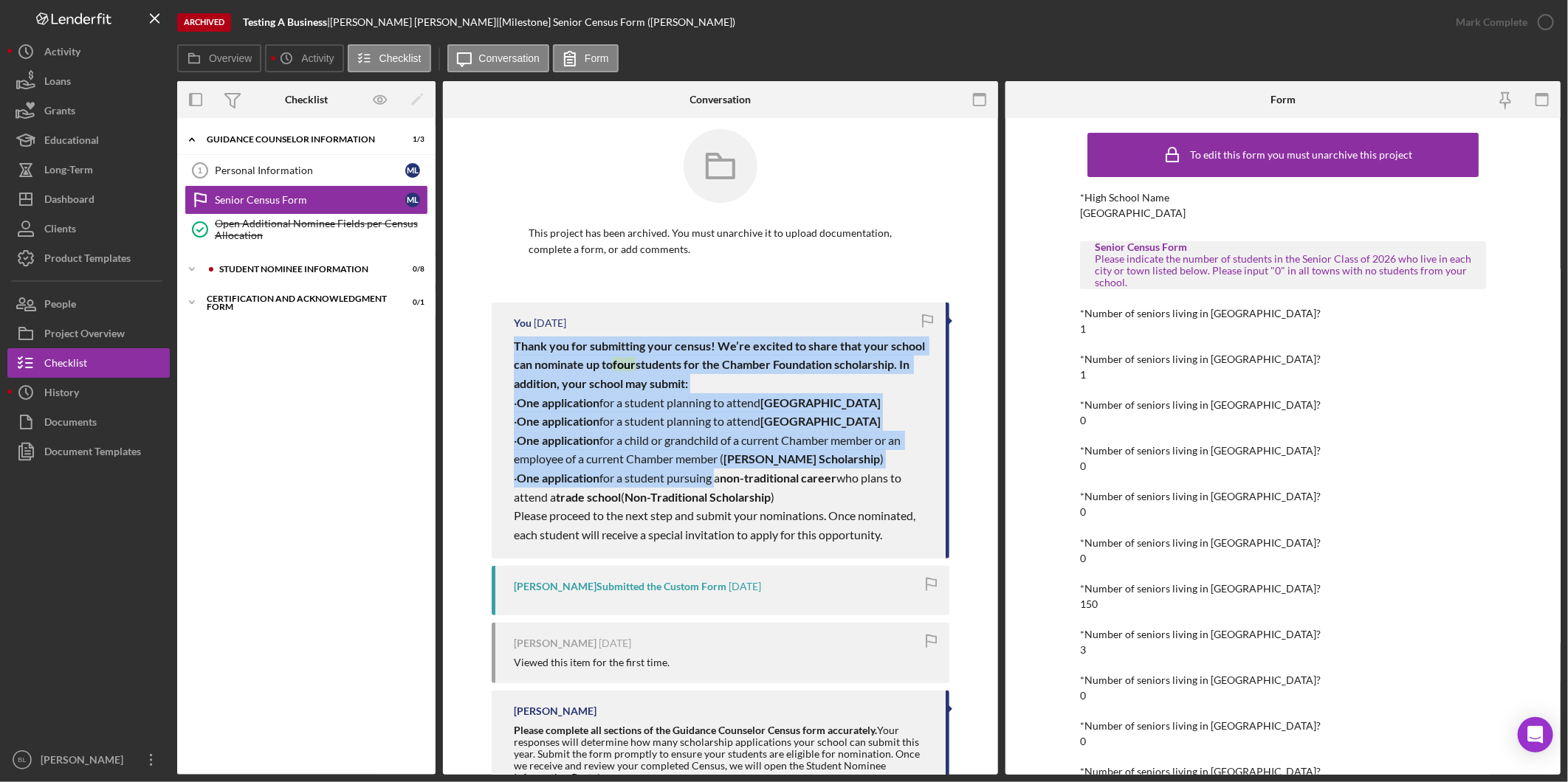
scroll to position [5, 0]
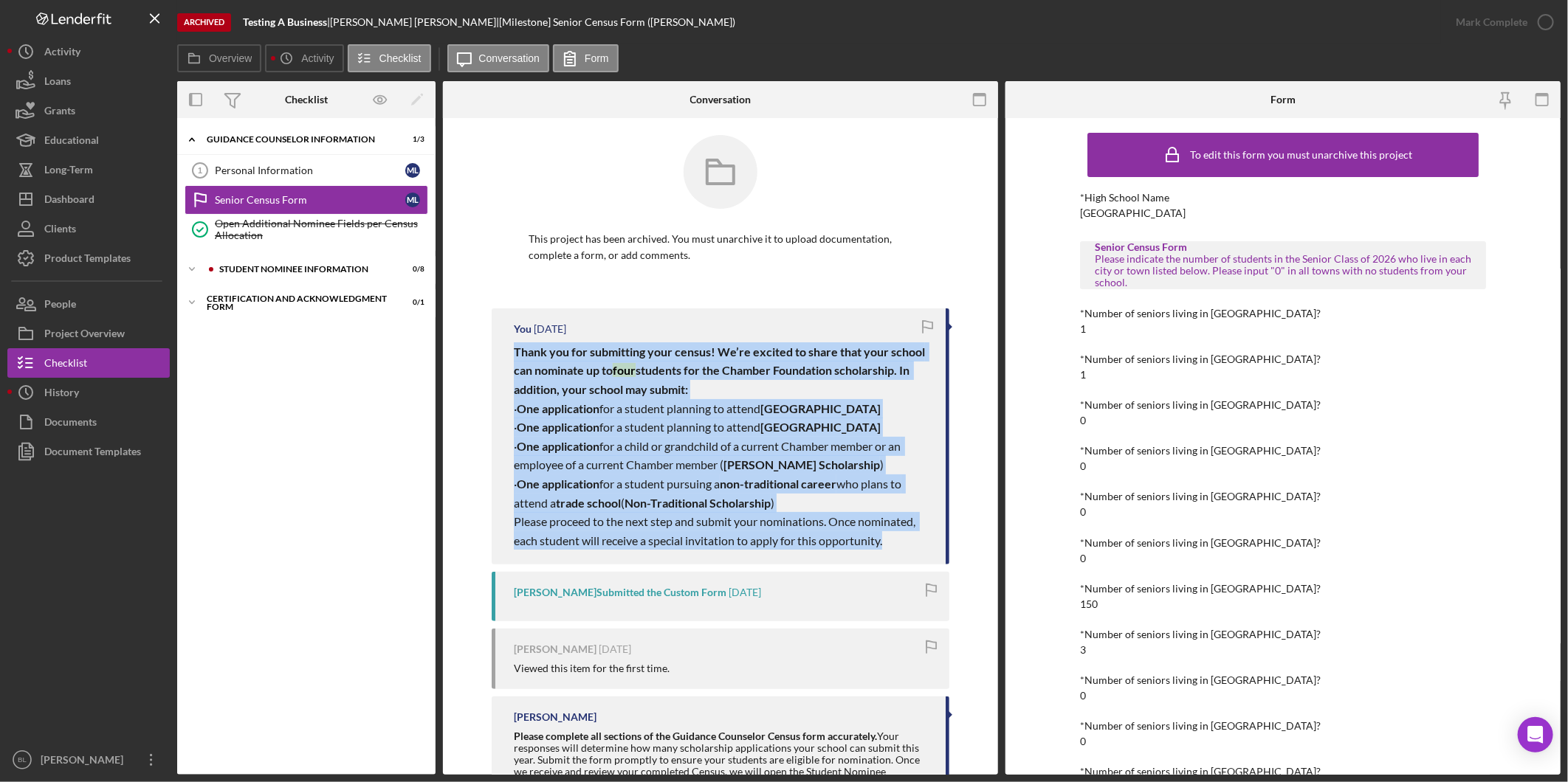
drag, startPoint x: 509, startPoint y: 353, endPoint x: 911, endPoint y: 564, distance: 454.0
click at [911, 564] on div "You 1 week ago Thank you for submitting your census! We’re excited to share tha…" at bounding box center [720, 436] width 458 height 257
copy div "Thank you for submitting your census! We’re excited to share that your school c…"
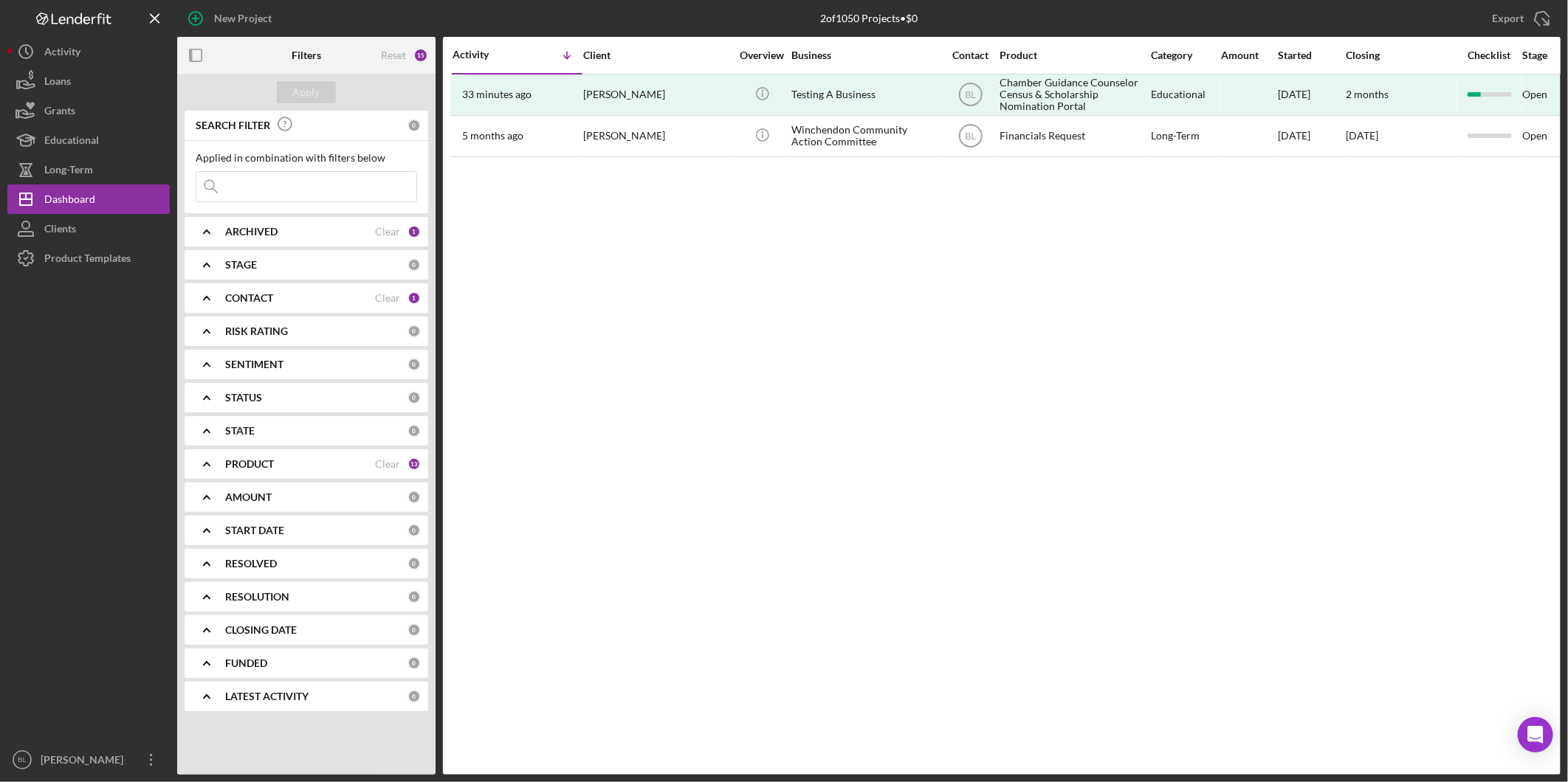
click at [611, 373] on div "Activity Icon/Table Sort Arrow Client Overview Business Contact Product Categor…" at bounding box center [1001, 406] width 1118 height 738
drag, startPoint x: 100, startPoint y: 255, endPoint x: 120, endPoint y: 247, distance: 21.5
click at [100, 255] on div "Product Templates" at bounding box center [87, 260] width 87 height 33
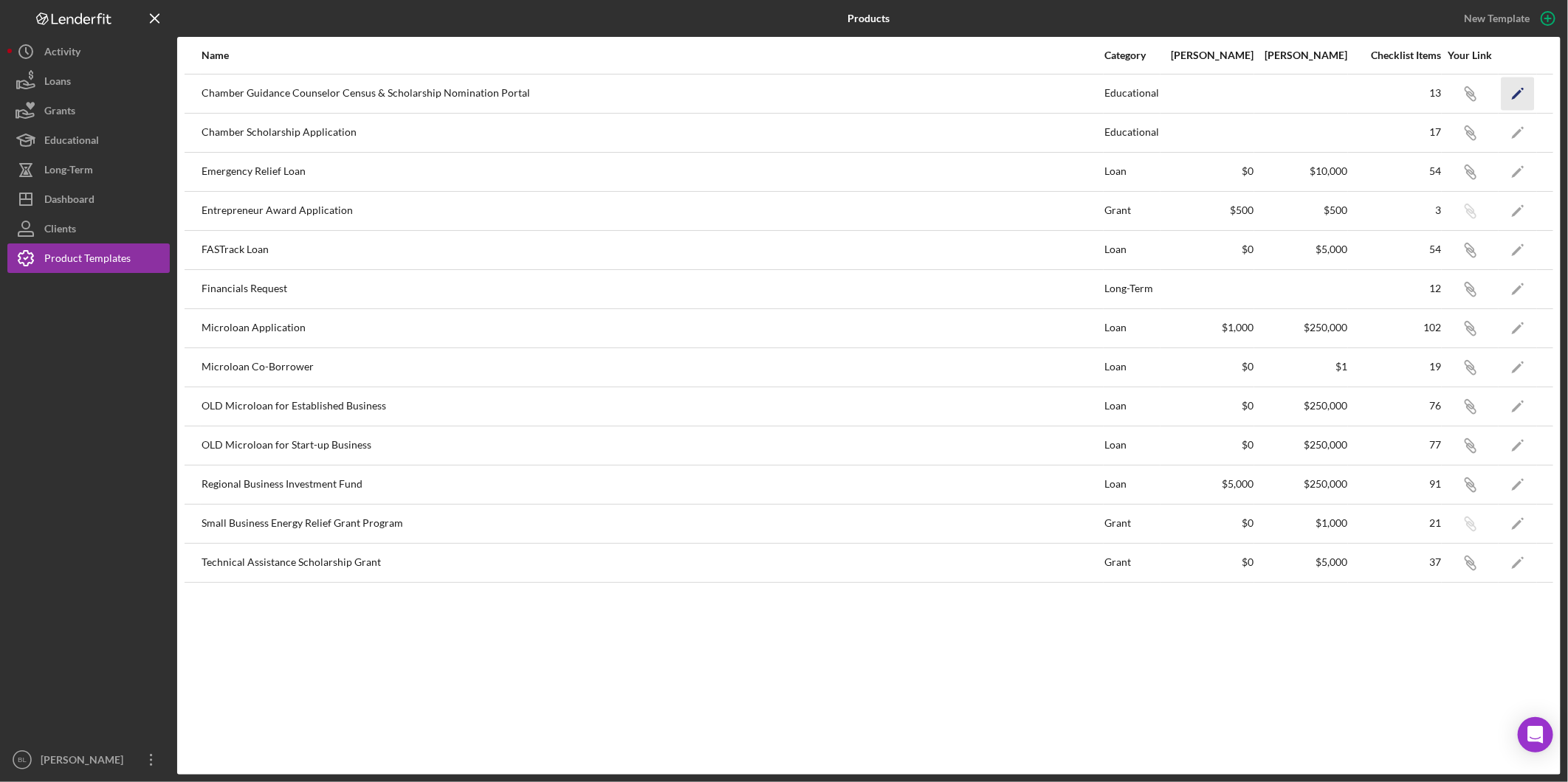
click at [1514, 87] on icon "Icon/Edit" at bounding box center [1517, 93] width 33 height 33
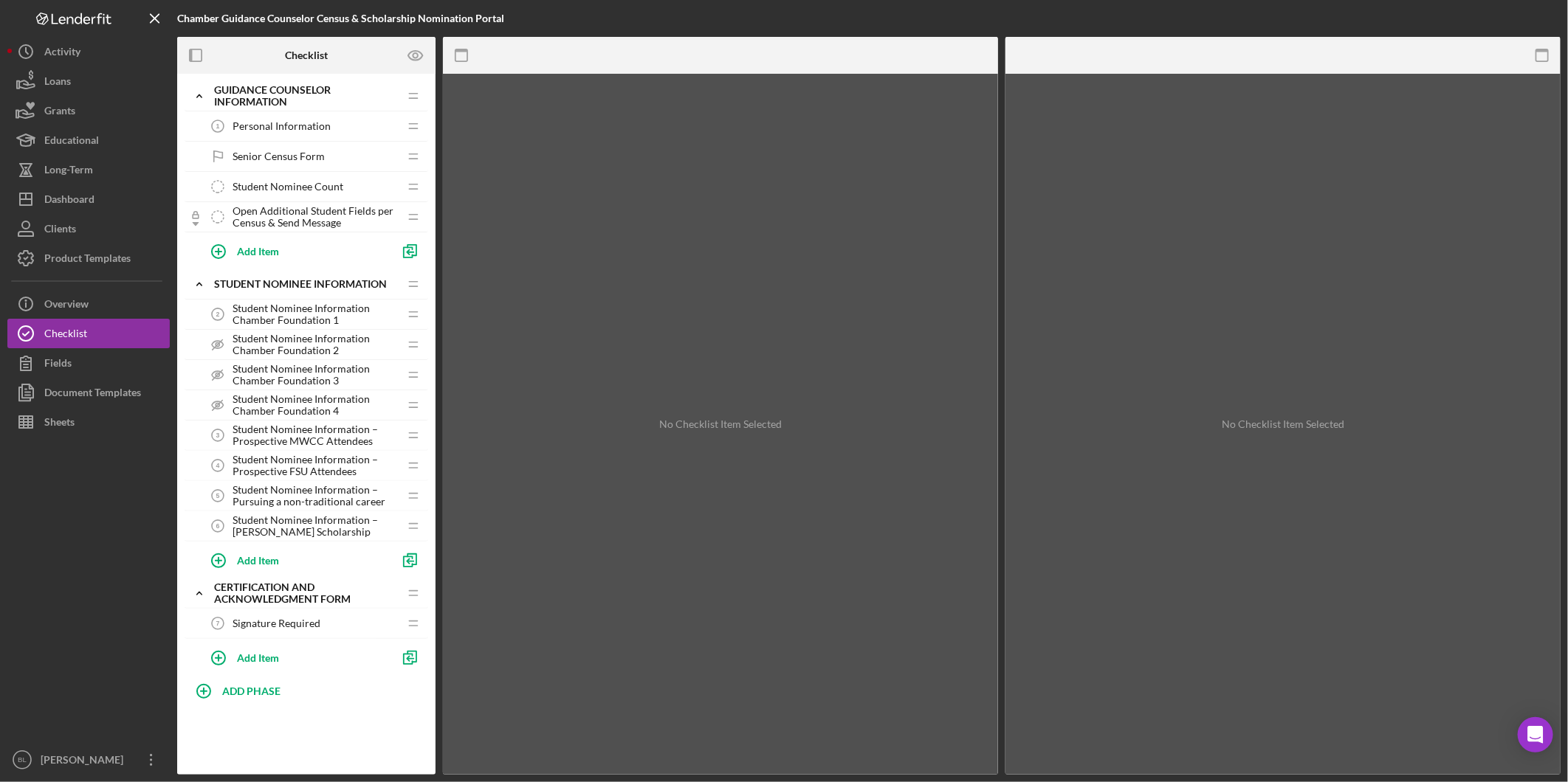
click at [285, 624] on span "Signature Required" at bounding box center [276, 623] width 88 height 12
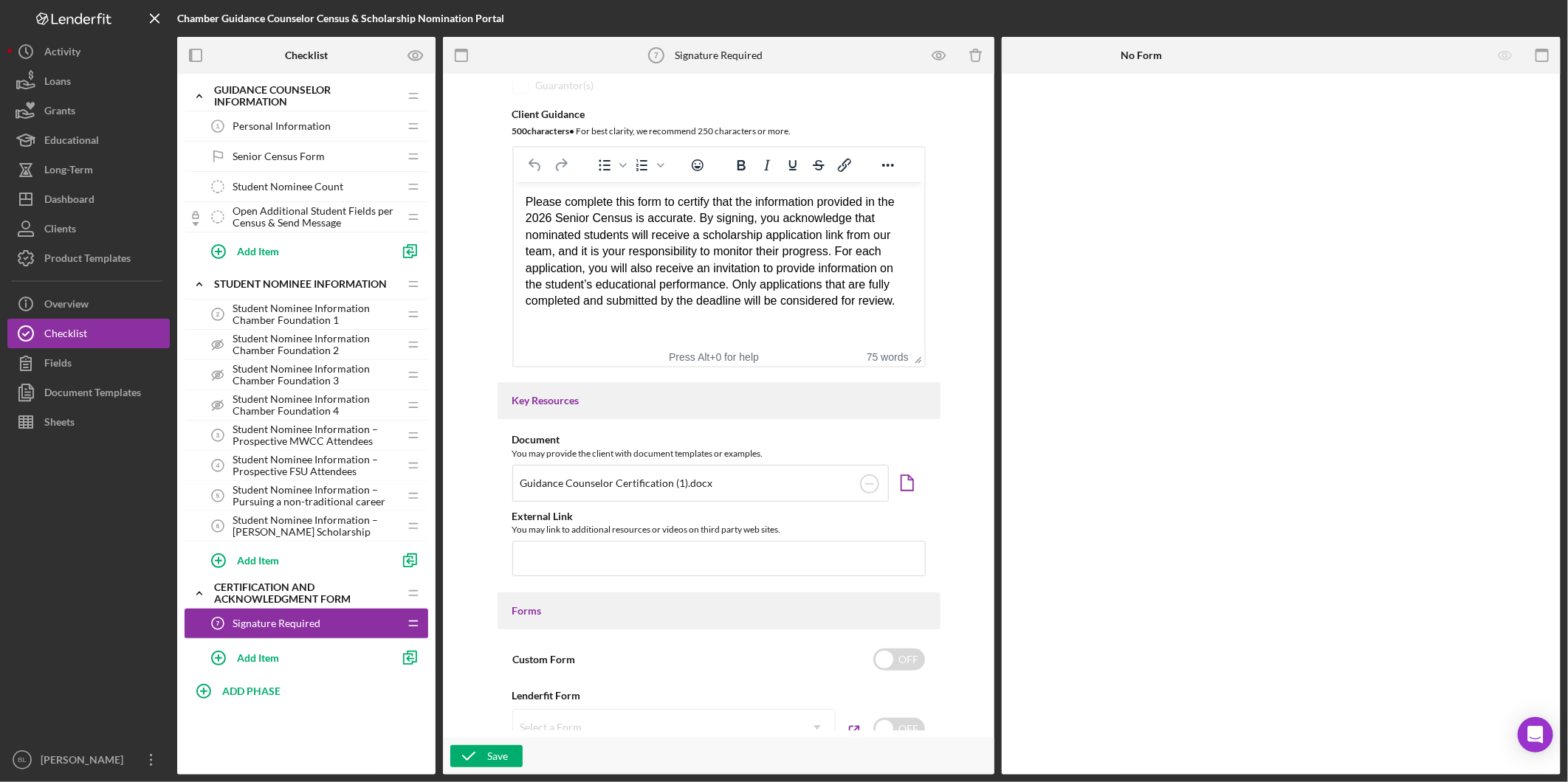
scroll to position [245, 0]
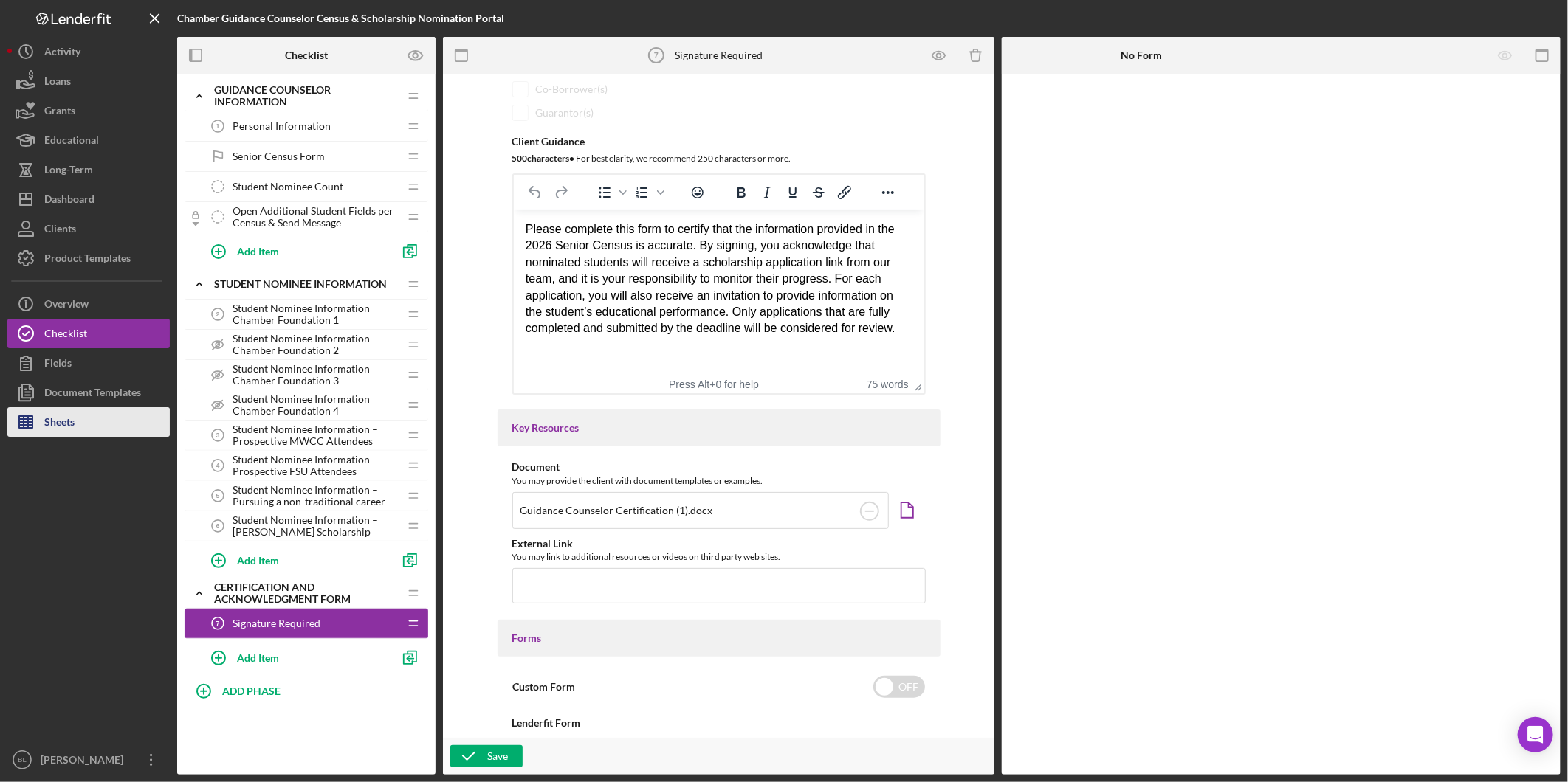
drag, startPoint x: 113, startPoint y: 393, endPoint x: 94, endPoint y: 421, distance: 33.8
click at [113, 393] on div "Document Templates" at bounding box center [93, 394] width 97 height 33
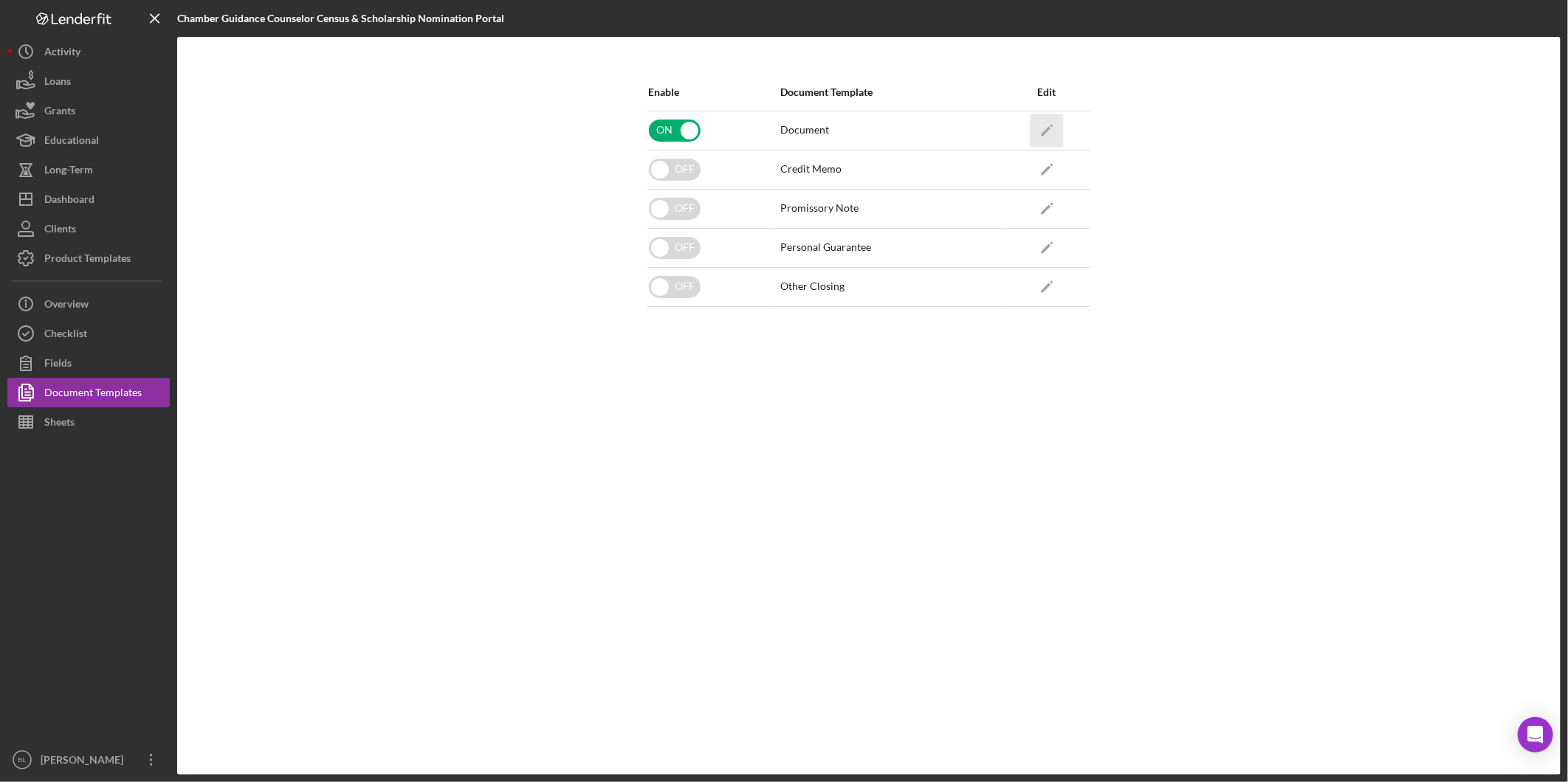
click at [1051, 129] on icon "Icon/Edit" at bounding box center [1046, 130] width 33 height 33
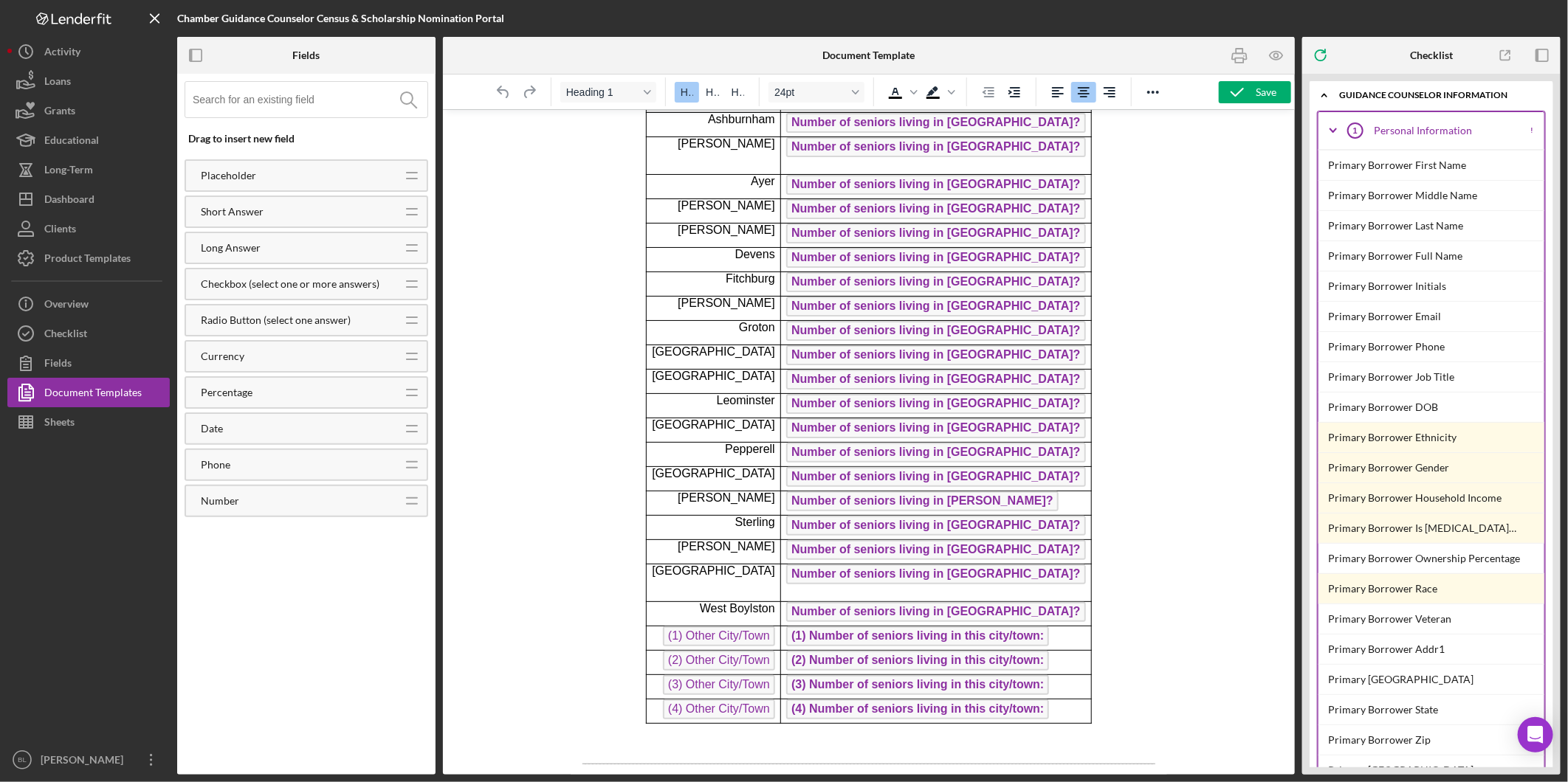
scroll to position [409, 0]
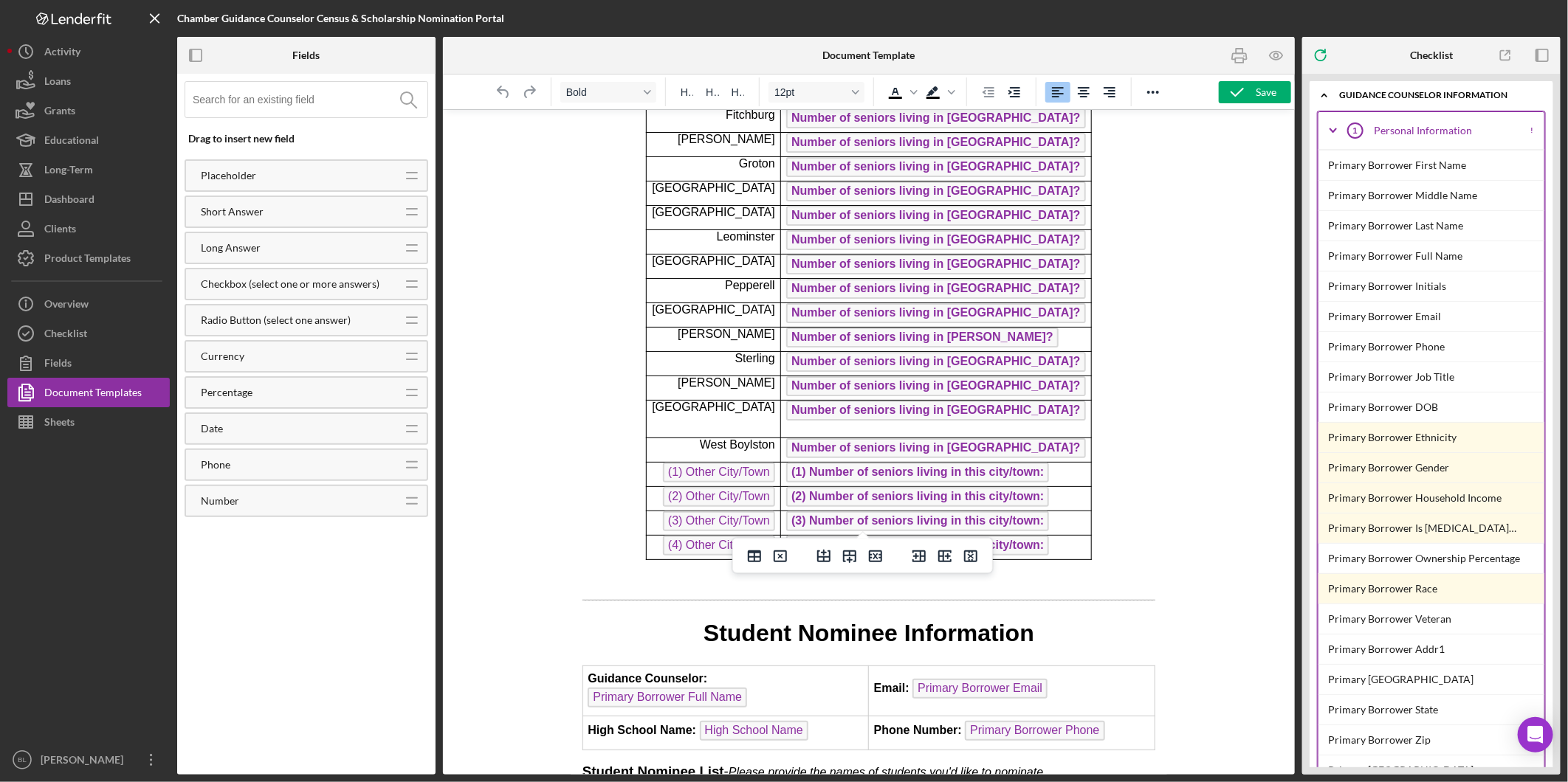
click at [987, 419] on span "Number of seniors living in [GEOGRAPHIC_DATA]?" at bounding box center [935, 410] width 299 height 20
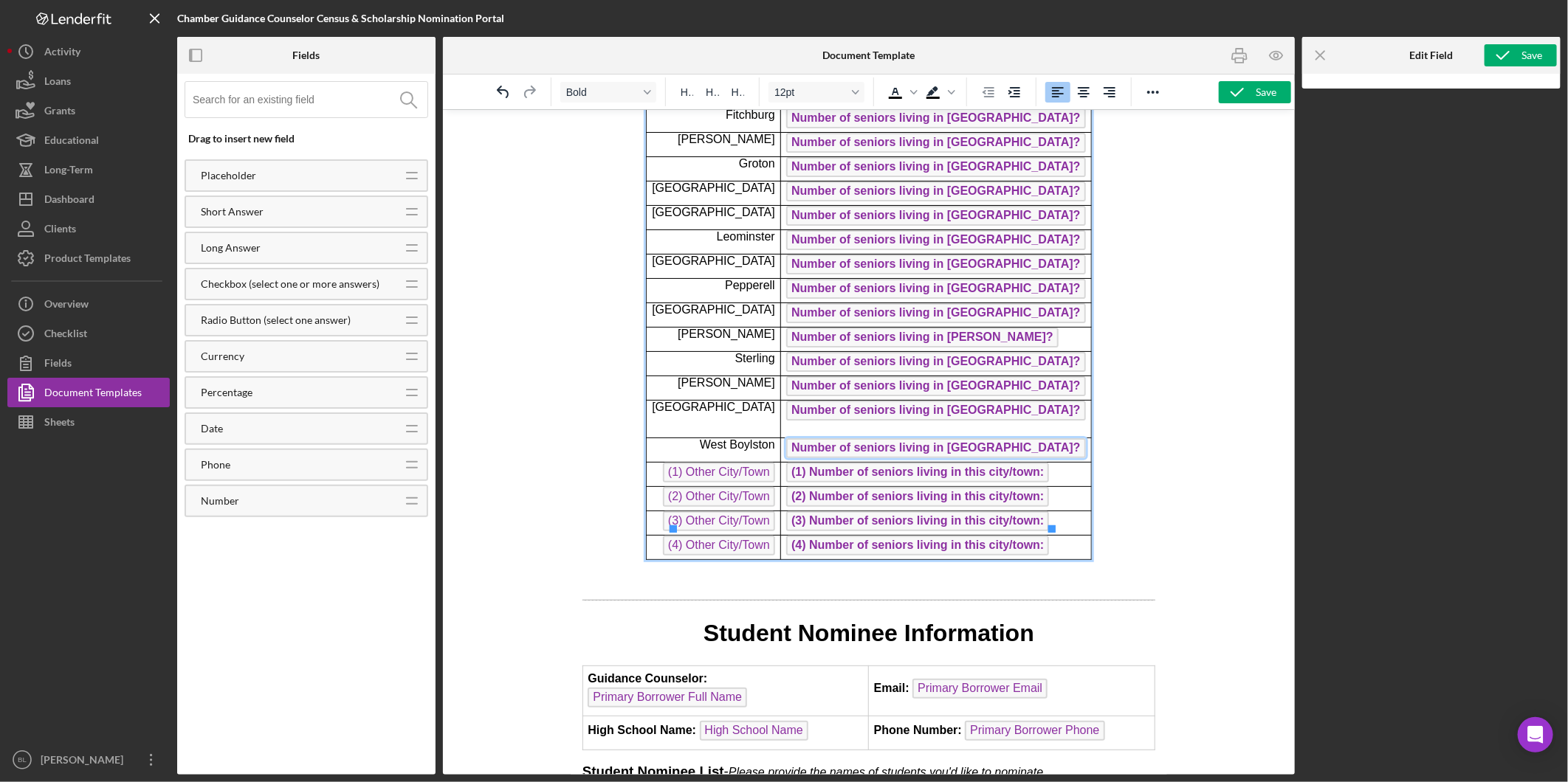
scroll to position [362, 0]
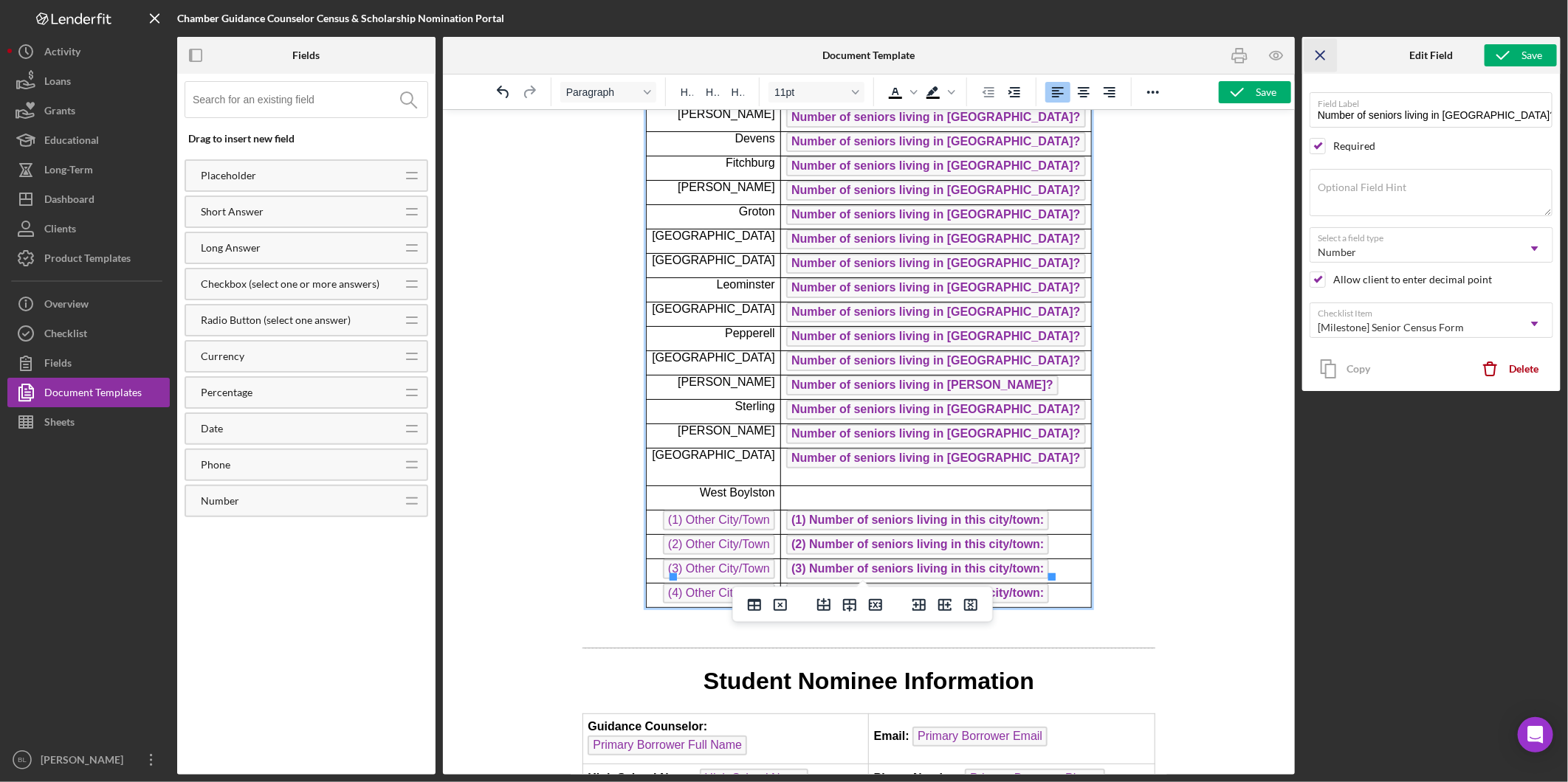
click at [1323, 54] on icon "Icon/Menu Close" at bounding box center [1320, 55] width 33 height 33
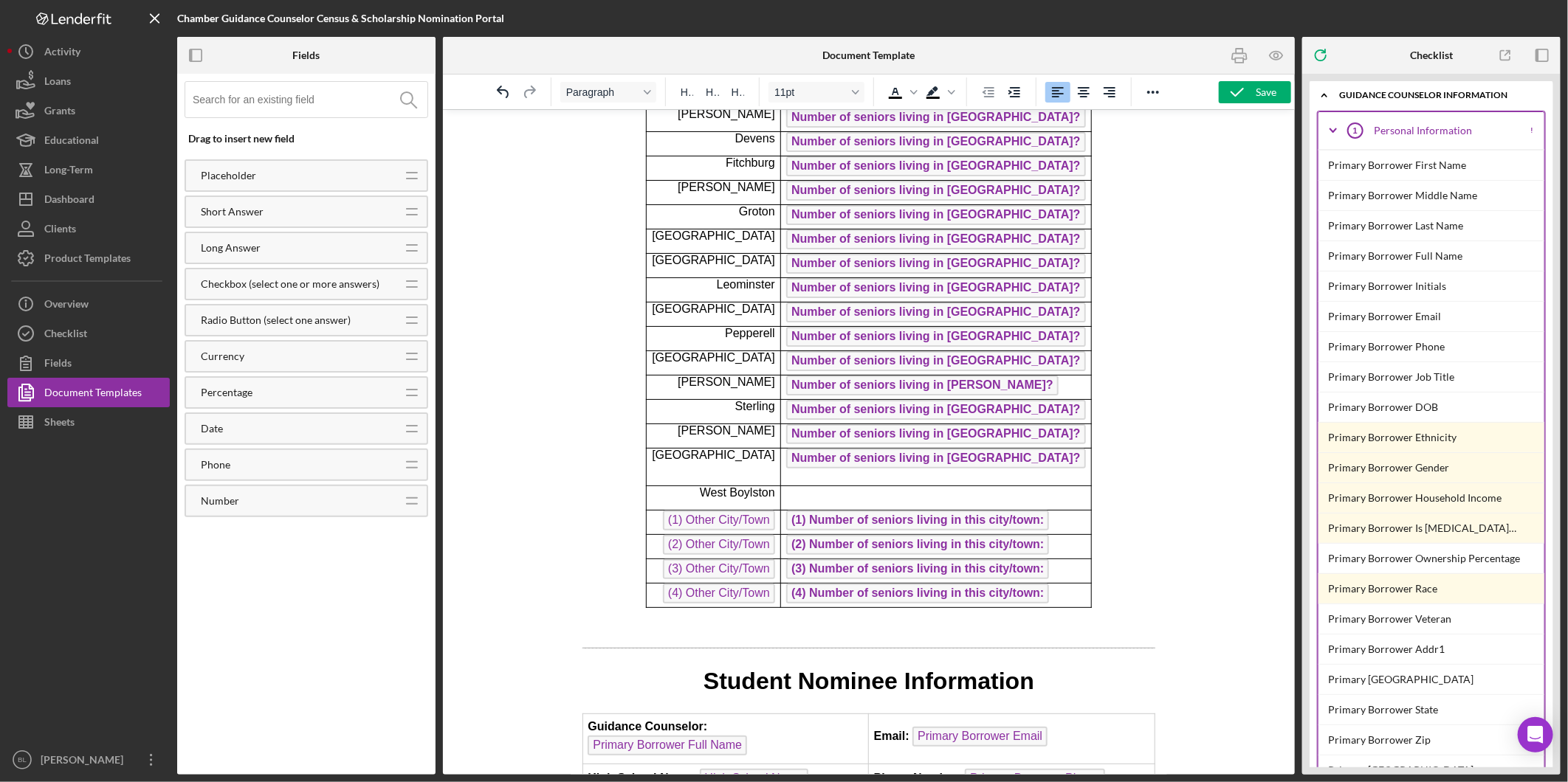
click at [1332, 127] on icon "Icon/Expander" at bounding box center [1333, 130] width 37 height 37
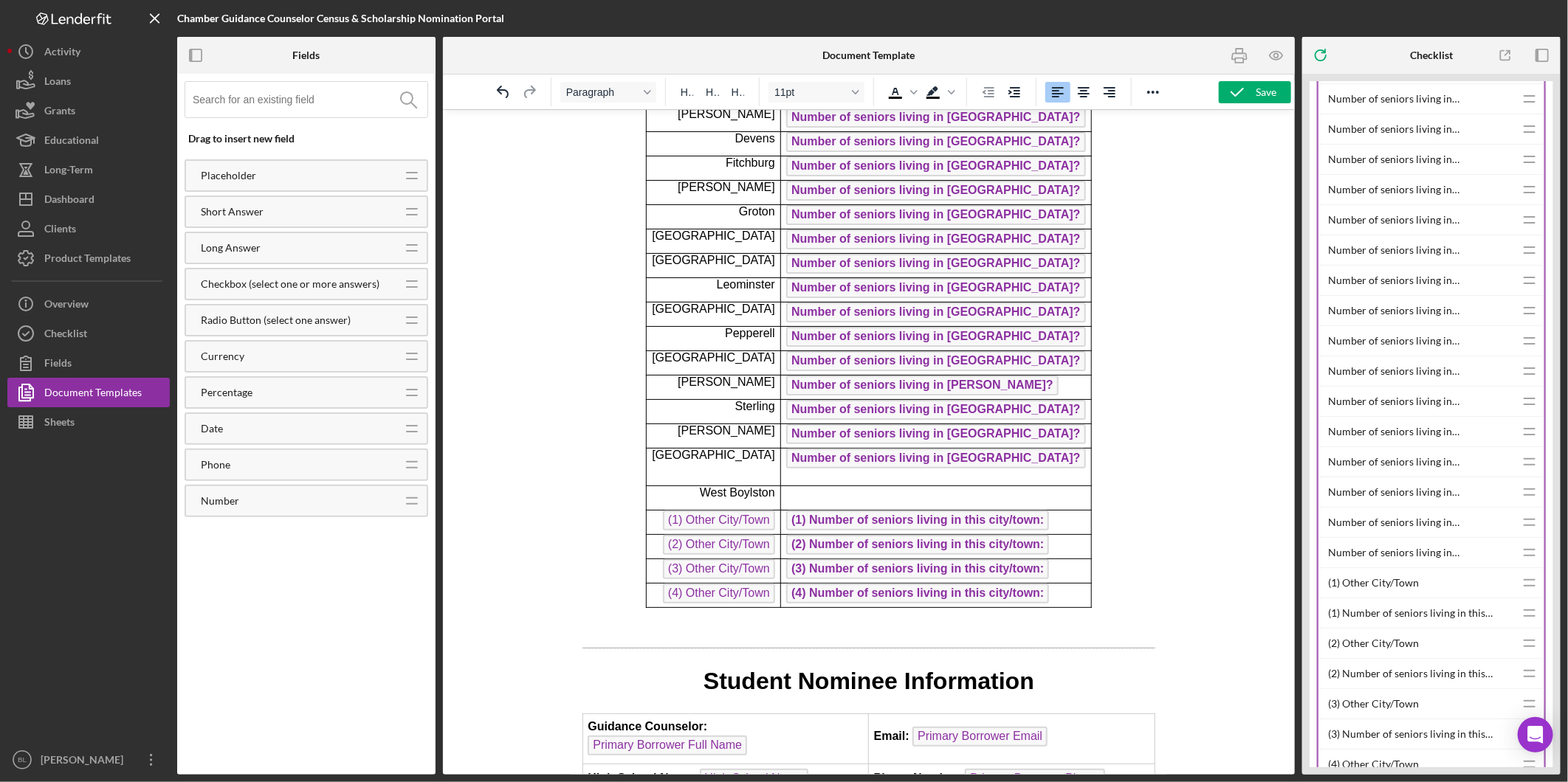
scroll to position [327, 0]
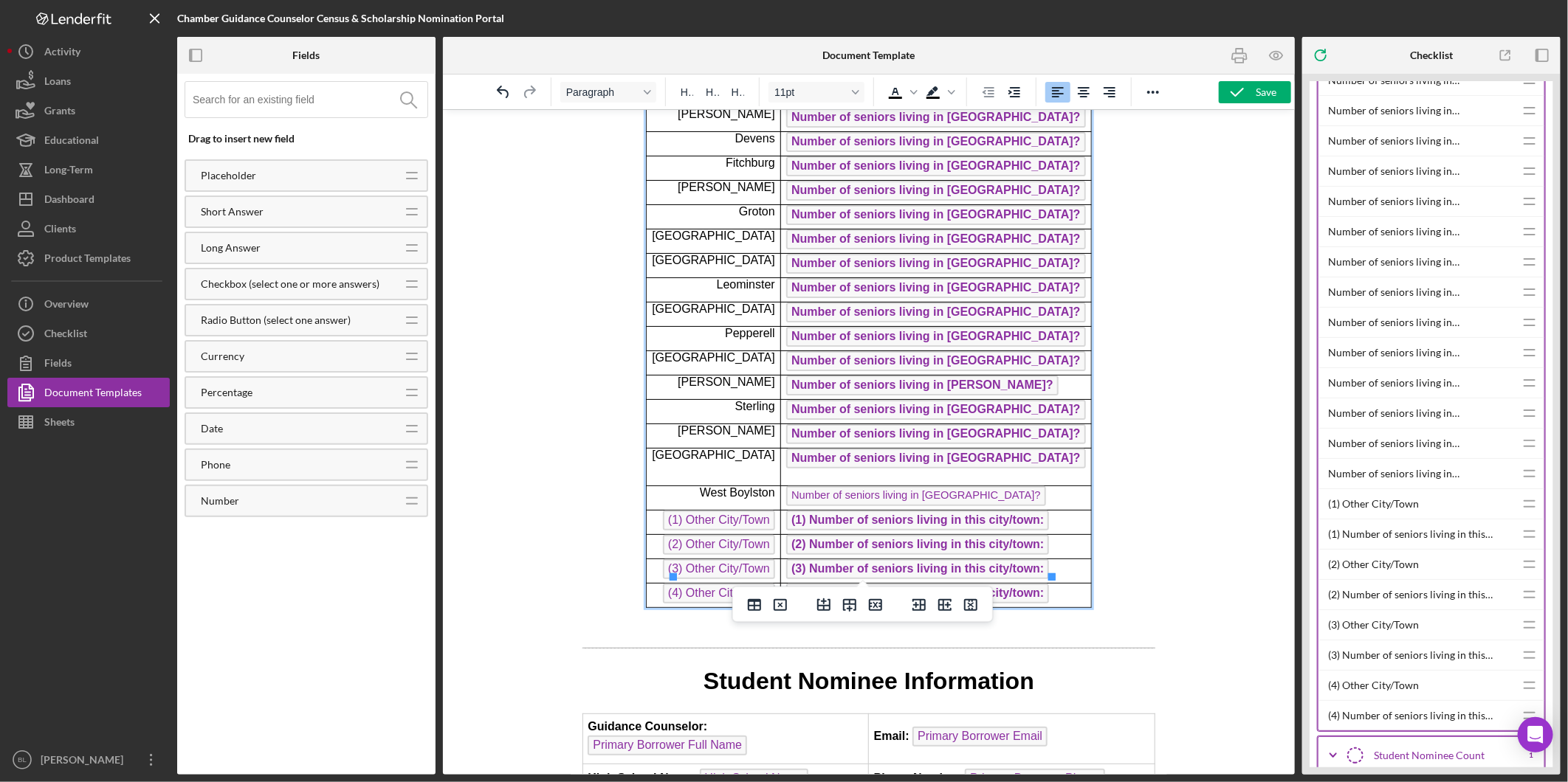
click at [976, 448] on span "Number of seniors living in [GEOGRAPHIC_DATA]?" at bounding box center [935, 458] width 299 height 20
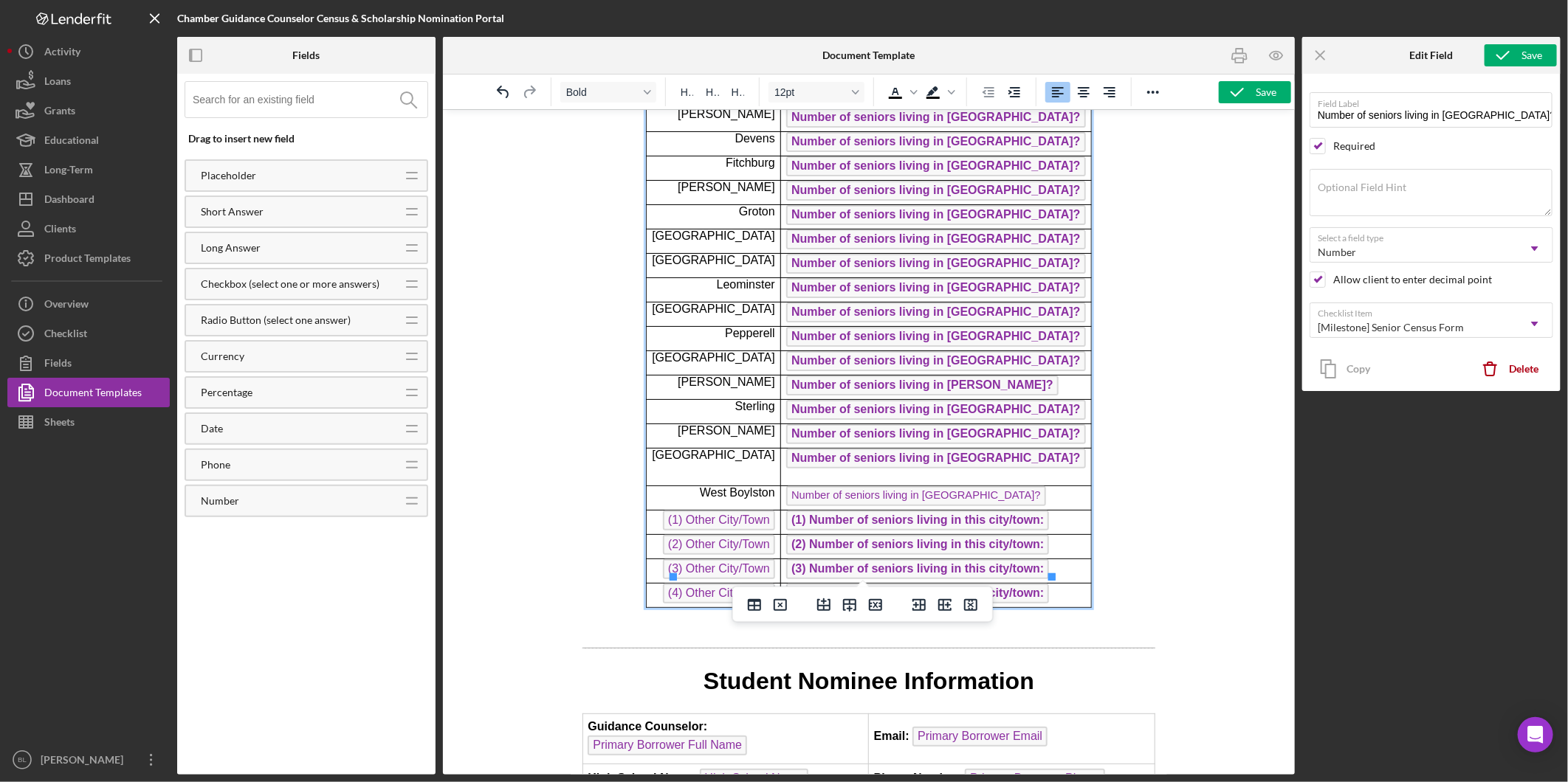
click at [971, 485] on span "Number of seniors living in [GEOGRAPHIC_DATA]?" at bounding box center [915, 495] width 259 height 20
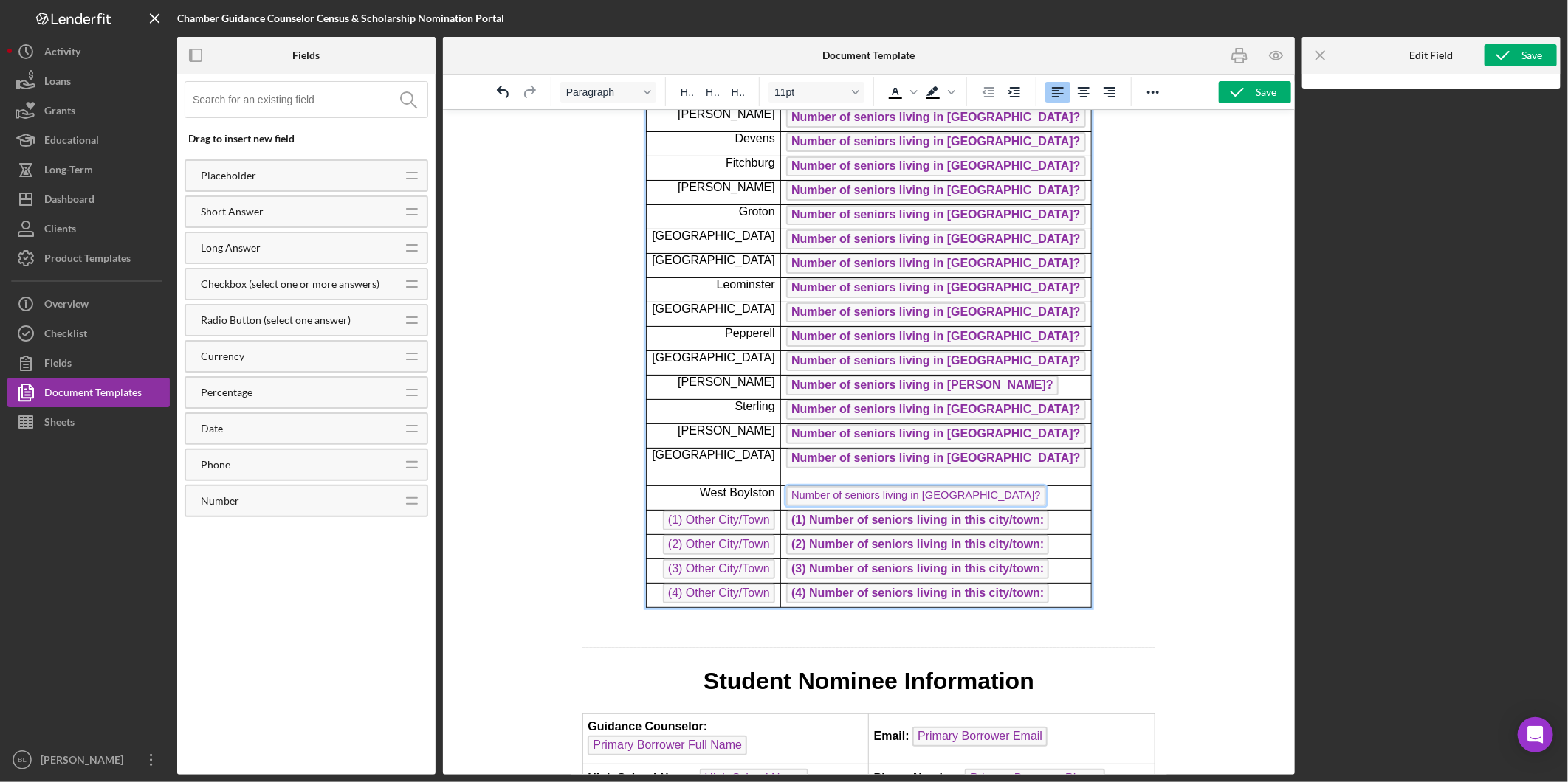
scroll to position [385, 0]
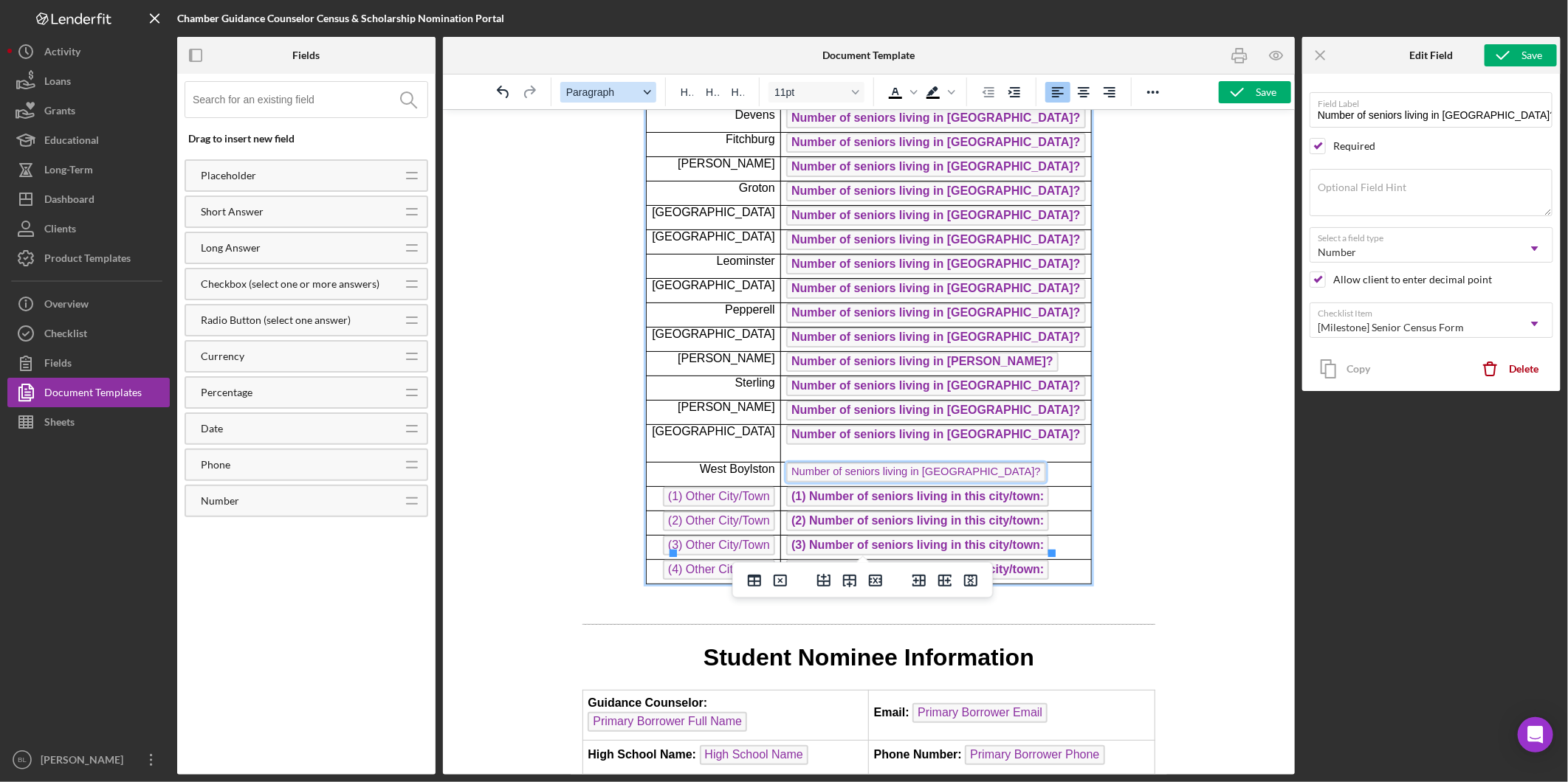
click at [651, 91] on div "Format Paragraph" at bounding box center [647, 92] width 12 height 8
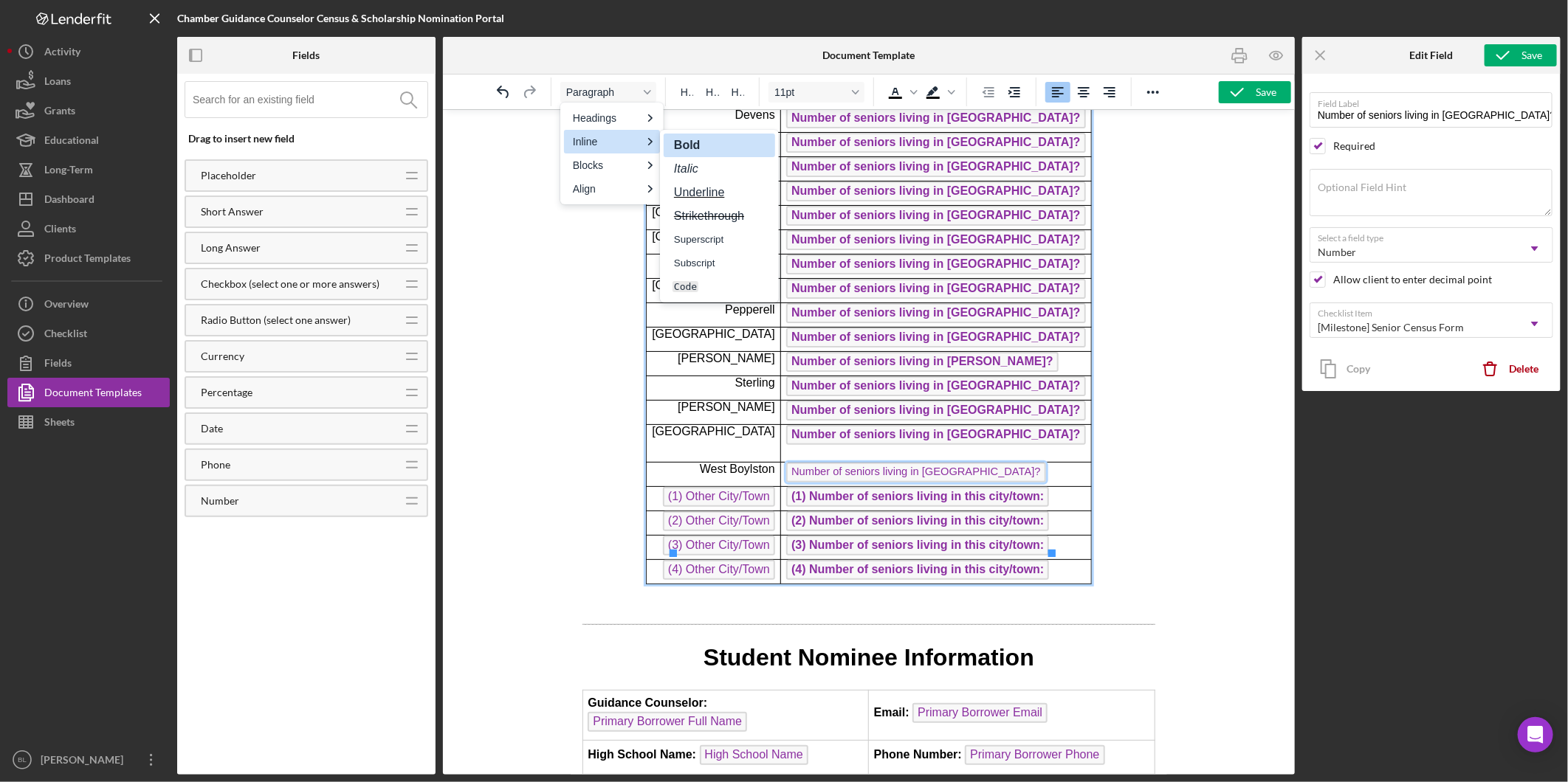
click at [698, 142] on strong "Bold" at bounding box center [687, 145] width 29 height 12
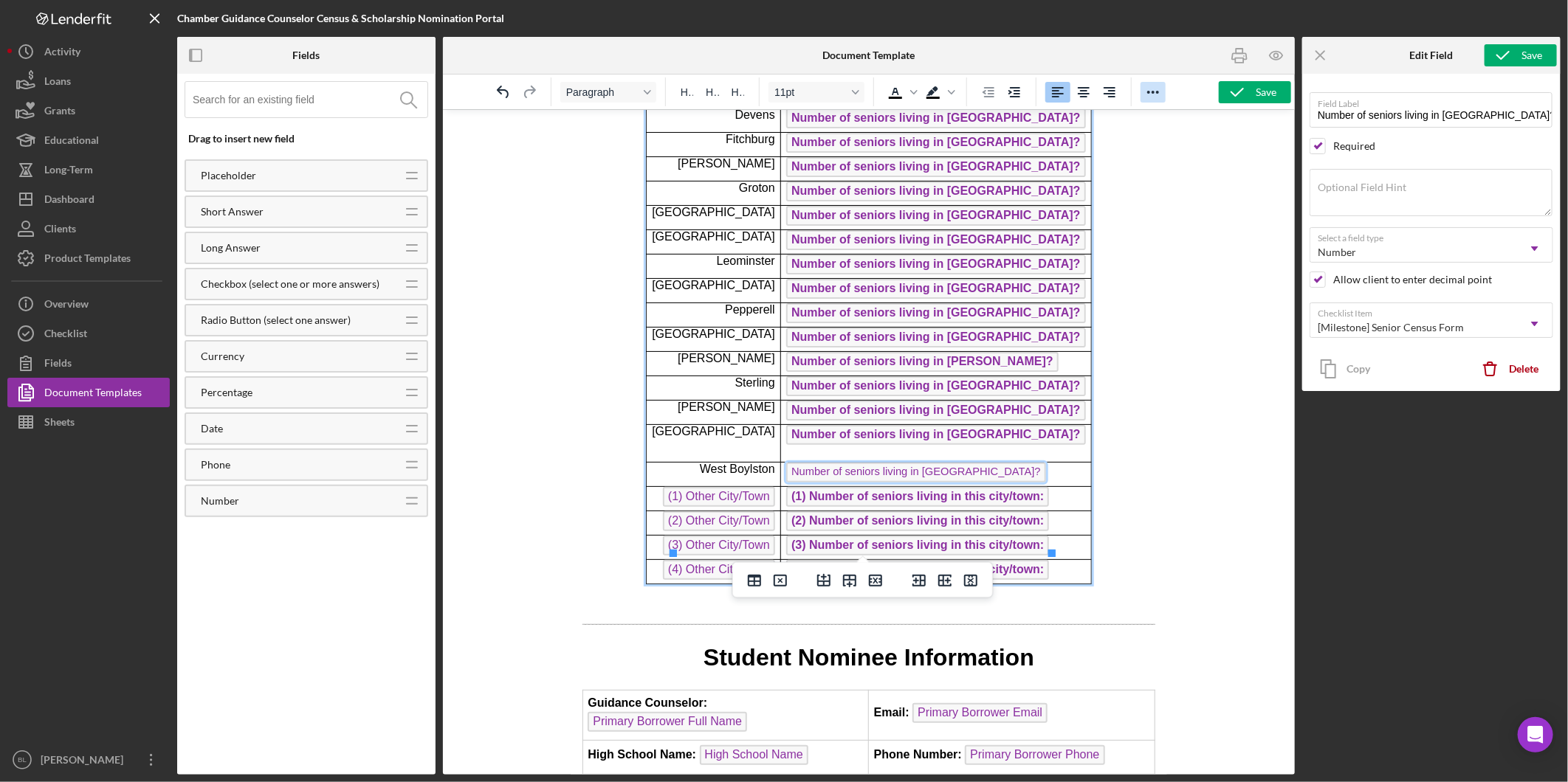
click at [1156, 90] on icon "Reveal or hide additional toolbar items" at bounding box center [1153, 92] width 18 height 18
click at [842, 123] on icon "Bold" at bounding box center [835, 120] width 18 height 18
click at [966, 462] on span "Number of seniors living in [GEOGRAPHIC_DATA]?" at bounding box center [915, 472] width 259 height 20
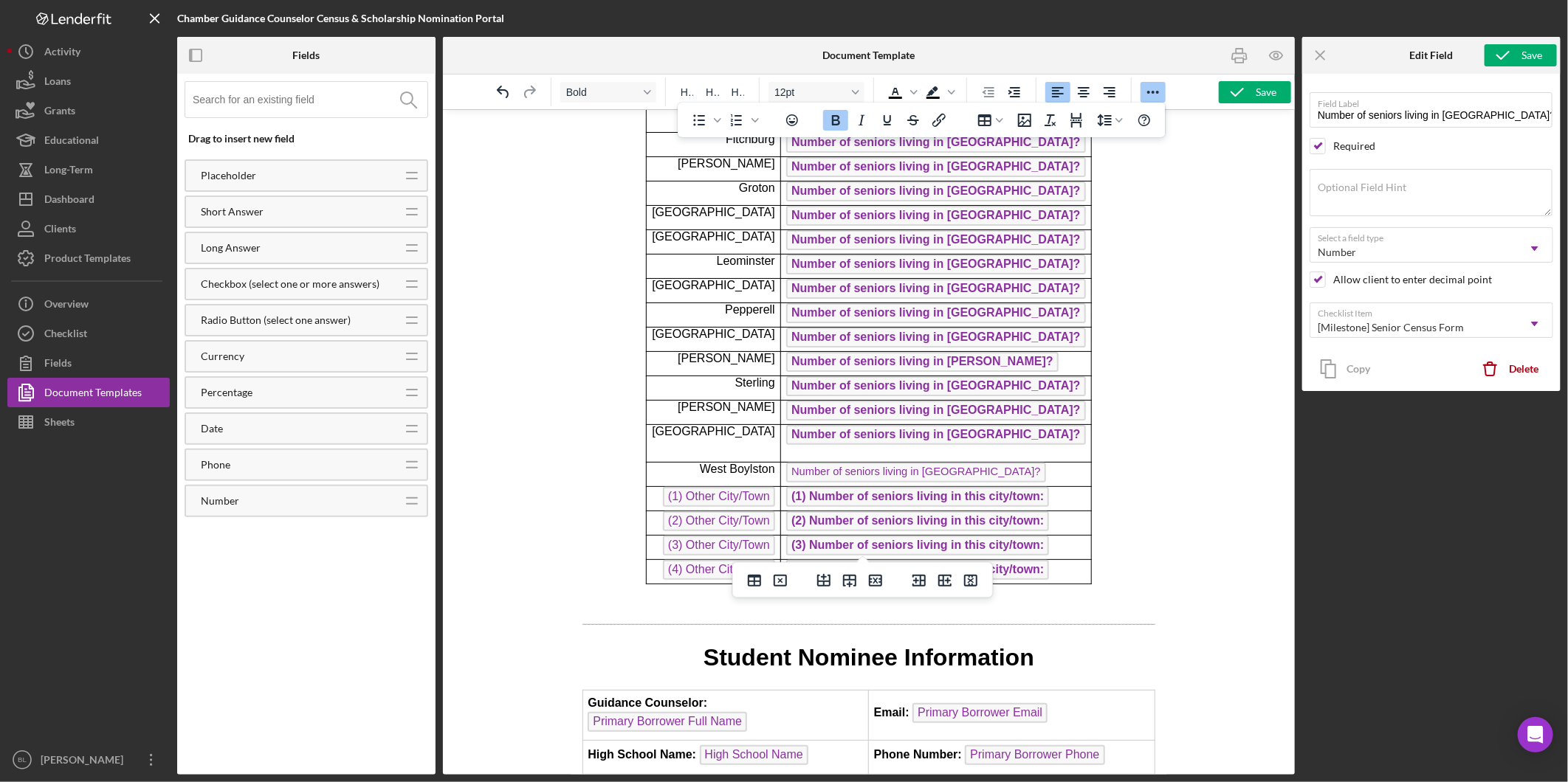
click at [953, 424] on span "Number of seniors living in [GEOGRAPHIC_DATA]?" at bounding box center [935, 434] width 299 height 20
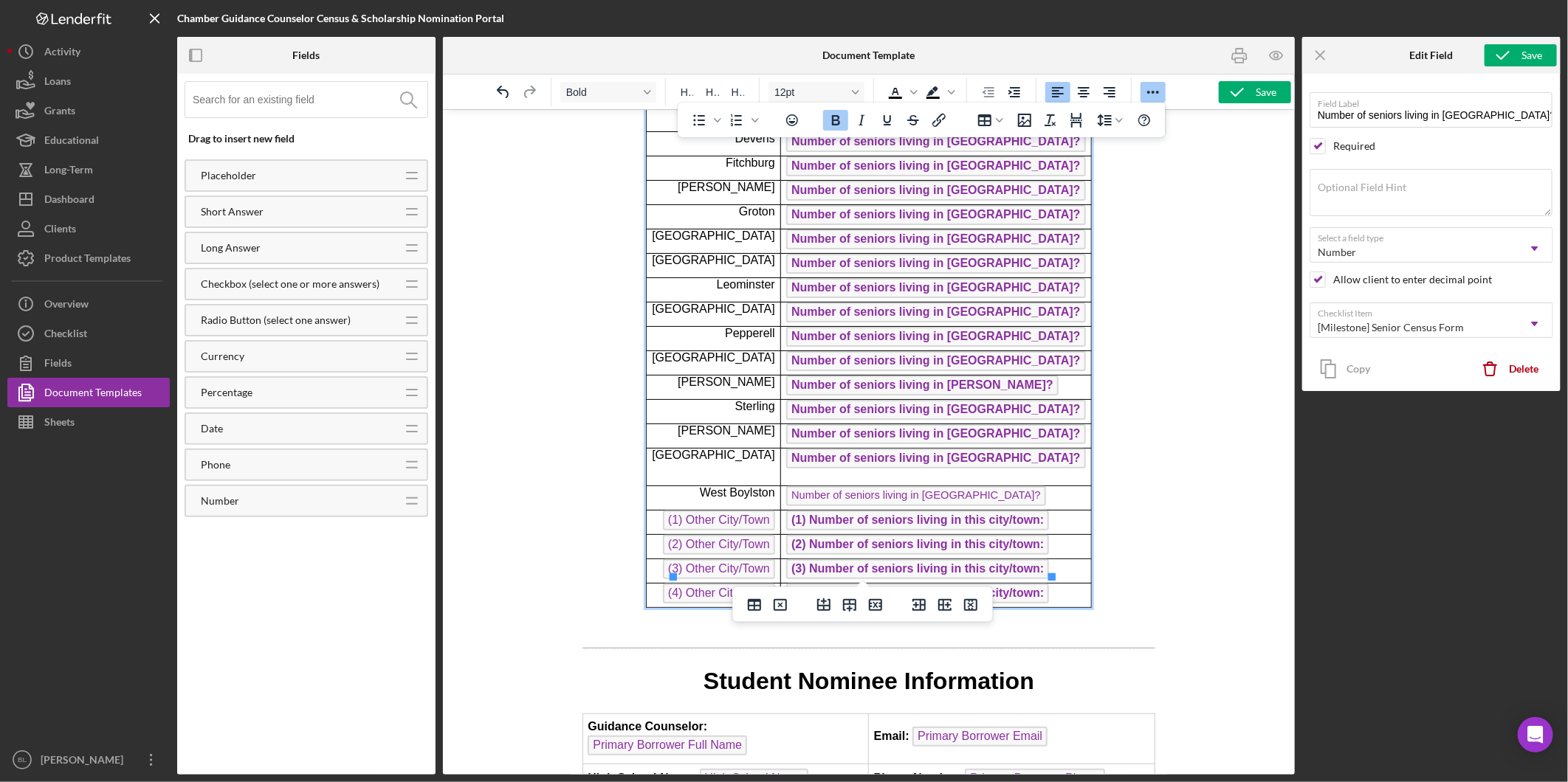
click at [944, 485] on span "Number of seniors living in [GEOGRAPHIC_DATA]?" at bounding box center [915, 495] width 259 height 20
type input "Number of seniors living in [GEOGRAPHIC_DATA]?"
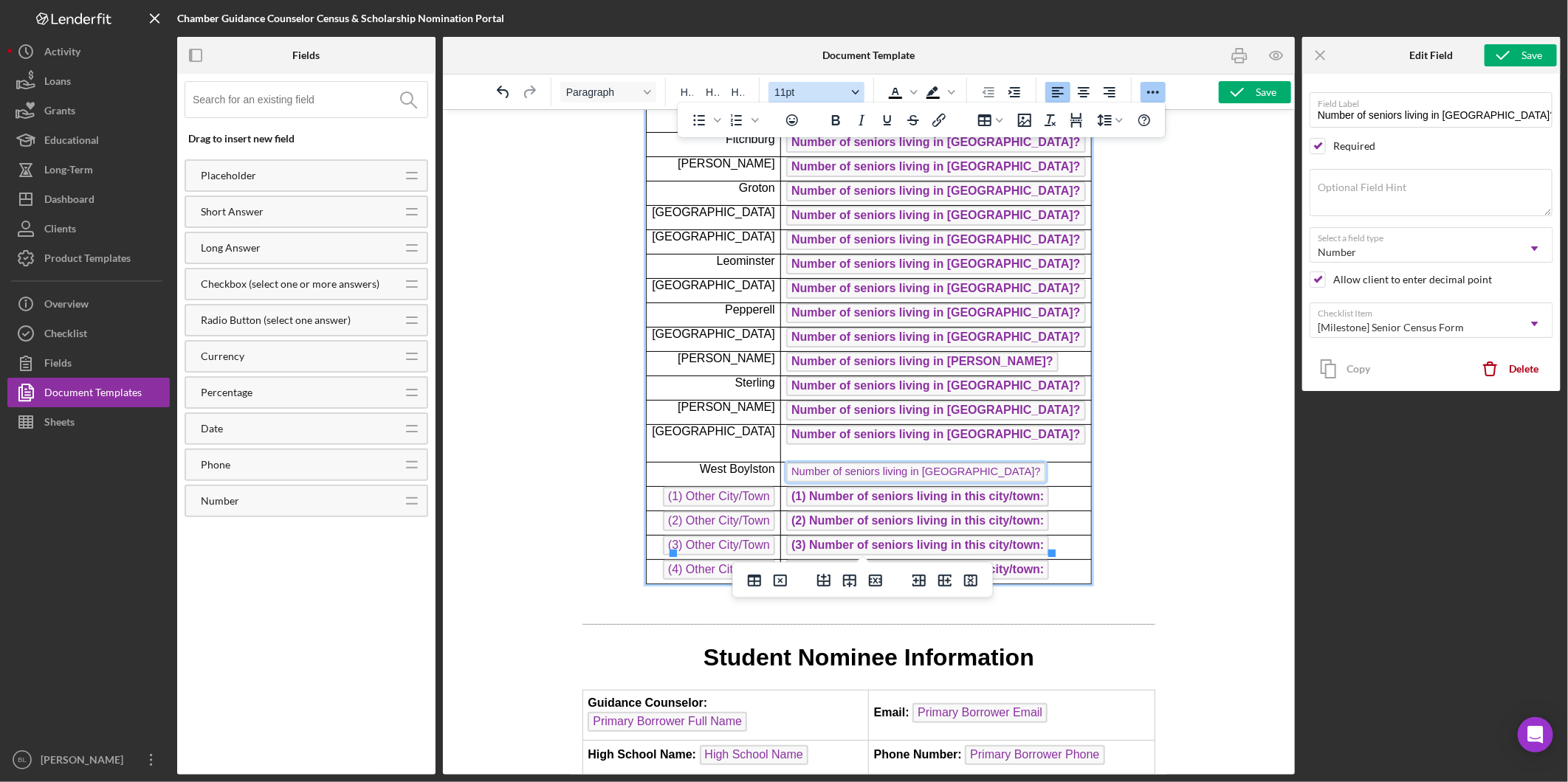
click at [858, 91] on icon "Font size 11pt" at bounding box center [856, 92] width 8 height 5
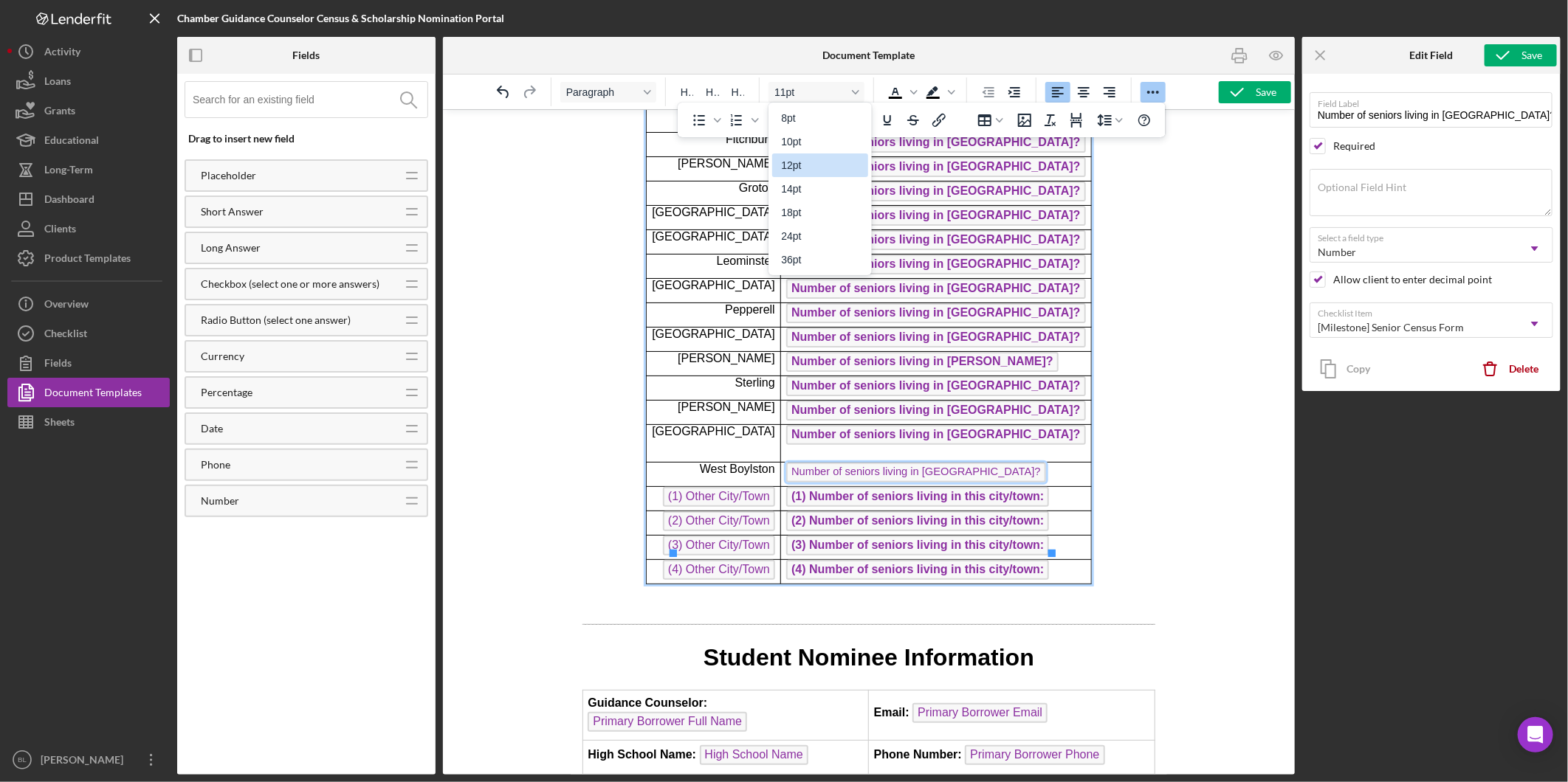
click at [795, 166] on div "12pt" at bounding box center [809, 165] width 58 height 18
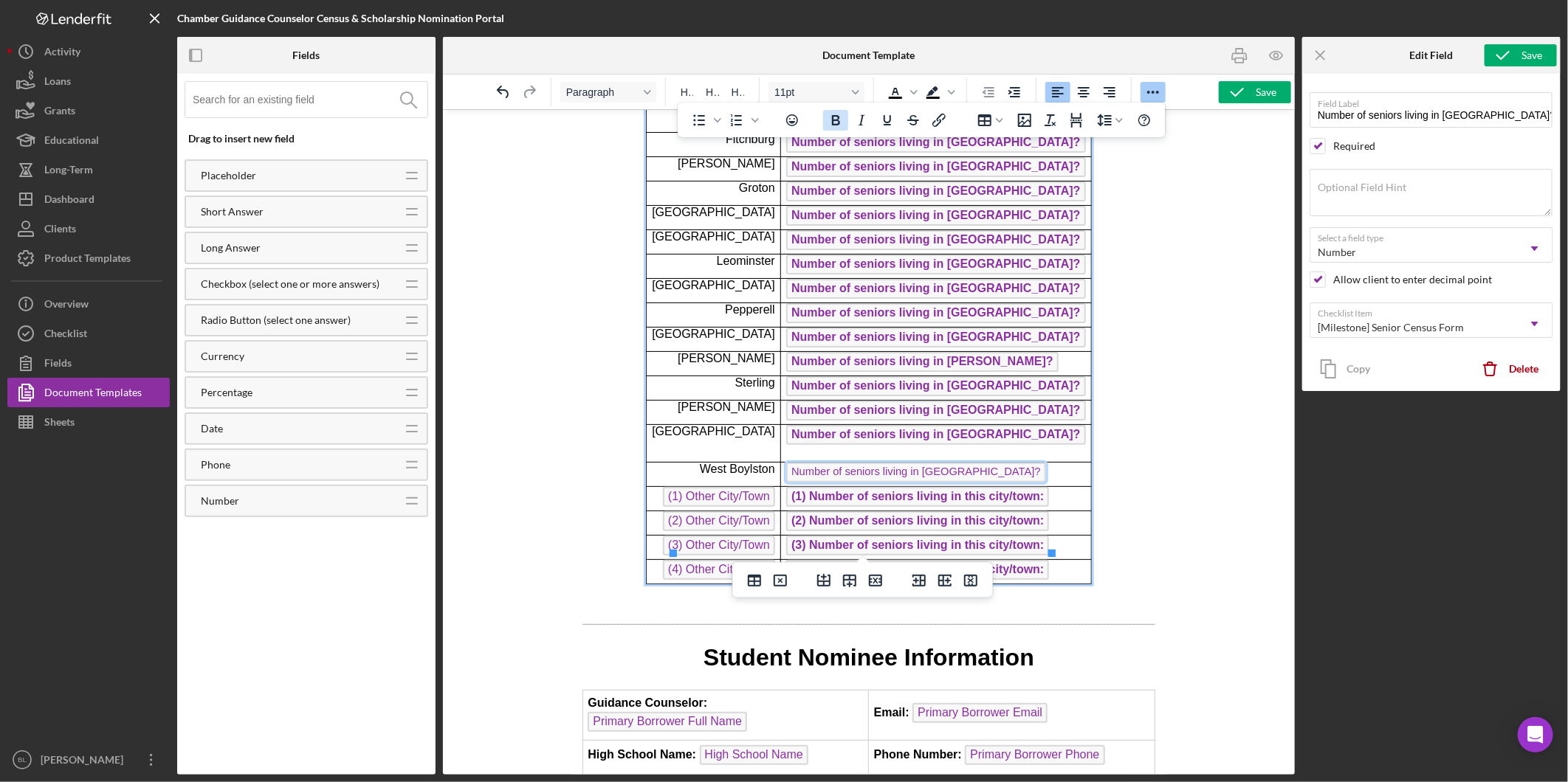
click at [832, 123] on icon "Bold" at bounding box center [835, 120] width 18 height 18
click at [1025, 486] on span "(1) Number of seniors living in this city/town:" at bounding box center [917, 496] width 263 height 20
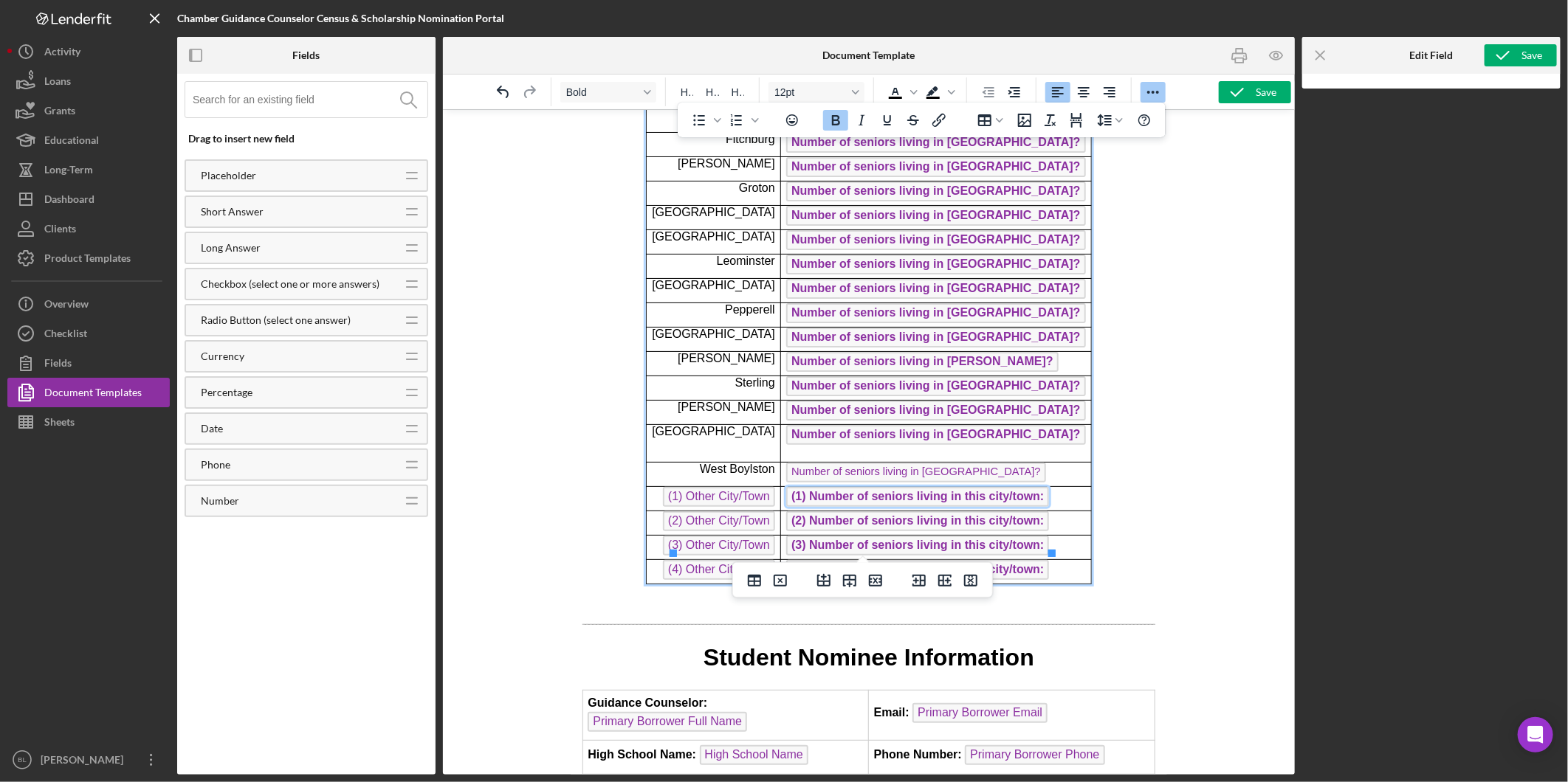
scroll to position [410, 0]
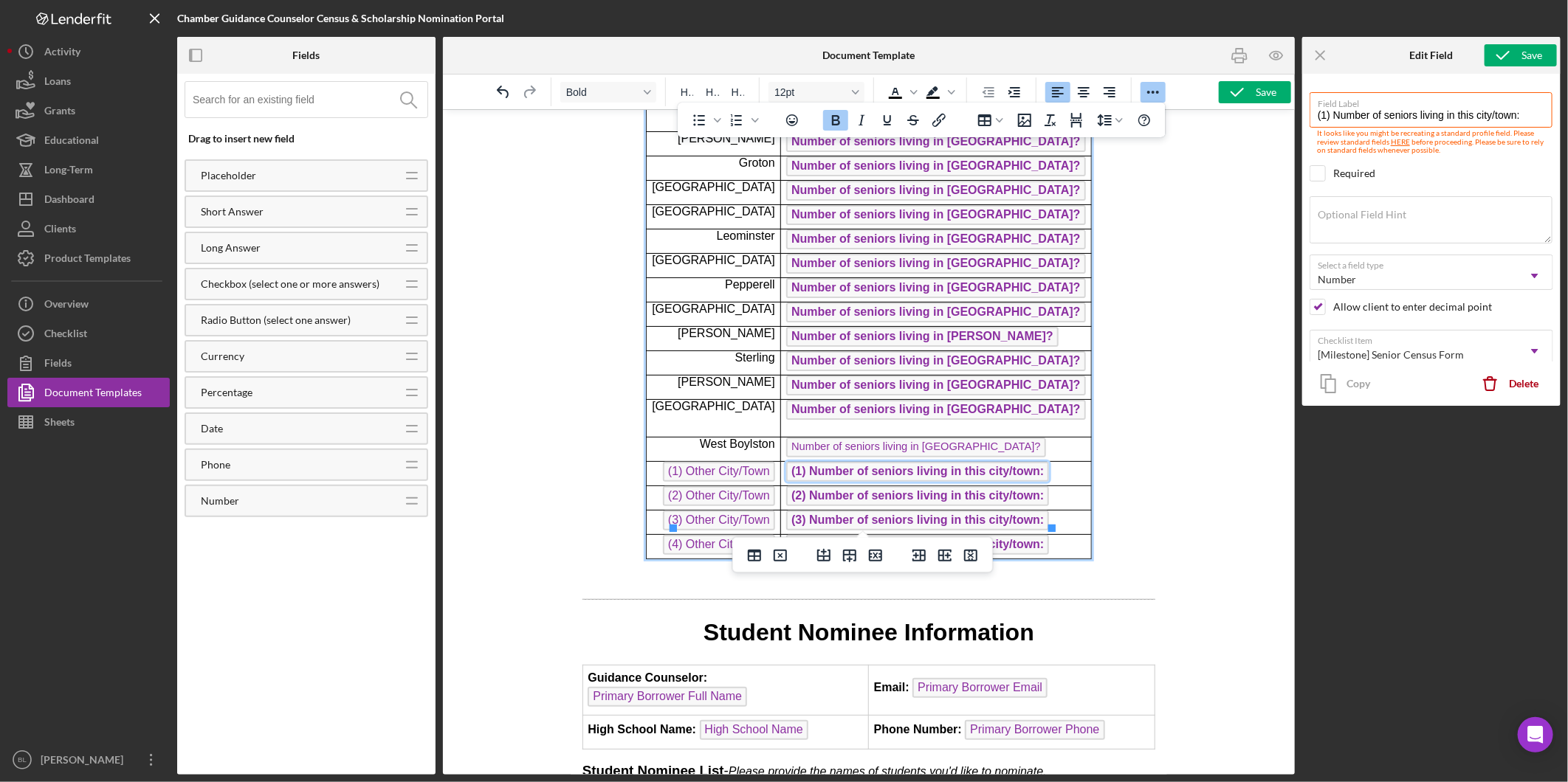
click at [999, 437] on span "Number of seniors living in [GEOGRAPHIC_DATA]?" at bounding box center [915, 447] width 259 height 20
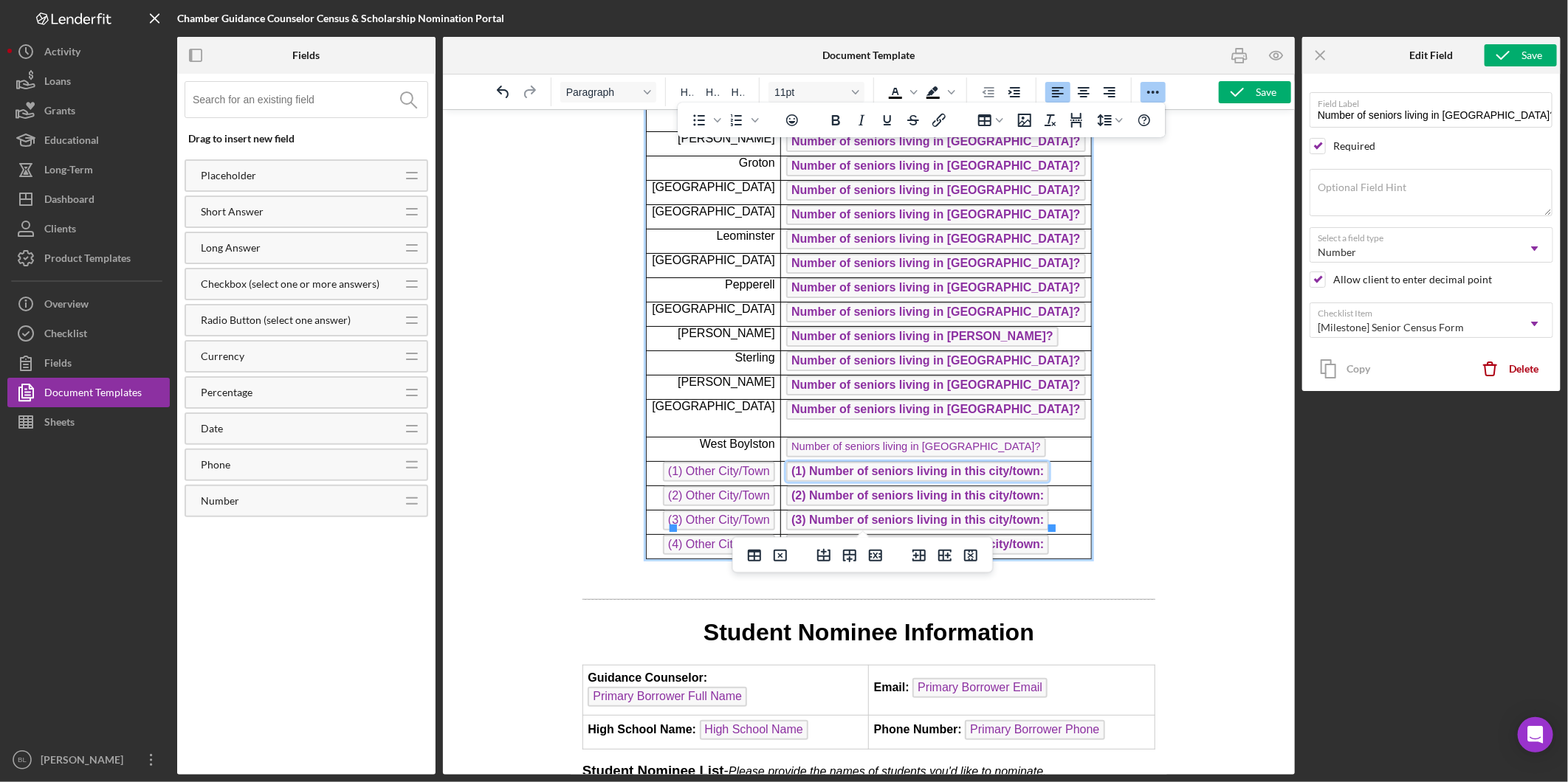
type input "Number of seniors living in [GEOGRAPHIC_DATA]?"
checkbox input "true"
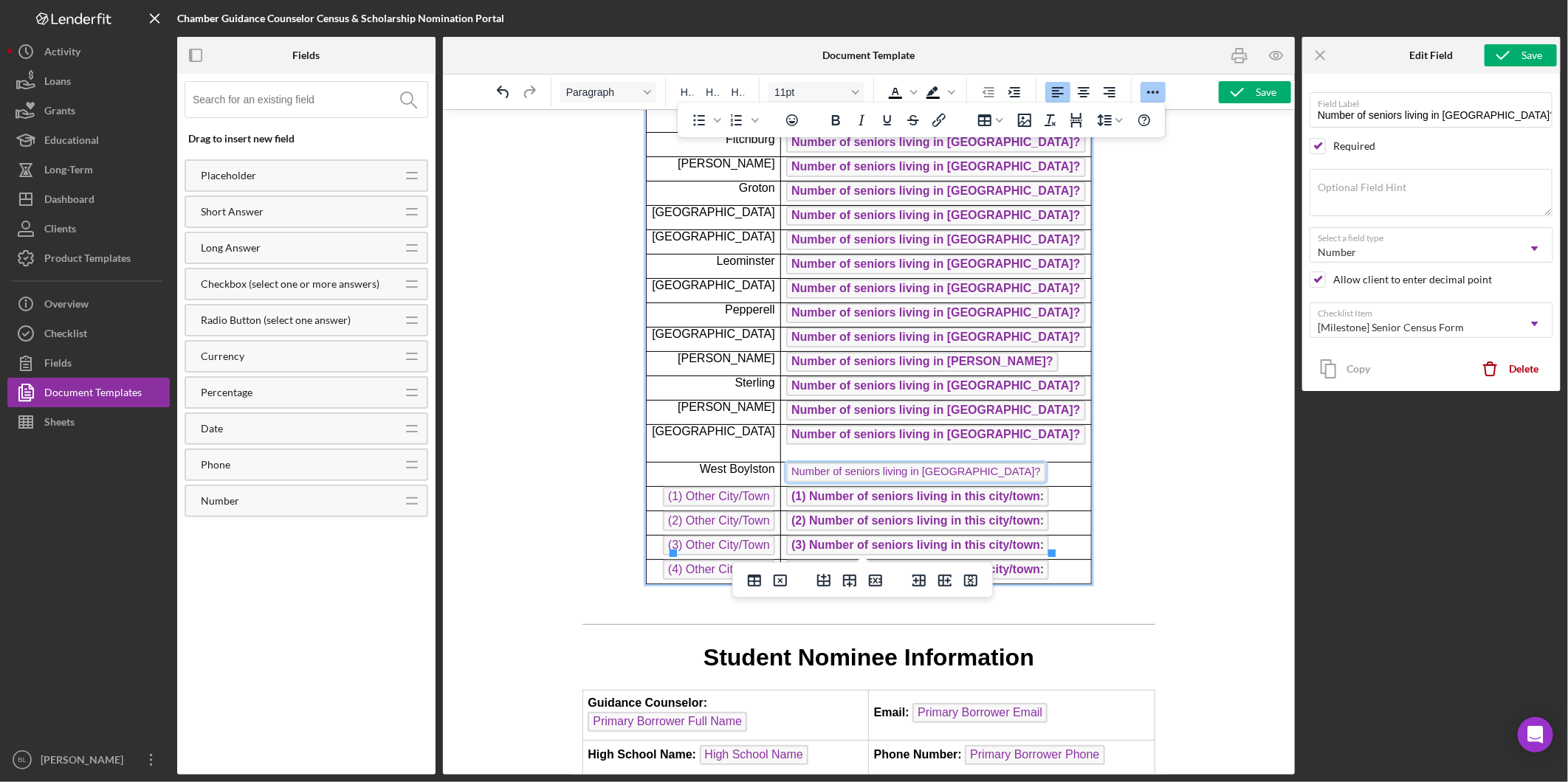
drag, startPoint x: 1032, startPoint y: 439, endPoint x: 824, endPoint y: 429, distance: 208.2
click at [828, 462] on span "Number of seniors living in [GEOGRAPHIC_DATA]?" at bounding box center [915, 472] width 259 height 20
click at [836, 127] on icon "Bold" at bounding box center [835, 120] width 18 height 18
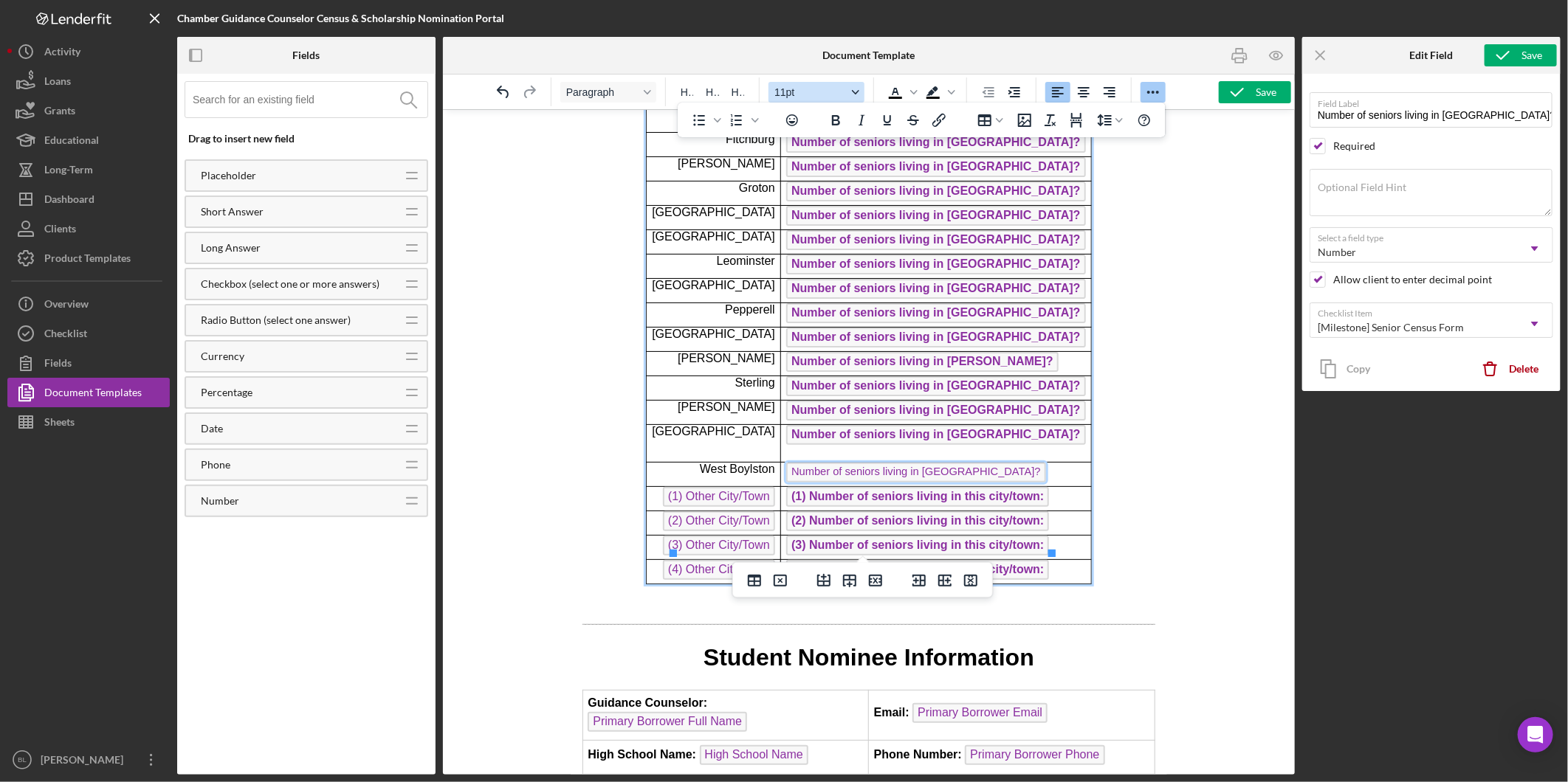
click at [858, 94] on icon "Font size 11pt" at bounding box center [856, 92] width 8 height 8
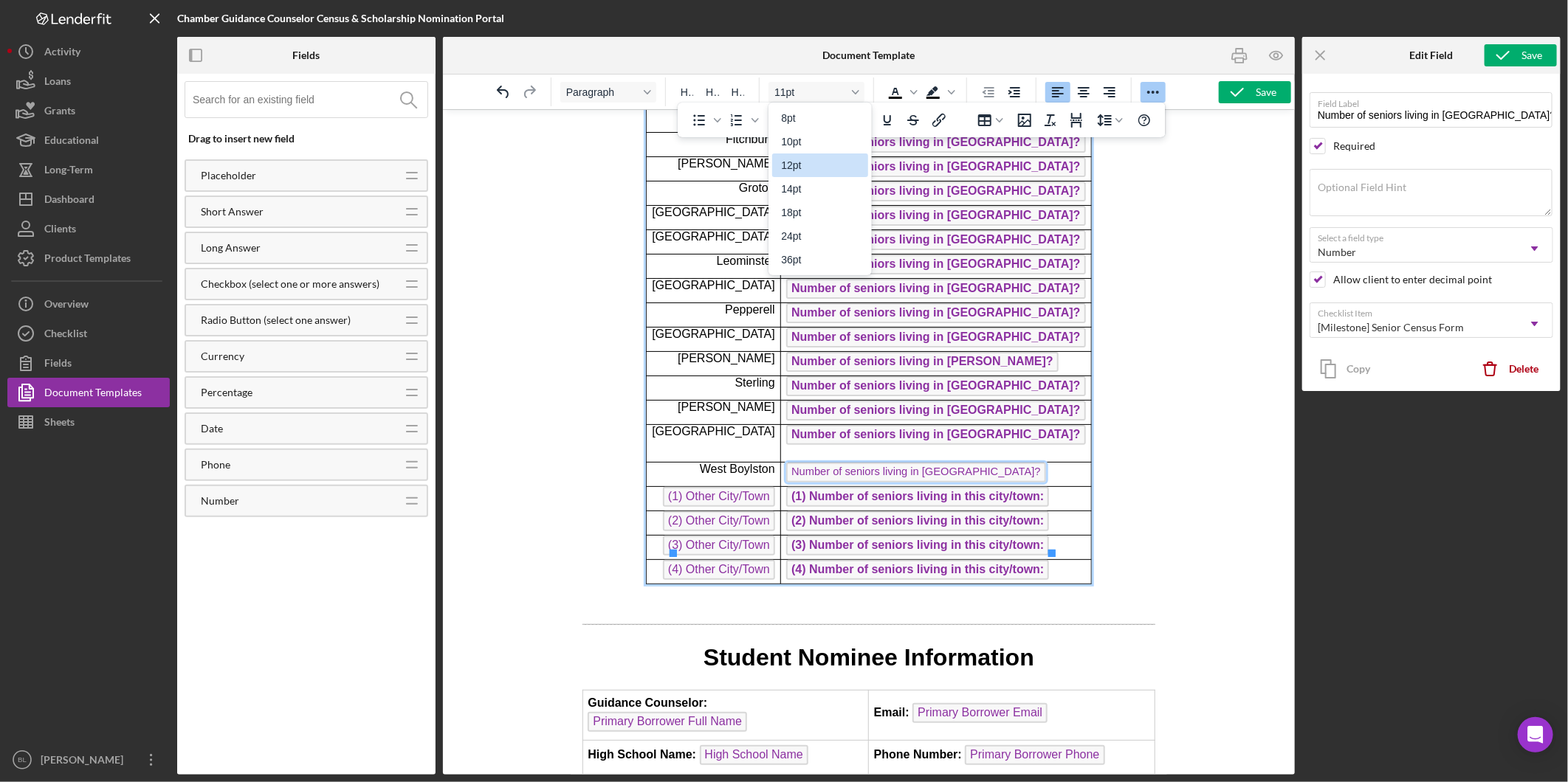
click at [793, 175] on div "12pt" at bounding box center [820, 165] width 96 height 24
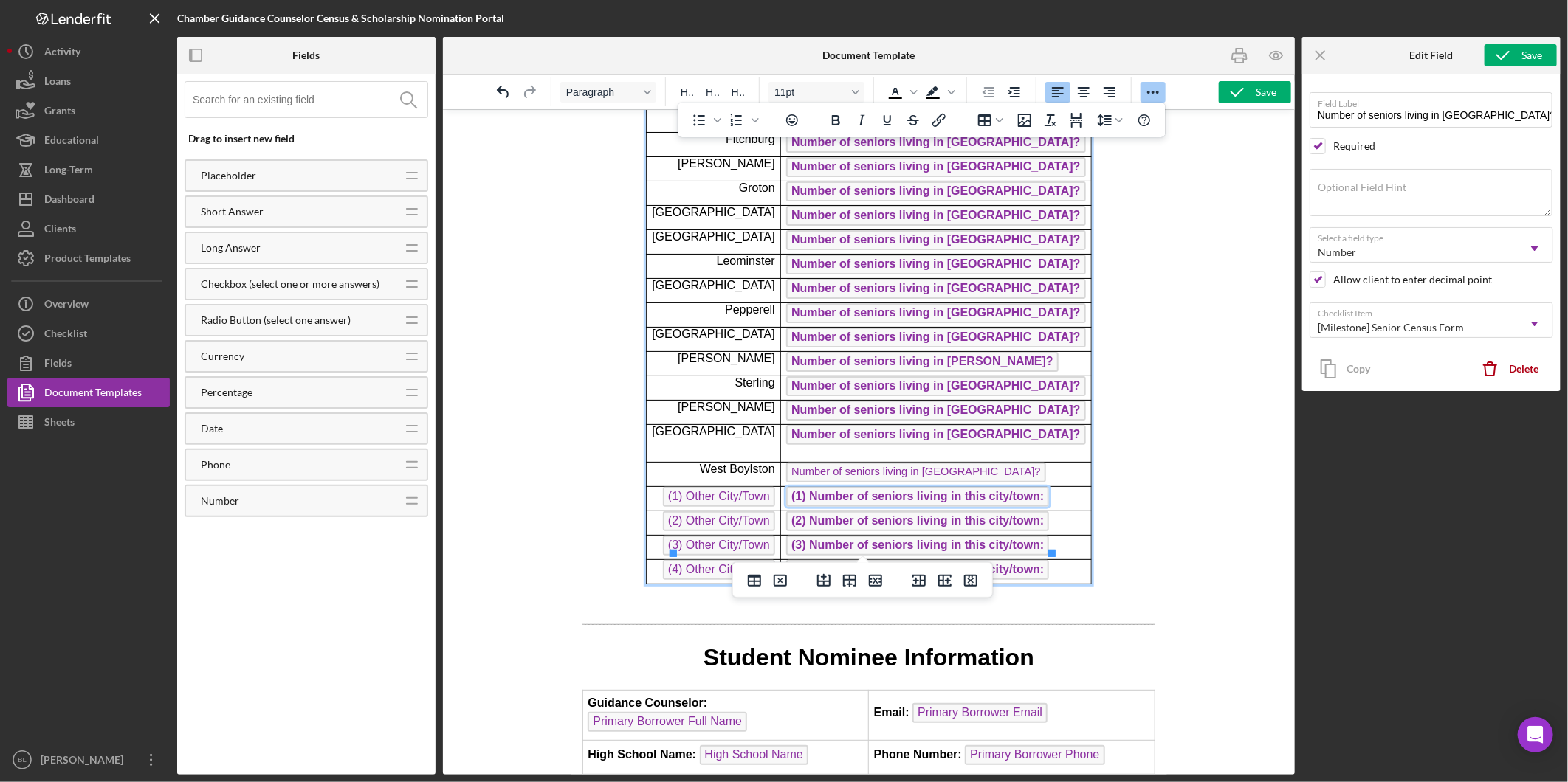
click at [944, 486] on span "(1) Number of seniors living in this city/town:" at bounding box center [917, 496] width 263 height 20
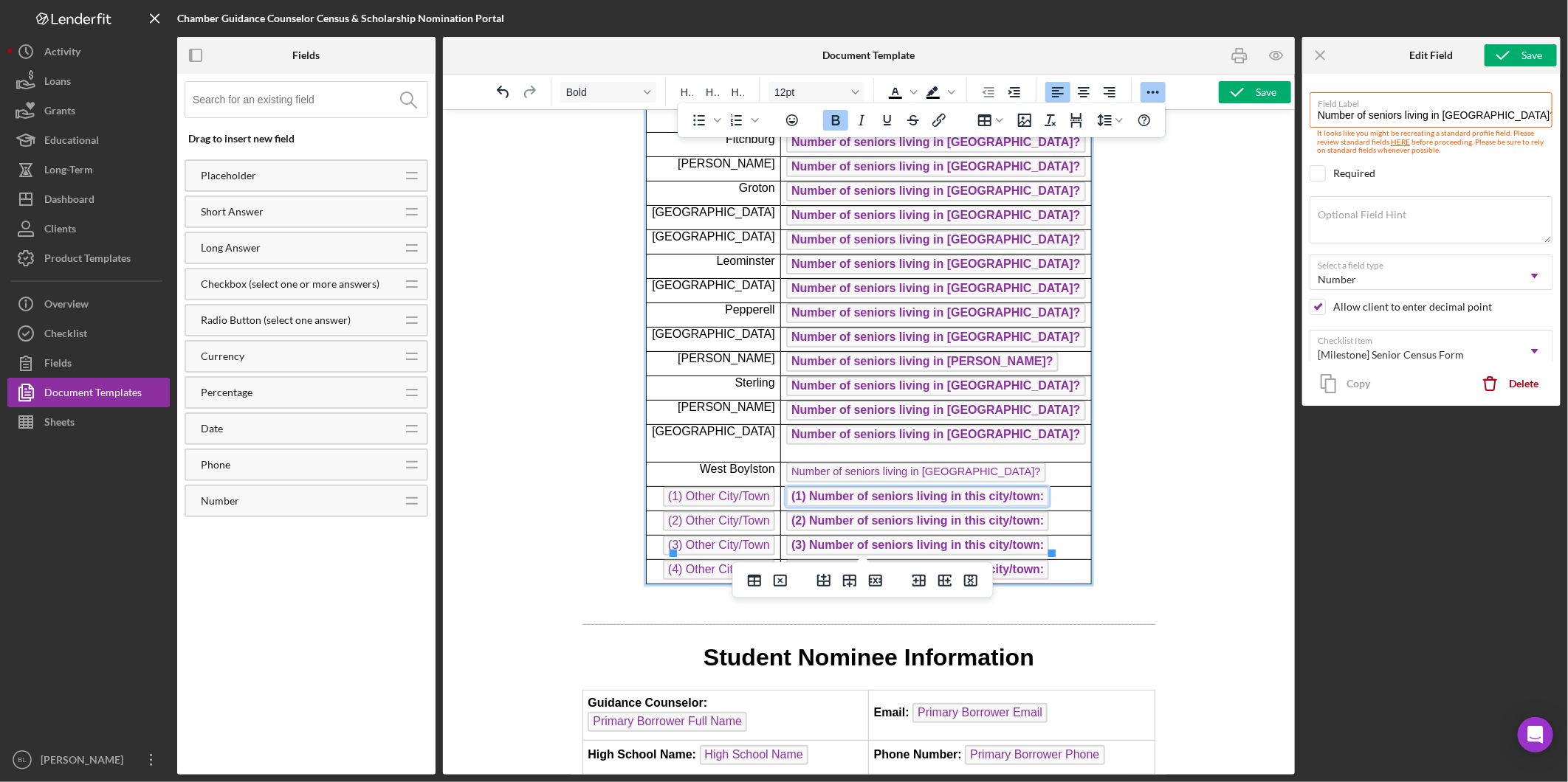
type input "(1) Number of seniors living in this city/town:"
checkbox input "false"
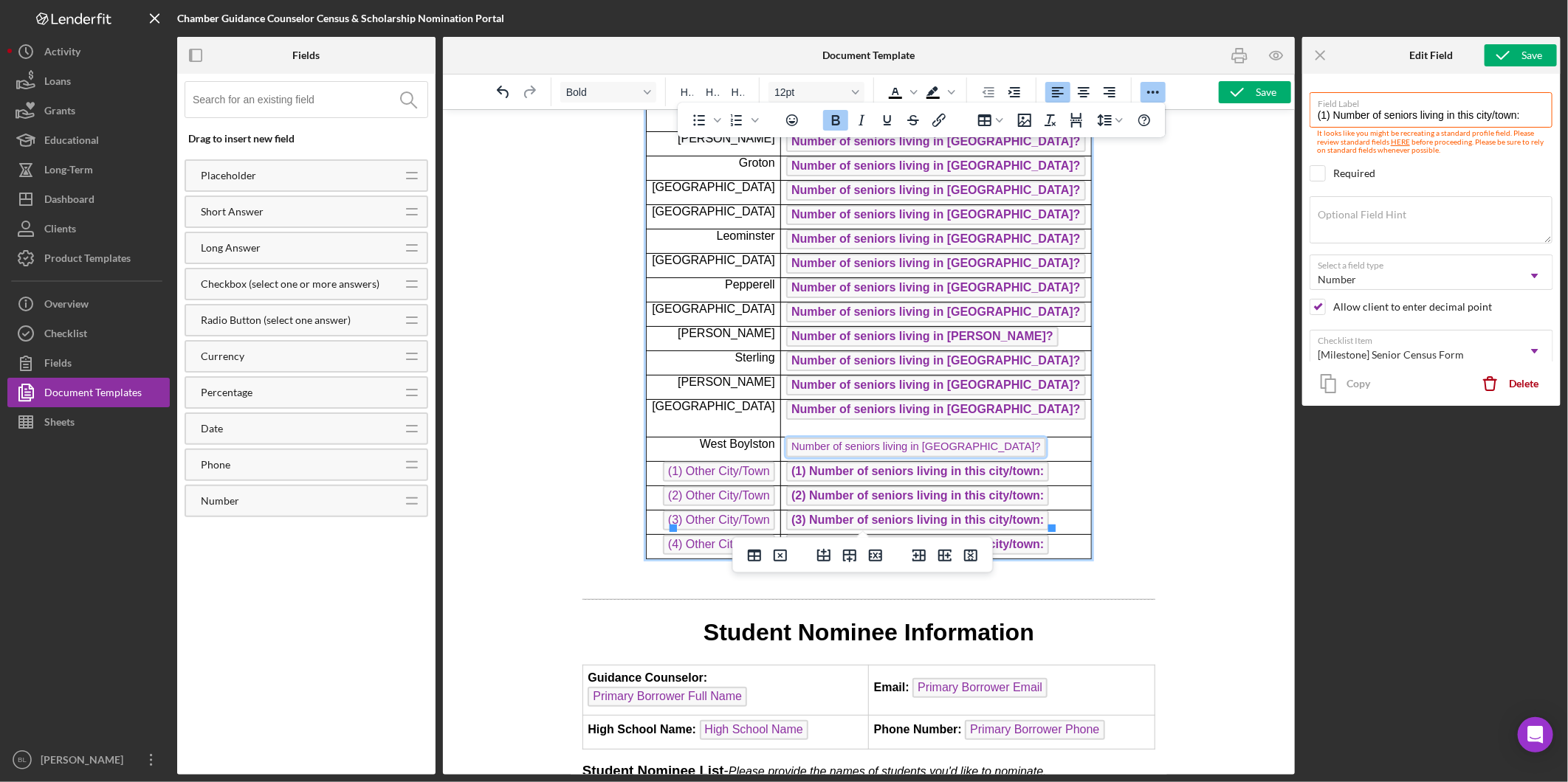
click at [846, 437] on span "Number of seniors living in [GEOGRAPHIC_DATA]?" at bounding box center [915, 447] width 259 height 20
type input "Number of seniors living in [GEOGRAPHIC_DATA]?"
checkbox input "true"
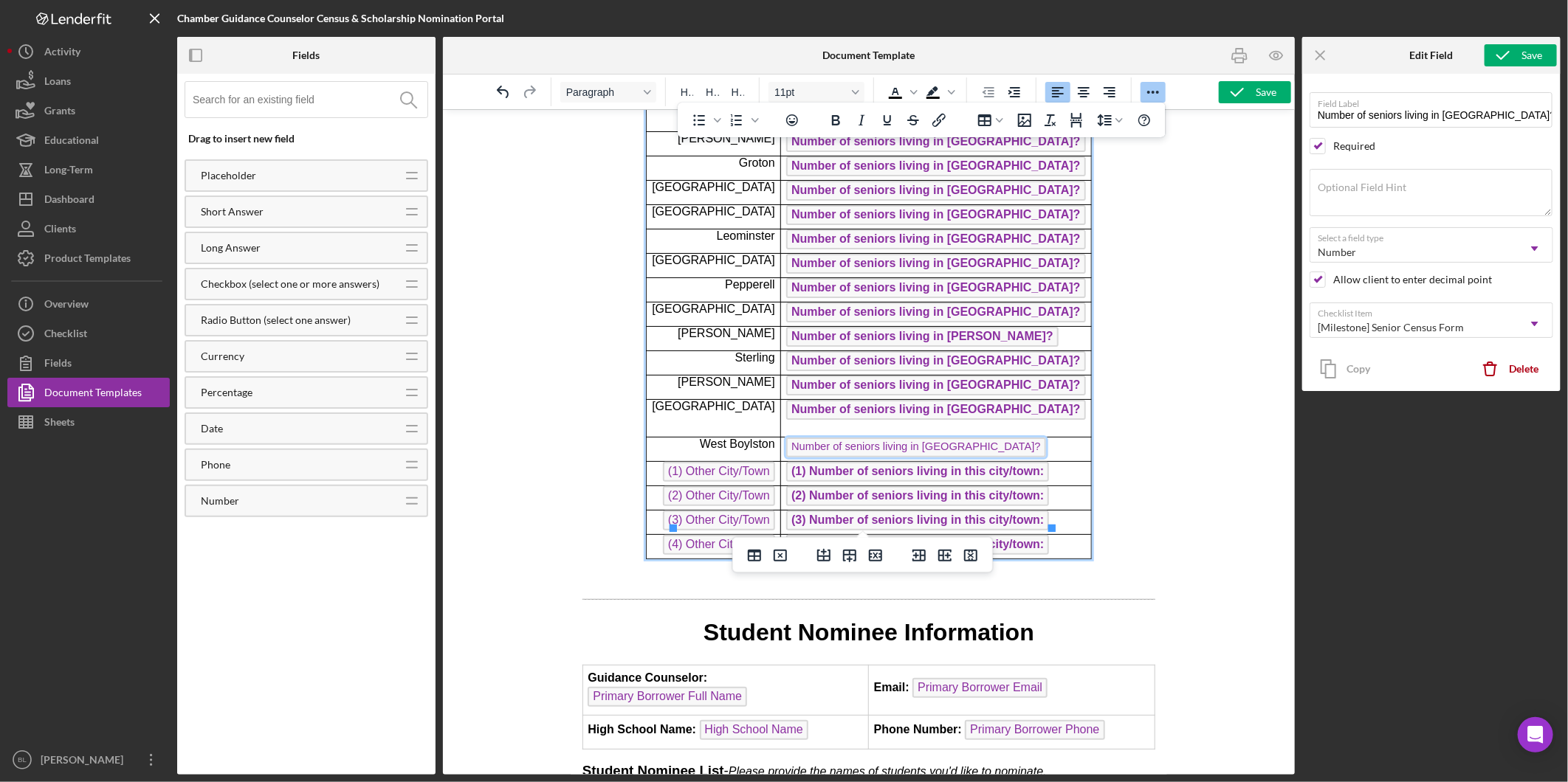
scroll to position [385, 0]
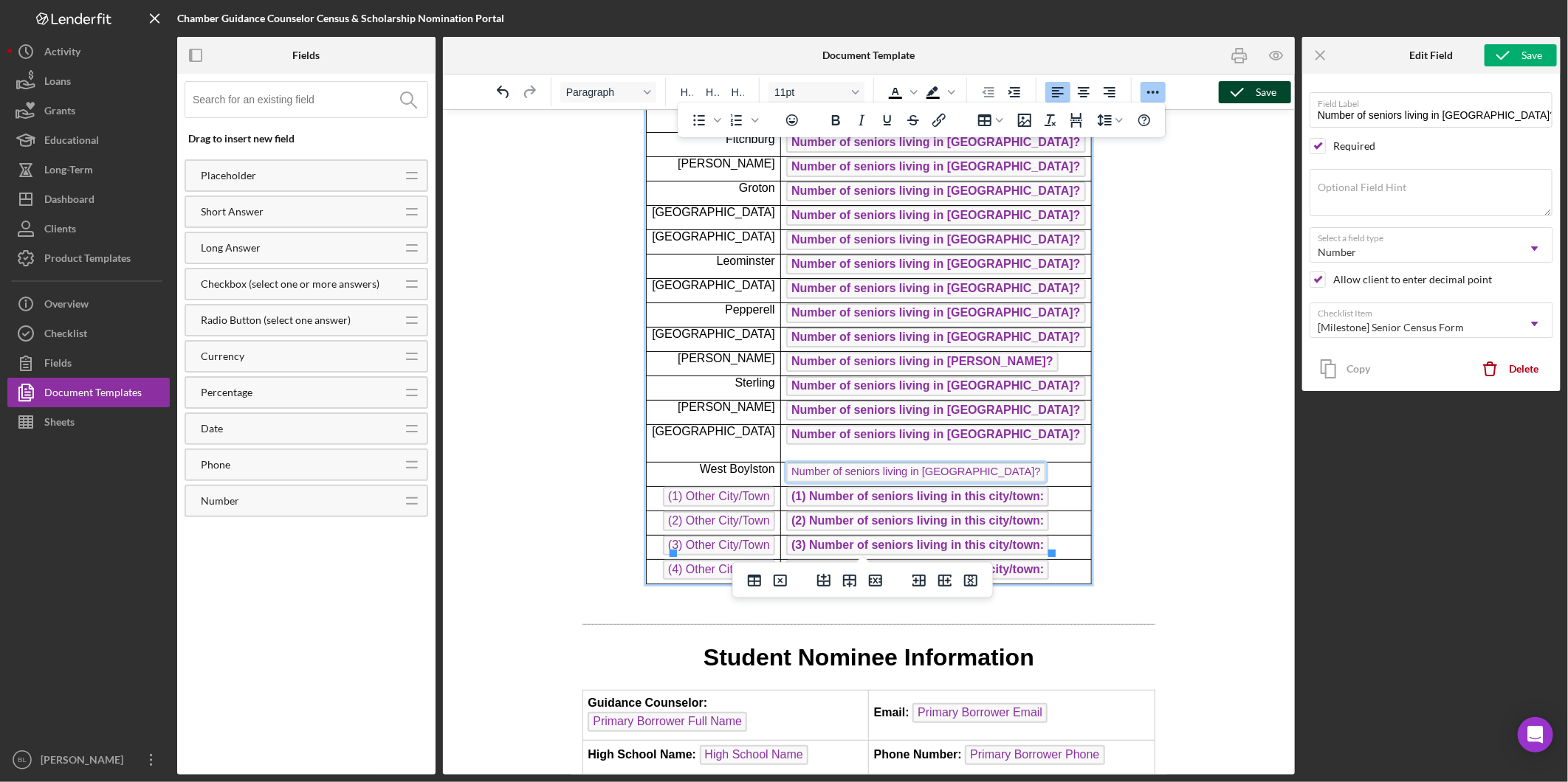
click at [1260, 92] on div "Save" at bounding box center [1266, 92] width 21 height 22
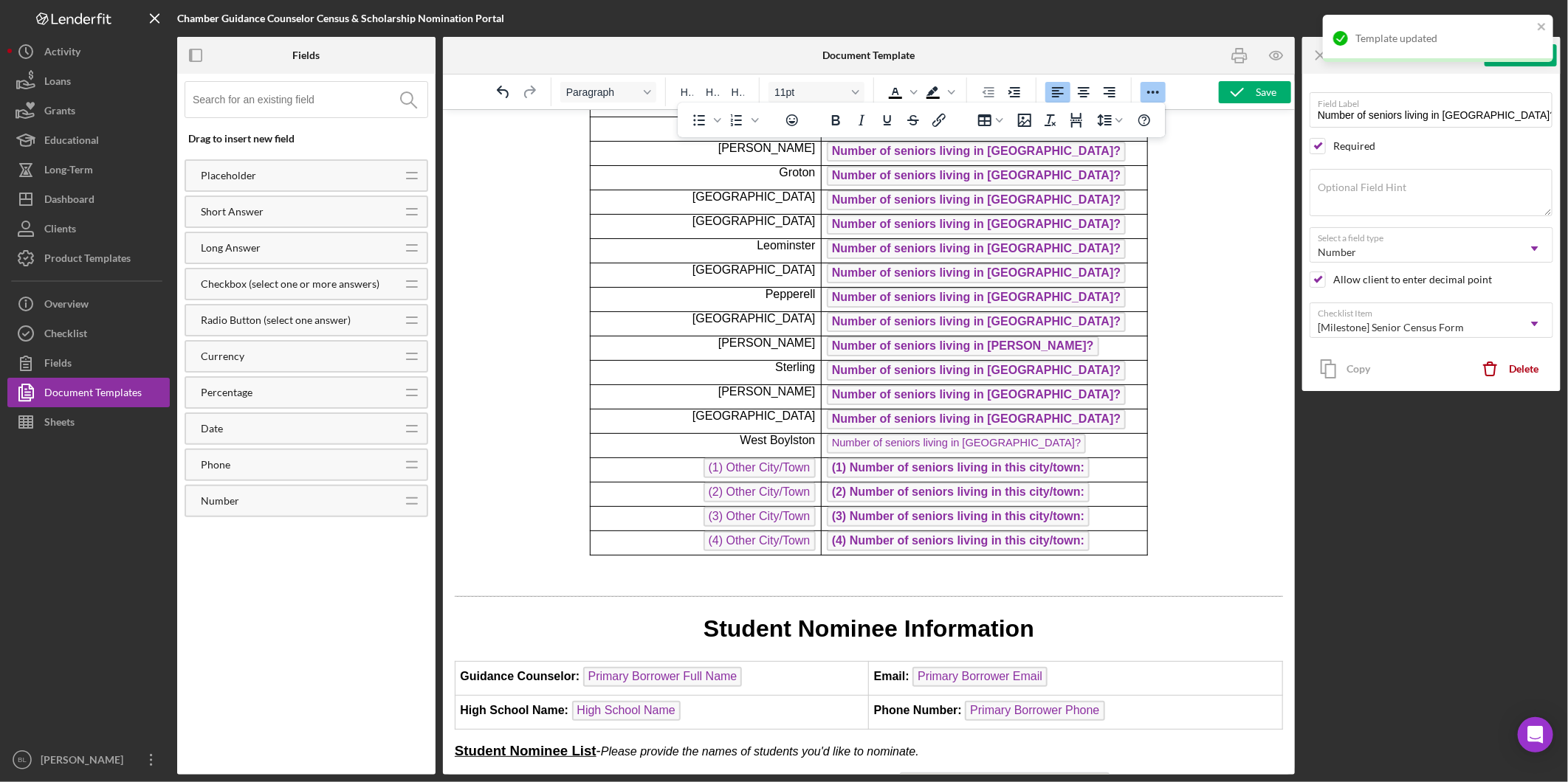
scroll to position [756, 0]
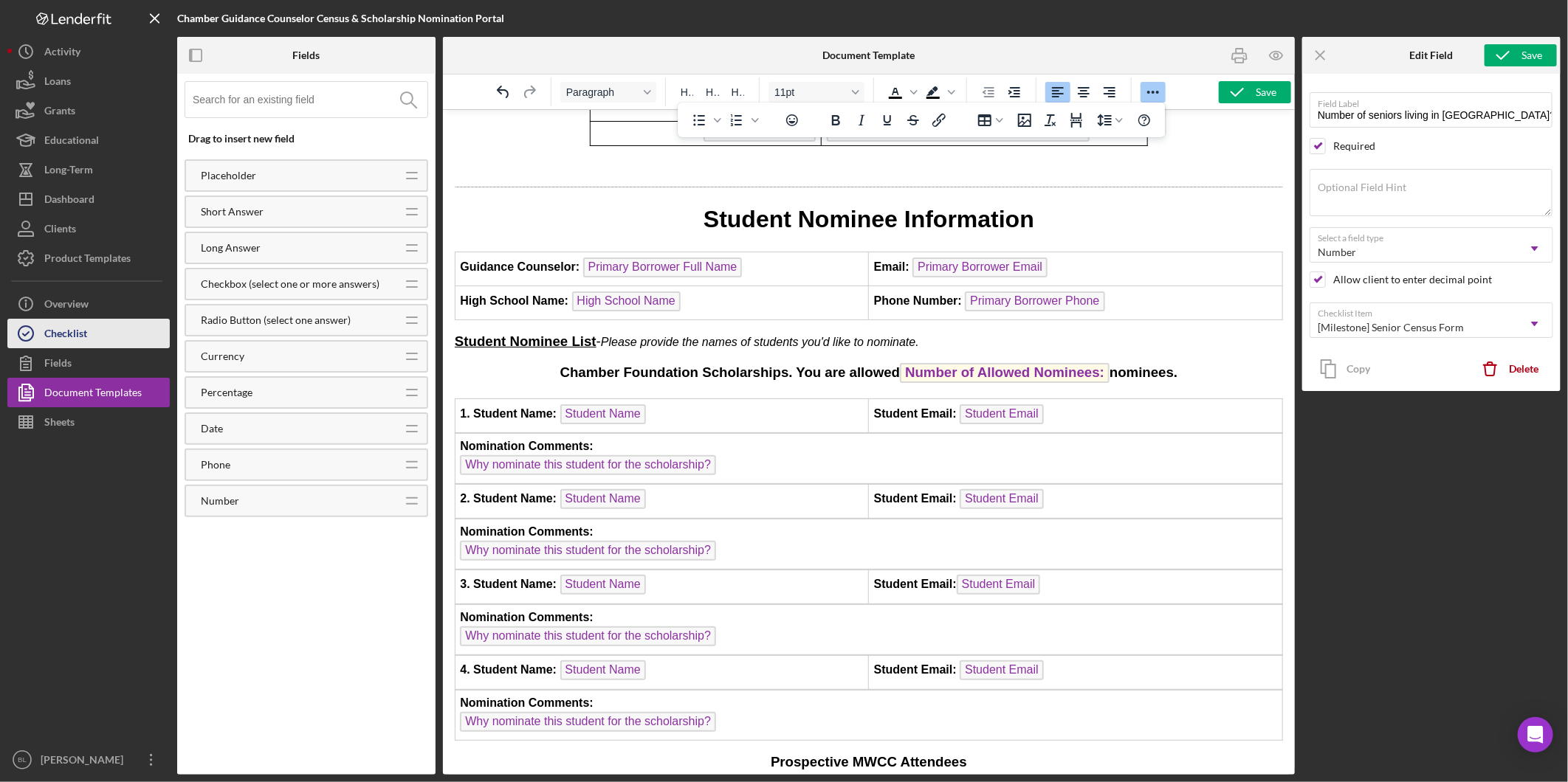
drag, startPoint x: 131, startPoint y: 334, endPoint x: 138, endPoint y: 327, distance: 9.9
click at [131, 334] on button "Checklist" at bounding box center [89, 334] width 163 height 29
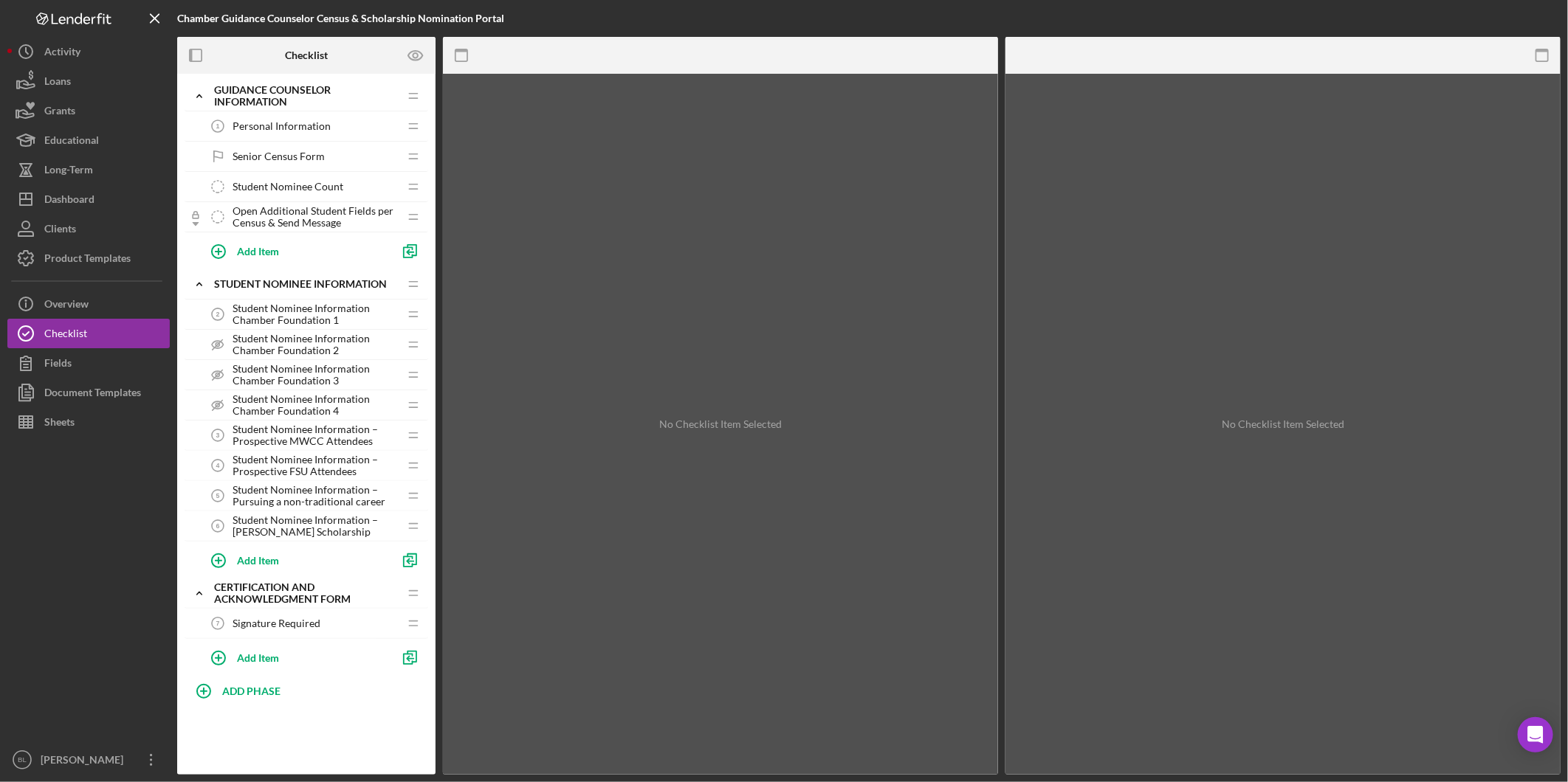
click at [303, 150] on span "Senior Census Form" at bounding box center [278, 156] width 92 height 12
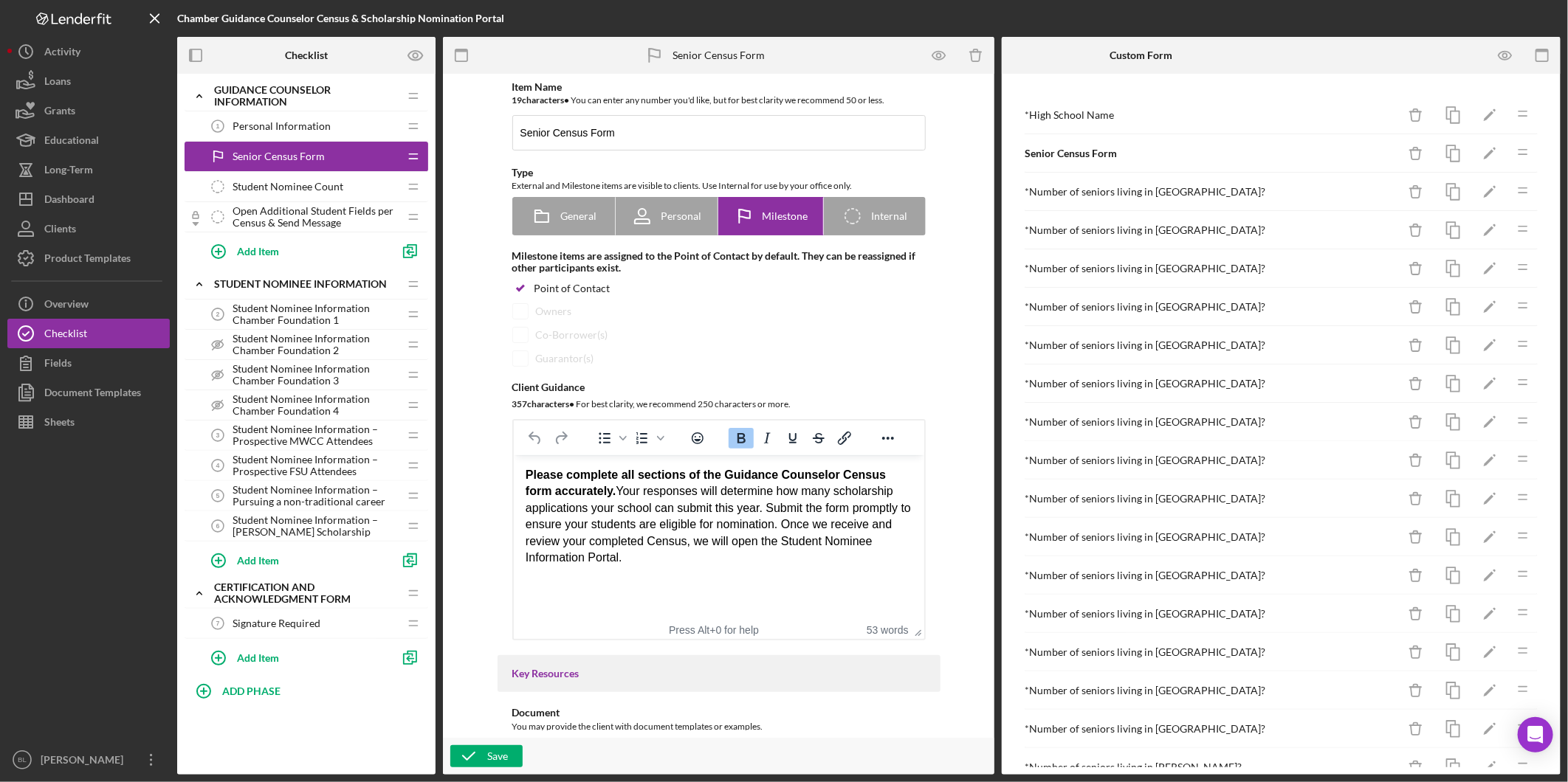
click at [323, 187] on span "Student Nominee Count" at bounding box center [288, 186] width 110 height 12
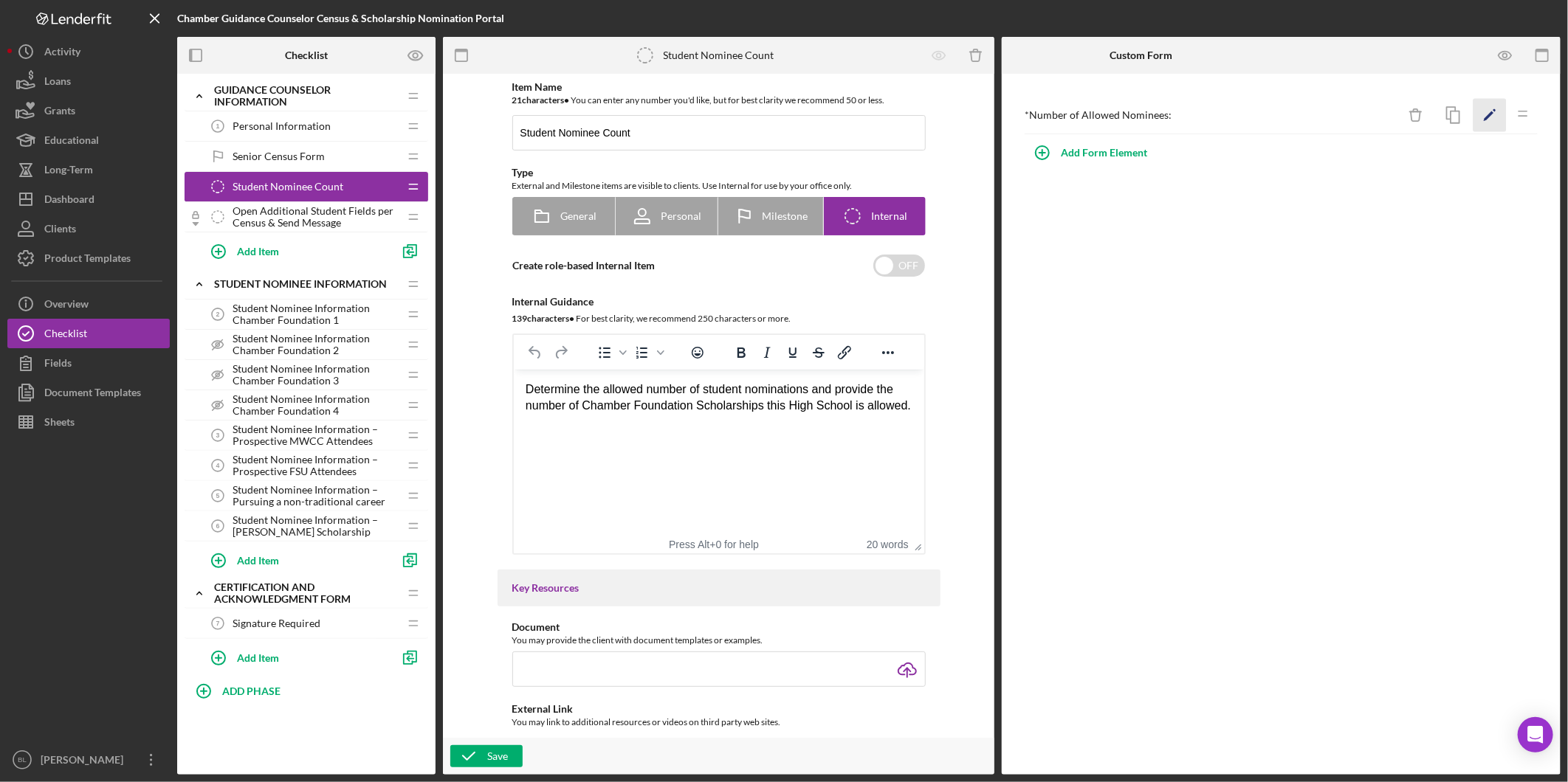
click at [1497, 117] on icon "Icon/Edit" at bounding box center [1490, 115] width 33 height 33
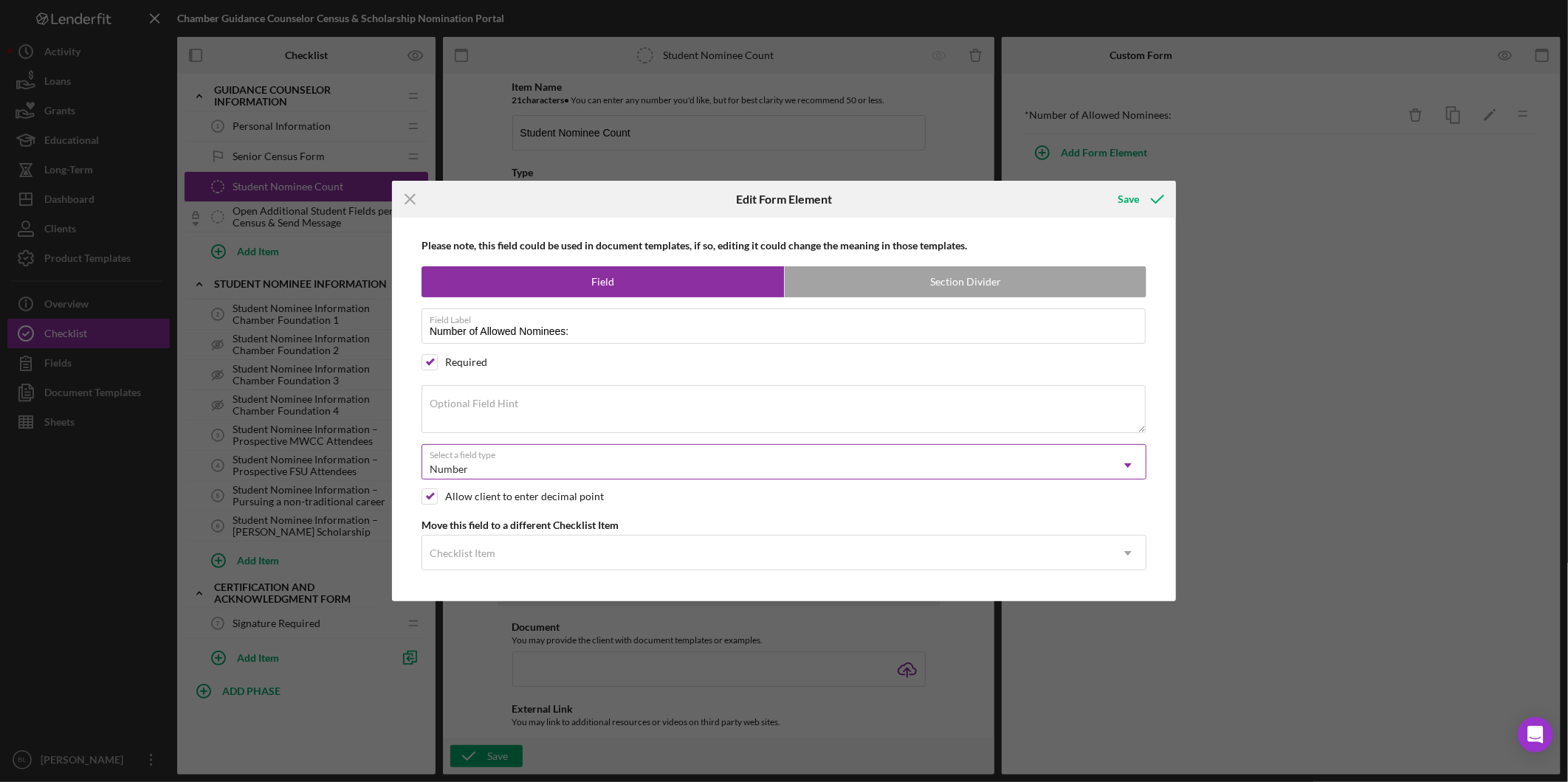
drag, startPoint x: 558, startPoint y: 462, endPoint x: 567, endPoint y: 461, distance: 9.1
click at [558, 462] on div "Number" at bounding box center [766, 469] width 688 height 34
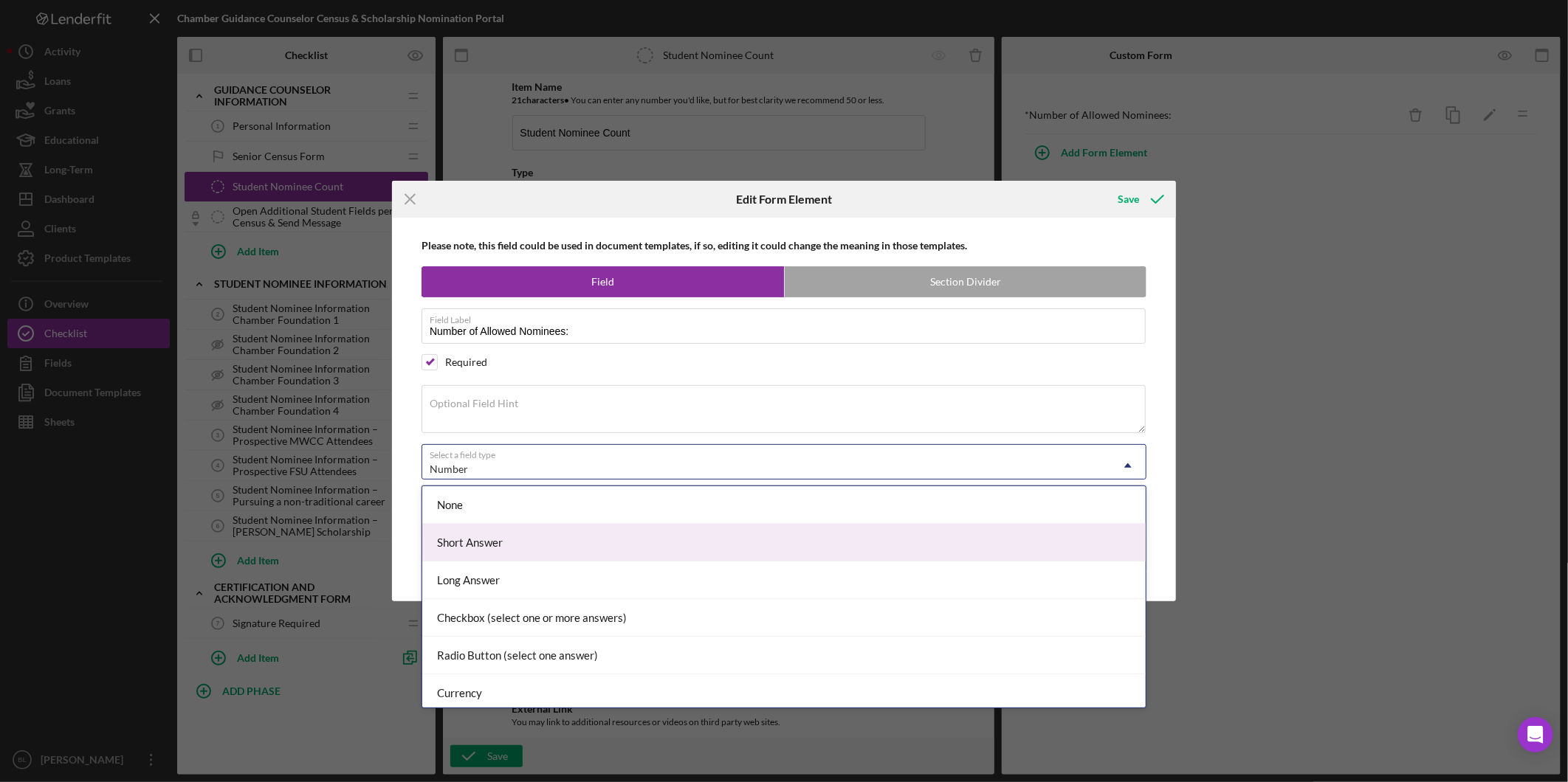
click at [552, 537] on div "Short Answer" at bounding box center [783, 542] width 723 height 38
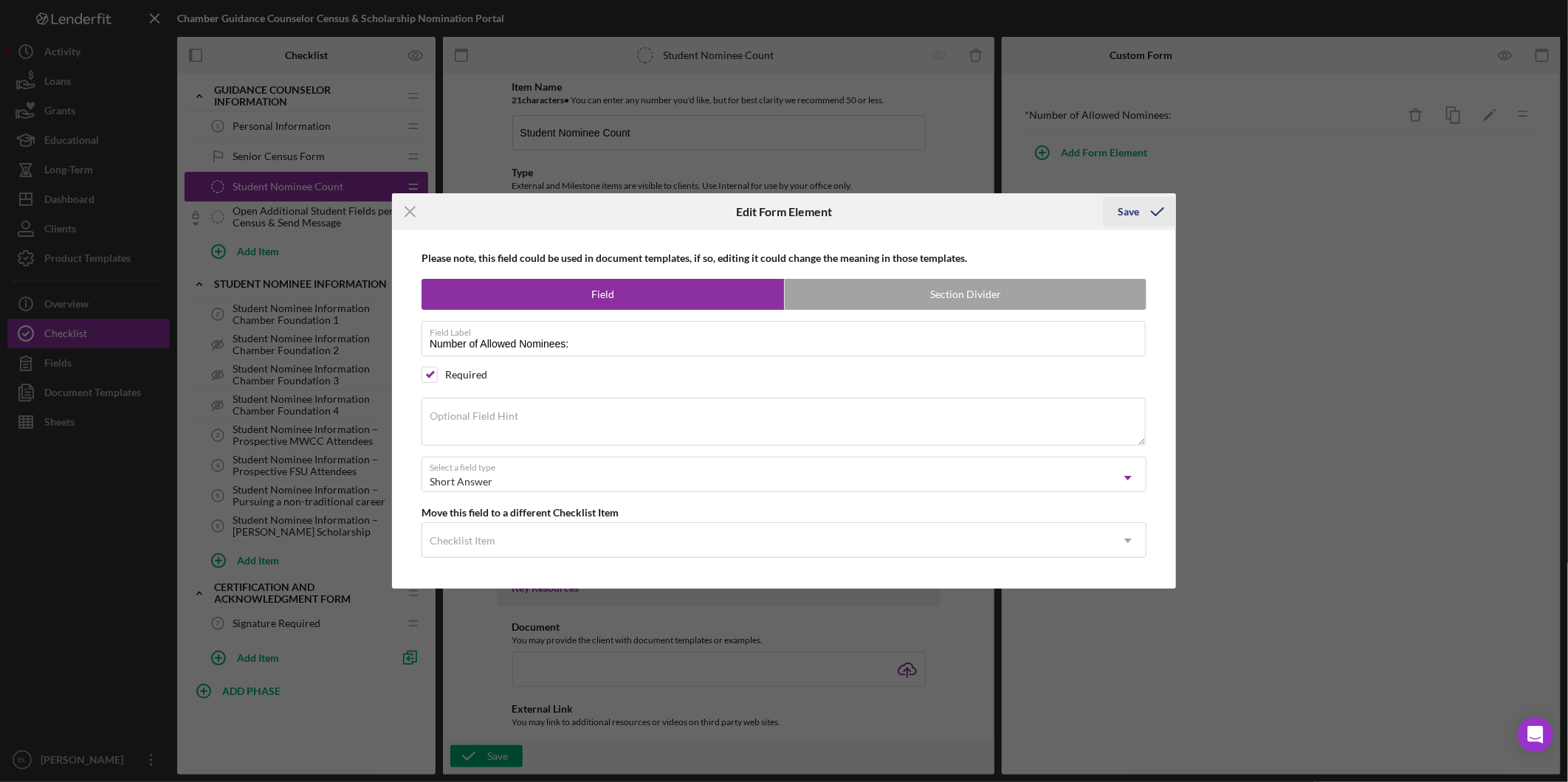
click at [1155, 209] on icon "submit" at bounding box center [1158, 212] width 37 height 37
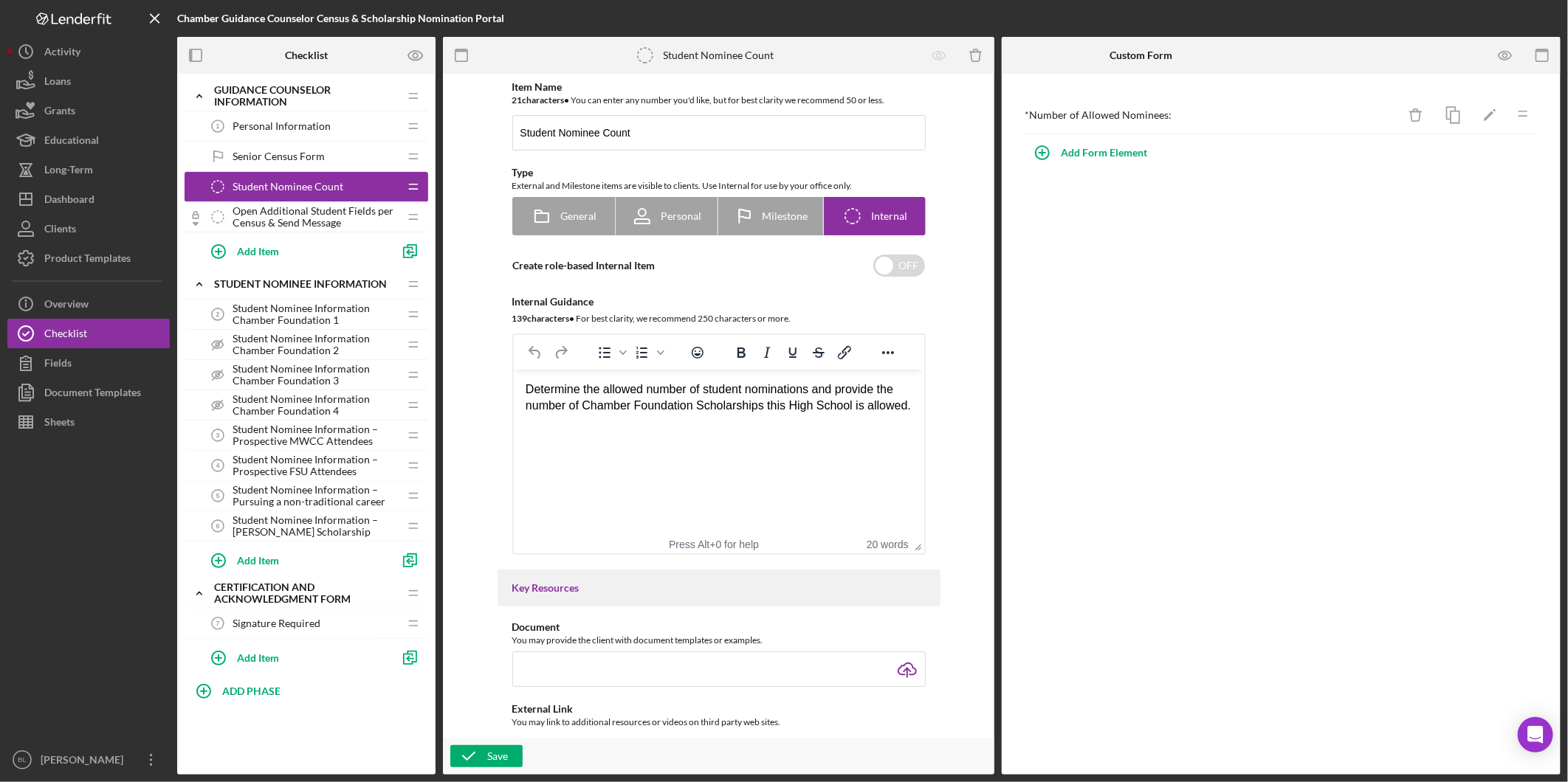
click at [1431, 301] on div "* Number of Allowed Nominees: Icon/Delete Icon/Edit Icon/Drag Add Form Element" at bounding box center [1281, 424] width 558 height 701
click at [106, 400] on div "Document Templates" at bounding box center [93, 394] width 97 height 33
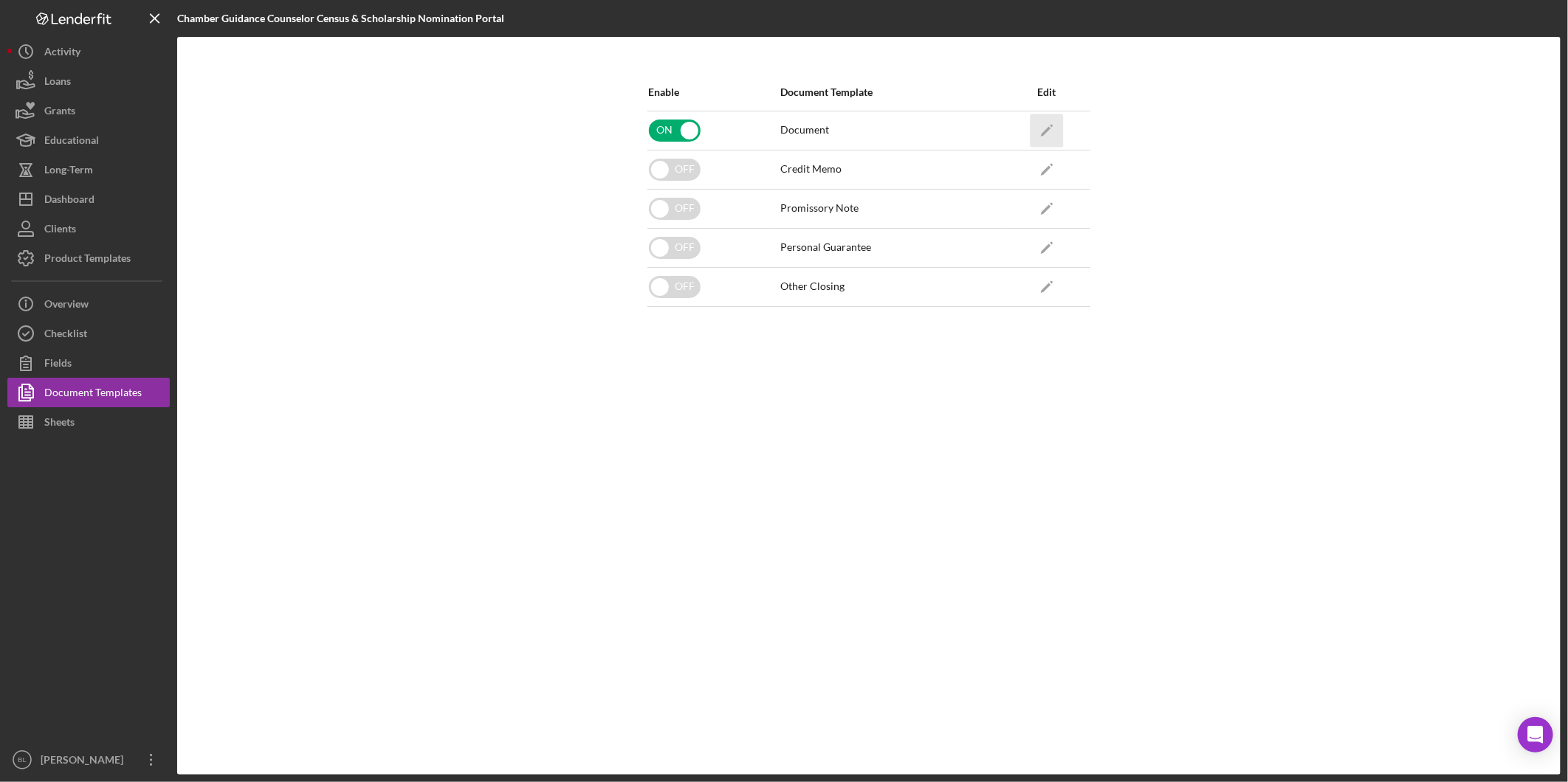
click at [1054, 127] on icon "Icon/Edit" at bounding box center [1046, 130] width 33 height 33
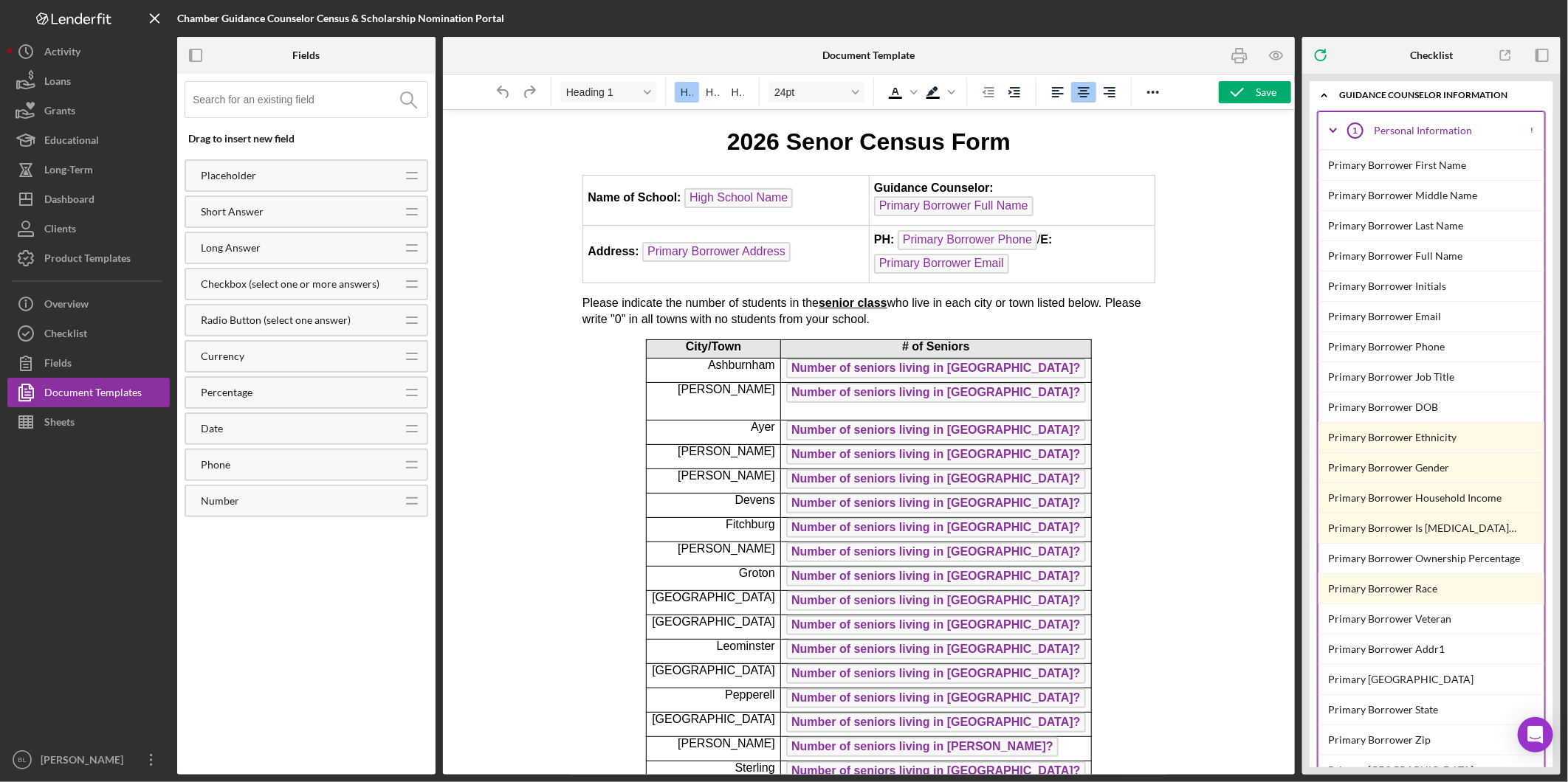
click at [1325, 88] on icon "Icon/Expander" at bounding box center [1324, 95] width 29 height 29
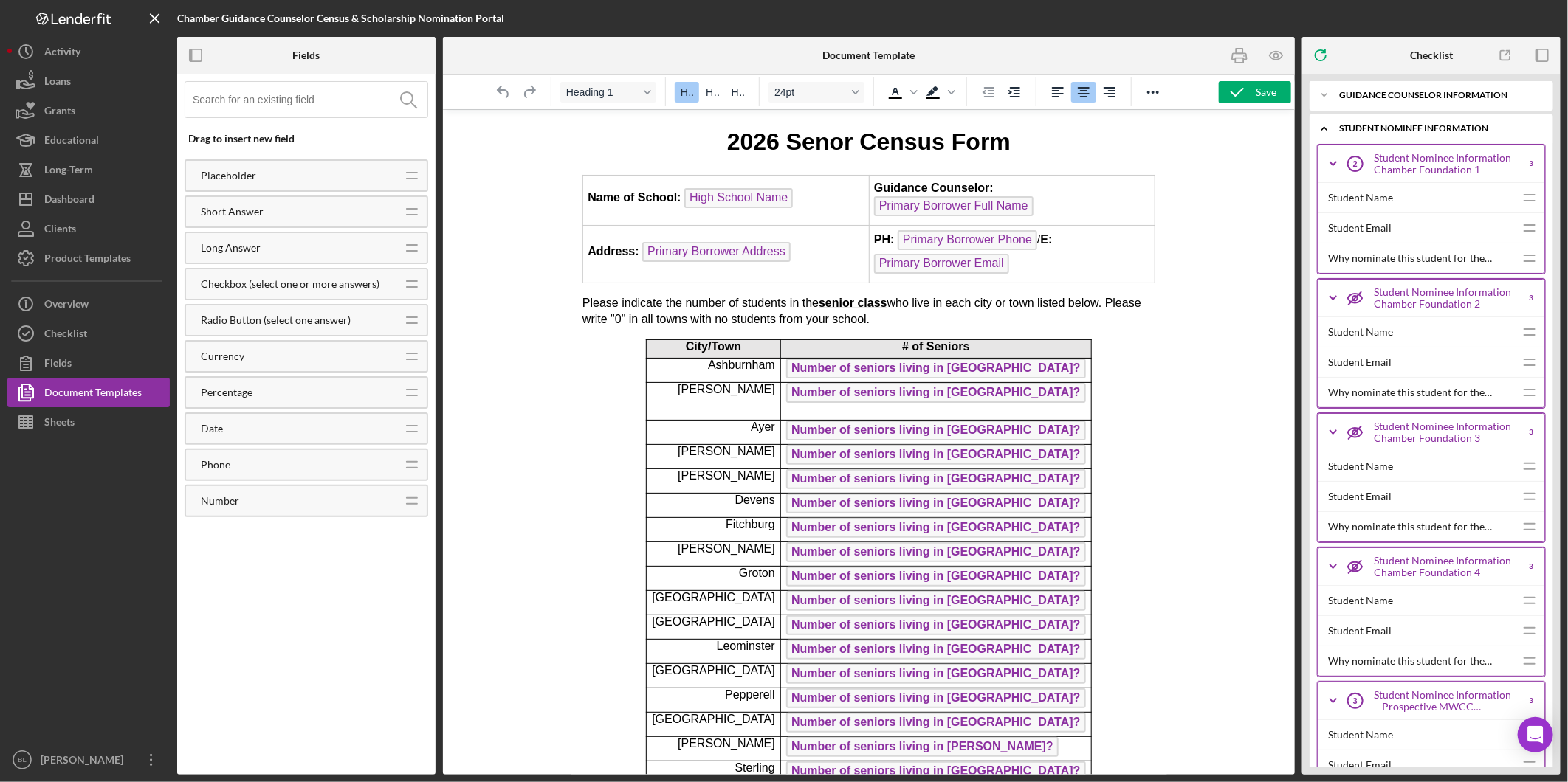
click at [1323, 127] on icon "Icon/Expander" at bounding box center [1324, 128] width 29 height 29
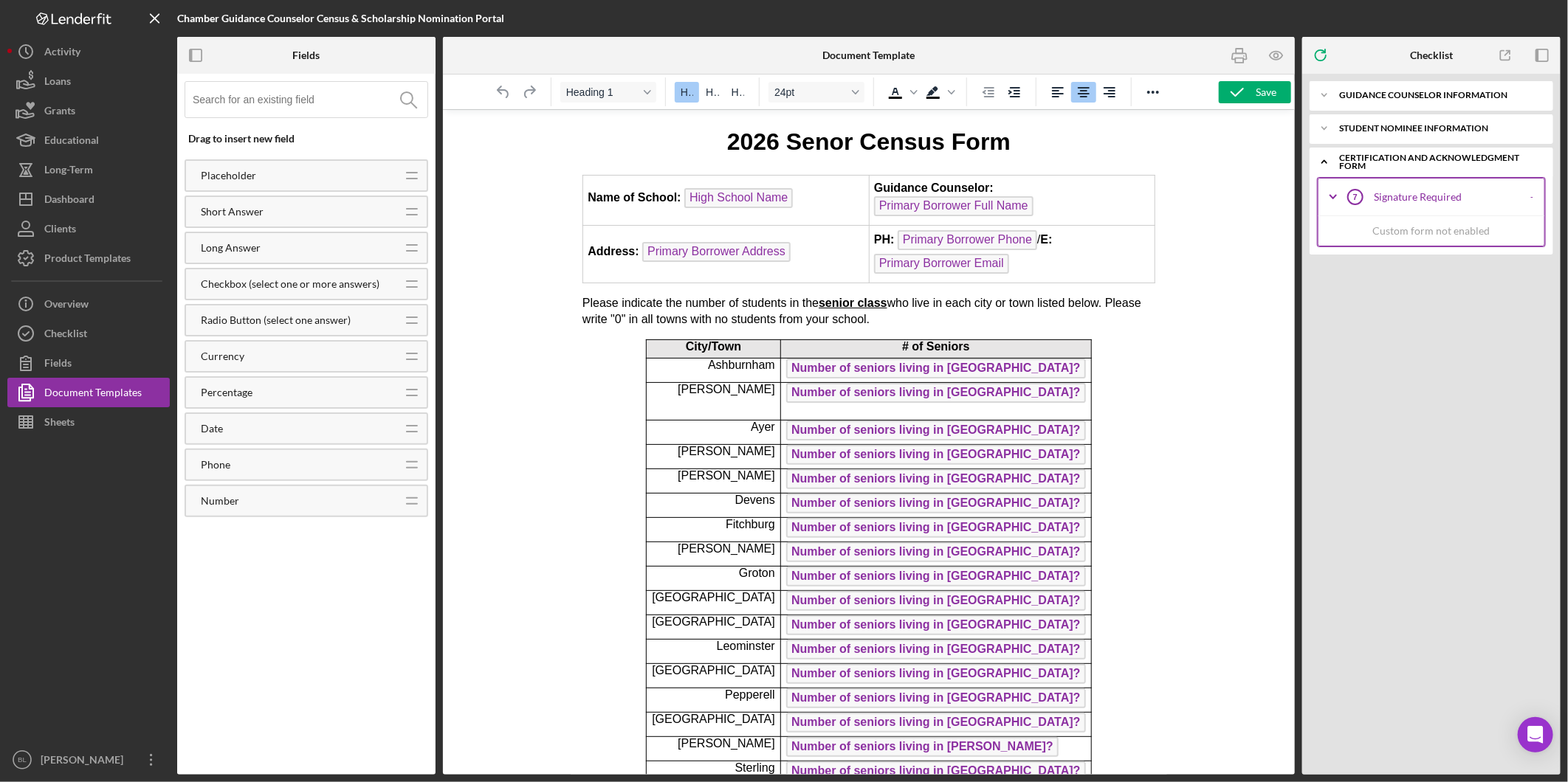
click at [1319, 163] on icon "Icon/Expander" at bounding box center [1324, 162] width 29 height 29
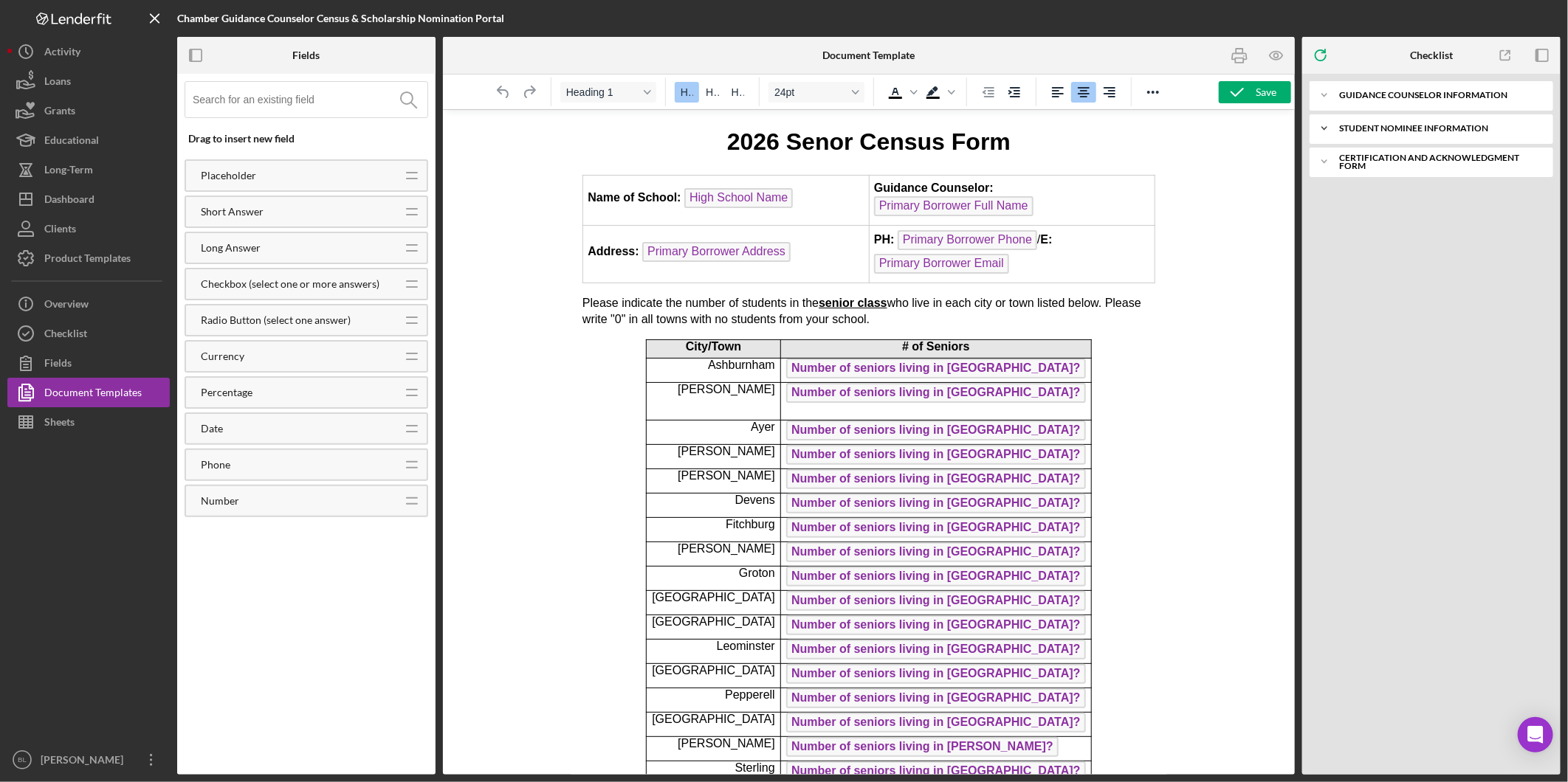
click at [1320, 130] on icon "Icon/Expander" at bounding box center [1324, 128] width 29 height 29
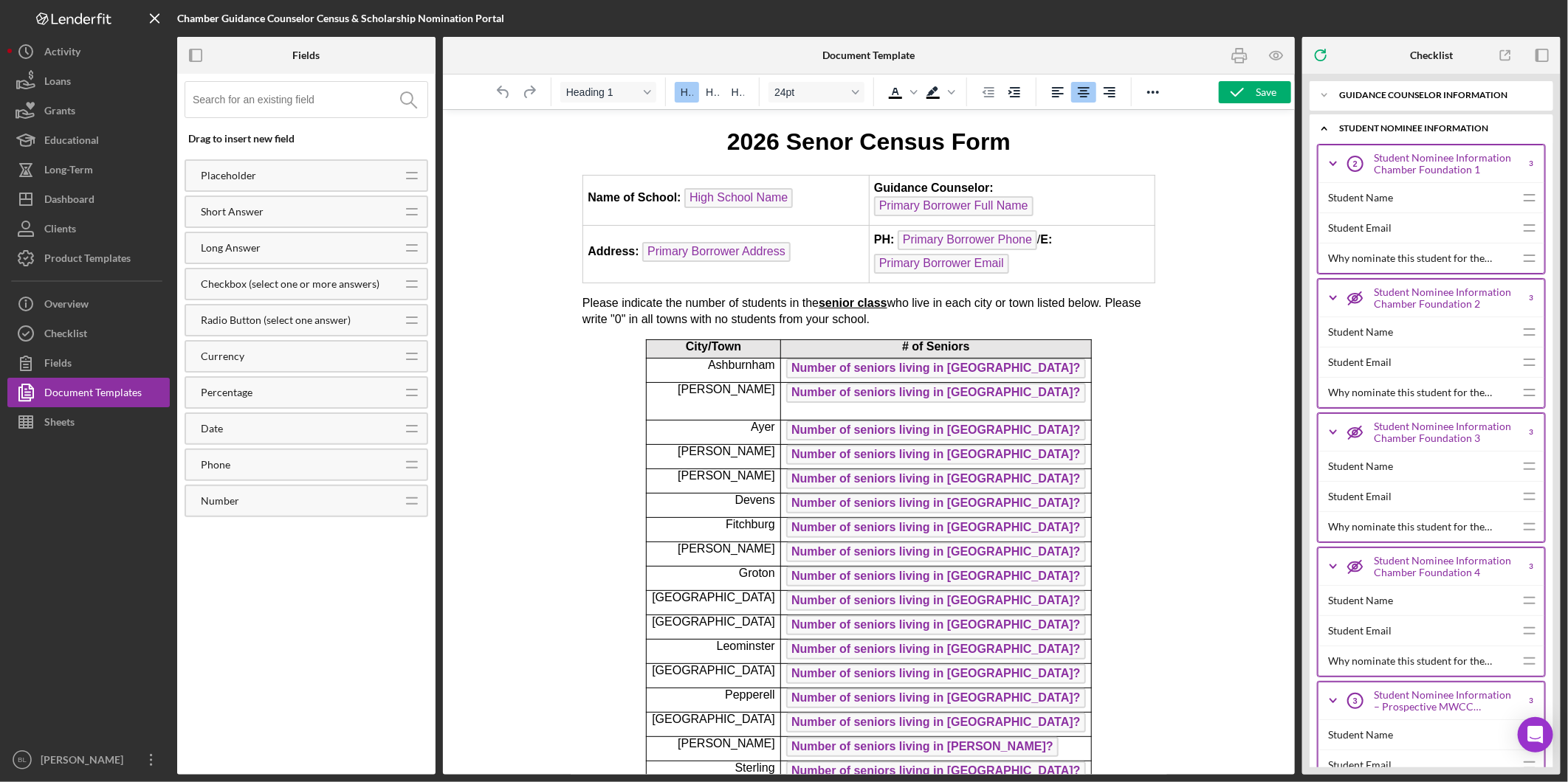
click at [1326, 159] on icon "Icon/Expander" at bounding box center [1333, 164] width 37 height 37
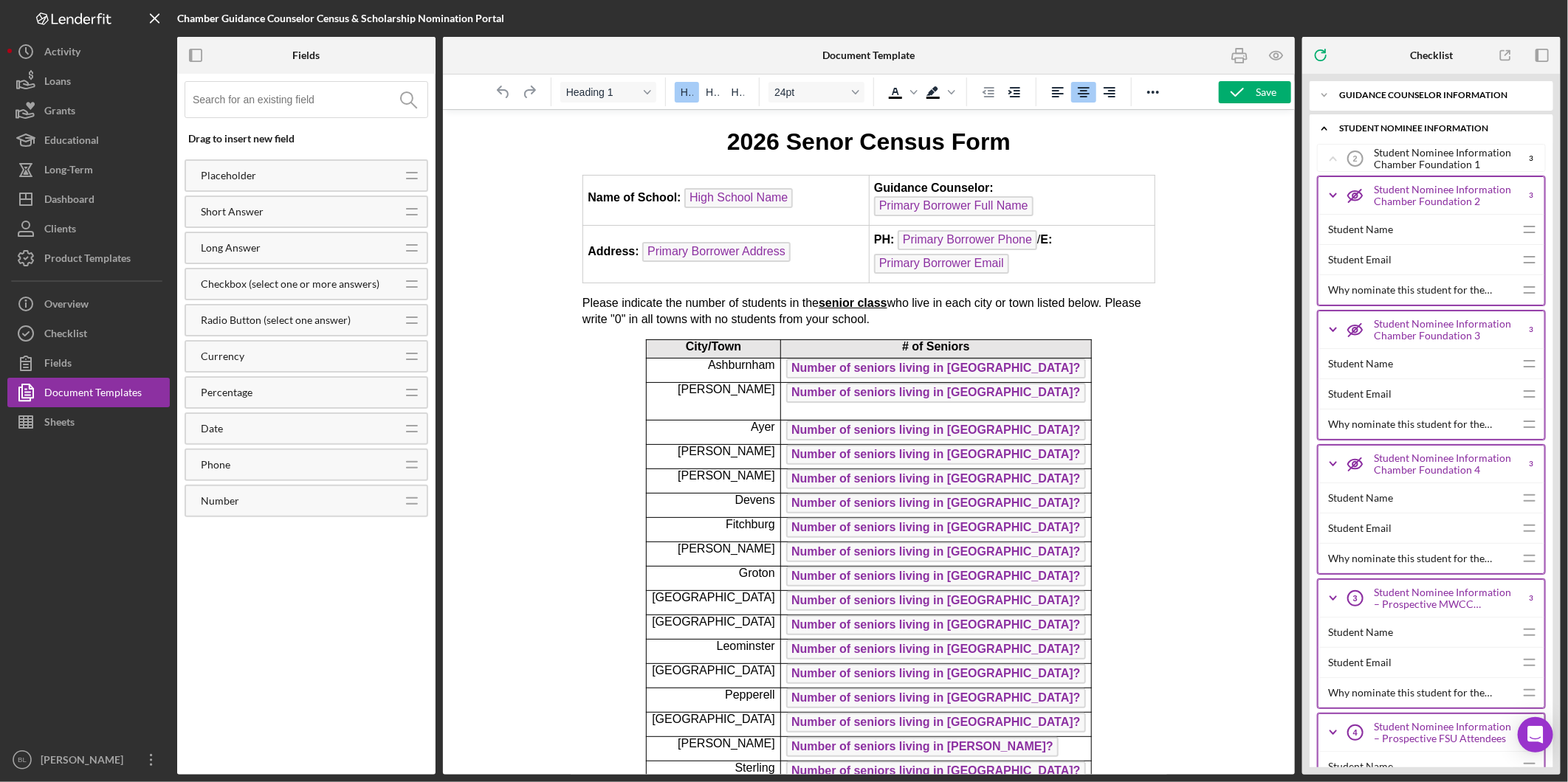
click at [1327, 186] on icon "Icon/Expander" at bounding box center [1333, 196] width 37 height 37
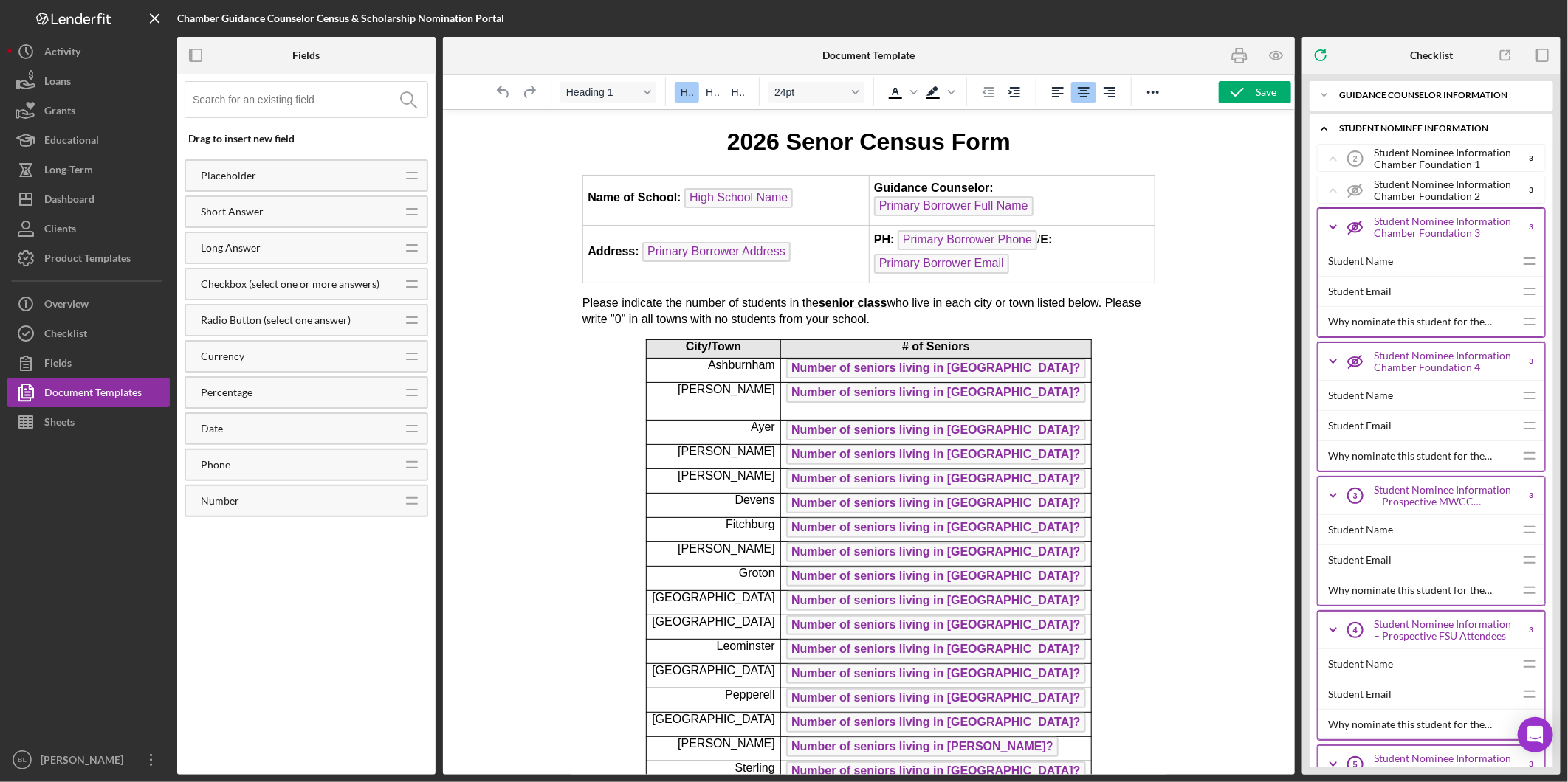
click at [1330, 220] on icon "Icon/Expander" at bounding box center [1333, 227] width 37 height 37
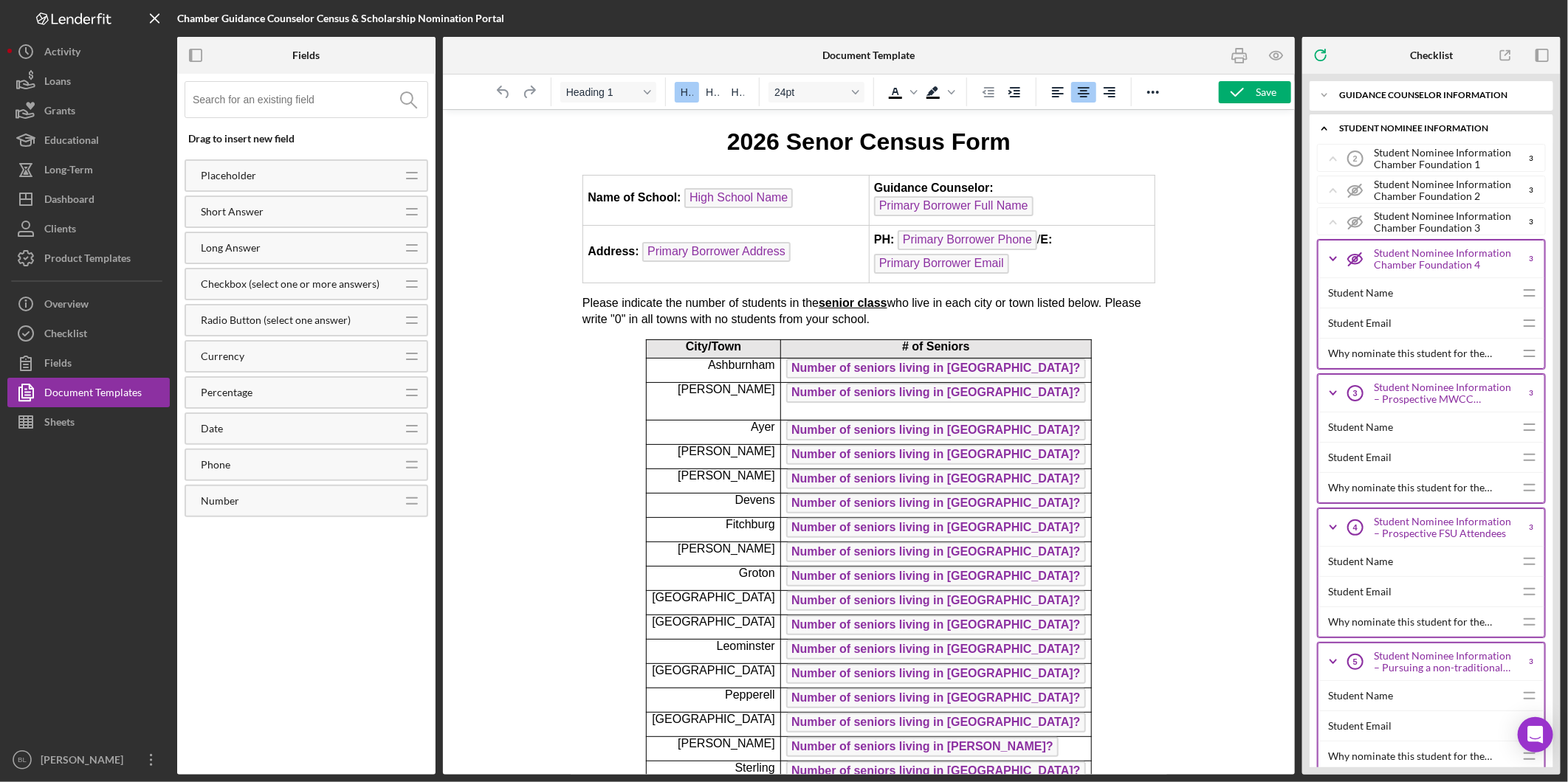
click at [1336, 260] on icon "Icon/Expander" at bounding box center [1333, 259] width 37 height 37
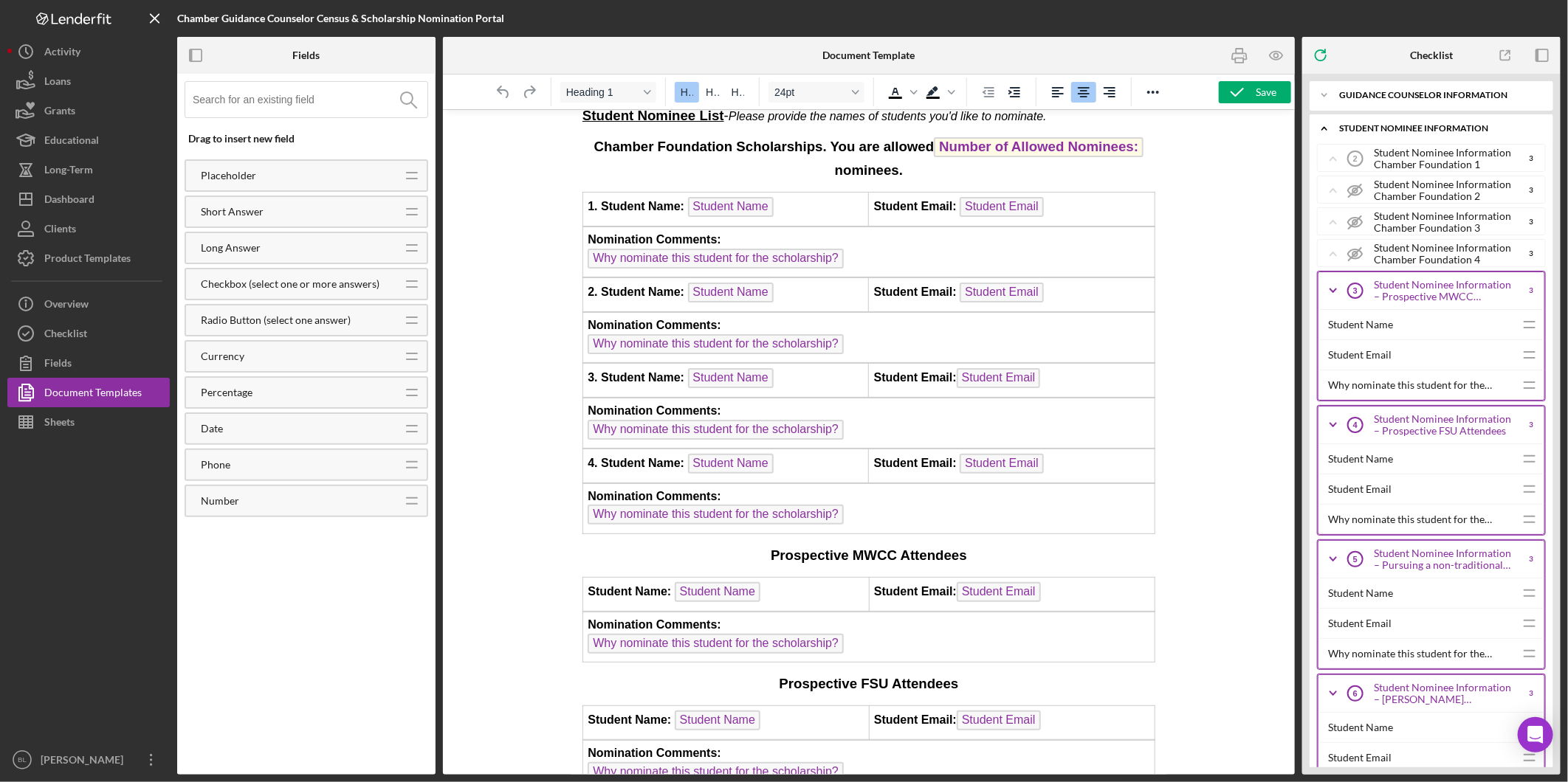
scroll to position [1147, 0]
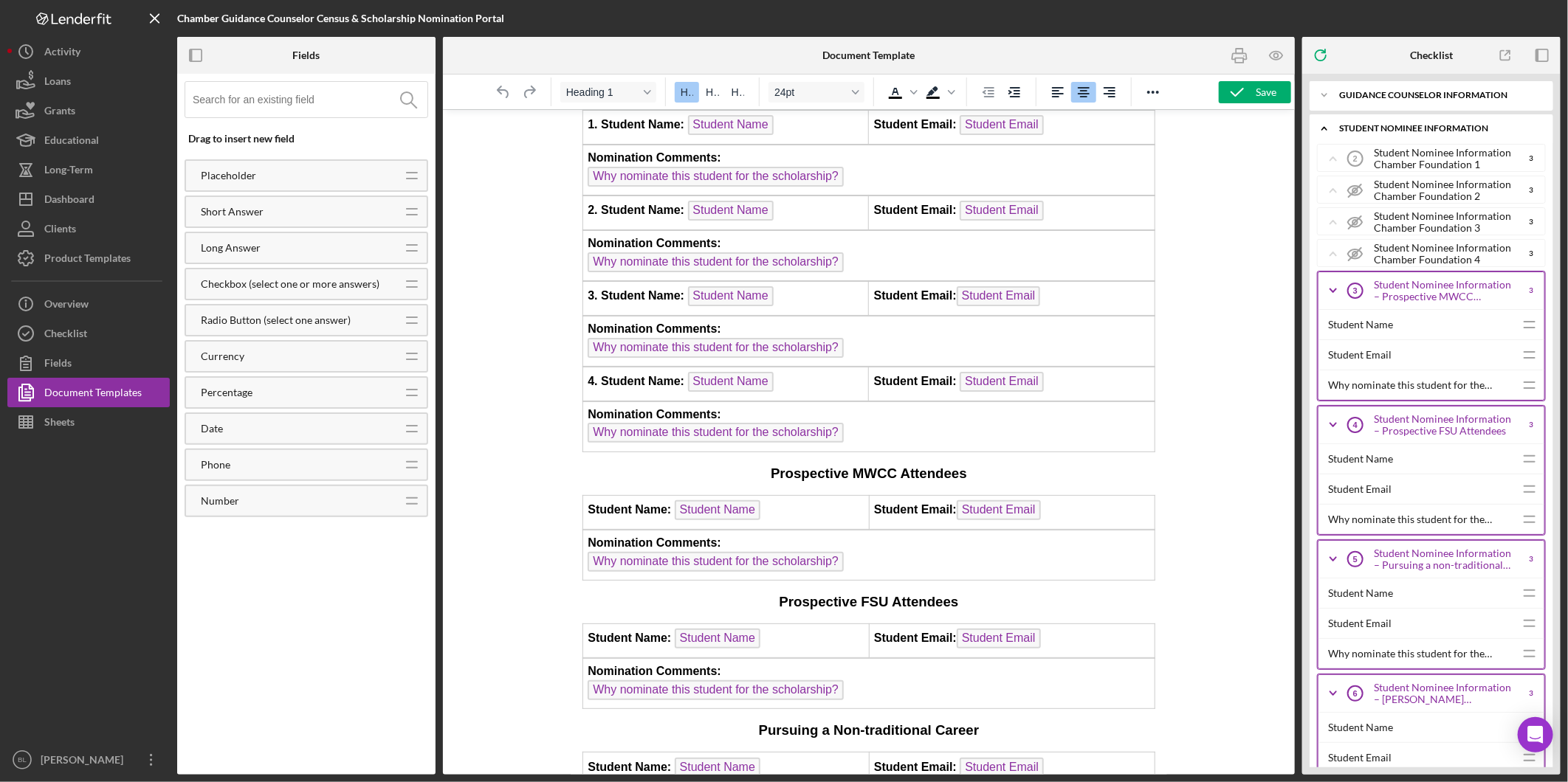
click at [800, 551] on span "Why nominate this student for the scholarship?" at bounding box center [715, 561] width 256 height 20
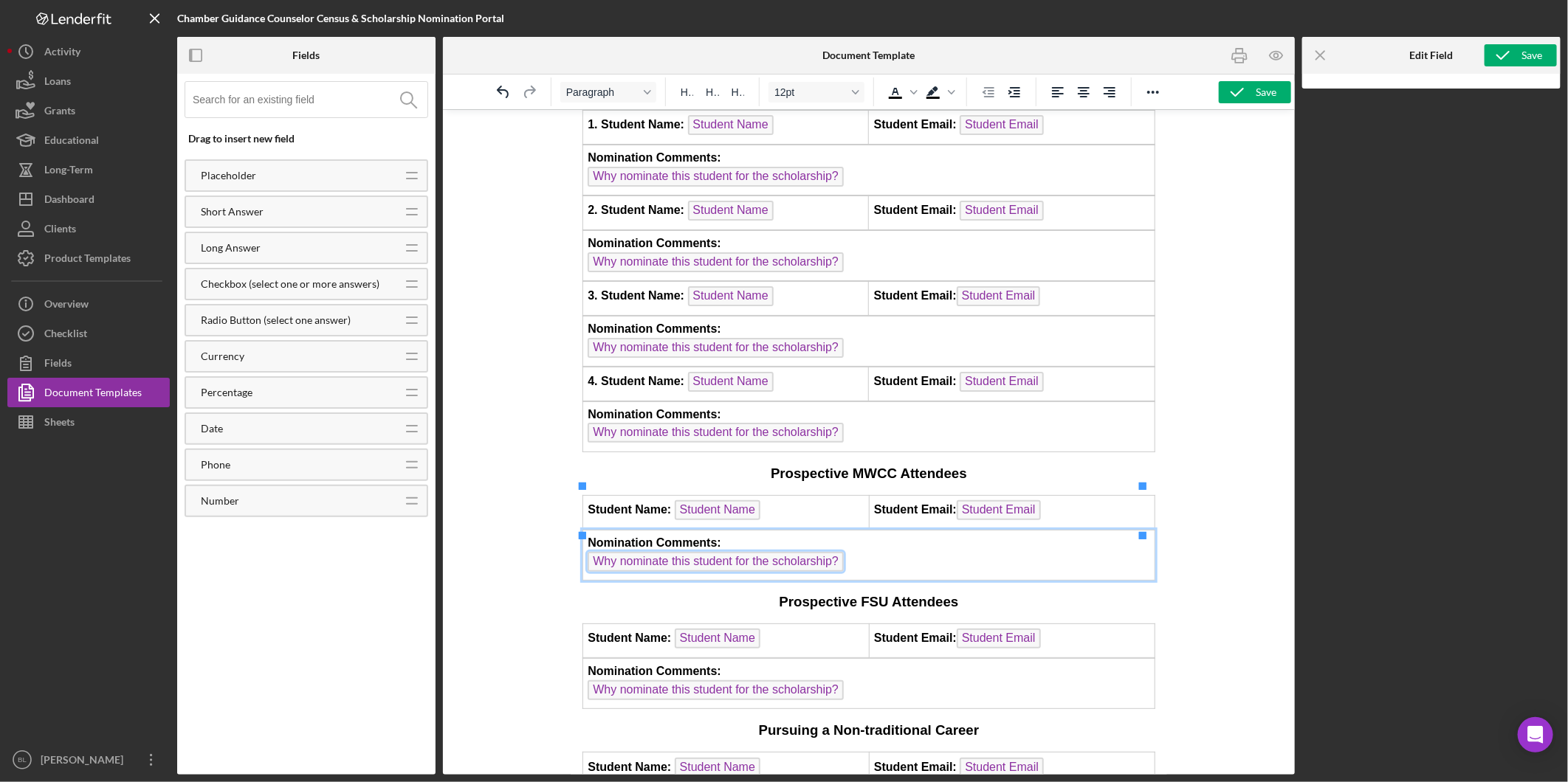
scroll to position [1222, 0]
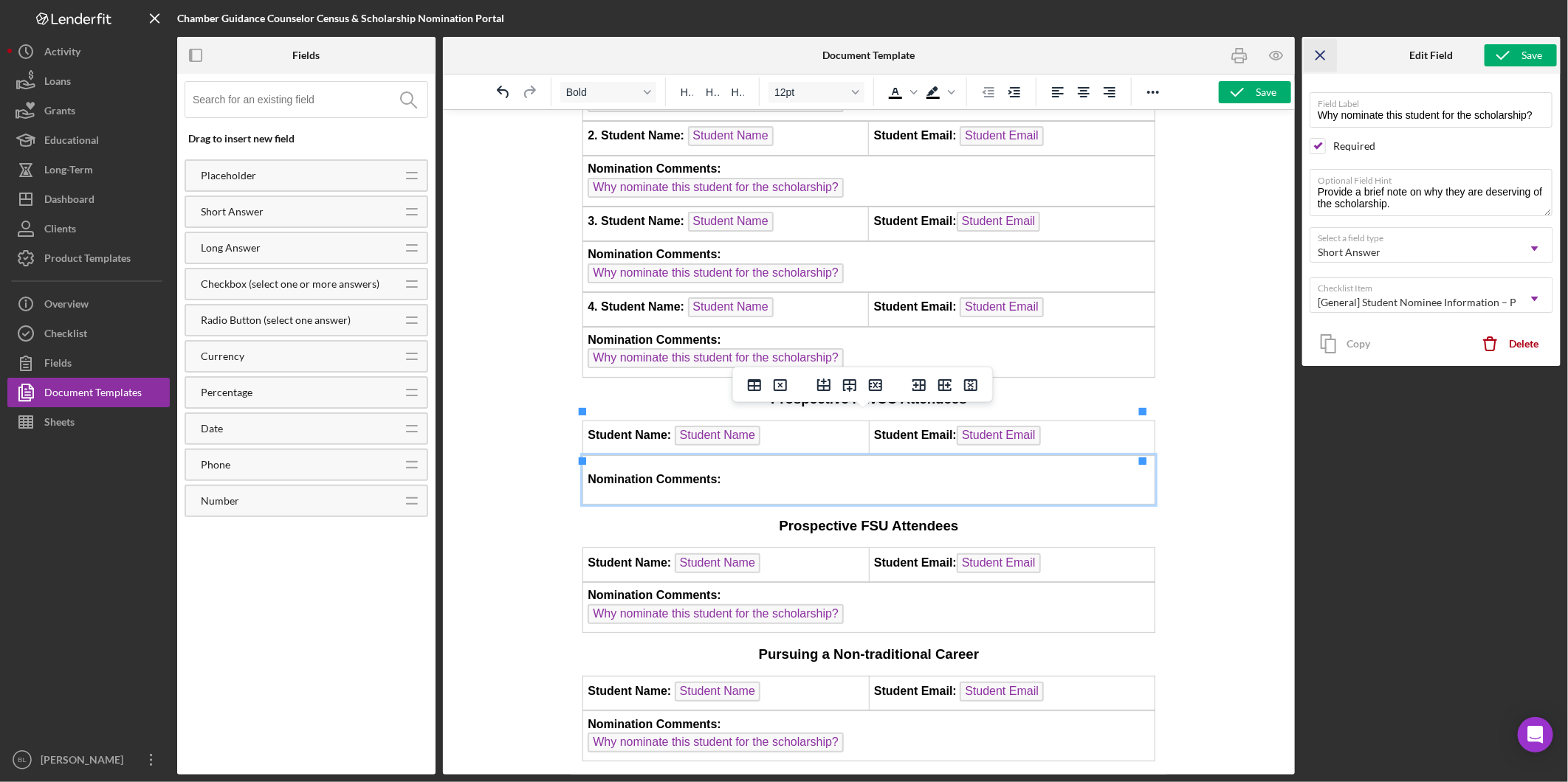
click at [1323, 59] on icon "Icon/Menu Close" at bounding box center [1320, 55] width 33 height 33
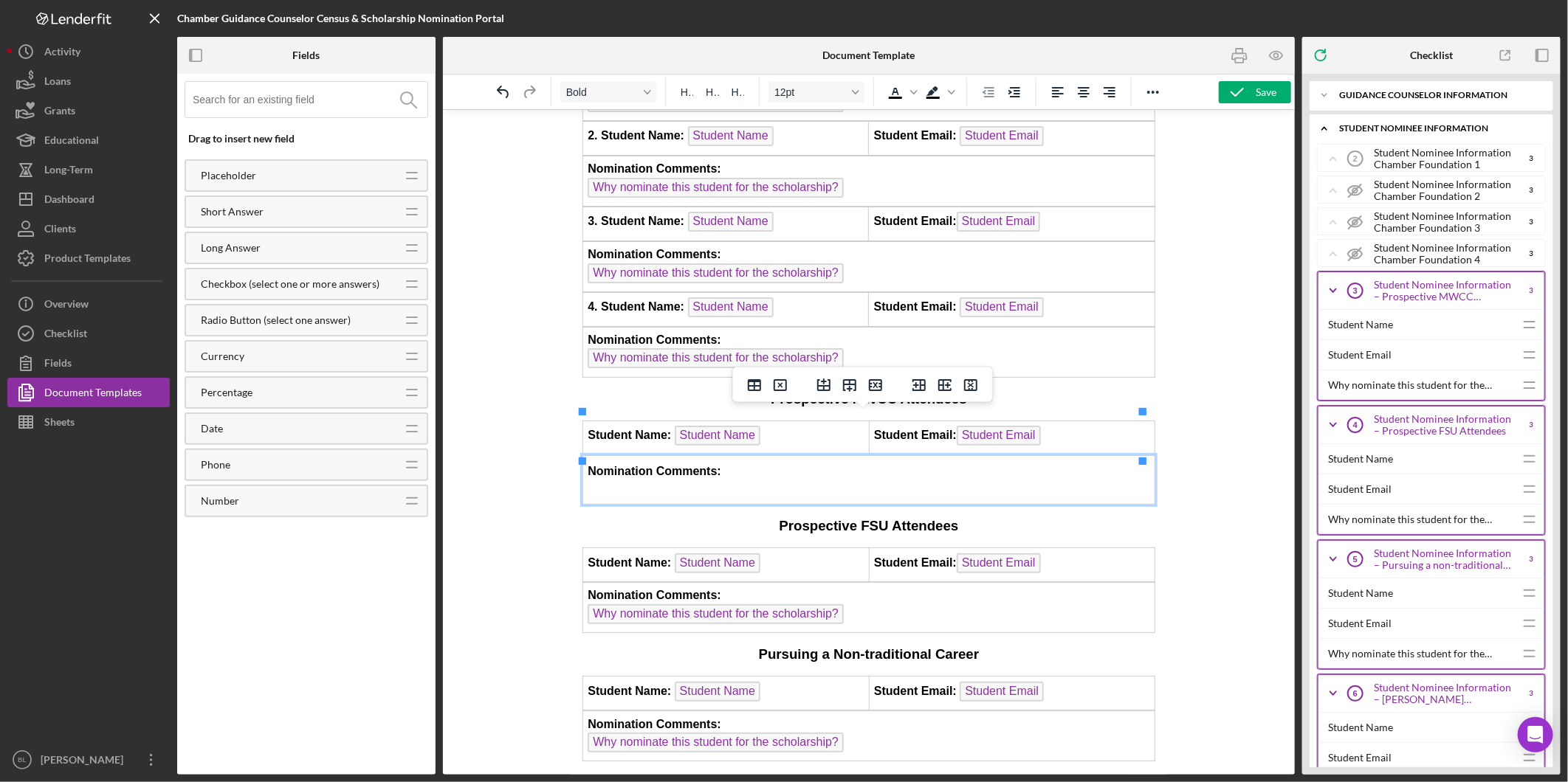
click at [858, 455] on td "Nomination Comments:" at bounding box center [868, 479] width 572 height 49
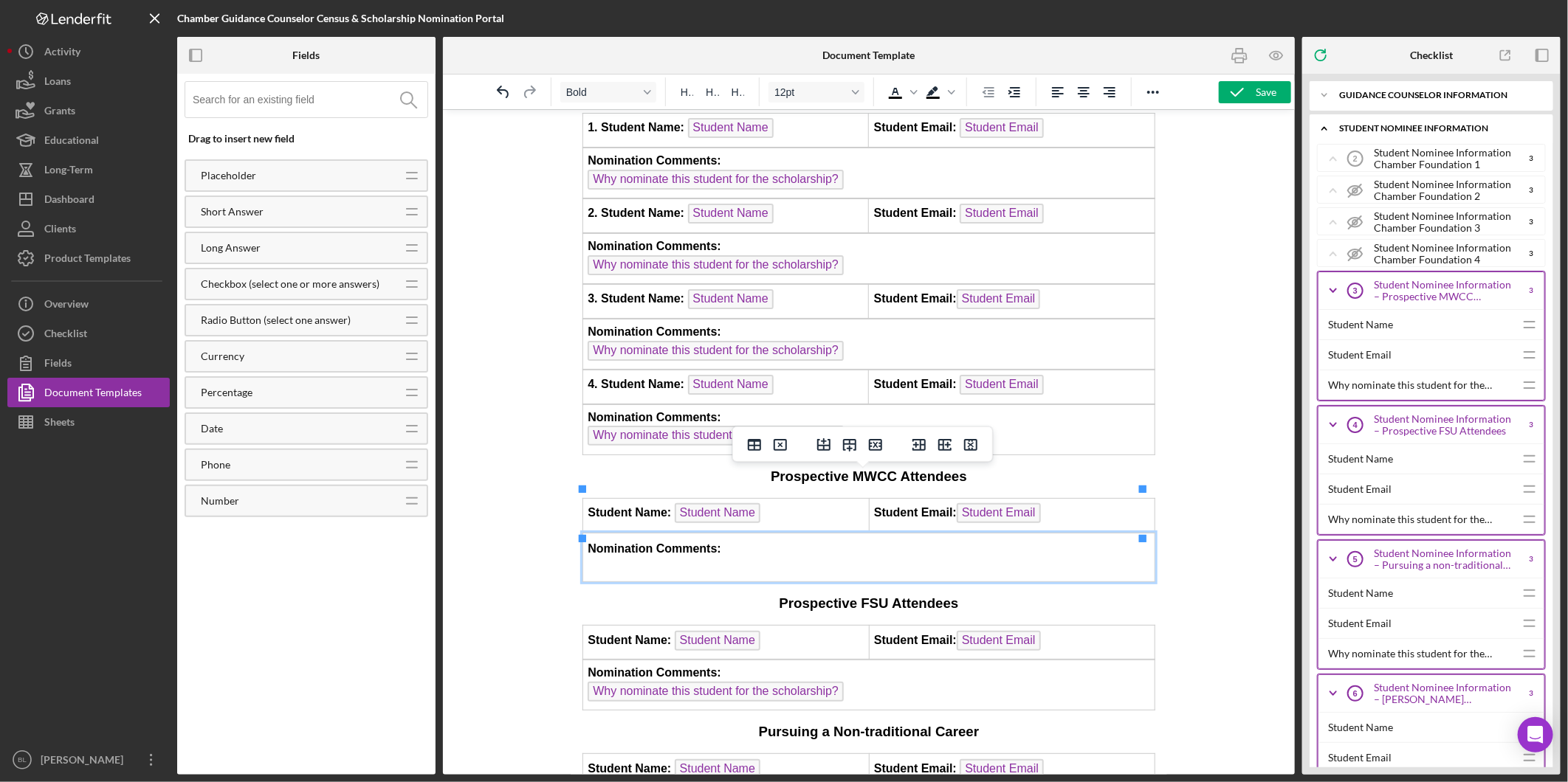
scroll to position [1140, 0]
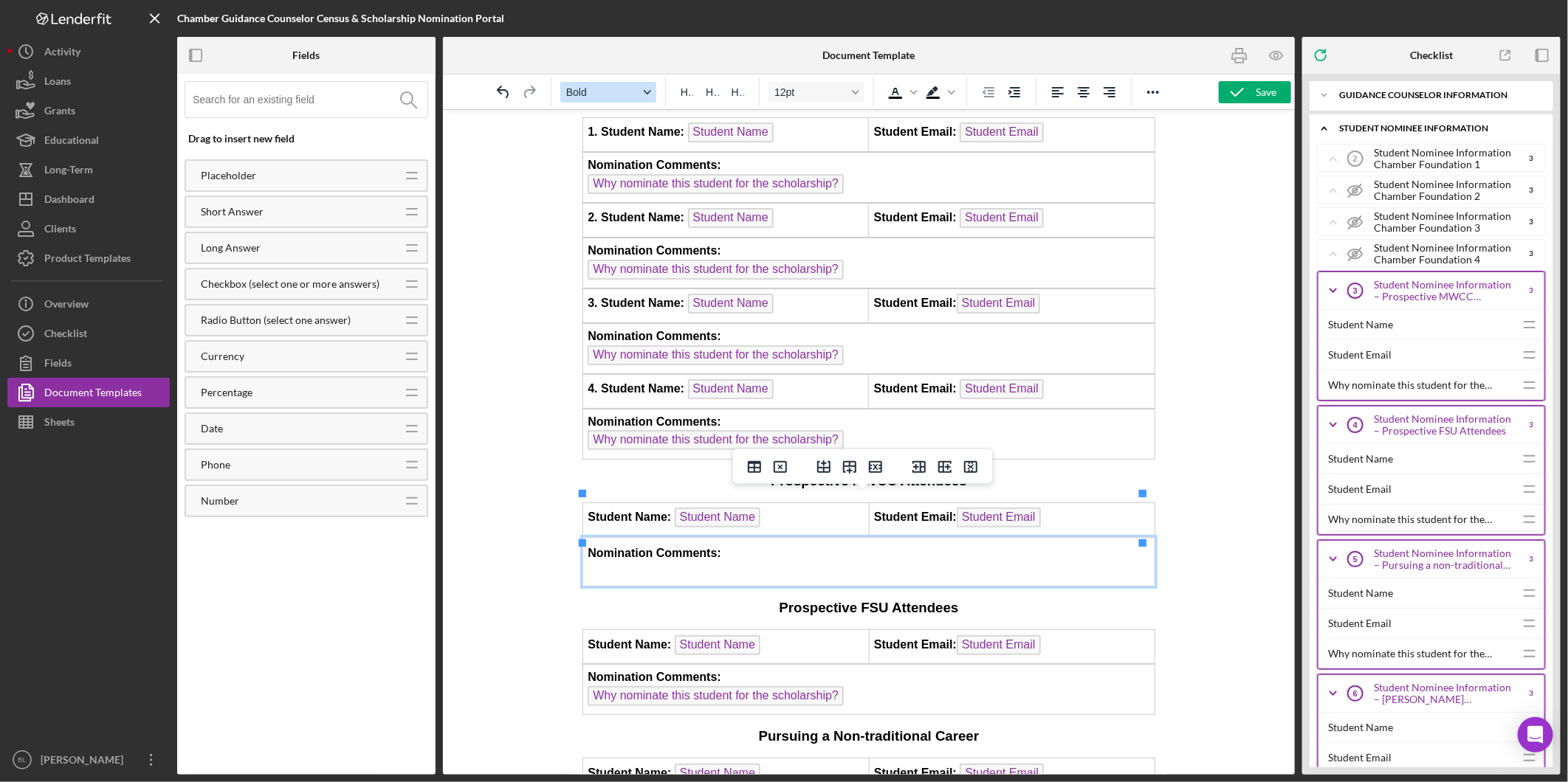
click at [651, 96] on div "Format Bold" at bounding box center [647, 92] width 12 height 8
click at [650, 96] on icon "Format Bold" at bounding box center [647, 92] width 8 height 8
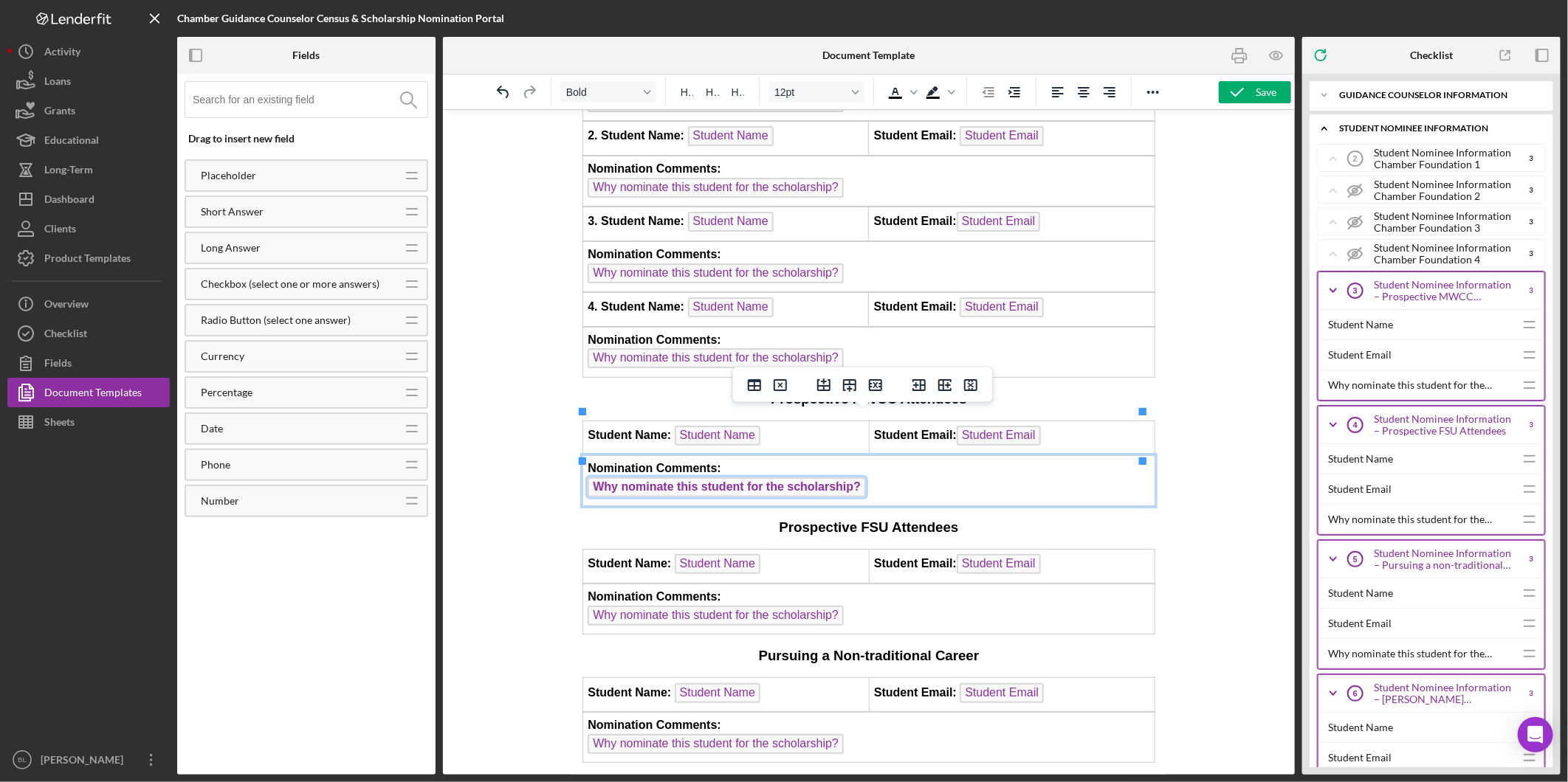
click at [809, 477] on span "Why nominate this student for the scholarship?" at bounding box center [726, 487] width 278 height 20
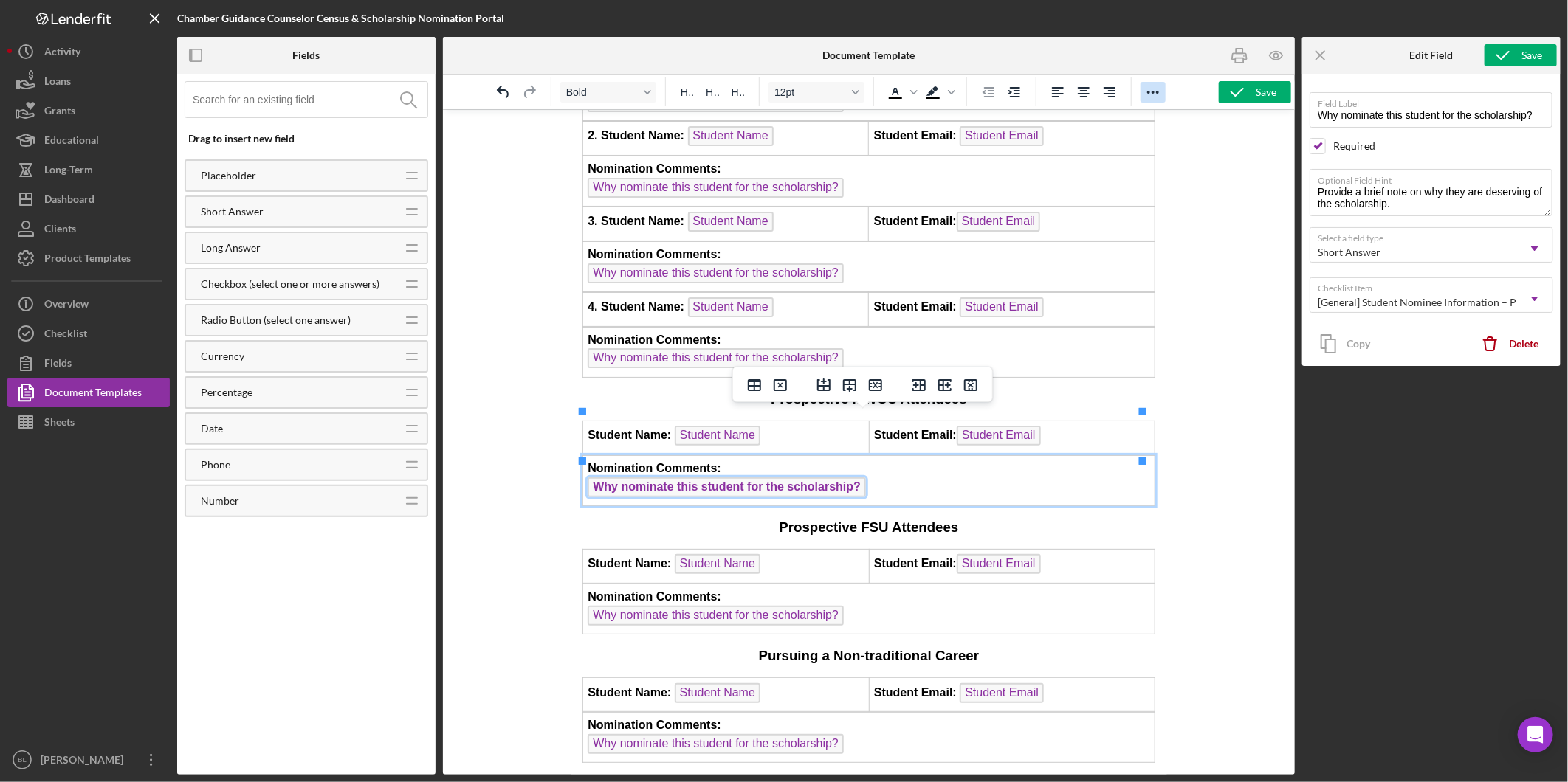
click at [1160, 94] on icon "Reveal or hide additional toolbar items" at bounding box center [1153, 92] width 18 height 18
click at [842, 114] on icon "Bold" at bounding box center [835, 120] width 18 height 18
click at [887, 455] on td "Nomination Comments: Why nominate this student for the scholarship?" at bounding box center [868, 479] width 572 height 50
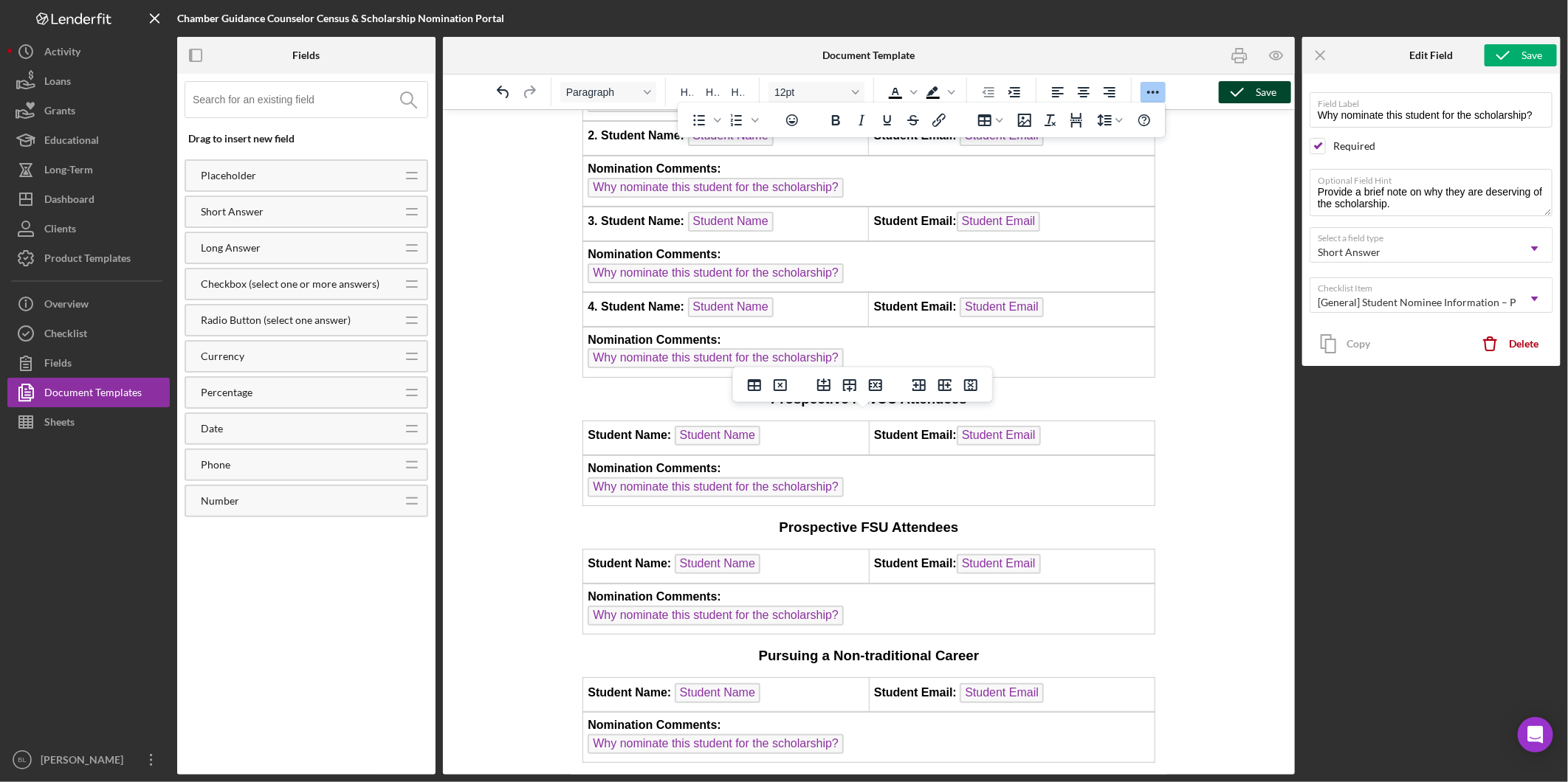
click at [1257, 90] on div "Save" at bounding box center [1266, 92] width 21 height 22
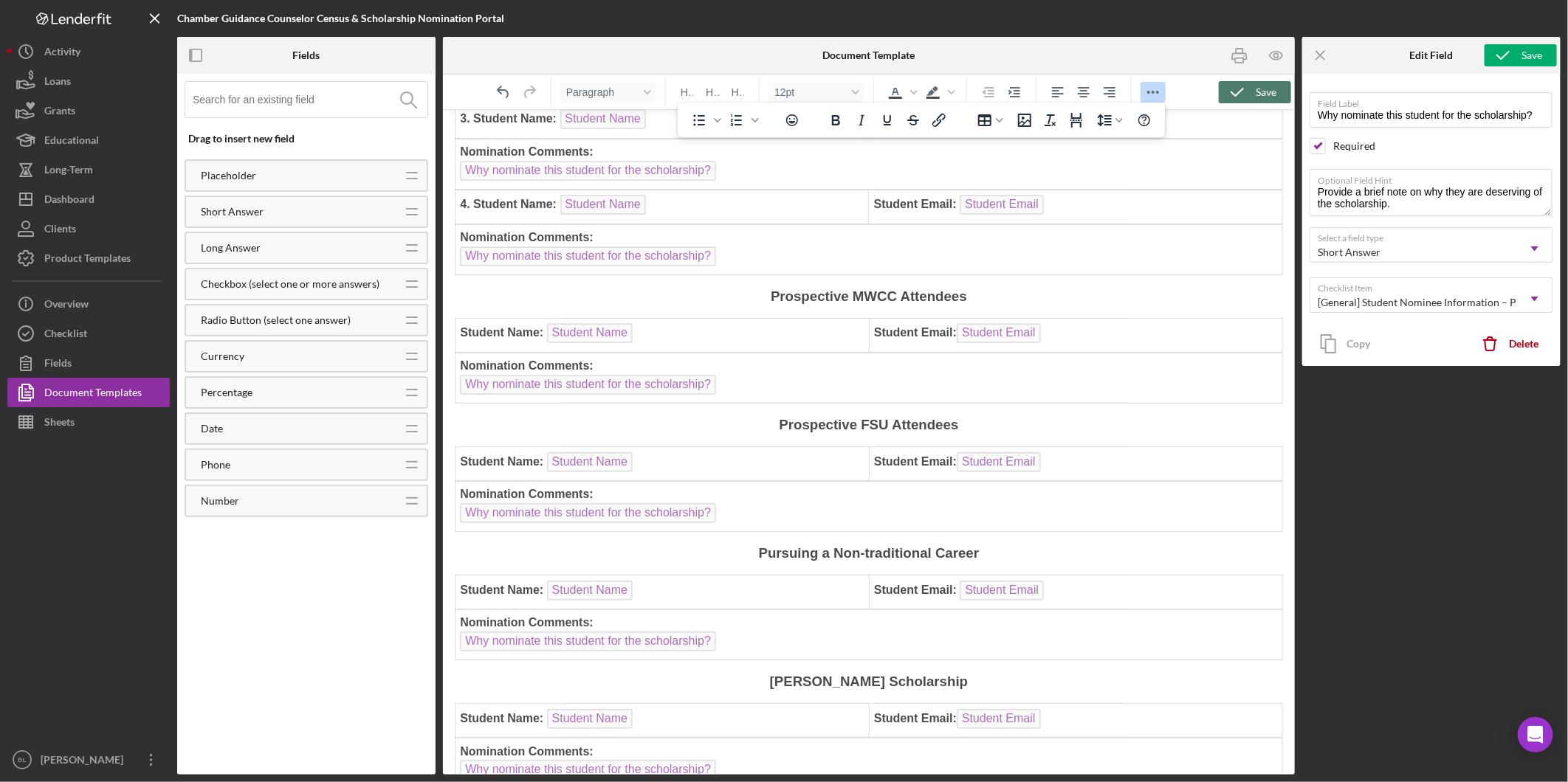
scroll to position [1147, 0]
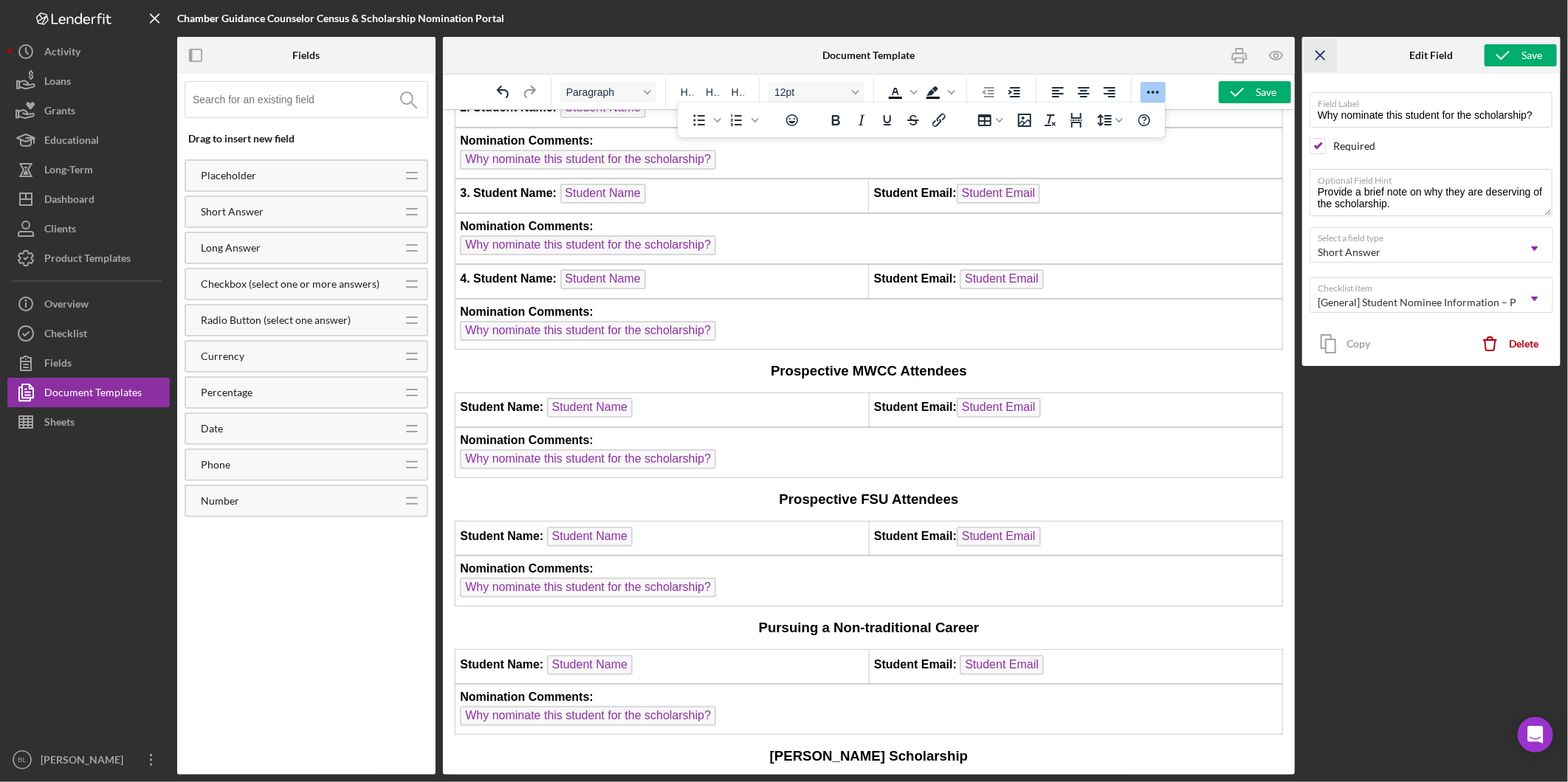
click at [1319, 53] on line "button" at bounding box center [1320, 54] width 8 height 8
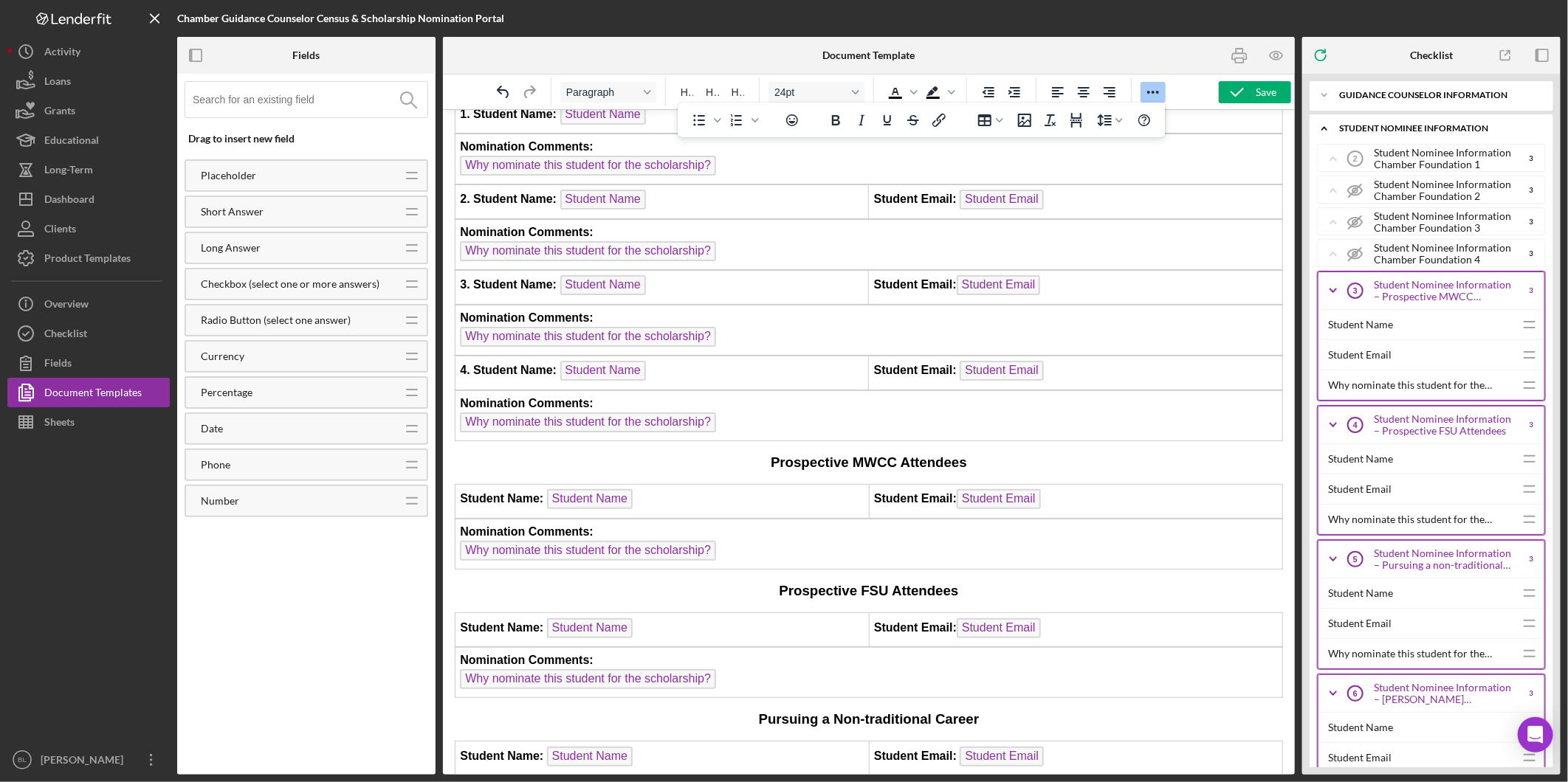
scroll to position [1066, 0]
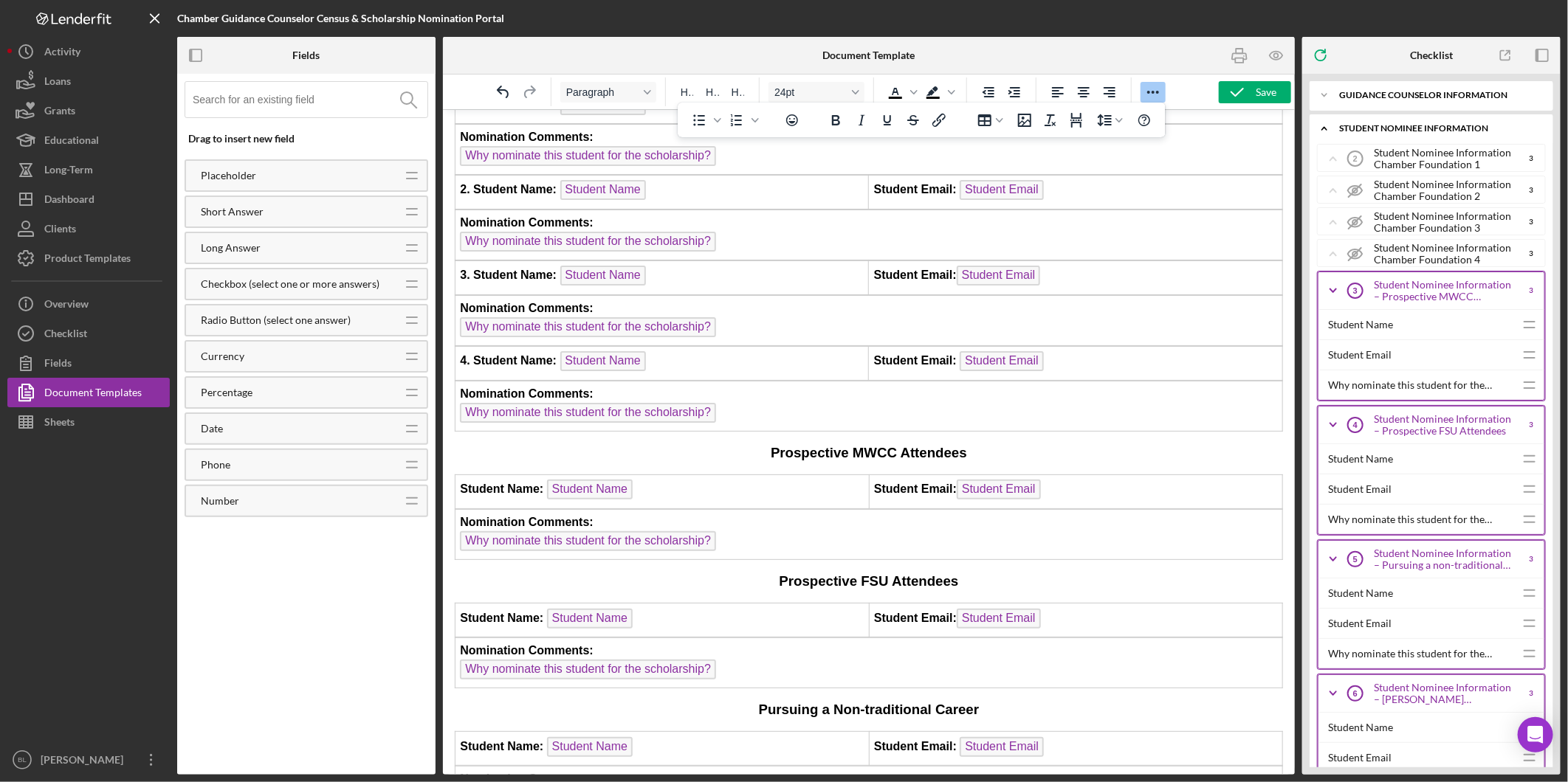
click at [927, 444] on strong "Prospective MWCC Attendees" at bounding box center [868, 452] width 196 height 15
click at [924, 444] on strong "Prospective MWCC Scholarship" at bounding box center [868, 452] width 209 height 15
copy strong "Scholarship"
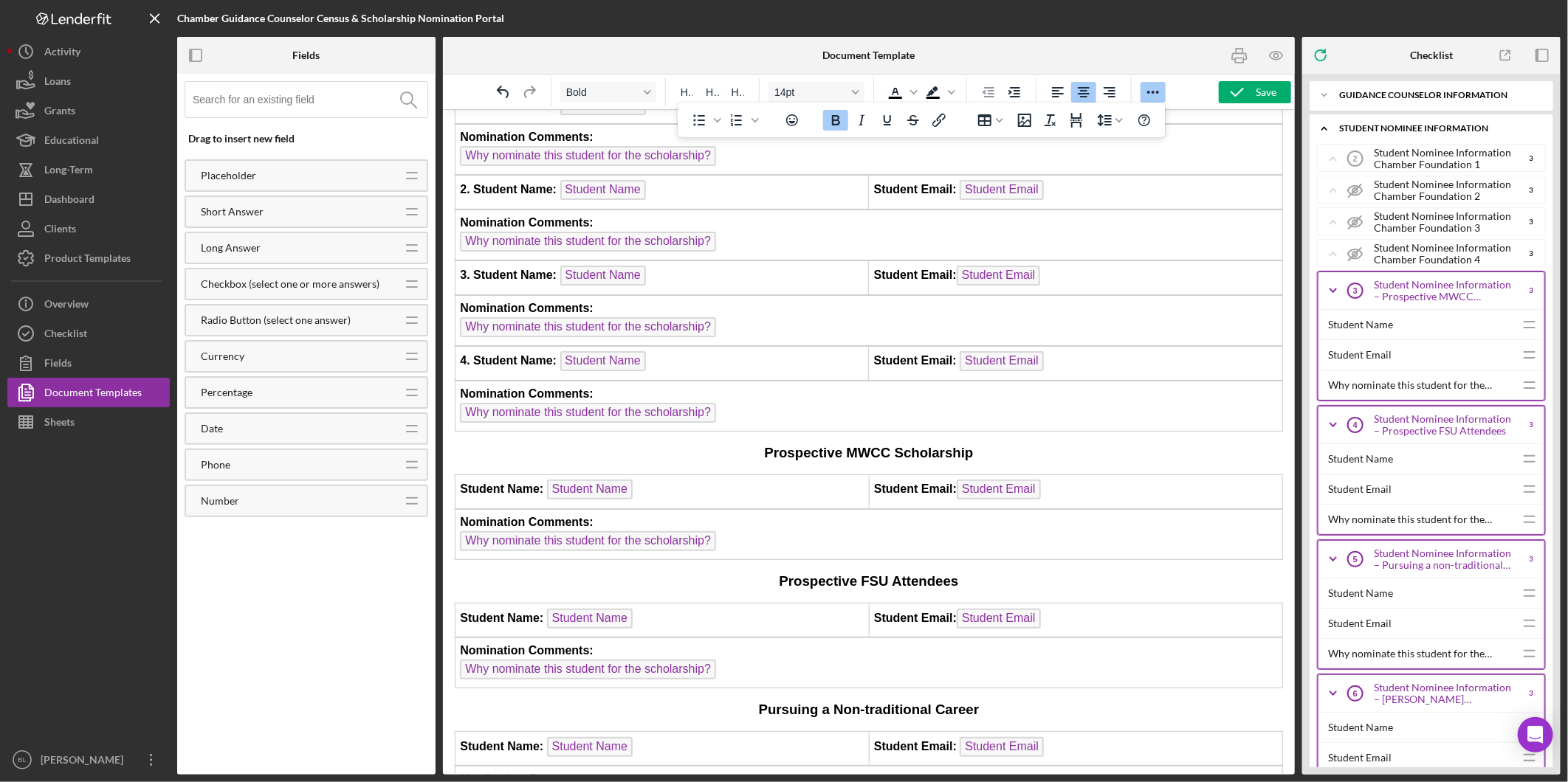
click at [918, 573] on strong "Prospective FSU Attendees" at bounding box center [868, 580] width 180 height 15
click at [987, 699] on p "Pursuing a Non-traditional Career" at bounding box center [868, 708] width 828 height 19
click at [1266, 92] on div "Save" at bounding box center [1266, 92] width 21 height 22
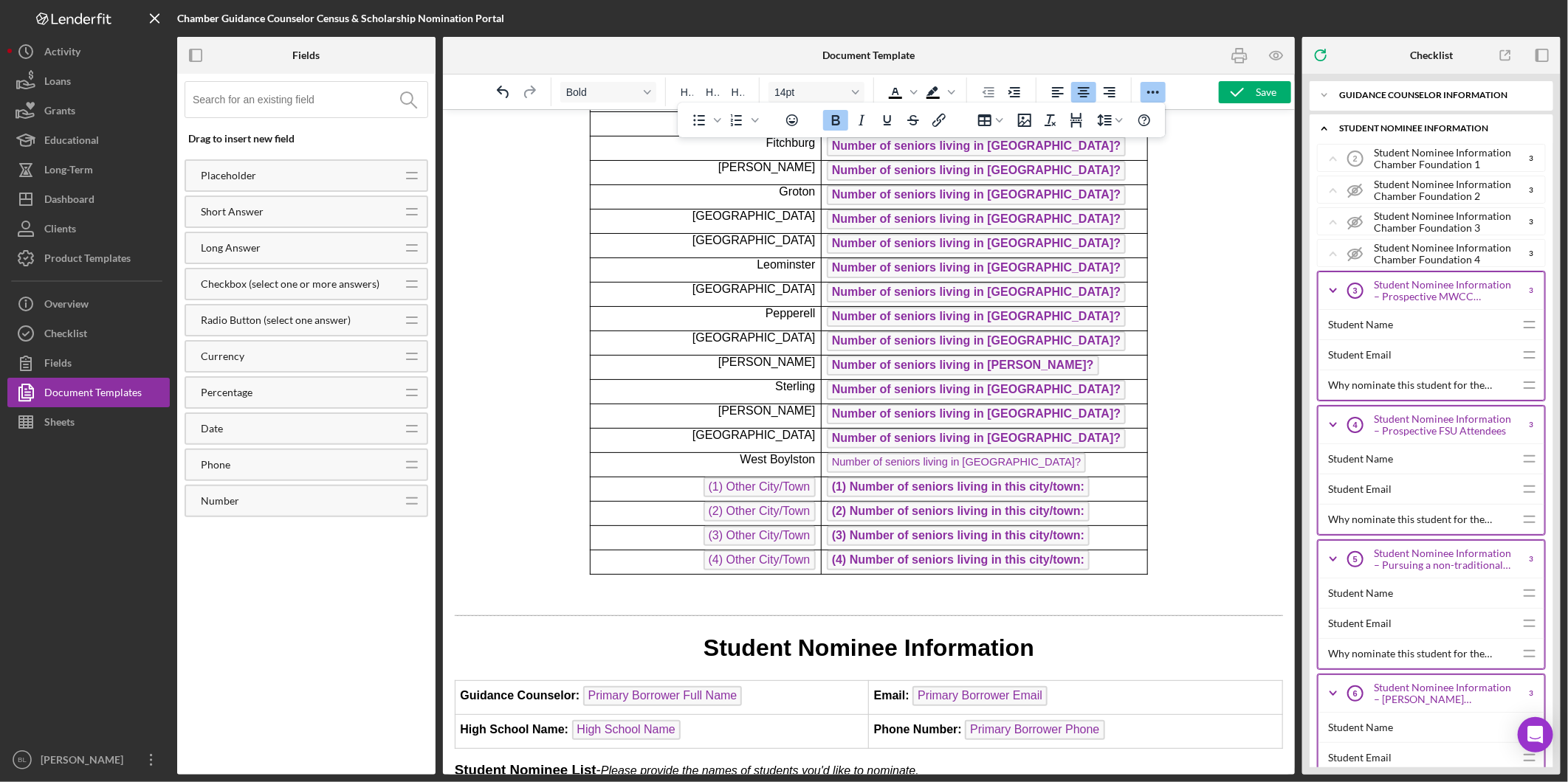
scroll to position [573, 0]
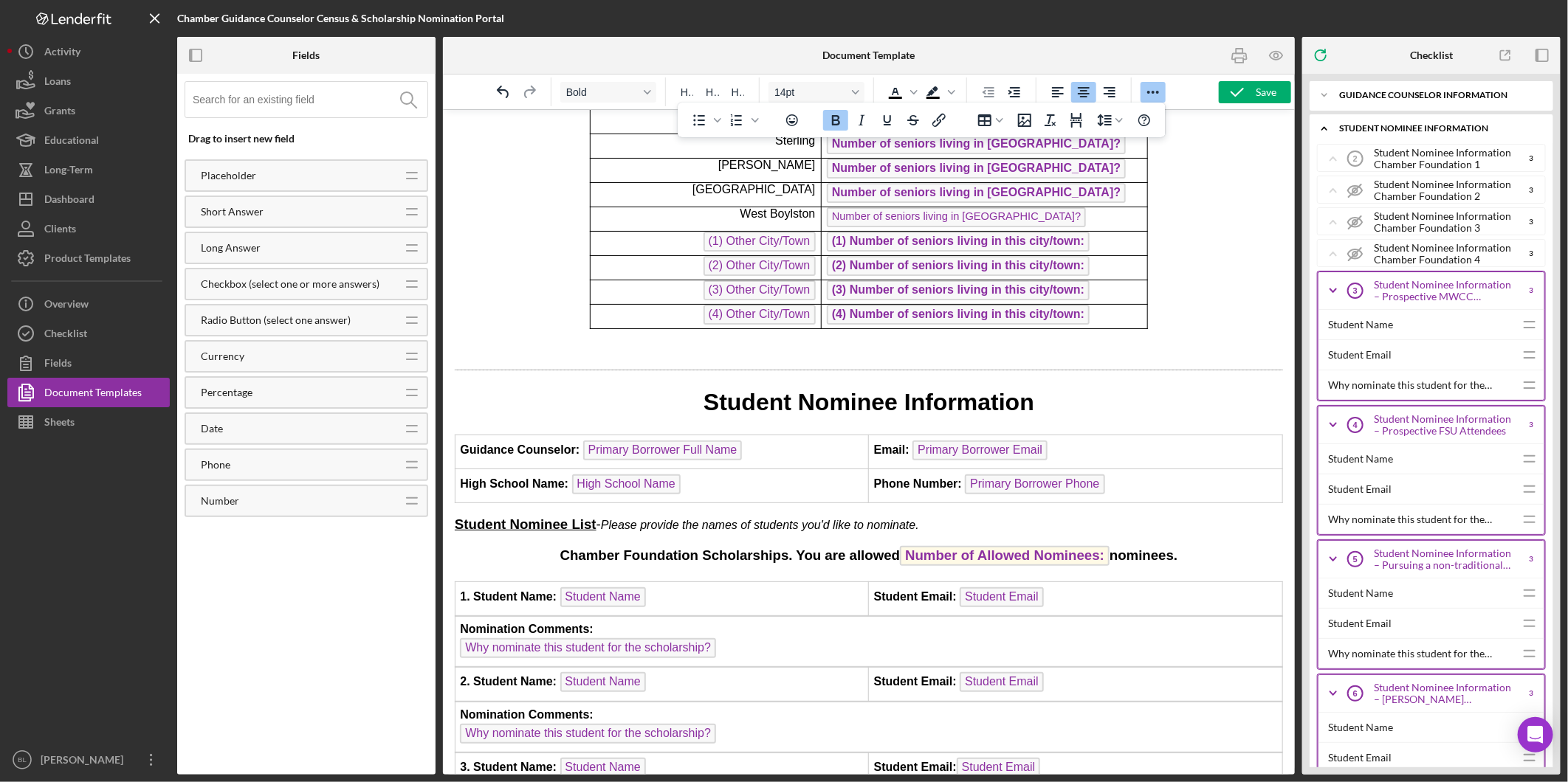
click at [1043, 394] on h1 "Student Nominee Information" at bounding box center [868, 401] width 828 height 33
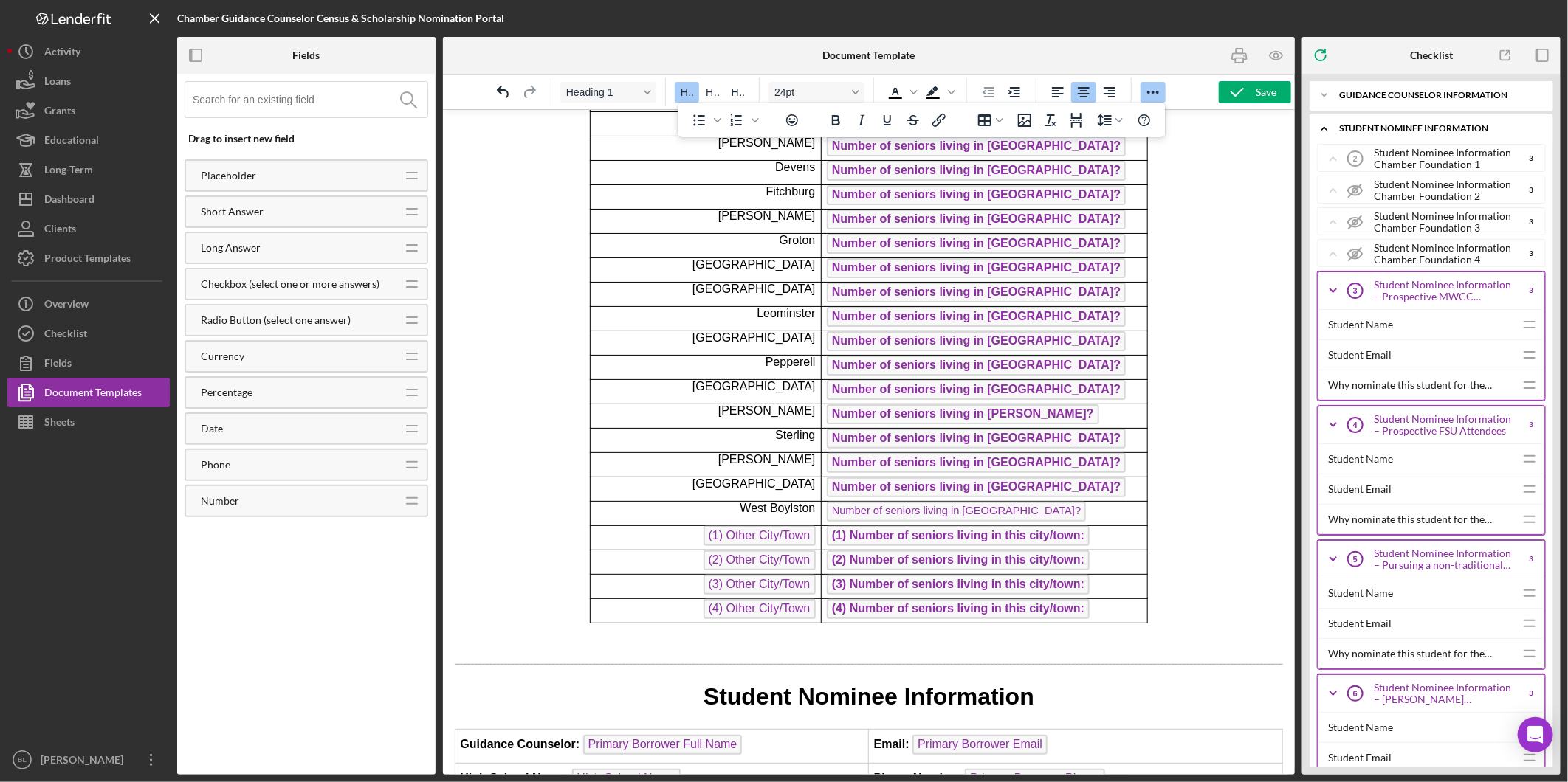
scroll to position [491, 0]
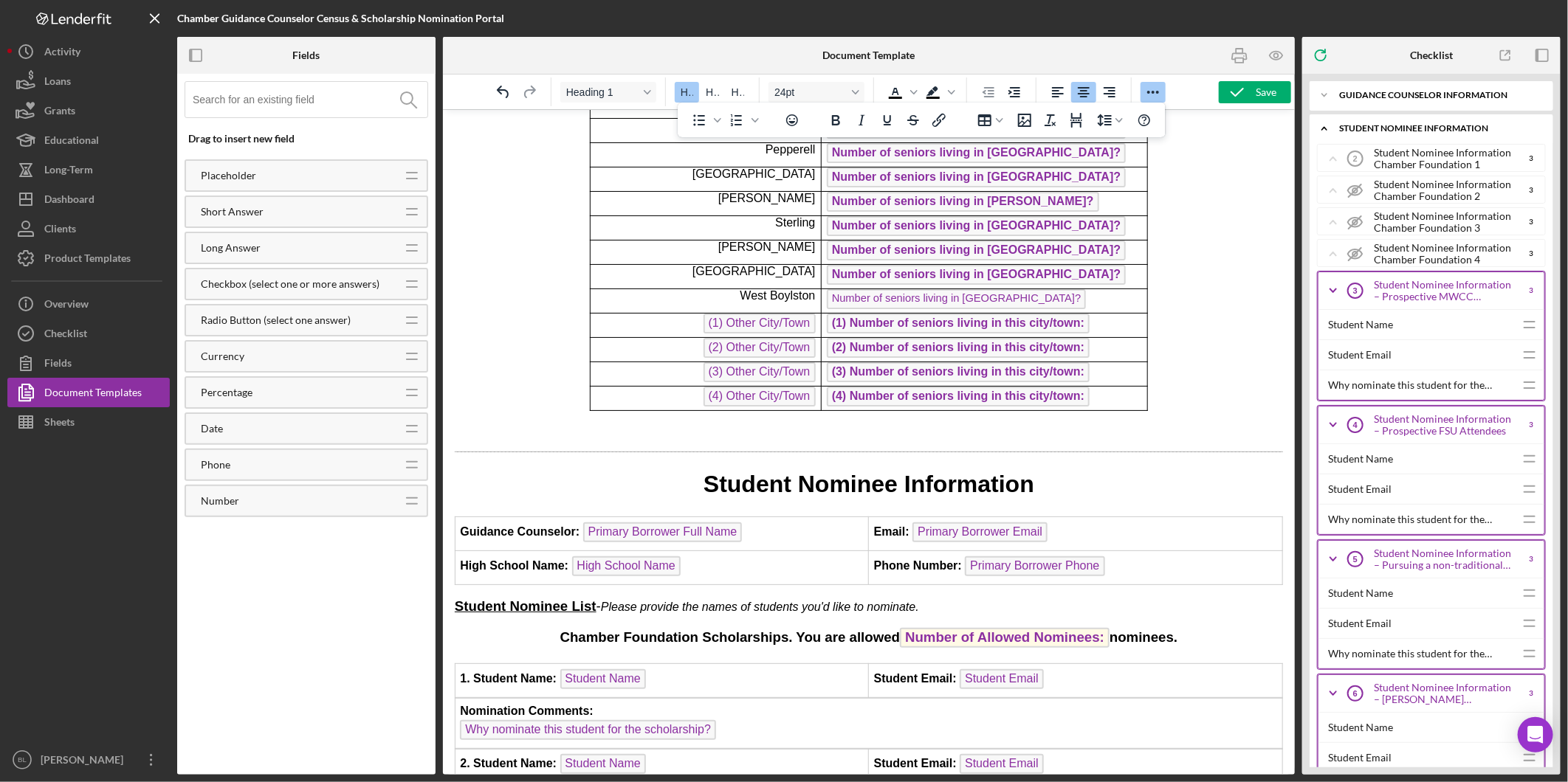
click at [352, 540] on div "Drag to insert new field Placeholder Icon/Drag Short Answer Icon/Drag Long Answ…" at bounding box center [306, 424] width 259 height 701
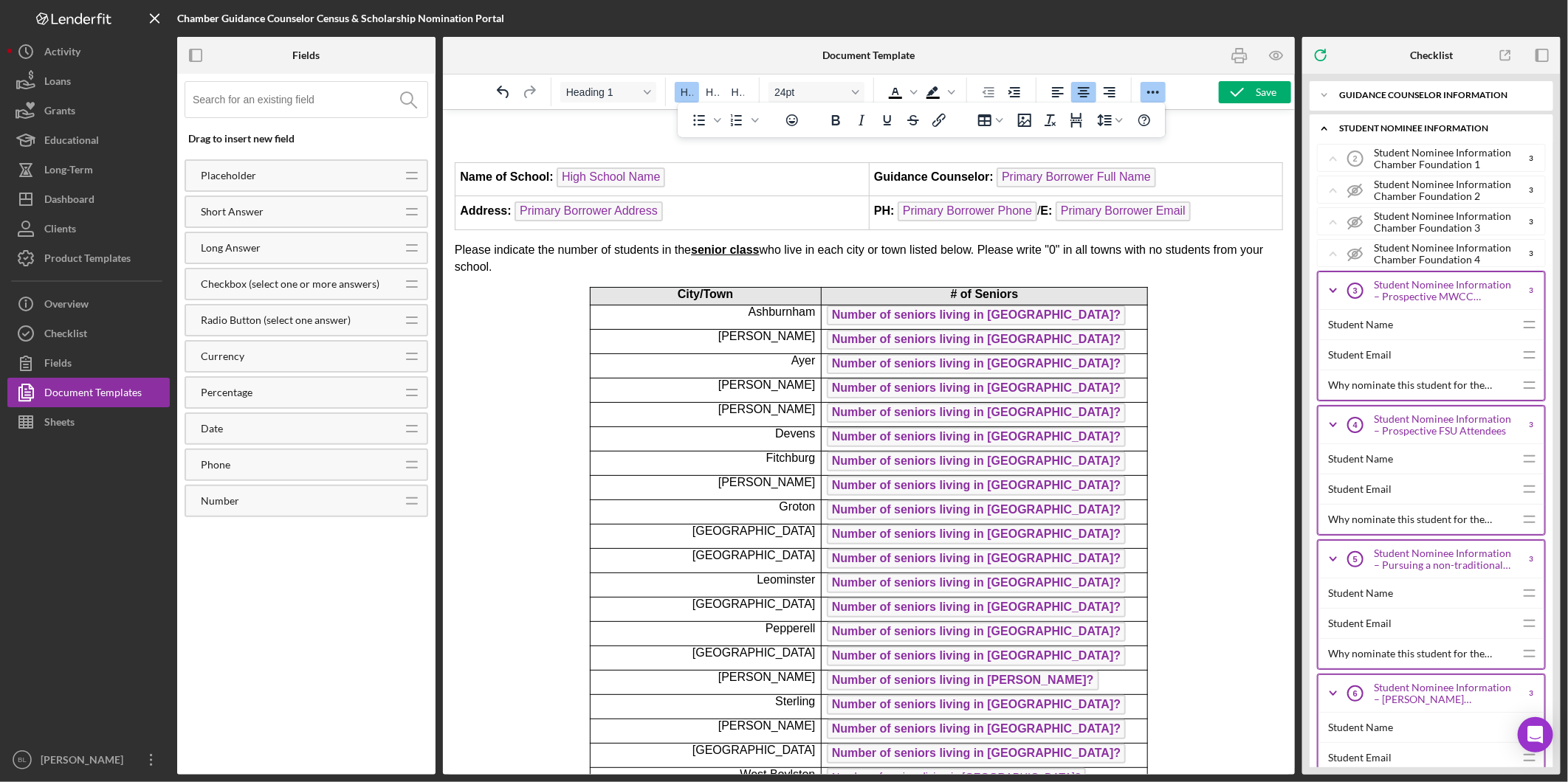
scroll to position [0, 0]
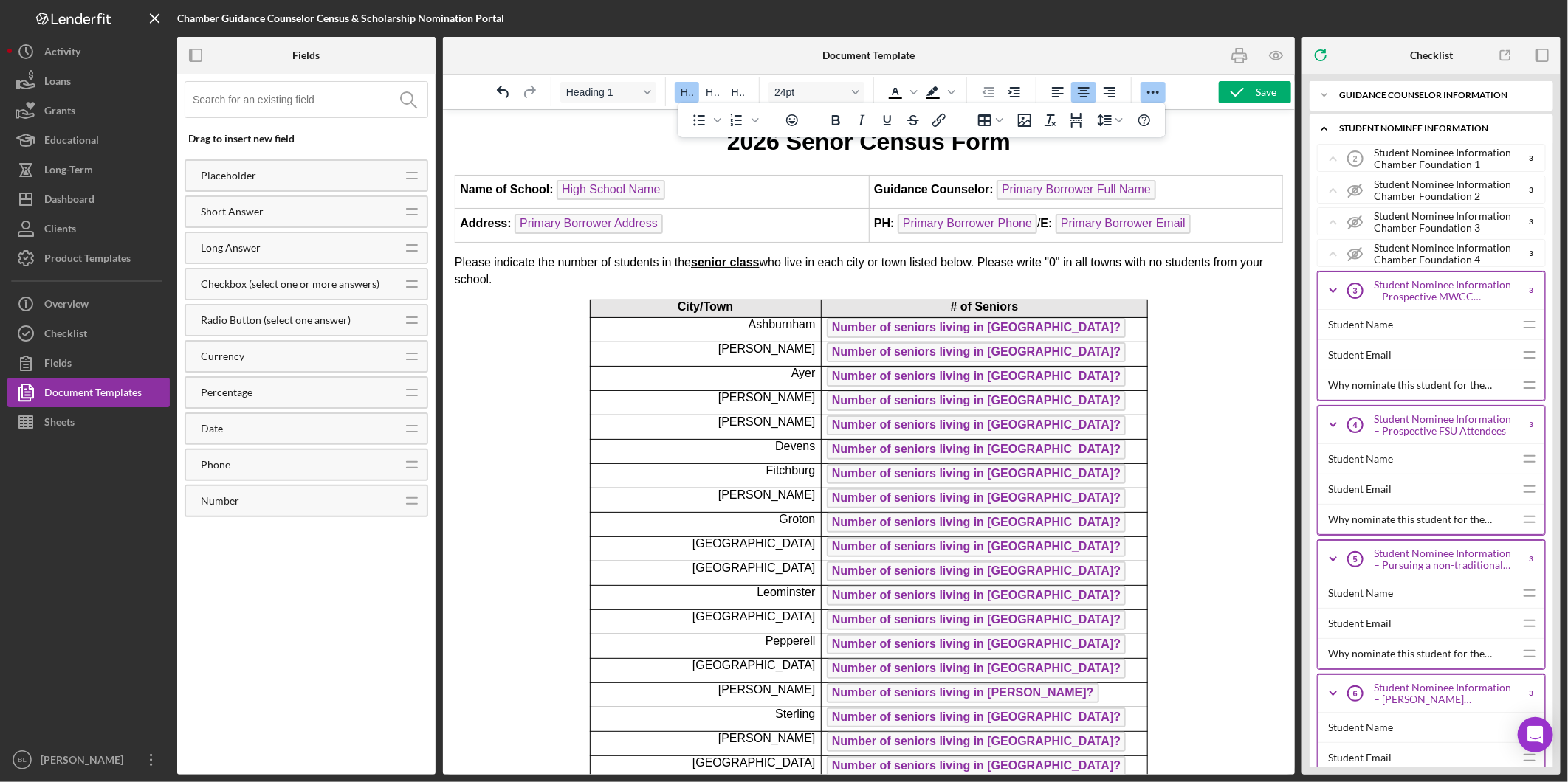
drag, startPoint x: 343, startPoint y: 554, endPoint x: 331, endPoint y: 549, distance: 13.0
click at [343, 554] on div "Drag to insert new field Placeholder Icon/Drag Short Answer Icon/Drag Long Answ…" at bounding box center [306, 424] width 259 height 701
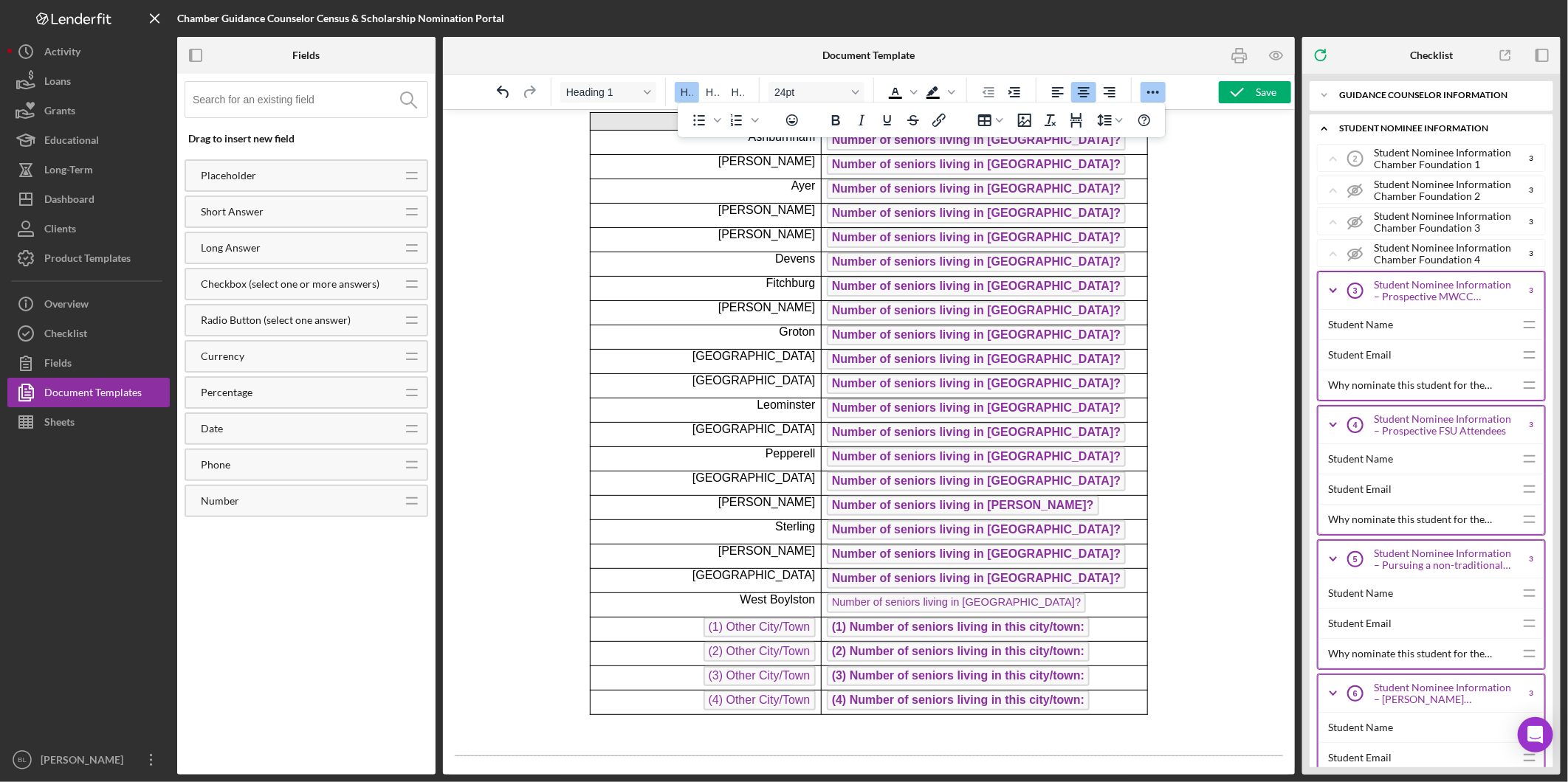
scroll to position [245, 0]
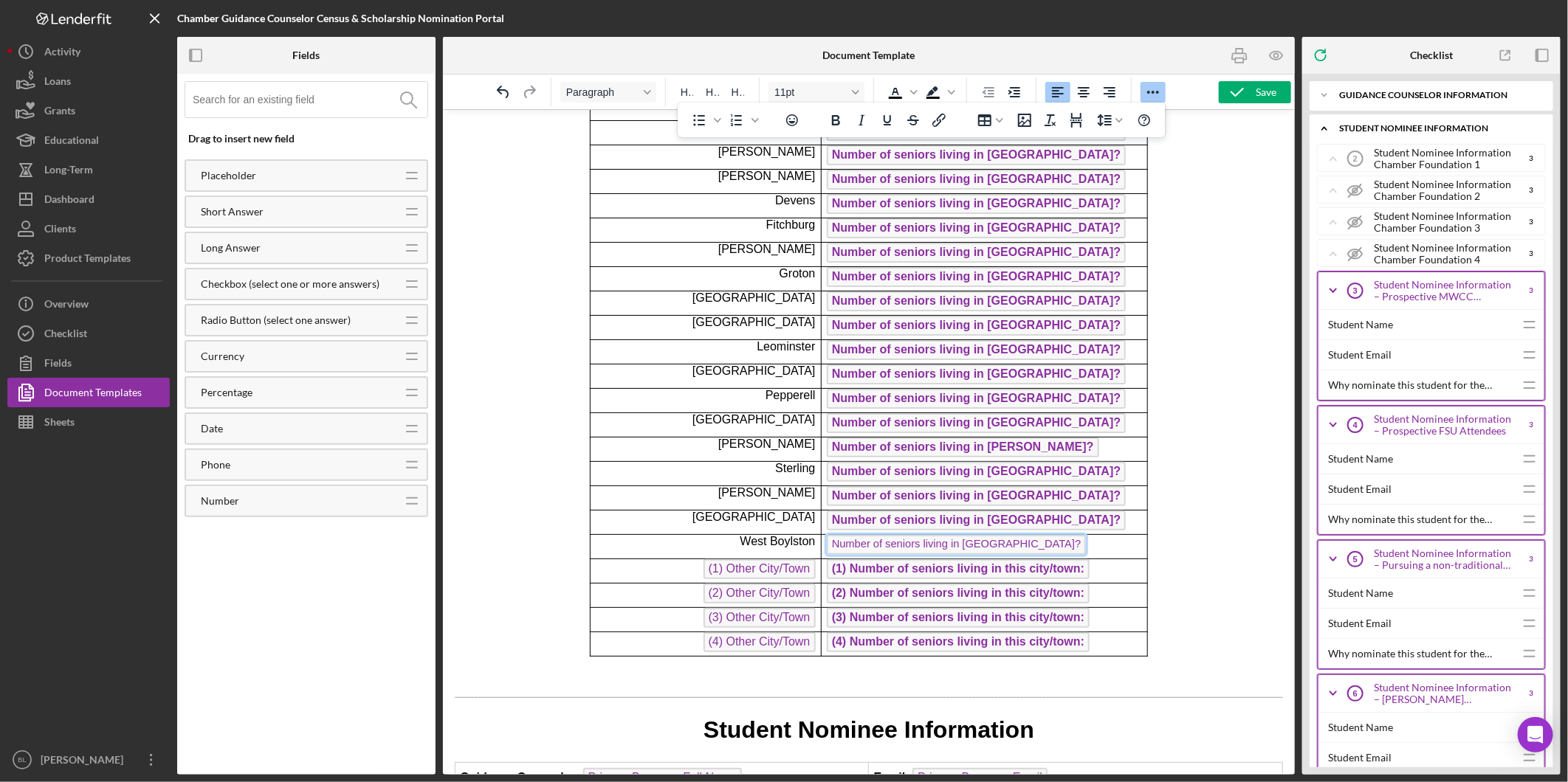
click at [999, 544] on span "Number of seniors living in [GEOGRAPHIC_DATA]?" at bounding box center [956, 544] width 259 height 20
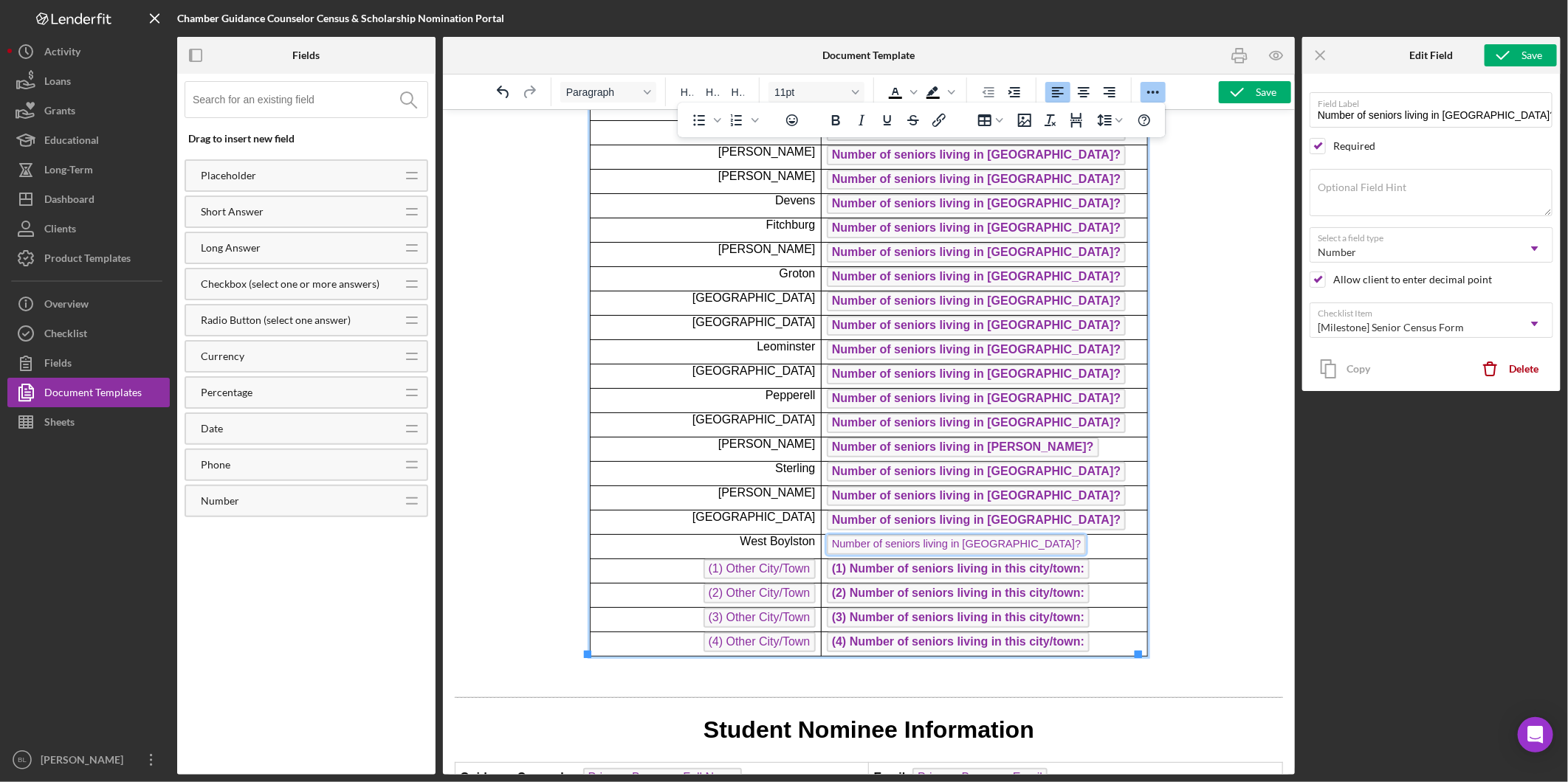
scroll to position [347, 0]
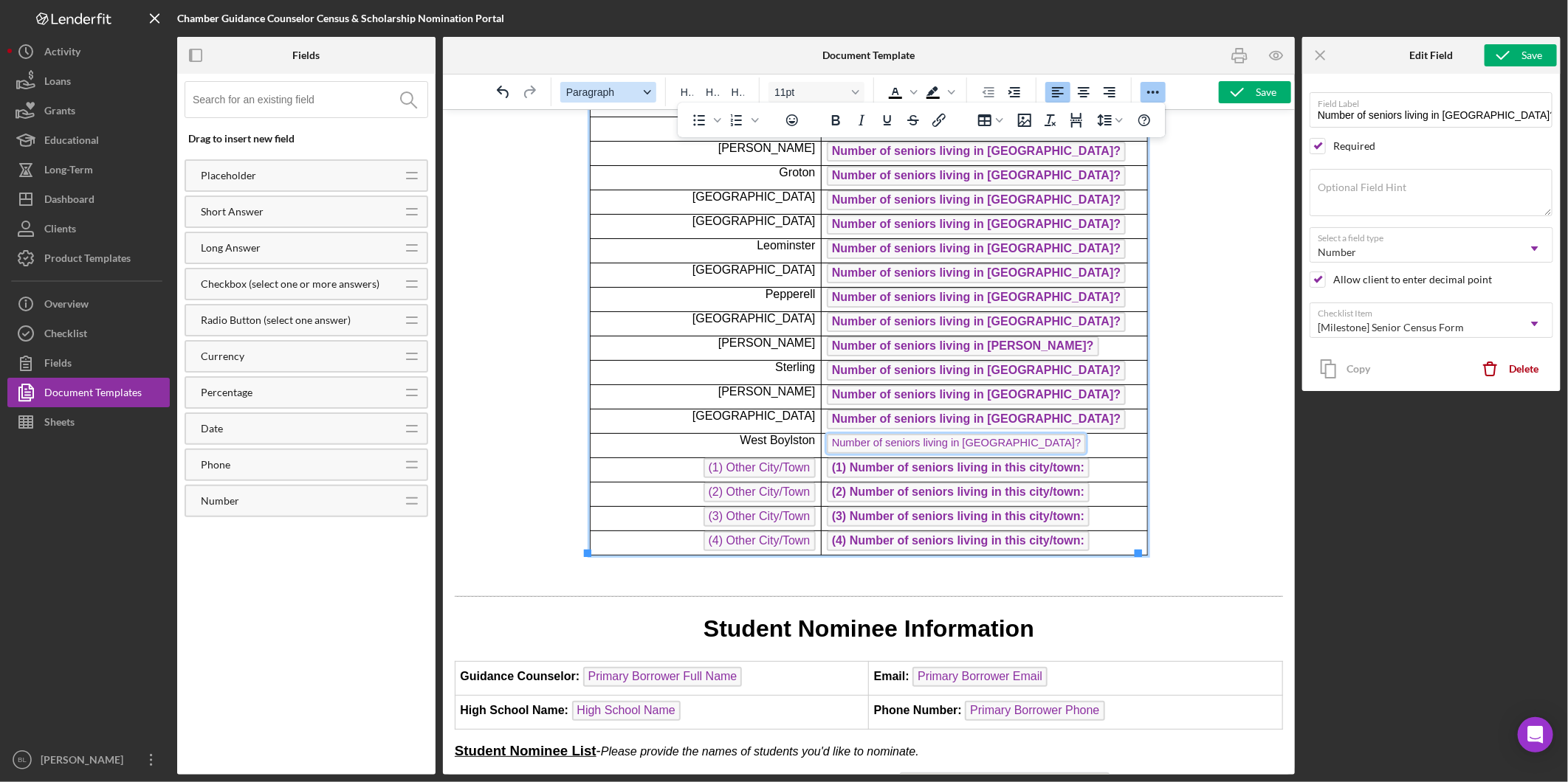
click at [646, 90] on icon "Format Paragraph" at bounding box center [647, 92] width 8 height 8
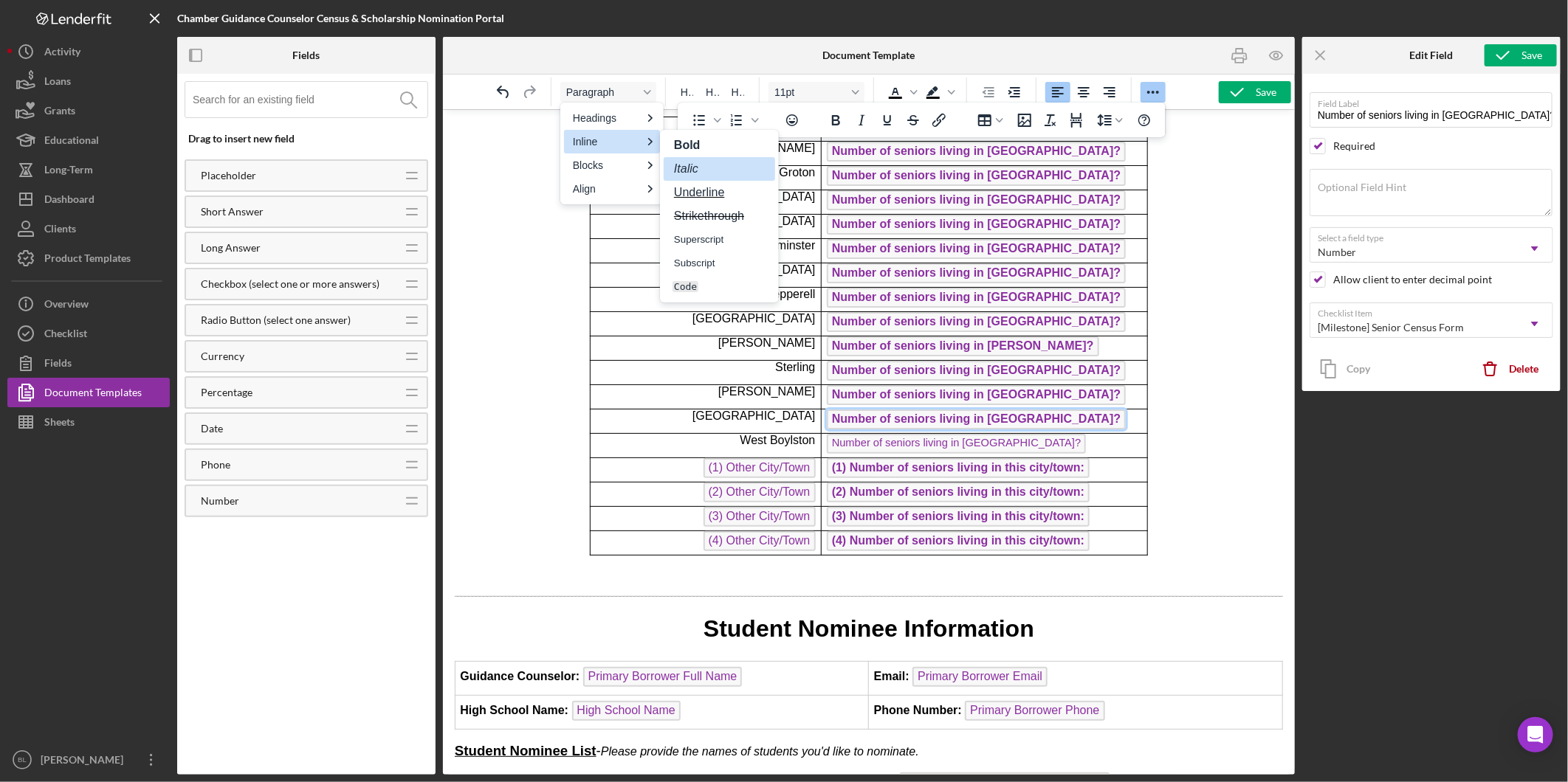
click at [1001, 419] on span "Number of seniors living in [GEOGRAPHIC_DATA]?" at bounding box center [976, 419] width 299 height 20
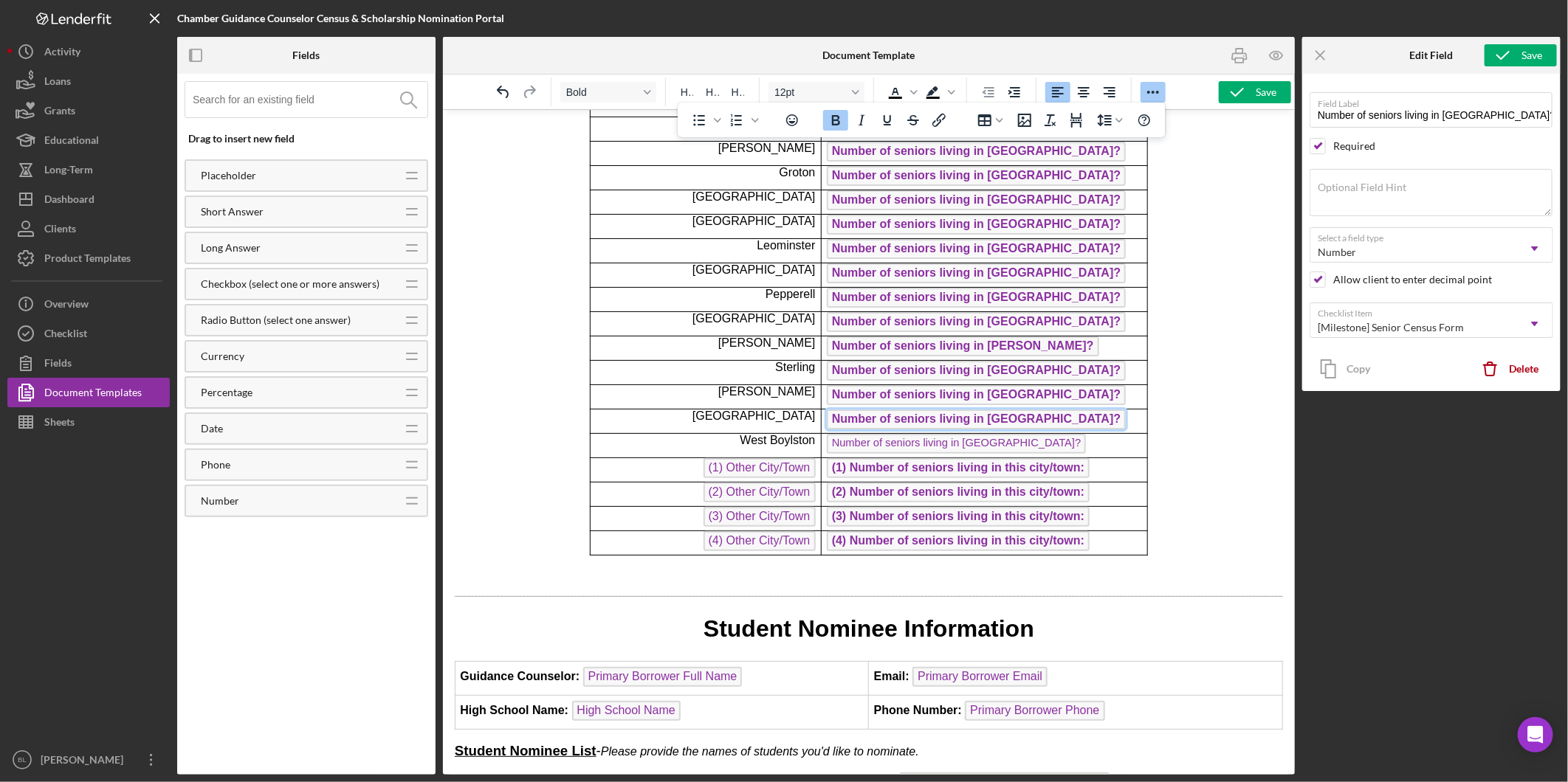
type input "Number of seniors living in [GEOGRAPHIC_DATA]?"
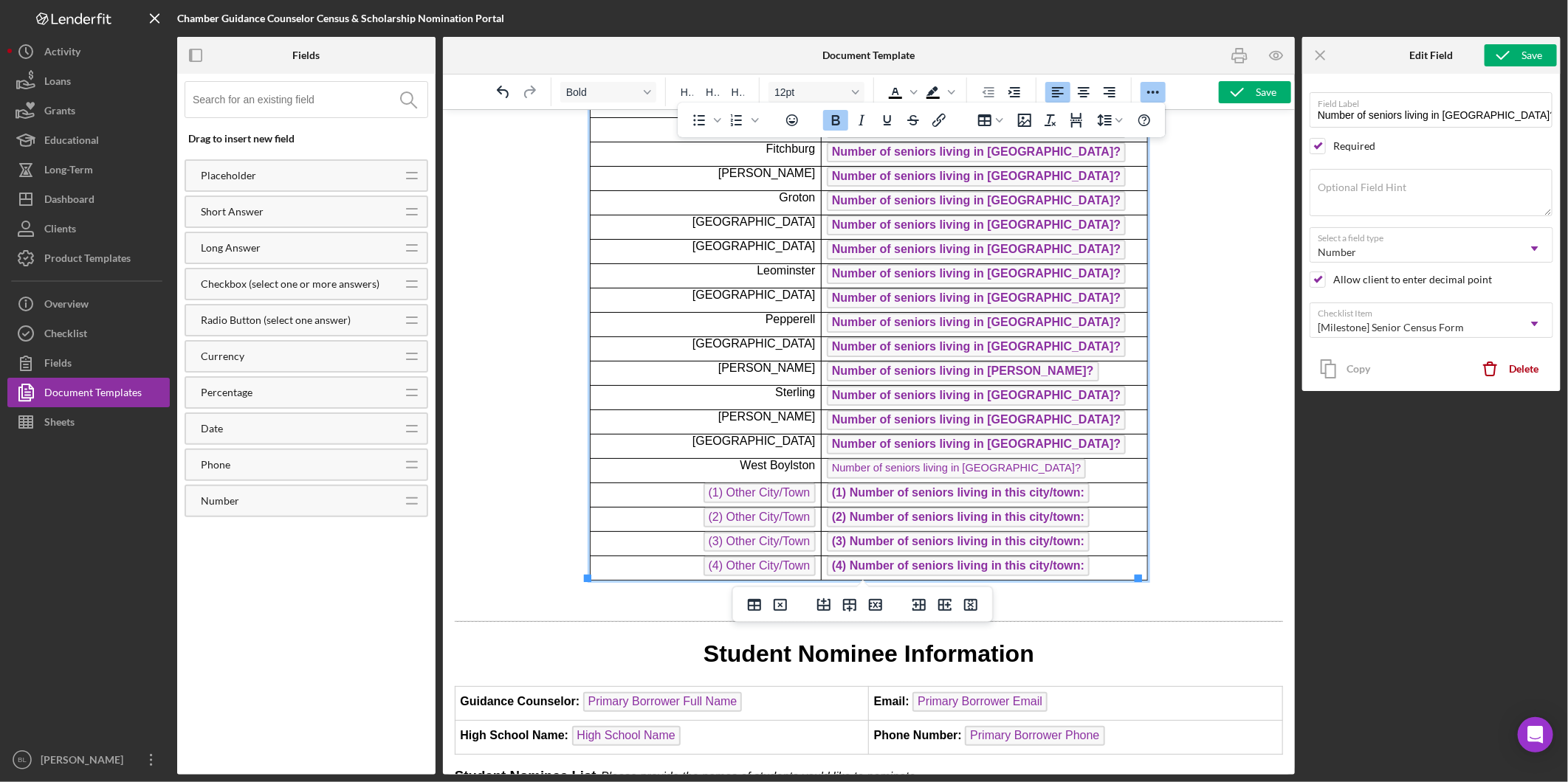
click at [967, 416] on span "Number of seniors living in [GEOGRAPHIC_DATA]?" at bounding box center [976, 419] width 299 height 20
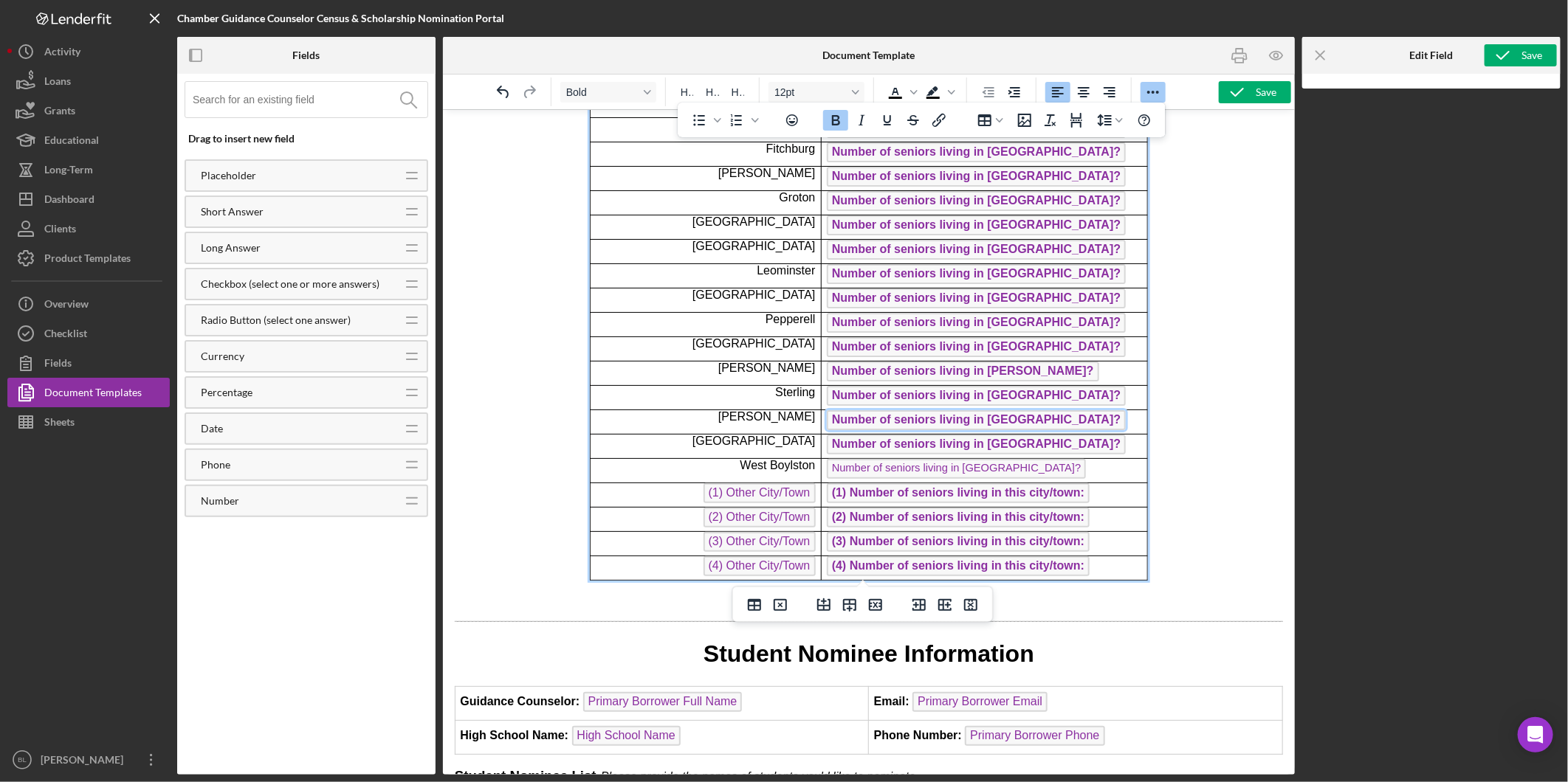
scroll to position [297, 0]
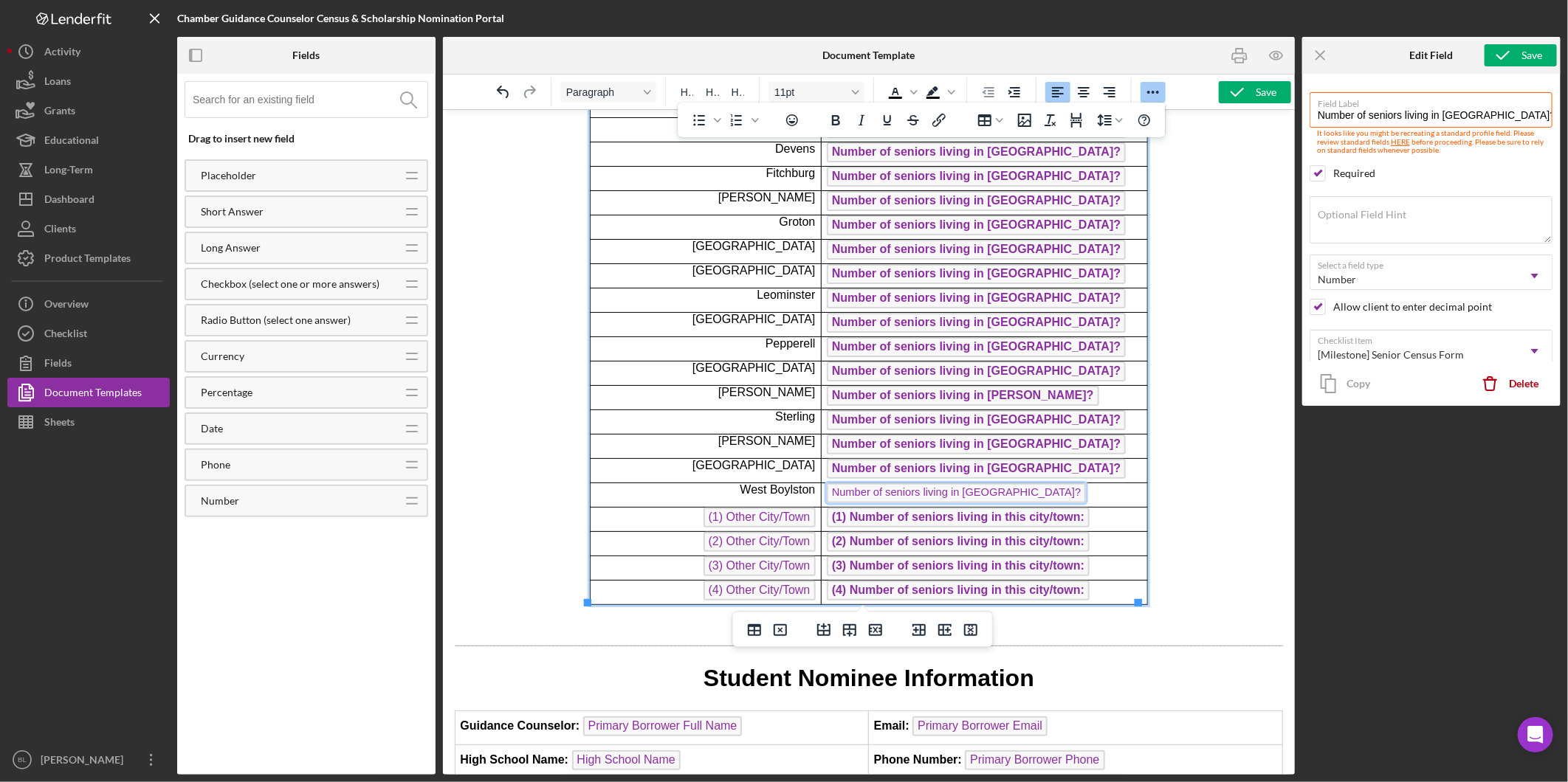
click at [961, 491] on span "Number of seniors living in [GEOGRAPHIC_DATA]?" at bounding box center [956, 492] width 259 height 20
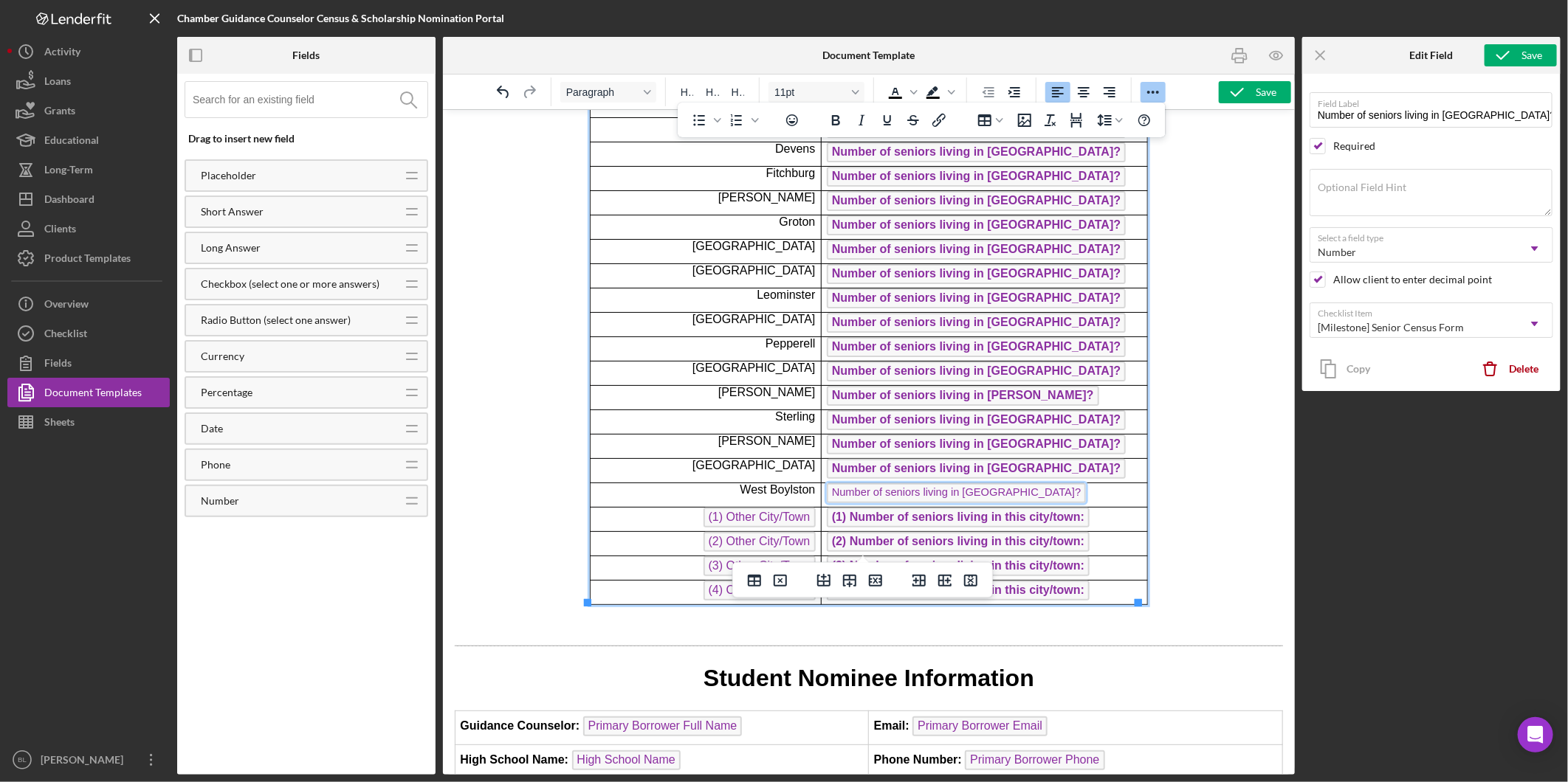
scroll to position [347, 0]
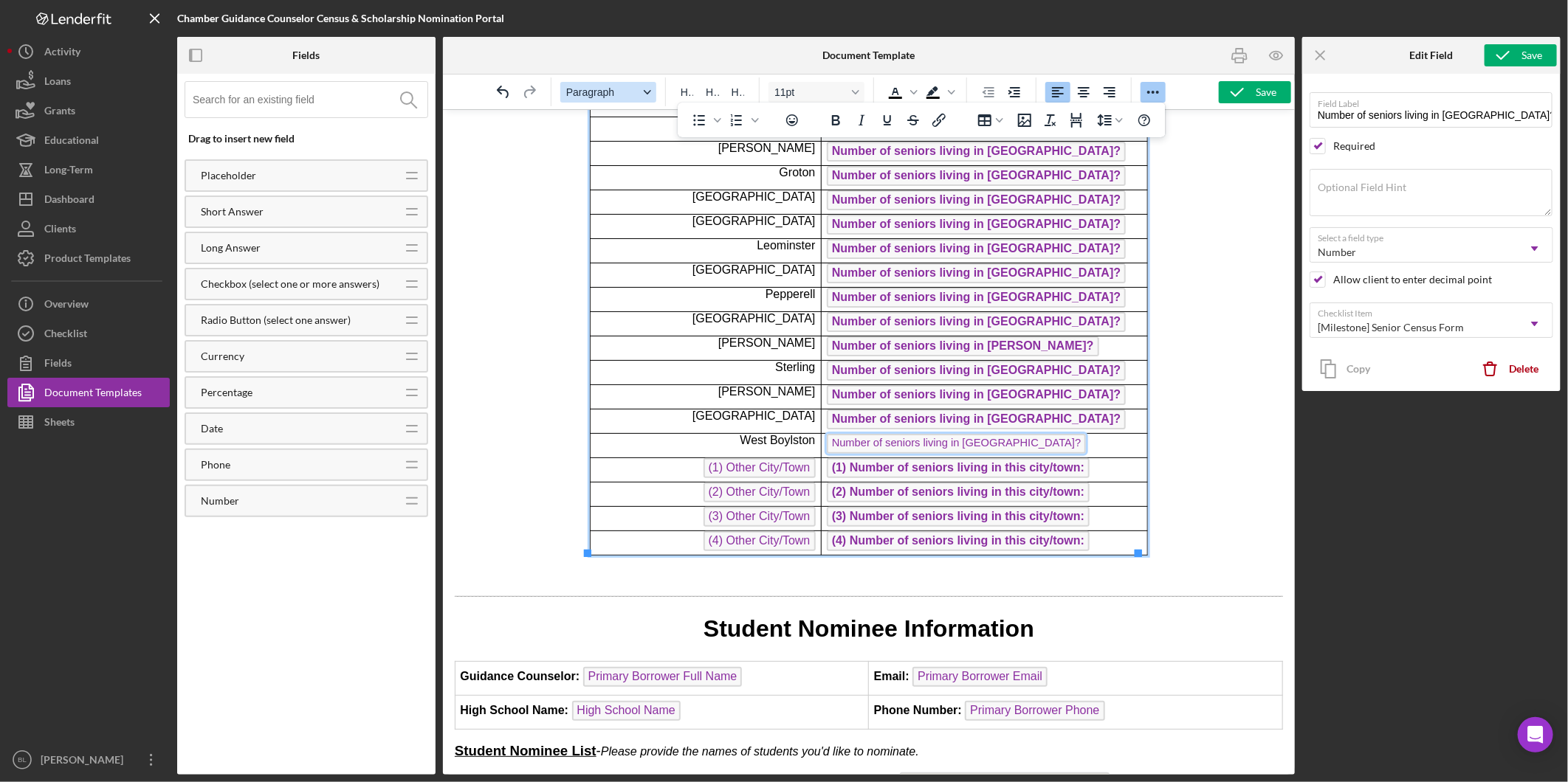
click at [647, 90] on icon "Format Paragraph" at bounding box center [647, 92] width 8 height 8
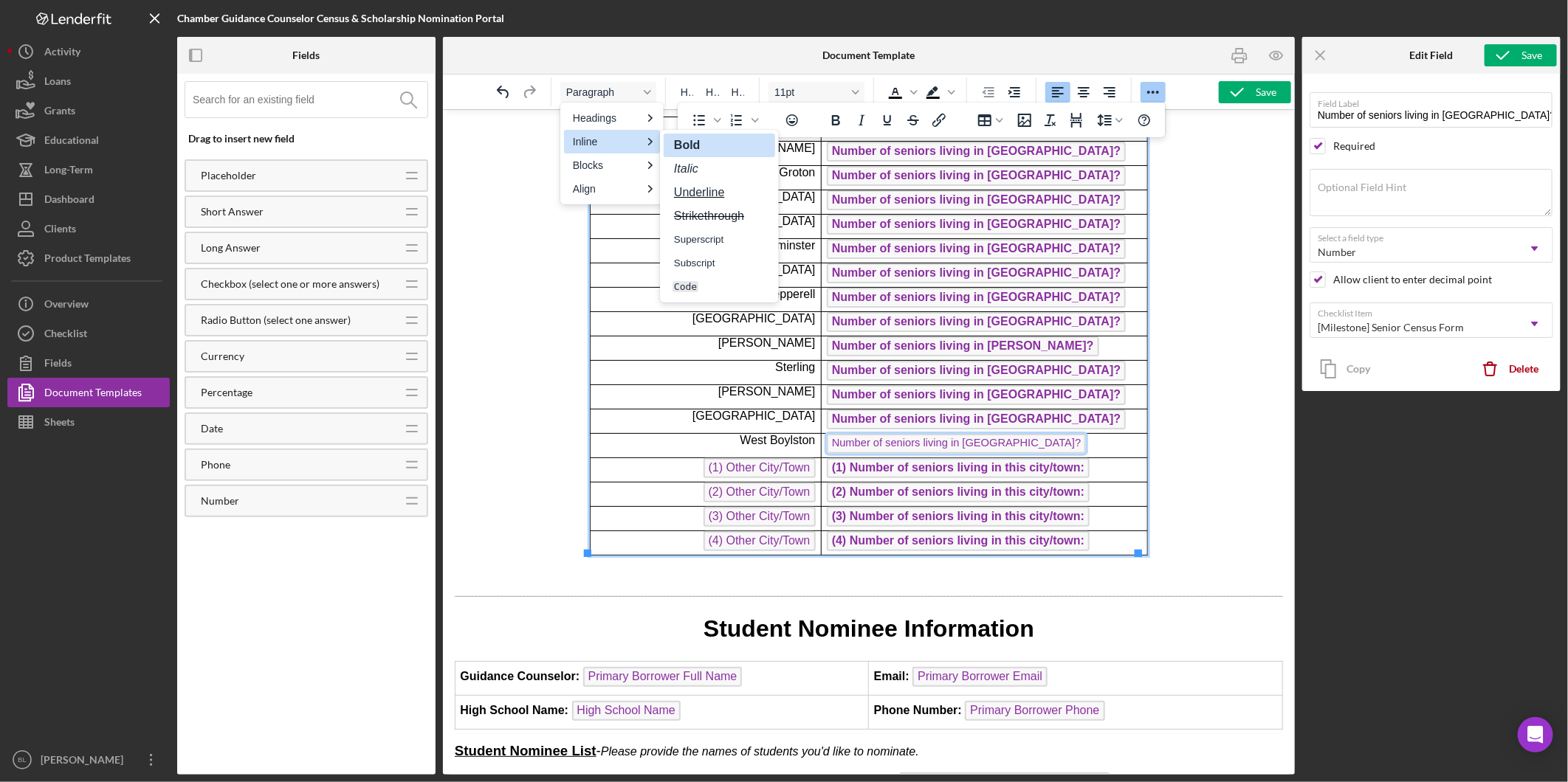
click at [685, 146] on strong "Bold" at bounding box center [687, 145] width 29 height 12
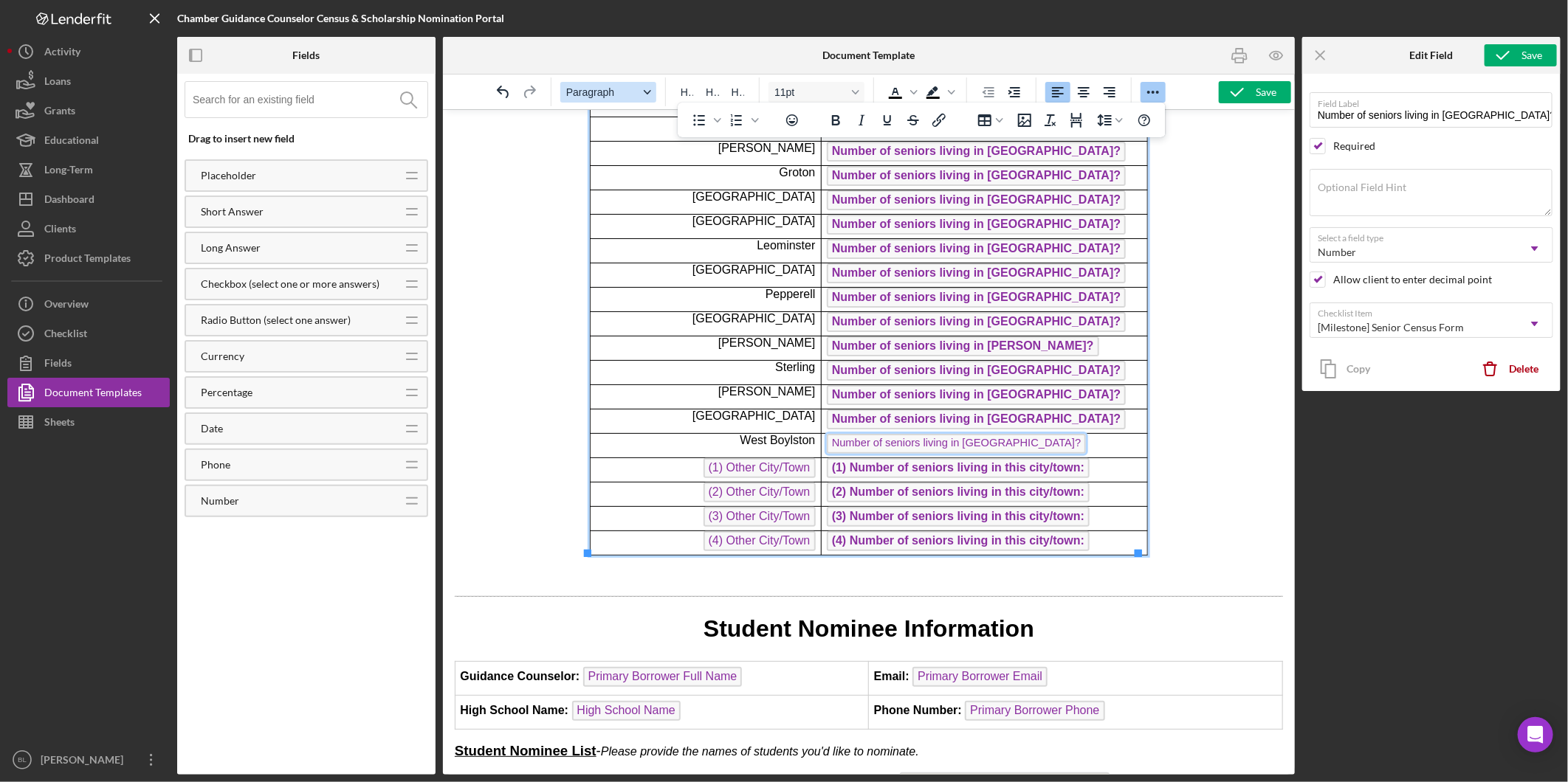
click at [640, 94] on button "Paragraph" at bounding box center [608, 92] width 96 height 21
click at [698, 199] on blockquote "Blockquote" at bounding box center [702, 192] width 58 height 18
click at [644, 97] on button "Paragraph" at bounding box center [608, 92] width 96 height 21
click at [674, 216] on div "Div" at bounding box center [702, 215] width 58 height 18
click at [641, 99] on button "Paragraph" at bounding box center [608, 92] width 96 height 21
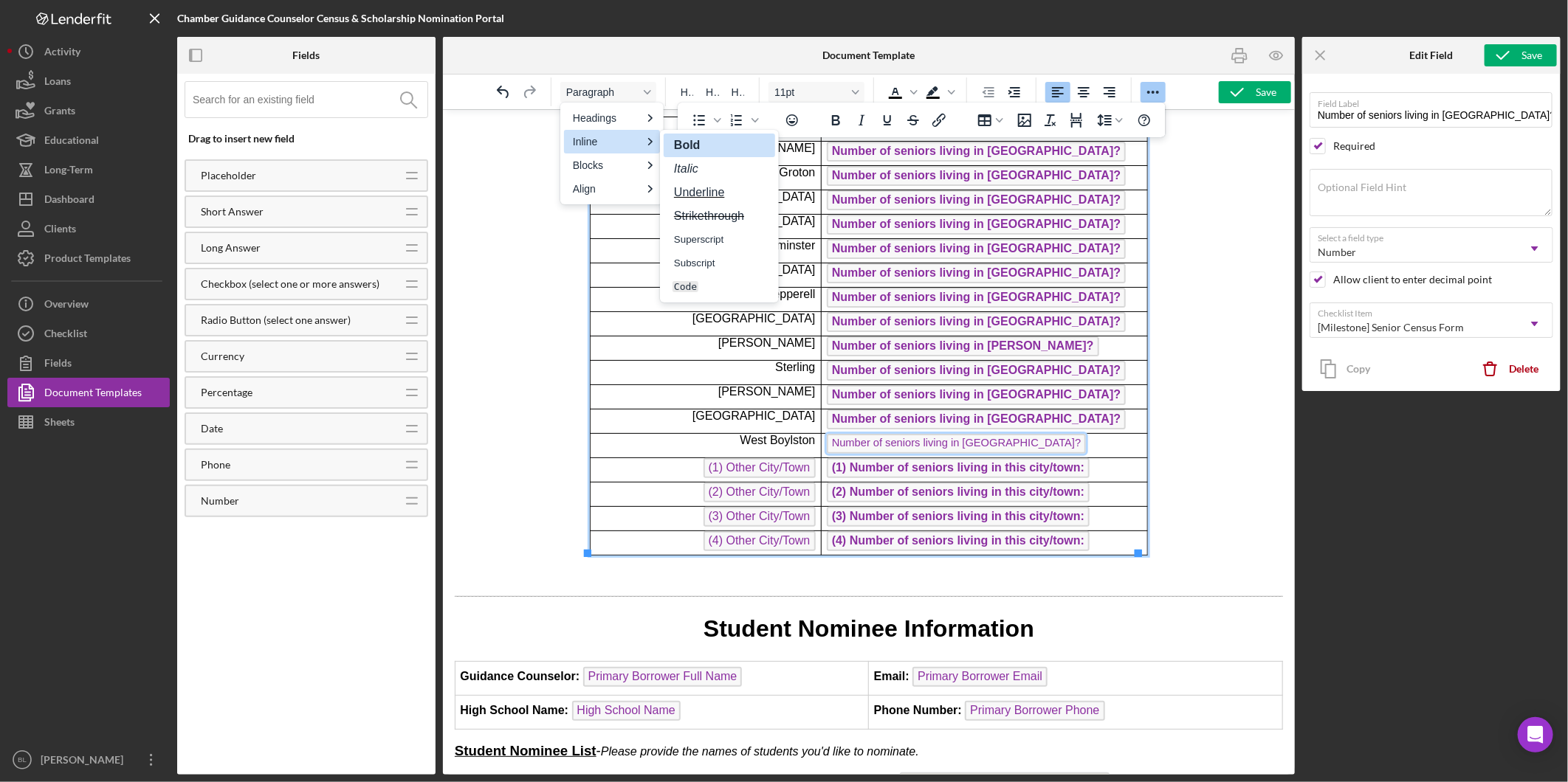
click at [696, 146] on strong "Bold" at bounding box center [687, 145] width 29 height 12
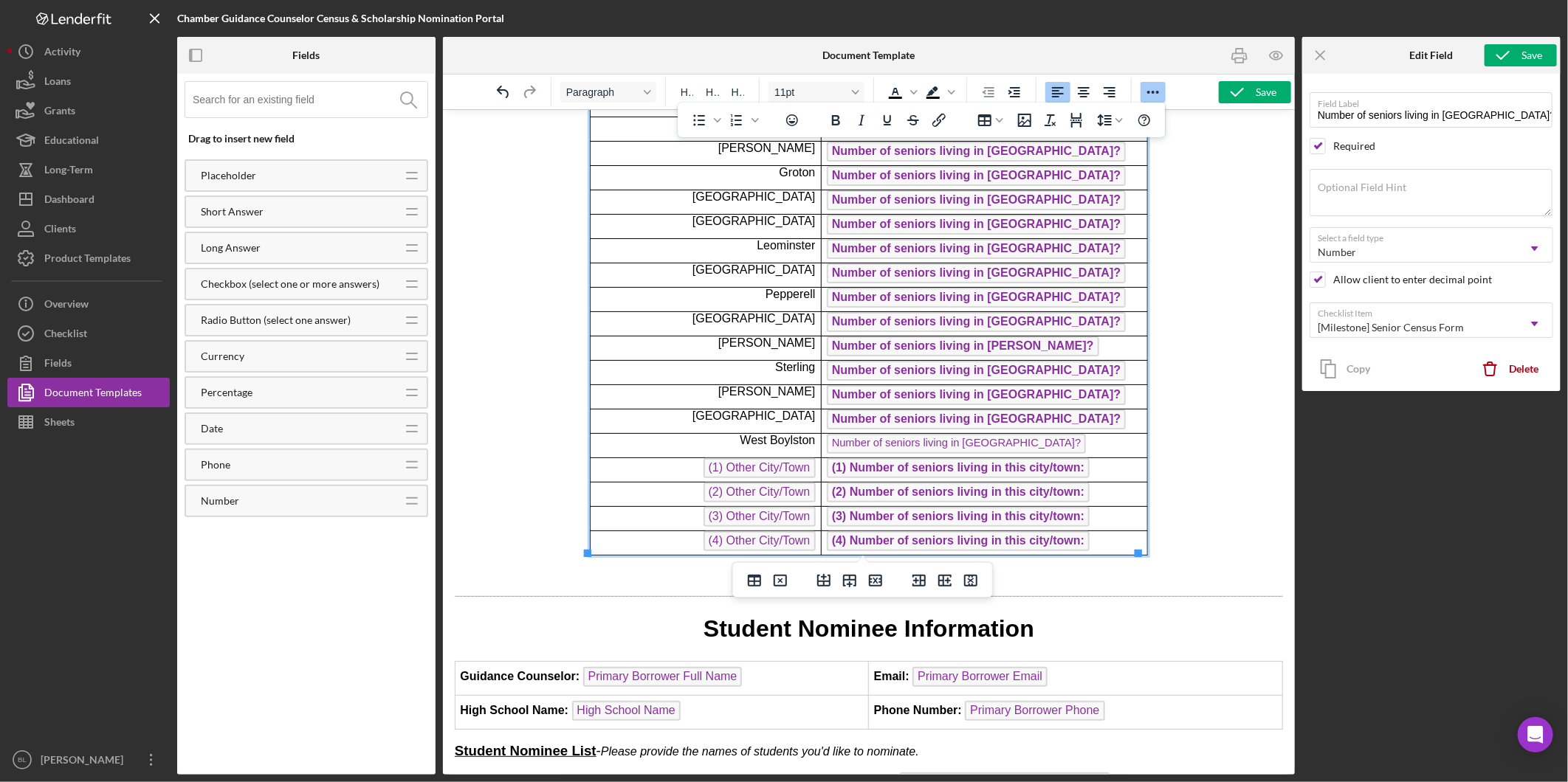
drag, startPoint x: 1046, startPoint y: 439, endPoint x: 860, endPoint y: 441, distance: 186.0
click at [860, 441] on p "Number of seniors living in West Boylston? ﻿" at bounding box center [983, 445] width 315 height 24
click at [826, 441] on span "Number of seniors living in [GEOGRAPHIC_DATA]?" at bounding box center [956, 443] width 259 height 20
drag, startPoint x: 1040, startPoint y: 444, endPoint x: 979, endPoint y: 442, distance: 61.0
click at [977, 442] on p "Number of seniors living in West Boylston? ﻿" at bounding box center [983, 445] width 315 height 24
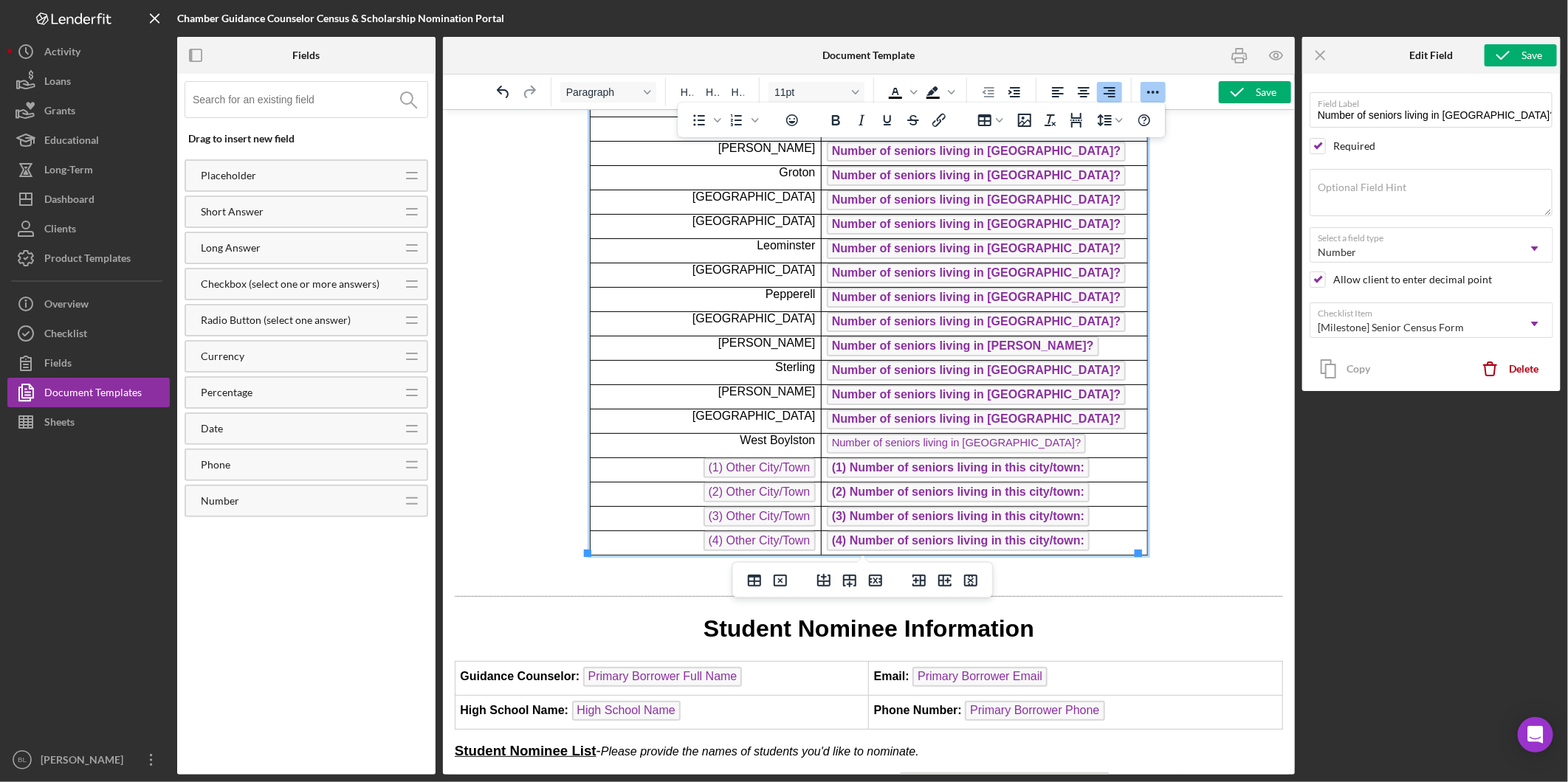
click at [1044, 440] on p "Number of seniors living in West Boylston? ﻿" at bounding box center [983, 445] width 315 height 24
click at [996, 441] on span "Number of seniors living in [GEOGRAPHIC_DATA]?" at bounding box center [956, 443] width 259 height 20
click at [879, 412] on span "Number of seniors living in [GEOGRAPHIC_DATA]?" at bounding box center [976, 419] width 299 height 20
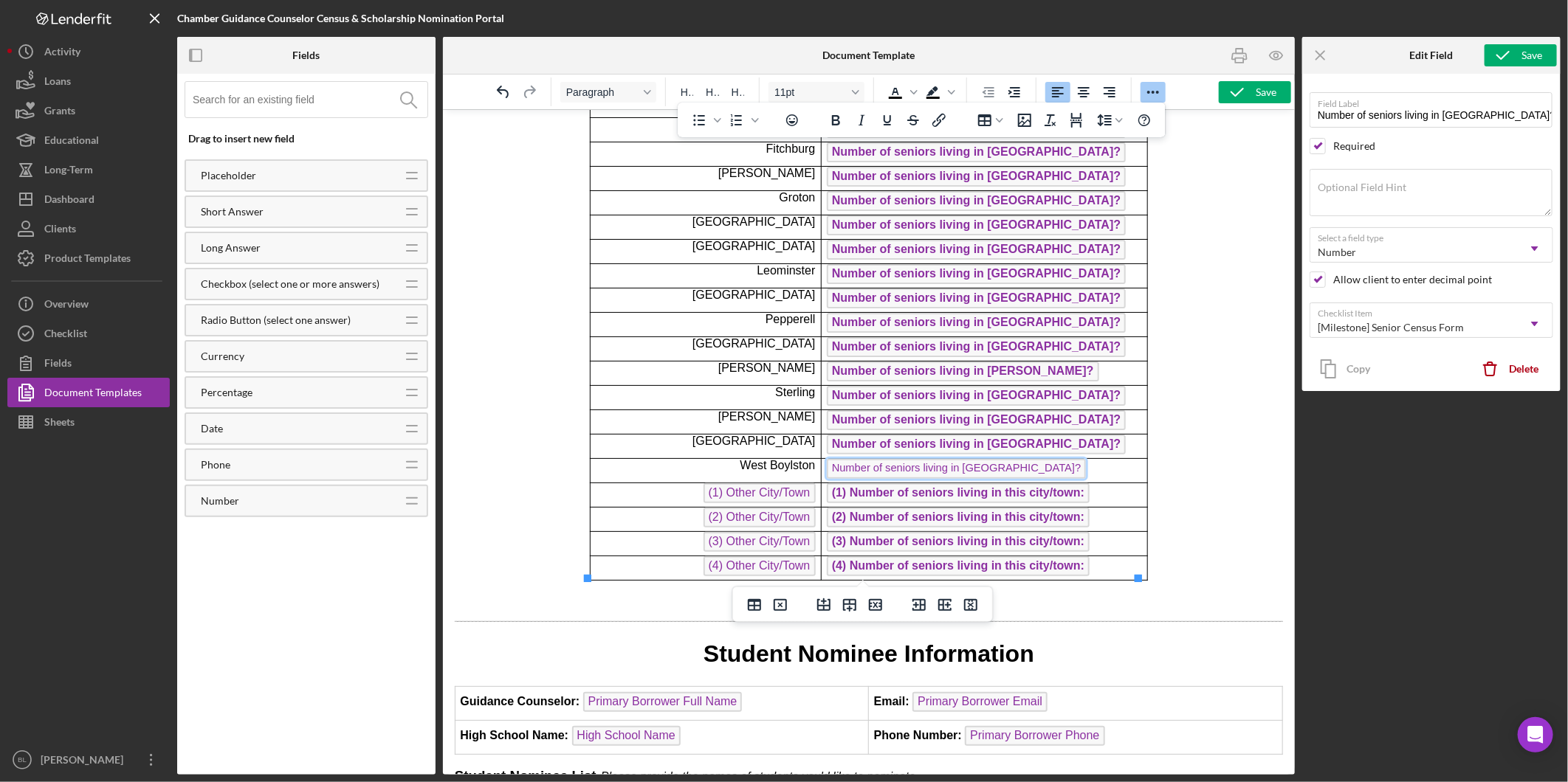
click at [878, 463] on span "Number of seniors living in [GEOGRAPHIC_DATA]?" at bounding box center [956, 468] width 259 height 20
type input "Number of seniors living in [GEOGRAPHIC_DATA]?"
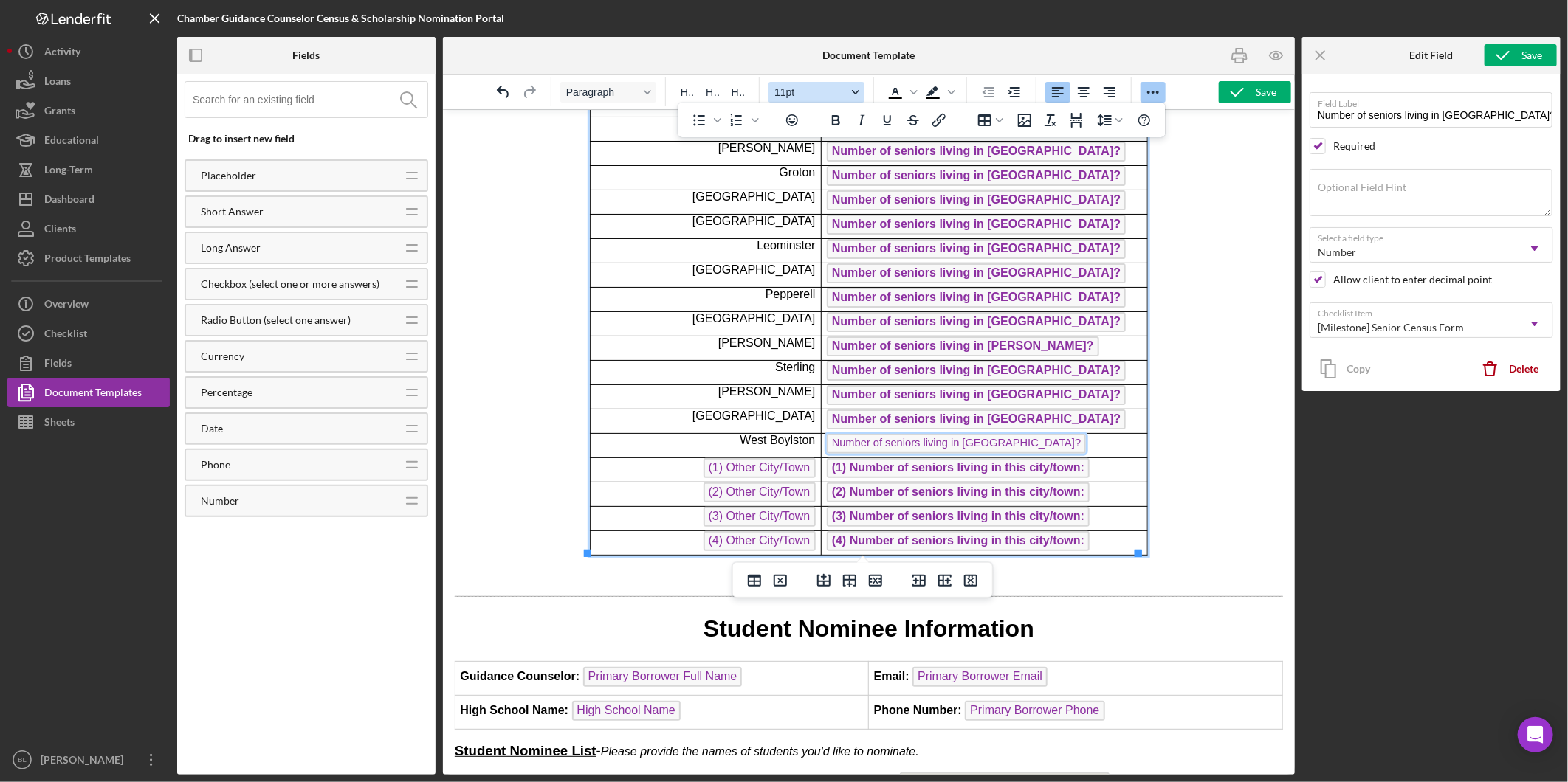
click at [861, 88] on div "Font size 11pt" at bounding box center [855, 92] width 12 height 8
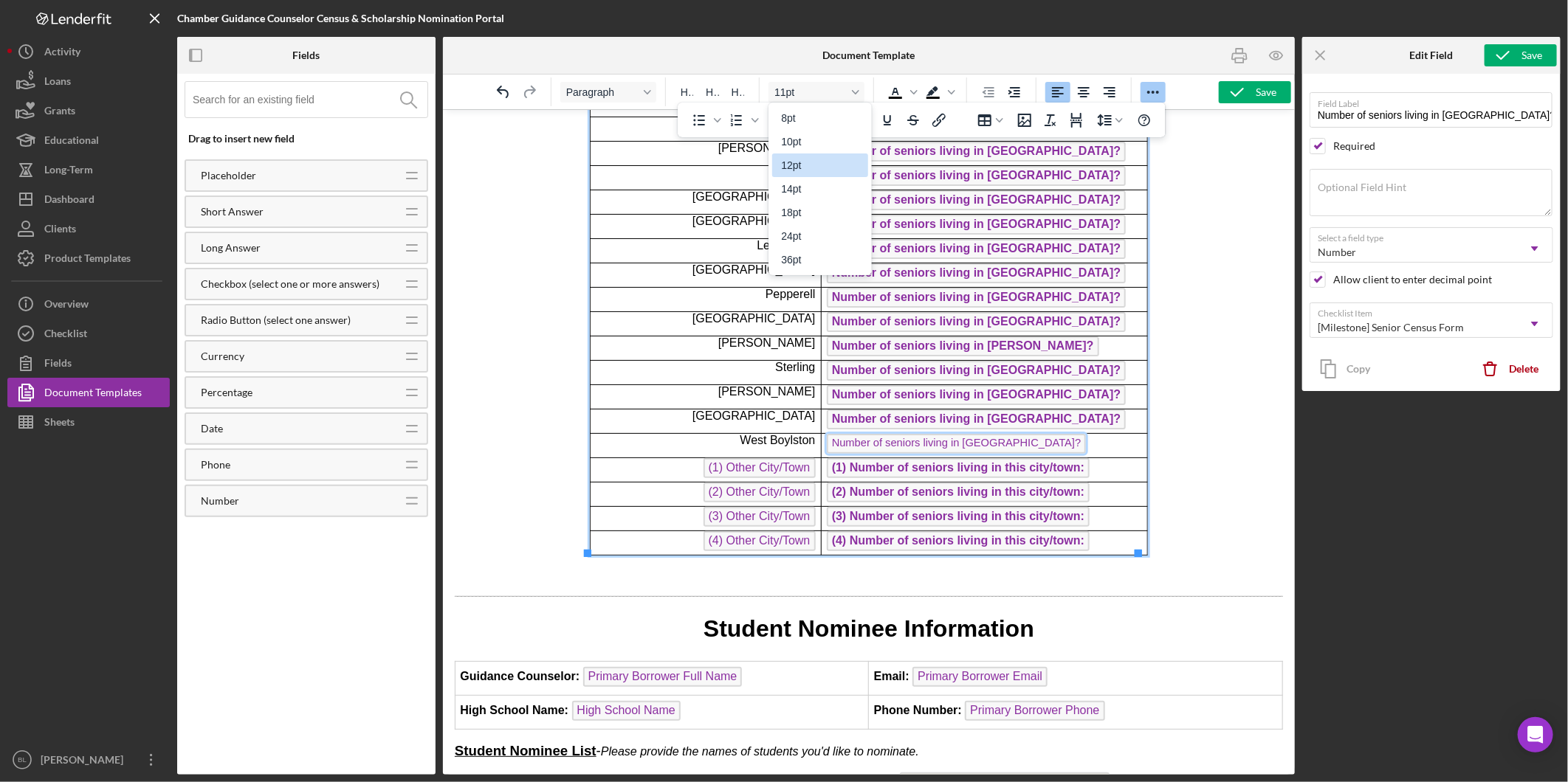
click at [813, 161] on div "12pt" at bounding box center [809, 165] width 58 height 18
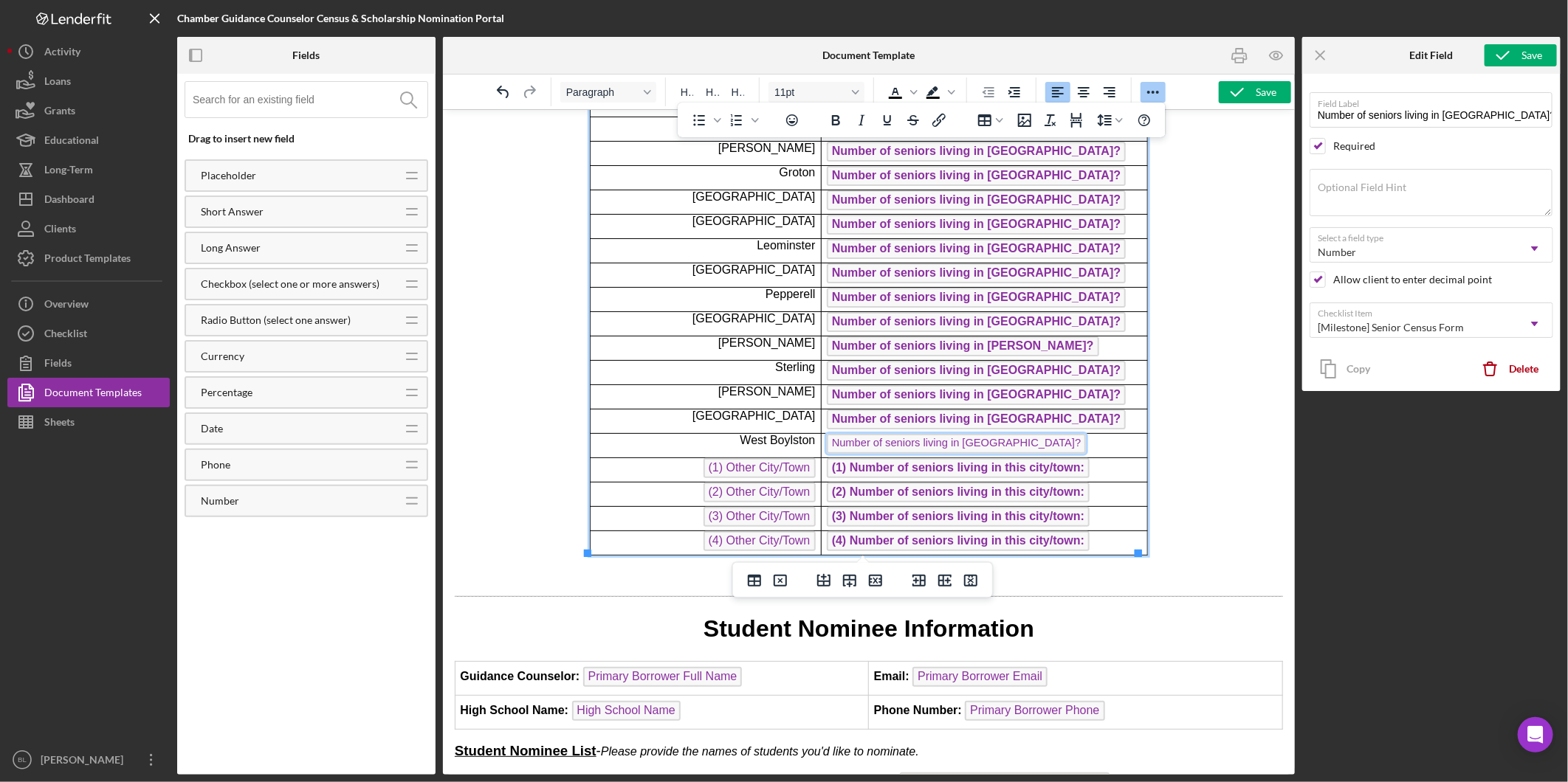
click at [1031, 449] on p "Number of seniors living in [GEOGRAPHIC_DATA]?" at bounding box center [983, 445] width 315 height 24
click at [1253, 94] on icon "button" at bounding box center [1237, 92] width 37 height 37
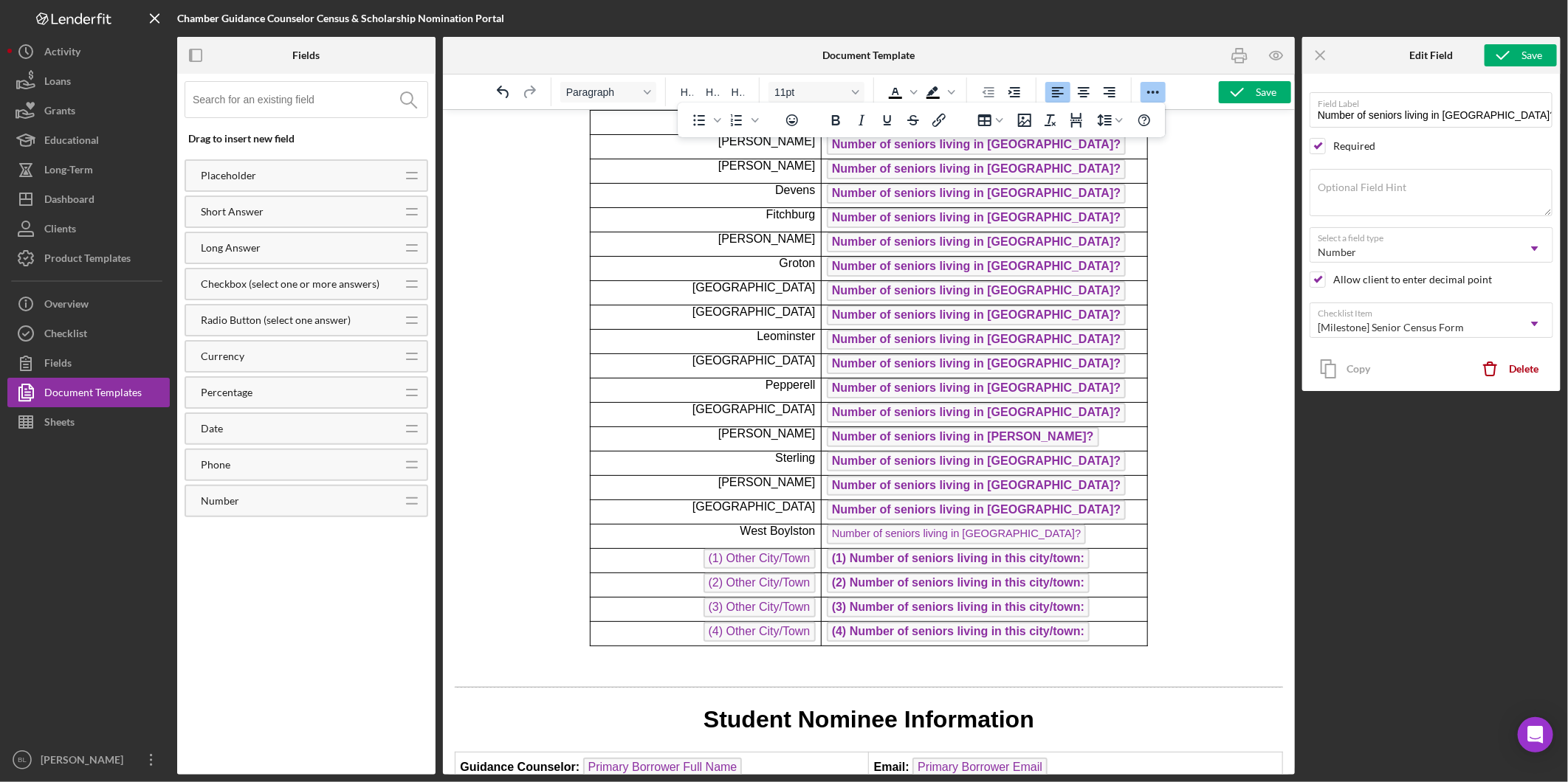
scroll to position [264, 0]
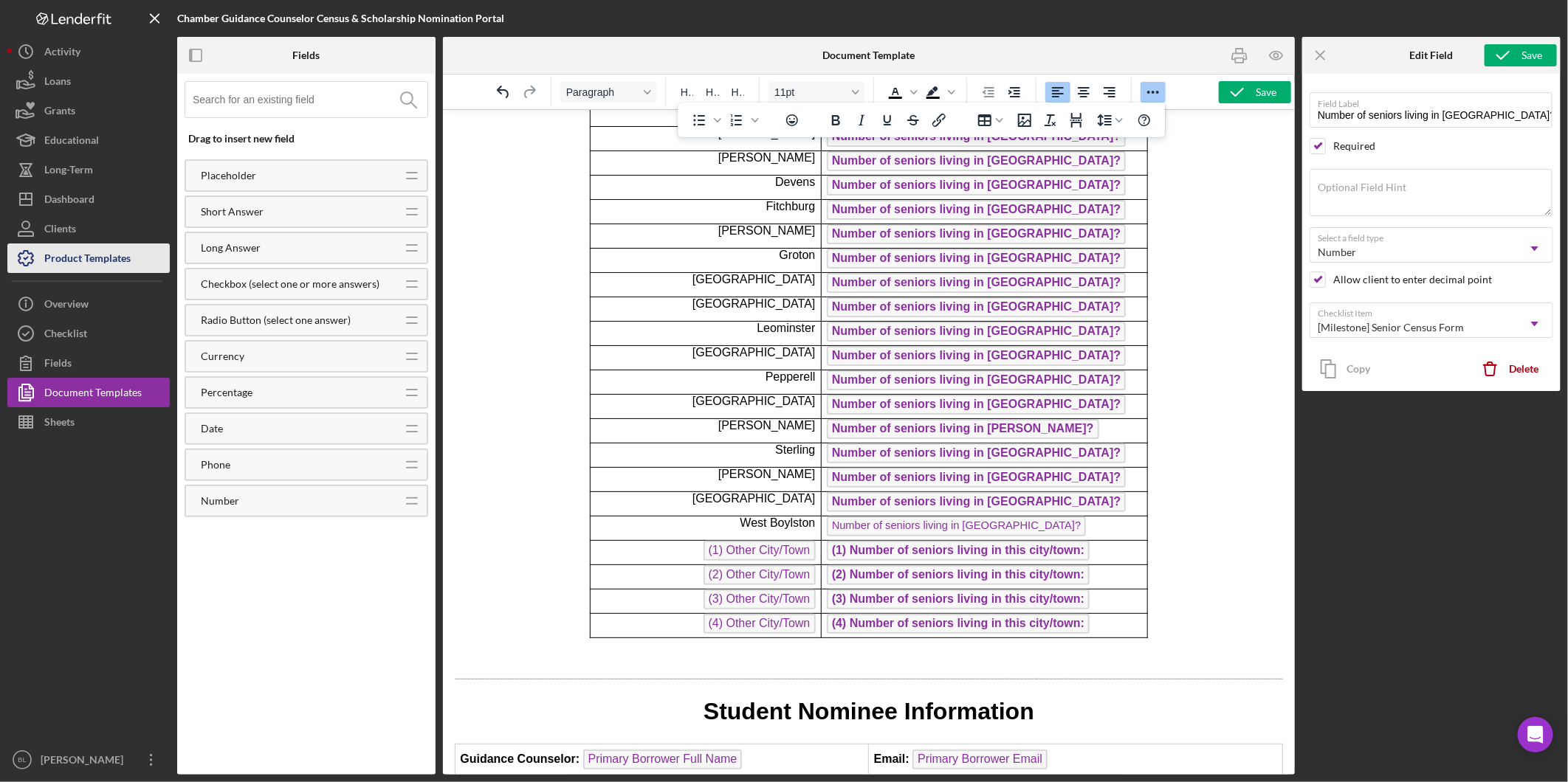
drag, startPoint x: 100, startPoint y: 262, endPoint x: 136, endPoint y: 262, distance: 36.0
click at [100, 262] on div "Product Templates" at bounding box center [87, 260] width 87 height 33
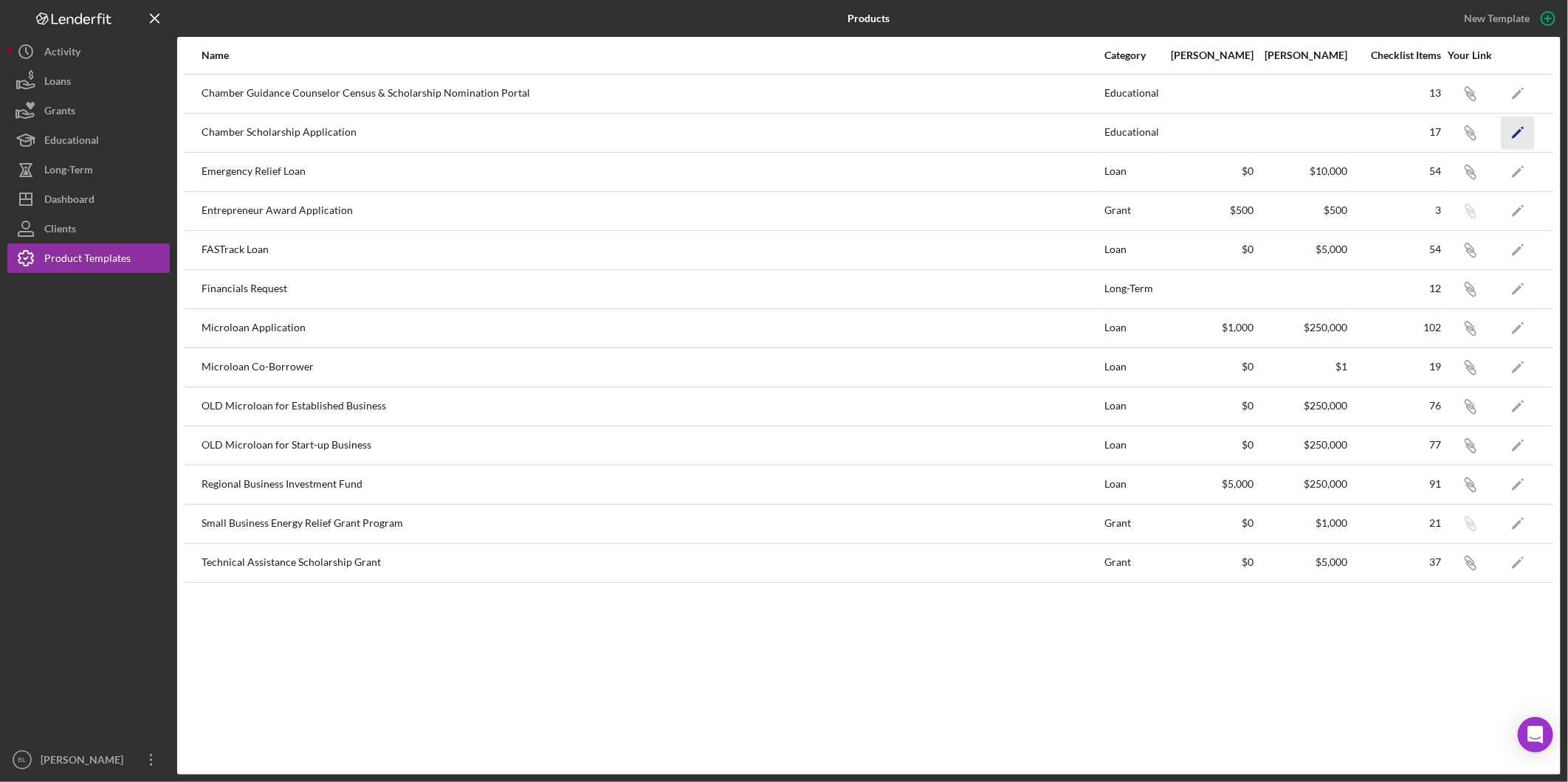
click at [1514, 126] on icon "Icon/Edit" at bounding box center [1517, 132] width 33 height 33
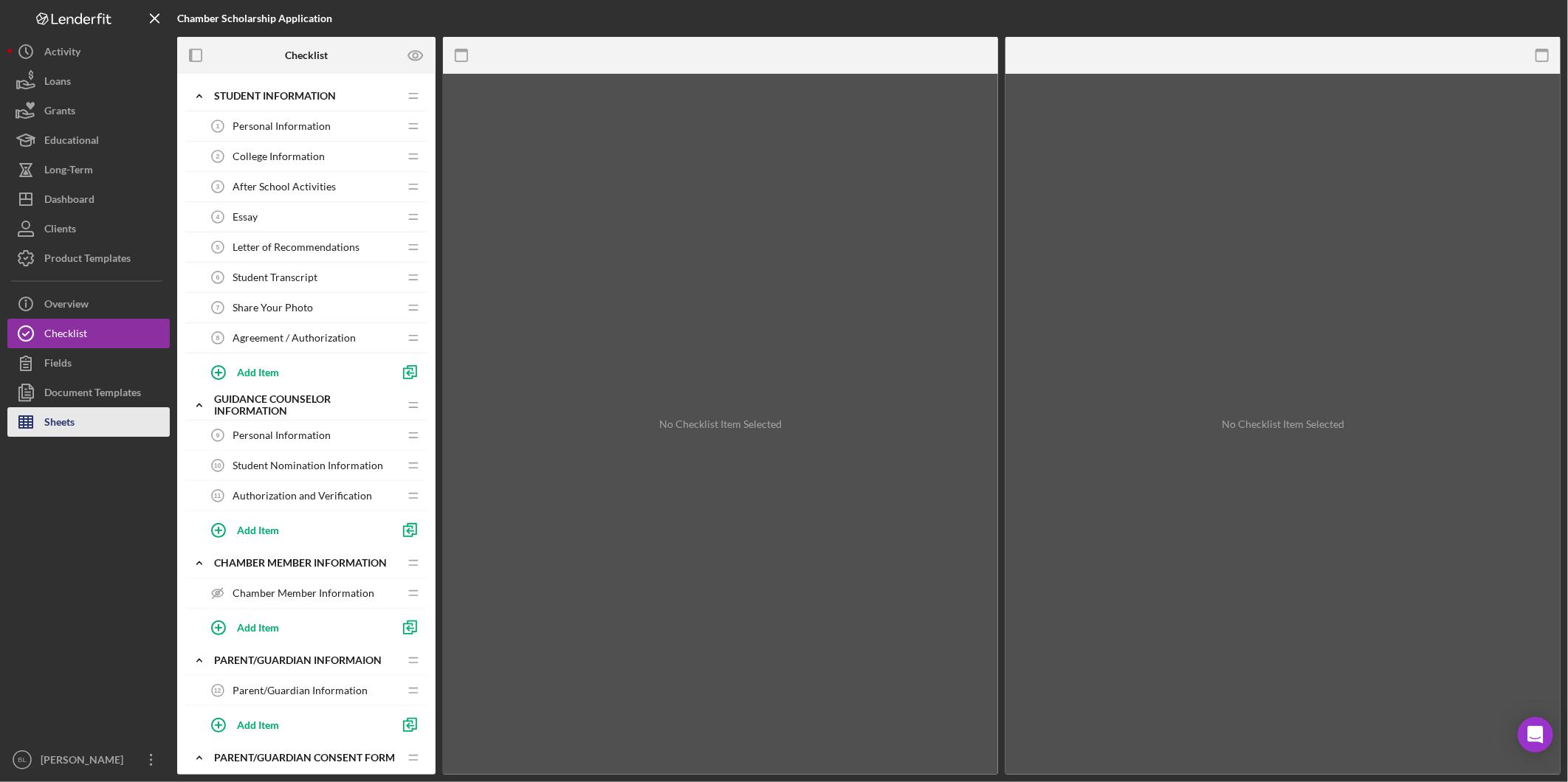
click at [120, 407] on button "Sheets" at bounding box center [89, 422] width 163 height 29
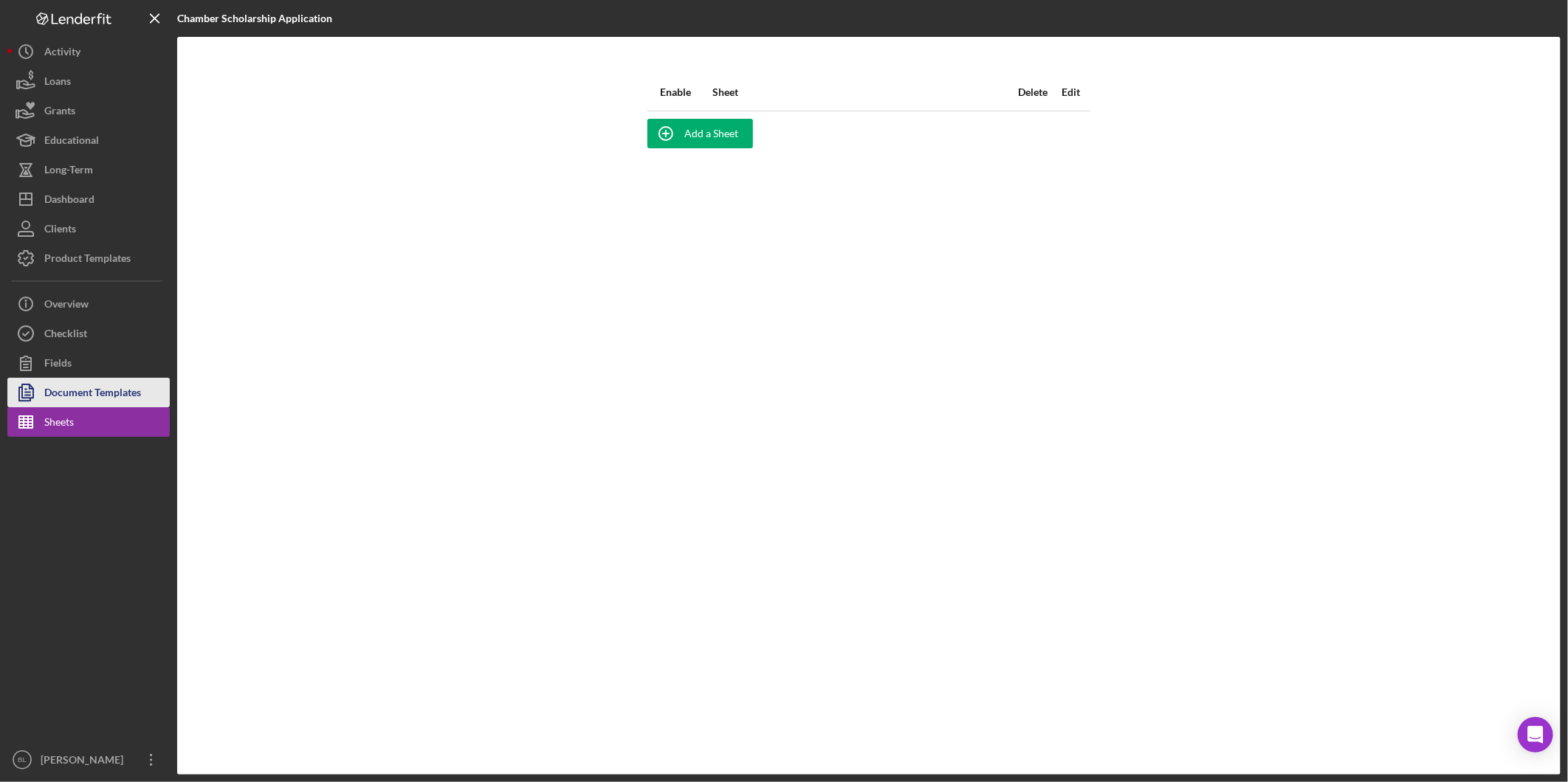
drag, startPoint x: 120, startPoint y: 386, endPoint x: 165, endPoint y: 389, distance: 45.1
click at [120, 385] on div "Document Templates" at bounding box center [93, 394] width 97 height 33
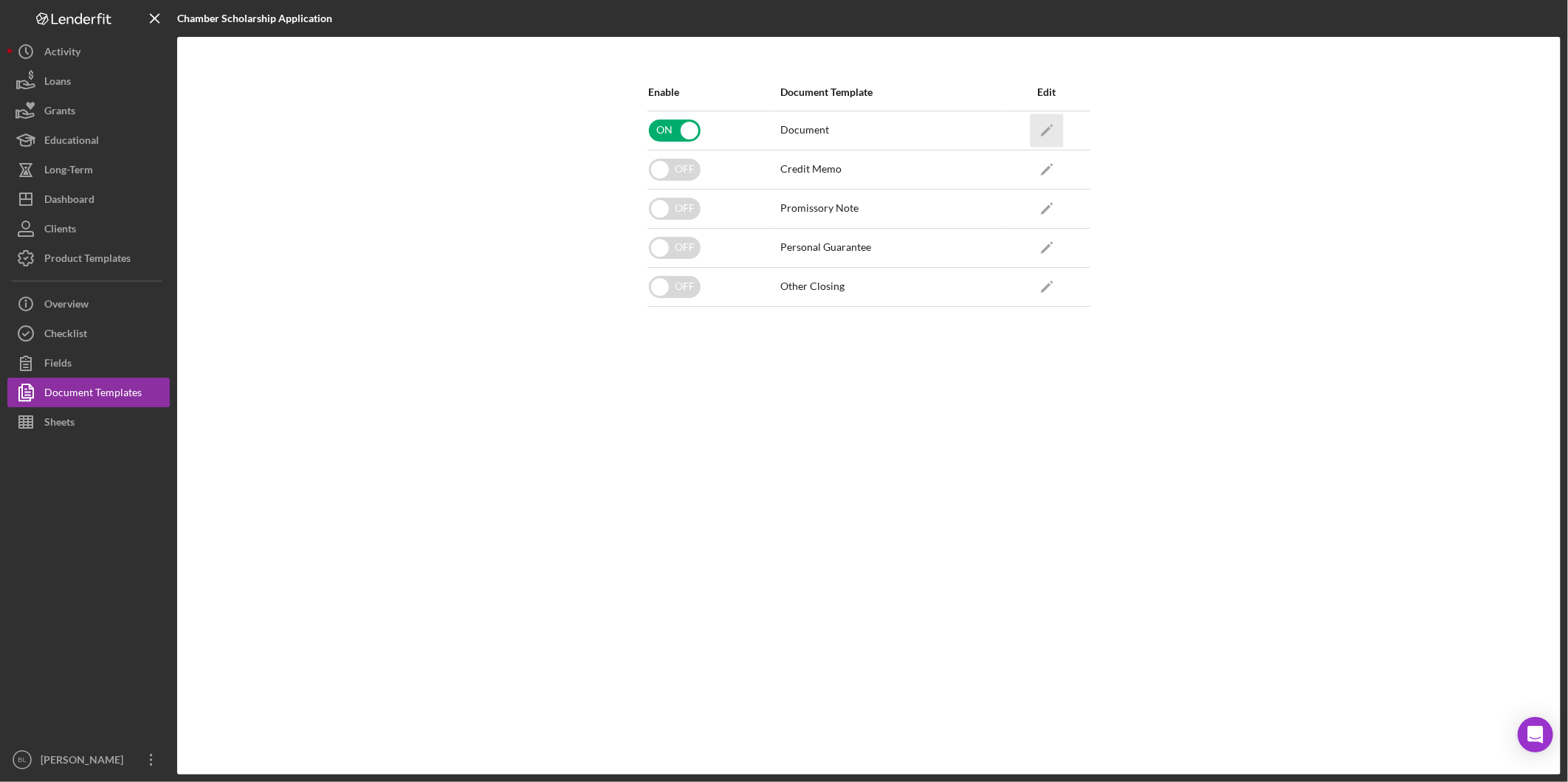
click at [1053, 136] on icon "Icon/Edit" at bounding box center [1046, 130] width 33 height 33
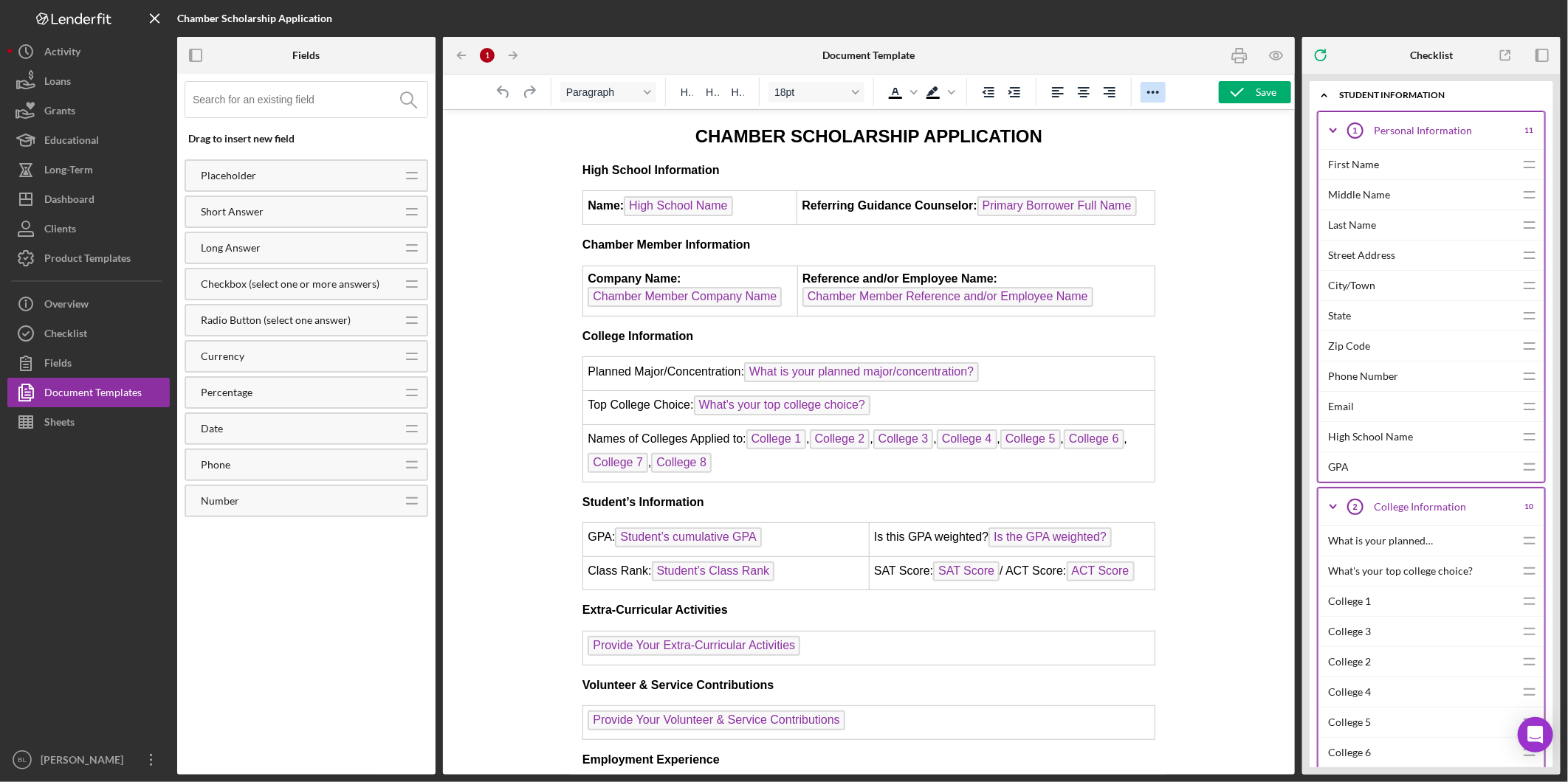
click at [1159, 94] on icon "Reveal or hide additional toolbar items" at bounding box center [1153, 92] width 18 height 18
click at [1533, 726] on icon "Open Intercom Messenger" at bounding box center [1535, 734] width 17 height 19
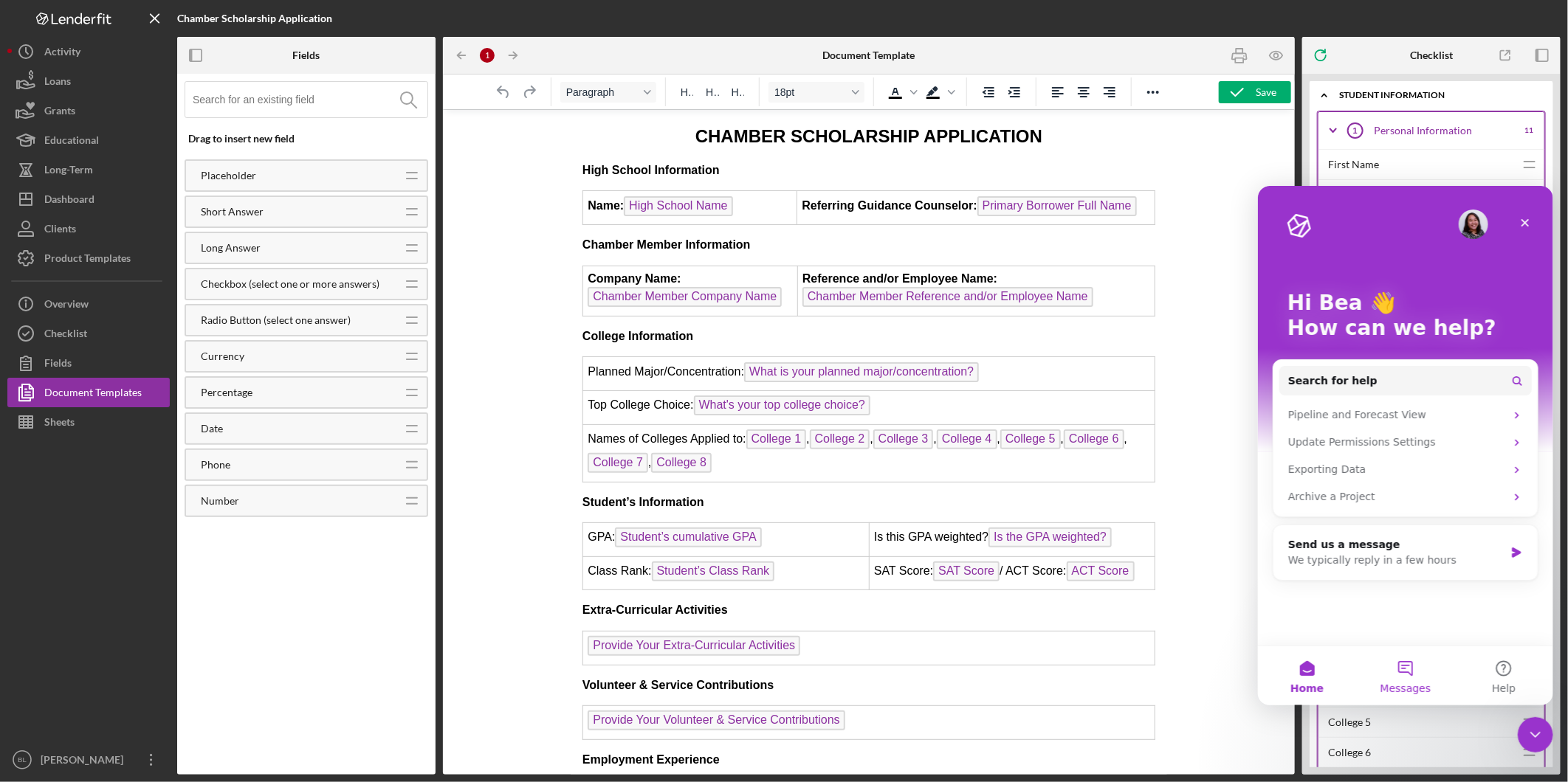
click at [1414, 659] on button "Messages" at bounding box center [1405, 675] width 98 height 59
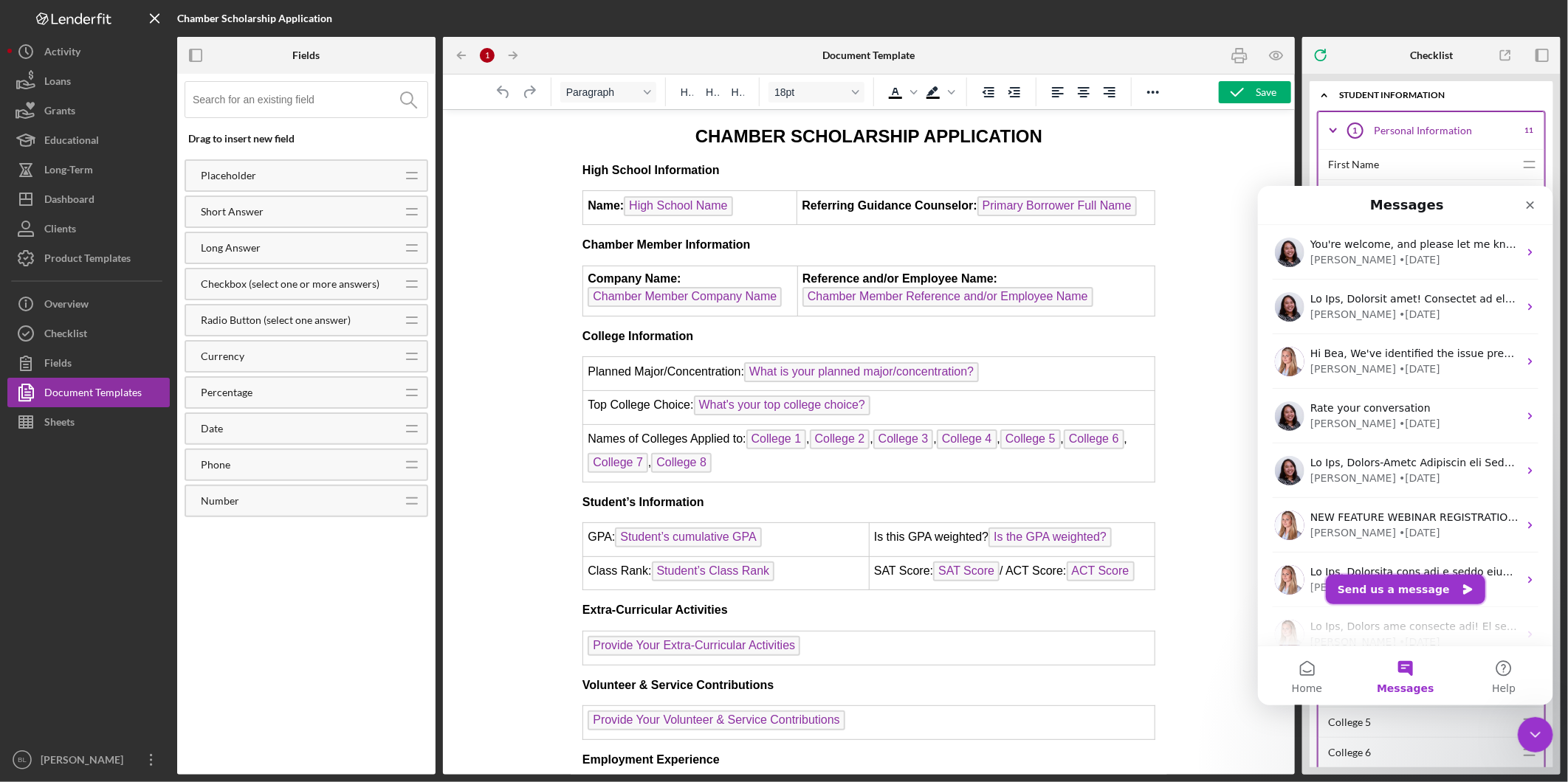
click at [1413, 586] on button "Send us a message" at bounding box center [1405, 589] width 160 height 29
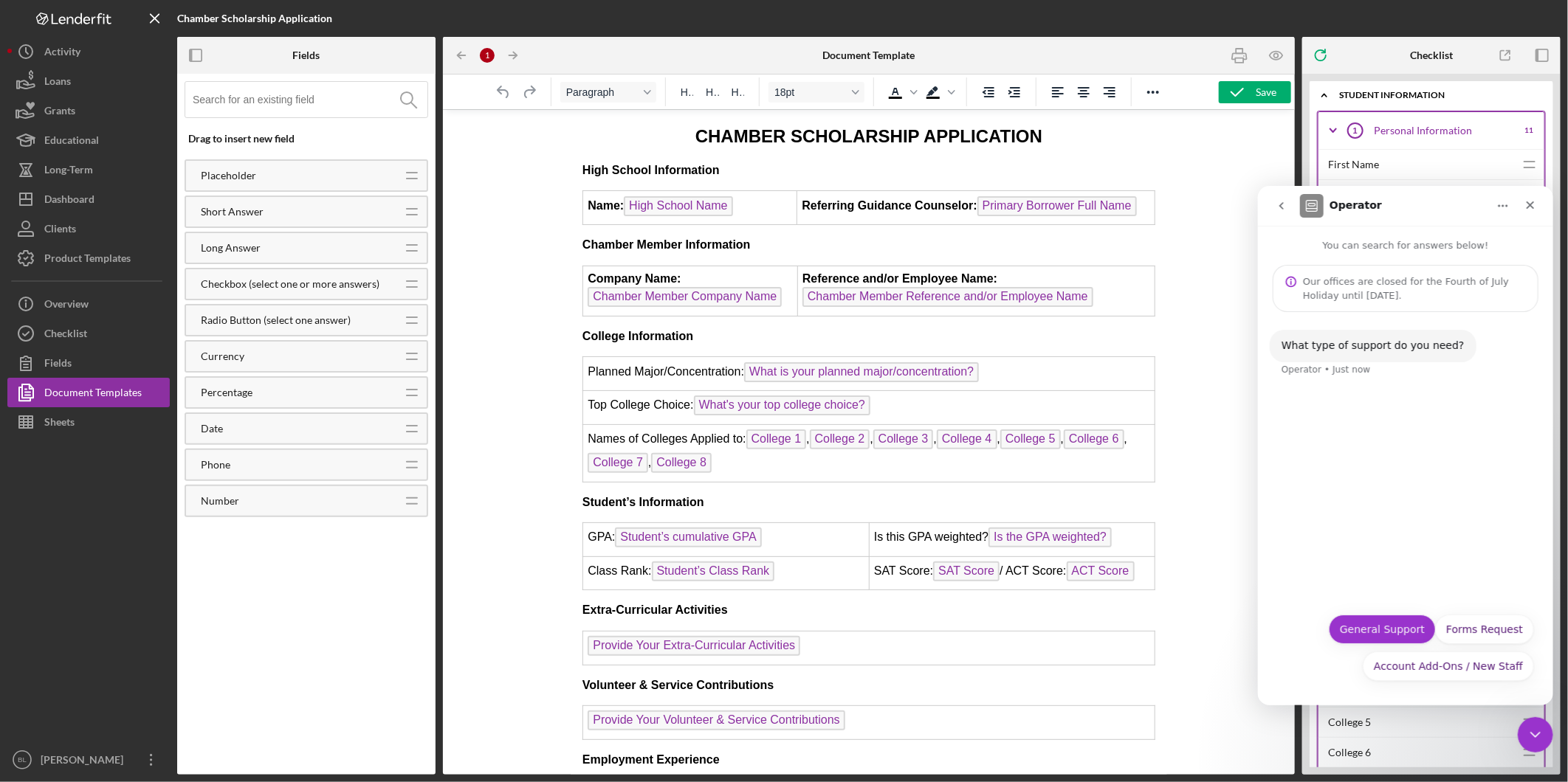
click at [1373, 636] on button "General Support" at bounding box center [1382, 629] width 107 height 29
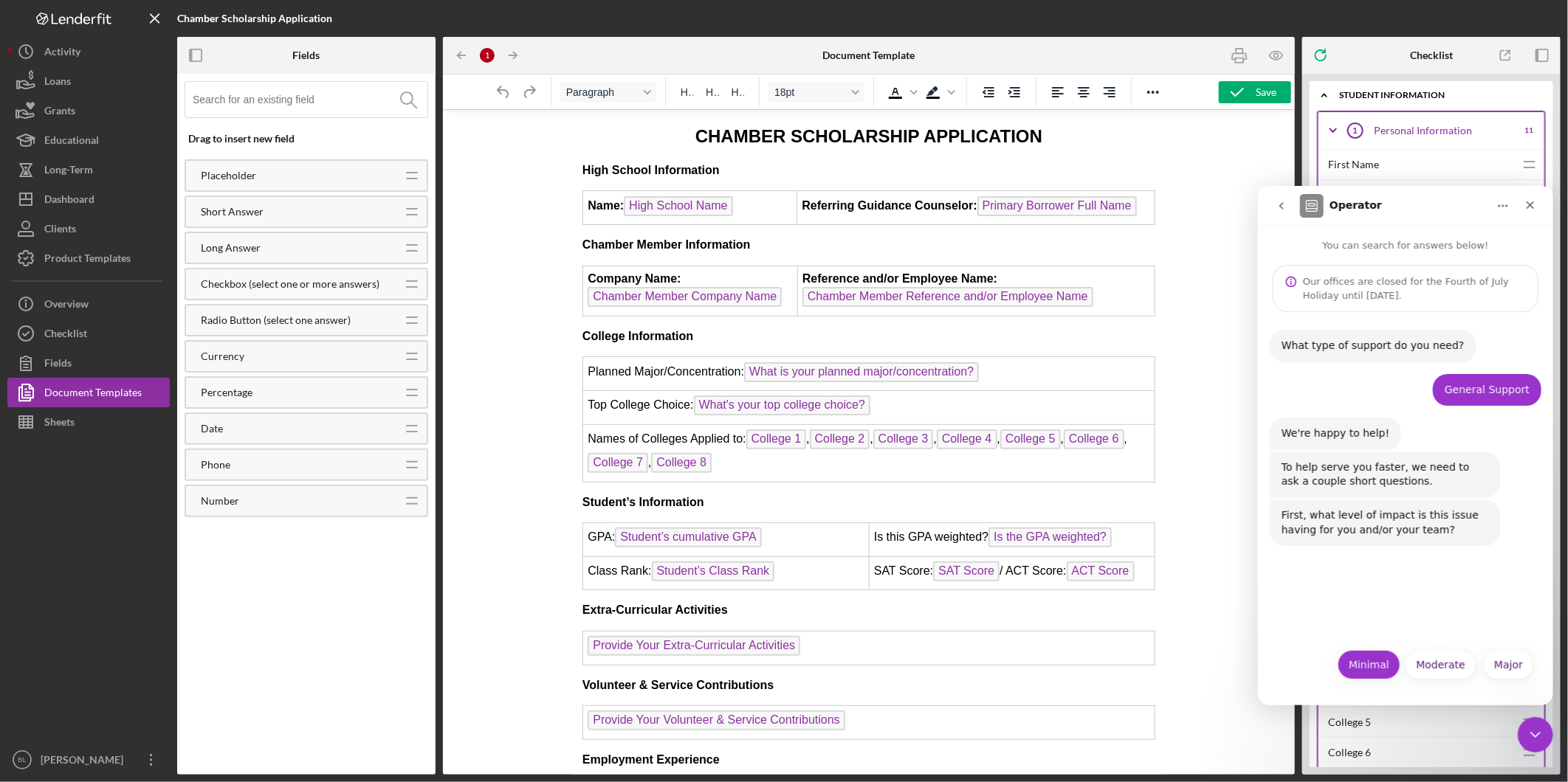
click at [1357, 660] on button "Minimal" at bounding box center [1369, 664] width 63 height 29
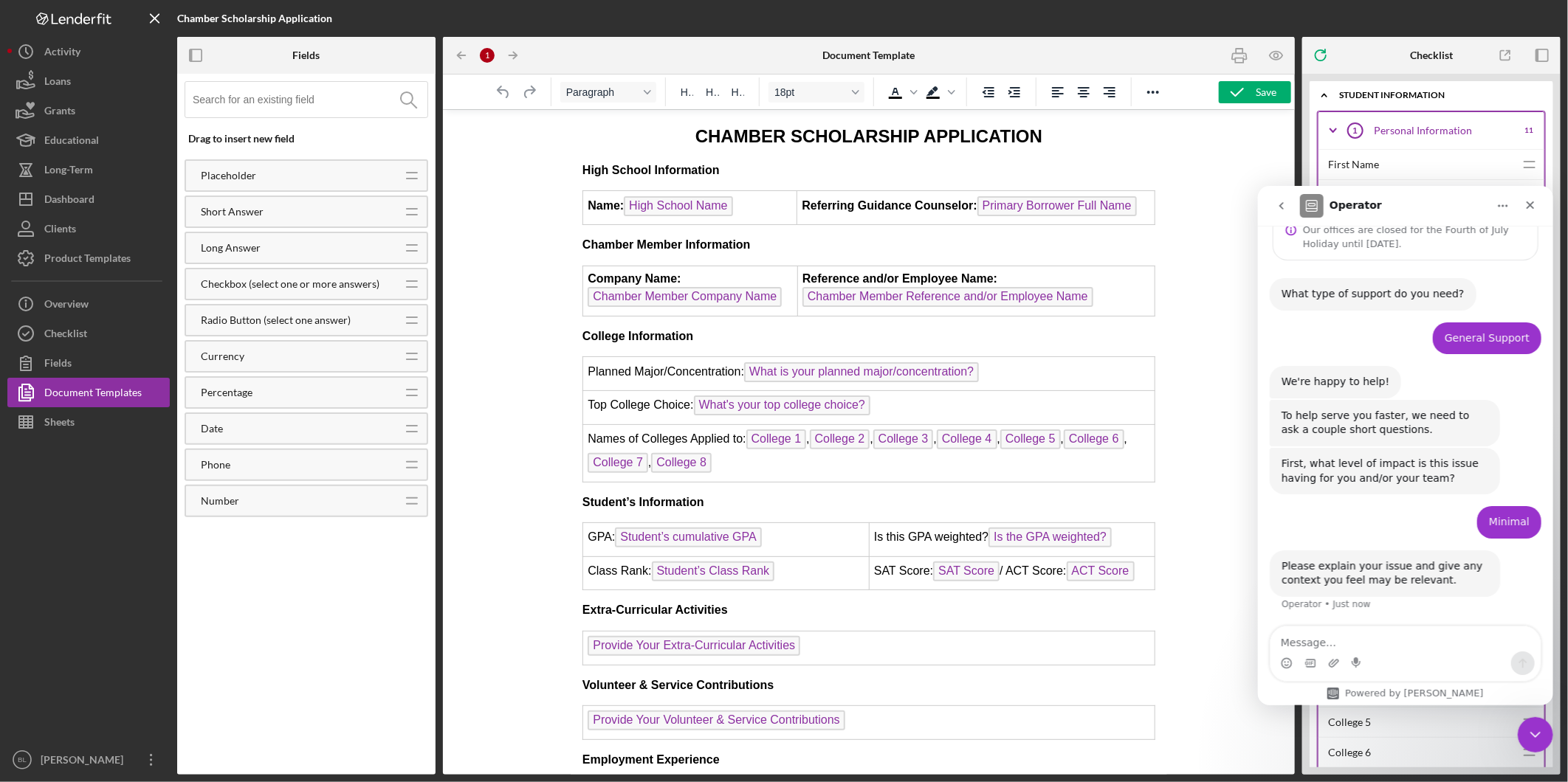
scroll to position [53, 0]
click at [1435, 643] on textarea "Message…" at bounding box center [1405, 638] width 270 height 25
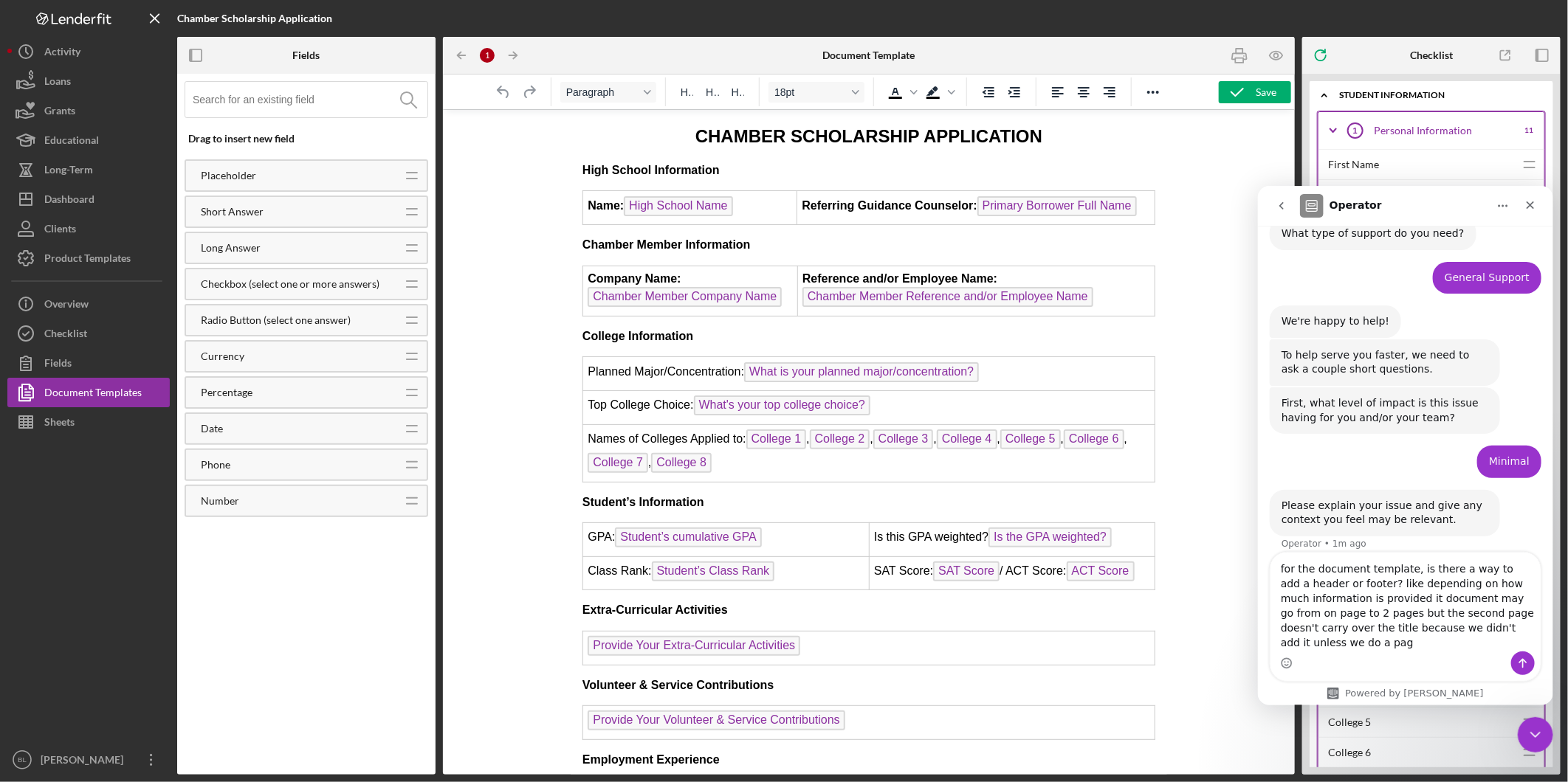
scroll to position [127, 0]
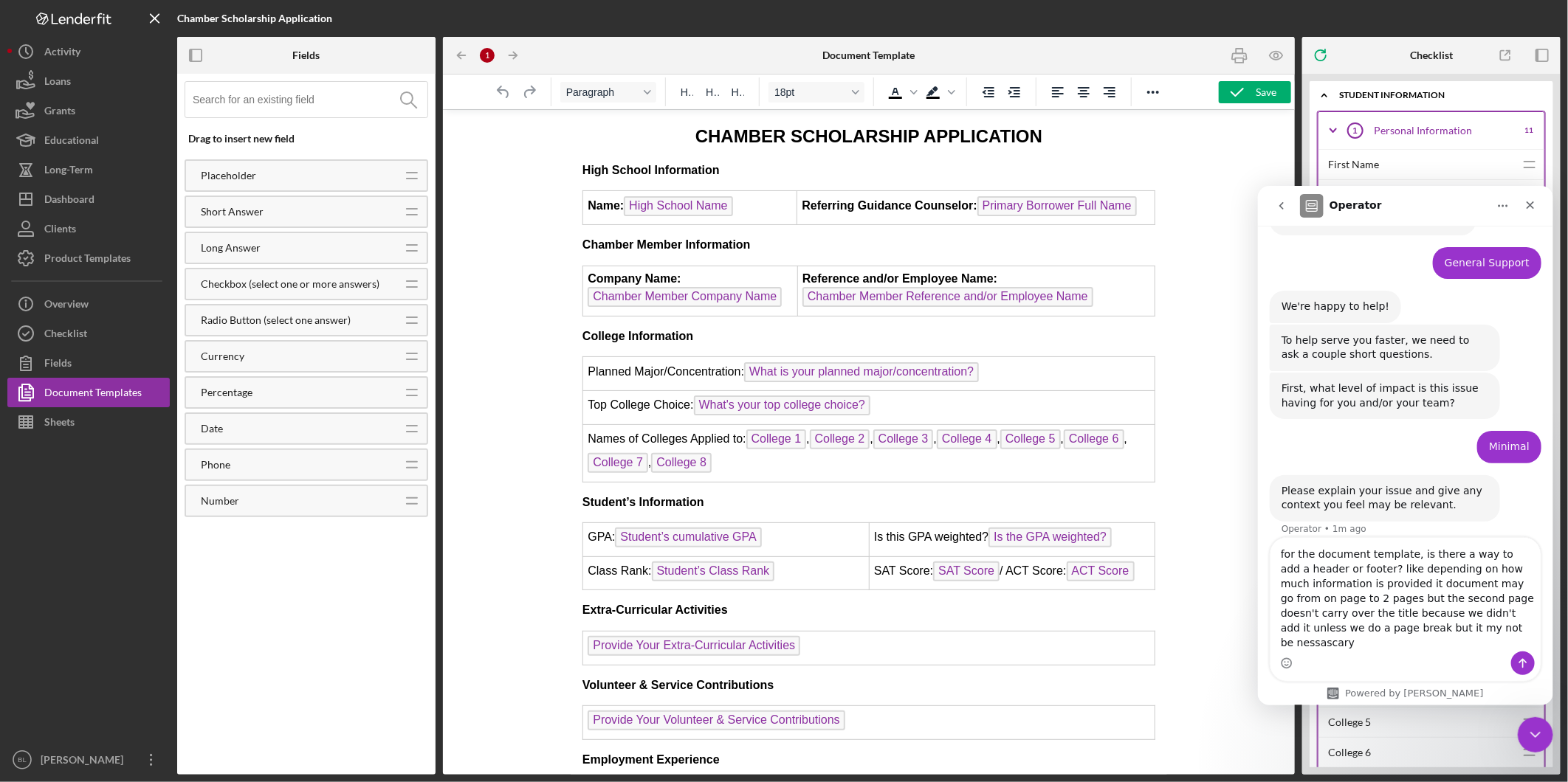
drag, startPoint x: 1458, startPoint y: 642, endPoint x: 1374, endPoint y: 648, distance: 84.2
click at [1324, 647] on textarea "for the document template, is there a way to add a header or footer? like depen…" at bounding box center [1405, 594] width 270 height 113
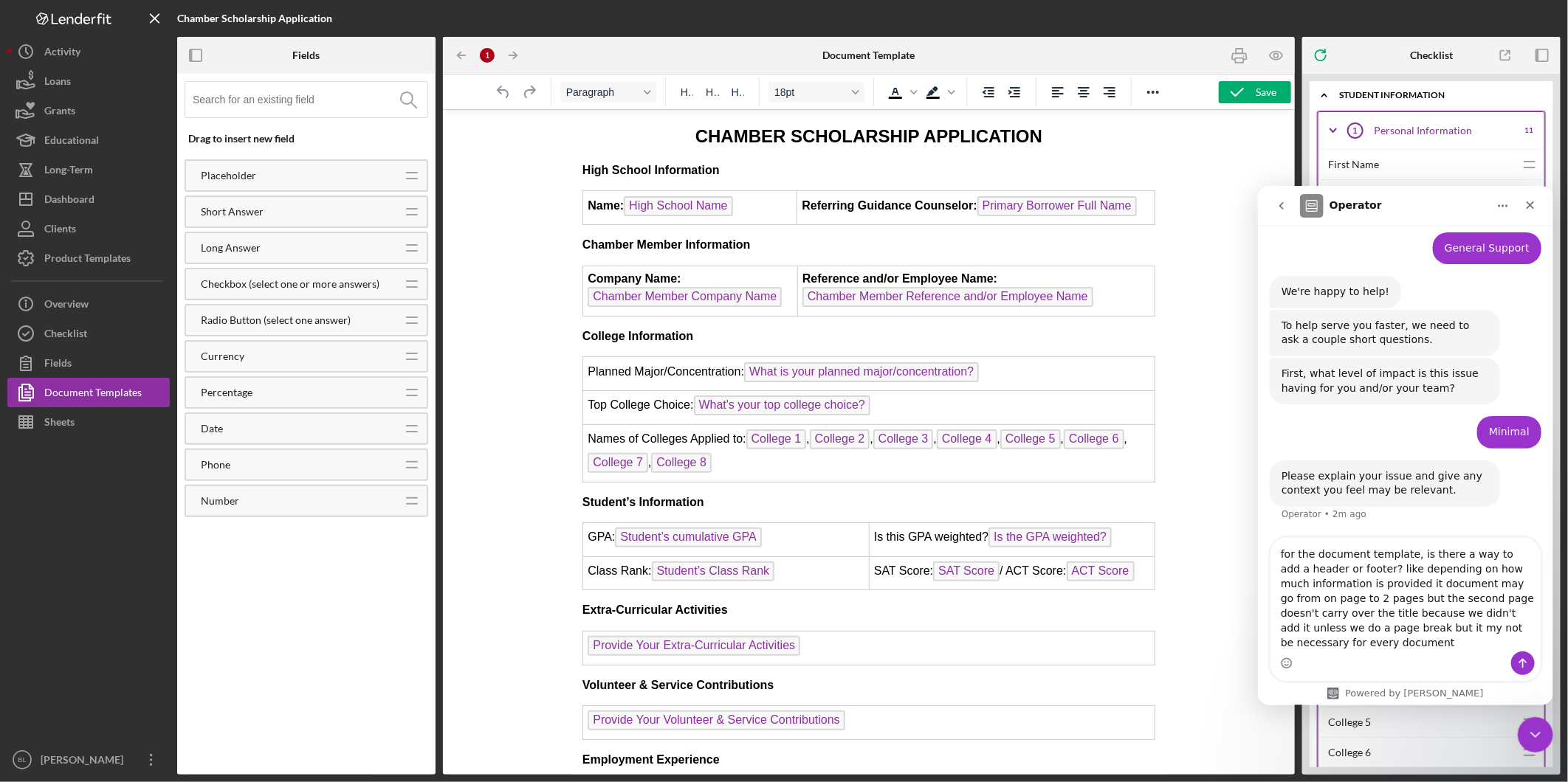
type textarea "for the document template, is there a way to add a header or footer? like depen…"
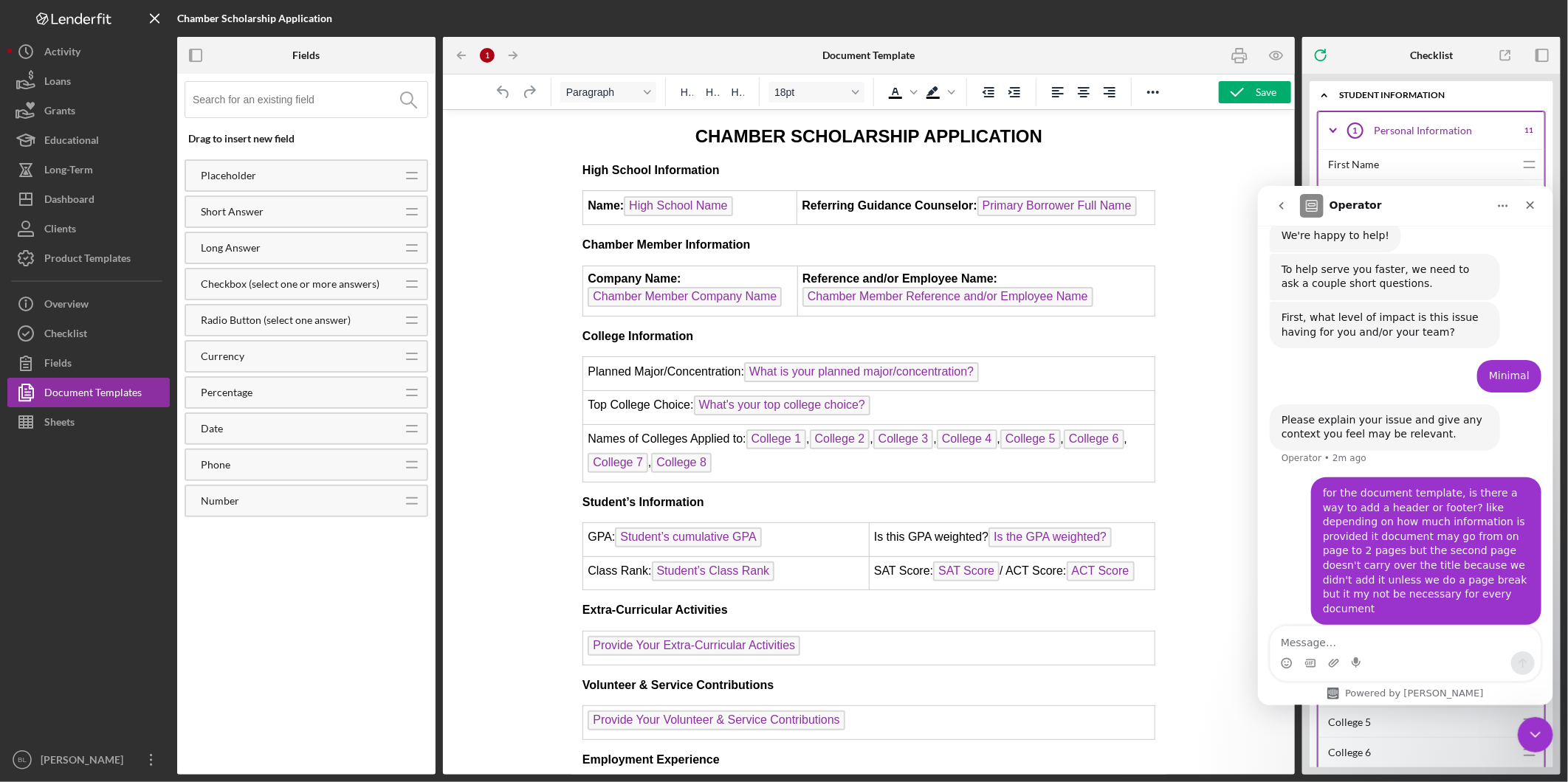
scroll to position [197, 0]
